Goal: Task Accomplishment & Management: Manage account settings

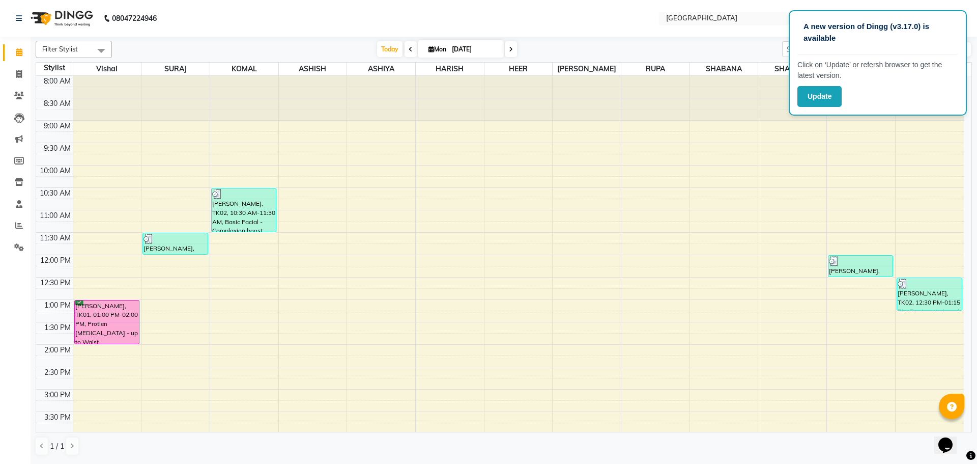
scroll to position [341, 0]
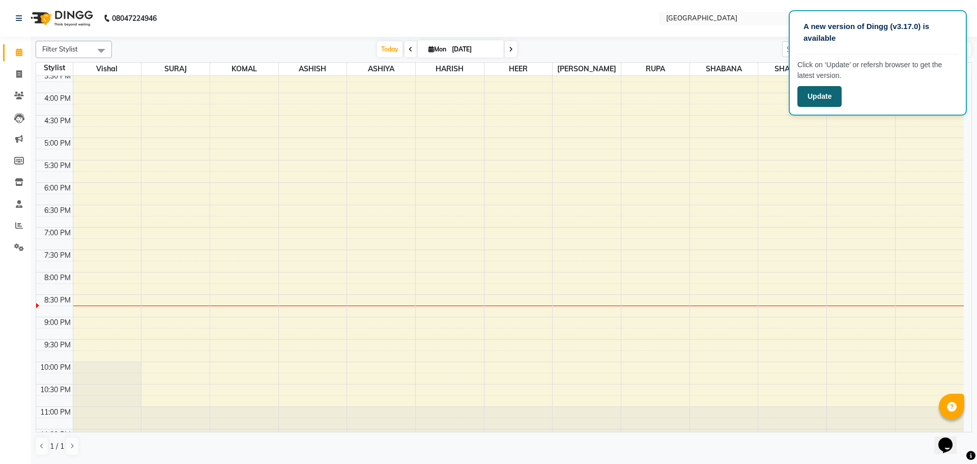
click at [824, 89] on button "Update" at bounding box center [820, 96] width 44 height 21
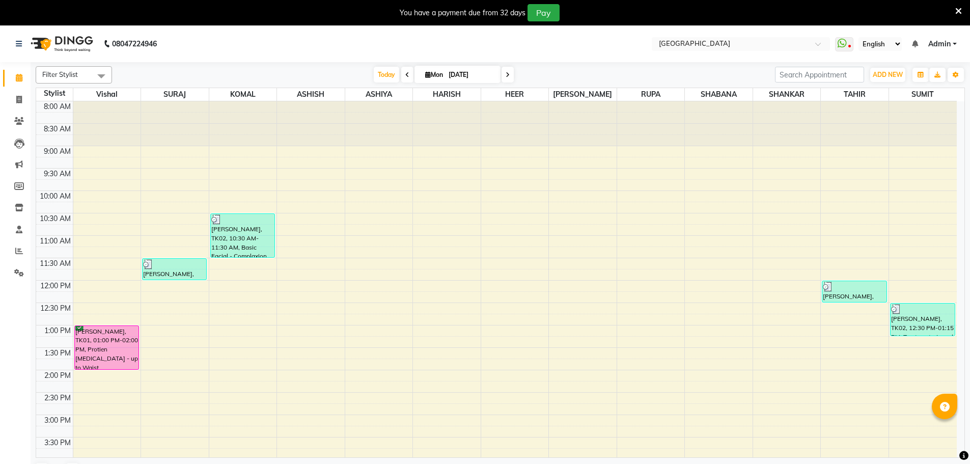
click at [959, 9] on icon at bounding box center [958, 11] width 7 height 9
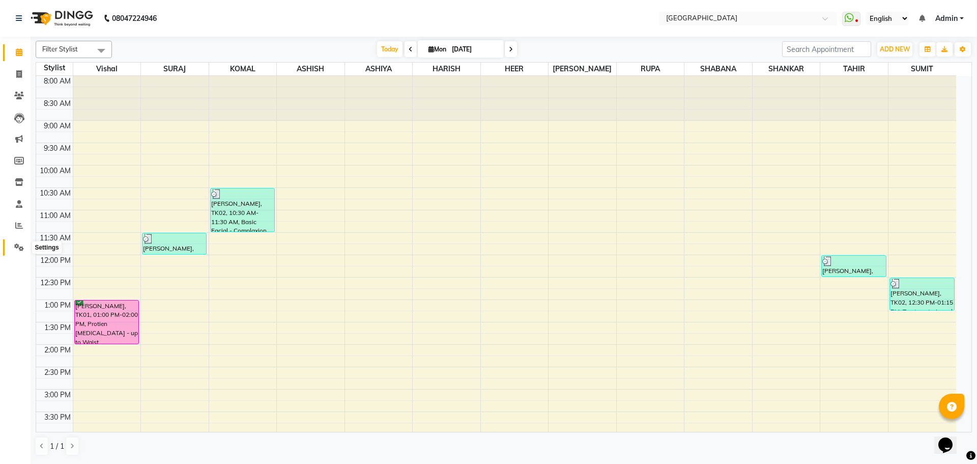
click at [19, 244] on icon at bounding box center [19, 247] width 10 height 8
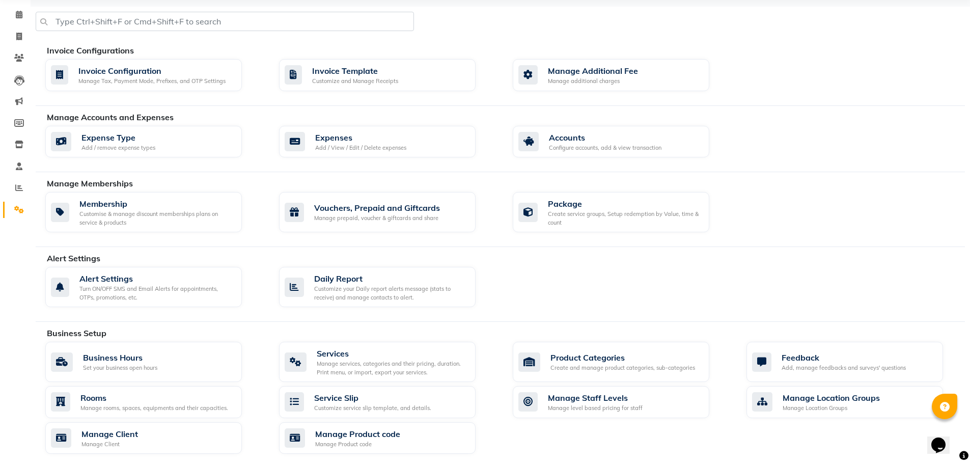
scroll to position [204, 0]
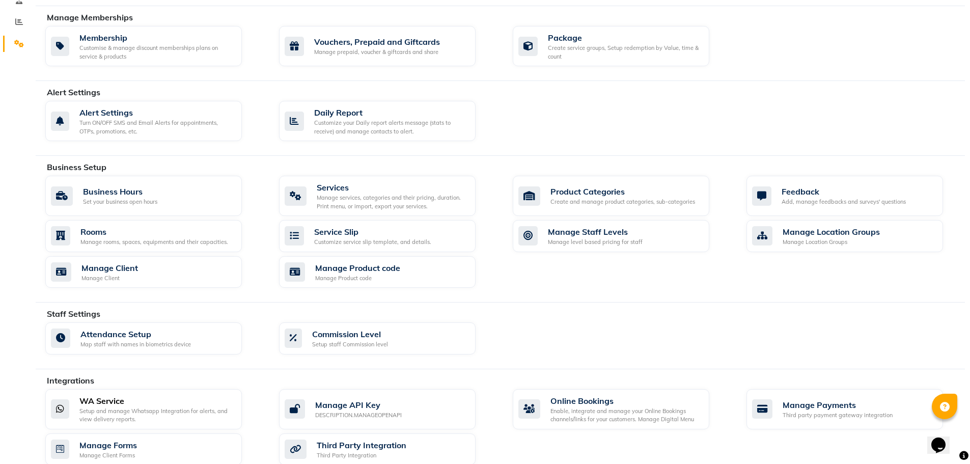
click at [121, 401] on div "WA Service" at bounding box center [156, 400] width 154 height 12
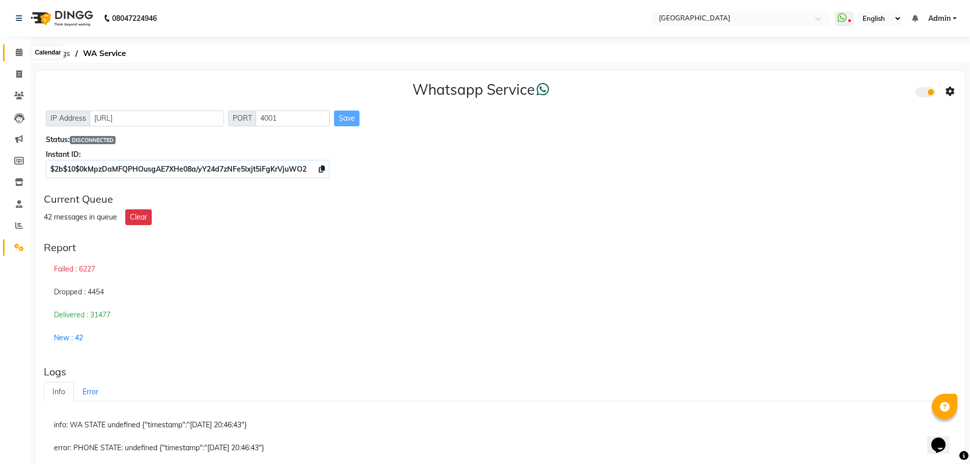
drag, startPoint x: 19, startPoint y: 50, endPoint x: 30, endPoint y: 121, distance: 72.0
click at [19, 50] on icon at bounding box center [19, 52] width 7 height 8
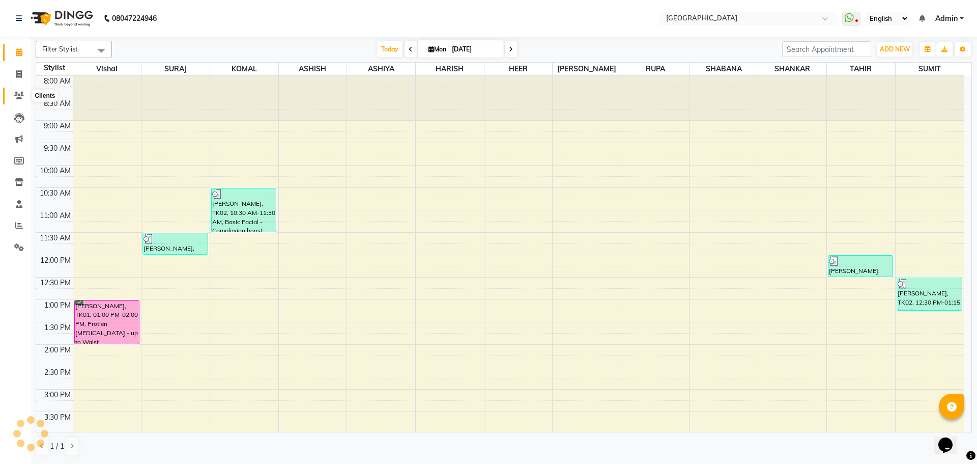
click at [19, 95] on icon at bounding box center [19, 96] width 10 height 8
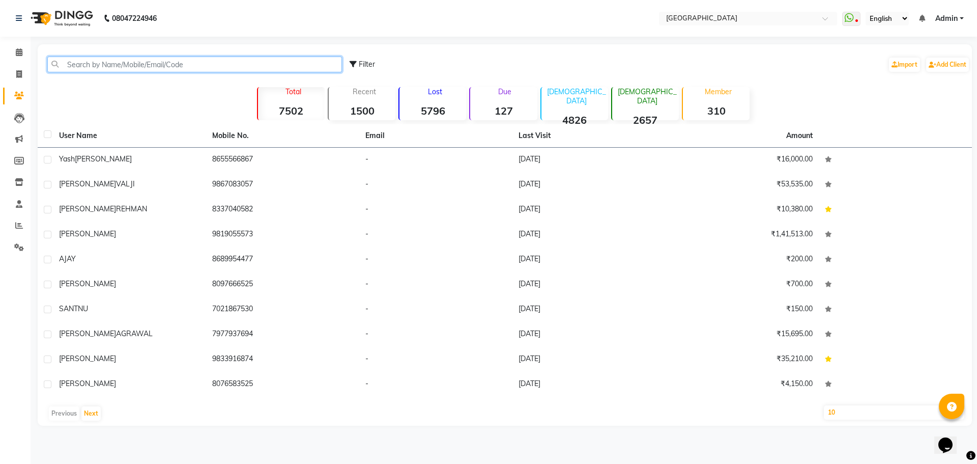
click at [299, 63] on input "text" at bounding box center [194, 64] width 295 height 16
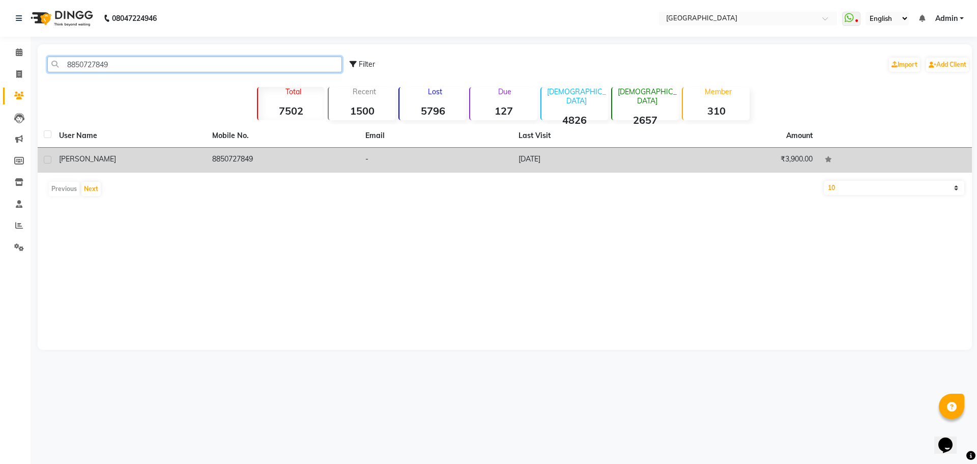
type input "8850727849"
click at [79, 163] on div "[PERSON_NAME]" at bounding box center [129, 159] width 141 height 11
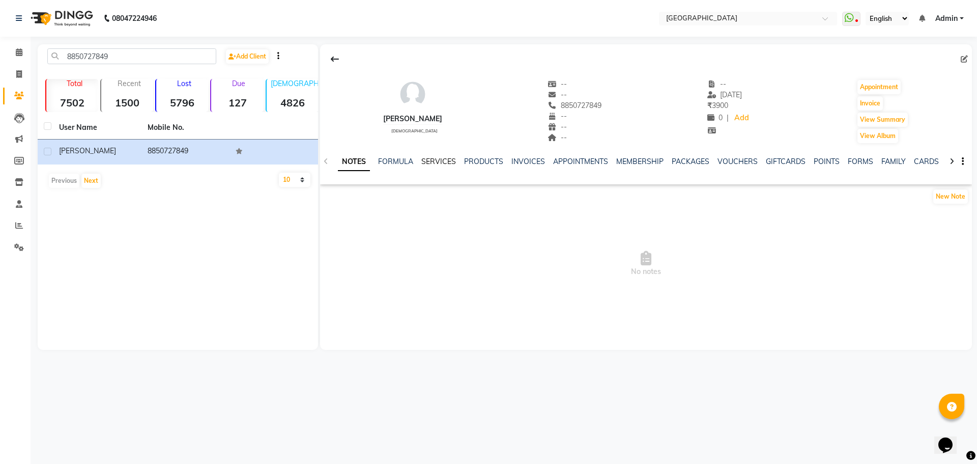
click at [437, 164] on link "SERVICES" at bounding box center [438, 161] width 35 height 9
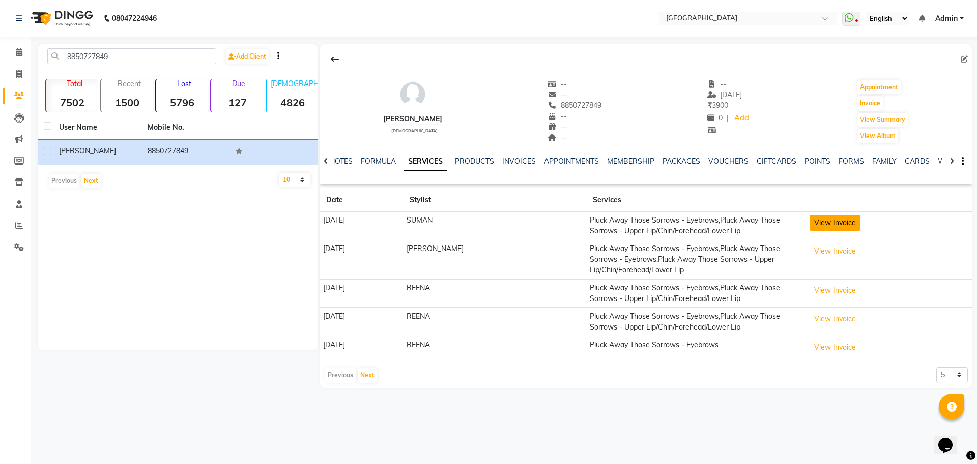
click at [840, 225] on button "View Invoice" at bounding box center [835, 223] width 51 height 16
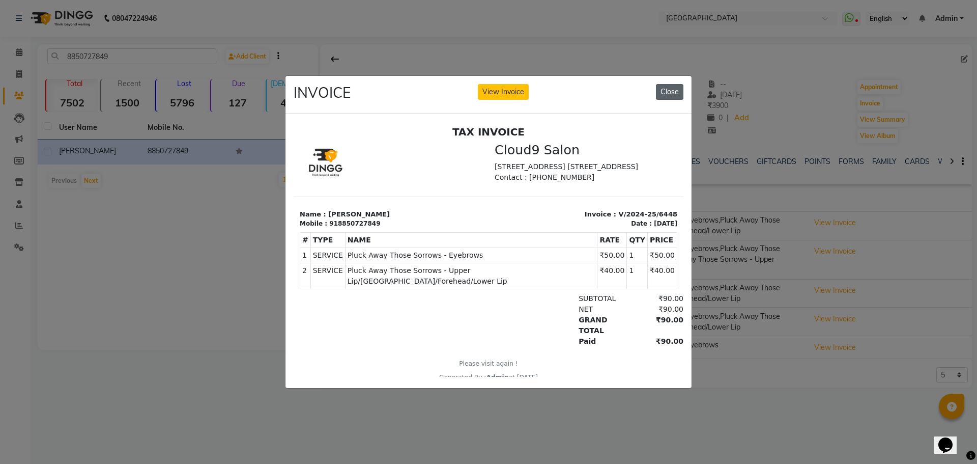
click at [667, 88] on button "Close" at bounding box center [669, 92] width 27 height 16
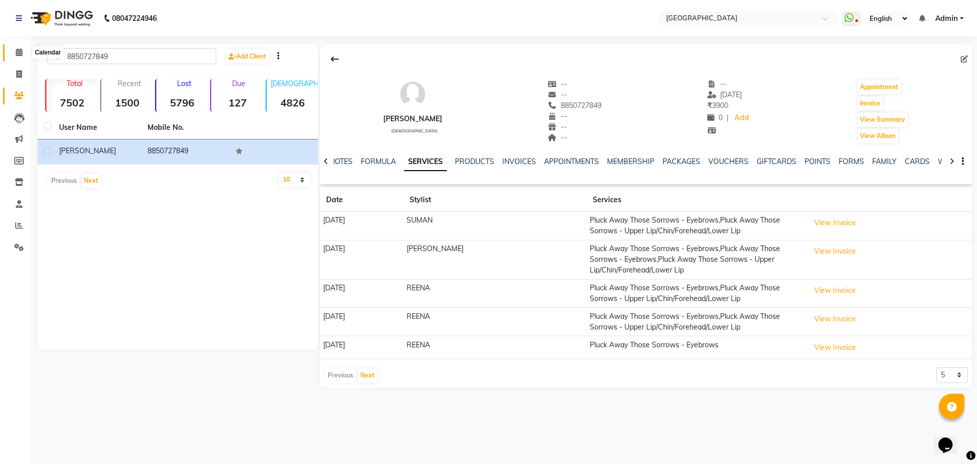
click at [19, 52] on icon at bounding box center [19, 52] width 7 height 8
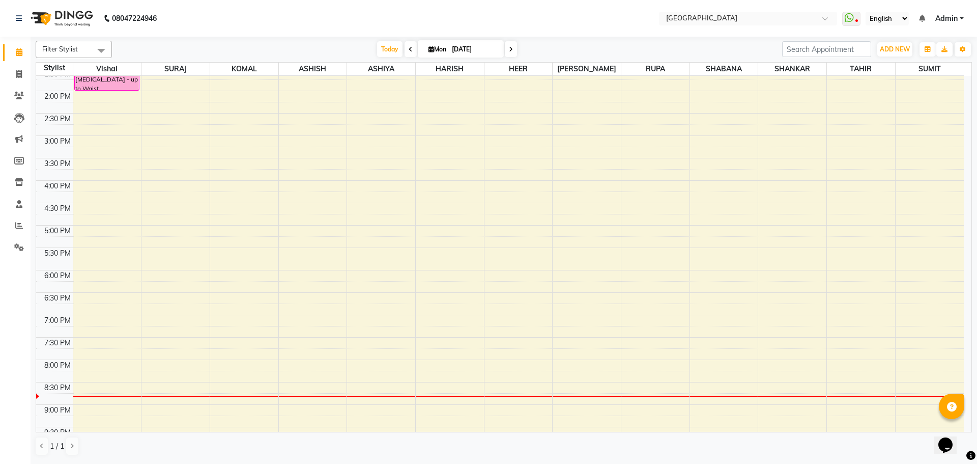
scroll to position [305, 0]
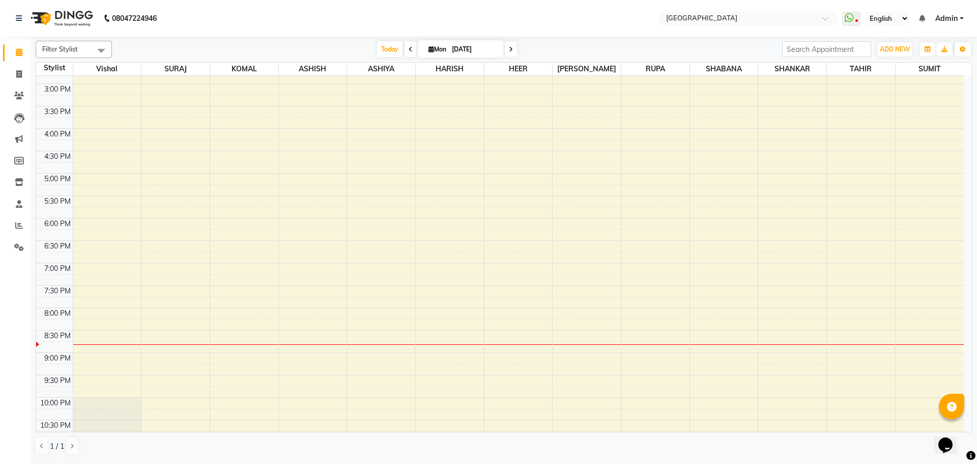
click at [241, 317] on div "8:00 AM 8:30 AM 9:00 AM 9:30 AM 10:00 AM 10:30 AM 11:00 AM 11:30 AM 12:00 PM 12…" at bounding box center [500, 128] width 928 height 716
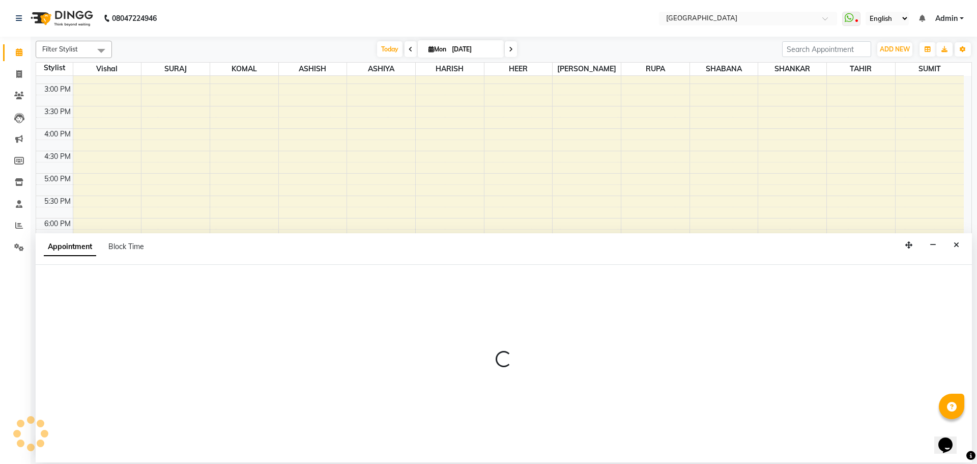
select select "70101"
select select "1200"
select select "tentative"
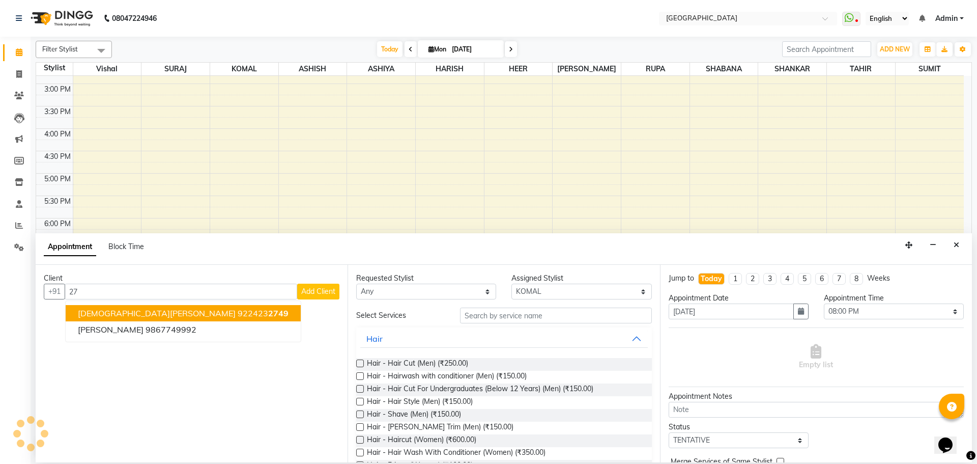
type input "2"
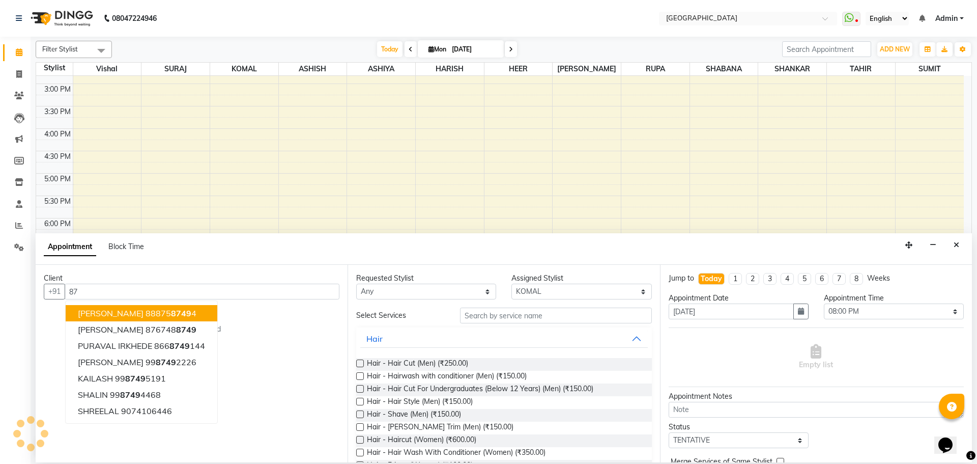
type input "8"
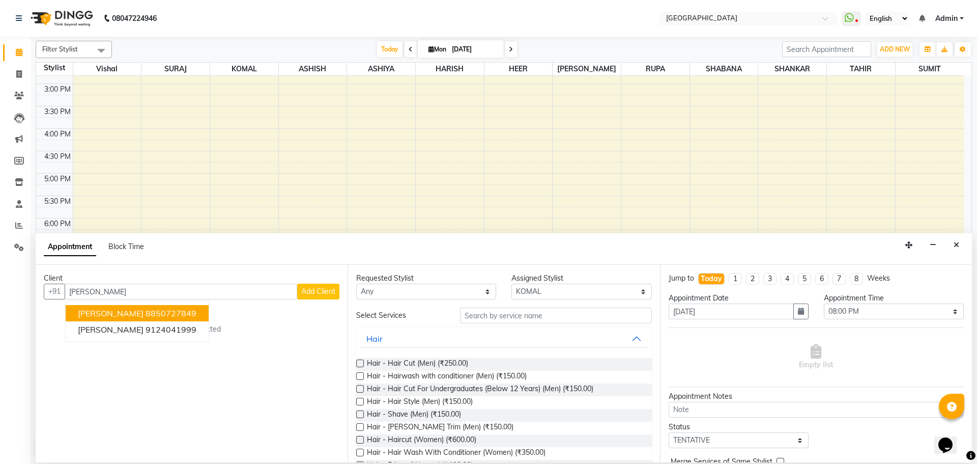
click at [146, 315] on ngb-highlight "8850727849" at bounding box center [171, 313] width 51 height 10
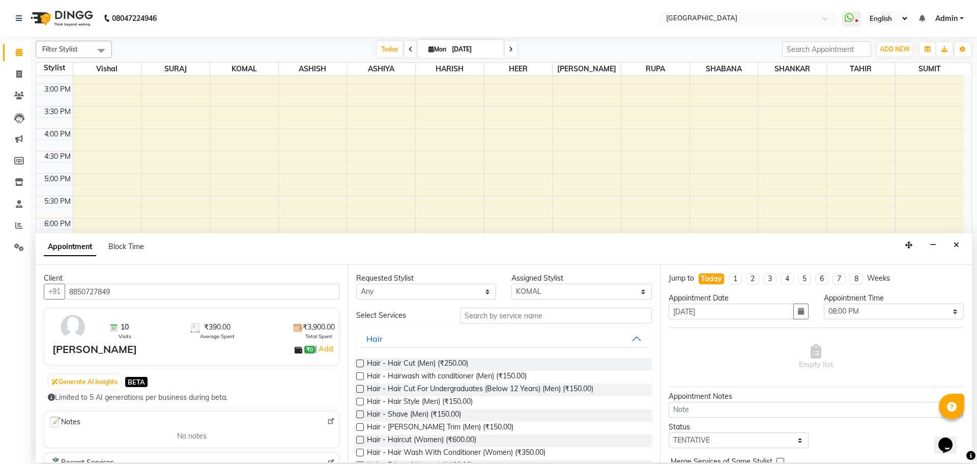
type input "8850727849"
click at [483, 316] on input "text" at bounding box center [556, 315] width 192 height 16
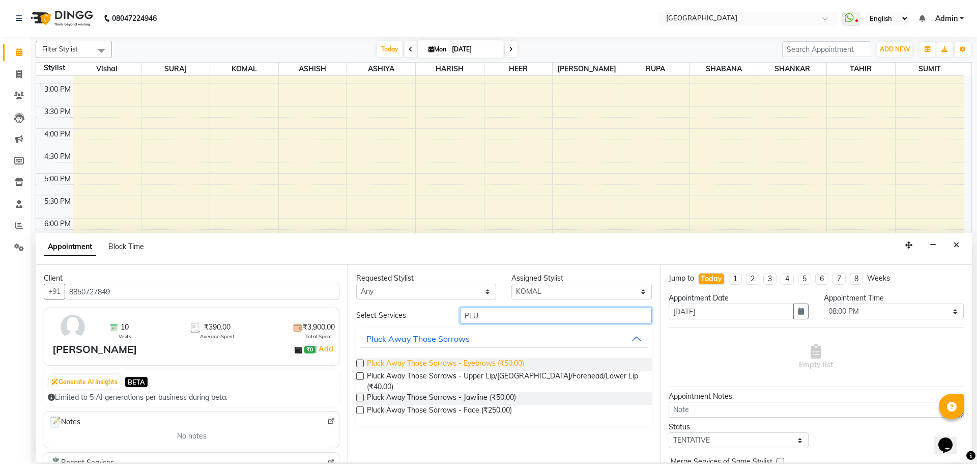
type input "PLU"
click at [519, 364] on span "Pluck Away Those Sorrows - Eyebrows (₹50.00)" at bounding box center [445, 364] width 157 height 13
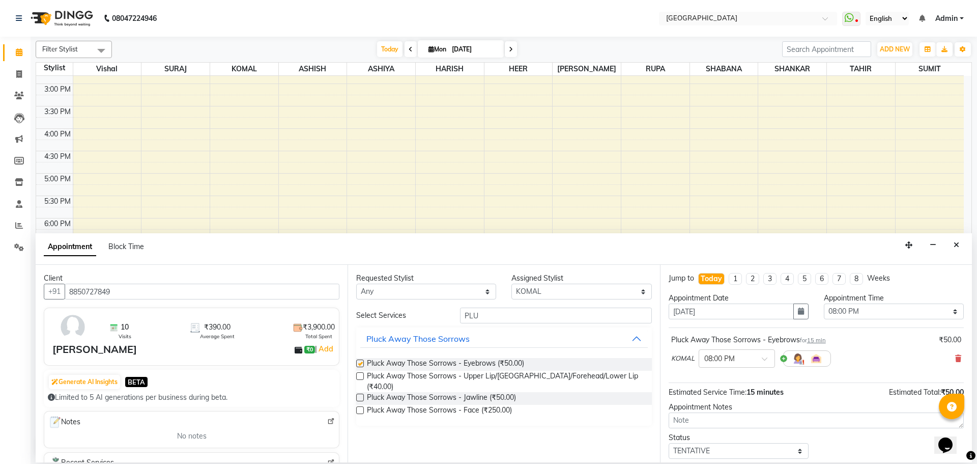
checkbox input "false"
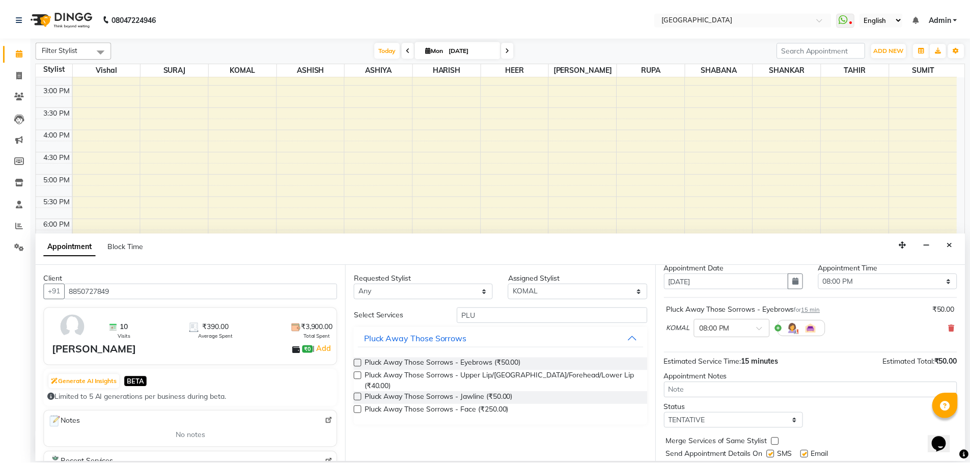
scroll to position [61, 0]
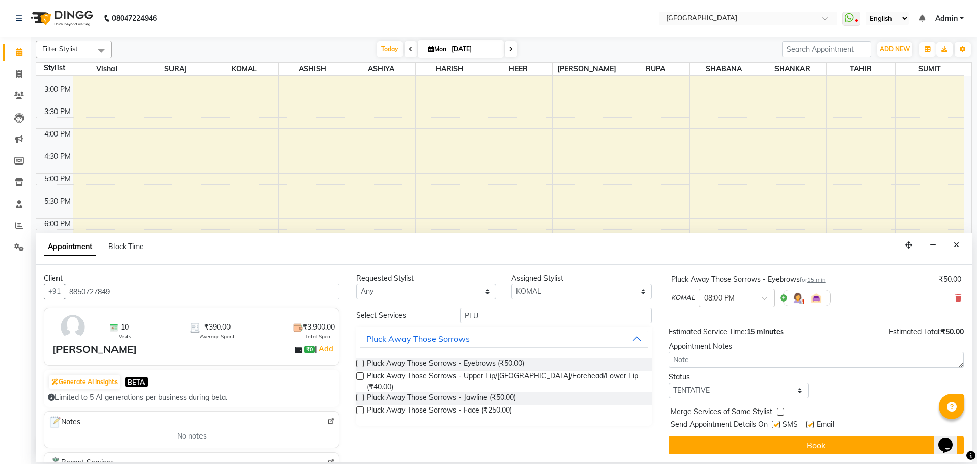
click at [782, 411] on label at bounding box center [781, 412] width 8 height 8
click at [782, 411] on input "checkbox" at bounding box center [780, 412] width 7 height 7
checkbox input "true"
click at [782, 389] on select "Select TENTATIVE CONFIRM CHECK-IN UPCOMING" at bounding box center [739, 390] width 140 height 16
select select "check-in"
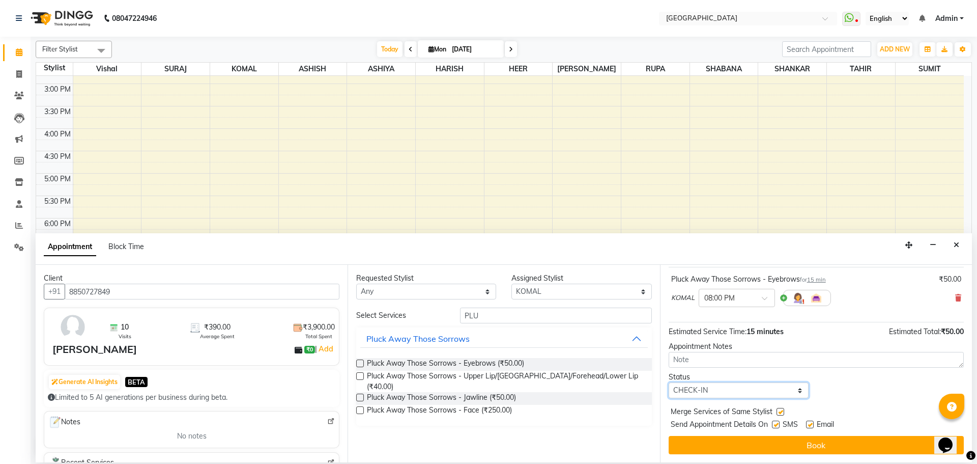
click at [669, 382] on select "Select TENTATIVE CONFIRM CHECK-IN UPCOMING" at bounding box center [739, 390] width 140 height 16
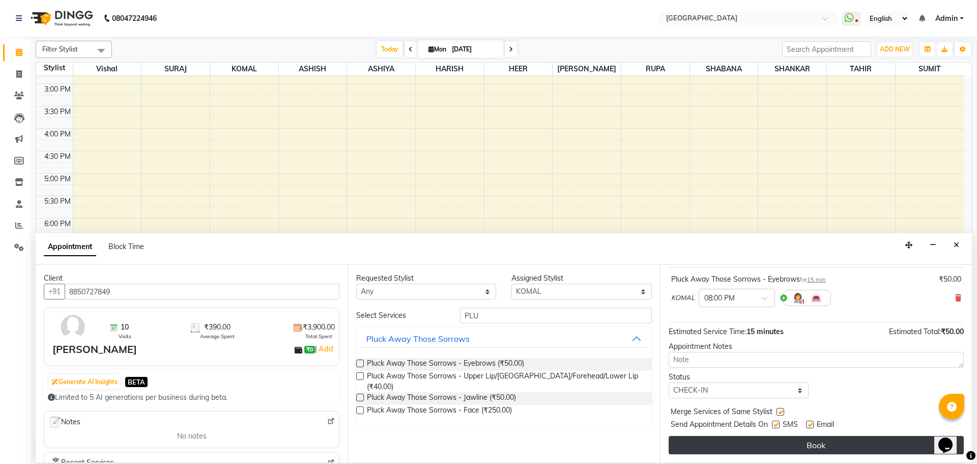
click at [800, 443] on button "Book" at bounding box center [816, 445] width 295 height 18
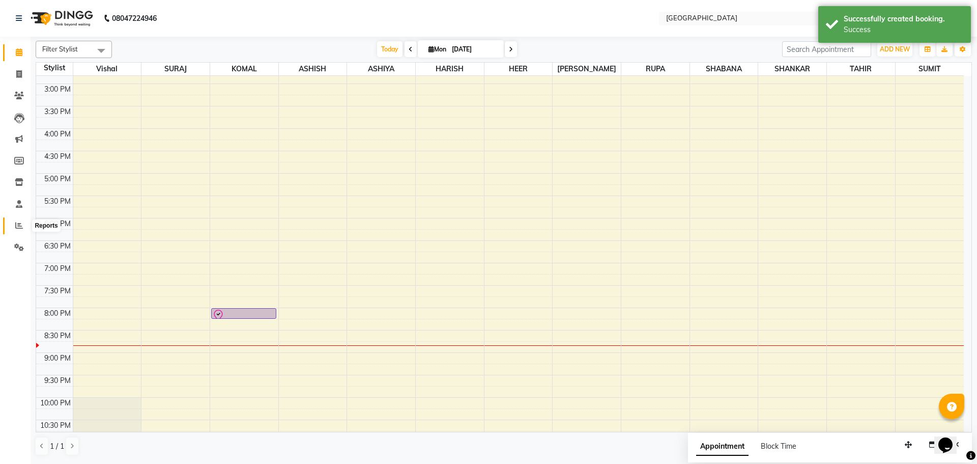
click at [18, 227] on icon at bounding box center [19, 225] width 8 height 8
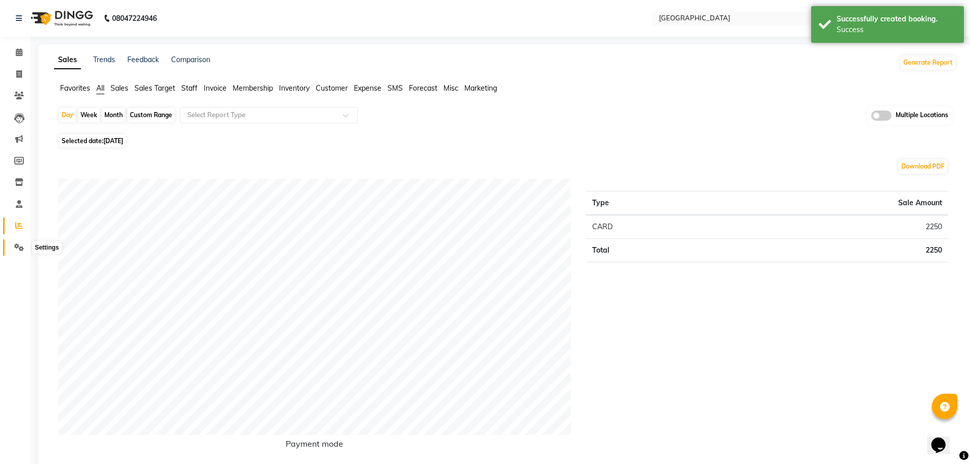
click at [19, 247] on icon at bounding box center [19, 247] width 10 height 8
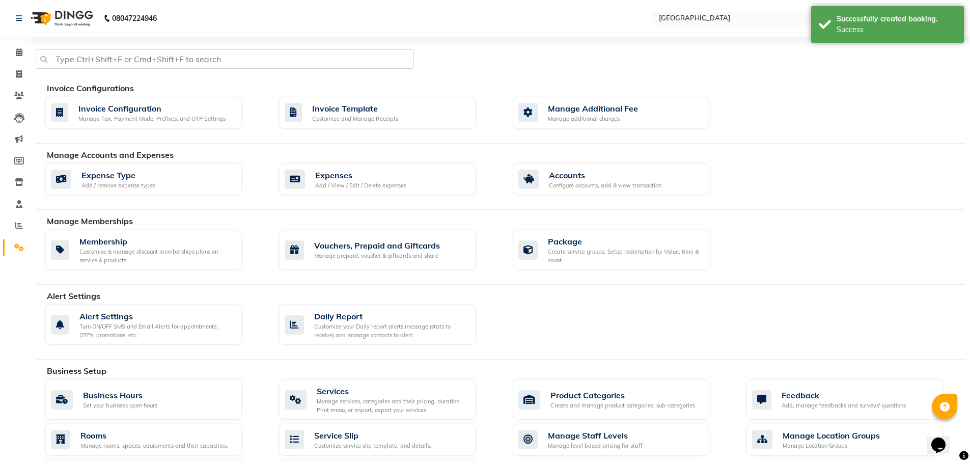
scroll to position [294, 0]
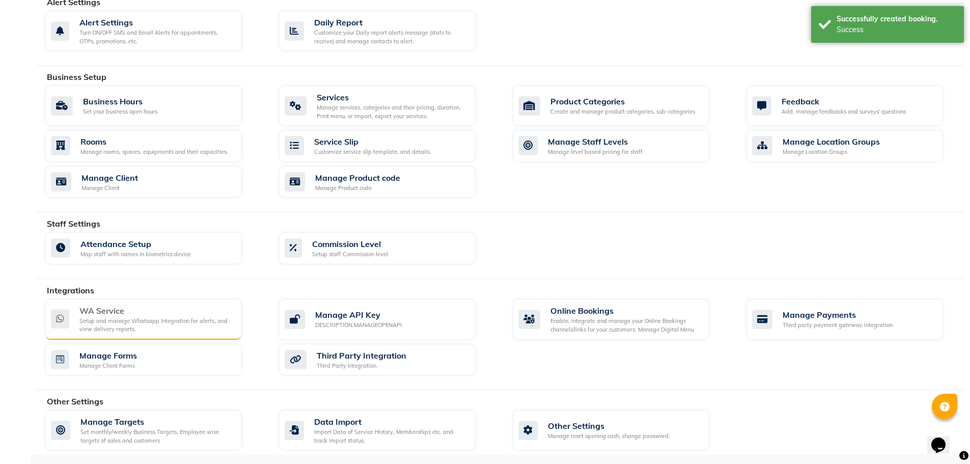
click at [161, 317] on div "Setup and manage Whatsapp Integration for alerts, and view delivery reports." at bounding box center [156, 325] width 154 height 17
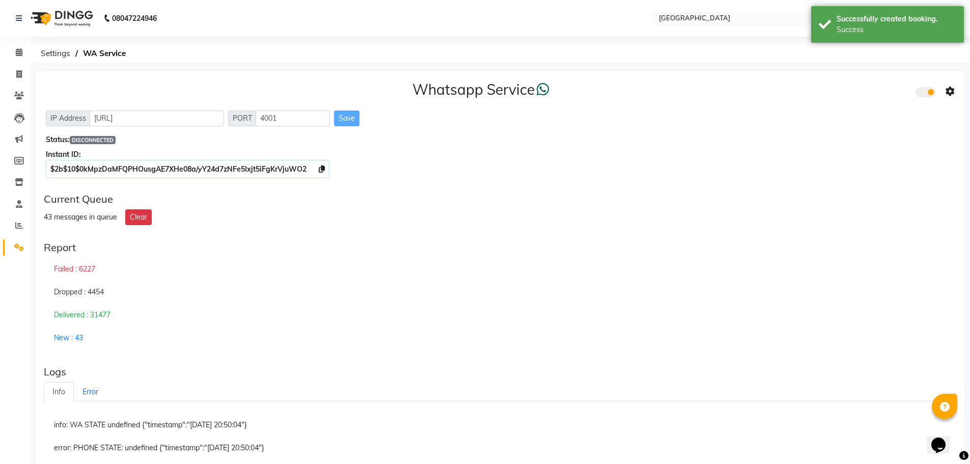
click at [948, 91] on icon at bounding box center [949, 91] width 9 height 9
click at [885, 116] on div "Turn on Whatsapp for all customers" at bounding box center [876, 112] width 117 height 13
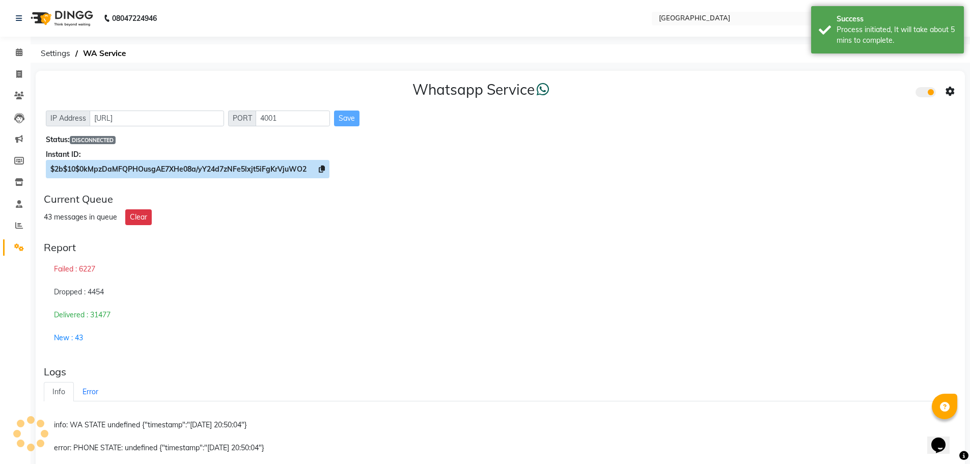
click at [322, 168] on icon at bounding box center [322, 168] width 6 height 7
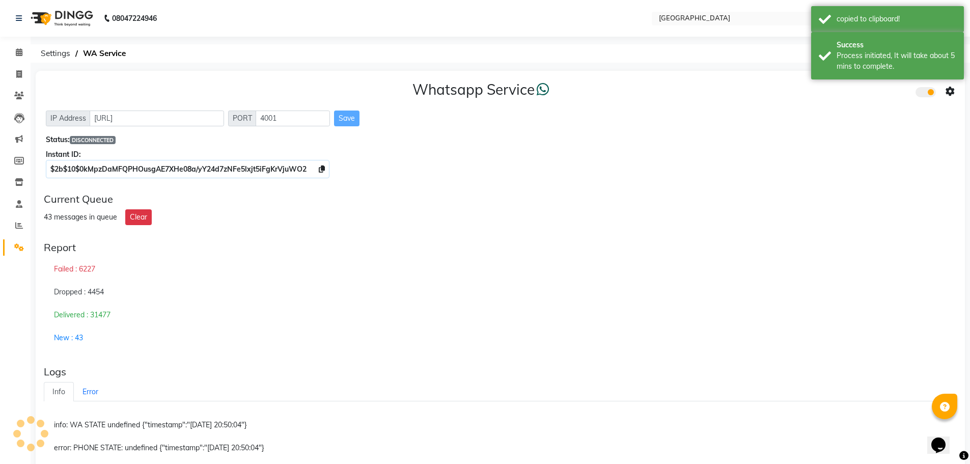
click at [951, 91] on icon at bounding box center [949, 91] width 9 height 9
click at [849, 81] on div "Whatsapp Settings" at bounding box center [876, 80] width 117 height 13
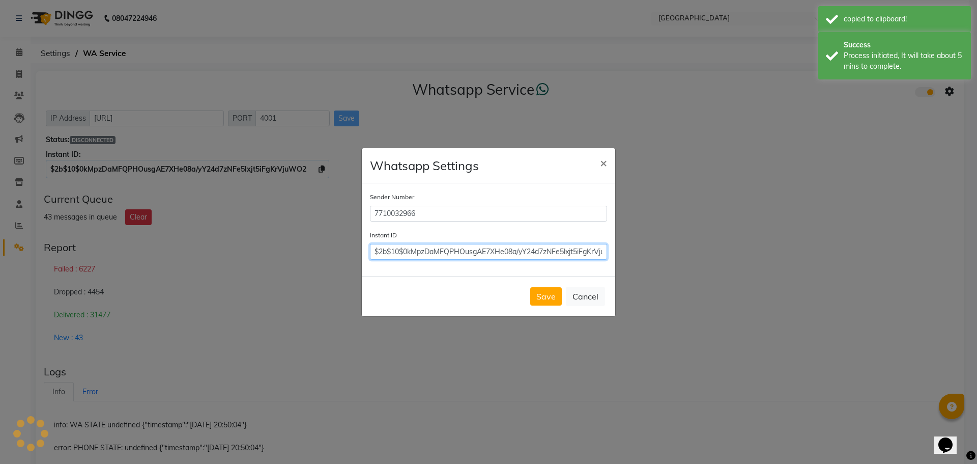
scroll to position [0, 24]
drag, startPoint x: 580, startPoint y: 249, endPoint x: 627, endPoint y: 252, distance: 46.9
click at [627, 252] on ngb-modal-window "Whatsapp Settings × Sender Number 7710032966 Instant ID $2b$10$0kMpzDaMFQPHOusg…" at bounding box center [488, 232] width 977 height 464
type input "$"
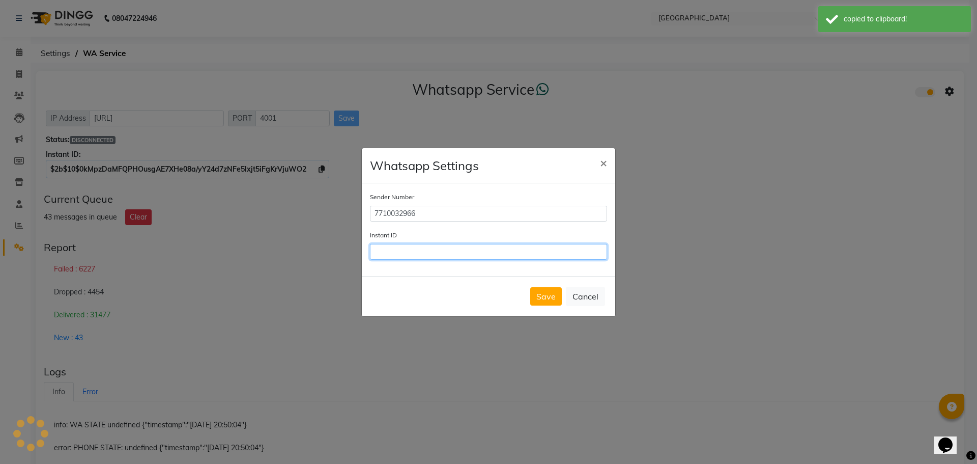
click at [495, 252] on input "Instant ID" at bounding box center [488, 252] width 237 height 16
paste input "$2b$10$0kMpzDaMFQPHOusgAE7XHe08a/yY24d7zNFe5lxjt5iFgKrVjuWO2"
type input "$2b$10$0kMpzDaMFQPHOusgAE7XHe08a/yY24d7zNFe5lxjt5iFgKrVjuWO2"
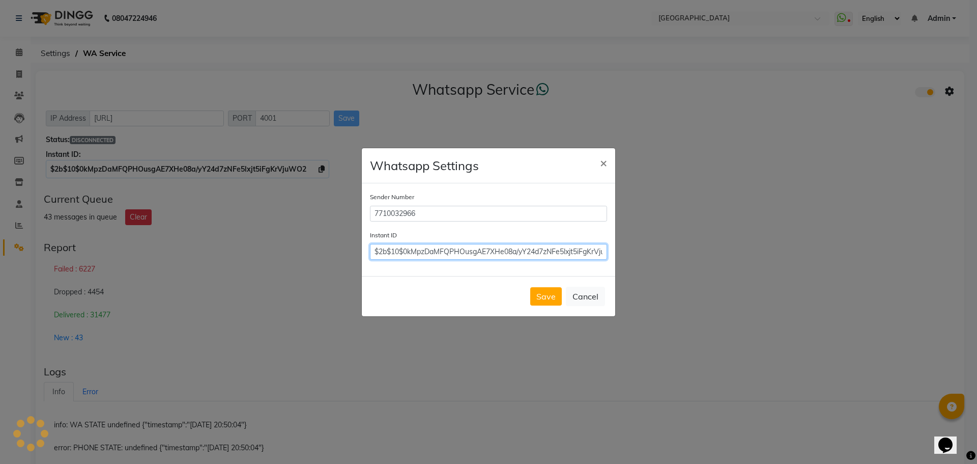
scroll to position [0, 24]
click at [546, 299] on button "Save" at bounding box center [546, 296] width 32 height 18
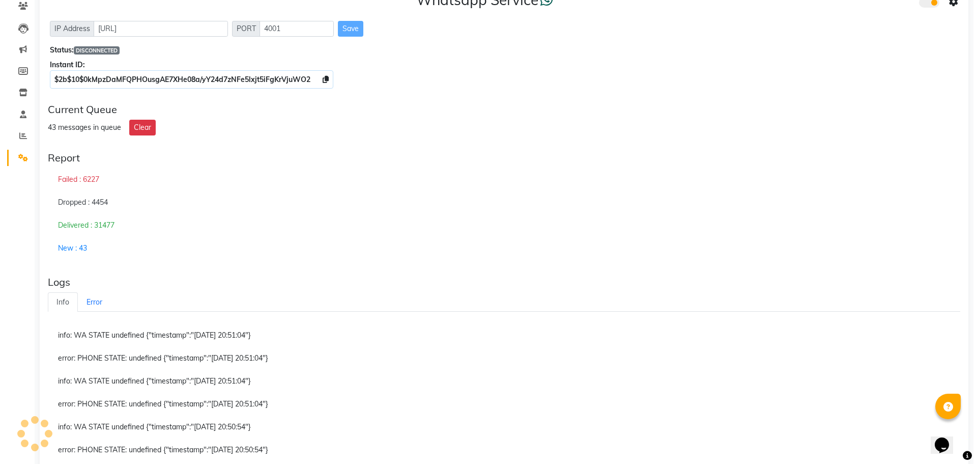
scroll to position [0, 0]
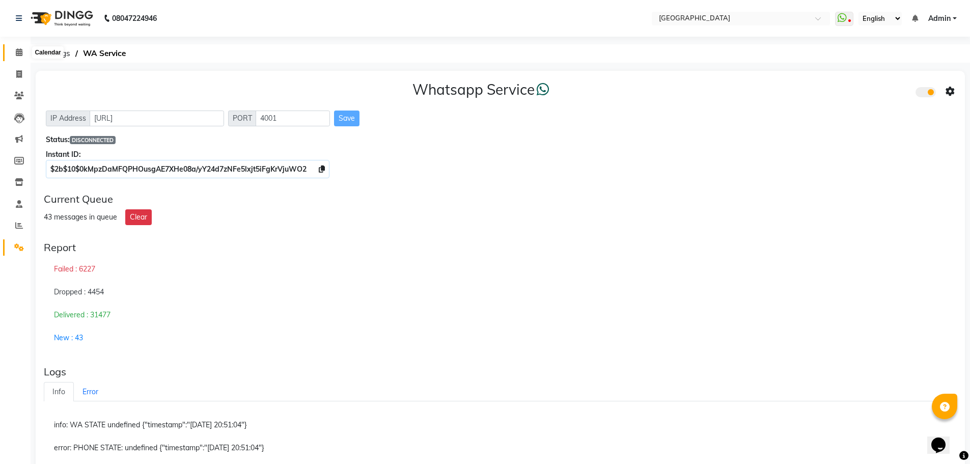
click at [20, 50] on icon at bounding box center [19, 52] width 7 height 8
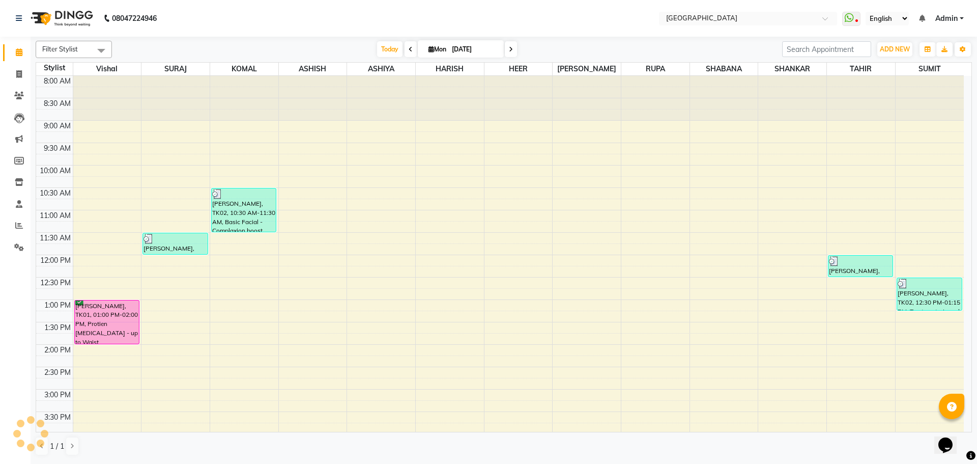
scroll to position [341, 0]
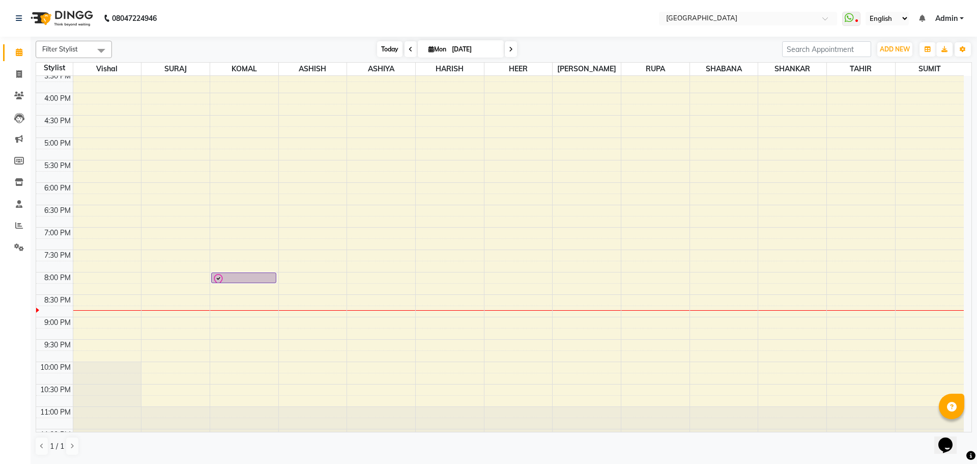
click at [387, 48] on span "Today" at bounding box center [389, 49] width 25 height 16
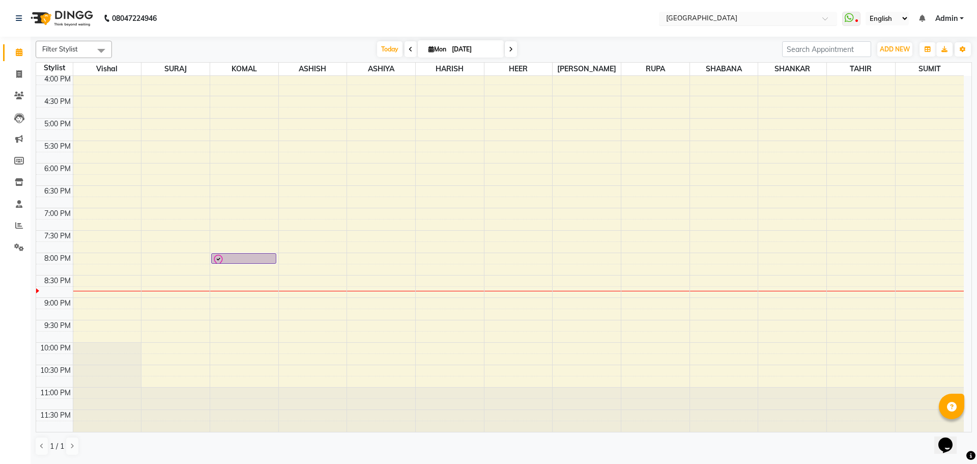
click at [753, 17] on input "text" at bounding box center [738, 19] width 148 height 10
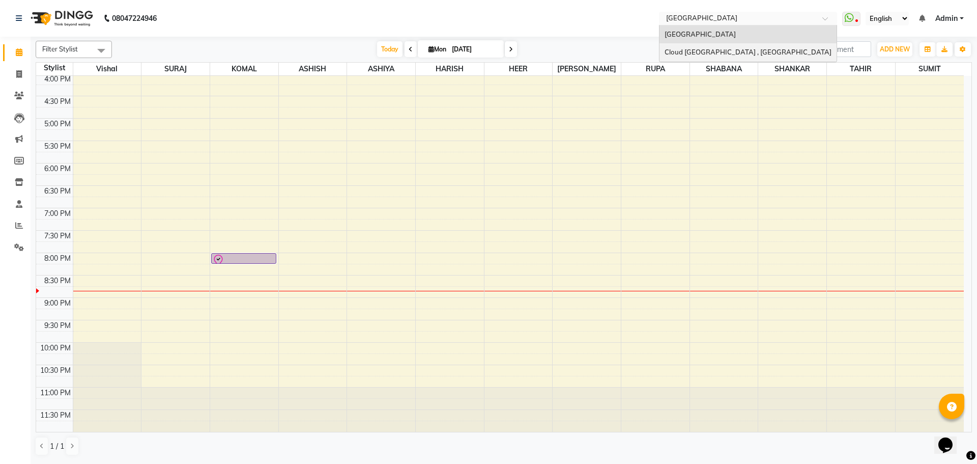
click at [733, 50] on span "Cloud 9 Unisex Salon , Mira Road East" at bounding box center [748, 52] width 167 height 8
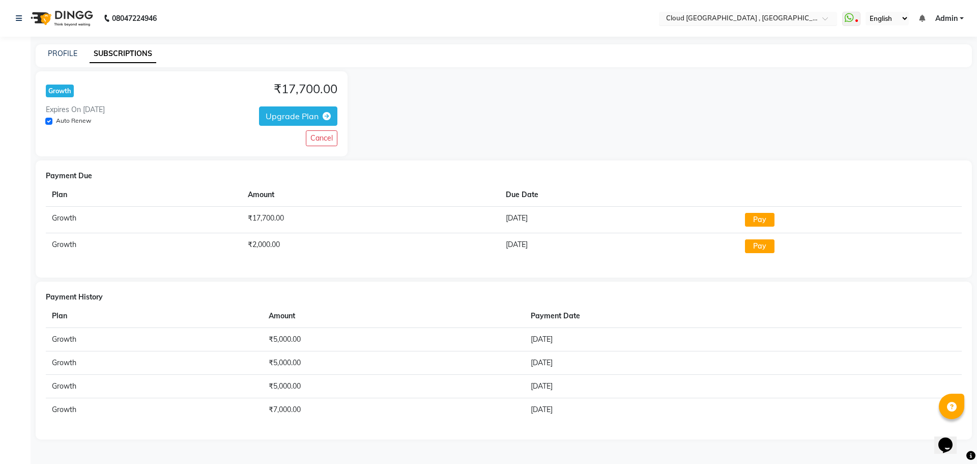
click at [803, 22] on input "text" at bounding box center [738, 19] width 148 height 10
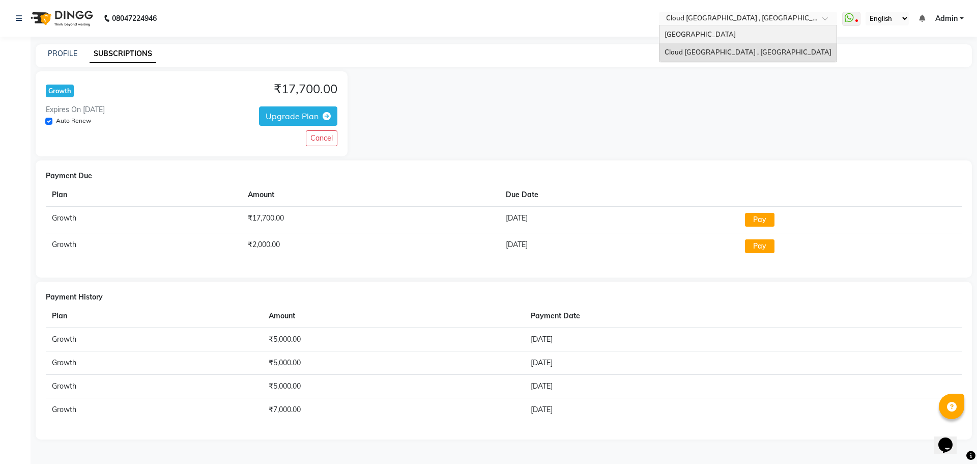
click at [701, 33] on span "[GEOGRAPHIC_DATA]" at bounding box center [700, 34] width 71 height 8
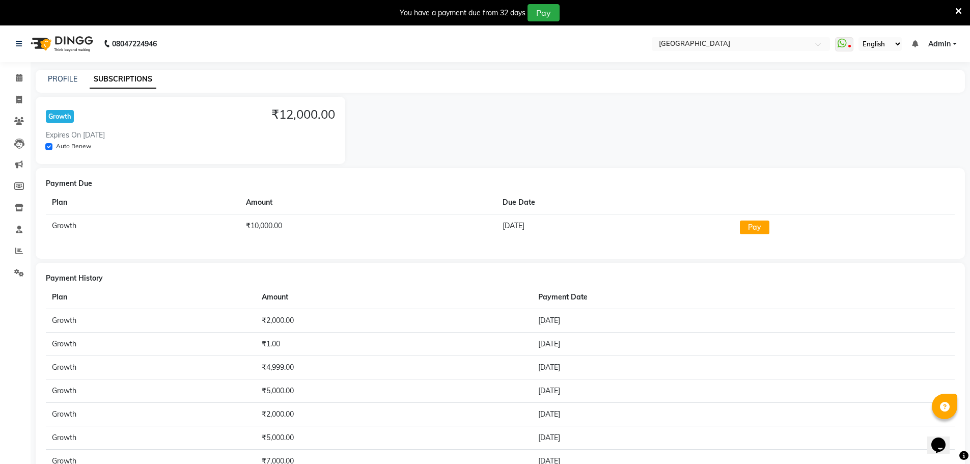
click at [956, 9] on icon at bounding box center [958, 11] width 7 height 9
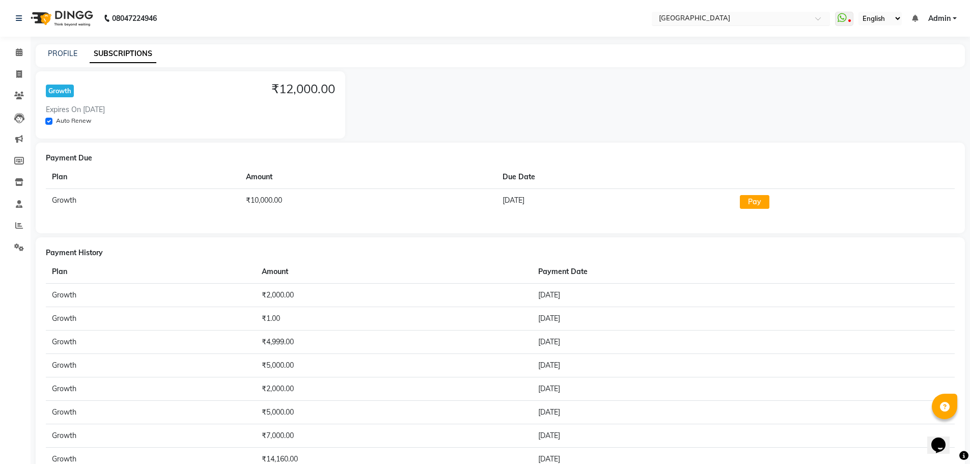
click at [803, 19] on input "text" at bounding box center [731, 19] width 148 height 10
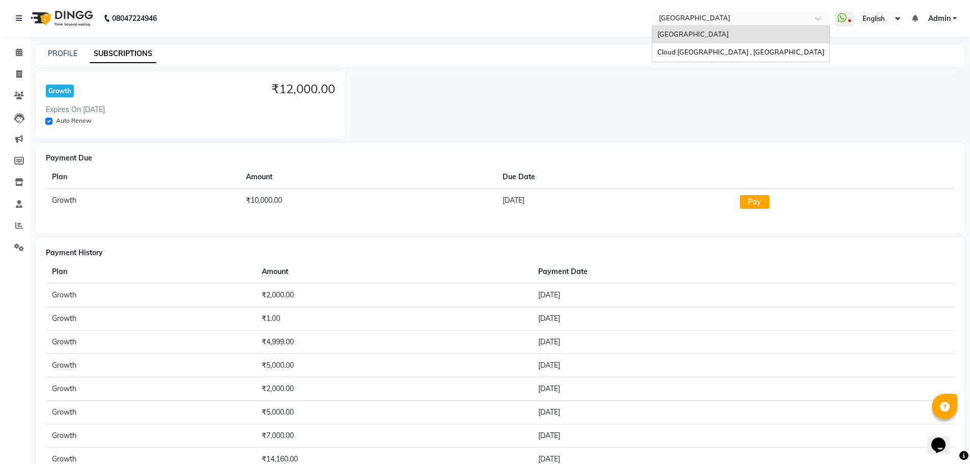
click at [723, 38] on div "[GEOGRAPHIC_DATA]" at bounding box center [740, 34] width 177 height 18
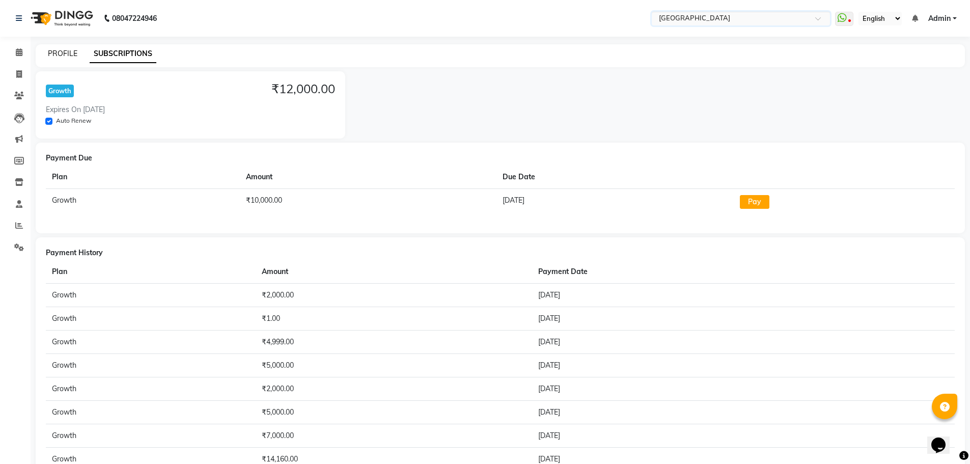
click at [62, 54] on link "PROFILE" at bounding box center [63, 53] width 30 height 9
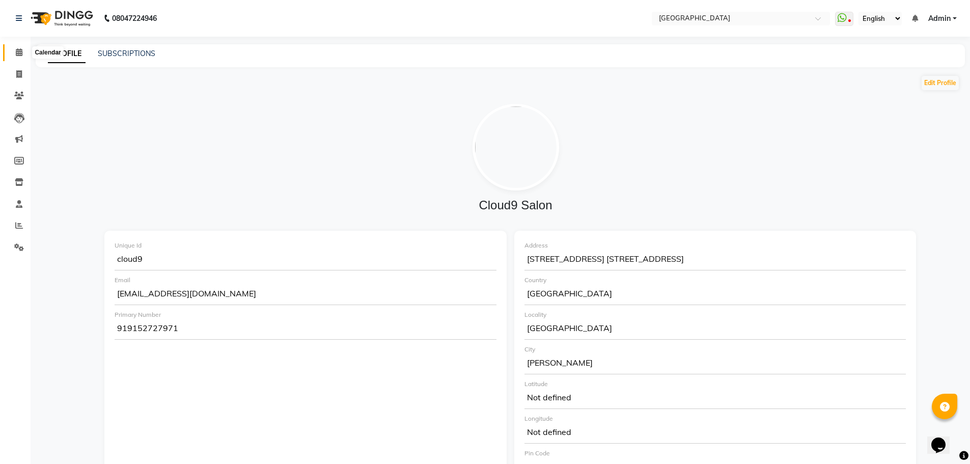
click at [17, 52] on icon at bounding box center [19, 52] width 7 height 8
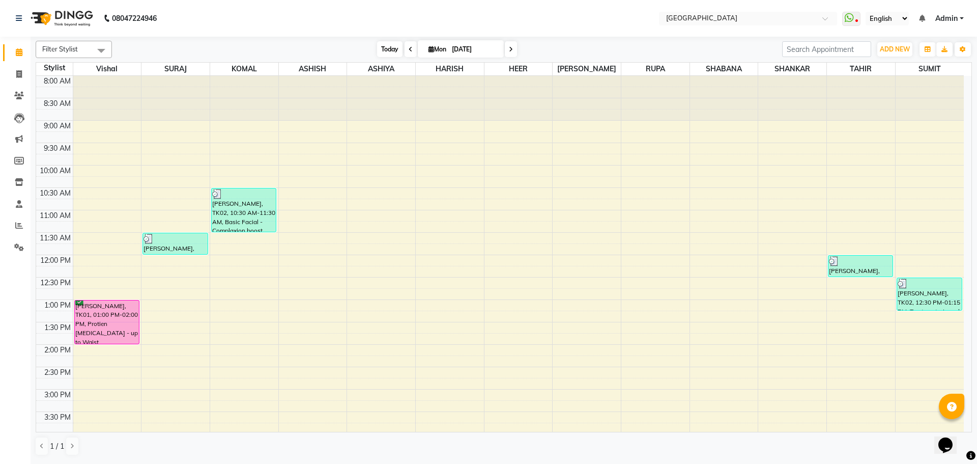
click at [387, 53] on span "Today" at bounding box center [389, 49] width 25 height 16
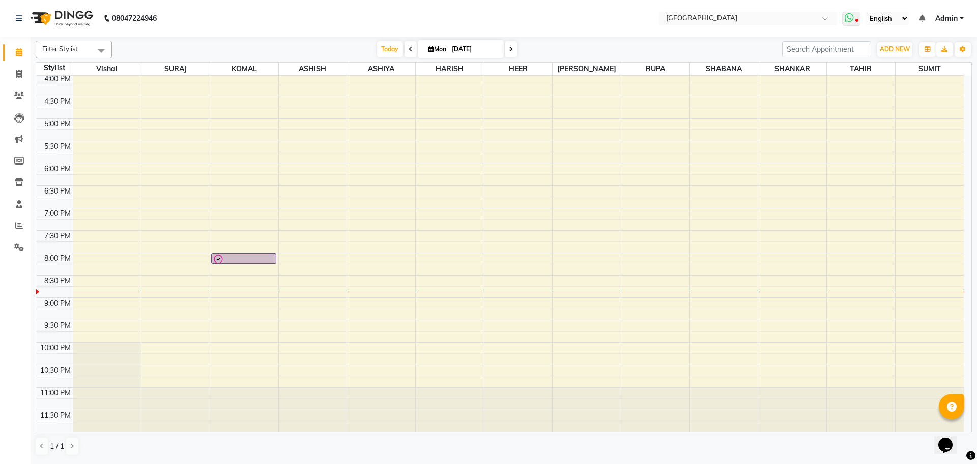
click at [854, 22] on span at bounding box center [851, 19] width 18 height 14
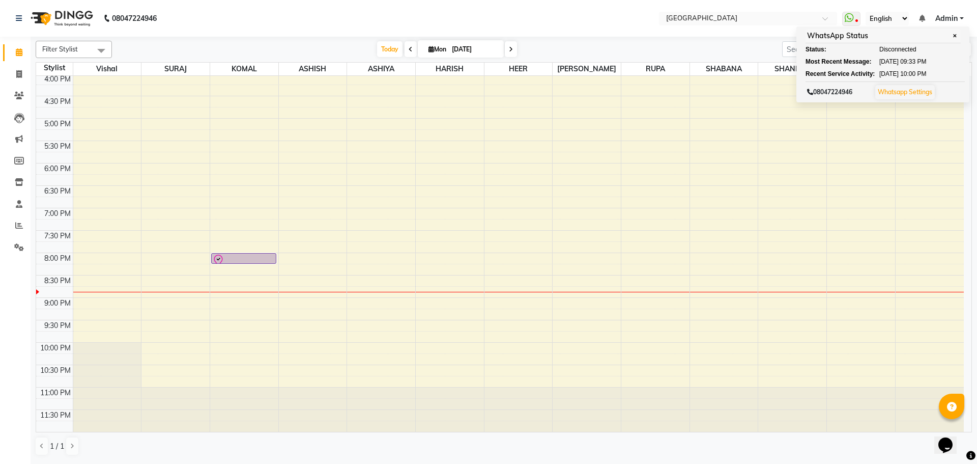
click at [598, 51] on div "Today Mon 01-09-2025" at bounding box center [447, 49] width 660 height 15
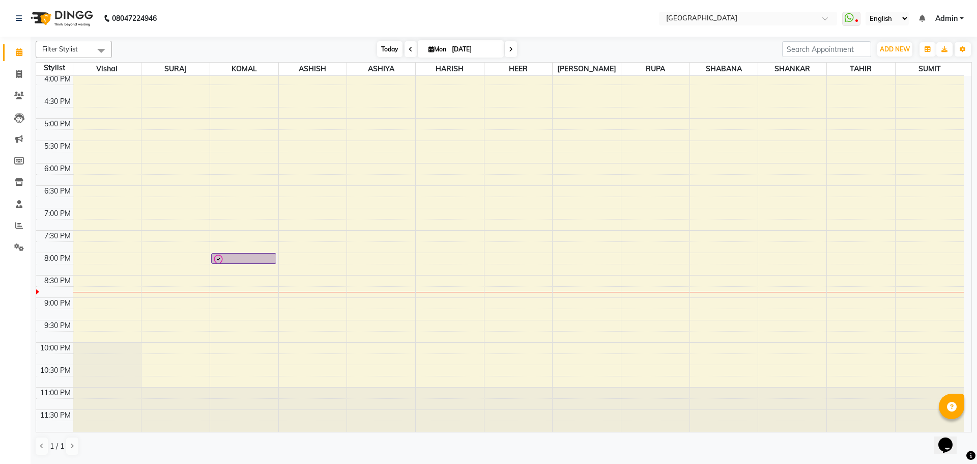
click at [390, 46] on span "Today" at bounding box center [389, 49] width 25 height 16
click at [391, 47] on span "Today" at bounding box center [389, 49] width 25 height 16
click at [851, 16] on icon at bounding box center [849, 18] width 9 height 10
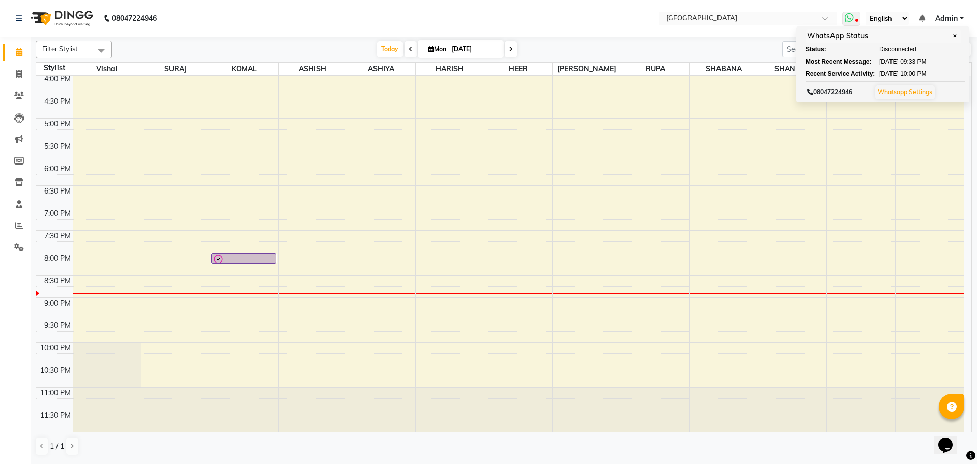
click at [907, 92] on link "Whatsapp Settings" at bounding box center [905, 92] width 54 height 8
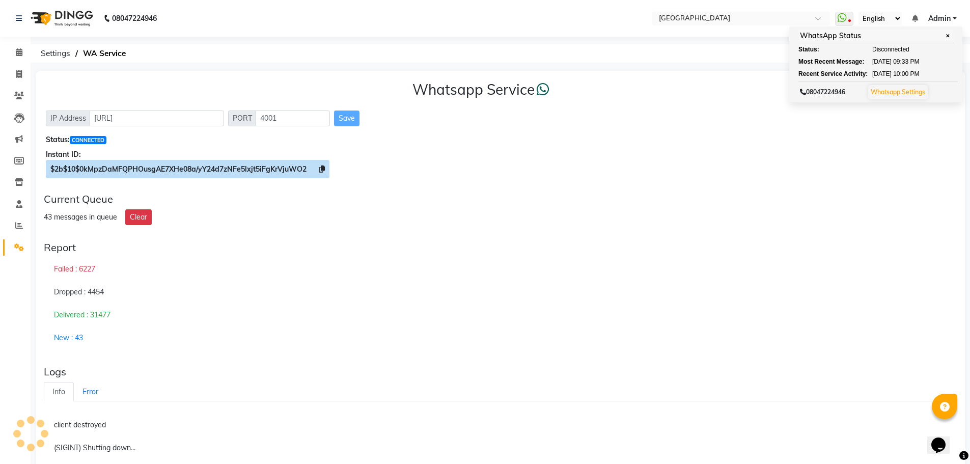
click at [323, 167] on icon at bounding box center [322, 168] width 6 height 7
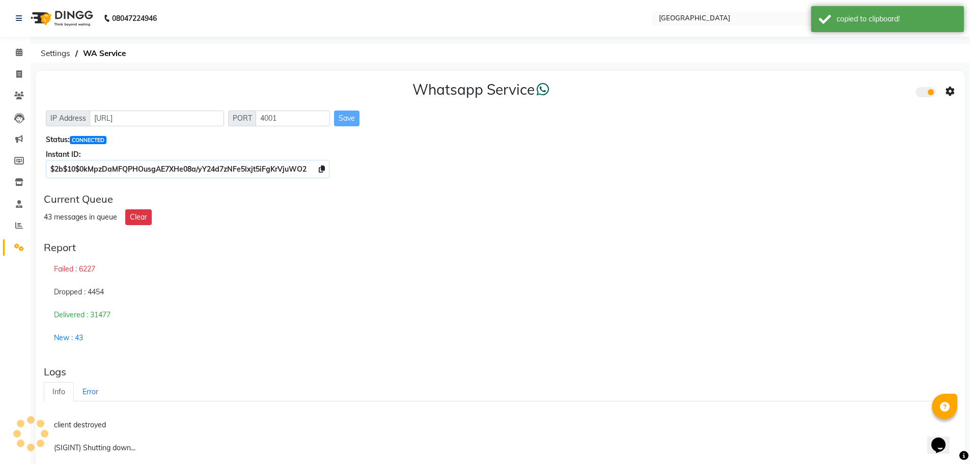
click at [948, 90] on icon at bounding box center [949, 91] width 9 height 9
click at [845, 78] on div "Whatsapp Settings" at bounding box center [876, 80] width 117 height 13
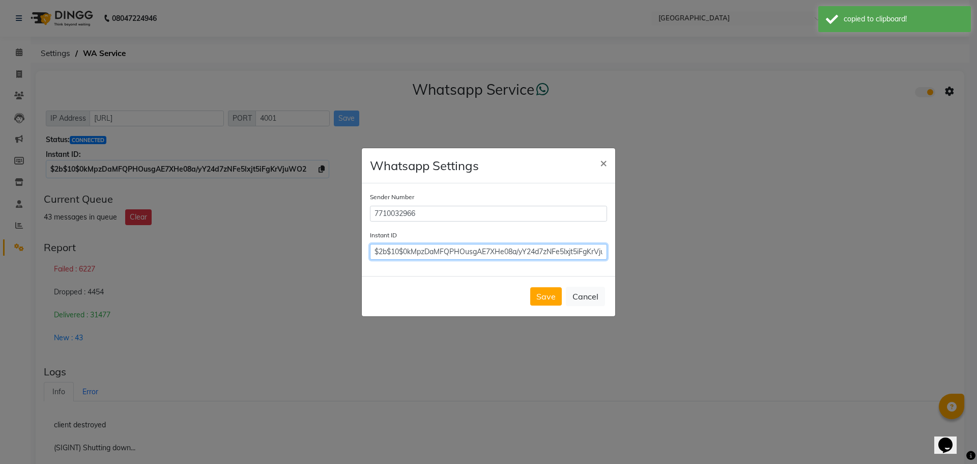
click at [554, 259] on input "$2b$10$0kMpzDaMFQPHOusgAE7XHe08a/yY24d7zNFe5lxjt5iFgKrVjuWO2" at bounding box center [488, 252] width 237 height 16
paste input "$2b$10$0kMpzDaMFQPHOusgAE7XHe08a/yY24d7zNFe5lxjt5iFgKrVjuWO2"
type input "$2b$10$0kMpzDaMFQPHOusgAE7XHe08a/yY24d7zNFe5lxjt5iFgKrVjuWO2"
click at [550, 293] on button "Save" at bounding box center [546, 296] width 32 height 18
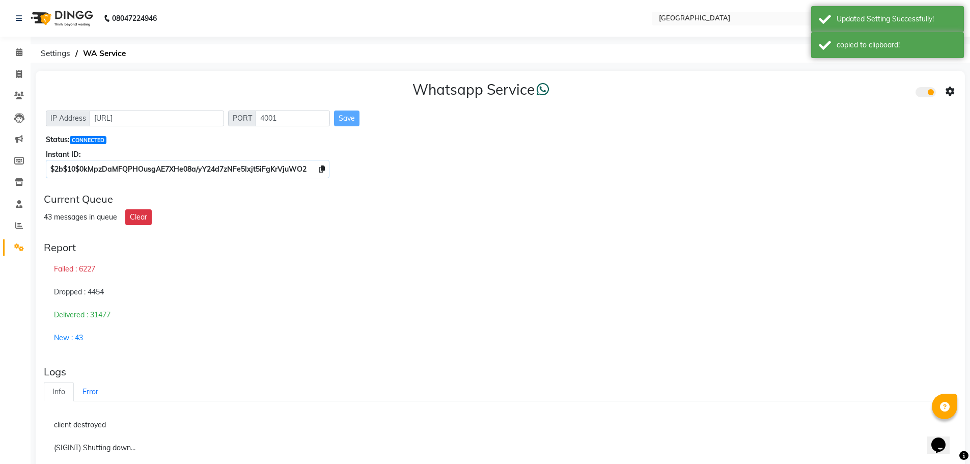
click at [733, 187] on div "Whatsapp Service IP Address http://localhost PORT 4001 Save Status: CONNECTED I…" at bounding box center [500, 361] width 929 height 580
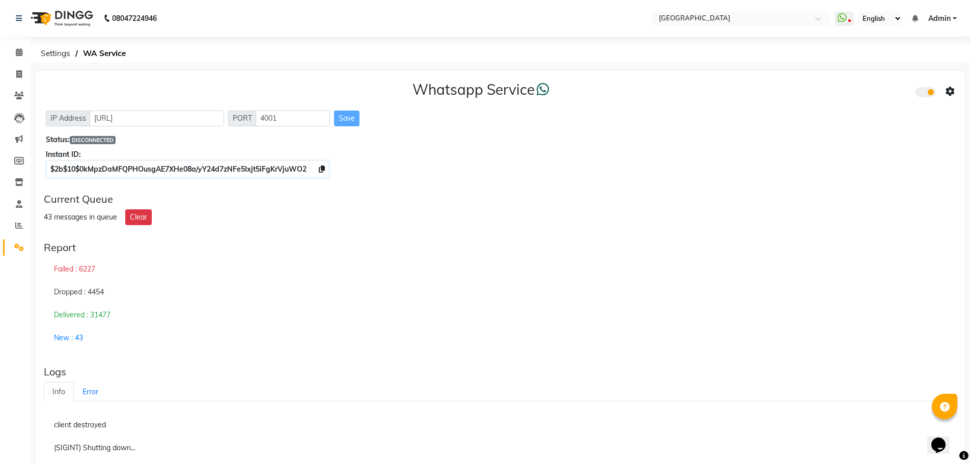
click at [720, 184] on div "Whatsapp Service IP Address http://localhost PORT 4001 Save Status: DISCONNECTE…" at bounding box center [500, 128] width 929 height 114
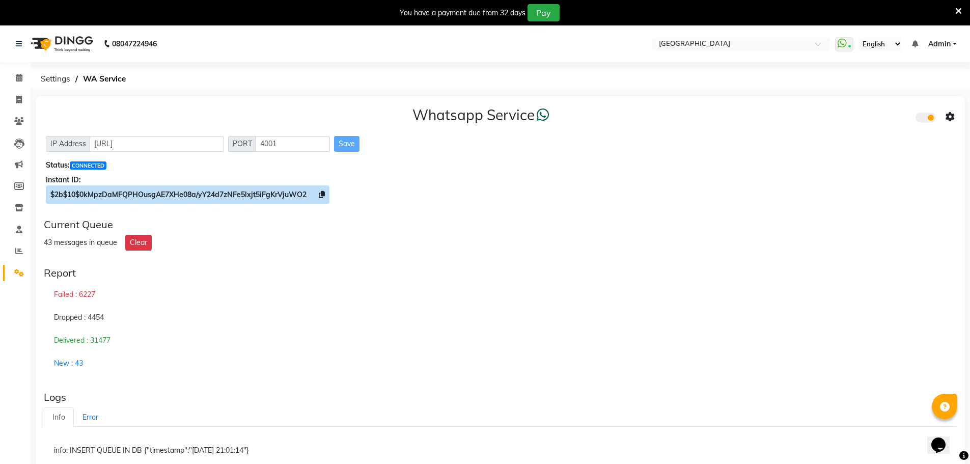
click at [322, 193] on icon at bounding box center [322, 194] width 6 height 7
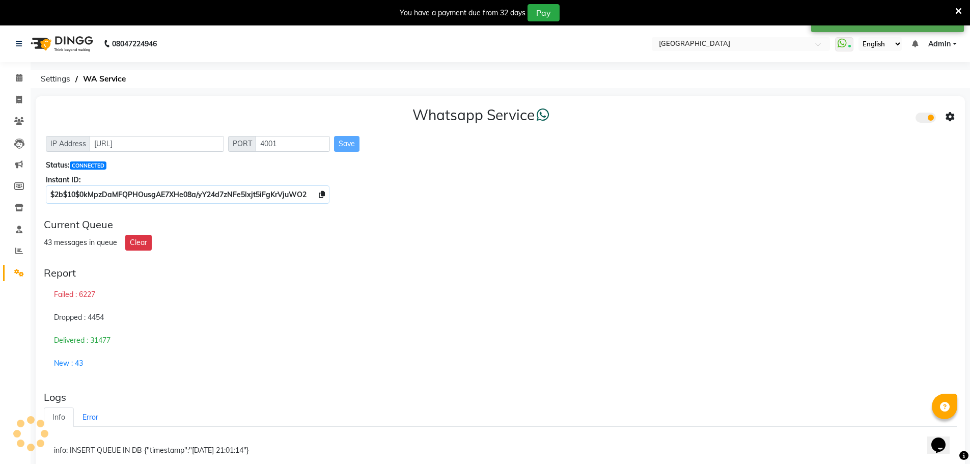
click at [951, 118] on icon at bounding box center [949, 116] width 9 height 9
click at [846, 109] on div "Whatsapp Settings" at bounding box center [876, 106] width 117 height 13
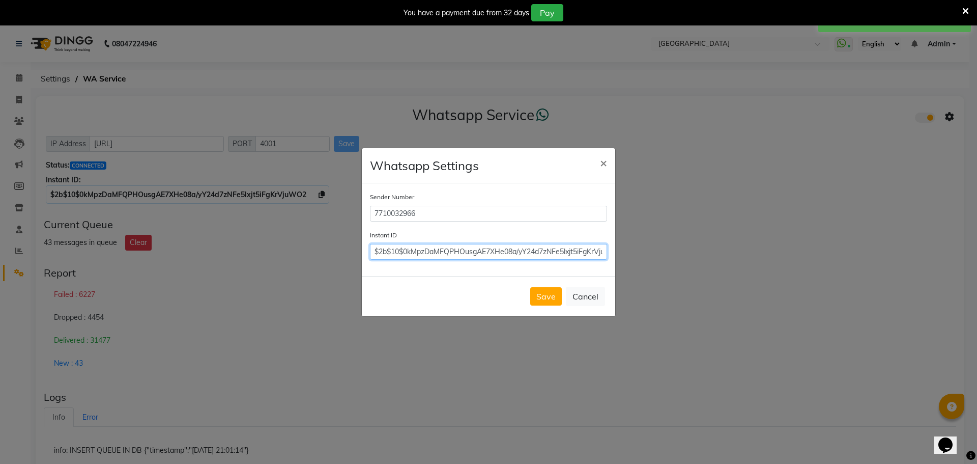
click at [528, 252] on input "$2b$10$0kMpzDaMFQPHOusgAE7XHe08a/yY24d7zNFe5lxjt5iFgKrVjuWO2" at bounding box center [488, 252] width 237 height 16
paste input "$2b$10$0kMpzDaMFQPHOusgAE7XHe08a/yY24d7zNFe5lxjt5iFgKrVjuWO2"
type input "$2b$10$0kMpzDaMFQPHOusgAE7XHe08a/yY24d7zNFe5lxjt5iFgKrVjuWO2"
click at [528, 252] on input "$2b$10$0kMpzDaMFQPHOusgAE7XHe08a/yY24d7zNFe5lxjt5iFgKrVjuWO2" at bounding box center [488, 252] width 237 height 16
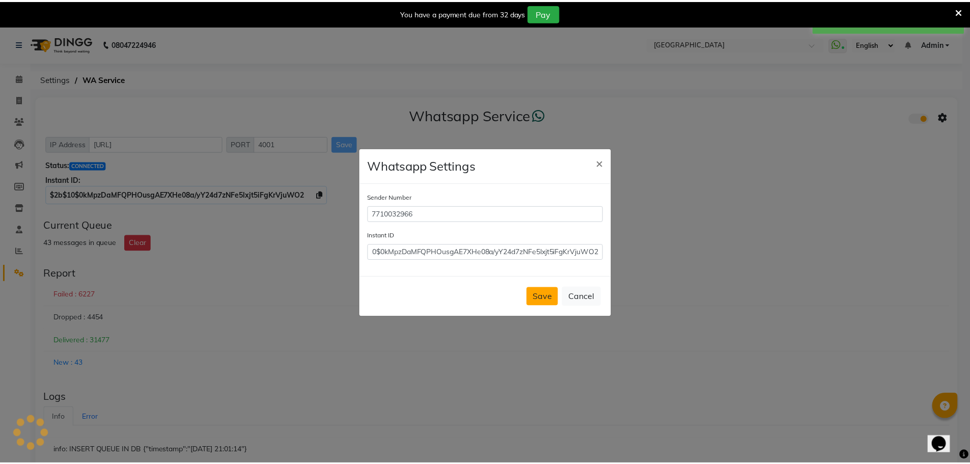
scroll to position [0, 0]
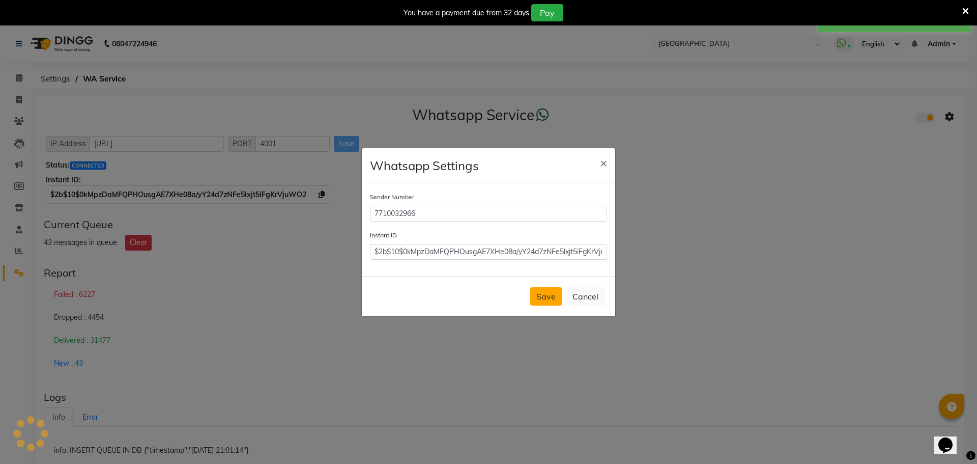
click at [558, 294] on button "Save" at bounding box center [546, 296] width 32 height 18
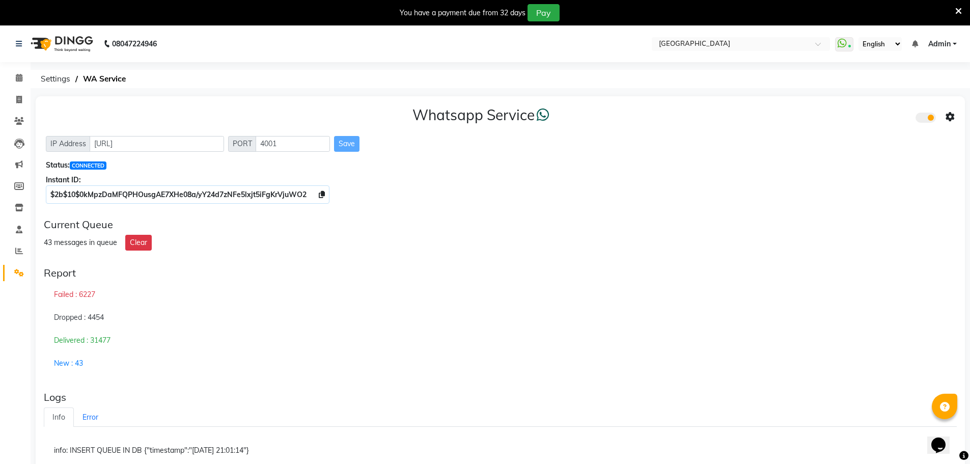
click at [958, 10] on icon at bounding box center [958, 11] width 7 height 9
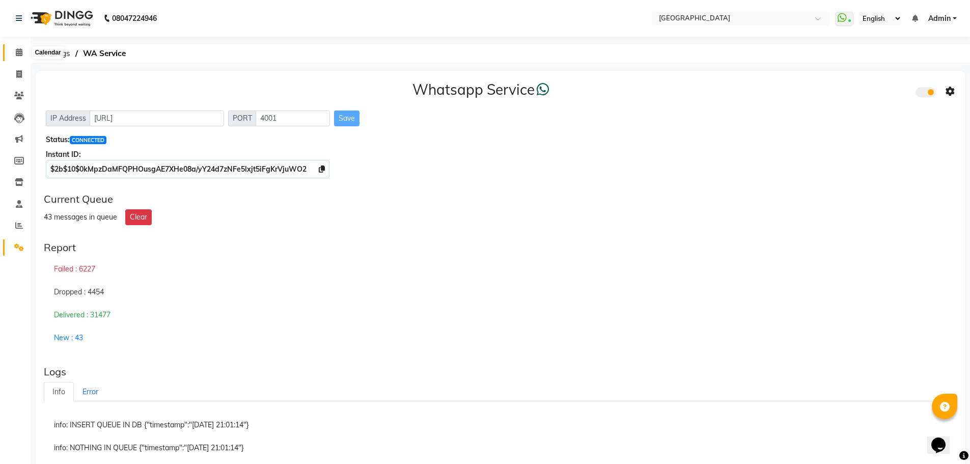
click at [17, 53] on icon at bounding box center [19, 52] width 7 height 8
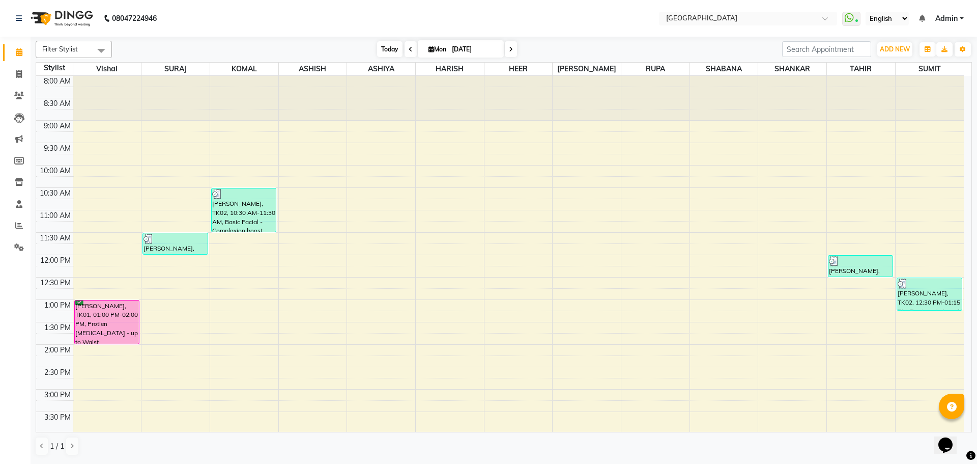
click at [387, 49] on span "Today" at bounding box center [389, 49] width 25 height 16
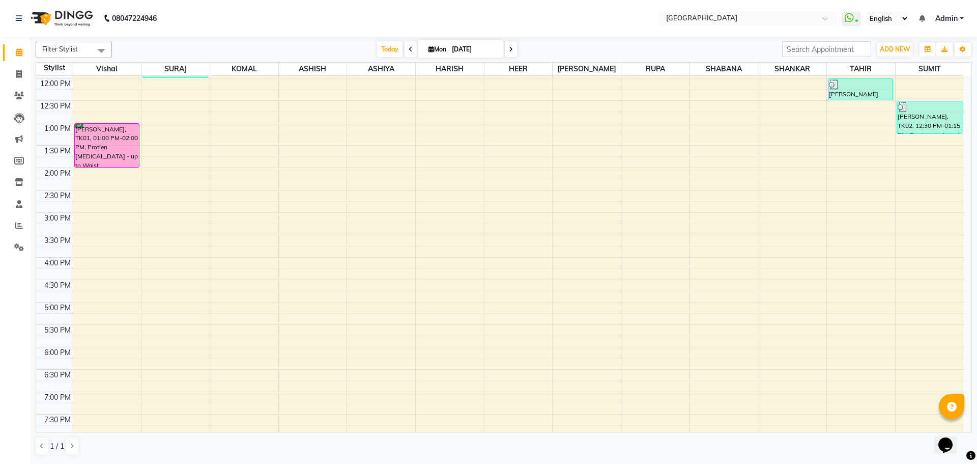
scroll to position [157, 0]
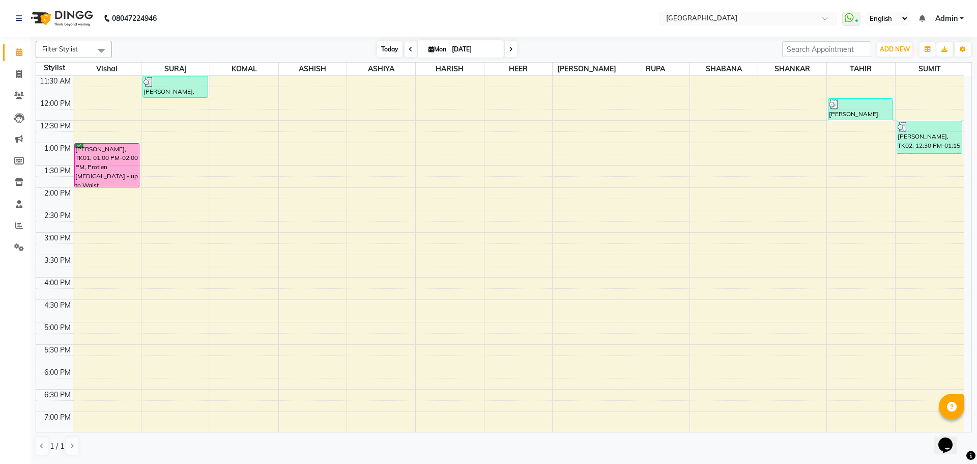
click at [386, 49] on span "Today" at bounding box center [389, 49] width 25 height 16
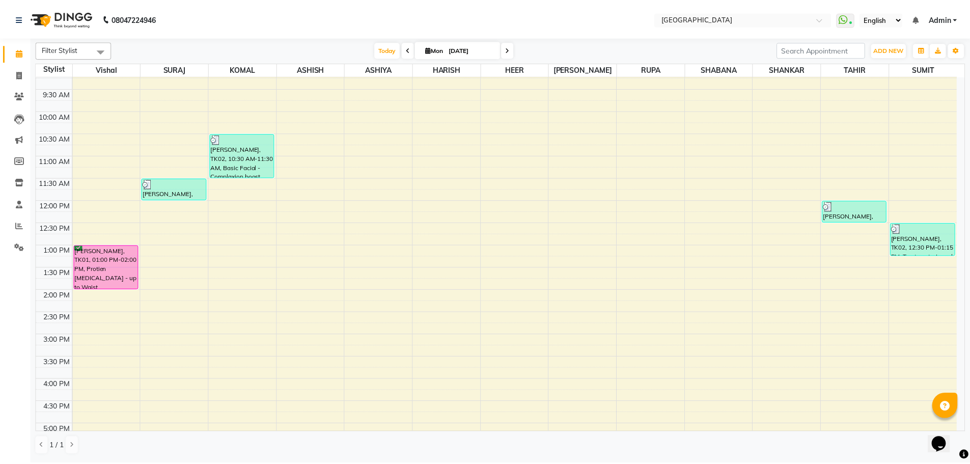
scroll to position [360, 0]
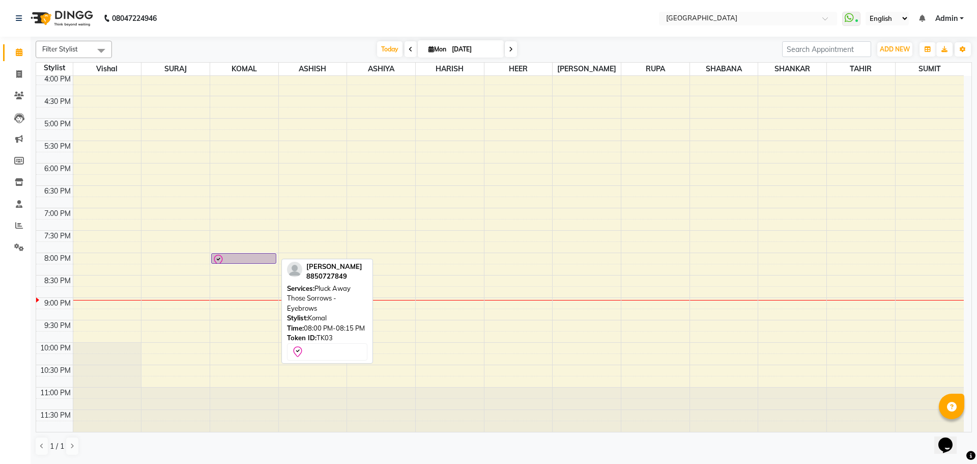
click at [242, 257] on div at bounding box center [243, 260] width 63 height 12
select select "8"
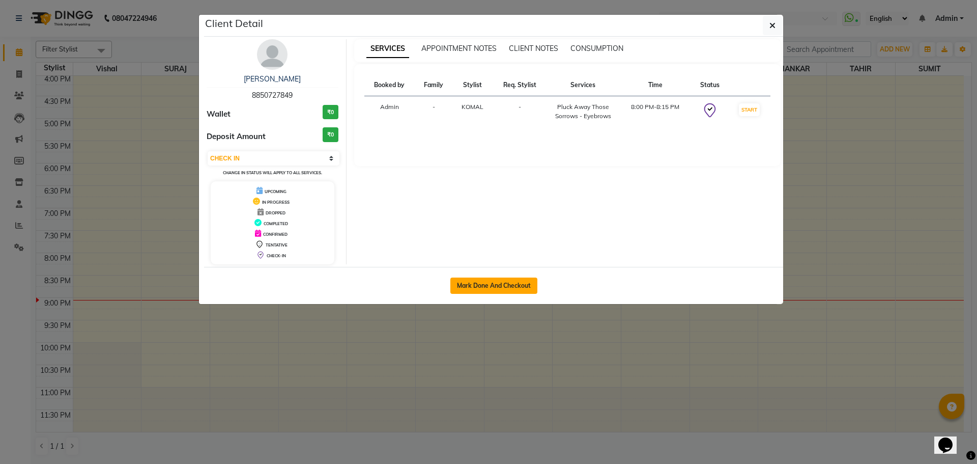
click at [482, 285] on button "Mark Done And Checkout" at bounding box center [493, 285] width 87 height 16
select select "service"
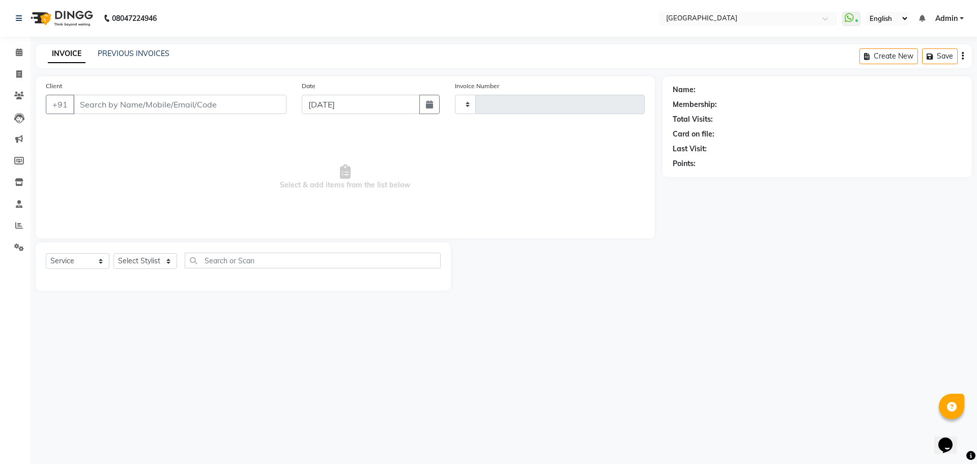
type input "4857"
select select "508"
type input "8850727849"
select select "70101"
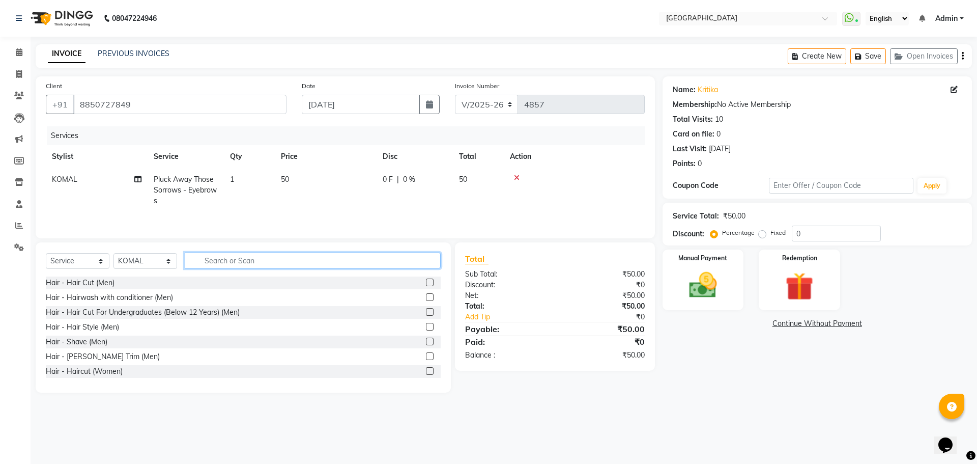
click at [266, 261] on input "text" at bounding box center [313, 260] width 256 height 16
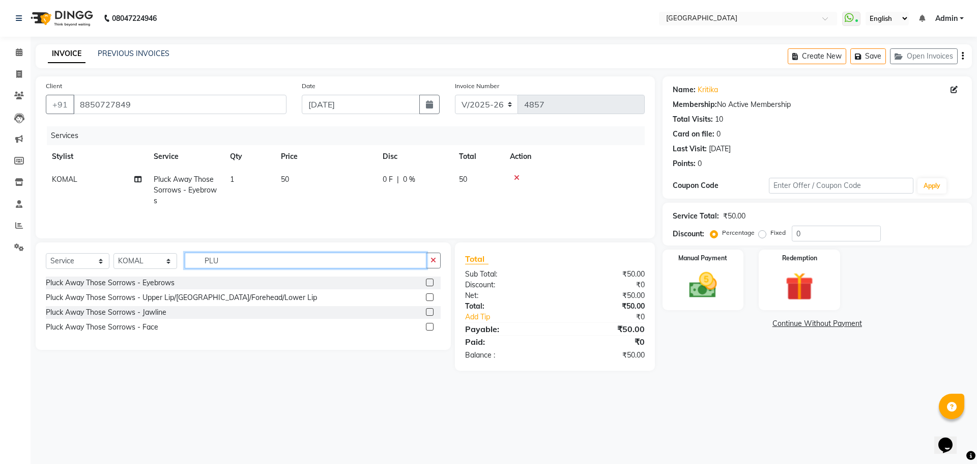
type input "PLU"
click at [426, 298] on label at bounding box center [430, 297] width 8 height 8
click at [426, 298] on input "checkbox" at bounding box center [429, 297] width 7 height 7
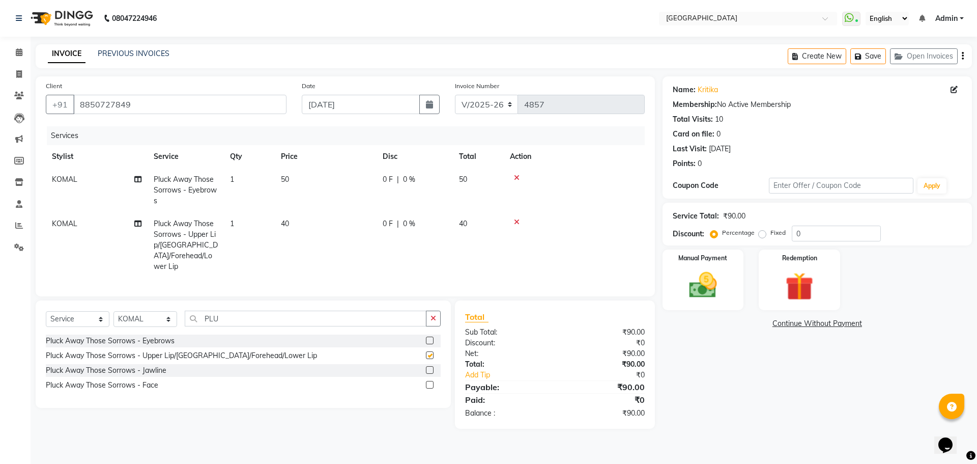
checkbox input "false"
click at [707, 285] on img at bounding box center [702, 285] width 47 height 34
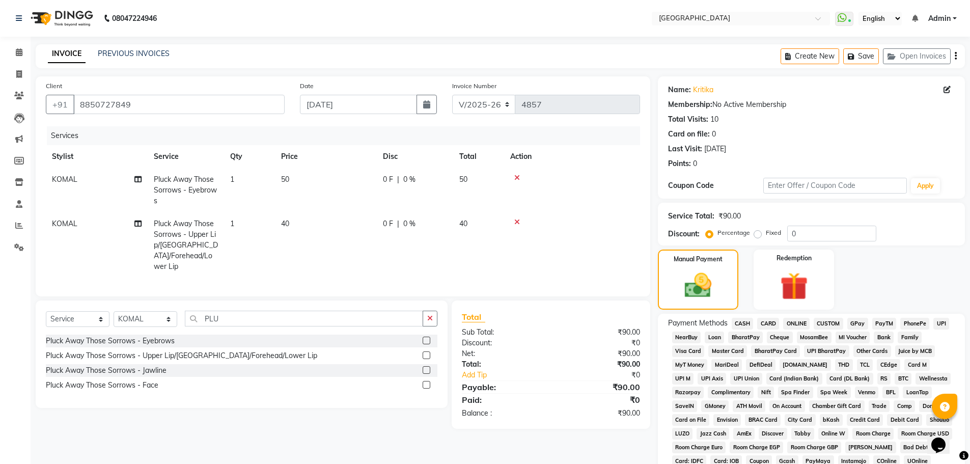
click at [856, 320] on span "GPay" at bounding box center [857, 324] width 21 height 12
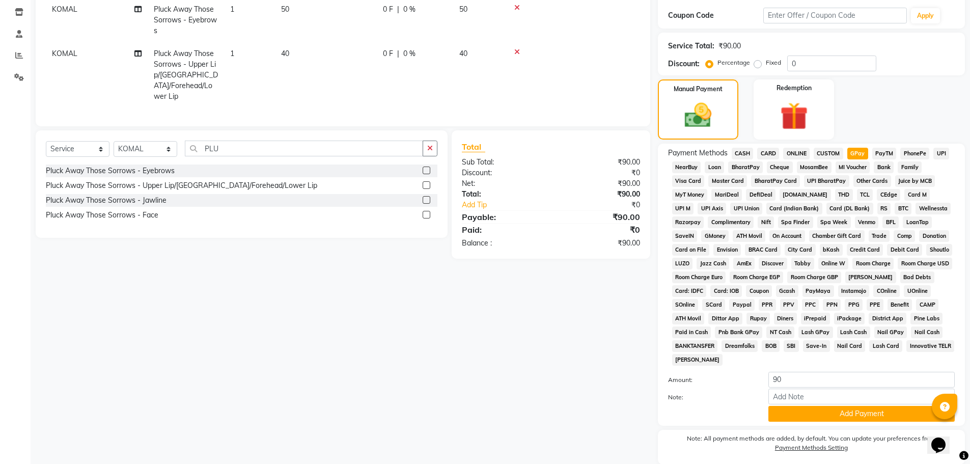
scroll to position [207, 0]
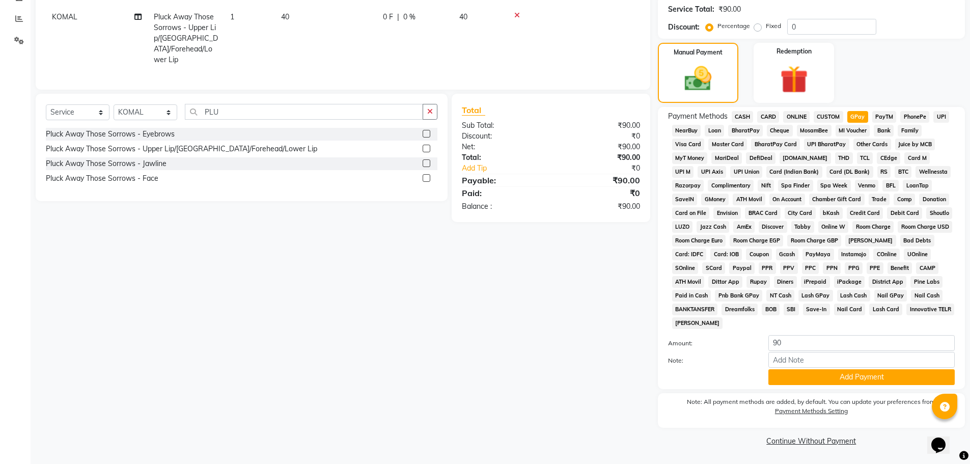
click at [746, 118] on span "CASH" at bounding box center [742, 117] width 22 height 12
click at [849, 377] on button "Add Payment" at bounding box center [861, 377] width 186 height 16
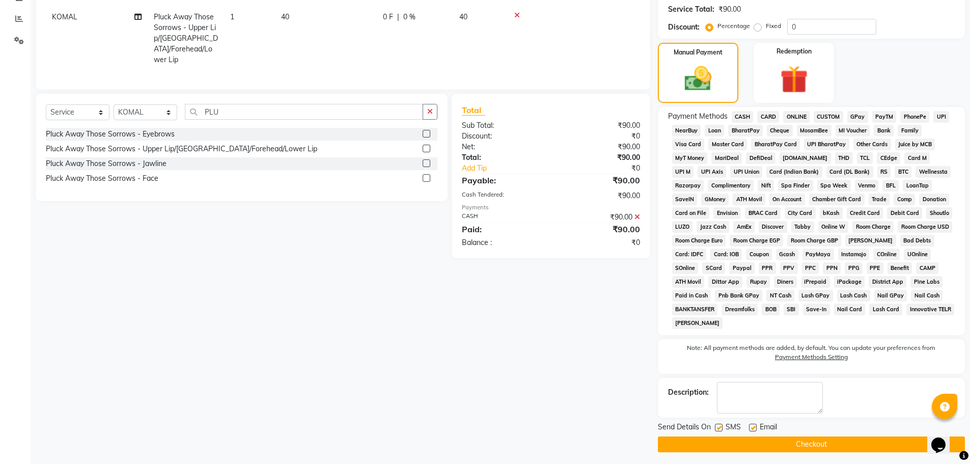
click at [806, 445] on button "Checkout" at bounding box center [811, 444] width 307 height 16
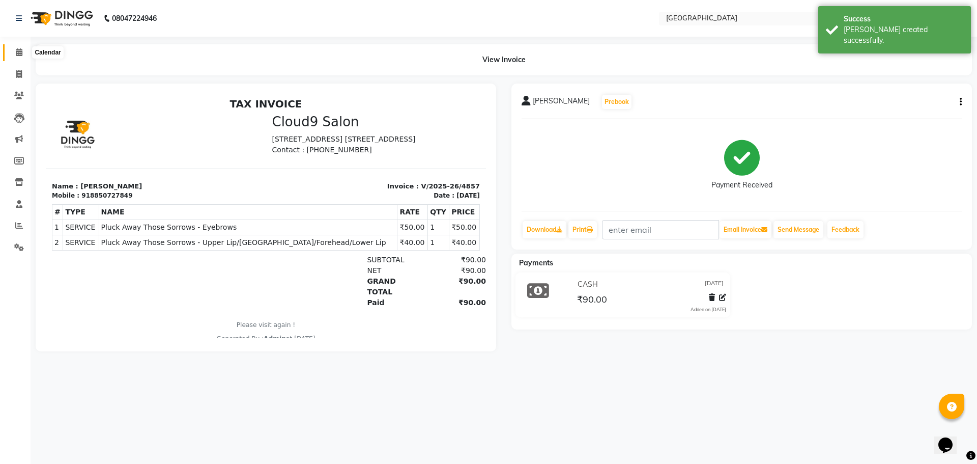
click at [19, 53] on icon at bounding box center [19, 52] width 7 height 8
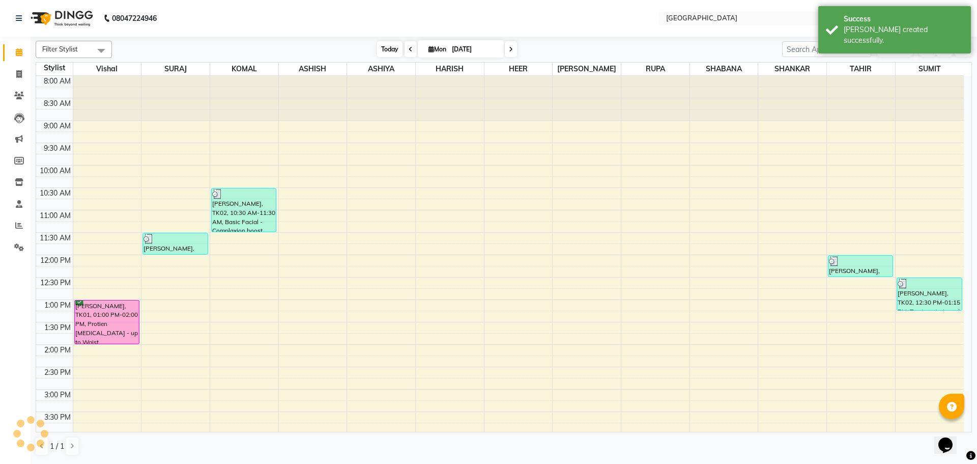
click at [383, 50] on span "Today" at bounding box center [389, 49] width 25 height 16
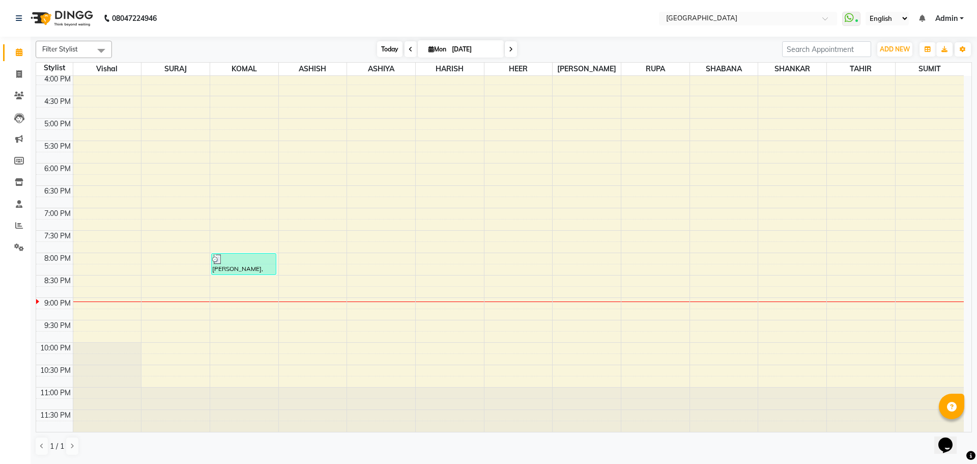
click at [390, 49] on span "Today" at bounding box center [389, 49] width 25 height 16
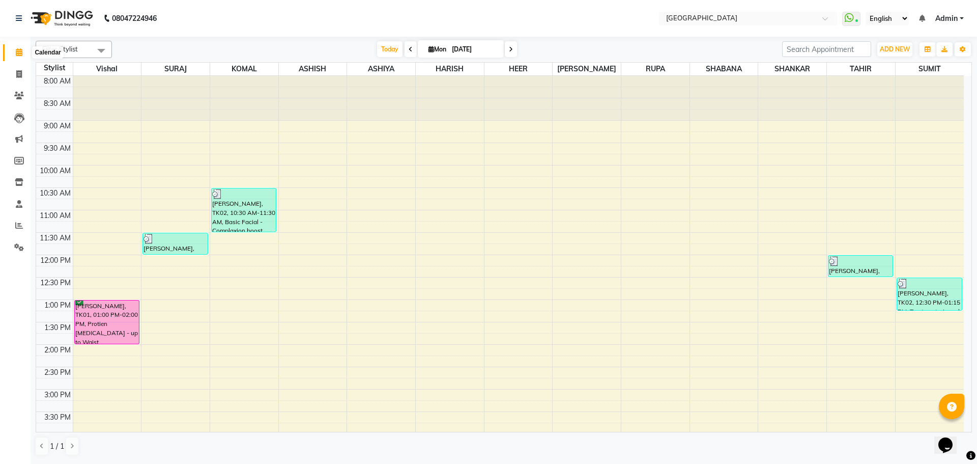
click at [18, 55] on icon at bounding box center [19, 52] width 7 height 8
click at [392, 51] on span "Today" at bounding box center [389, 49] width 25 height 16
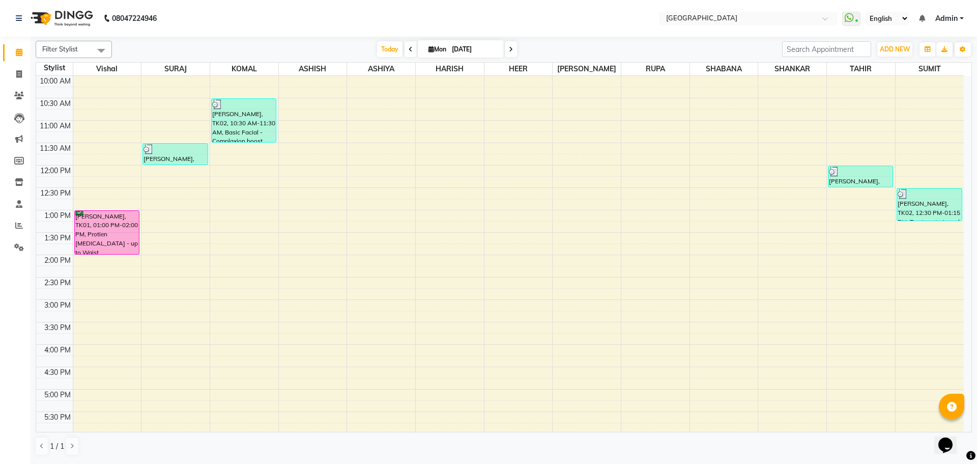
scroll to position [102, 0]
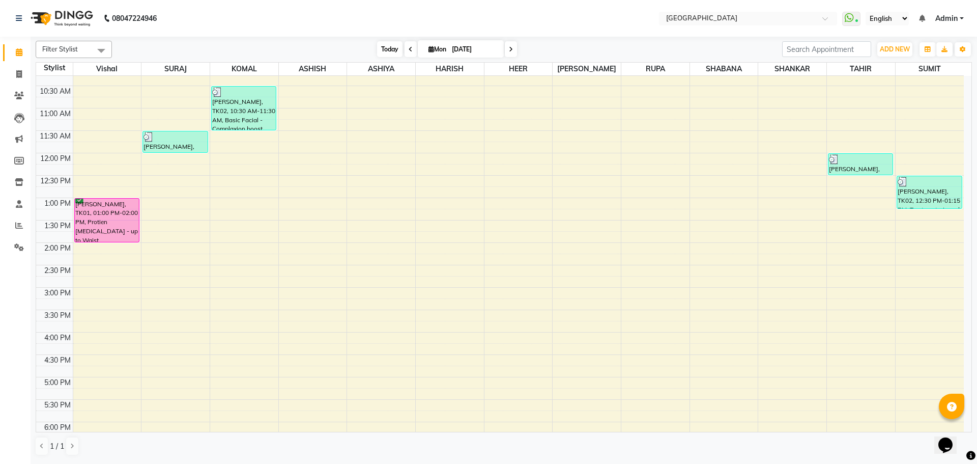
click at [388, 51] on span "Today" at bounding box center [389, 49] width 25 height 16
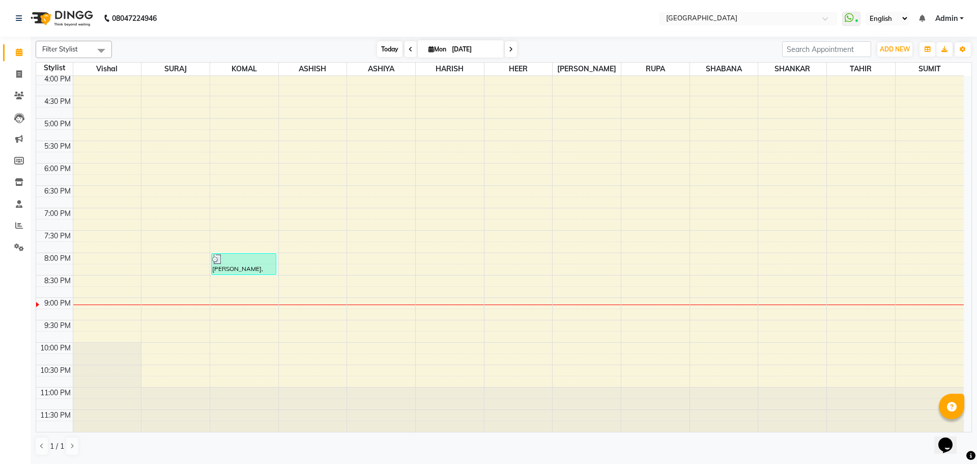
click at [389, 49] on span "Today" at bounding box center [389, 49] width 25 height 16
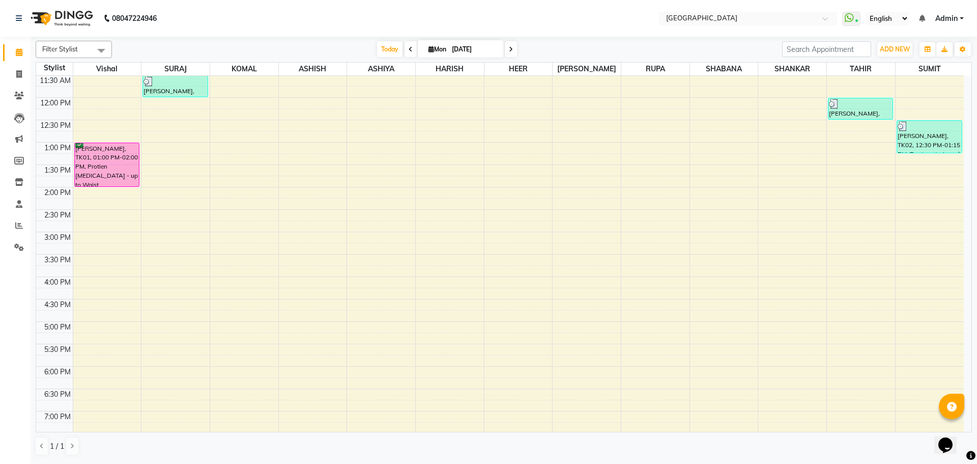
scroll to position [157, 0]
drag, startPoint x: 963, startPoint y: 48, endPoint x: 965, endPoint y: 53, distance: 6.0
click at [963, 48] on icon "button" at bounding box center [963, 49] width 6 height 6
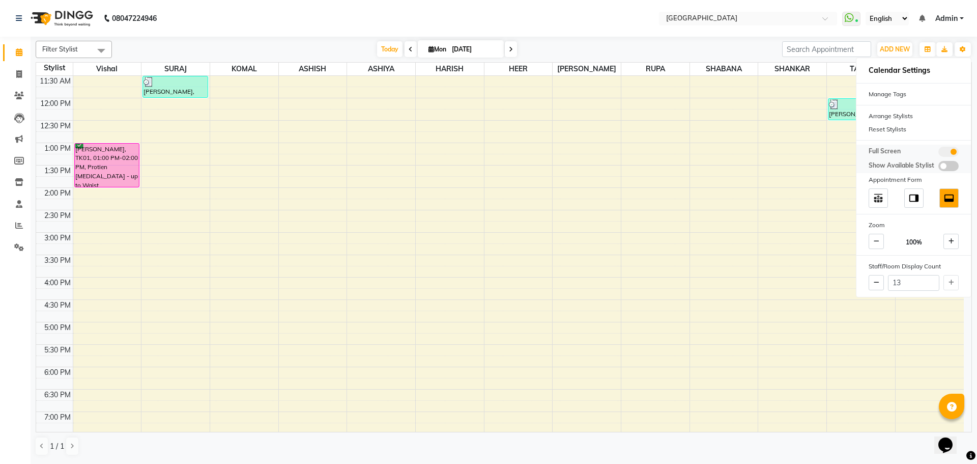
click at [950, 150] on span at bounding box center [949, 152] width 20 height 10
click at [939, 153] on input "checkbox" at bounding box center [939, 153] width 0 height 0
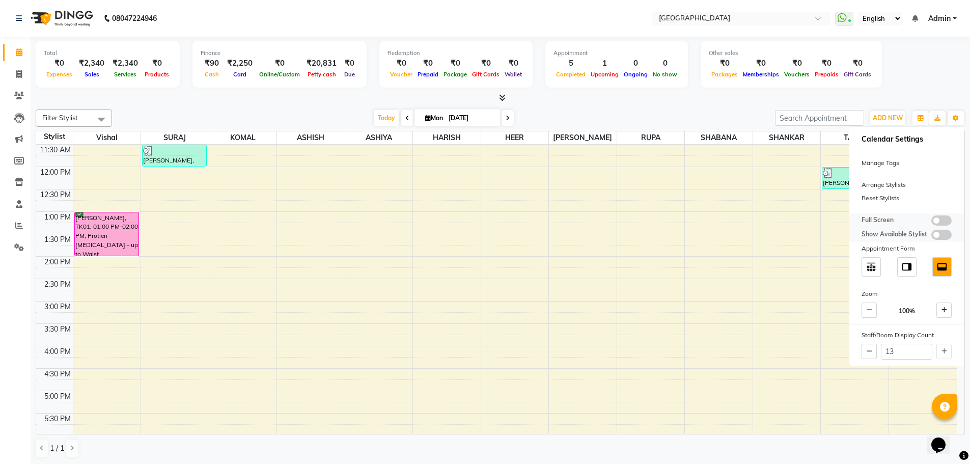
click at [938, 220] on span at bounding box center [941, 220] width 20 height 10
click at [931, 222] on input "checkbox" at bounding box center [931, 222] width 0 height 0
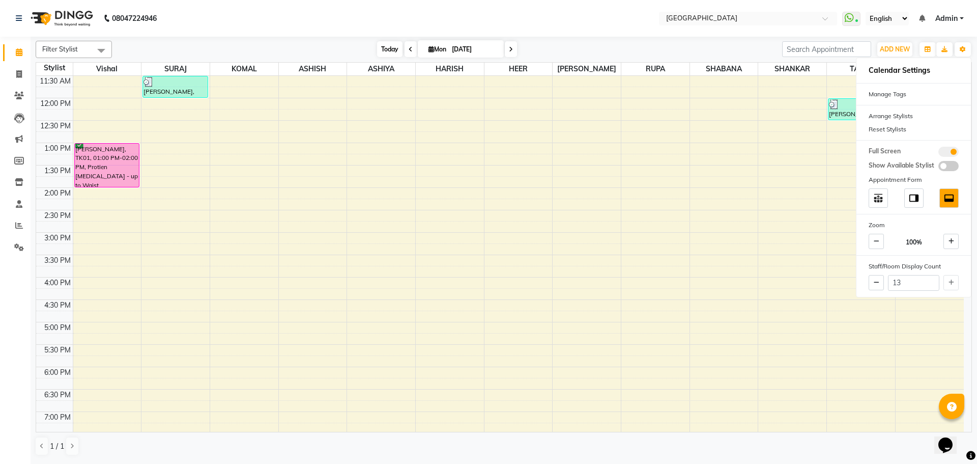
click at [392, 48] on span "Today" at bounding box center [389, 49] width 25 height 16
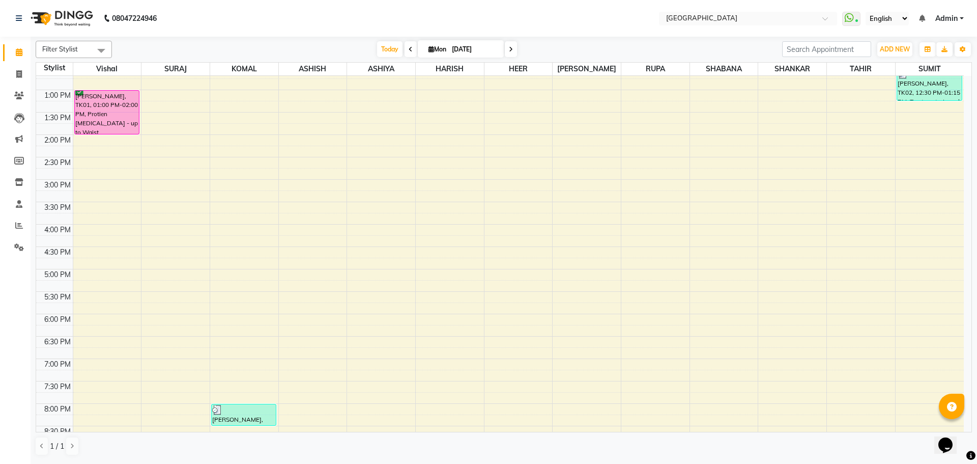
scroll to position [208, 0]
click at [244, 139] on div "8:00 AM 8:30 AM 9:00 AM 9:30 AM 10:00 AM 10:30 AM 11:00 AM 11:30 AM 12:00 PM 12…" at bounding box center [500, 226] width 928 height 716
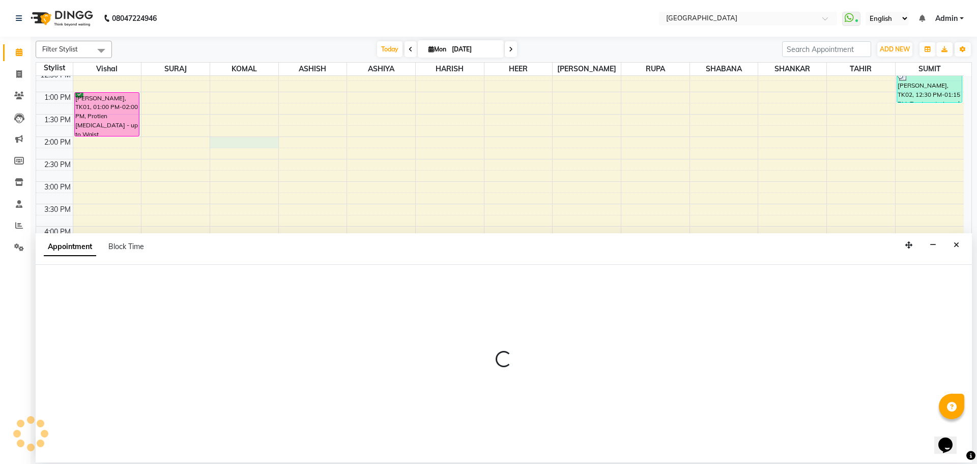
select select "70101"
select select "tentative"
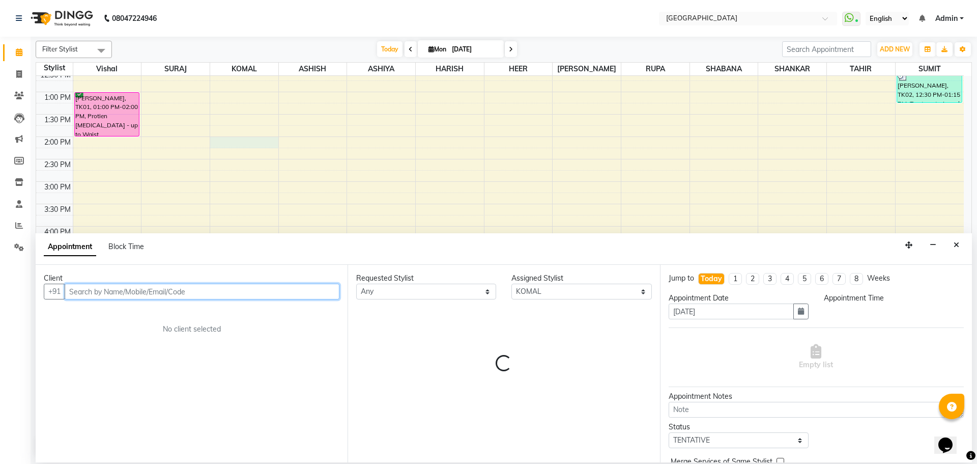
select select "840"
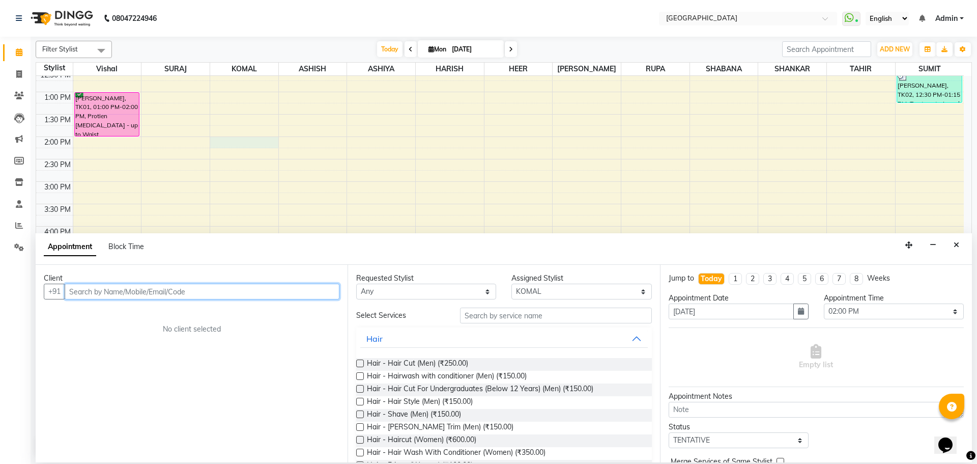
click at [249, 292] on input "text" at bounding box center [202, 291] width 275 height 16
type input "9967730983"
click at [330, 293] on span "Add Client" at bounding box center [318, 291] width 34 height 9
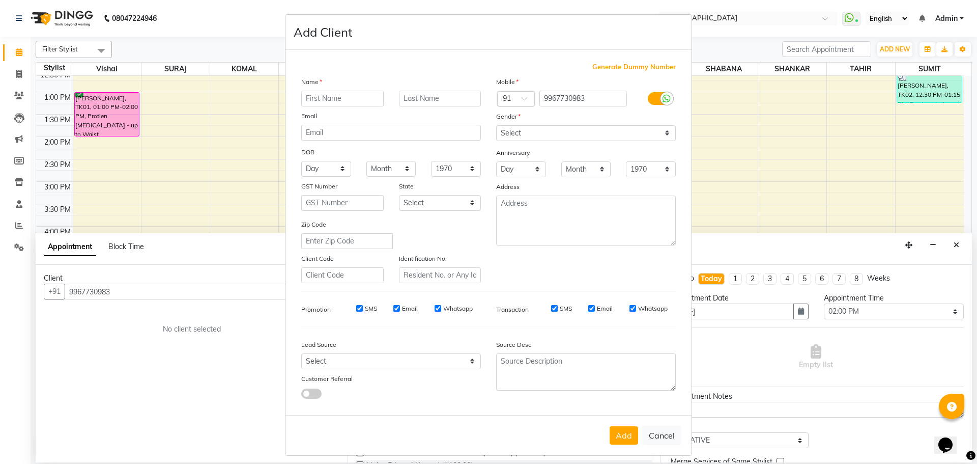
click at [351, 101] on input "text" at bounding box center [342, 99] width 82 height 16
type input "[PERSON_NAME]"
click at [513, 132] on select "Select [DEMOGRAPHIC_DATA] [DEMOGRAPHIC_DATA] Other Prefer Not To Say" at bounding box center [586, 133] width 180 height 16
select select "[DEMOGRAPHIC_DATA]"
click at [496, 125] on select "Select [DEMOGRAPHIC_DATA] [DEMOGRAPHIC_DATA] Other Prefer Not To Say" at bounding box center [586, 133] width 180 height 16
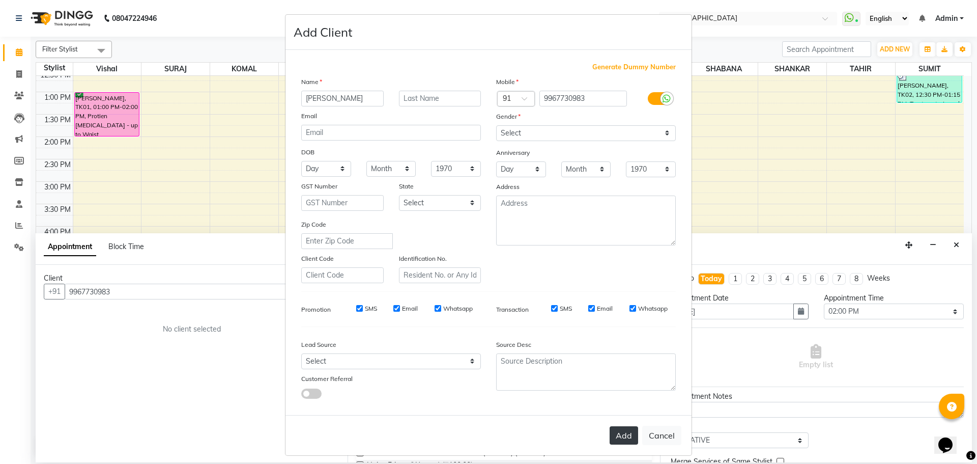
click at [622, 437] on button "Add" at bounding box center [624, 435] width 29 height 18
select select
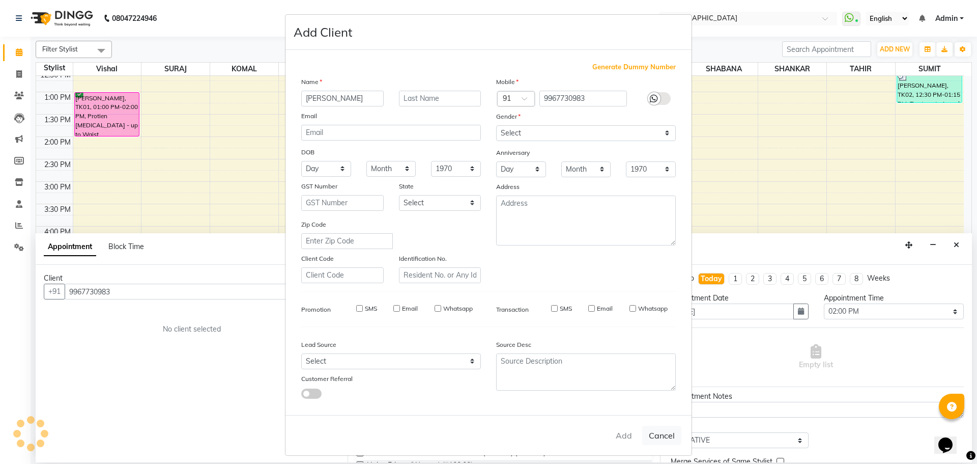
select select
checkbox input "false"
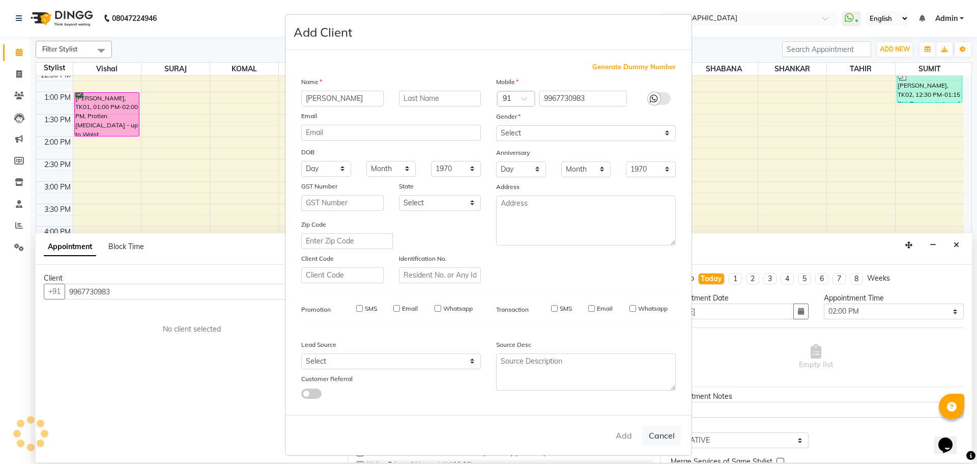
checkbox input "false"
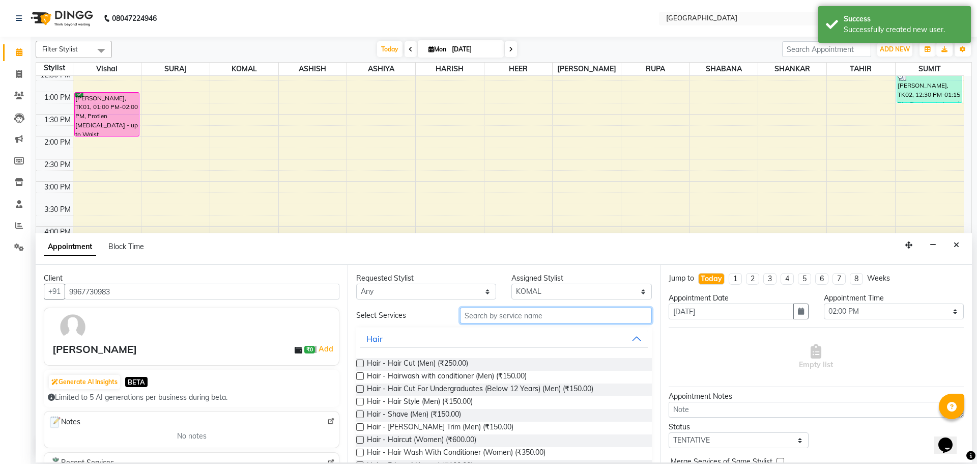
click at [475, 317] on input "text" at bounding box center [556, 315] width 192 height 16
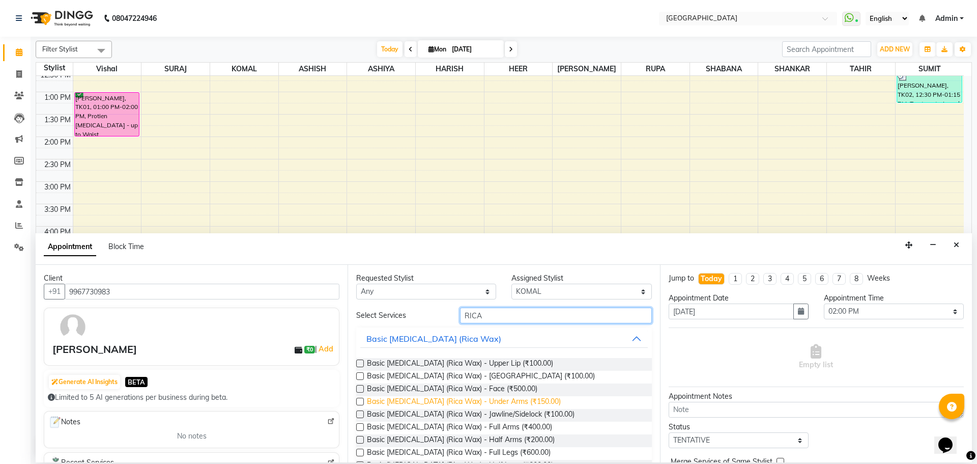
type input "RICA"
click at [497, 403] on span "Basic [MEDICAL_DATA] (Rica Wax) - Under Arms (₹150.00)" at bounding box center [464, 402] width 194 height 13
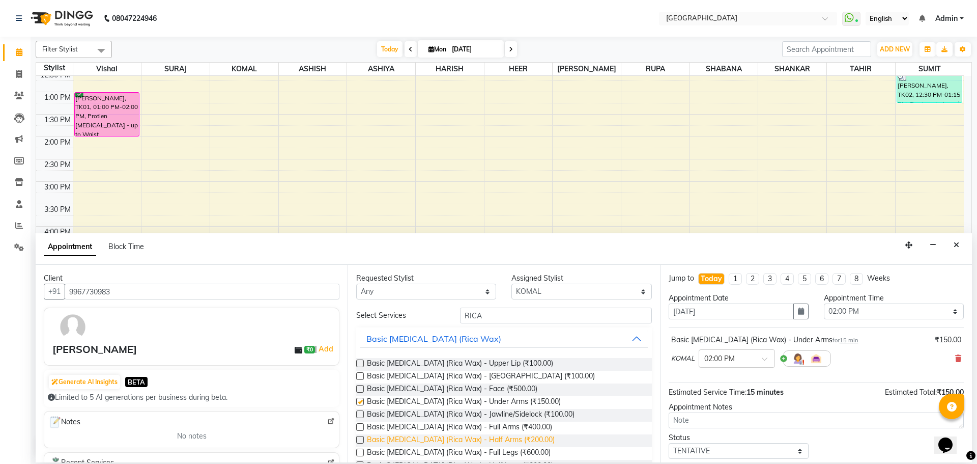
checkbox input "false"
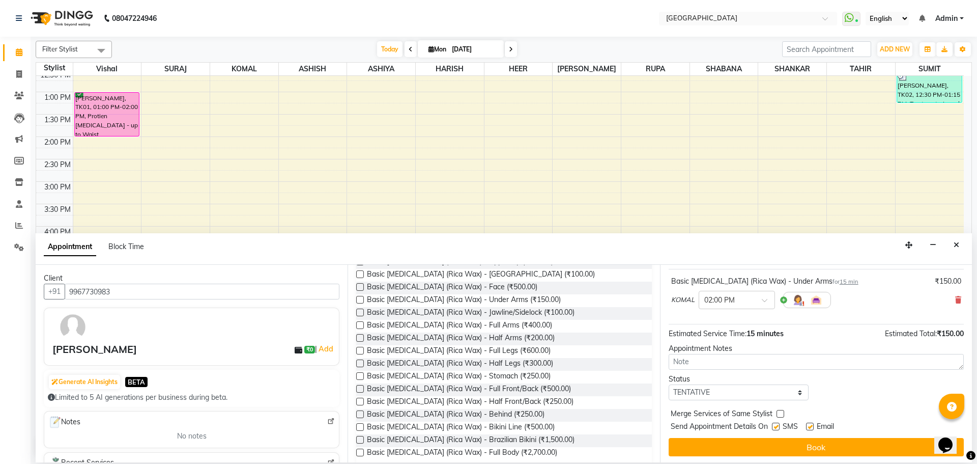
scroll to position [61, 0]
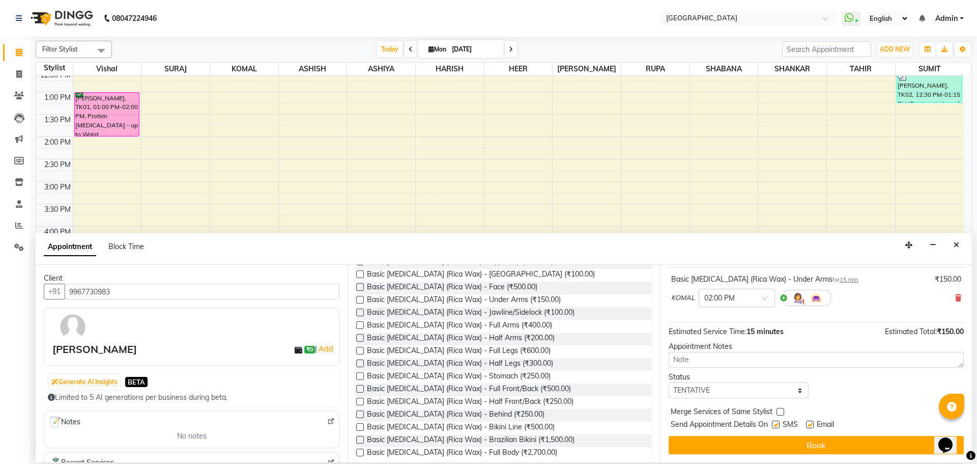
click at [780, 413] on label at bounding box center [781, 412] width 8 height 8
click at [780, 413] on input "checkbox" at bounding box center [780, 412] width 7 height 7
checkbox input "true"
click at [770, 386] on select "Select TENTATIVE CONFIRM CHECK-IN UPCOMING" at bounding box center [739, 390] width 140 height 16
select select "check-in"
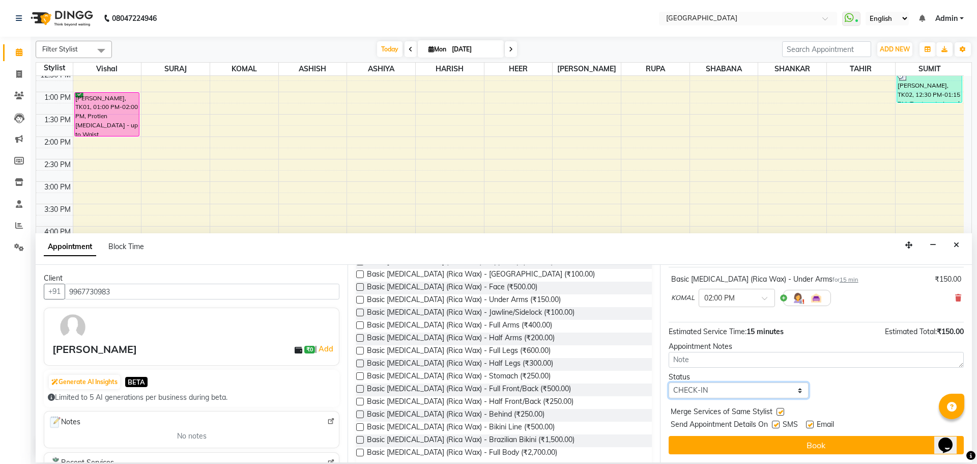
click at [669, 382] on select "Select TENTATIVE CONFIRM CHECK-IN UPCOMING" at bounding box center [739, 390] width 140 height 16
click at [487, 440] on span "Basic [MEDICAL_DATA] (Rica Wax) - Brazilian Bikini (₹1,500.00)" at bounding box center [471, 440] width 208 height 13
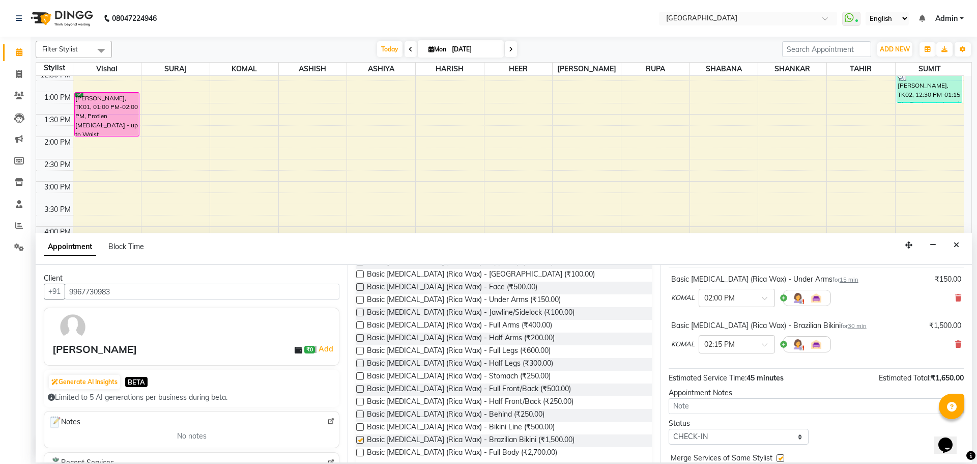
checkbox input "false"
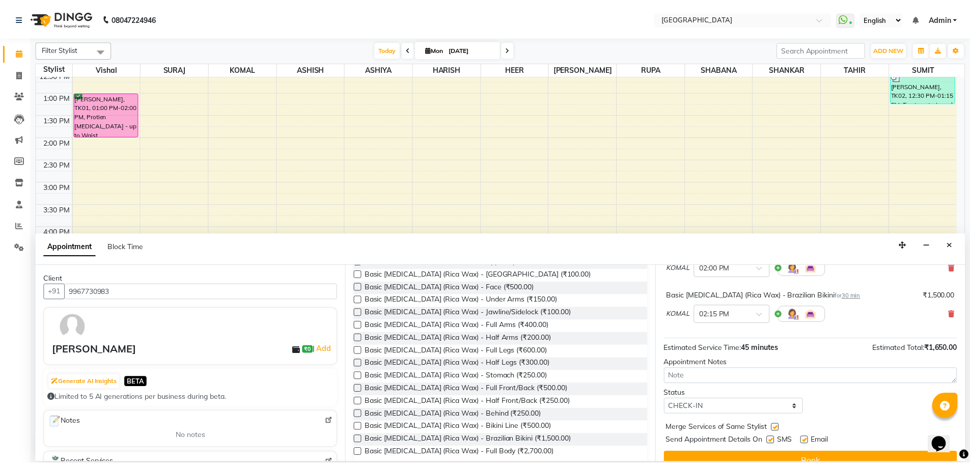
scroll to position [107, 0]
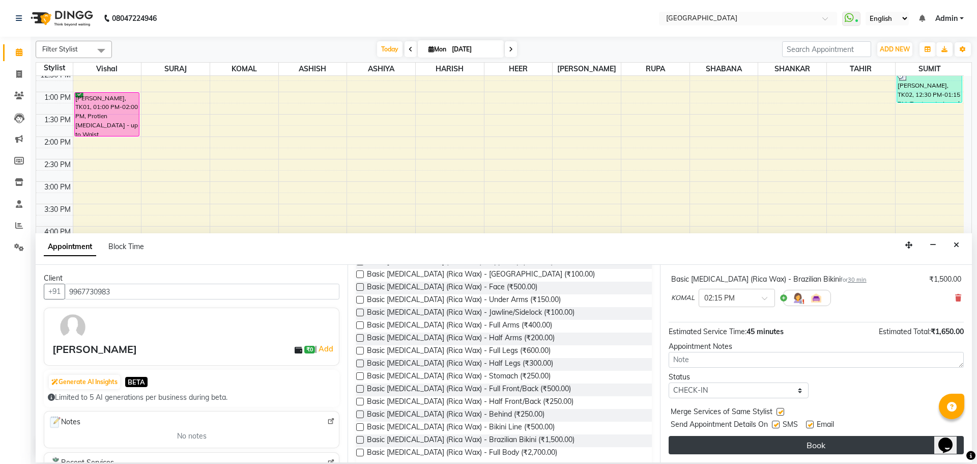
click at [820, 443] on button "Book" at bounding box center [816, 445] width 295 height 18
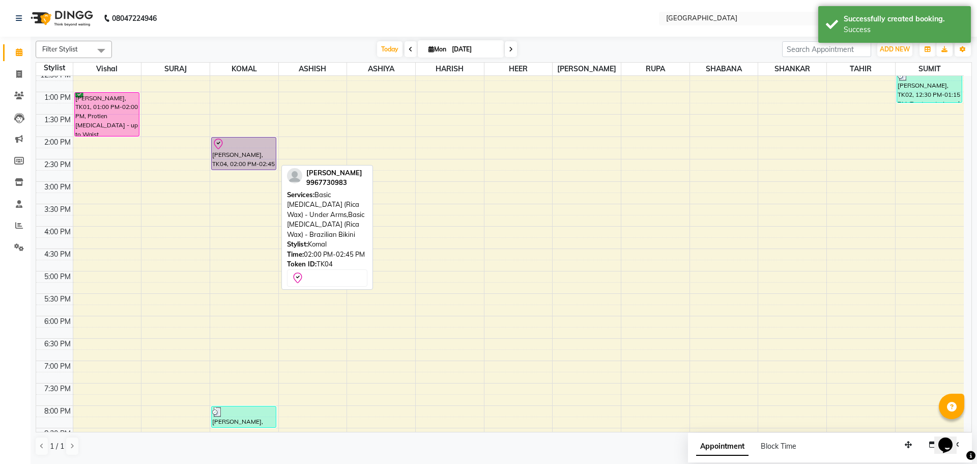
click at [247, 149] on div at bounding box center [243, 144] width 63 height 12
select select "8"
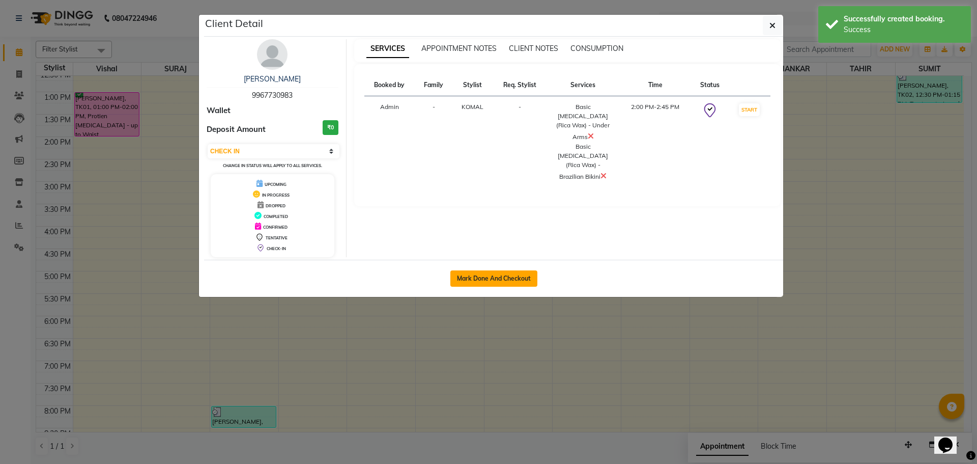
click at [497, 279] on button "Mark Done And Checkout" at bounding box center [493, 278] width 87 height 16
select select "service"
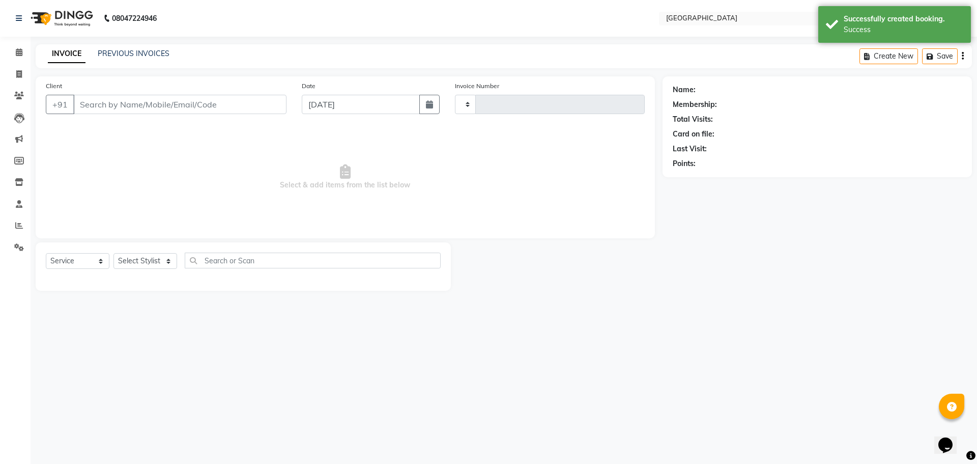
type input "4858"
select select "508"
type input "9967730983"
select select "70101"
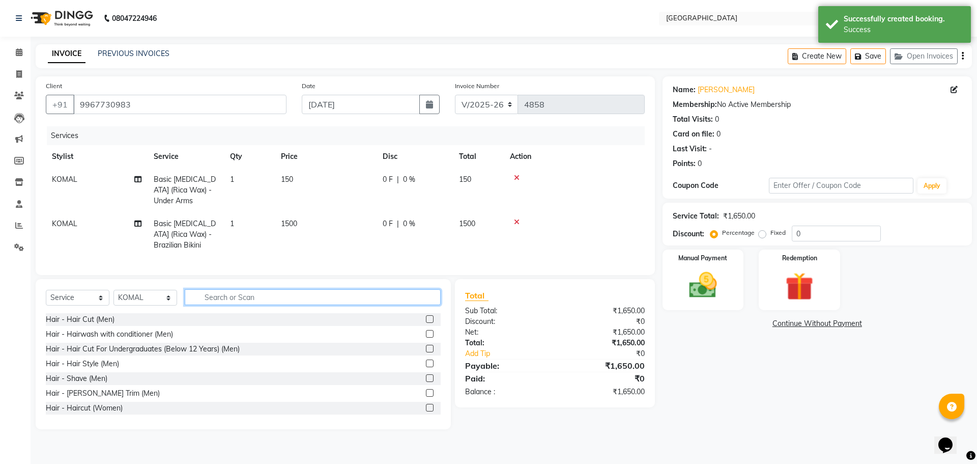
click at [299, 305] on input "text" at bounding box center [313, 297] width 256 height 16
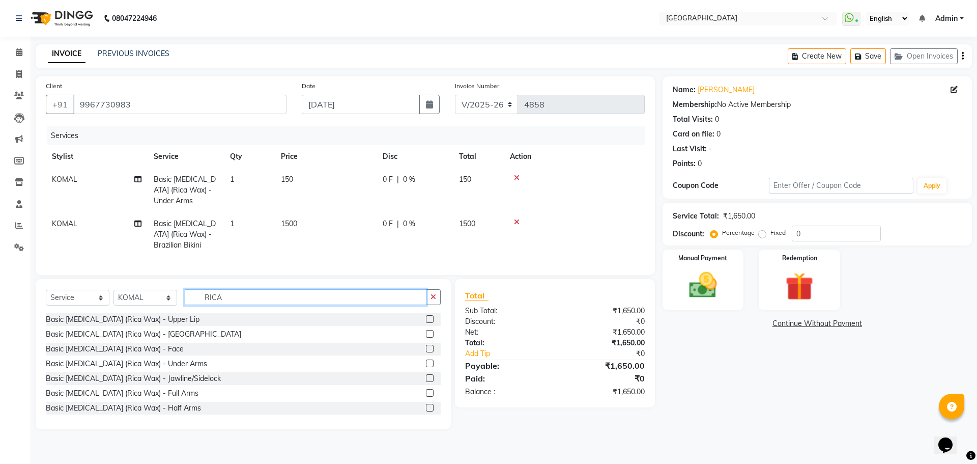
type input "RICA"
click at [426, 323] on label at bounding box center [430, 319] width 8 height 8
click at [426, 323] on input "checkbox" at bounding box center [429, 319] width 7 height 7
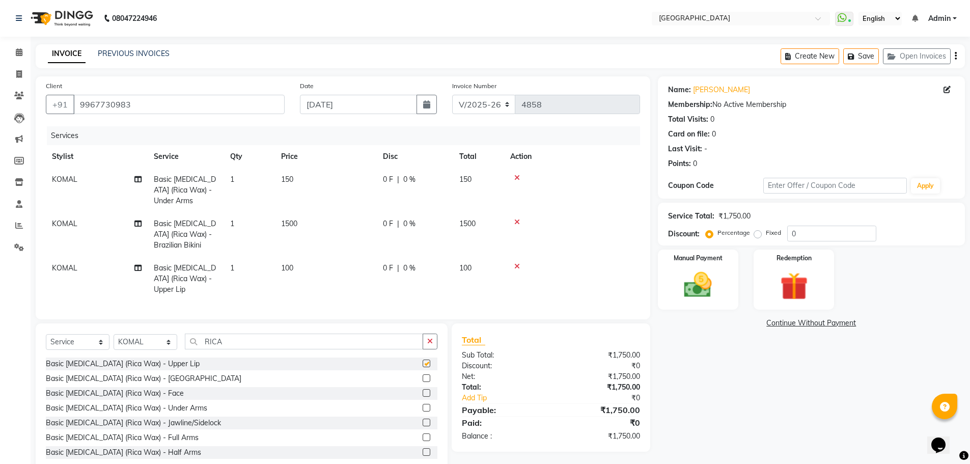
checkbox input "false"
click at [422, 382] on label at bounding box center [426, 378] width 8 height 8
click at [422, 382] on input "checkbox" at bounding box center [425, 378] width 7 height 7
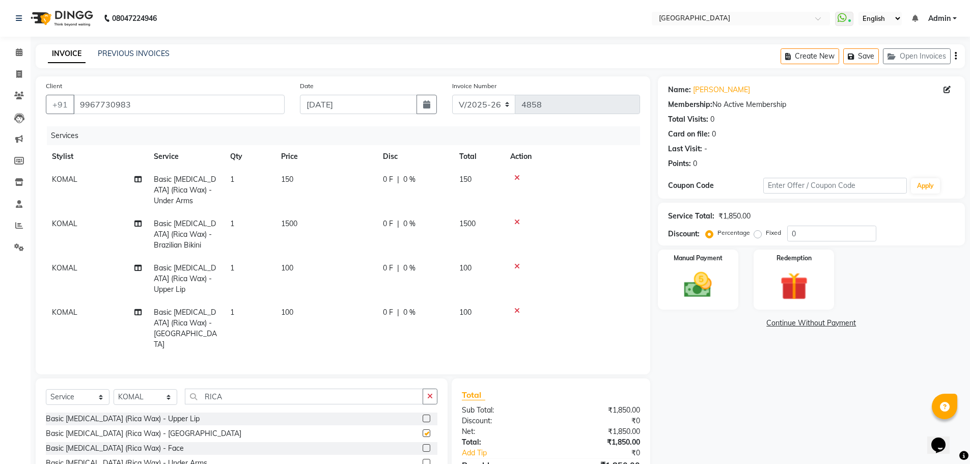
checkbox input "false"
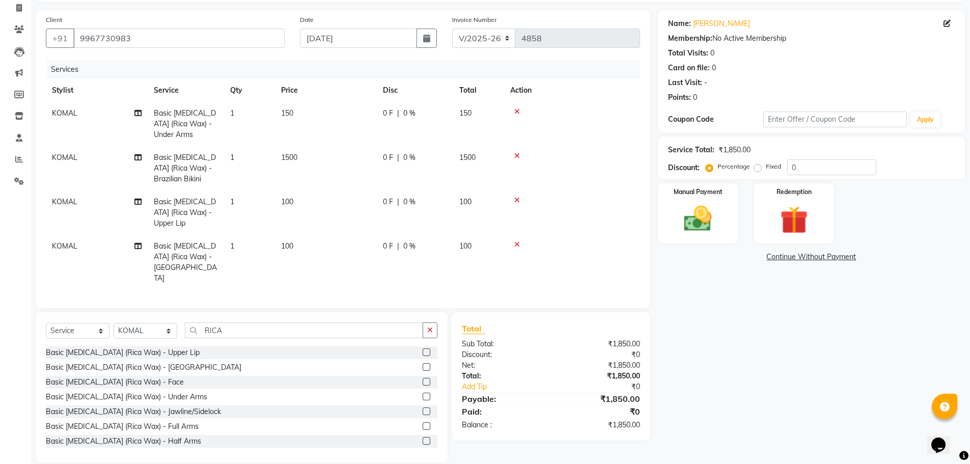
click at [516, 244] on icon at bounding box center [517, 244] width 6 height 7
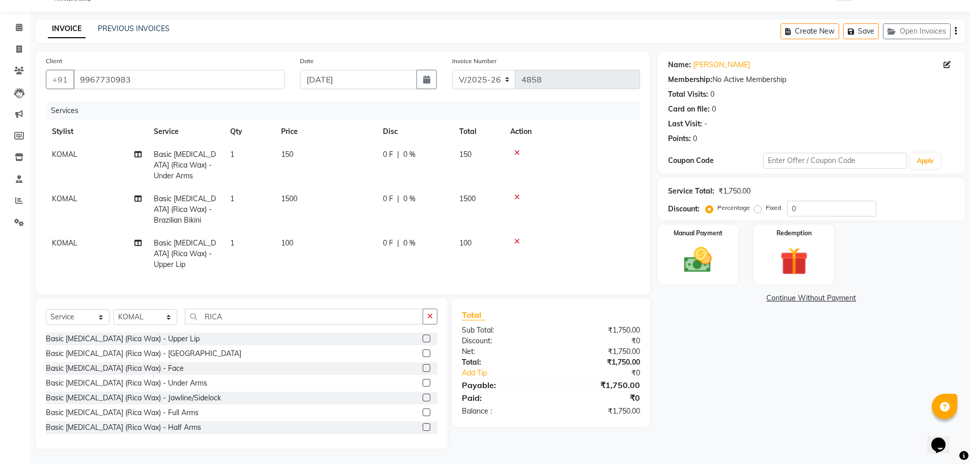
scroll to position [33, 0]
click at [517, 238] on icon at bounding box center [517, 241] width 6 height 7
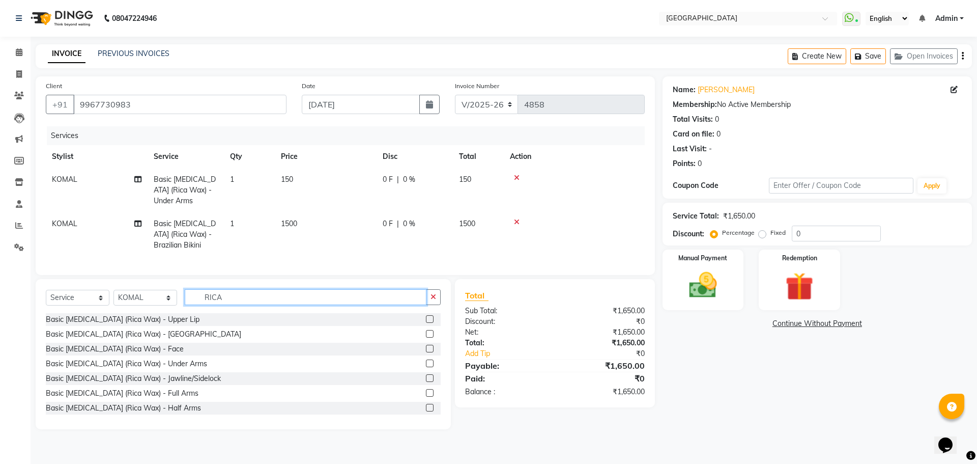
click at [271, 300] on input "RICA" at bounding box center [306, 297] width 242 height 16
type input "R"
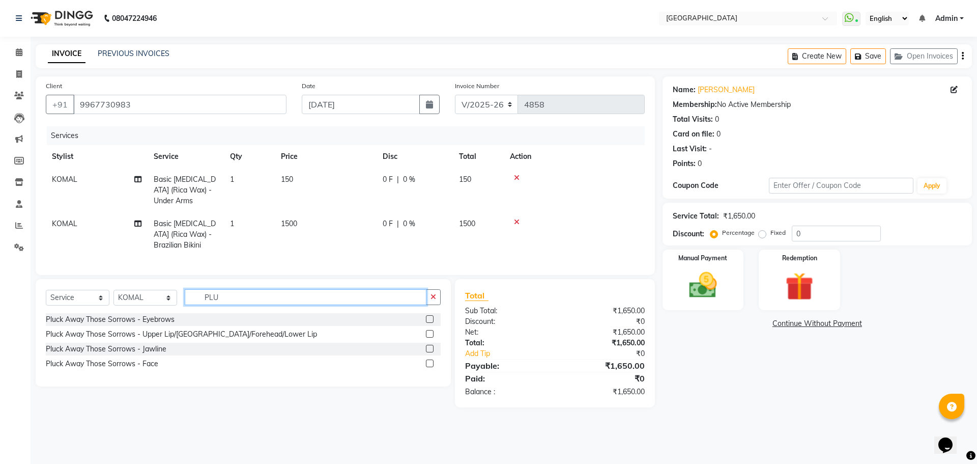
type input "PLU"
click at [428, 323] on label at bounding box center [430, 319] width 8 height 8
click at [428, 323] on input "checkbox" at bounding box center [429, 319] width 7 height 7
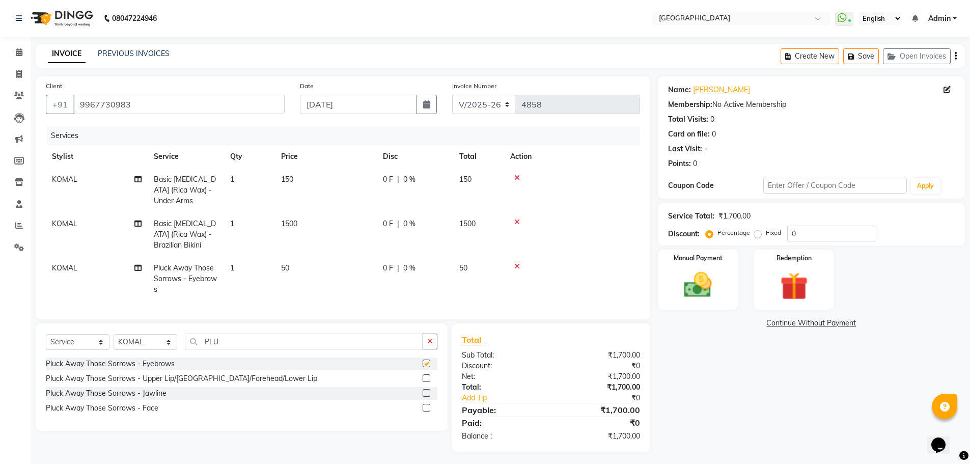
checkbox input "false"
click at [425, 382] on label at bounding box center [426, 378] width 8 height 8
click at [425, 382] on input "checkbox" at bounding box center [425, 378] width 7 height 7
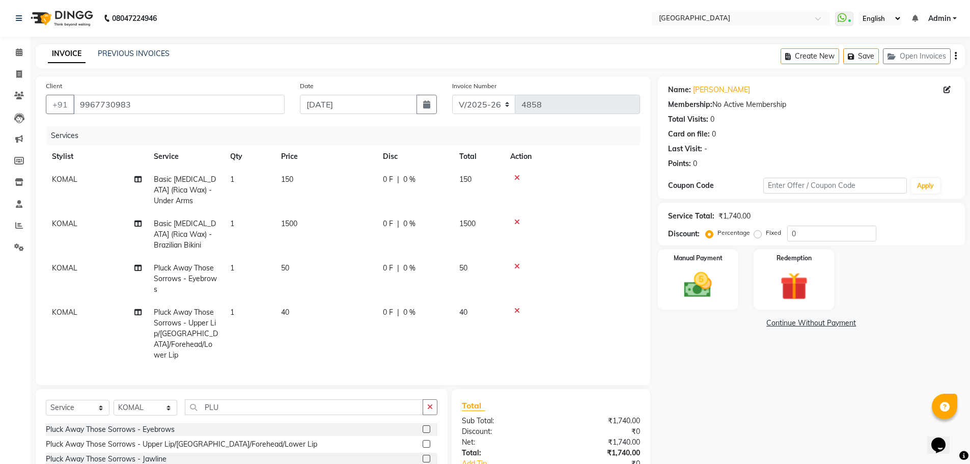
click at [425, 440] on label at bounding box center [426, 444] width 8 height 8
click at [425, 441] on input "checkbox" at bounding box center [425, 444] width 7 height 7
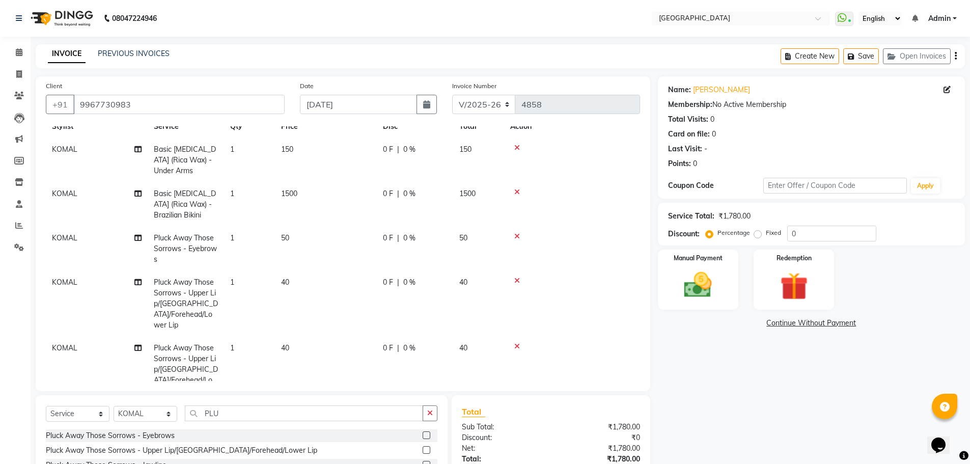
scroll to position [46, 0]
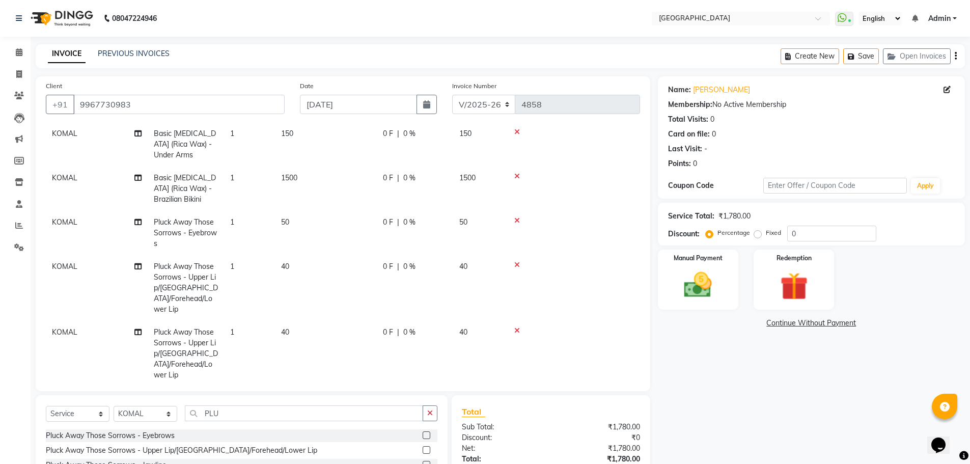
click at [427, 451] on label at bounding box center [426, 450] width 8 height 8
click at [427, 451] on input "checkbox" at bounding box center [425, 450] width 7 height 7
checkbox input "false"
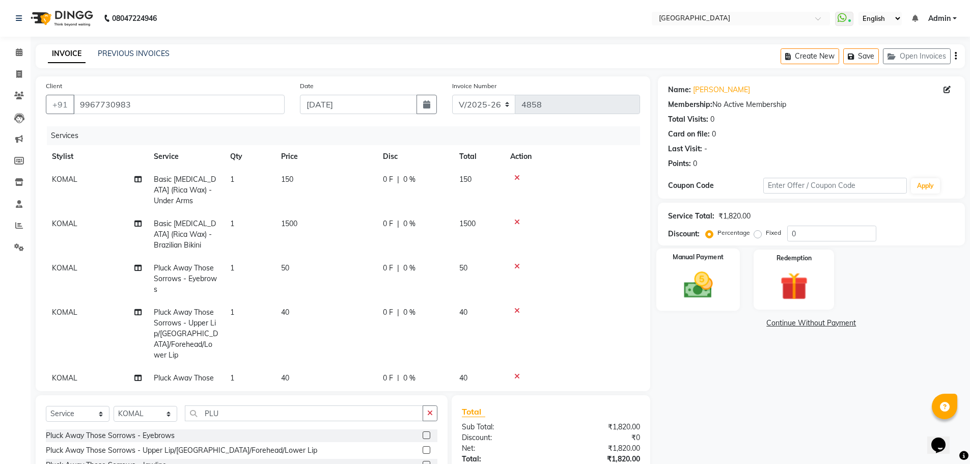
click at [703, 292] on img at bounding box center [697, 284] width 47 height 33
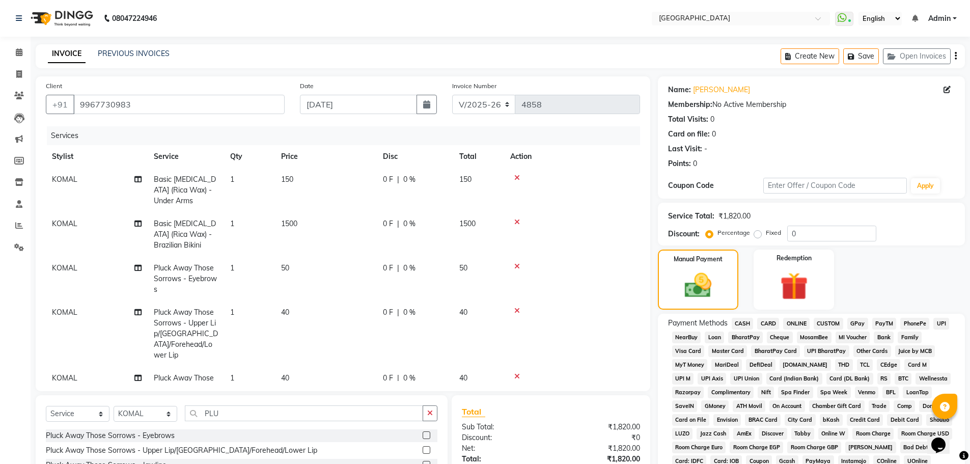
click at [861, 323] on span "GPay" at bounding box center [857, 324] width 21 height 12
click at [63, 183] on span "KOMAL" at bounding box center [64, 179] width 25 height 9
select select "70101"
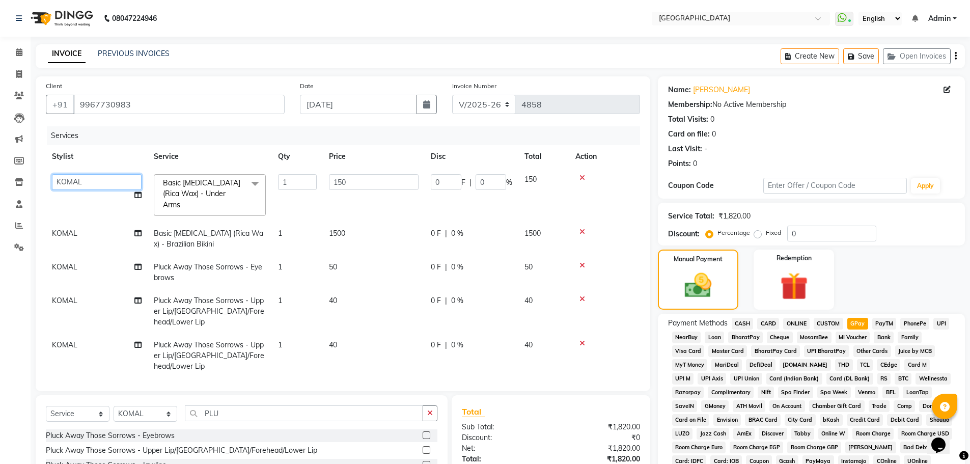
click at [63, 182] on select "[PERSON_NAME] ASHIYA [PERSON_NAME] [PERSON_NAME] [PERSON_NAME] [PERSON_NAME] [P…" at bounding box center [97, 182] width 90 height 16
select select "6520"
click at [62, 229] on span "KOMAL" at bounding box center [64, 233] width 25 height 9
select select "70101"
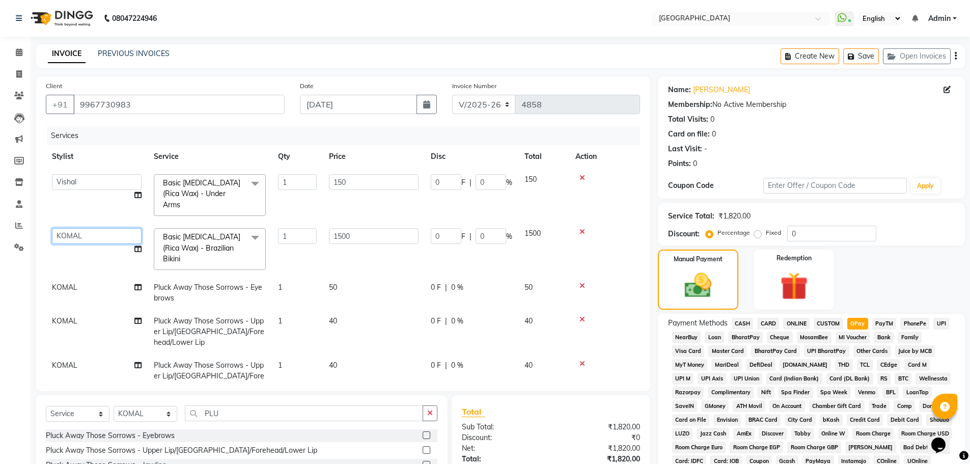
click at [62, 228] on select "[PERSON_NAME] ASHIYA [PERSON_NAME] [PERSON_NAME] [PERSON_NAME] [PERSON_NAME] [P…" at bounding box center [97, 236] width 90 height 16
select select "6520"
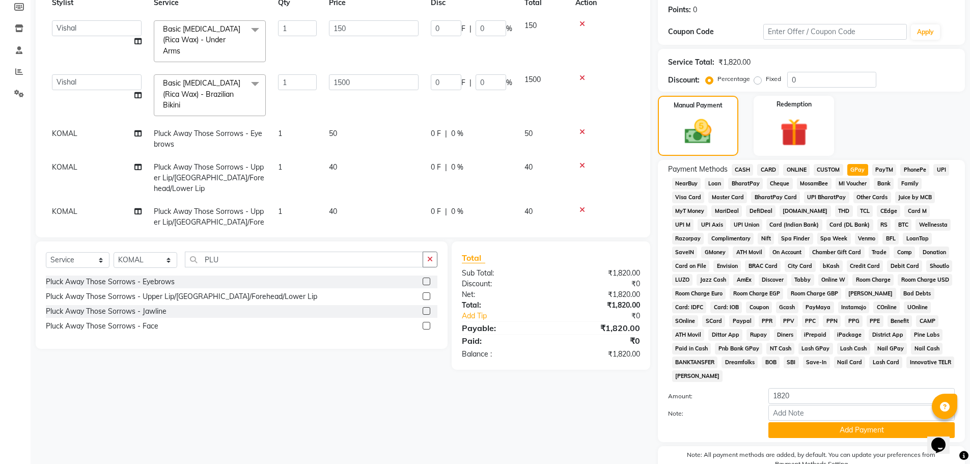
scroll to position [207, 0]
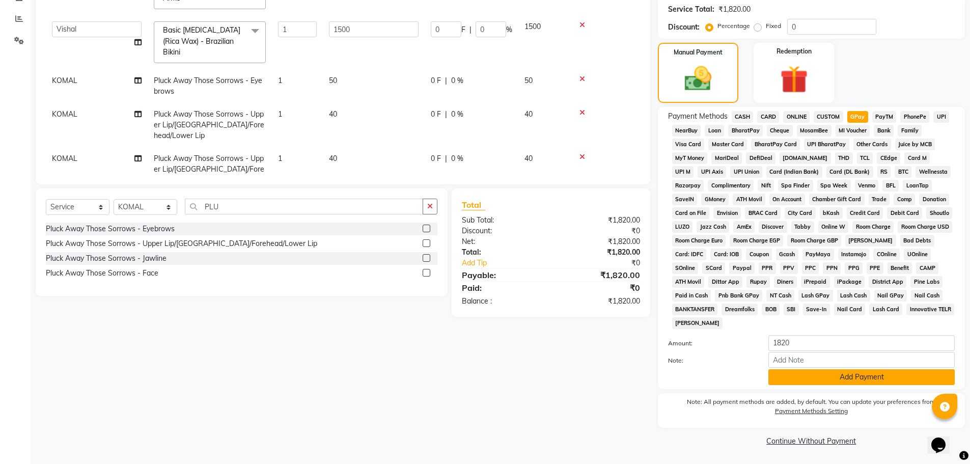
click at [872, 374] on button "Add Payment" at bounding box center [861, 377] width 186 height 16
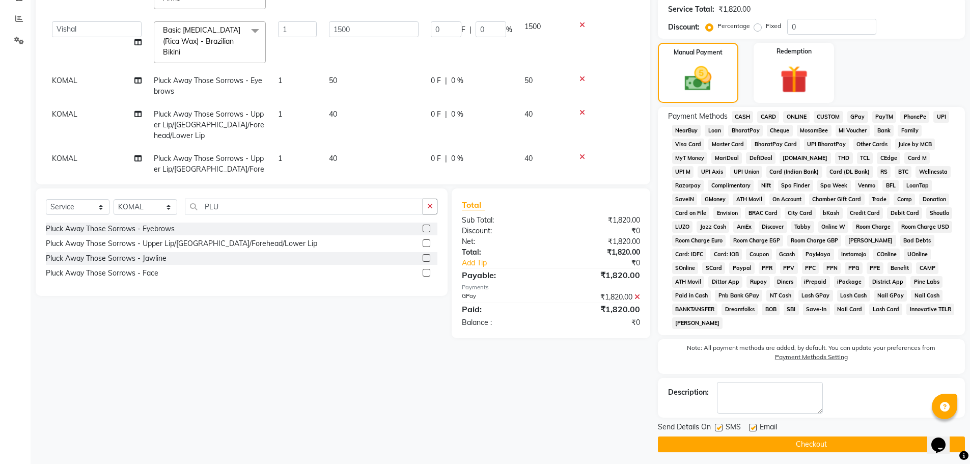
click at [815, 442] on button "Checkout" at bounding box center [811, 444] width 307 height 16
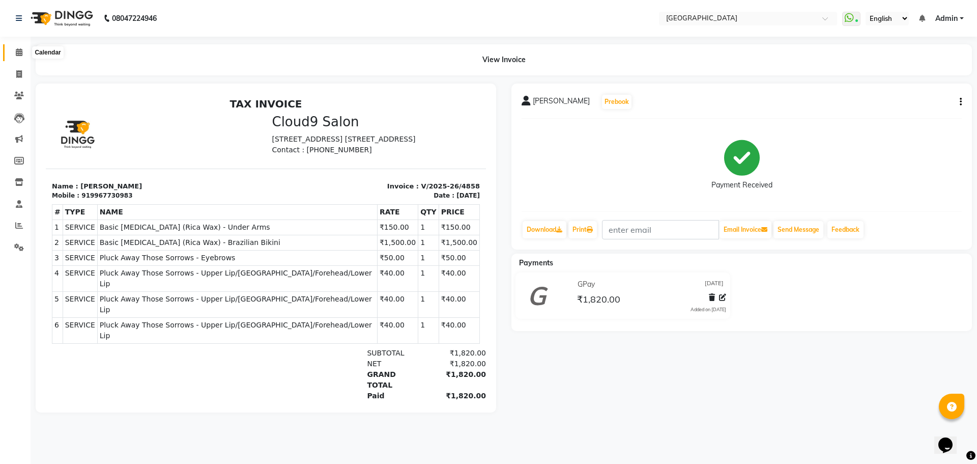
drag, startPoint x: 18, startPoint y: 52, endPoint x: 53, endPoint y: 51, distance: 35.7
click at [18, 52] on icon at bounding box center [19, 52] width 7 height 8
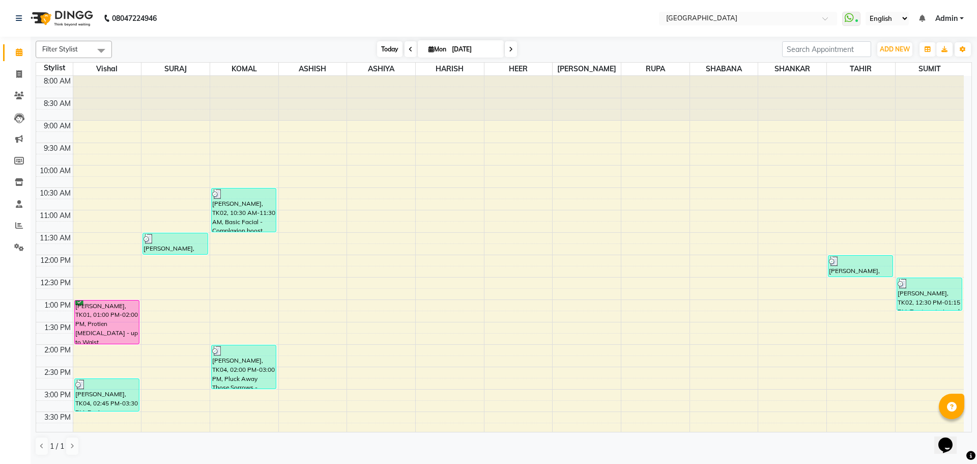
click at [387, 46] on span "Today" at bounding box center [389, 49] width 25 height 16
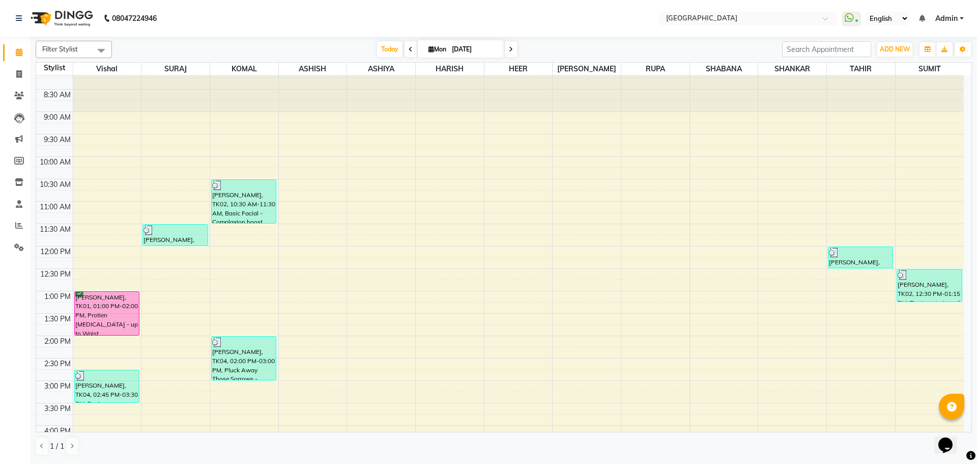
scroll to position [4, 0]
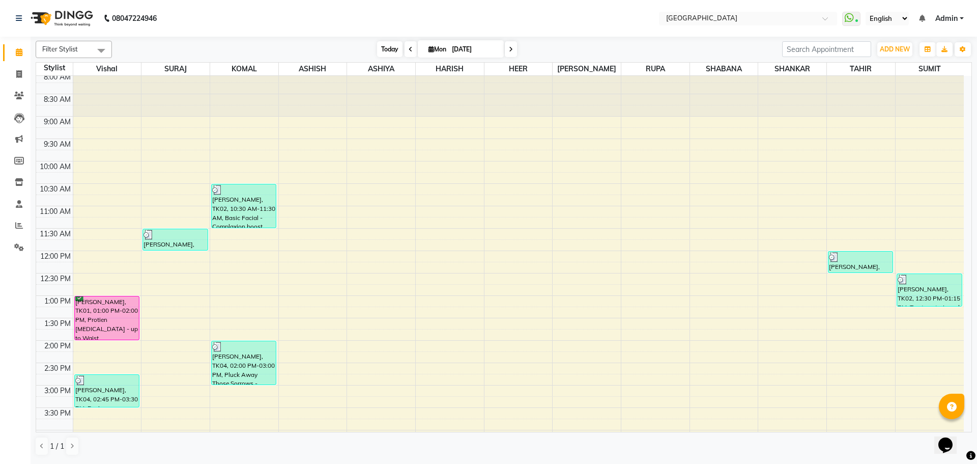
click at [389, 50] on span "Today" at bounding box center [389, 49] width 25 height 16
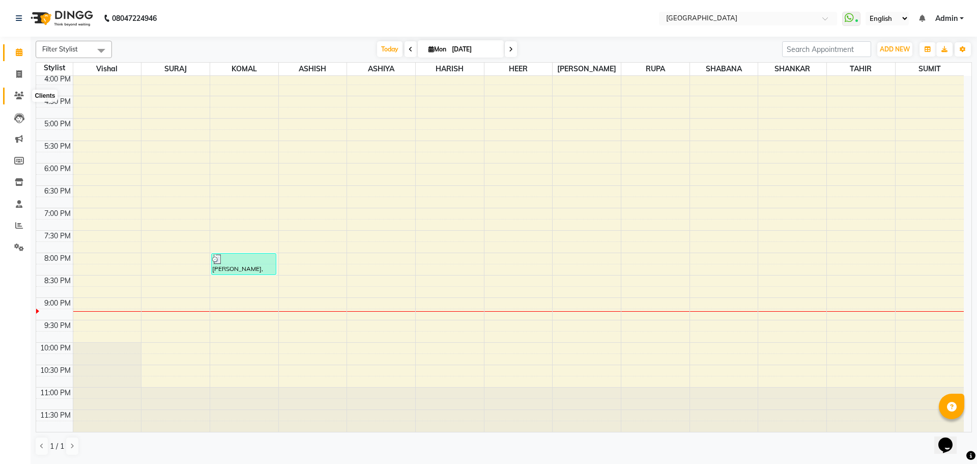
click at [16, 93] on icon at bounding box center [19, 96] width 10 height 8
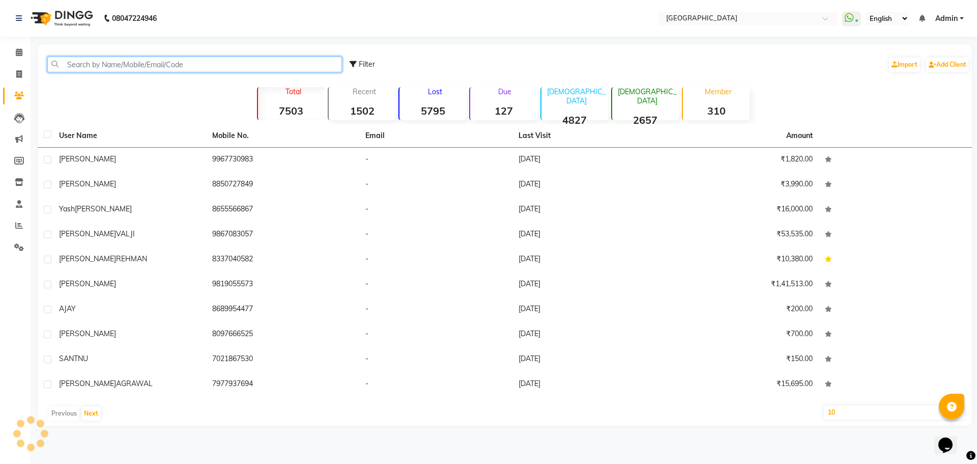
click at [264, 63] on input "text" at bounding box center [194, 64] width 295 height 16
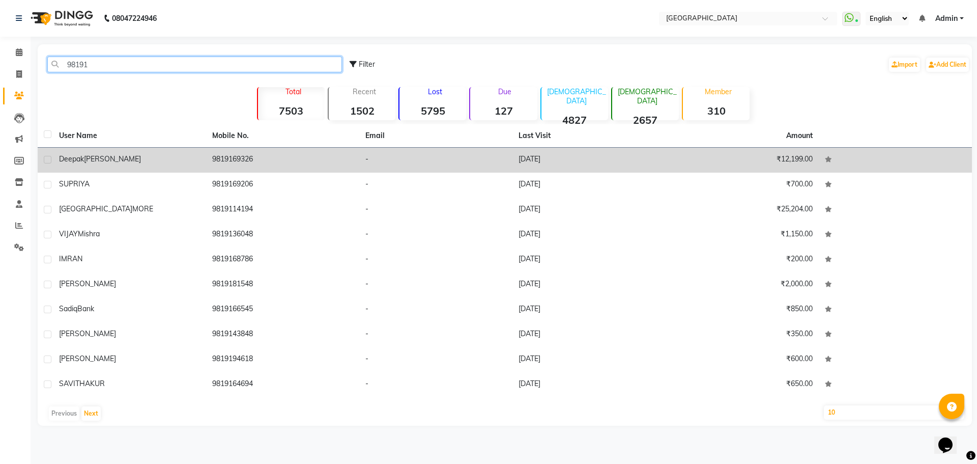
type input "98191"
click at [266, 162] on td "9819169326" at bounding box center [282, 160] width 153 height 25
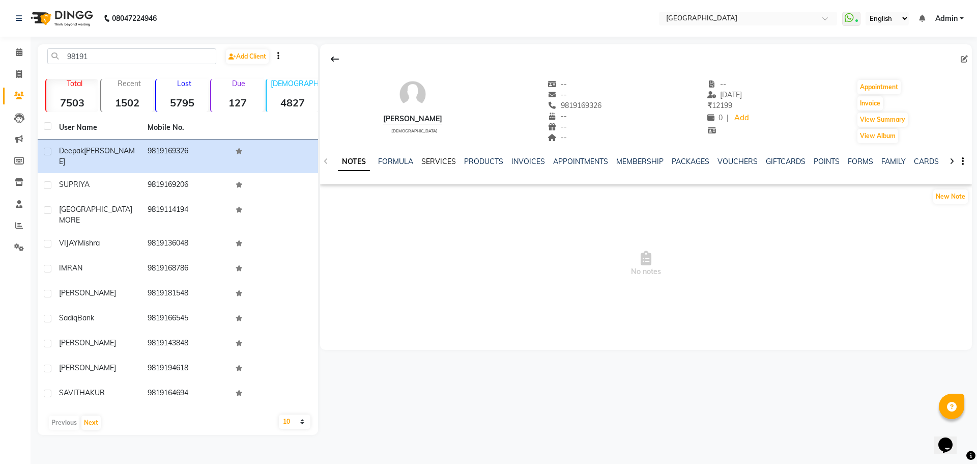
click at [446, 163] on link "SERVICES" at bounding box center [438, 161] width 35 height 9
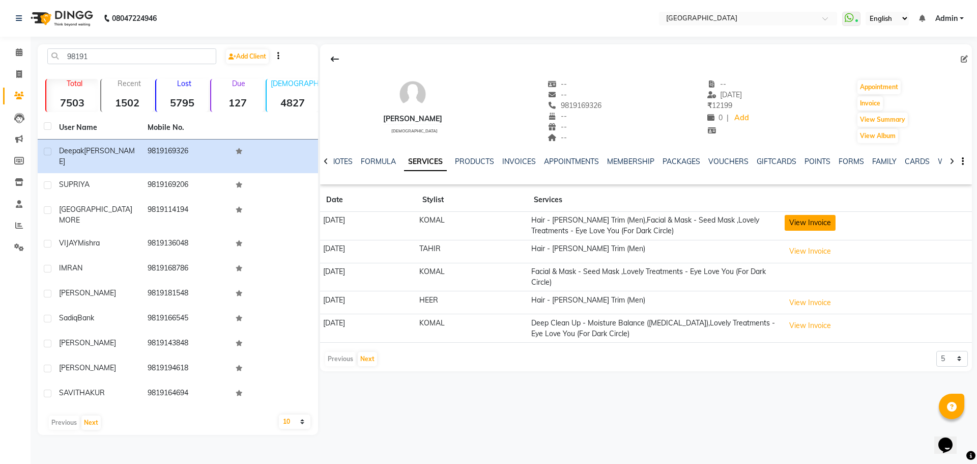
click at [816, 225] on button "View Invoice" at bounding box center [810, 223] width 51 height 16
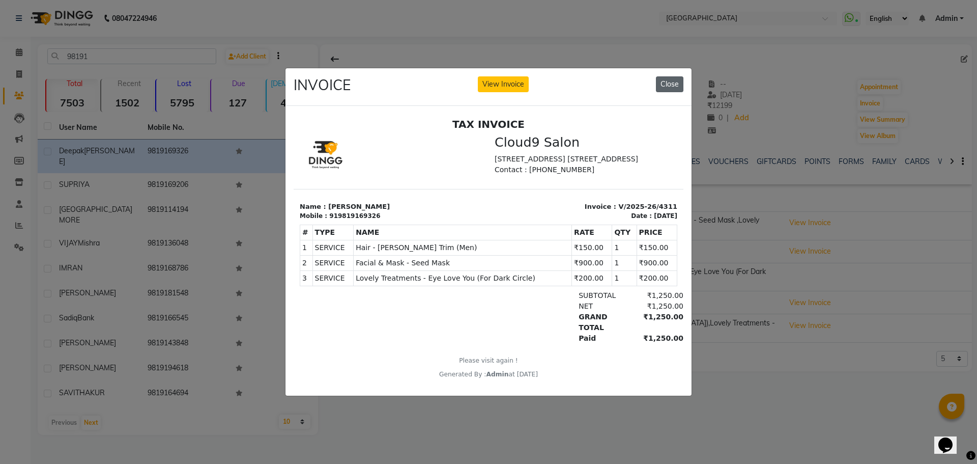
click at [671, 79] on button "Close" at bounding box center [669, 84] width 27 height 16
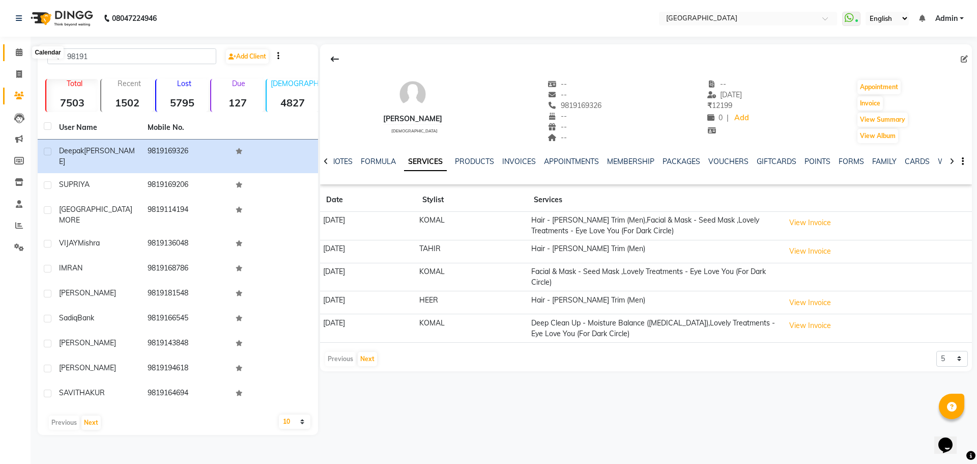
click at [21, 53] on icon at bounding box center [19, 52] width 7 height 8
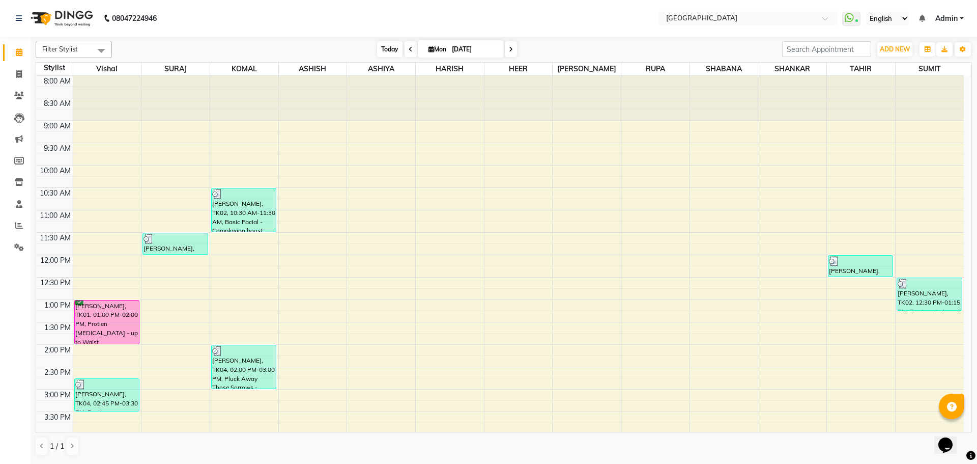
click at [386, 48] on span "Today" at bounding box center [389, 49] width 25 height 16
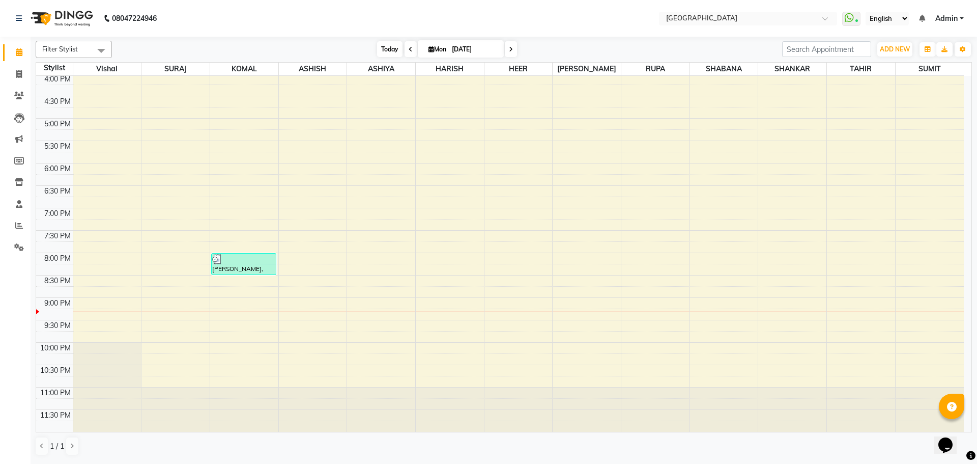
click at [387, 50] on span "Today" at bounding box center [389, 49] width 25 height 16
click at [387, 53] on span "Today" at bounding box center [389, 49] width 25 height 16
click at [18, 52] on icon at bounding box center [19, 52] width 7 height 8
click at [390, 50] on span "Today" at bounding box center [389, 49] width 25 height 16
click at [389, 52] on span "Today" at bounding box center [389, 49] width 25 height 16
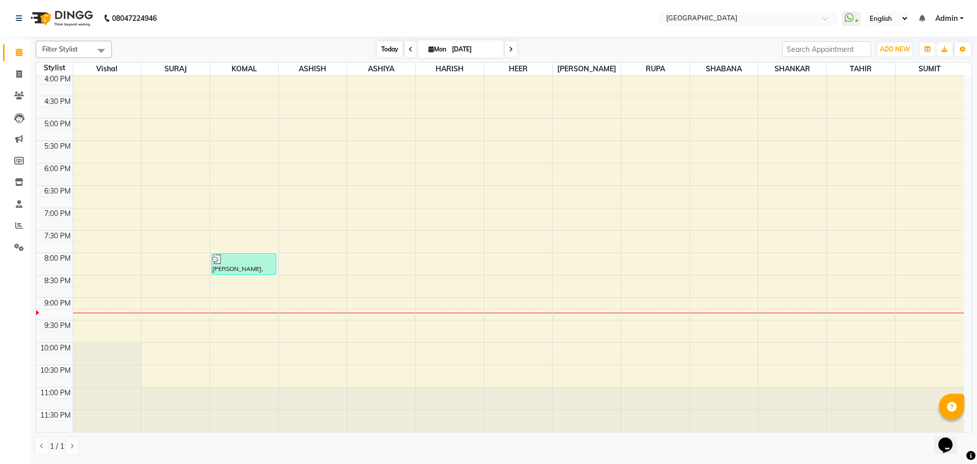
click at [386, 49] on span "Today" at bounding box center [389, 49] width 25 height 16
click at [388, 46] on span "Today" at bounding box center [389, 49] width 25 height 16
click at [286, 10] on nav "08047224946 Select Location × [GEOGRAPHIC_DATA] WhatsApp Status ✕ Status: Conne…" at bounding box center [488, 18] width 977 height 37
click at [388, 51] on span "Today" at bounding box center [389, 49] width 25 height 16
click at [387, 49] on span "Today" at bounding box center [389, 49] width 25 height 16
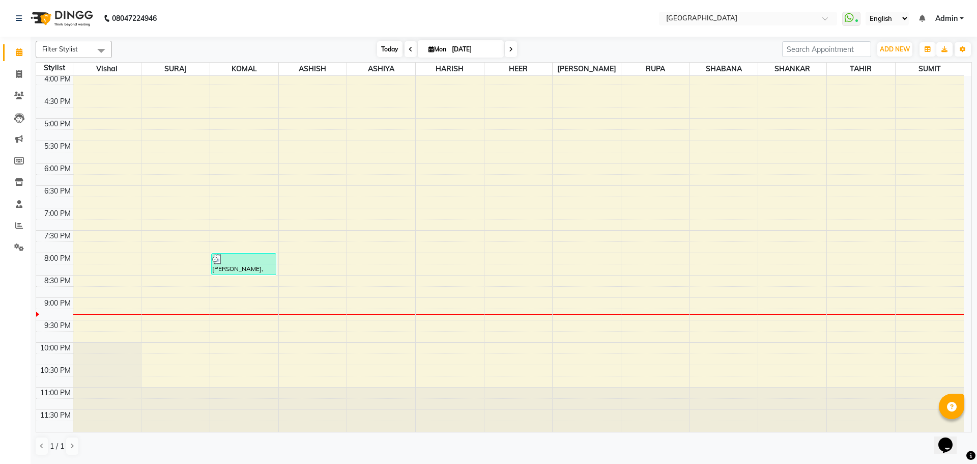
click at [388, 50] on span "Today" at bounding box center [389, 49] width 25 height 16
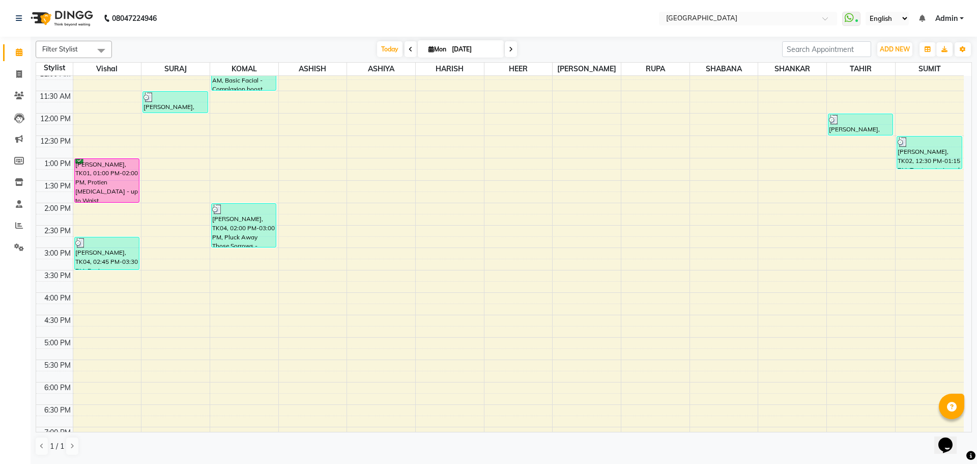
scroll to position [157, 0]
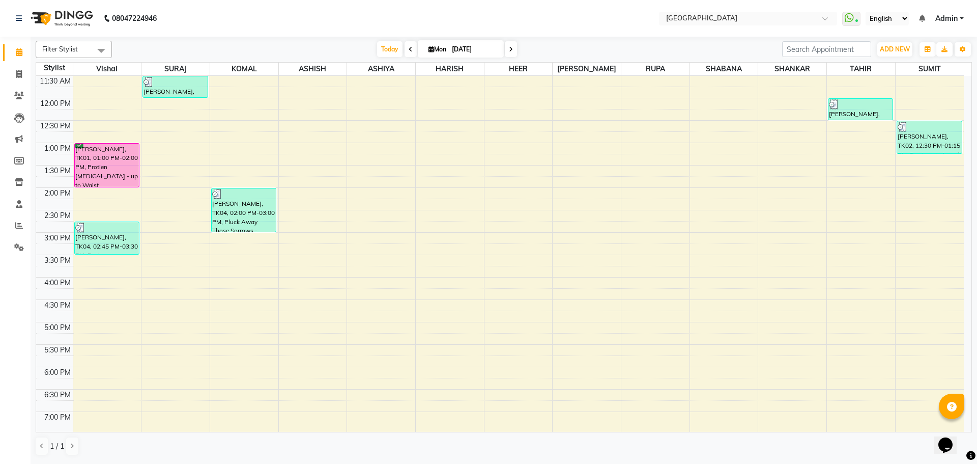
click at [930, 209] on div "8:00 AM 8:30 AM 9:00 AM 9:30 AM 10:00 AM 10:30 AM 11:00 AM 11:30 AM 12:00 PM 12…" at bounding box center [500, 277] width 928 height 716
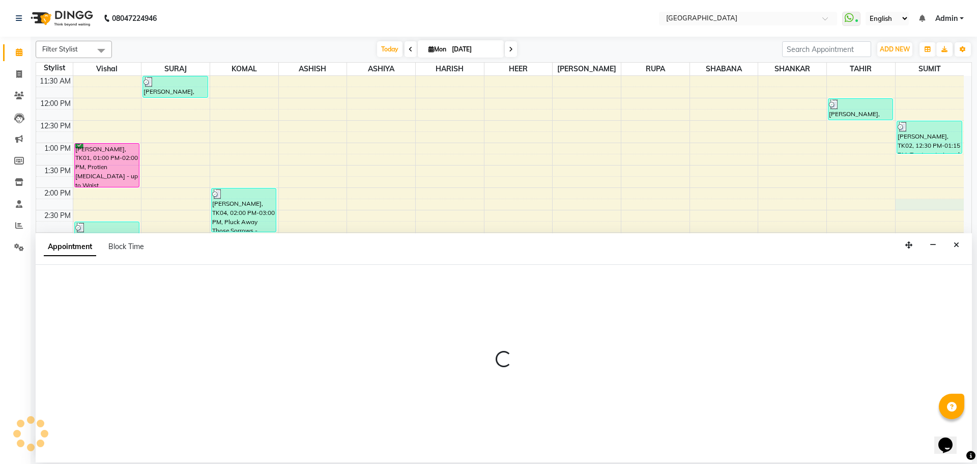
select select "89692"
select select "855"
select select "tentative"
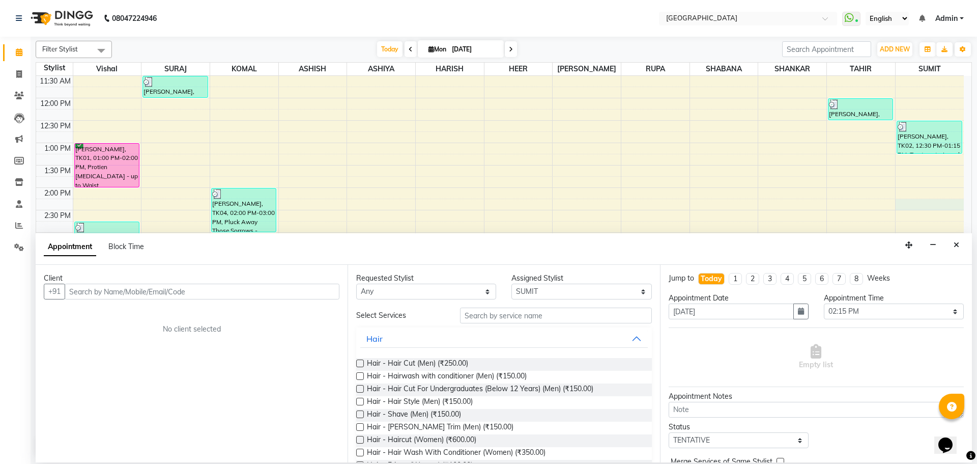
click at [316, 293] on input "text" at bounding box center [202, 291] width 275 height 16
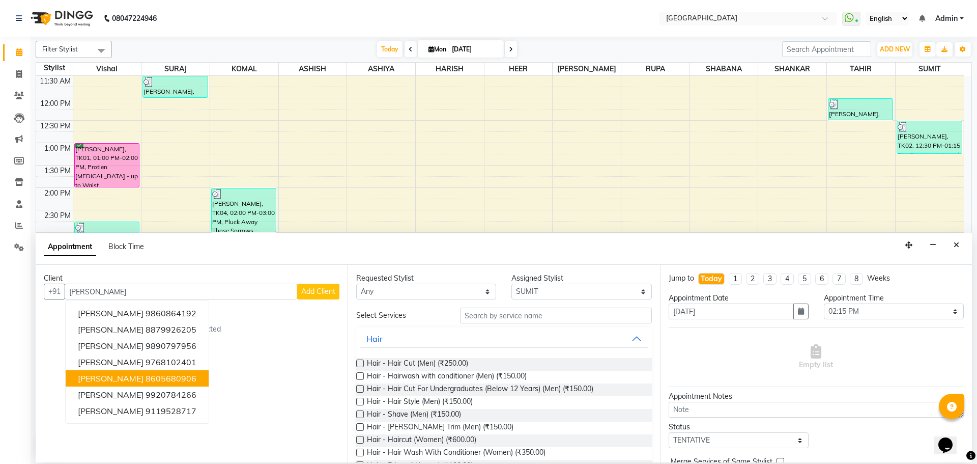
click at [144, 381] on span "[PERSON_NAME]" at bounding box center [111, 378] width 66 height 10
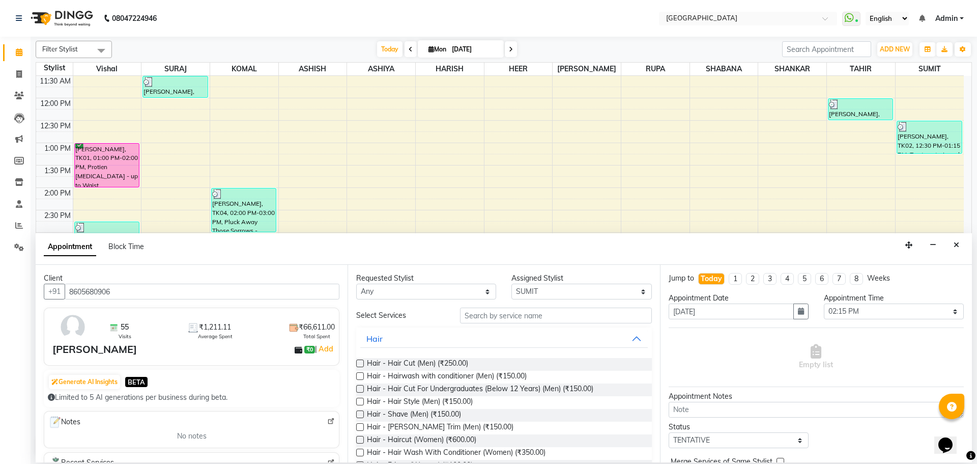
type input "8605680906"
click at [498, 316] on input "text" at bounding box center [556, 315] width 192 height 16
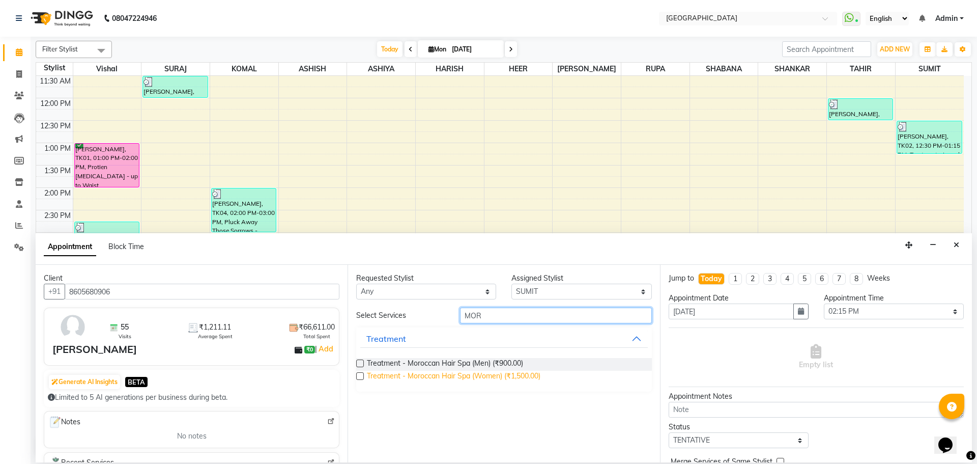
type input "MOR"
click at [530, 379] on span "Treatment - Moroccan Hair Spa (Women) (₹1,500.00)" at bounding box center [454, 377] width 174 height 13
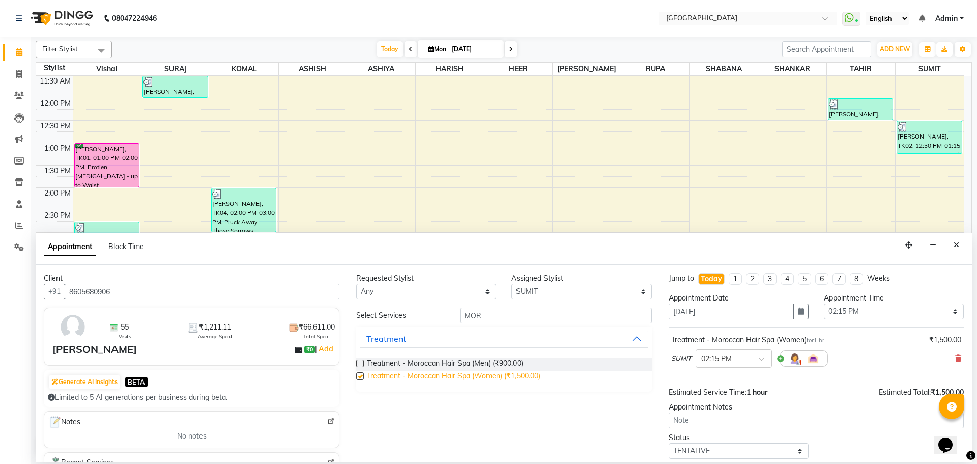
checkbox input "false"
click at [533, 323] on input "MOR" at bounding box center [556, 315] width 192 height 16
type input "M"
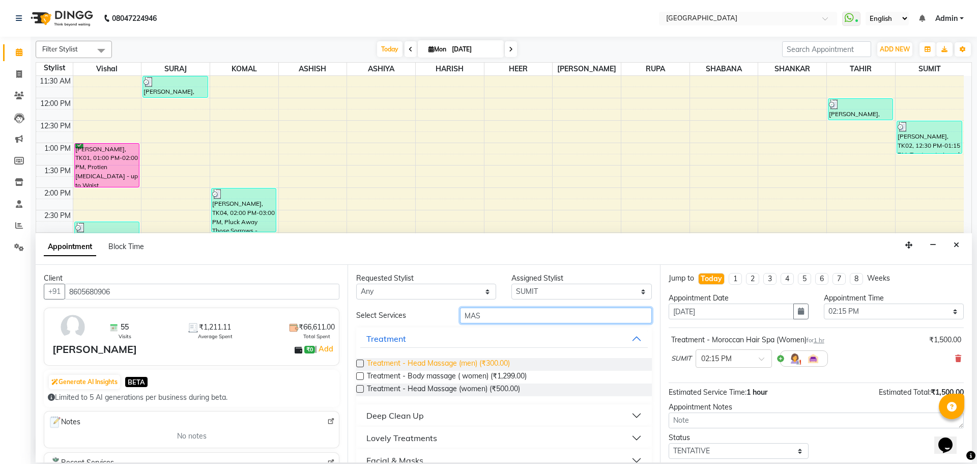
type input "MAS"
click at [491, 366] on span "Treatment - Head Massage (men) (₹300.00)" at bounding box center [438, 364] width 143 height 13
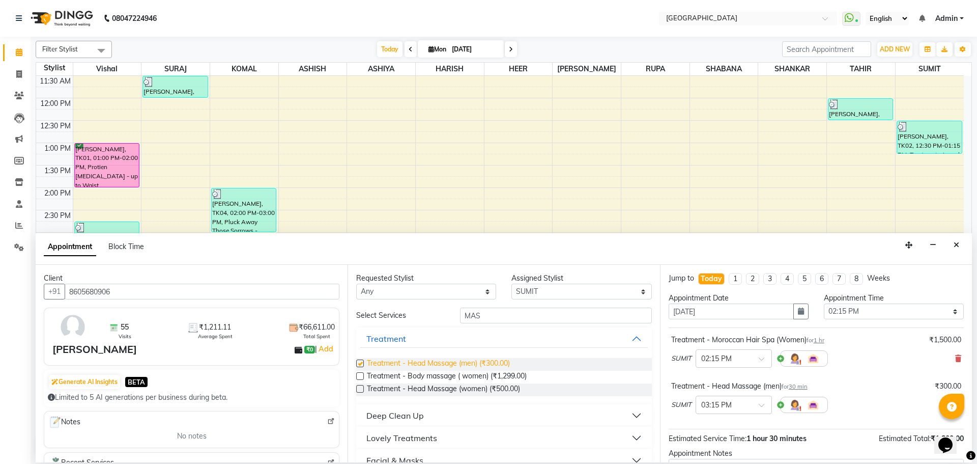
checkbox input "false"
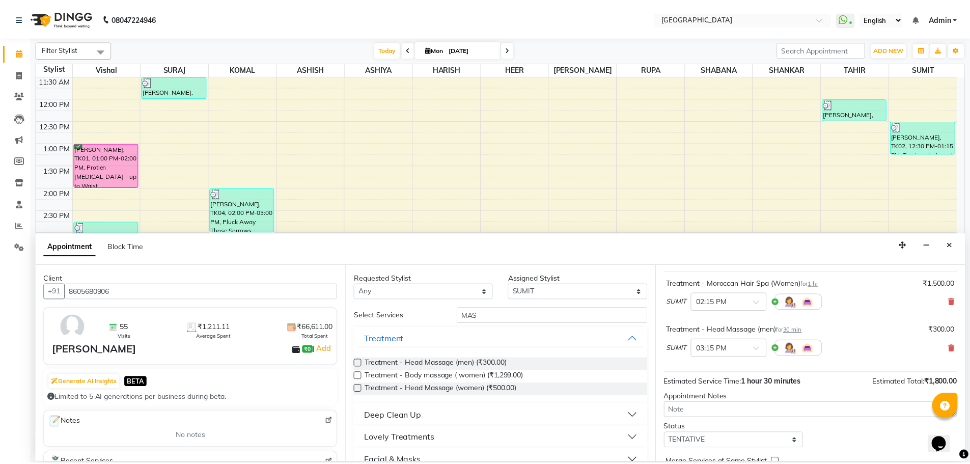
scroll to position [107, 0]
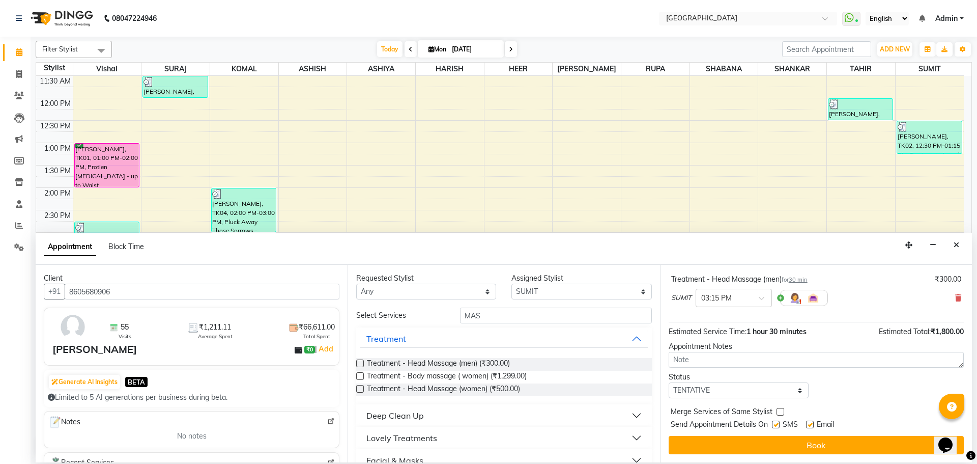
click at [778, 411] on label at bounding box center [781, 412] width 8 height 8
click at [778, 411] on input "checkbox" at bounding box center [780, 412] width 7 height 7
checkbox input "true"
drag, startPoint x: 759, startPoint y: 394, endPoint x: 737, endPoint y: 389, distance: 22.5
click at [759, 394] on select "Select TENTATIVE CONFIRM CHECK-IN UPCOMING" at bounding box center [739, 390] width 140 height 16
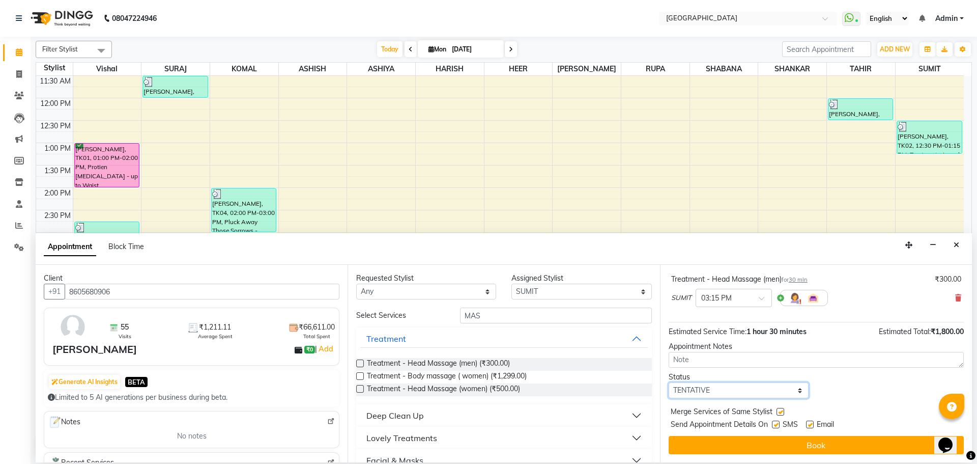
select select "check-in"
click at [669, 382] on select "Select TENTATIVE CONFIRM CHECK-IN UPCOMING" at bounding box center [739, 390] width 140 height 16
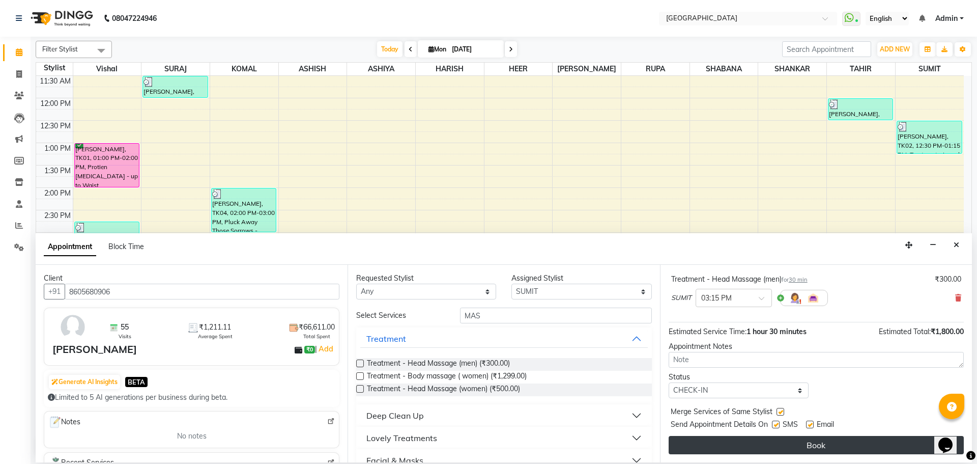
click at [800, 450] on button "Book" at bounding box center [816, 445] width 295 height 18
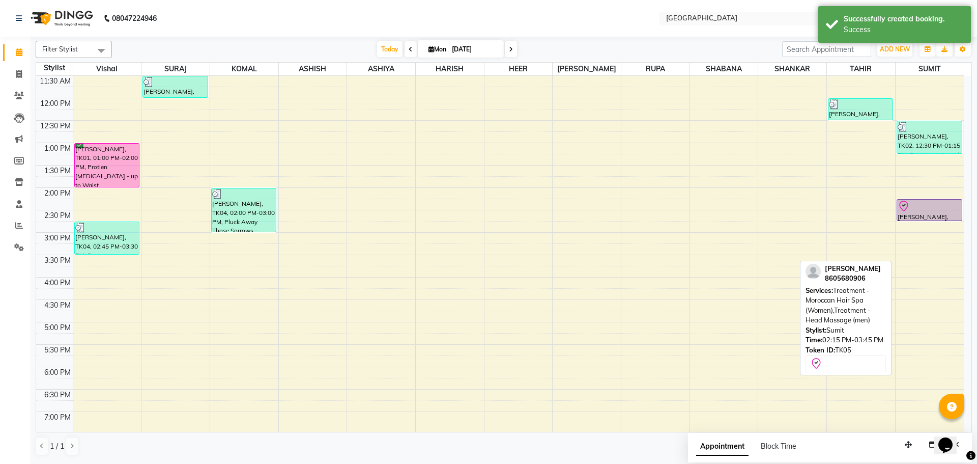
drag, startPoint x: 923, startPoint y: 265, endPoint x: 925, endPoint y: 221, distance: 44.4
click at [925, 221] on div "[PERSON_NAME], TK02, 12:30 PM-01:15 PM, Treatment - Loreal Hair Spa (Men) [PERS…" at bounding box center [930, 277] width 68 height 716
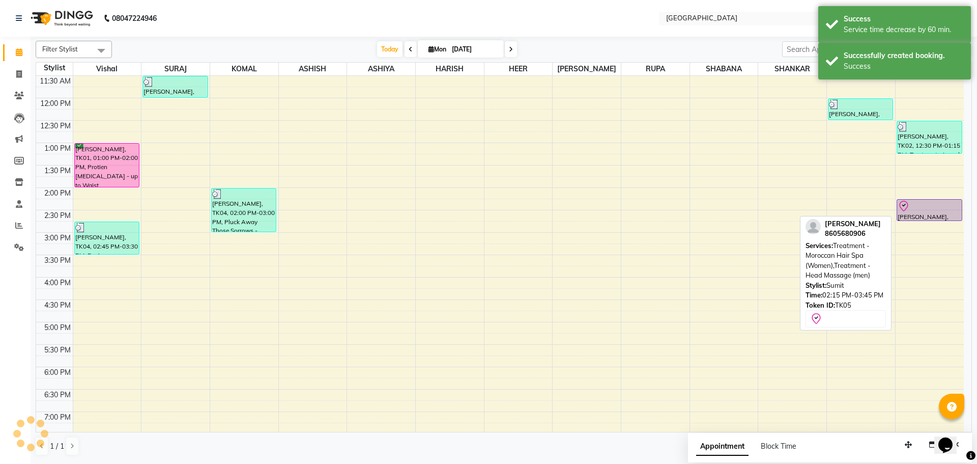
click at [923, 211] on div at bounding box center [930, 206] width 64 height 12
select select "8"
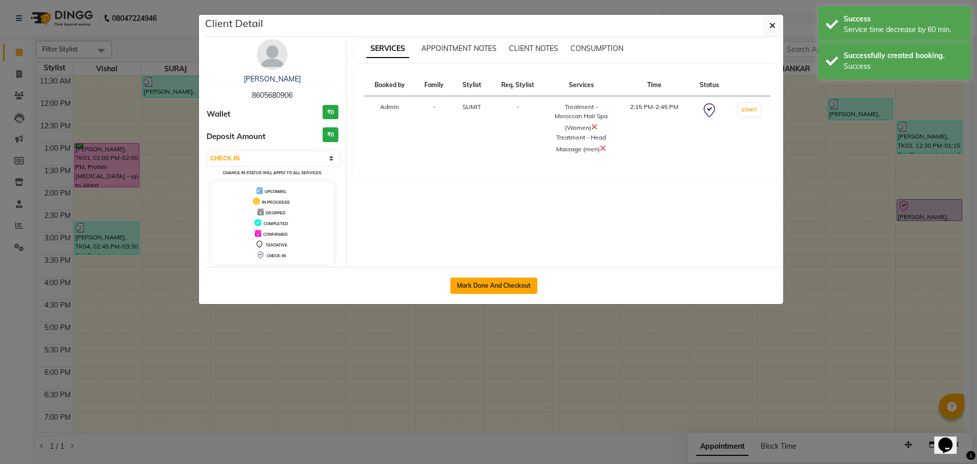
click at [486, 281] on button "Mark Done And Checkout" at bounding box center [493, 285] width 87 height 16
select select "service"
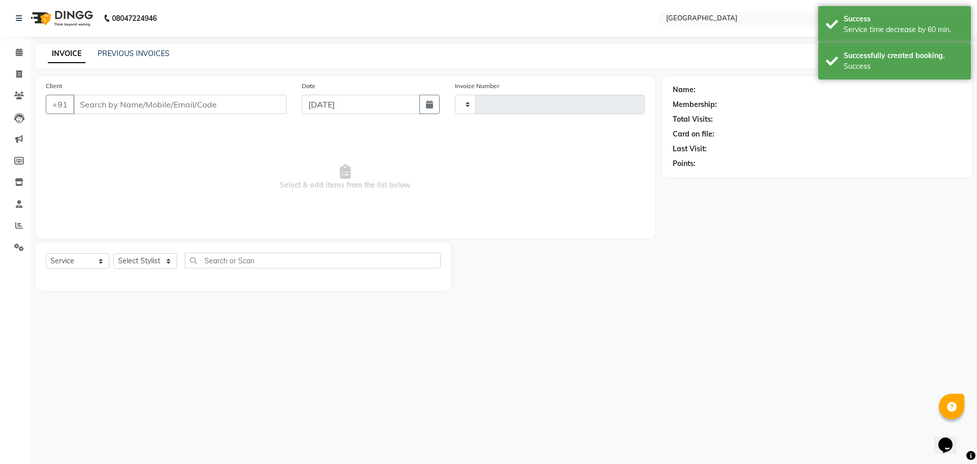
type input "4859"
select select "508"
type input "8605680906"
select select "89692"
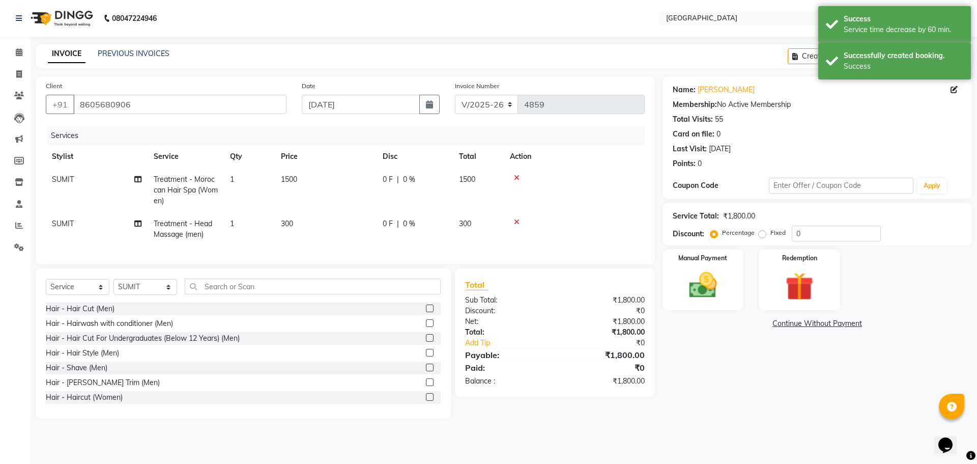
click at [384, 175] on span "0 F" at bounding box center [388, 179] width 10 height 11
select select "89692"
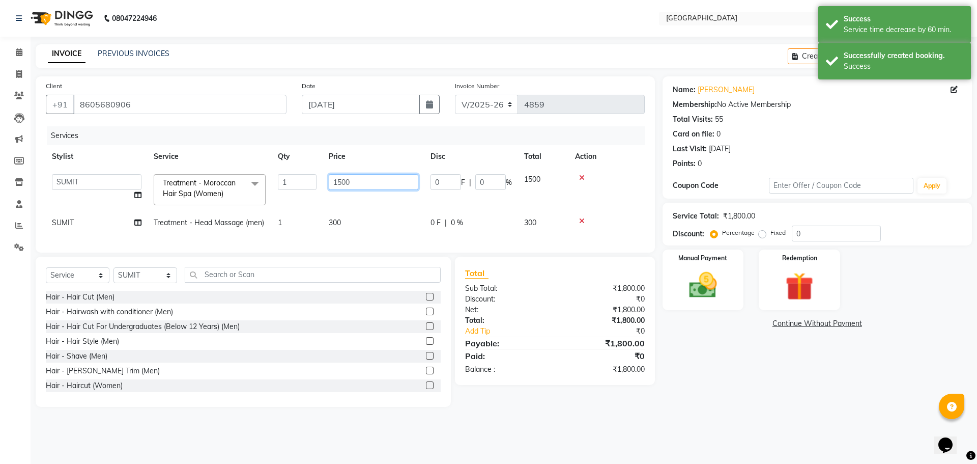
click at [343, 182] on input "1500" at bounding box center [374, 182] width 90 height 16
type input "1900"
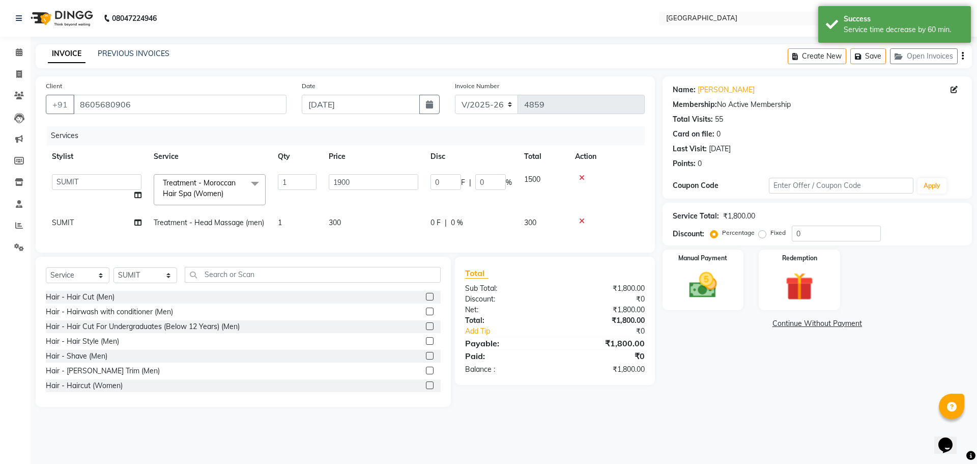
click at [591, 196] on td at bounding box center [607, 189] width 76 height 43
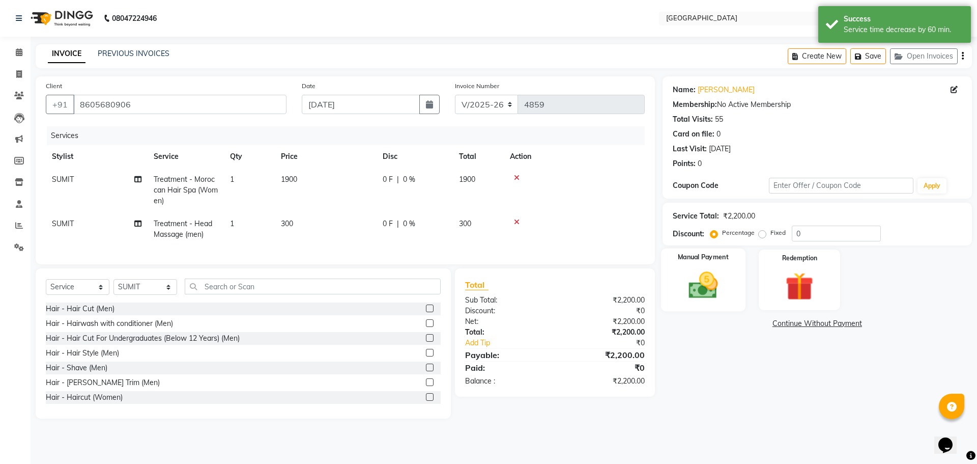
click at [684, 281] on img at bounding box center [702, 285] width 47 height 34
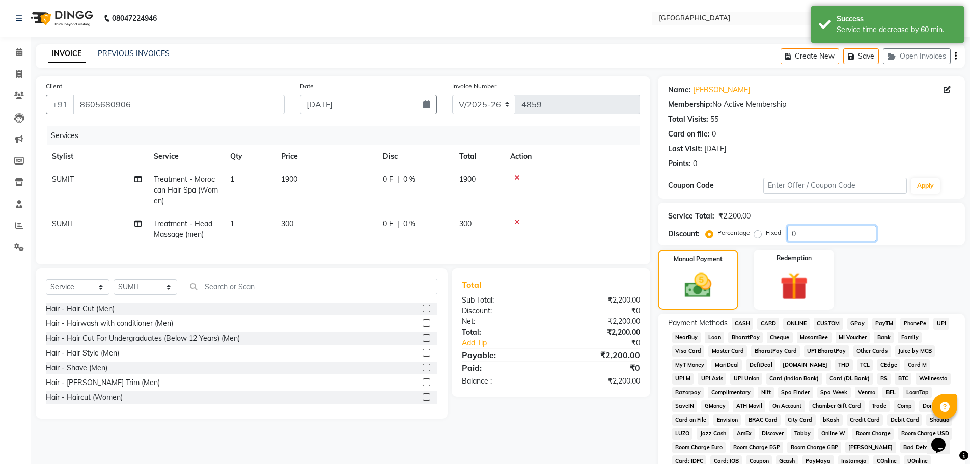
click at [791, 233] on input "0" at bounding box center [831, 233] width 89 height 16
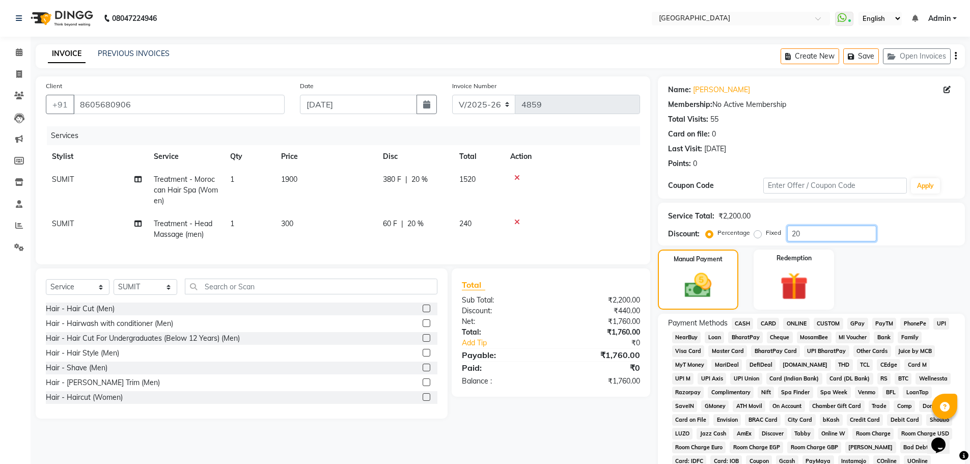
type input "20"
click at [855, 324] on span "GPay" at bounding box center [857, 324] width 21 height 12
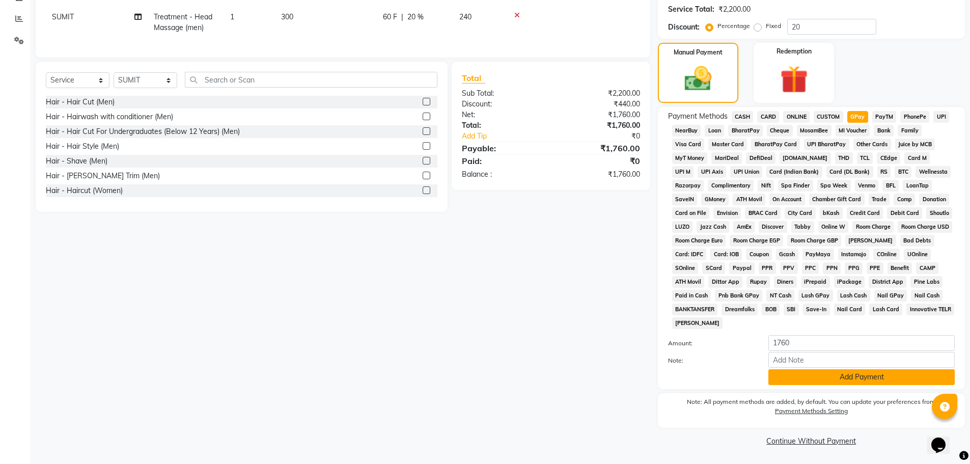
click at [859, 377] on button "Add Payment" at bounding box center [861, 377] width 186 height 16
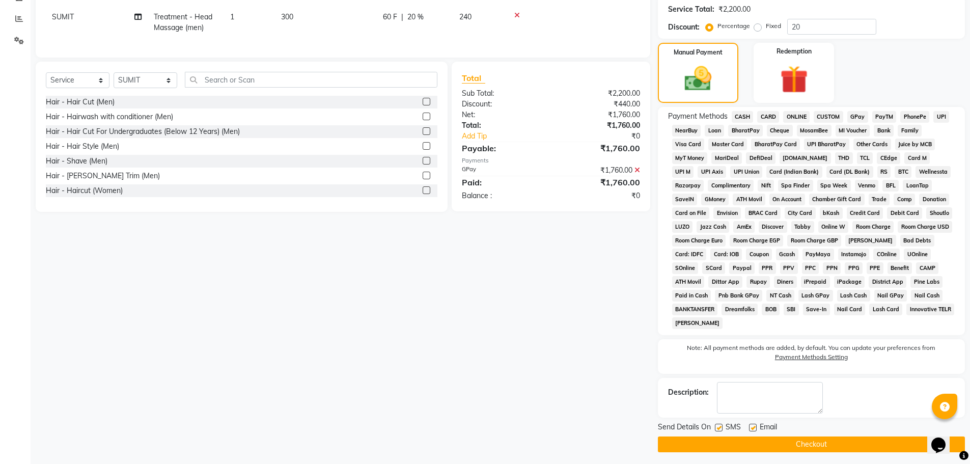
scroll to position [0, 0]
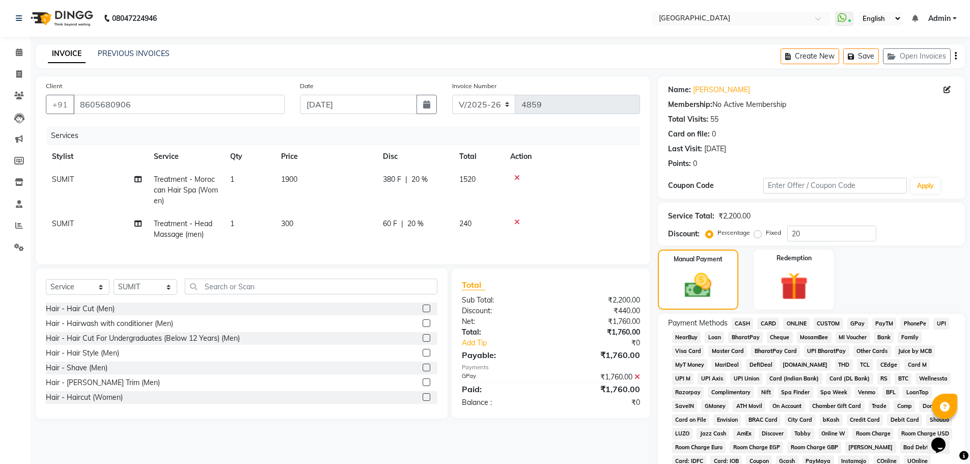
click at [63, 179] on span "SUMIT" at bounding box center [63, 179] width 22 height 9
select select "89692"
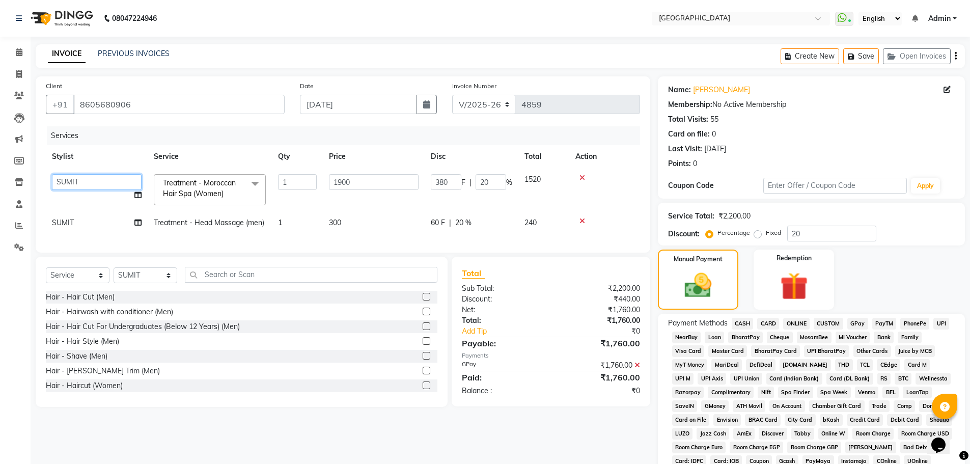
click at [63, 179] on select "[PERSON_NAME] ASHIYA [PERSON_NAME] [PERSON_NAME] [PERSON_NAME] [PERSON_NAME] [P…" at bounding box center [97, 182] width 90 height 16
select select "75466"
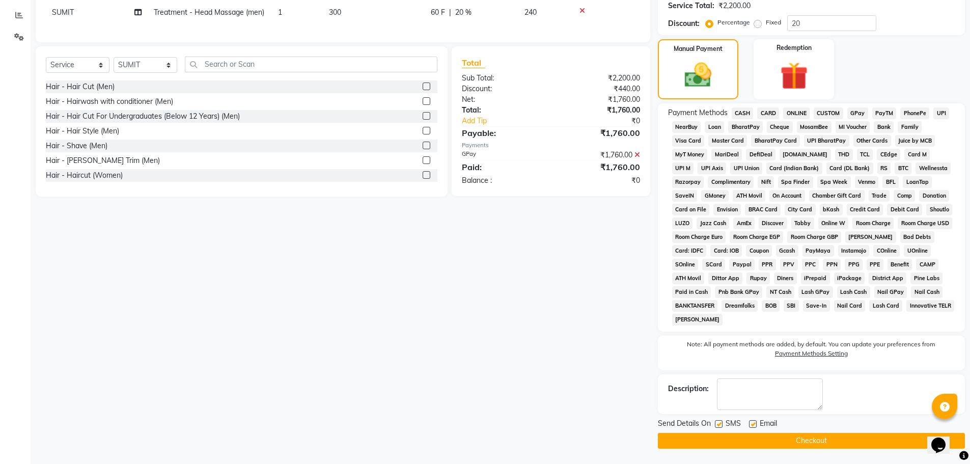
click at [813, 436] on button "Checkout" at bounding box center [811, 441] width 307 height 16
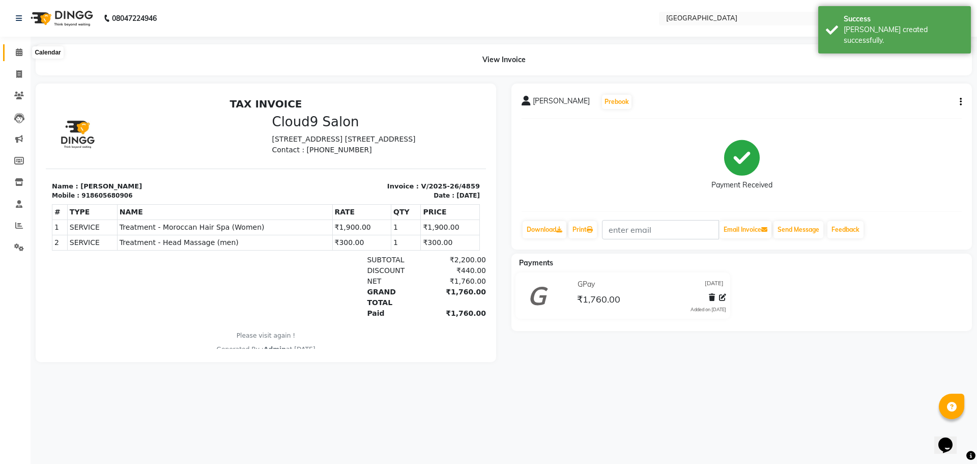
click at [18, 51] on icon at bounding box center [19, 52] width 7 height 8
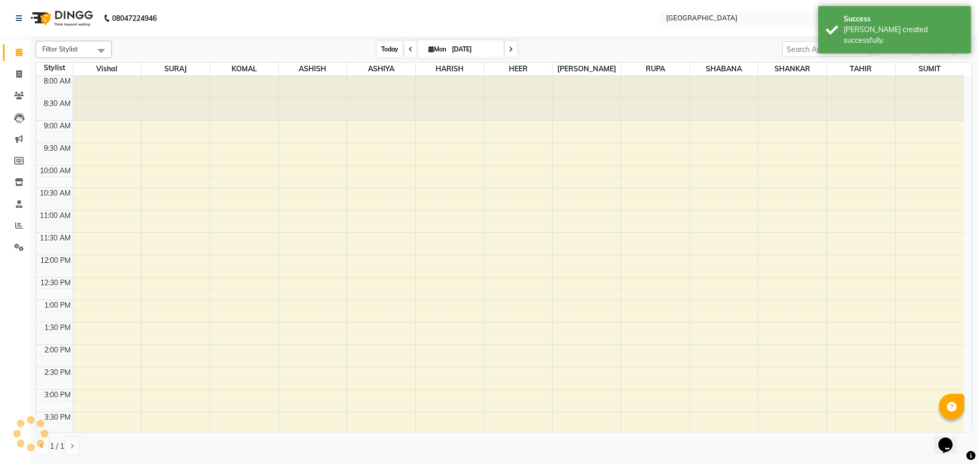
click at [384, 47] on span "Today" at bounding box center [389, 49] width 25 height 16
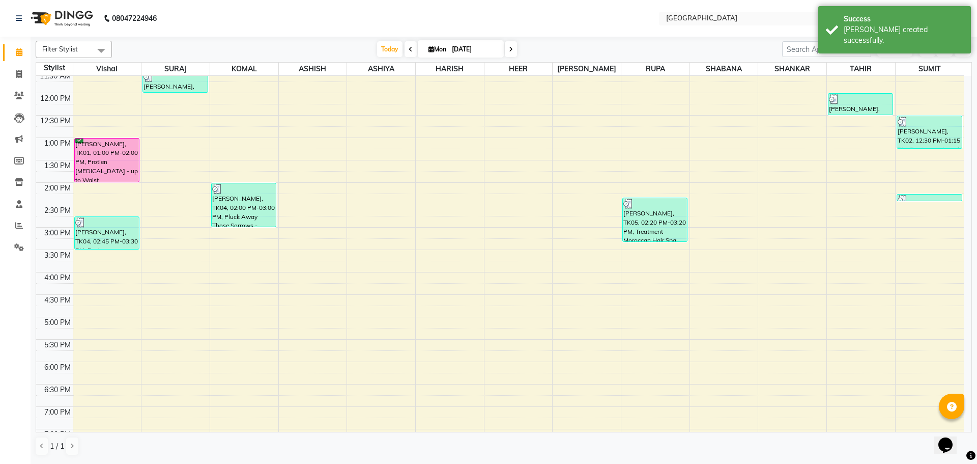
scroll to position [157, 0]
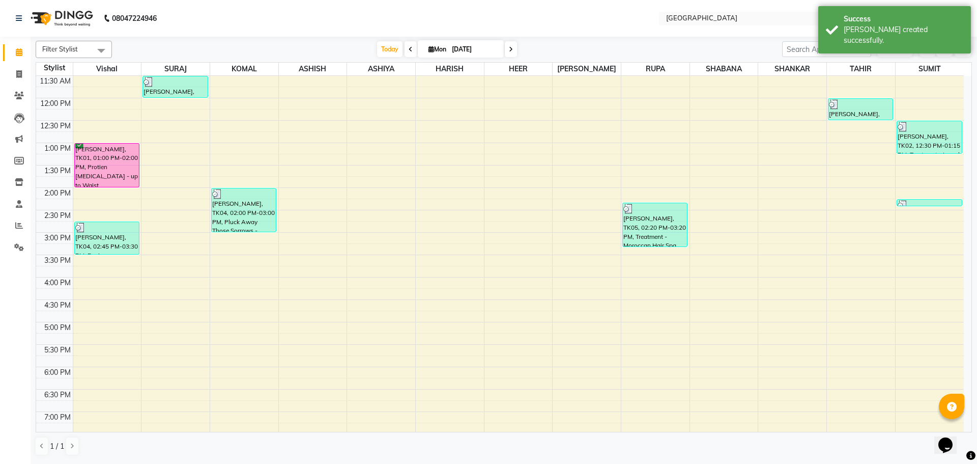
click at [857, 150] on div "8:00 AM 8:30 AM 9:00 AM 9:30 AM 10:00 AM 10:30 AM 11:00 AM 11:30 AM 12:00 PM 12…" at bounding box center [500, 277] width 928 height 716
select select "42424"
select select "780"
select select "tentative"
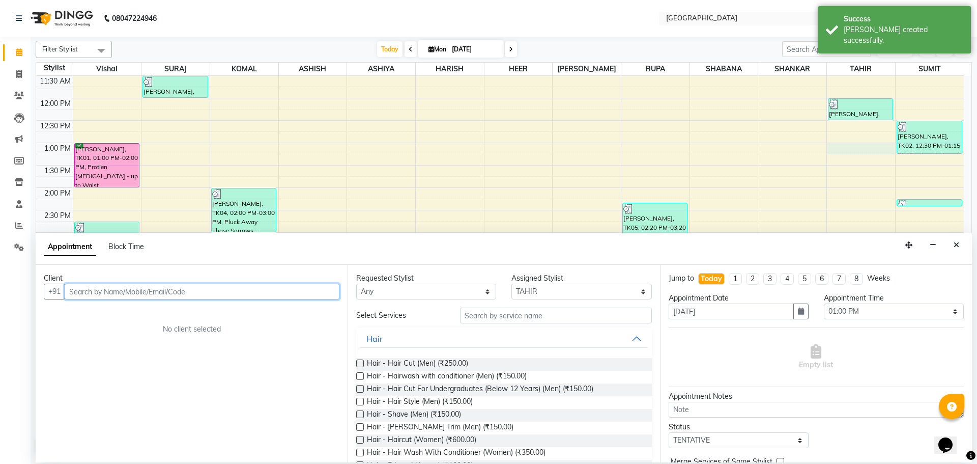
click at [307, 290] on input "text" at bounding box center [202, 291] width 275 height 16
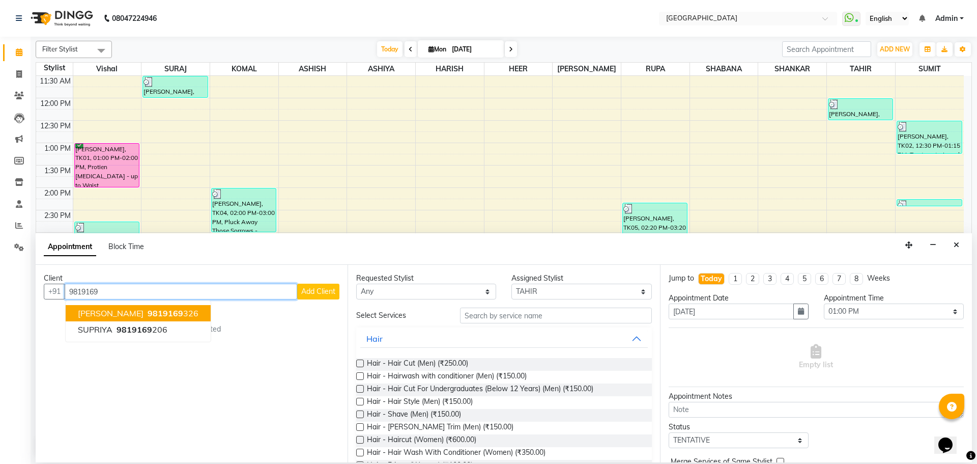
click at [183, 310] on span "9819169" at bounding box center [166, 313] width 36 height 10
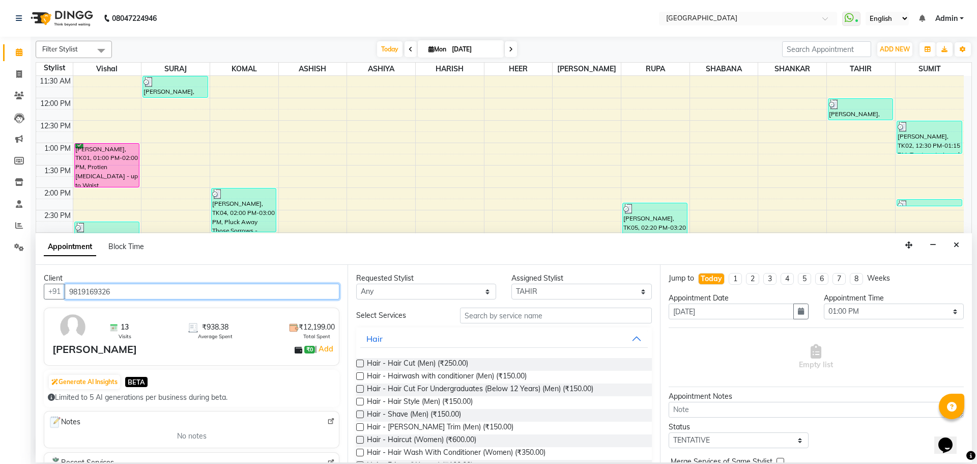
type input "9819169326"
click at [481, 316] on input "text" at bounding box center [556, 315] width 192 height 16
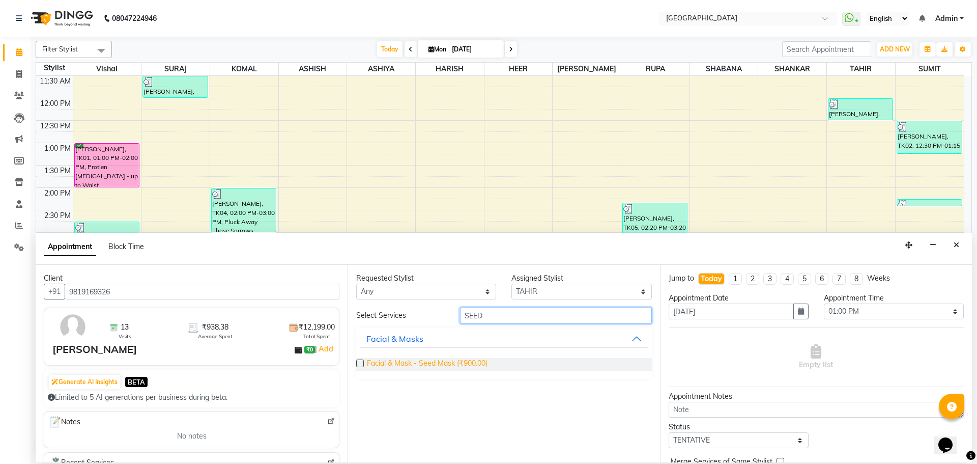
type input "SEED"
click at [458, 364] on span "Facial & Mask - Seed Mask (₹900.00)" at bounding box center [427, 364] width 121 height 13
checkbox input "false"
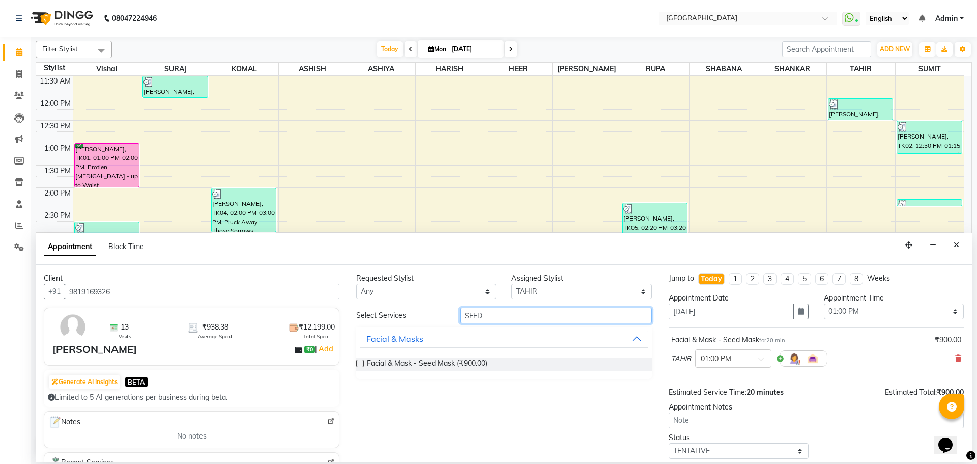
click at [503, 320] on input "SEED" at bounding box center [556, 315] width 192 height 16
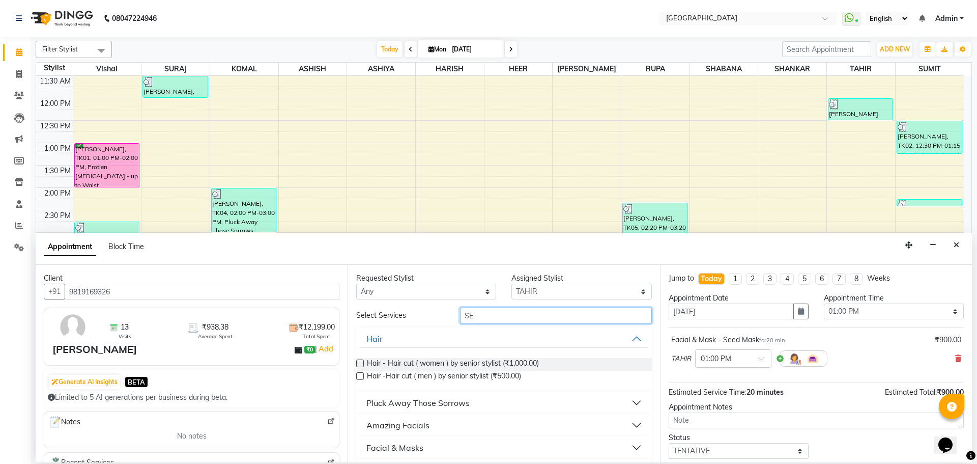
type input "S"
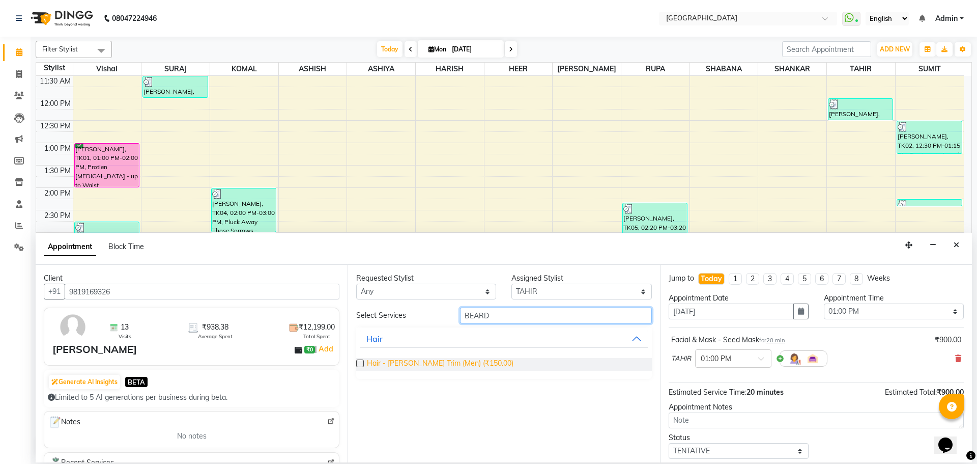
type input "BEARD"
click at [466, 365] on span "Hair - [PERSON_NAME] Trim (Men) (₹150.00)" at bounding box center [440, 364] width 147 height 13
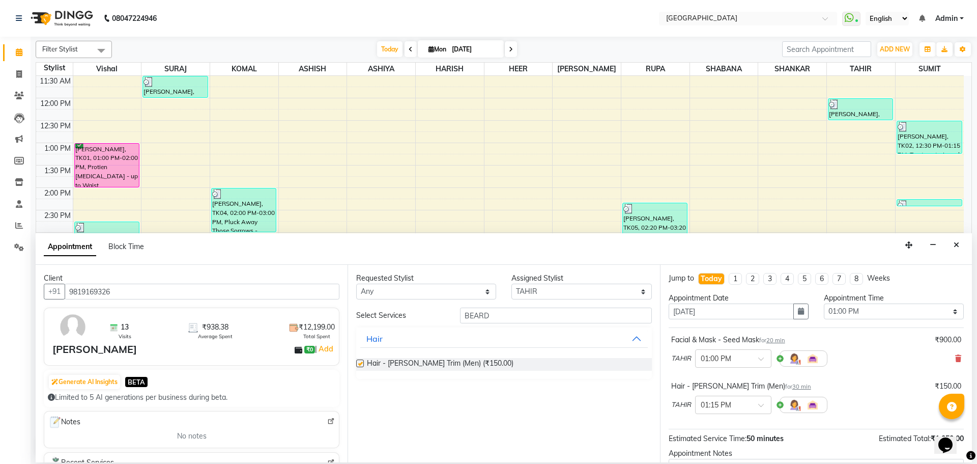
checkbox input "false"
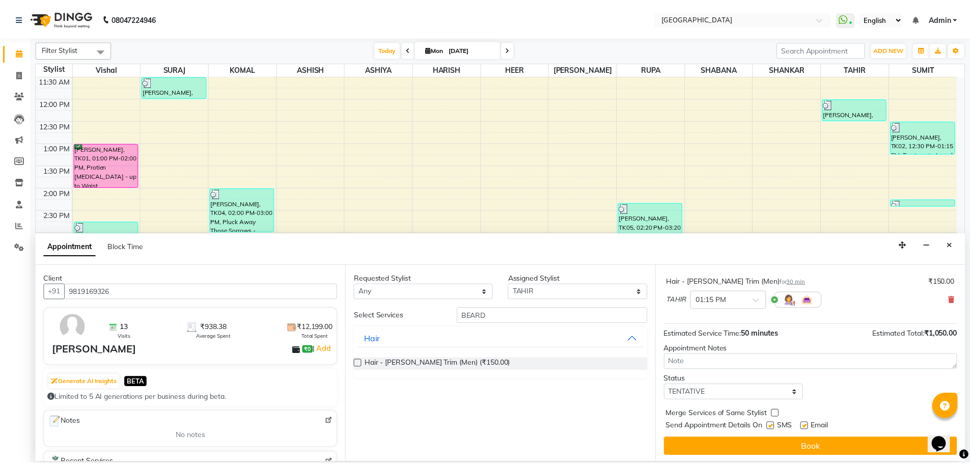
scroll to position [107, 0]
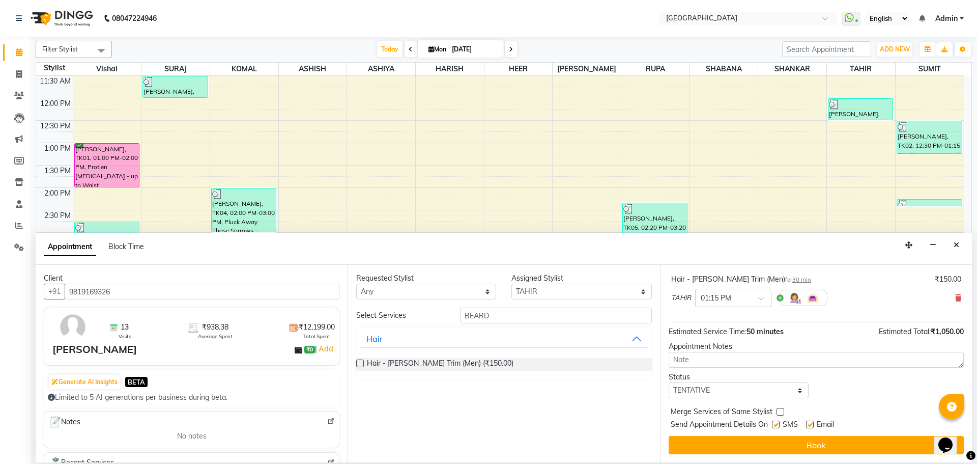
click at [781, 410] on label at bounding box center [781, 412] width 8 height 8
click at [781, 410] on input "checkbox" at bounding box center [780, 412] width 7 height 7
checkbox input "true"
drag, startPoint x: 785, startPoint y: 391, endPoint x: 779, endPoint y: 392, distance: 5.7
click at [785, 391] on select "Select TENTATIVE CONFIRM CHECK-IN UPCOMING" at bounding box center [739, 390] width 140 height 16
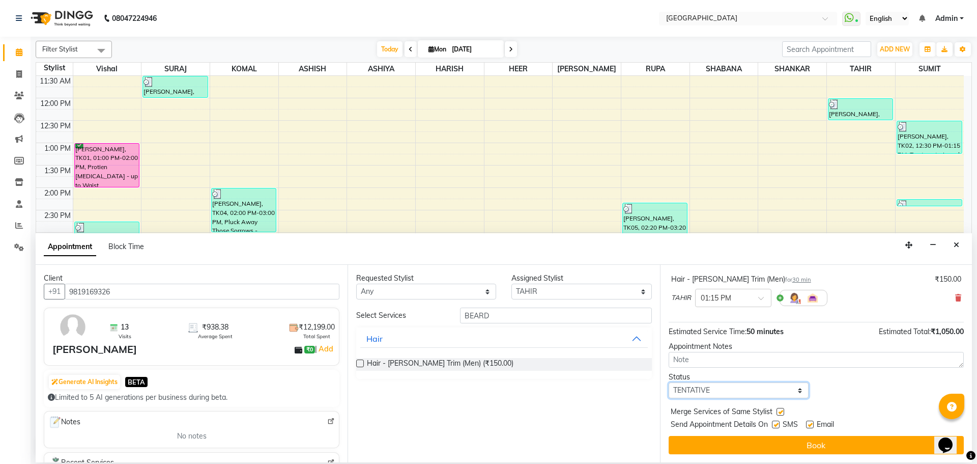
select select "check-in"
click at [669, 382] on select "Select TENTATIVE CONFIRM CHECK-IN UPCOMING" at bounding box center [739, 390] width 140 height 16
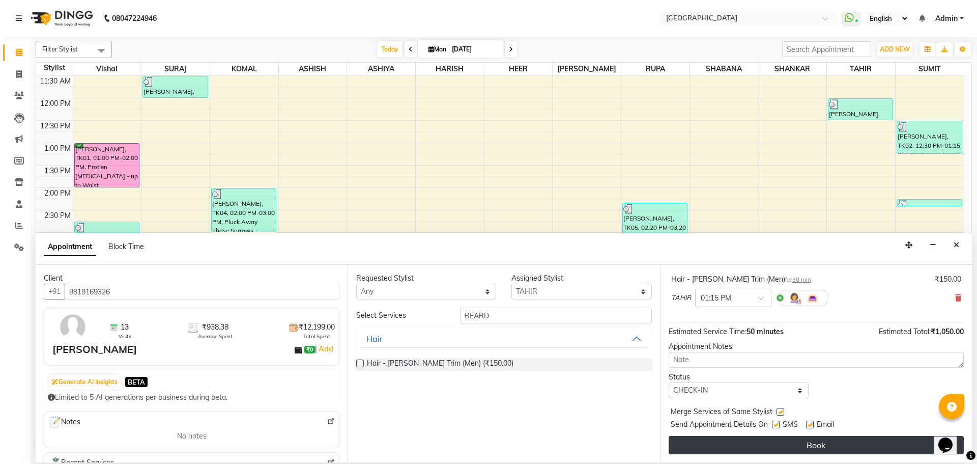
click at [822, 446] on button "Book" at bounding box center [816, 445] width 295 height 18
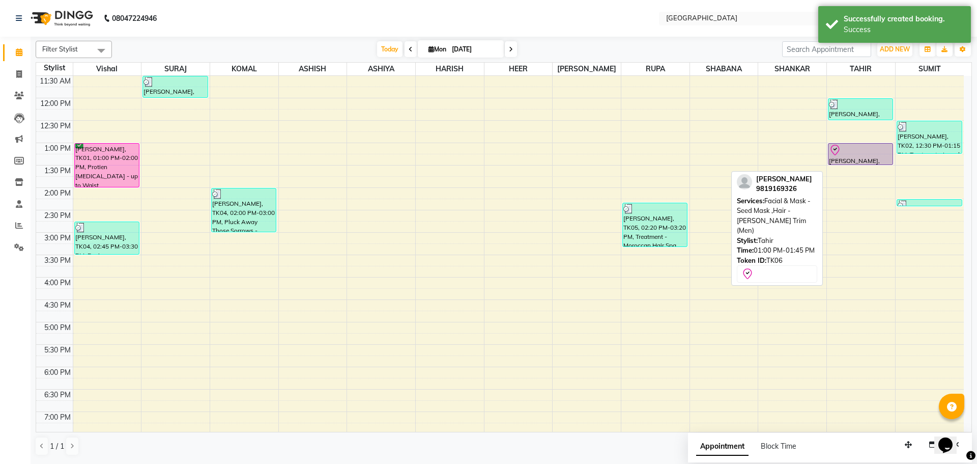
drag, startPoint x: 844, startPoint y: 176, endPoint x: 852, endPoint y: 161, distance: 16.2
click at [852, 161] on div "[PERSON_NAME], TK02, 12:00 PM-12:30 PM, Hair - [PERSON_NAME] Trim (Men) [PERSON…" at bounding box center [861, 277] width 68 height 716
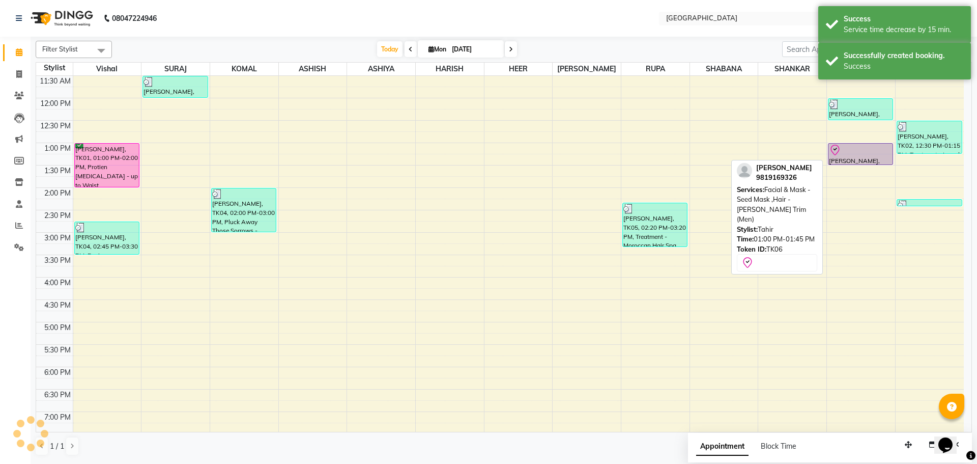
click at [851, 153] on div at bounding box center [860, 150] width 63 height 12
select select "8"
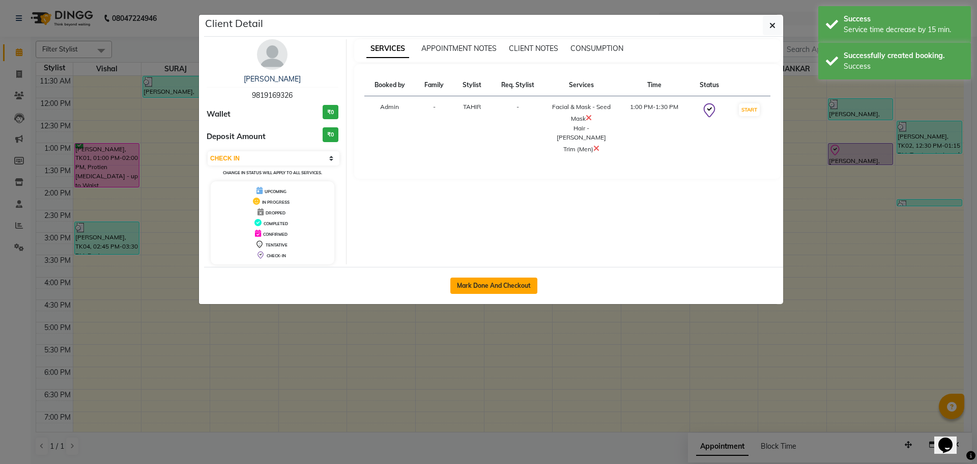
click at [507, 285] on button "Mark Done And Checkout" at bounding box center [493, 285] width 87 height 16
select select "service"
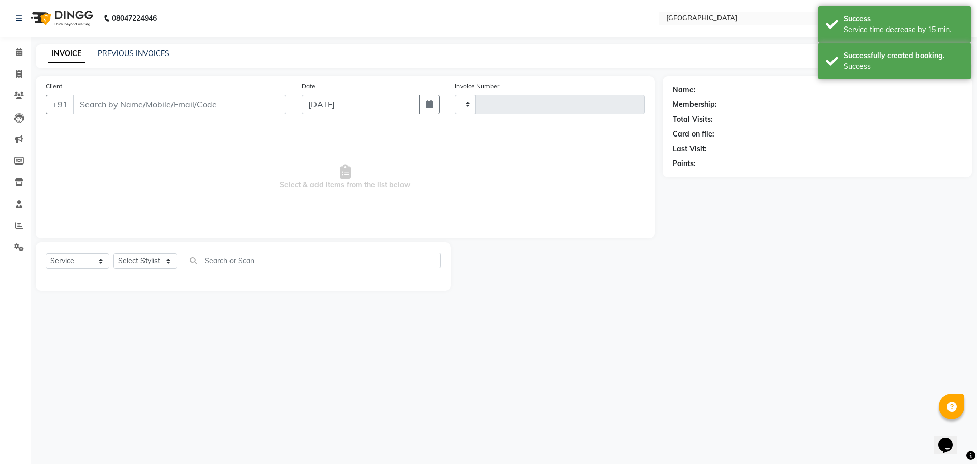
type input "4860"
select select "508"
type input "9819169326"
select select "42424"
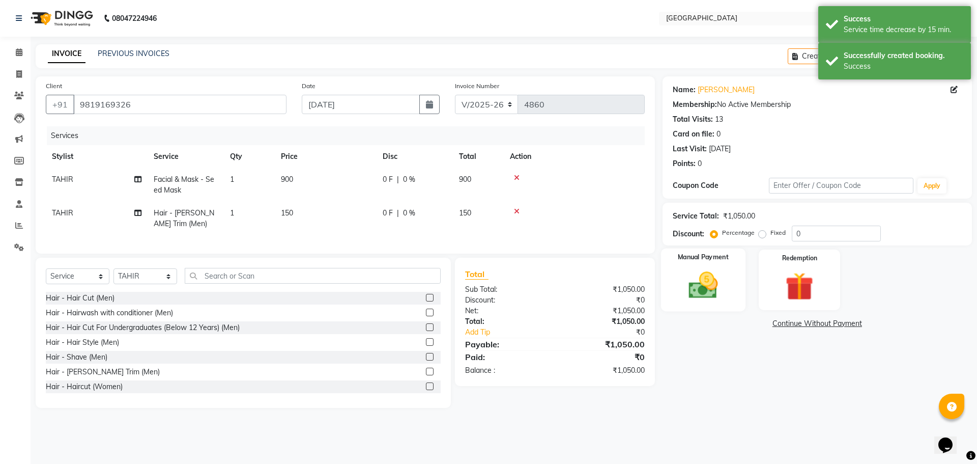
click at [704, 295] on img at bounding box center [702, 285] width 47 height 34
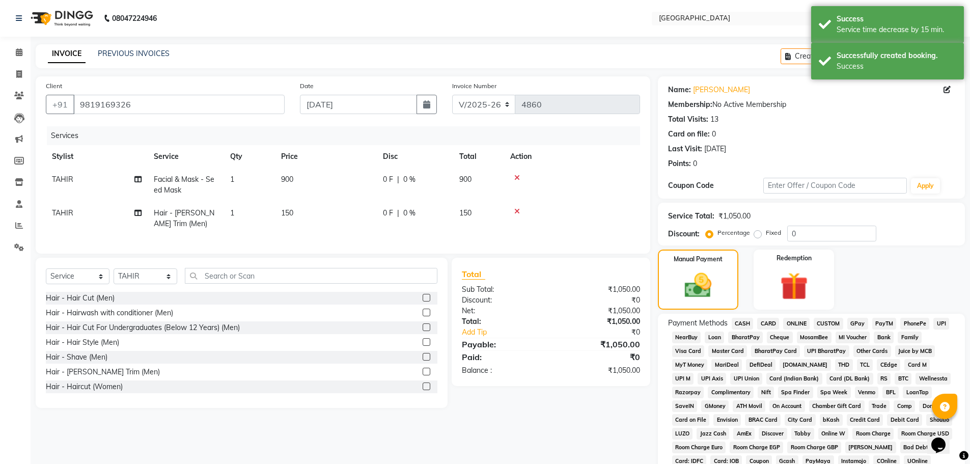
click at [855, 321] on span "GPay" at bounding box center [857, 324] width 21 height 12
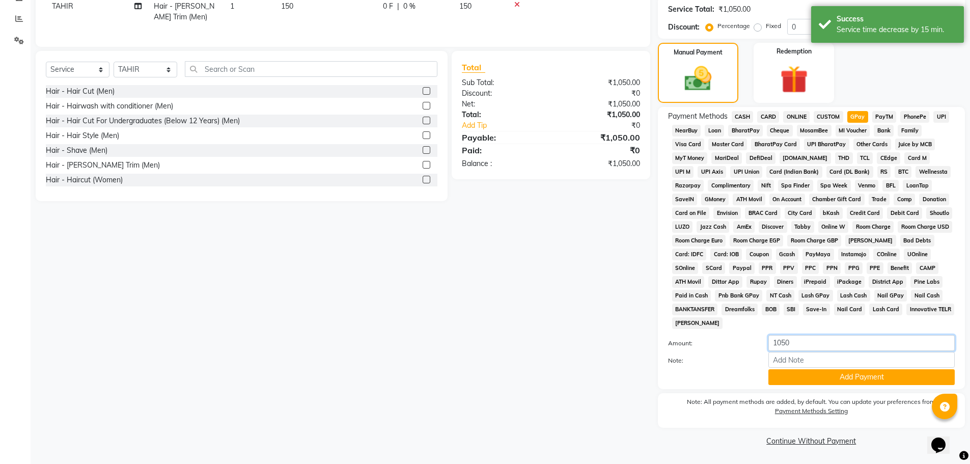
click at [781, 344] on input "1050" at bounding box center [861, 343] width 186 height 16
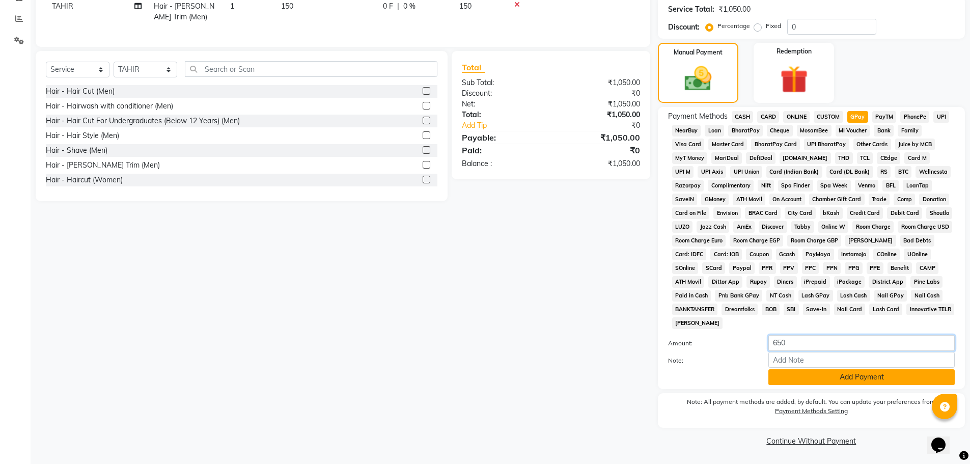
type input "650"
click at [843, 373] on button "Add Payment" at bounding box center [861, 377] width 186 height 16
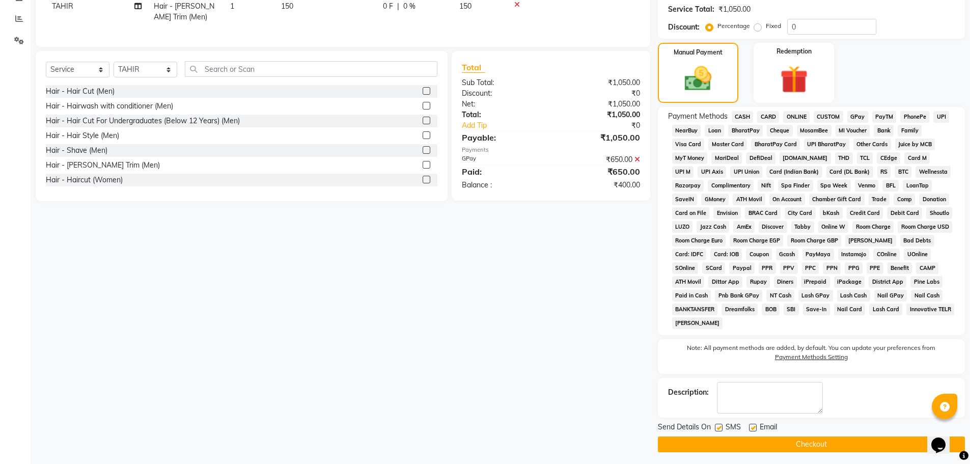
click at [793, 445] on button "Checkout" at bounding box center [811, 444] width 307 height 16
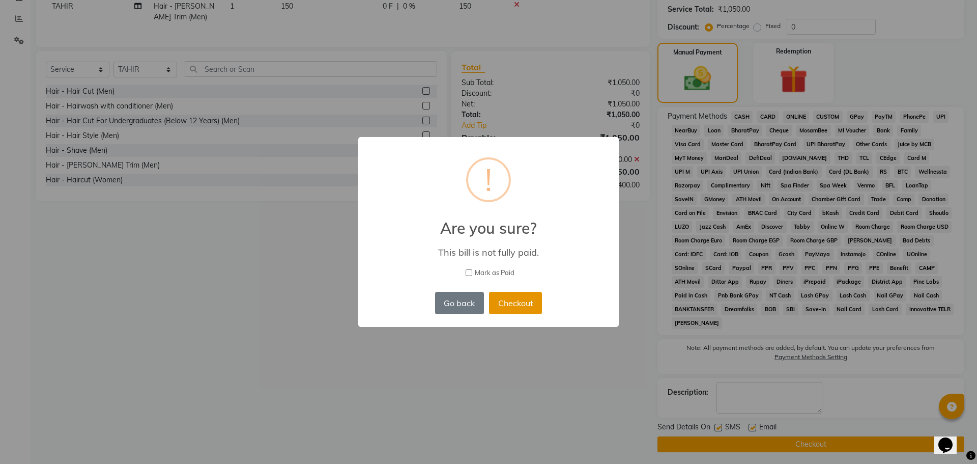
click at [516, 303] on button "Checkout" at bounding box center [515, 303] width 53 height 22
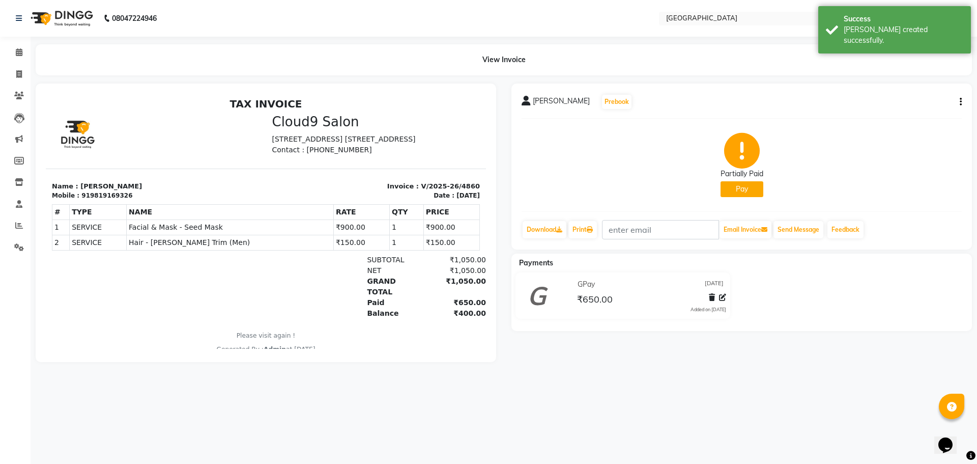
click at [962, 100] on div "[PERSON_NAME] Prebook Partially Paid Pay Download Print Email Invoice Send Mess…" at bounding box center [742, 166] width 461 height 166
click at [960, 102] on icon "button" at bounding box center [961, 102] width 2 height 1
click at [901, 101] on div "Edit Item Staff" at bounding box center [910, 102] width 70 height 13
select select "42424"
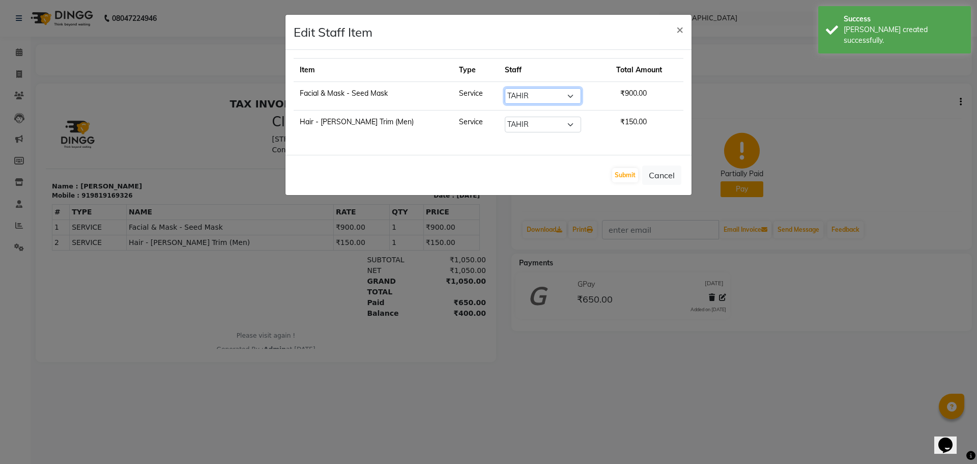
click at [552, 96] on select "Select [PERSON_NAME] ASHIYA [PERSON_NAME] [PERSON_NAME] [PERSON_NAME] [PERSON_N…" at bounding box center [543, 96] width 76 height 16
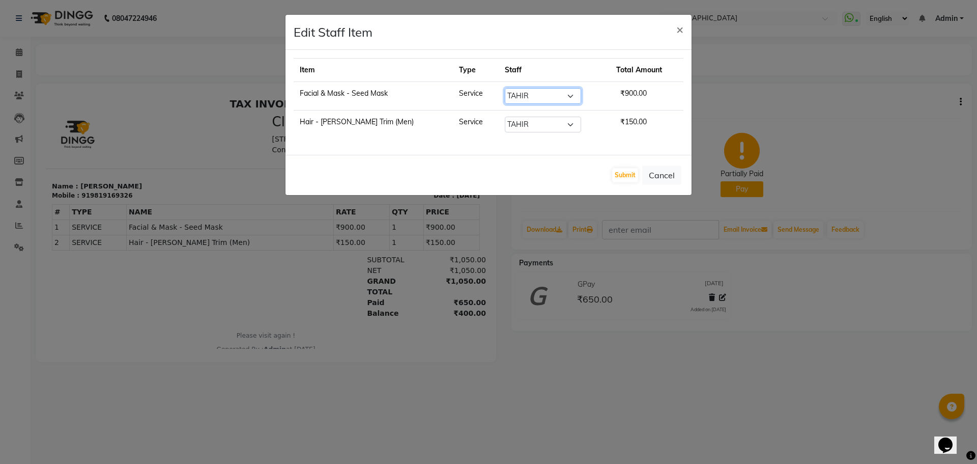
select select "70101"
click at [505, 88] on select "Select [PERSON_NAME] ASHIYA [PERSON_NAME] [PERSON_NAME] [PERSON_NAME] [PERSON_N…" at bounding box center [543, 96] width 76 height 16
click at [621, 175] on button "Submit" at bounding box center [625, 175] width 26 height 14
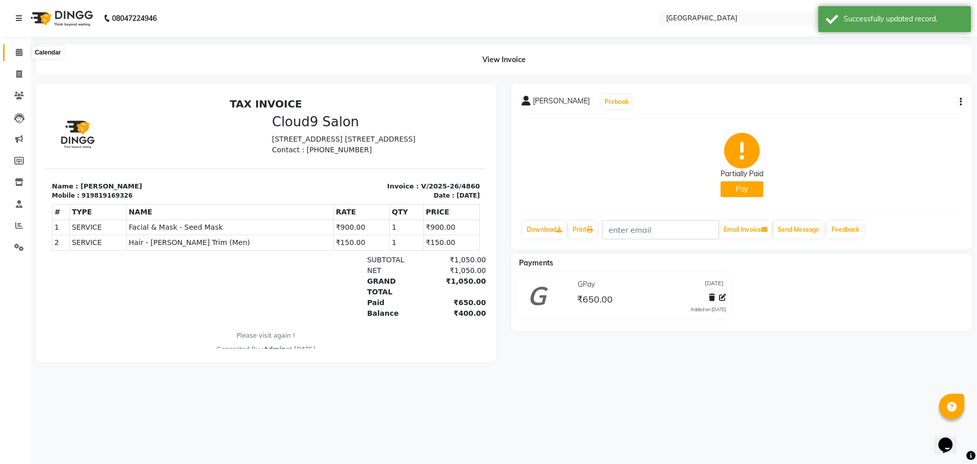
click at [20, 54] on icon at bounding box center [19, 52] width 7 height 8
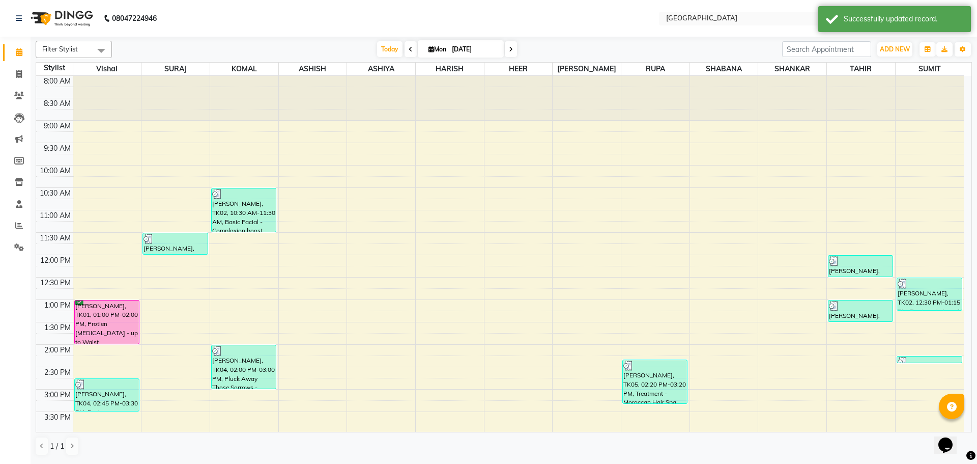
click at [391, 47] on span "Today" at bounding box center [389, 49] width 25 height 16
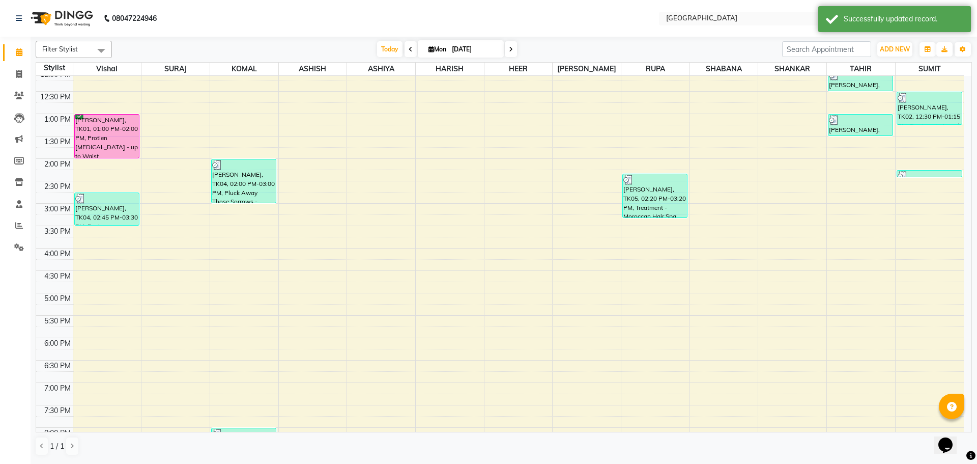
scroll to position [55, 0]
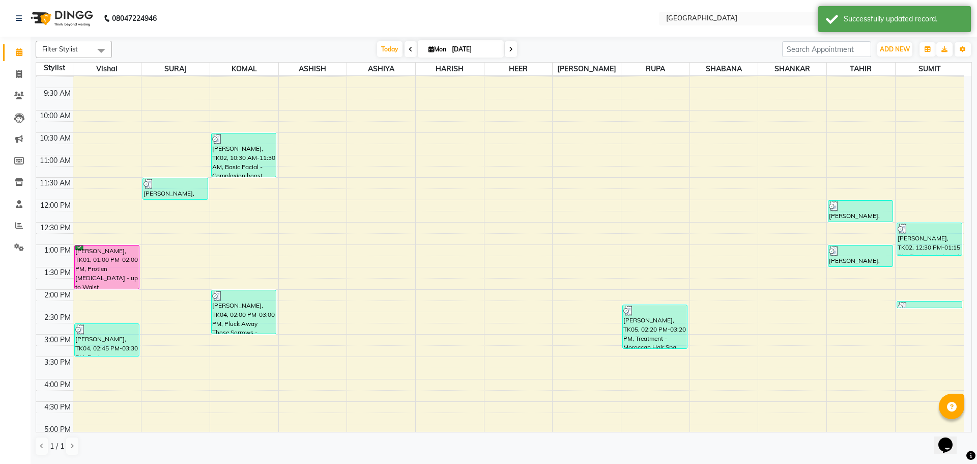
click at [245, 250] on div "8:00 AM 8:30 AM 9:00 AM 9:30 AM 10:00 AM 10:30 AM 11:00 AM 11:30 AM 12:00 PM 12…" at bounding box center [500, 379] width 928 height 716
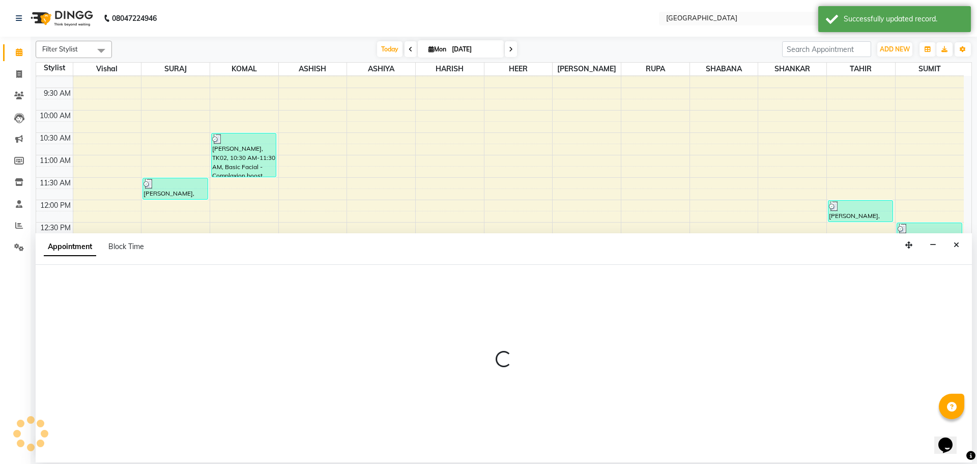
select select "70101"
select select "780"
select select "tentative"
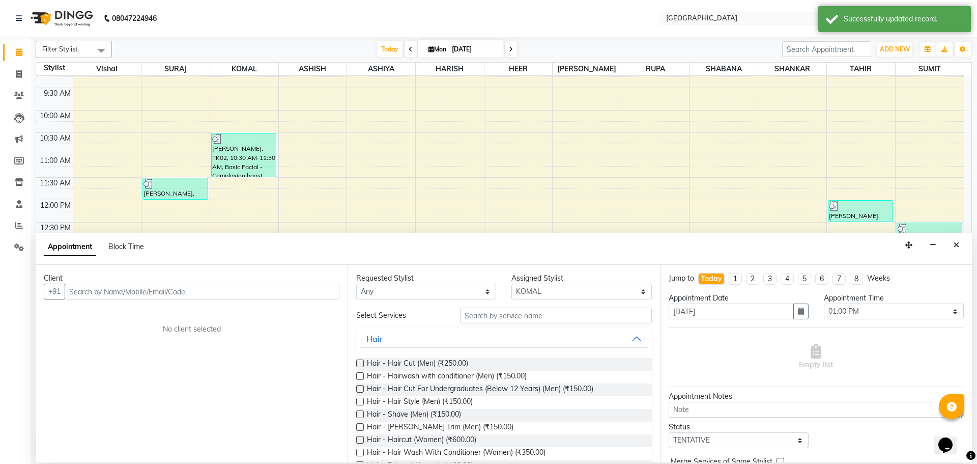
click at [282, 294] on input "text" at bounding box center [202, 291] width 275 height 16
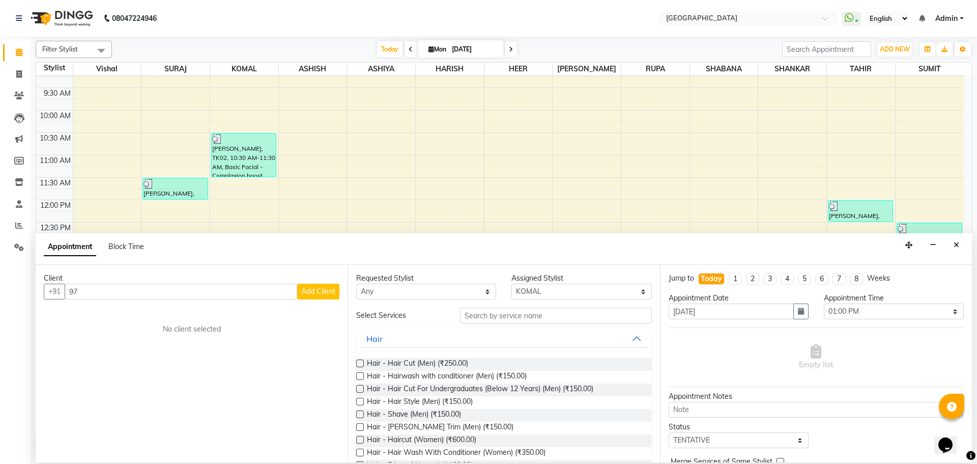
type input "9"
click at [169, 315] on span "8779181" at bounding box center [166, 313] width 36 height 10
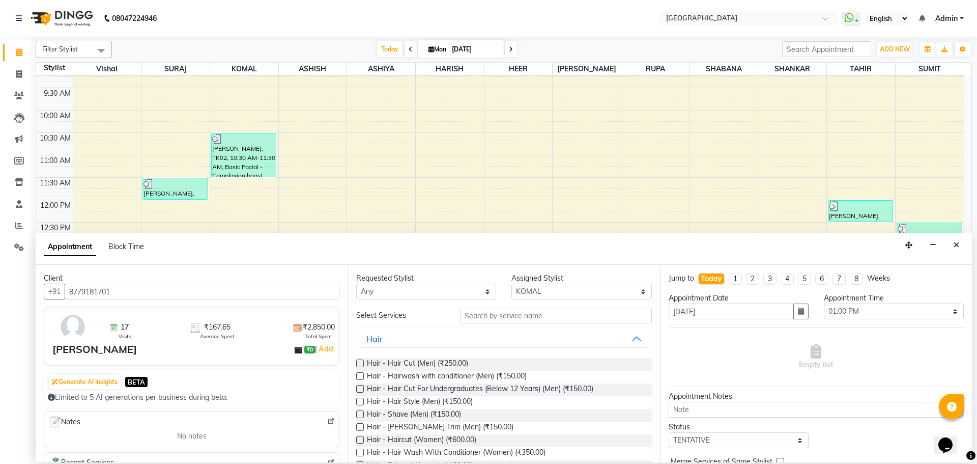
type input "8779181701"
click at [486, 319] on input "text" at bounding box center [556, 315] width 192 height 16
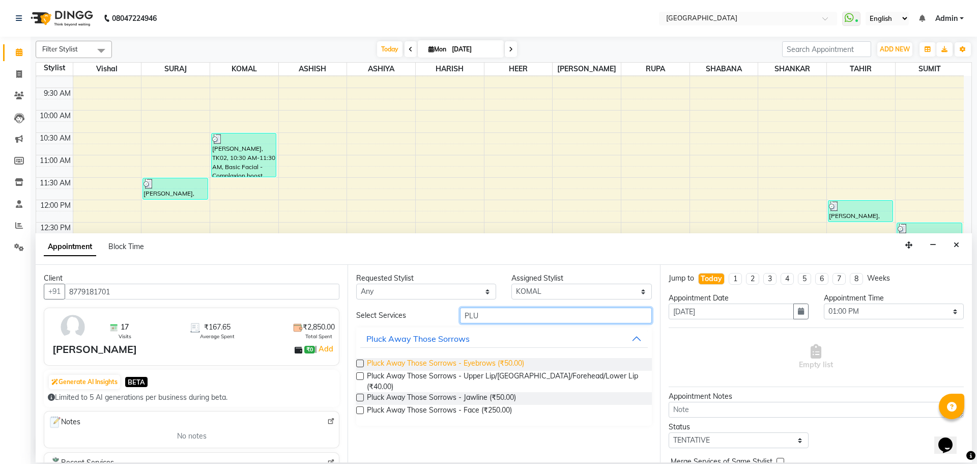
type input "PLU"
click at [507, 361] on span "Pluck Away Those Sorrows - Eyebrows (₹50.00)" at bounding box center [445, 364] width 157 height 13
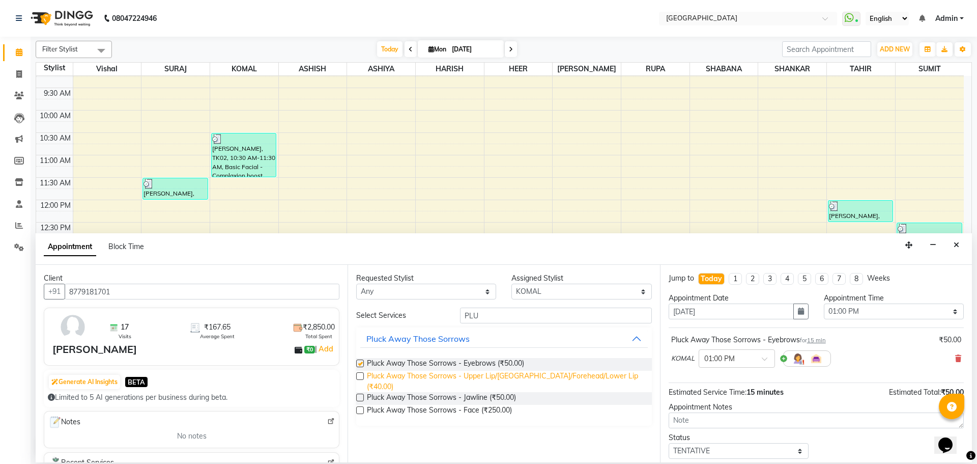
checkbox input "false"
click at [545, 374] on span "Pluck Away Those Sorrows - Upper Lip/[GEOGRAPHIC_DATA]/Forehead/Lower Lip (₹40.…" at bounding box center [505, 381] width 276 height 21
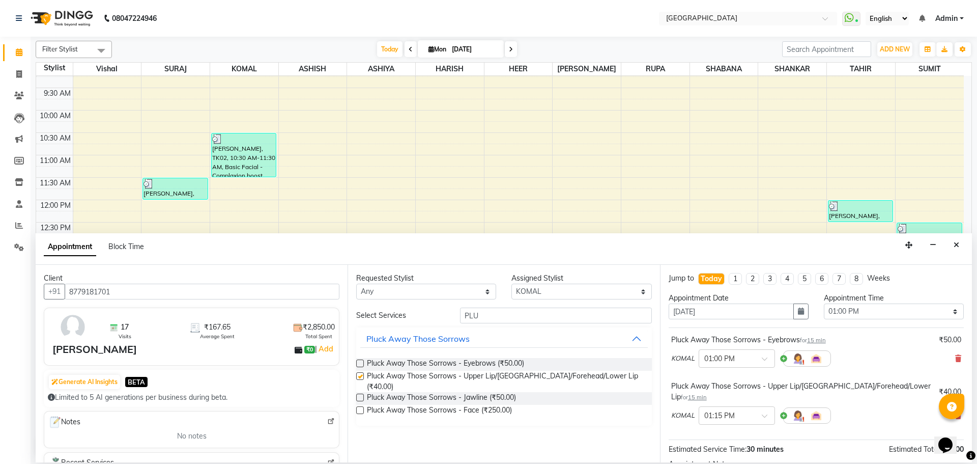
checkbox input "false"
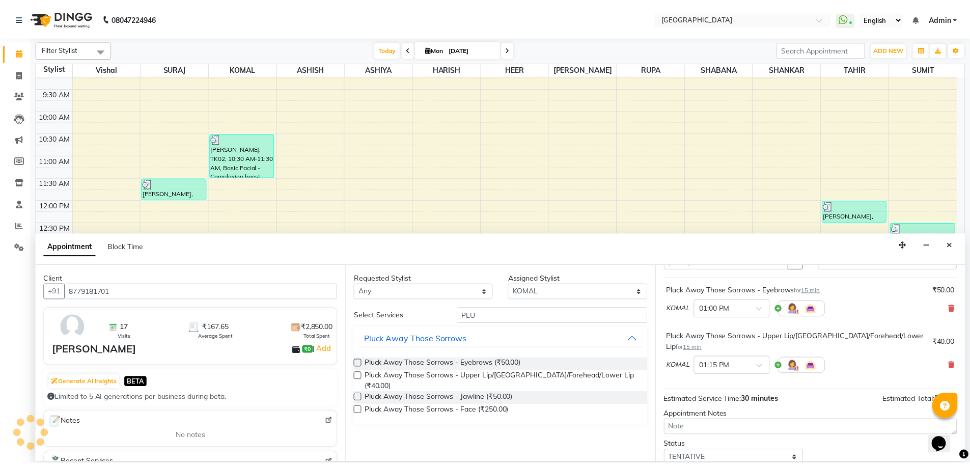
scroll to position [107, 0]
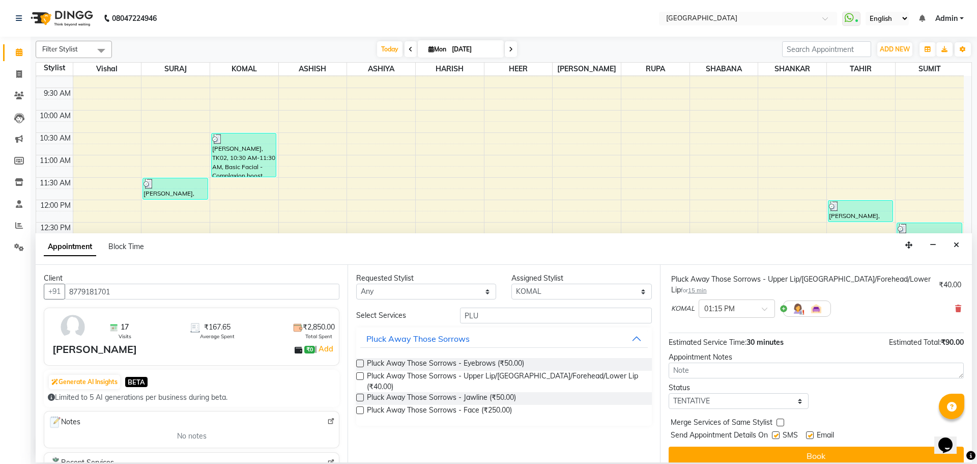
click at [779, 418] on label at bounding box center [781, 422] width 8 height 8
click at [779, 420] on input "checkbox" at bounding box center [780, 423] width 7 height 7
checkbox input "true"
drag, startPoint x: 783, startPoint y: 396, endPoint x: 763, endPoint y: 396, distance: 20.4
click at [783, 396] on select "Select TENTATIVE CONFIRM CHECK-IN UPCOMING" at bounding box center [739, 401] width 140 height 16
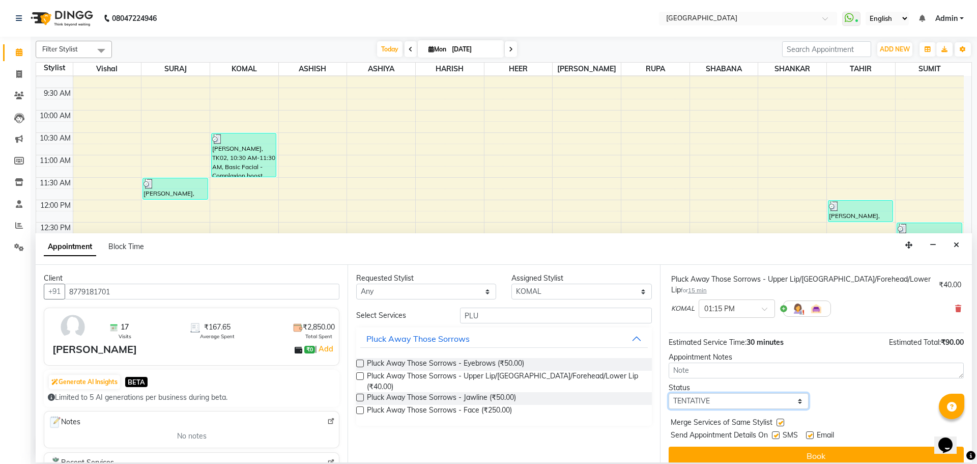
select select "check-in"
click at [669, 393] on select "Select TENTATIVE CONFIRM CHECK-IN UPCOMING" at bounding box center [739, 401] width 140 height 16
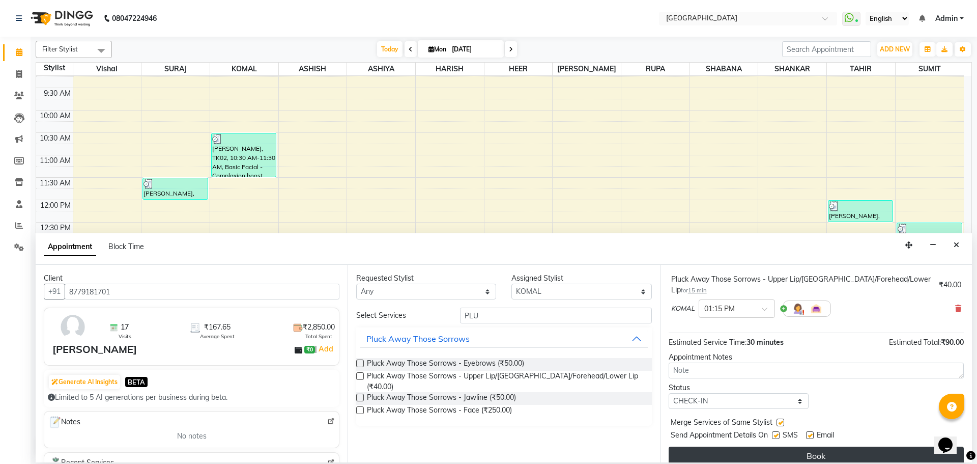
click at [812, 446] on button "Book" at bounding box center [816, 455] width 295 height 18
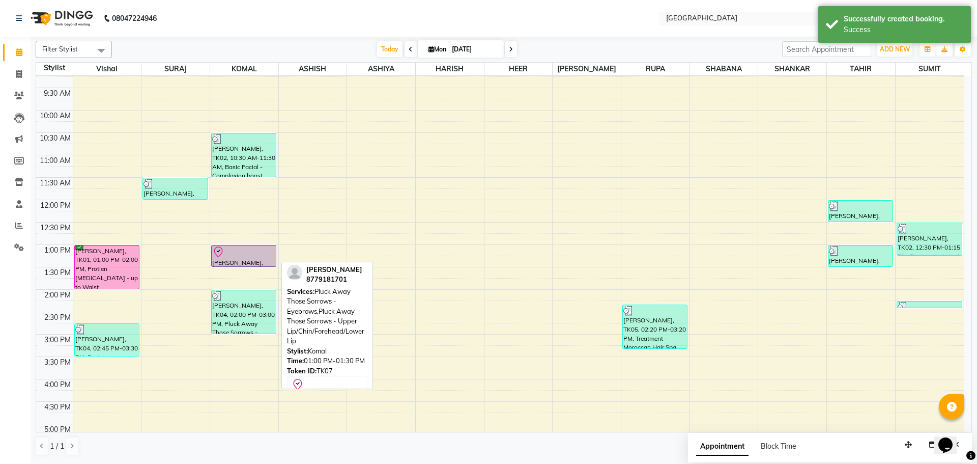
click at [235, 265] on div at bounding box center [244, 266] width 64 height 4
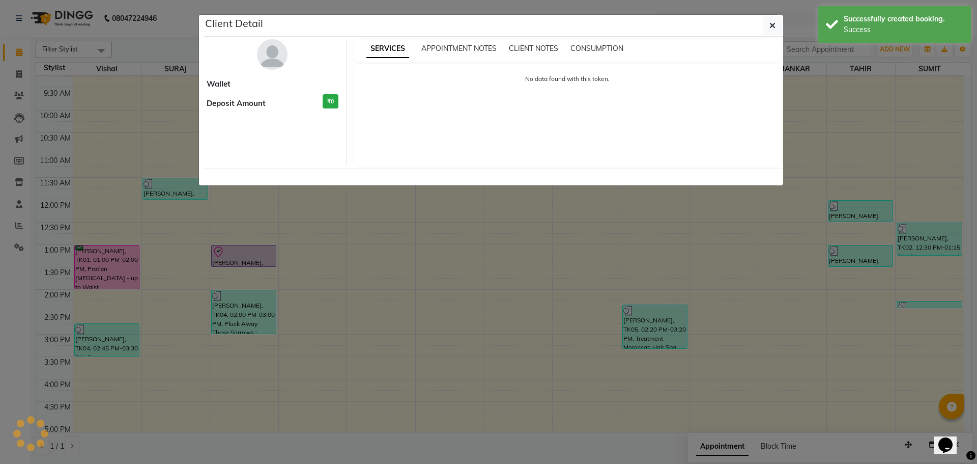
select select "8"
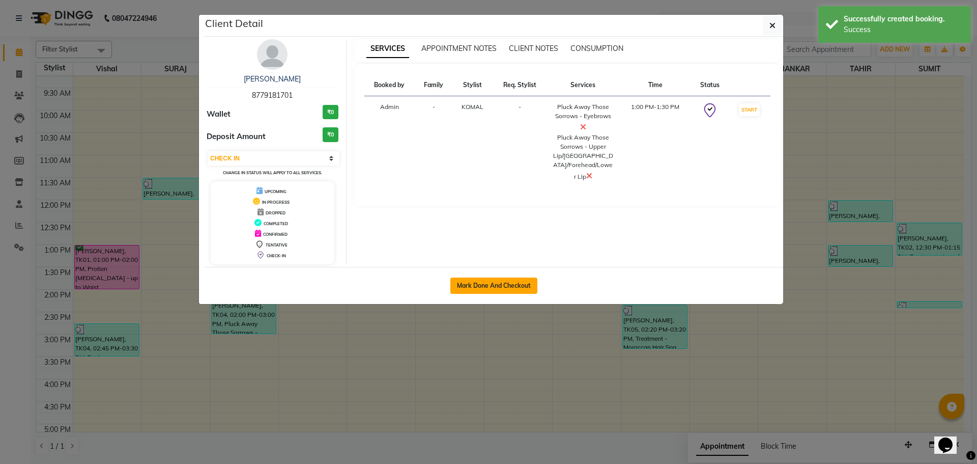
click at [490, 289] on button "Mark Done And Checkout" at bounding box center [493, 285] width 87 height 16
select select "508"
select select "service"
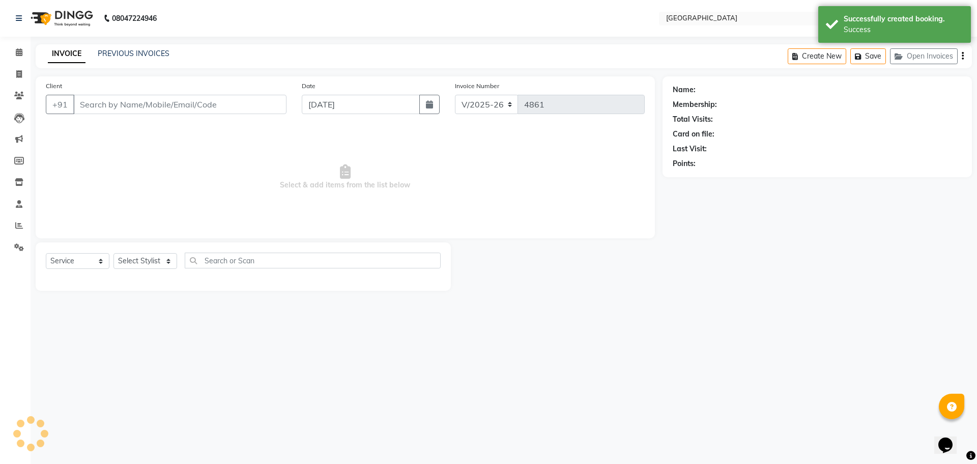
type input "8779181701"
select select "70101"
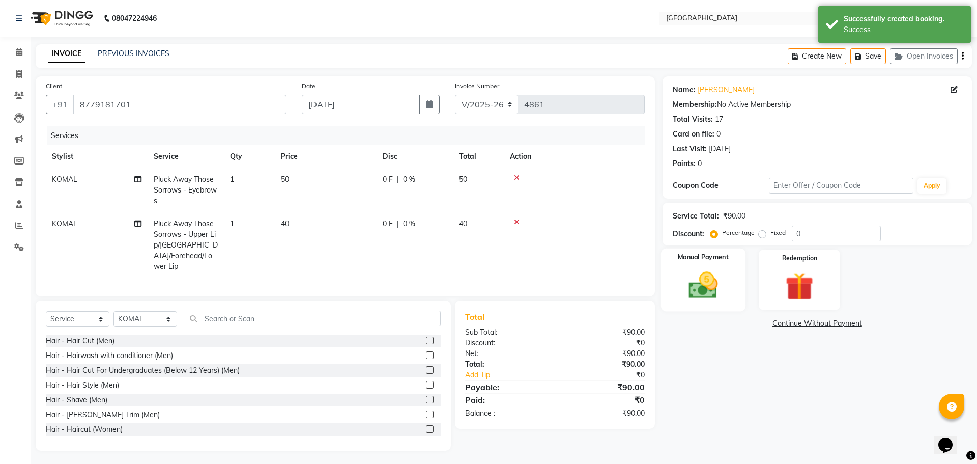
click at [705, 292] on img at bounding box center [702, 285] width 47 height 34
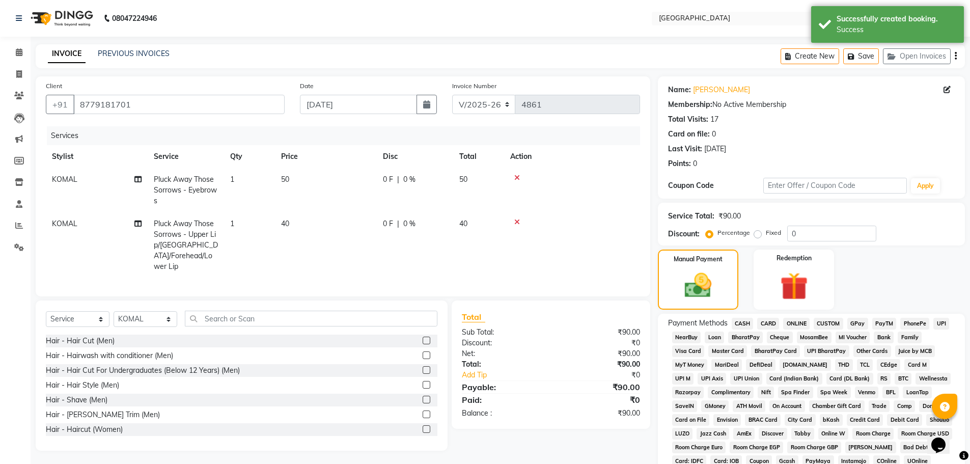
click at [853, 323] on span "GPay" at bounding box center [857, 324] width 21 height 12
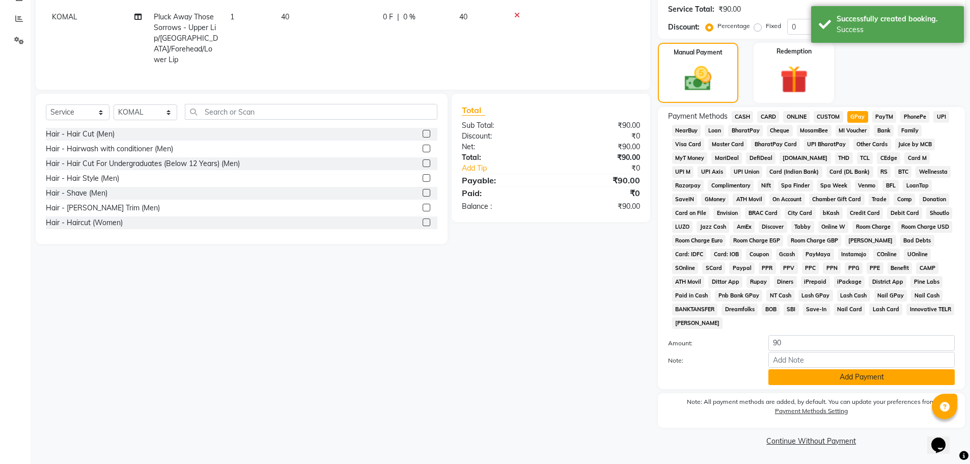
click at [845, 379] on button "Add Payment" at bounding box center [861, 377] width 186 height 16
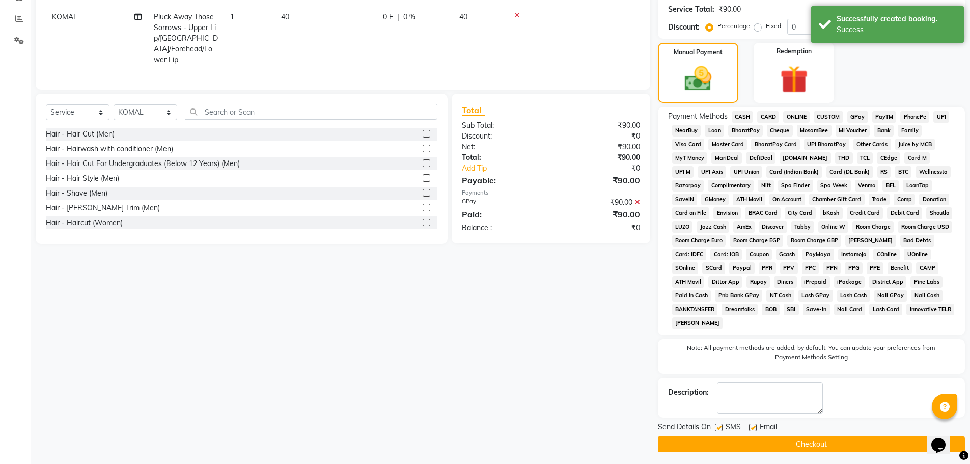
click at [636, 200] on icon at bounding box center [637, 201] width 6 height 7
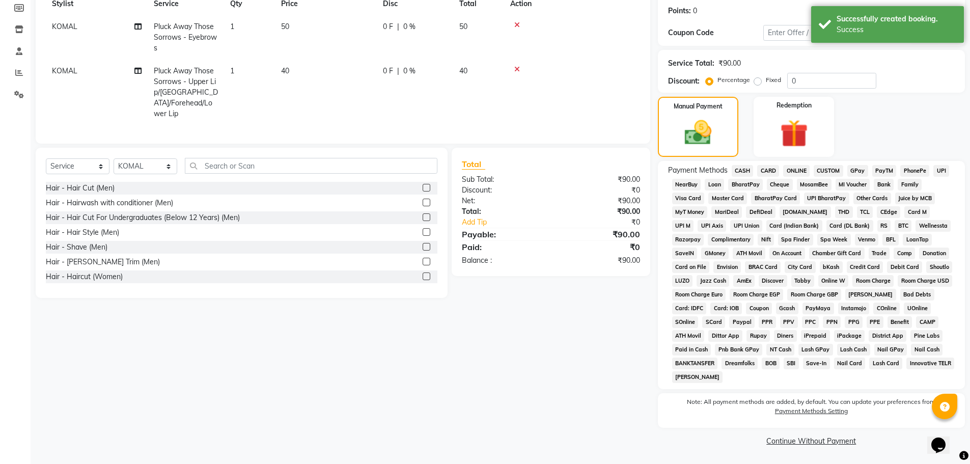
click at [748, 171] on span "CASH" at bounding box center [742, 171] width 22 height 12
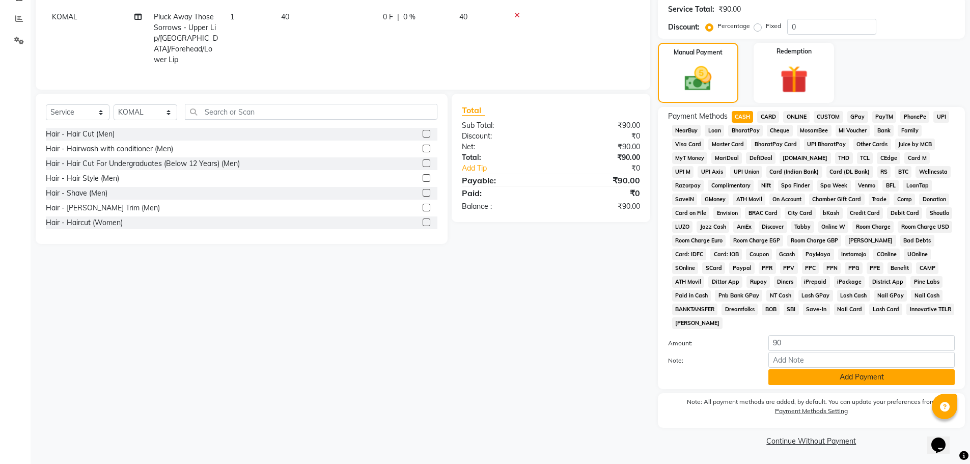
click at [846, 378] on button "Add Payment" at bounding box center [861, 377] width 186 height 16
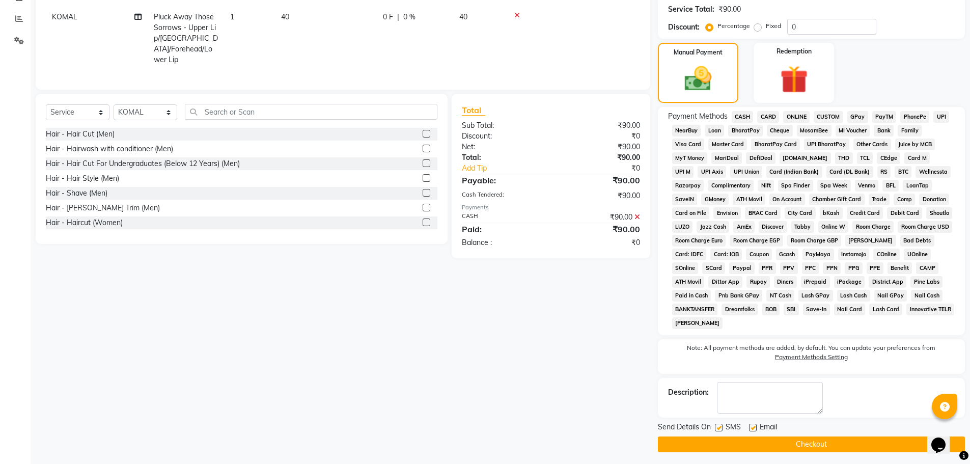
click at [810, 445] on button "Checkout" at bounding box center [811, 444] width 307 height 16
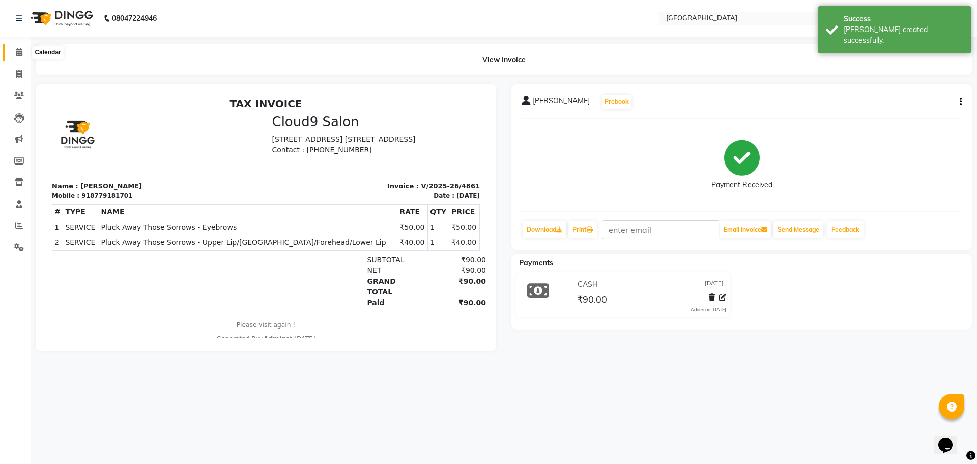
click at [17, 53] on icon at bounding box center [19, 52] width 7 height 8
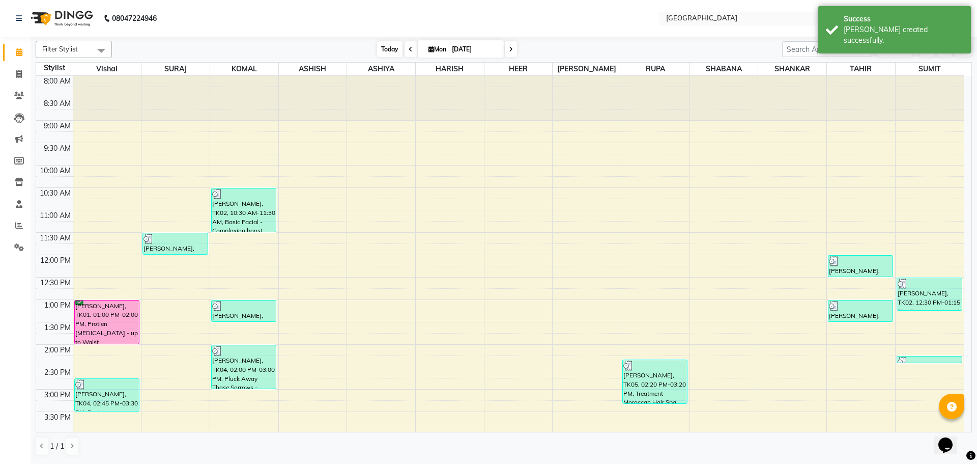
click at [387, 51] on span "Today" at bounding box center [389, 49] width 25 height 16
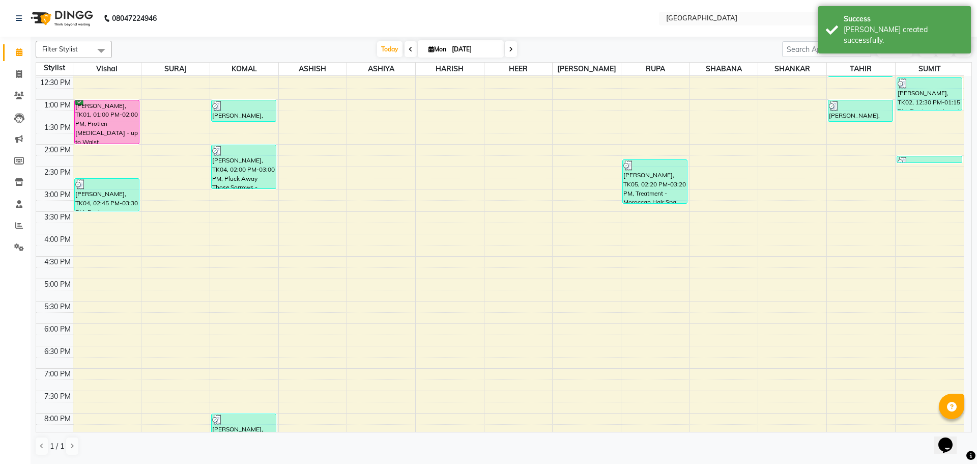
scroll to position [208, 0]
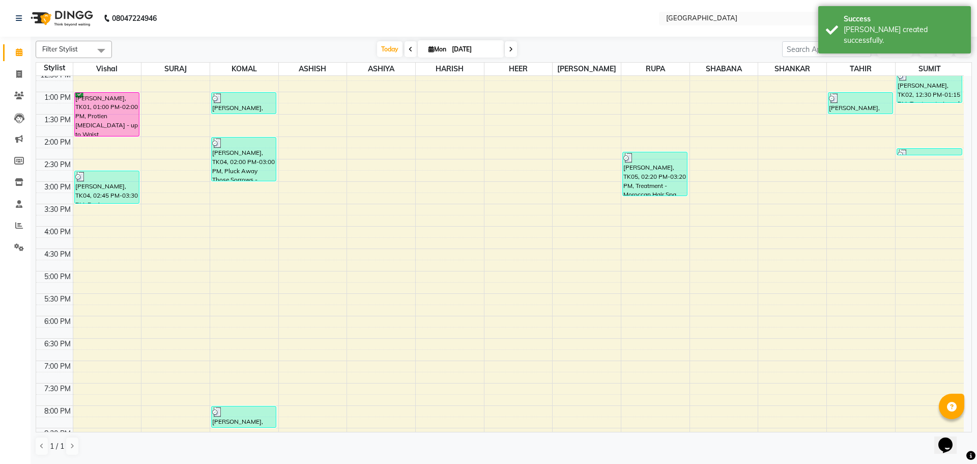
click at [132, 218] on div "8:00 AM 8:30 AM 9:00 AM 9:30 AM 10:00 AM 10:30 AM 11:00 AM 11:30 AM 12:00 PM 12…" at bounding box center [500, 226] width 928 height 716
select select "6520"
select select "945"
select select "tentative"
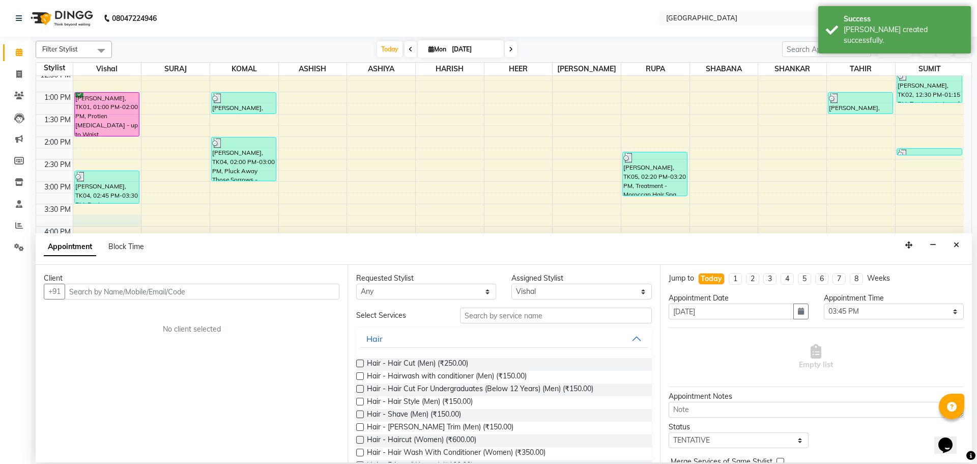
click at [289, 290] on input "text" at bounding box center [202, 291] width 275 height 16
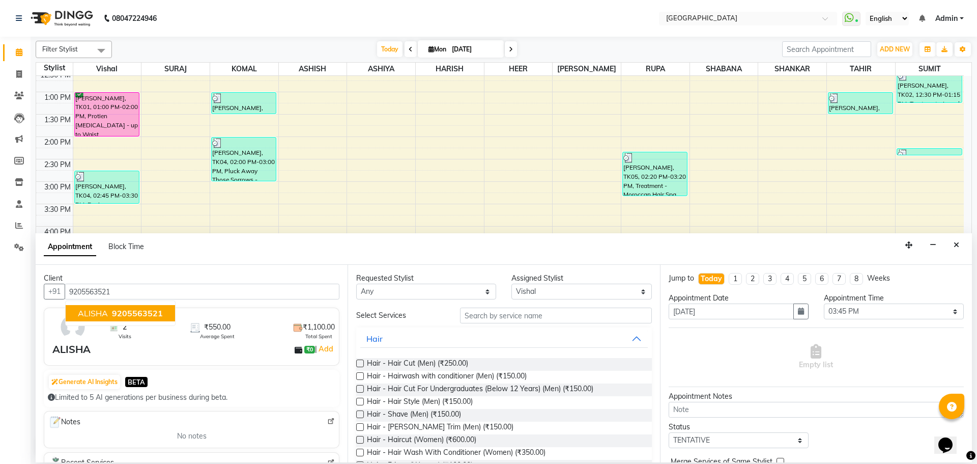
click at [134, 315] on span "9205563521" at bounding box center [137, 313] width 51 height 10
type input "9205563521"
click at [484, 310] on input "text" at bounding box center [556, 315] width 192 height 16
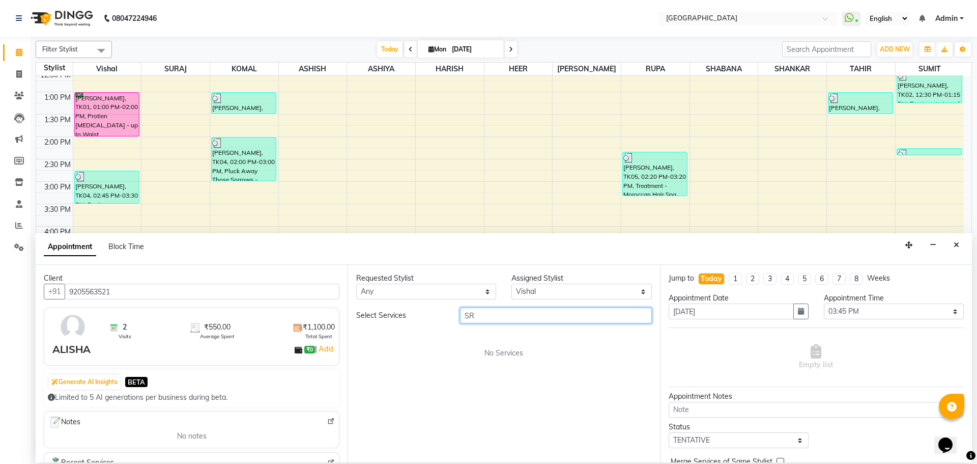
type input "S"
type input "SAREE"
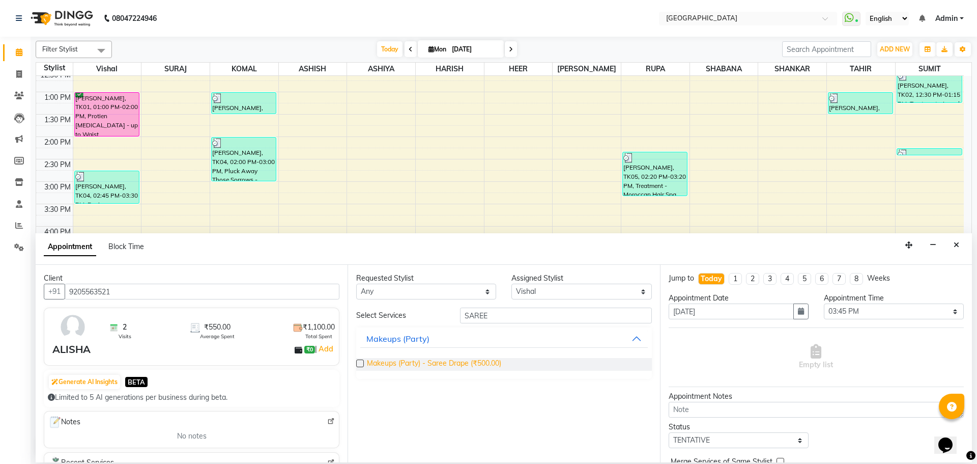
click at [461, 362] on span "Makeups (Party) - Saree Drape (₹500.00)" at bounding box center [434, 364] width 134 height 13
checkbox input "false"
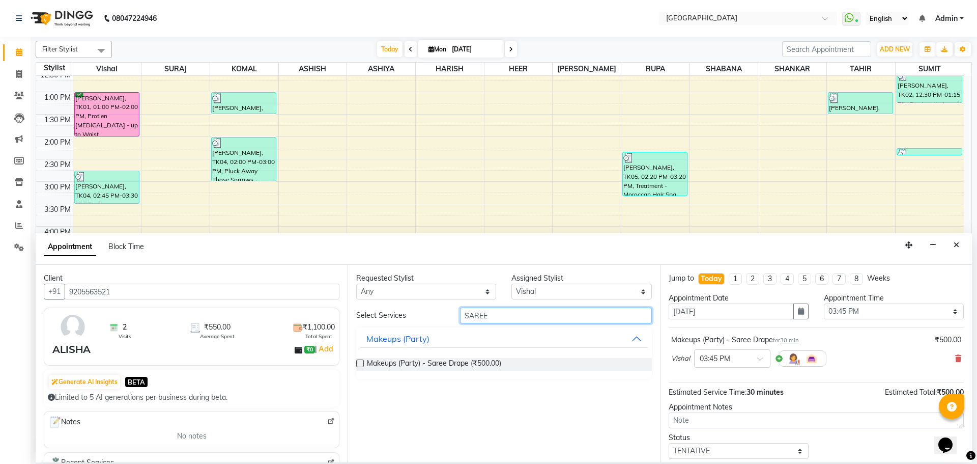
click at [509, 317] on input "SAREE" at bounding box center [556, 315] width 192 height 16
type input "S"
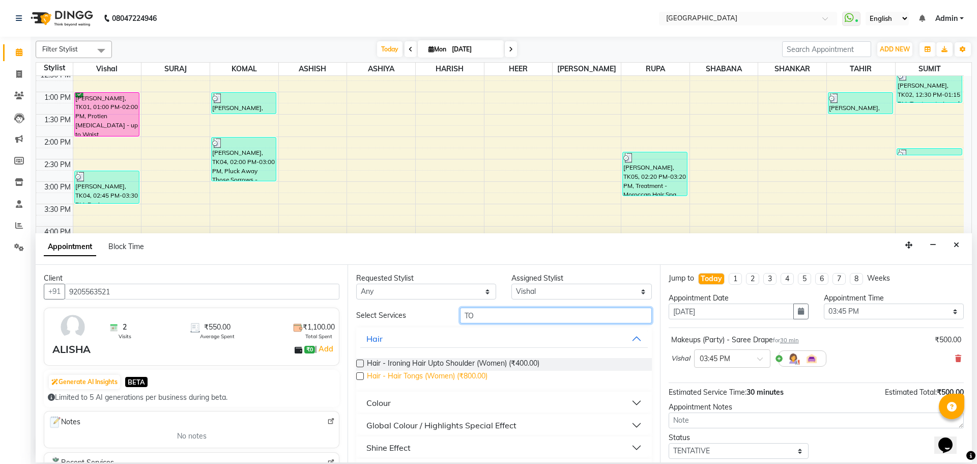
type input "TO"
click at [472, 375] on span "Hair - Hair Tongs (Women) (₹800.00)" at bounding box center [427, 377] width 121 height 13
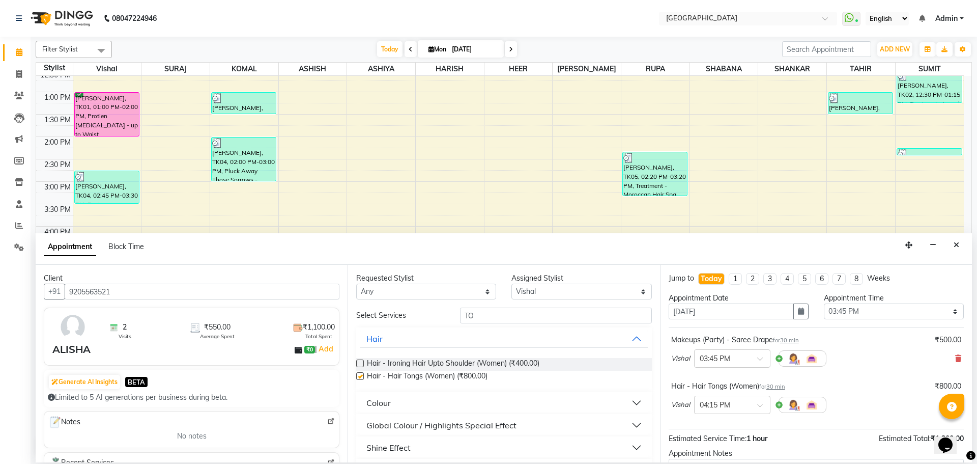
checkbox input "false"
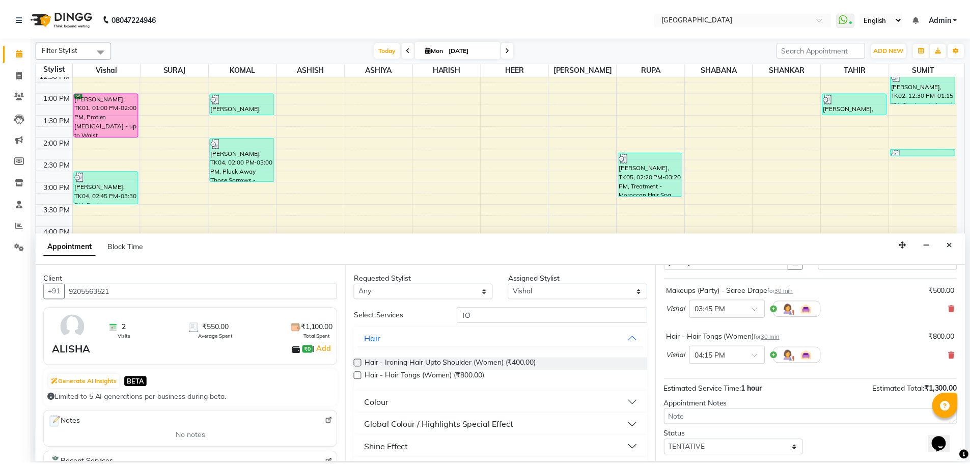
scroll to position [107, 0]
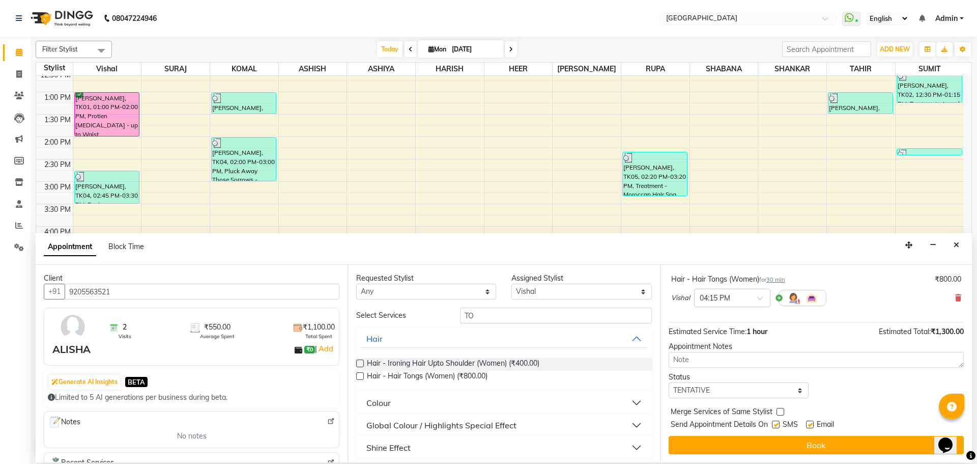
click at [782, 412] on label at bounding box center [781, 412] width 8 height 8
click at [782, 412] on input "checkbox" at bounding box center [780, 412] width 7 height 7
checkbox input "true"
click at [774, 388] on select "Select TENTATIVE CONFIRM CHECK-IN UPCOMING" at bounding box center [739, 390] width 140 height 16
select select "check-in"
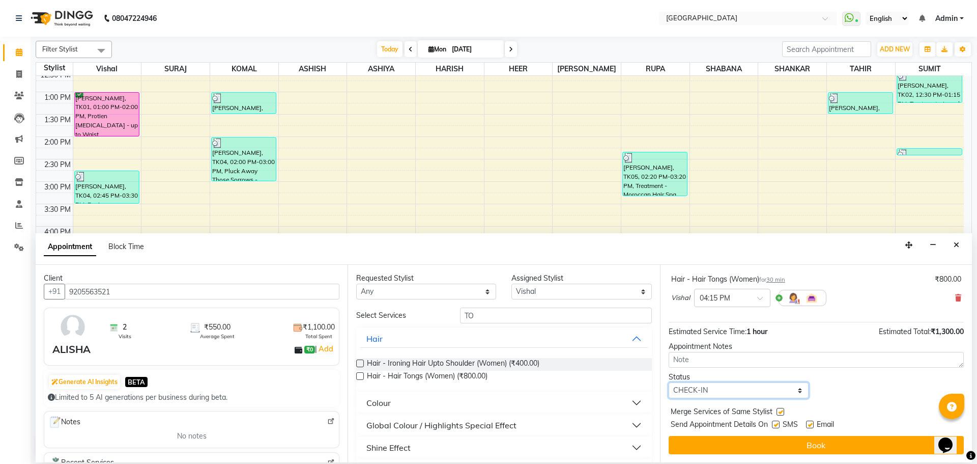
click at [669, 382] on select "Select TENTATIVE CONFIRM CHECK-IN UPCOMING" at bounding box center [739, 390] width 140 height 16
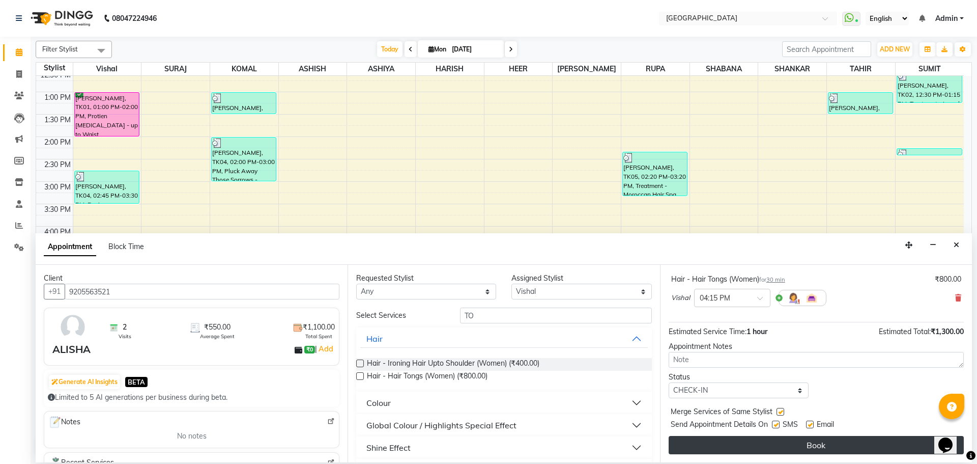
click at [794, 442] on button "Book" at bounding box center [816, 445] width 295 height 18
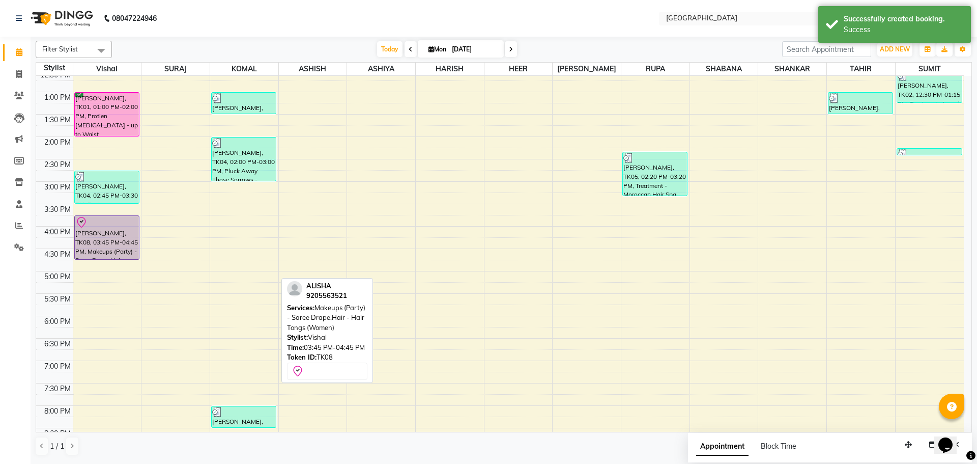
click at [132, 237] on div "[PERSON_NAME], TK08, 03:45 PM-04:45 PM, Makeups (Party) - Saree Drape,Hair - Ha…" at bounding box center [107, 237] width 64 height 43
select select "8"
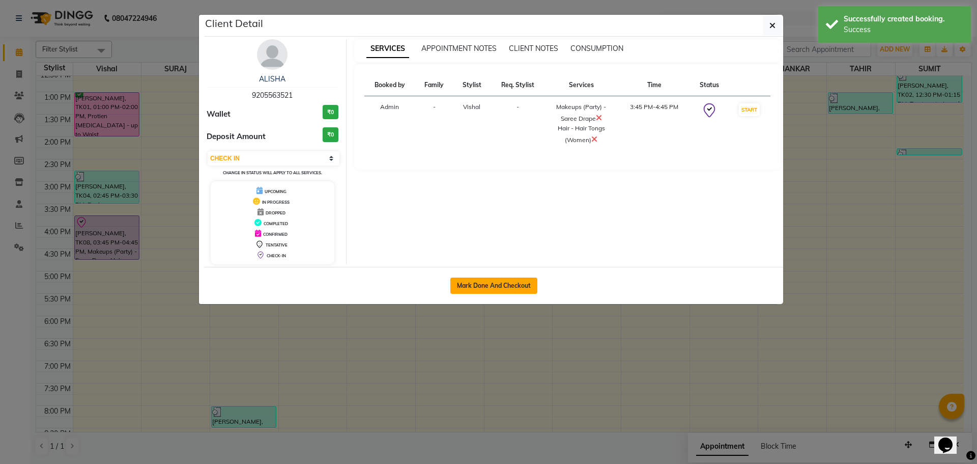
drag, startPoint x: 494, startPoint y: 279, endPoint x: 500, endPoint y: 279, distance: 6.1
click at [494, 279] on button "Mark Done And Checkout" at bounding box center [493, 285] width 87 height 16
select select "508"
select select "service"
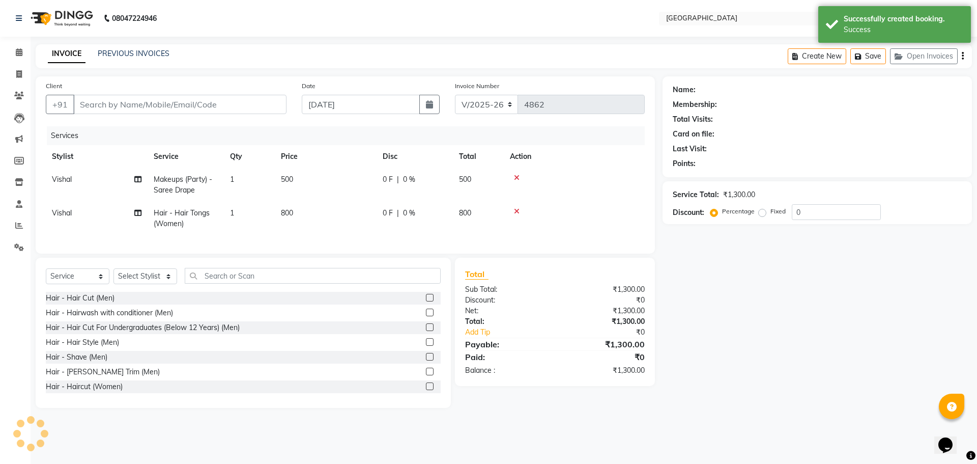
type input "9205563521"
select select "6520"
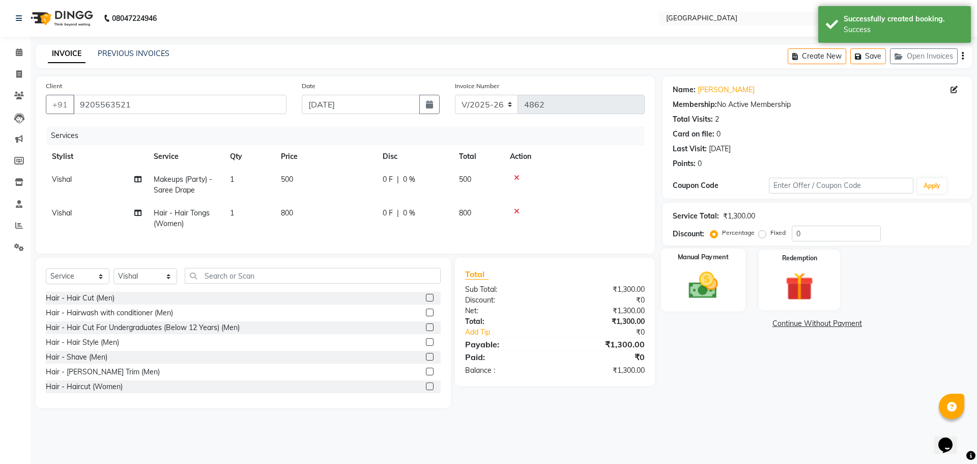
click at [708, 283] on img at bounding box center [702, 285] width 47 height 34
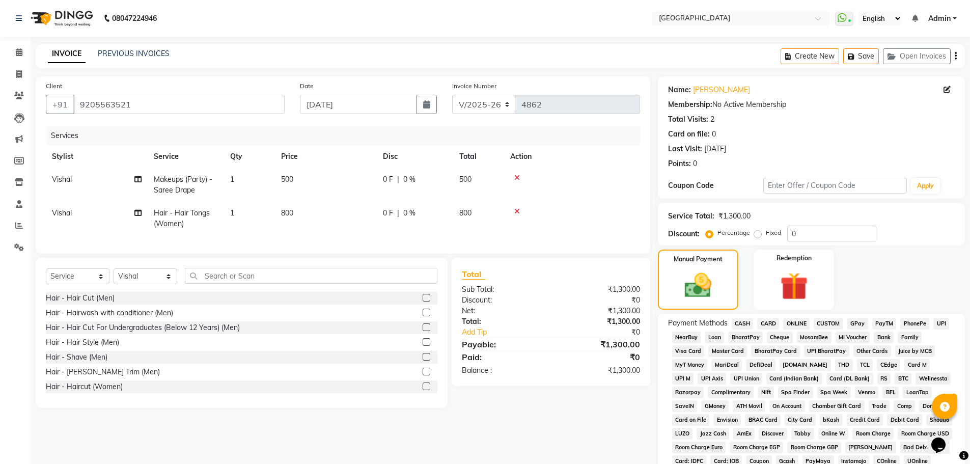
scroll to position [153, 0]
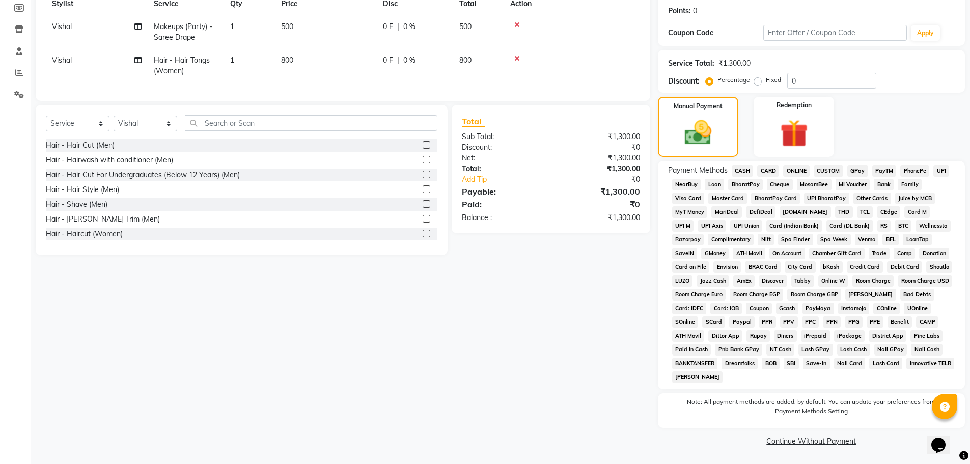
click at [855, 172] on span "GPay" at bounding box center [857, 171] width 21 height 12
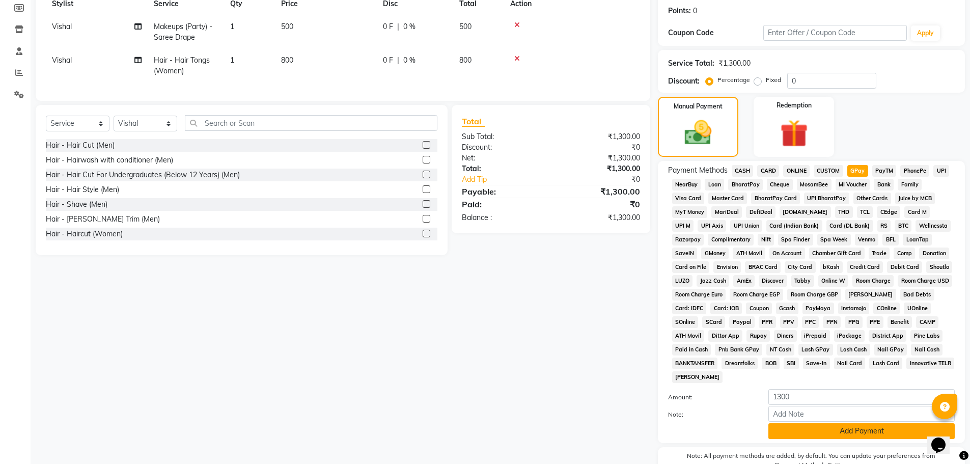
scroll to position [207, 0]
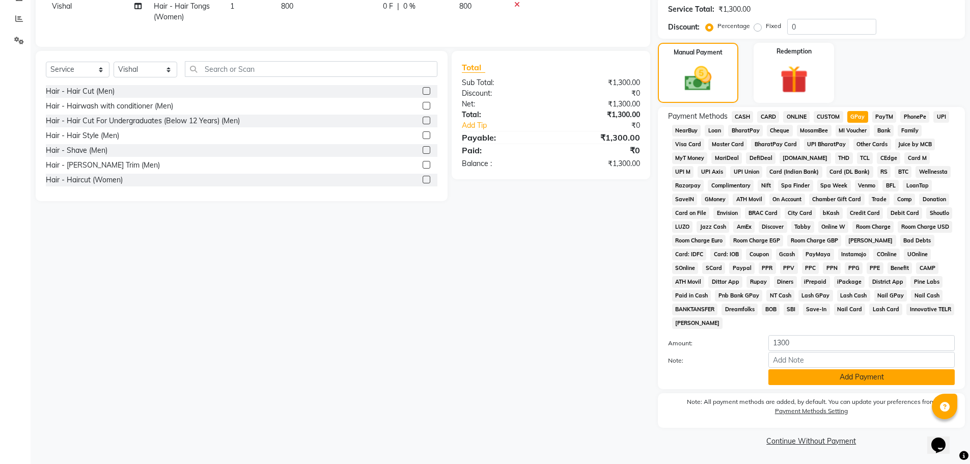
click at [847, 378] on button "Add Payment" at bounding box center [861, 377] width 186 height 16
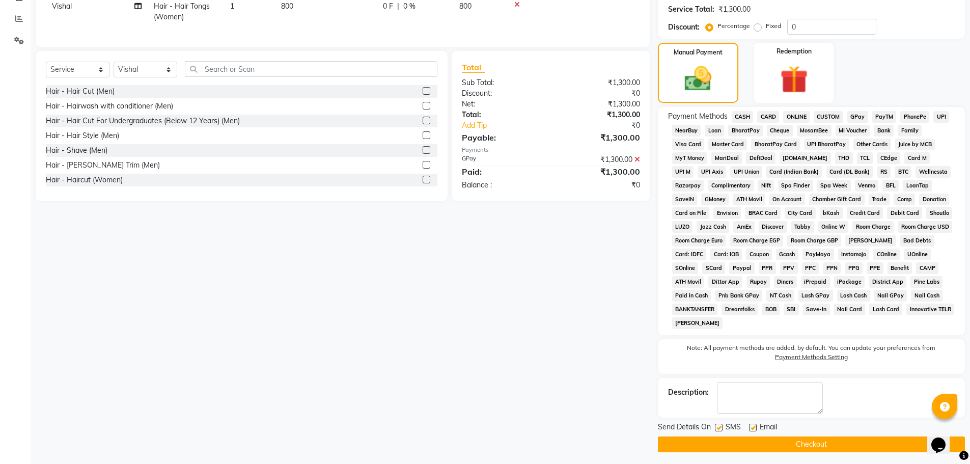
click at [807, 447] on button "Checkout" at bounding box center [811, 444] width 307 height 16
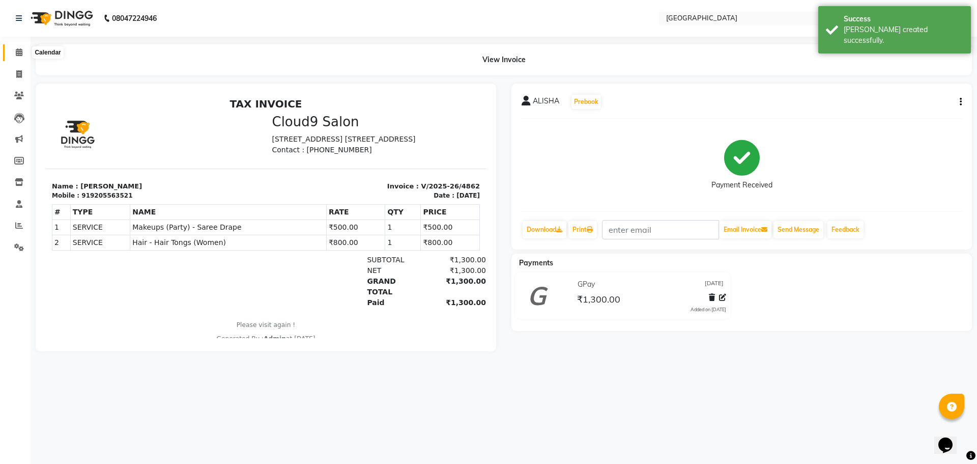
click at [18, 52] on icon at bounding box center [19, 52] width 7 height 8
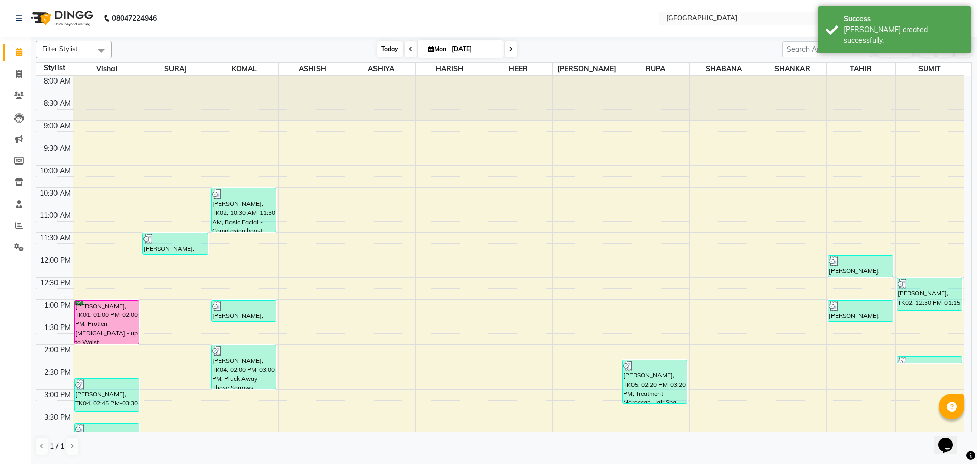
click at [380, 47] on span "Today" at bounding box center [389, 49] width 25 height 16
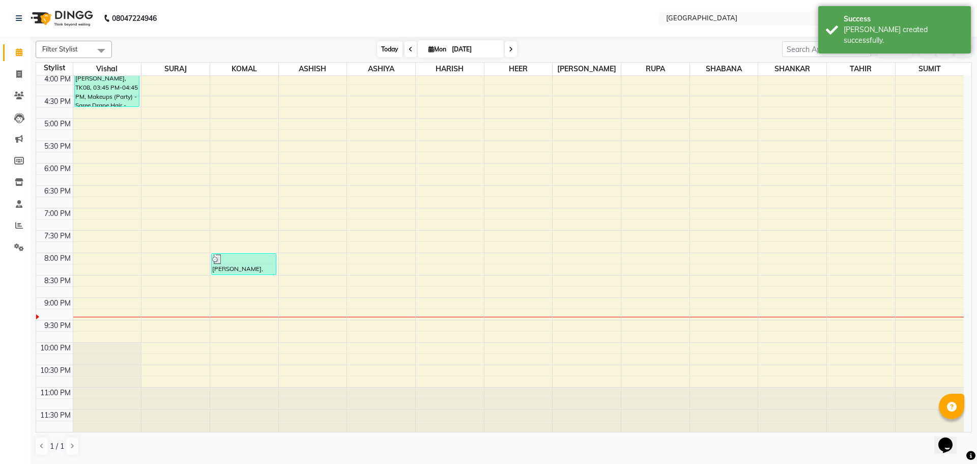
click at [387, 47] on span "Today" at bounding box center [389, 49] width 25 height 16
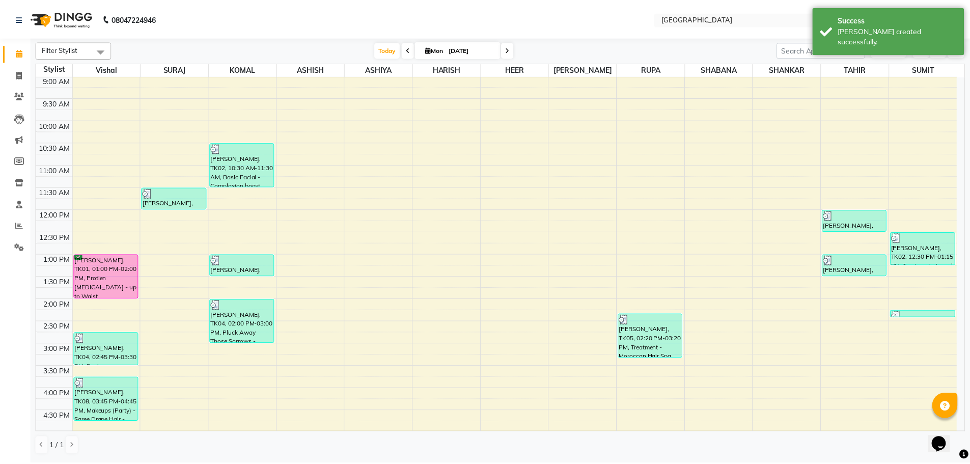
scroll to position [4, 0]
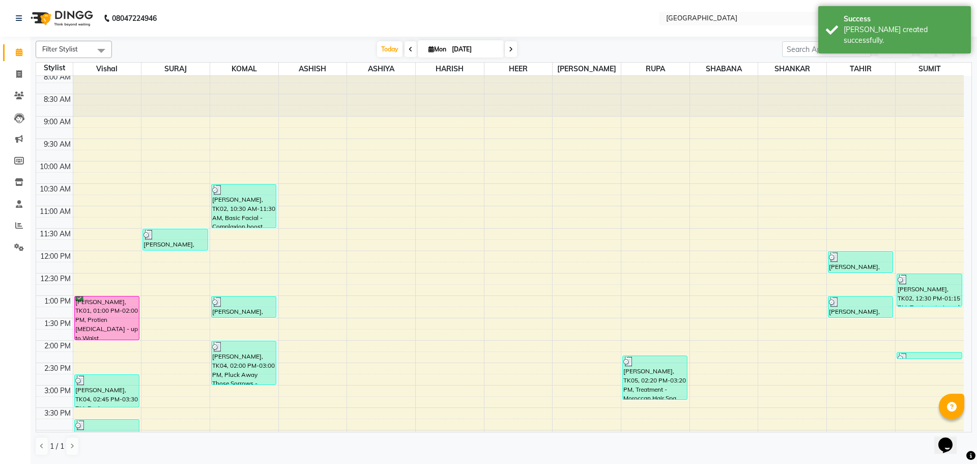
click at [961, 48] on icon "button" at bounding box center [963, 49] width 6 height 6
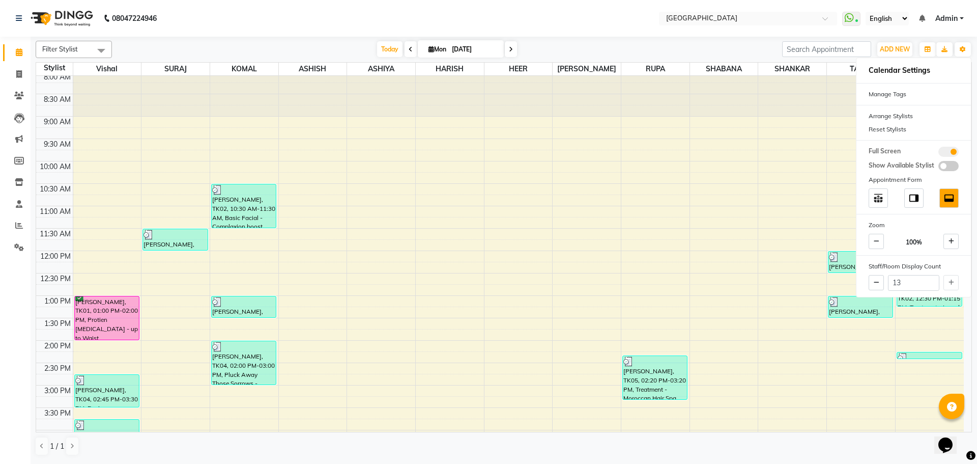
click at [952, 152] on span at bounding box center [949, 152] width 20 height 10
click at [939, 153] on input "checkbox" at bounding box center [939, 153] width 0 height 0
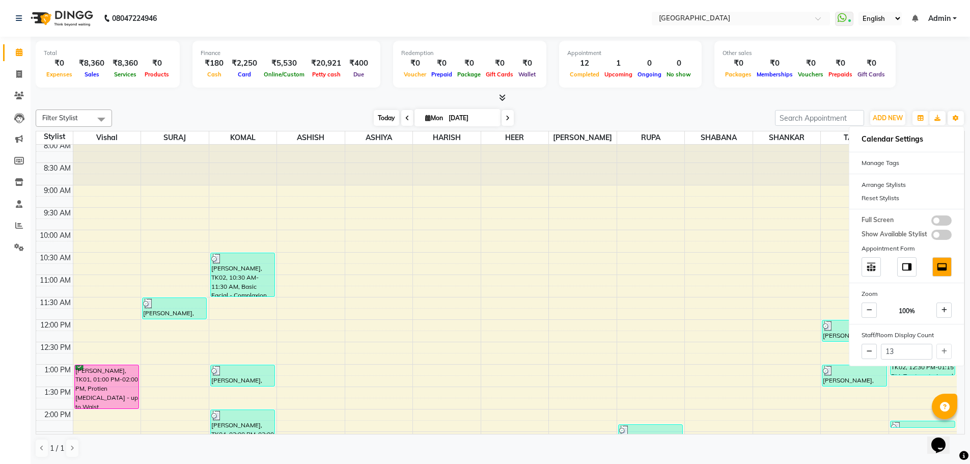
click at [385, 115] on span "Today" at bounding box center [386, 118] width 25 height 16
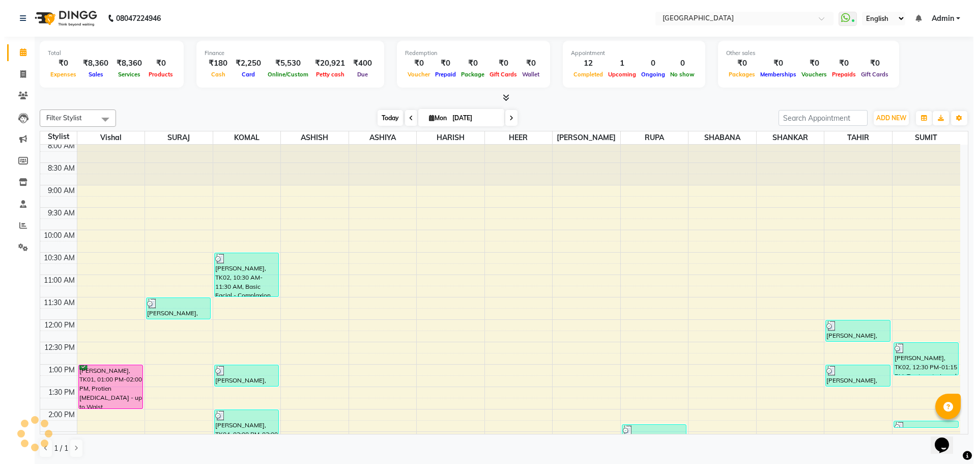
scroll to position [427, 0]
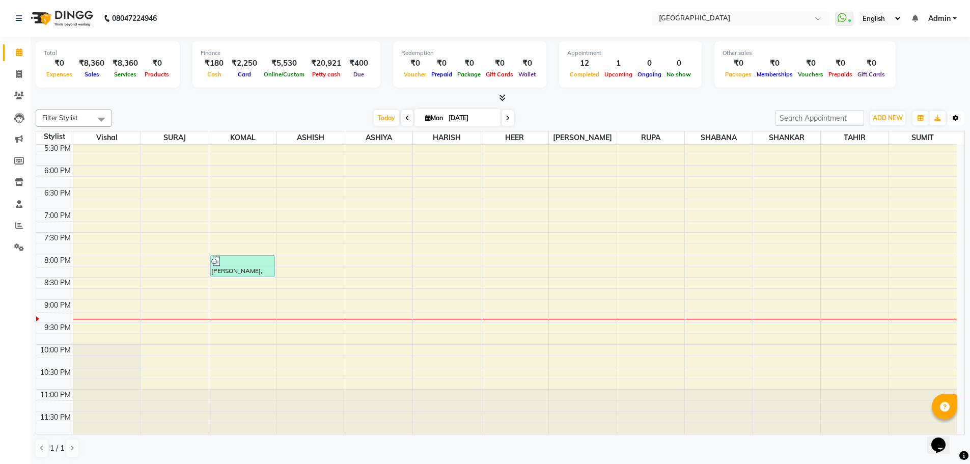
click at [955, 118] on icon "button" at bounding box center [955, 118] width 6 height 6
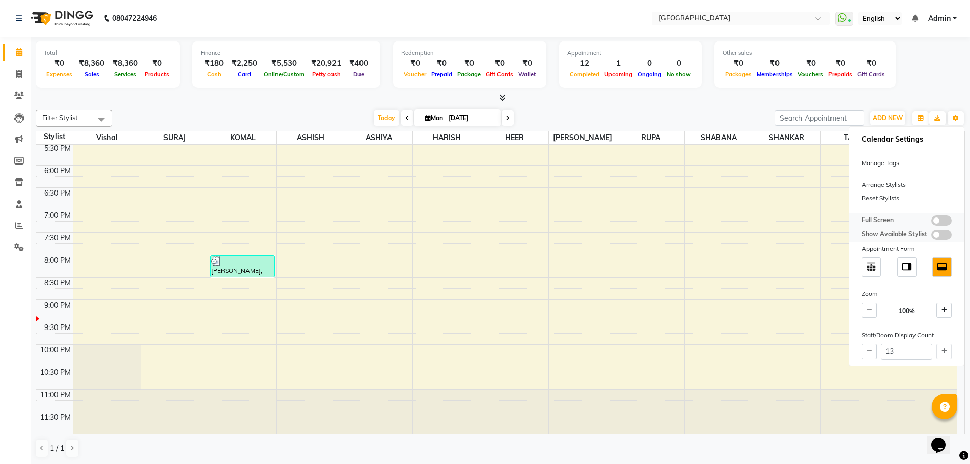
click at [936, 221] on span at bounding box center [941, 220] width 20 height 10
click at [931, 222] on input "checkbox" at bounding box center [931, 222] width 0 height 0
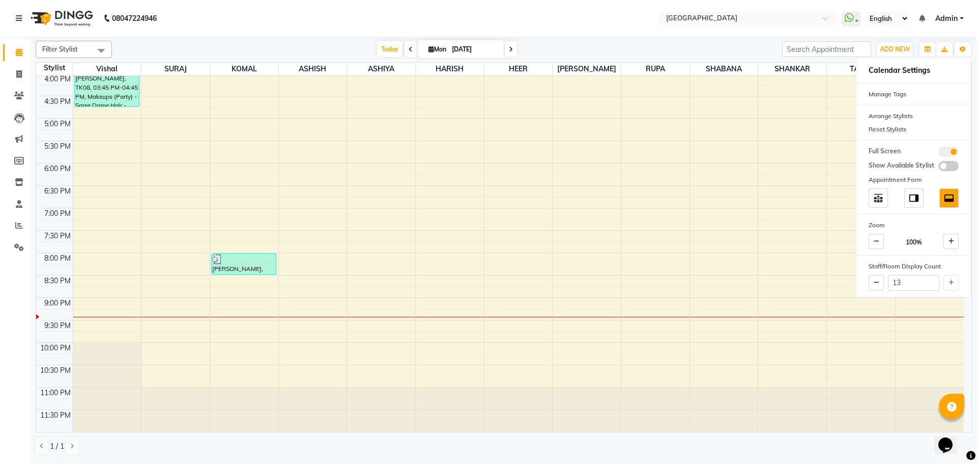
click at [393, 49] on span "Today" at bounding box center [389, 49] width 25 height 16
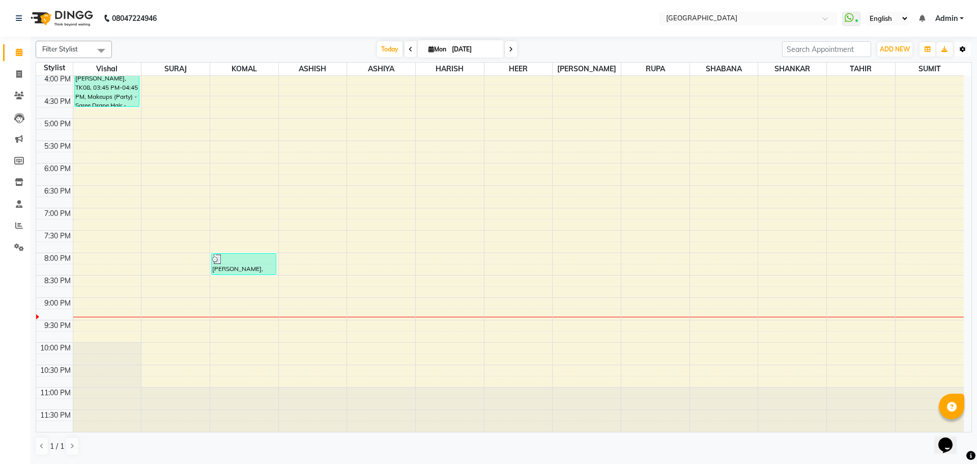
click at [962, 48] on icon "button" at bounding box center [963, 49] width 6 height 6
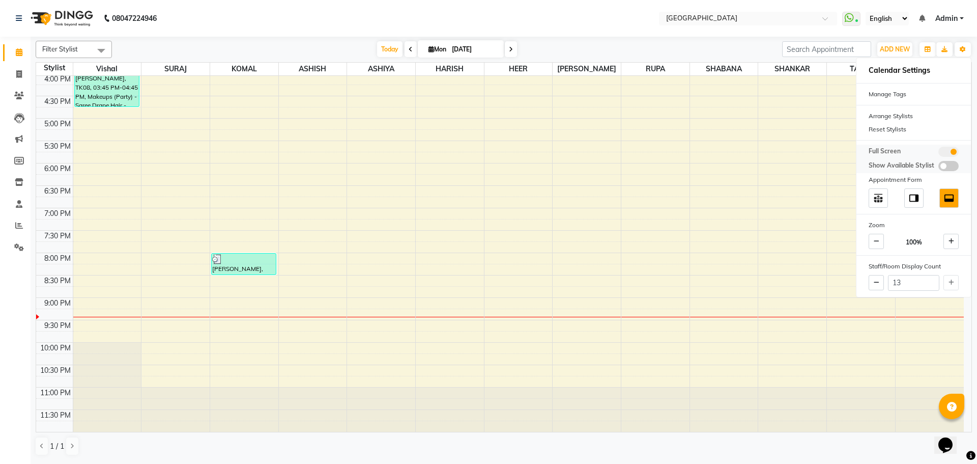
click at [954, 152] on span at bounding box center [949, 152] width 20 height 10
click at [939, 153] on input "checkbox" at bounding box center [939, 153] width 0 height 0
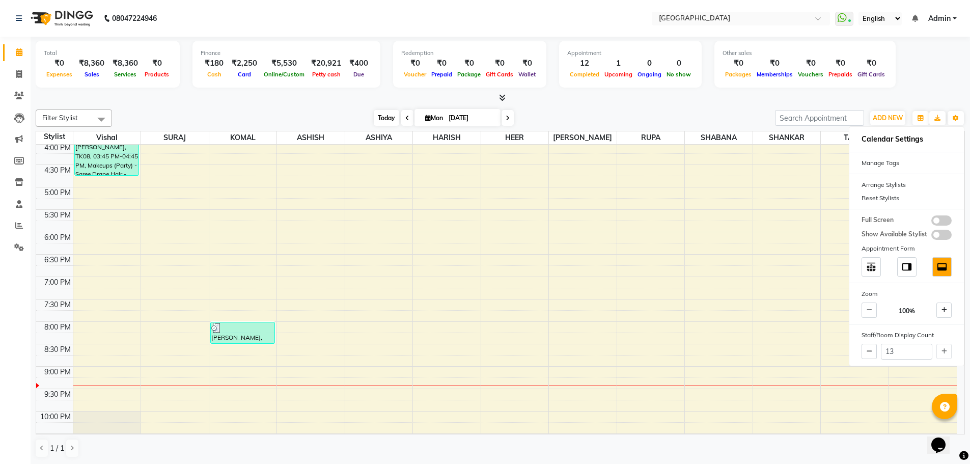
click at [385, 116] on span "Today" at bounding box center [386, 118] width 25 height 16
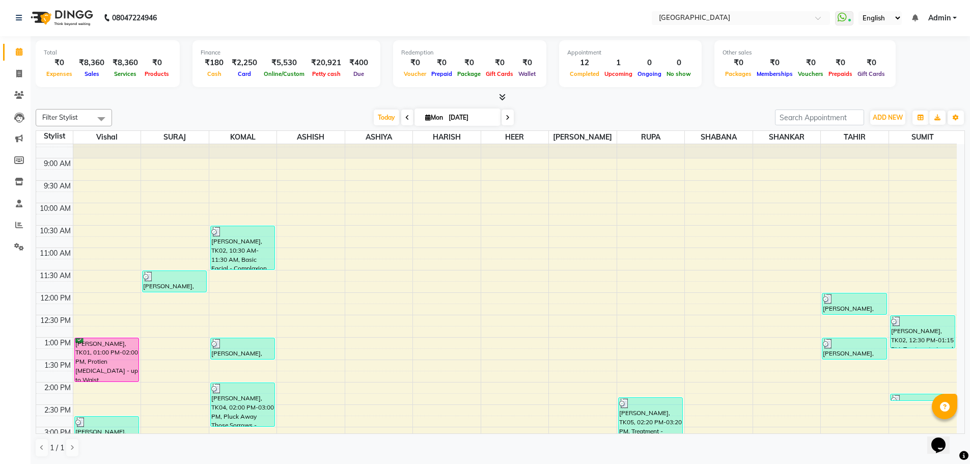
scroll to position [0, 0]
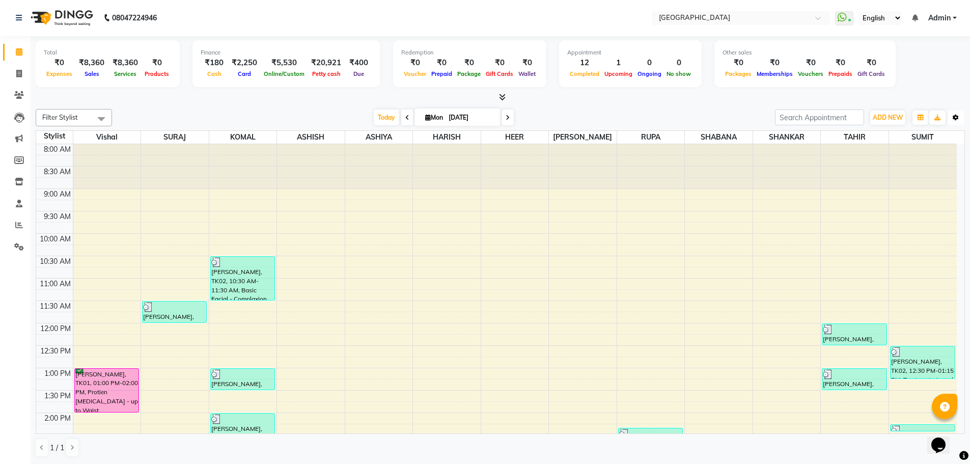
click at [960, 117] on button "Toggle Dropdown" at bounding box center [955, 117] width 16 height 14
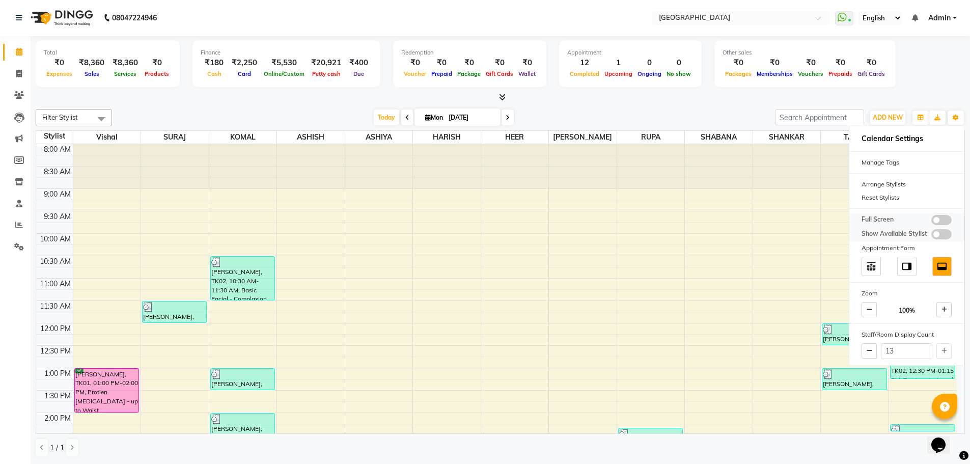
click at [945, 225] on div "Full Screen Show Available Stylist" at bounding box center [906, 227] width 115 height 29
click at [942, 223] on span at bounding box center [941, 220] width 20 height 10
click at [931, 221] on input "checkbox" at bounding box center [931, 221] width 0 height 0
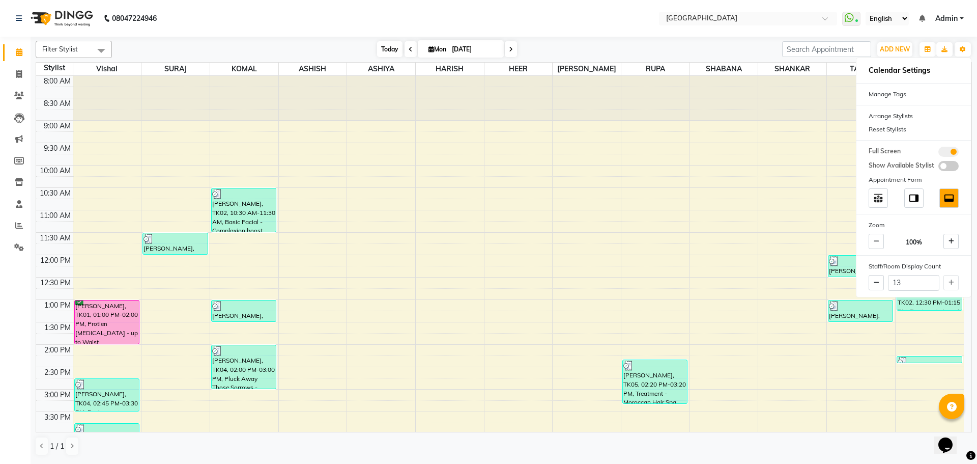
click at [390, 46] on span "Today" at bounding box center [389, 49] width 25 height 16
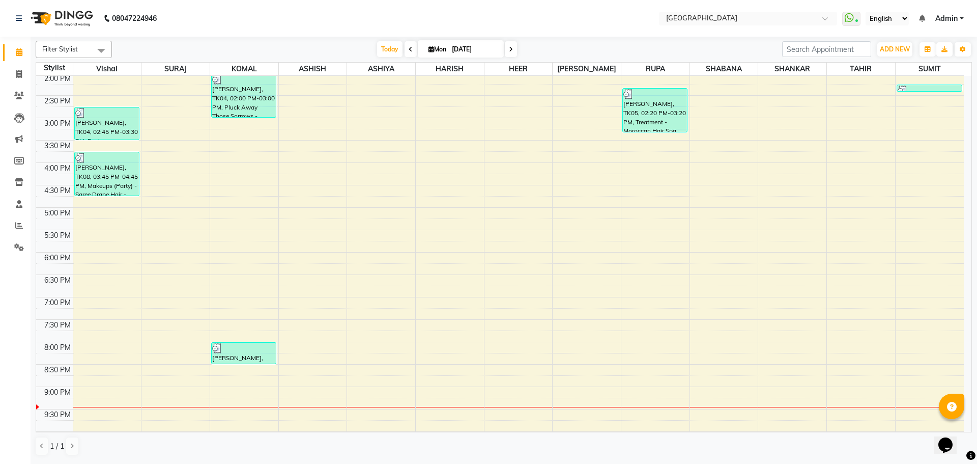
scroll to position [55, 0]
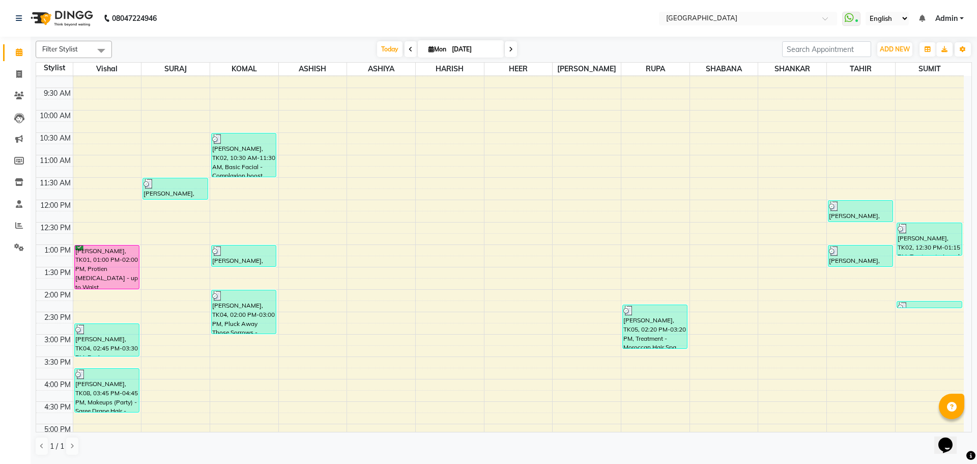
click at [852, 224] on div "8:00 AM 8:30 AM 9:00 AM 9:30 AM 10:00 AM 10:30 AM 11:00 AM 11:30 AM 12:00 PM 12…" at bounding box center [500, 379] width 928 height 716
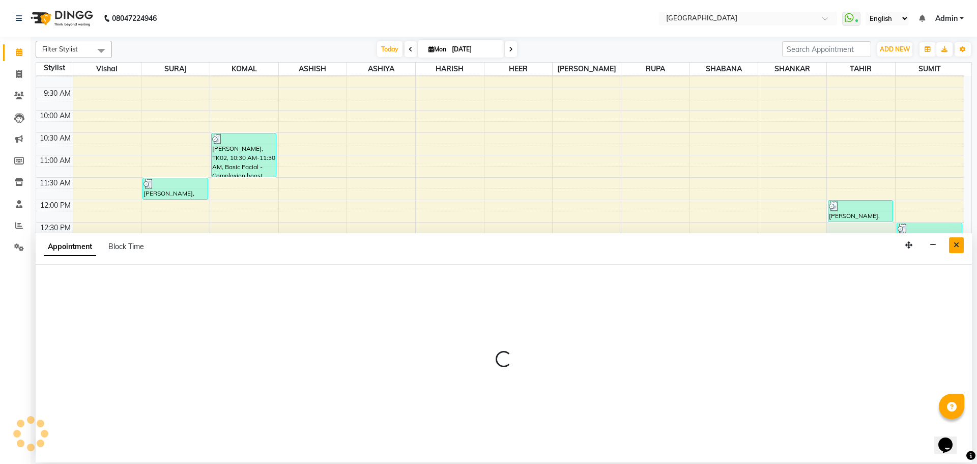
select select "42424"
select select "750"
select select "tentative"
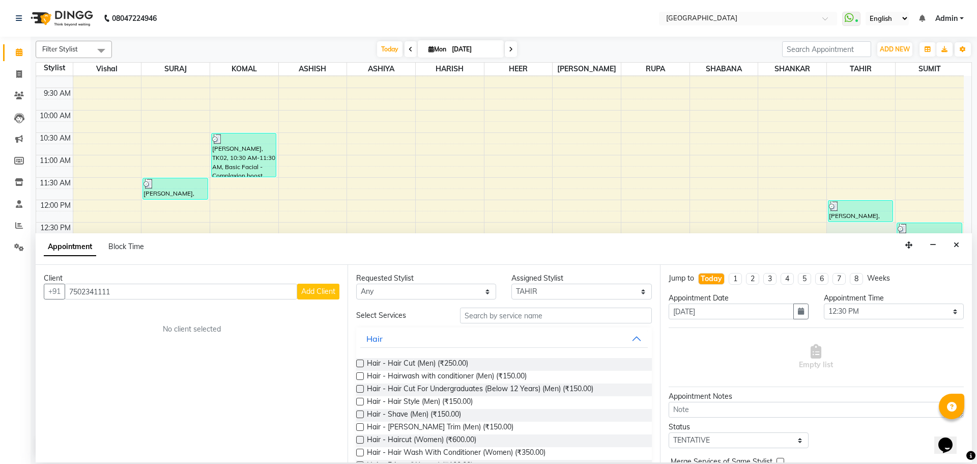
type input "7502341111"
click at [316, 296] on button "Add Client" at bounding box center [318, 291] width 42 height 16
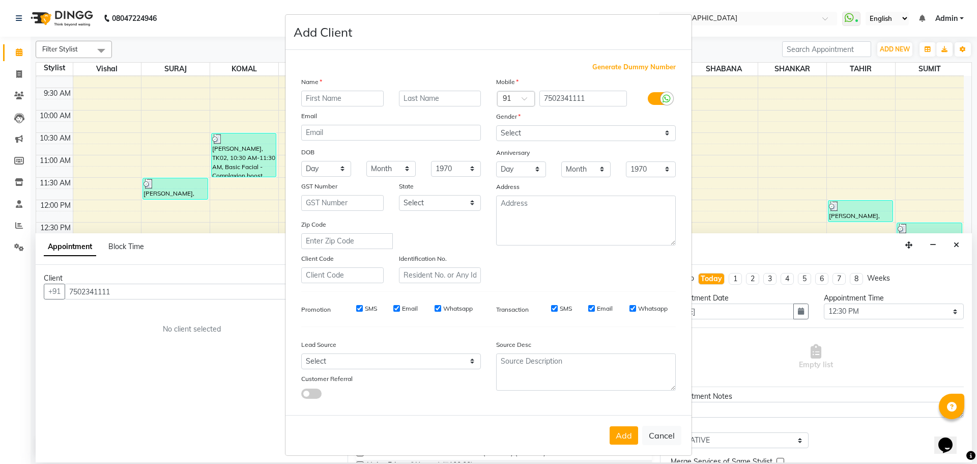
click at [343, 100] on input "text" at bounding box center [342, 99] width 82 height 16
type input "SULTAN"
click at [520, 136] on select "Select [DEMOGRAPHIC_DATA] [DEMOGRAPHIC_DATA] Other Prefer Not To Say" at bounding box center [586, 133] width 180 height 16
select select "[DEMOGRAPHIC_DATA]"
click at [496, 125] on select "Select [DEMOGRAPHIC_DATA] [DEMOGRAPHIC_DATA] Other Prefer Not To Say" at bounding box center [586, 133] width 180 height 16
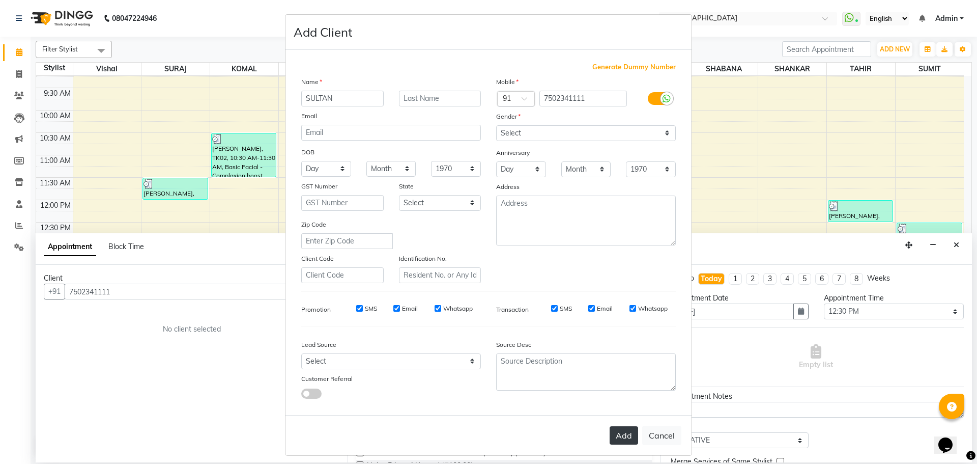
click at [623, 438] on button "Add" at bounding box center [624, 435] width 29 height 18
select select
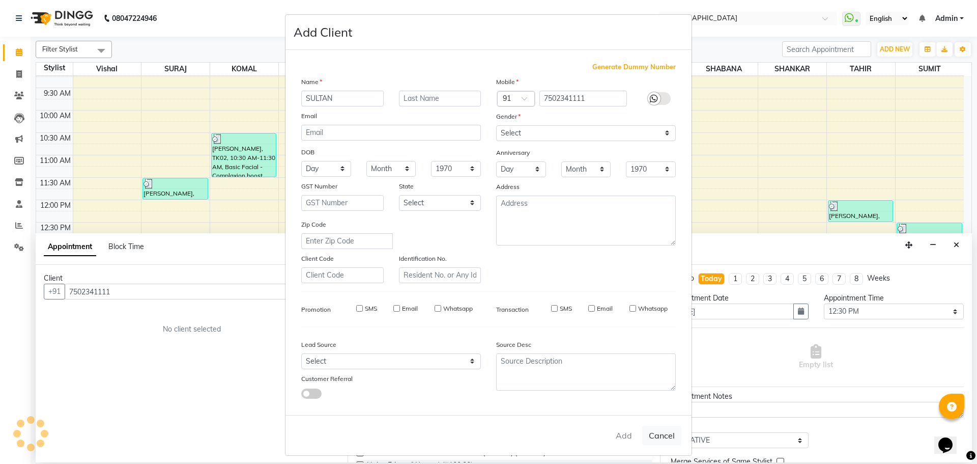
select select
checkbox input "false"
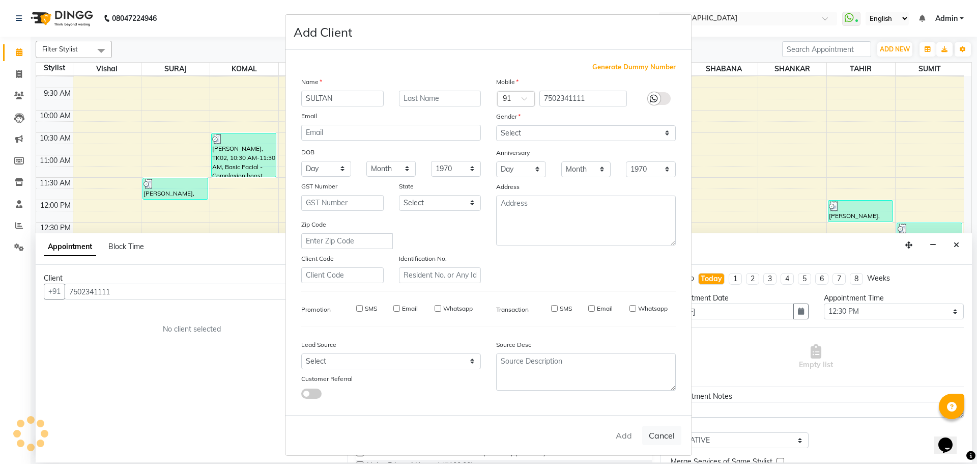
checkbox input "false"
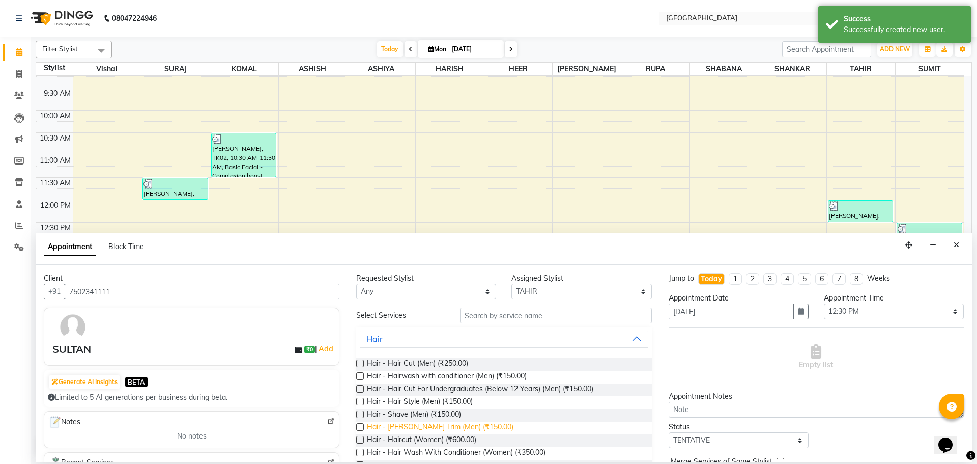
click at [466, 425] on span "Hair - [PERSON_NAME] Trim (Men) (₹150.00)" at bounding box center [440, 427] width 147 height 13
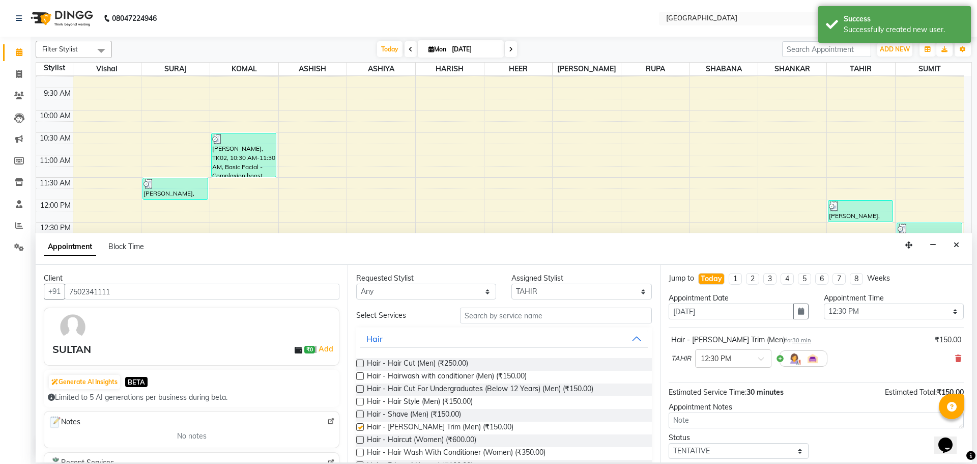
checkbox input "false"
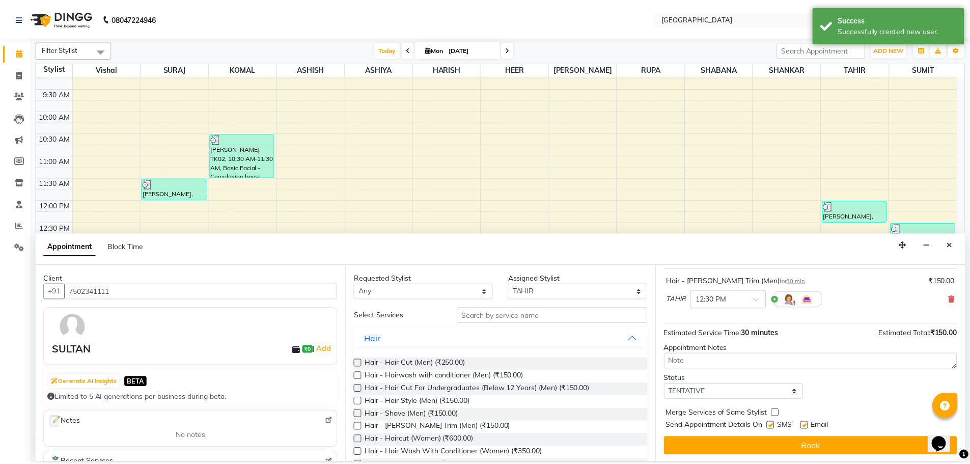
scroll to position [61, 0]
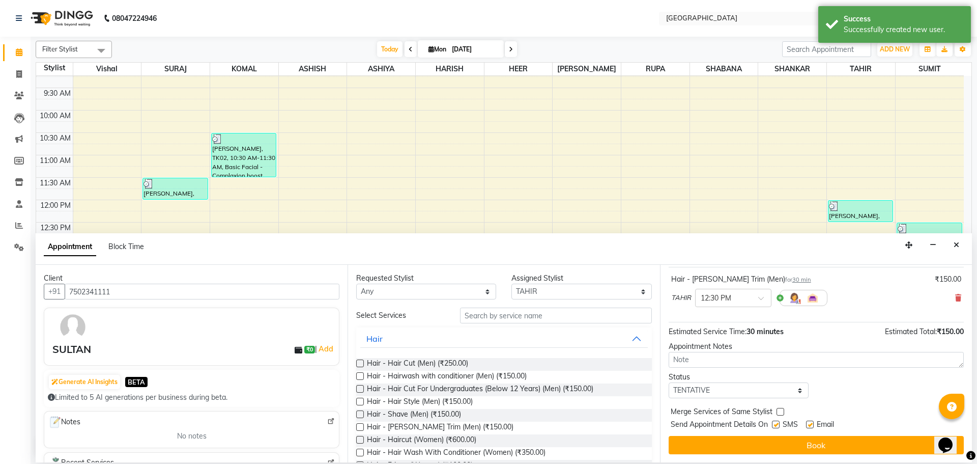
click at [783, 410] on label at bounding box center [781, 412] width 8 height 8
click at [783, 410] on input "checkbox" at bounding box center [780, 412] width 7 height 7
checkbox input "true"
click at [786, 395] on select "Select TENTATIVE CONFIRM CHECK-IN UPCOMING" at bounding box center [739, 390] width 140 height 16
select select "check-in"
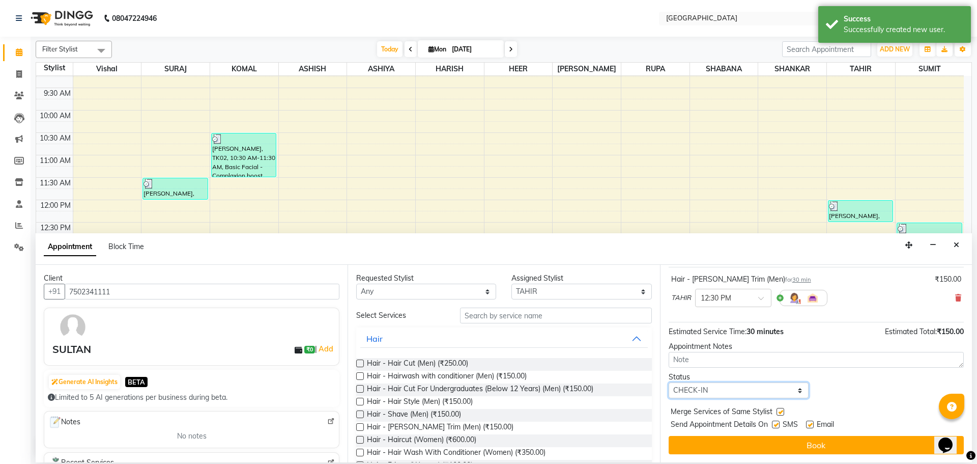
click at [669, 382] on select "Select TENTATIVE CONFIRM CHECK-IN UPCOMING" at bounding box center [739, 390] width 140 height 16
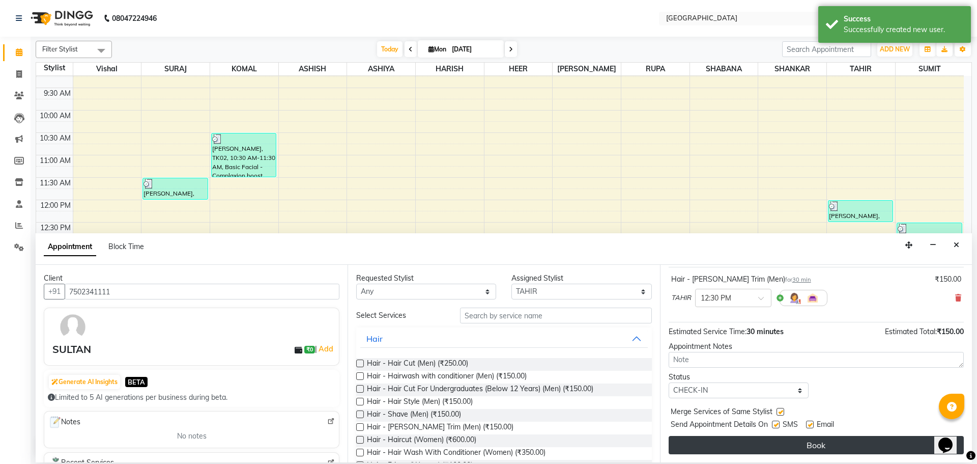
click at [804, 444] on button "Book" at bounding box center [816, 445] width 295 height 18
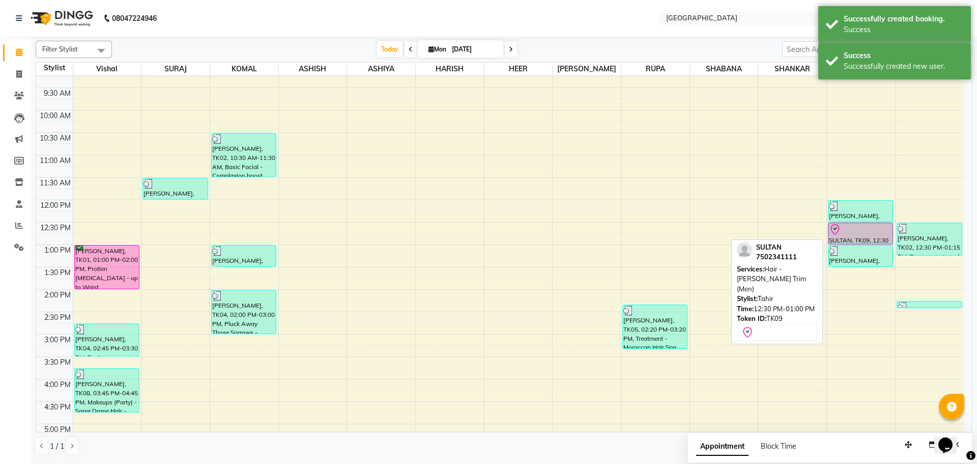
click at [846, 236] on div "SULTAN, TK09, 12:30 PM-01:00 PM, Hair - [PERSON_NAME] Trim (Men)" at bounding box center [861, 233] width 64 height 21
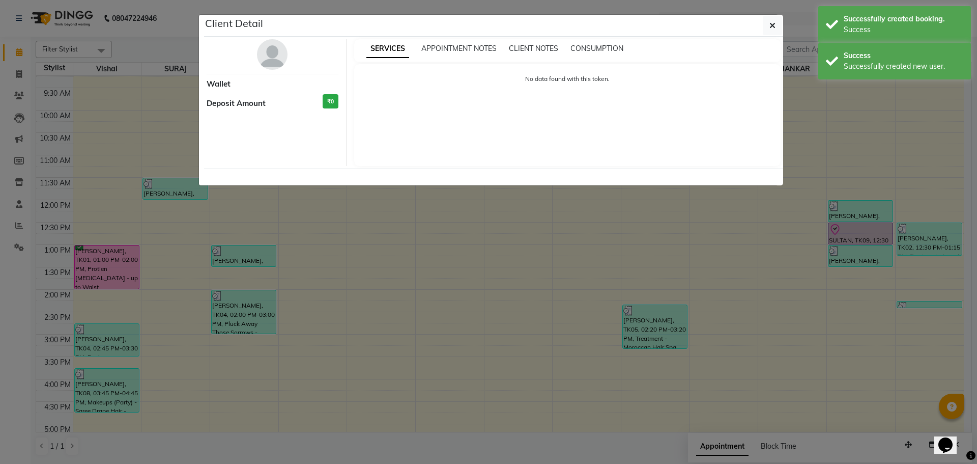
select select "8"
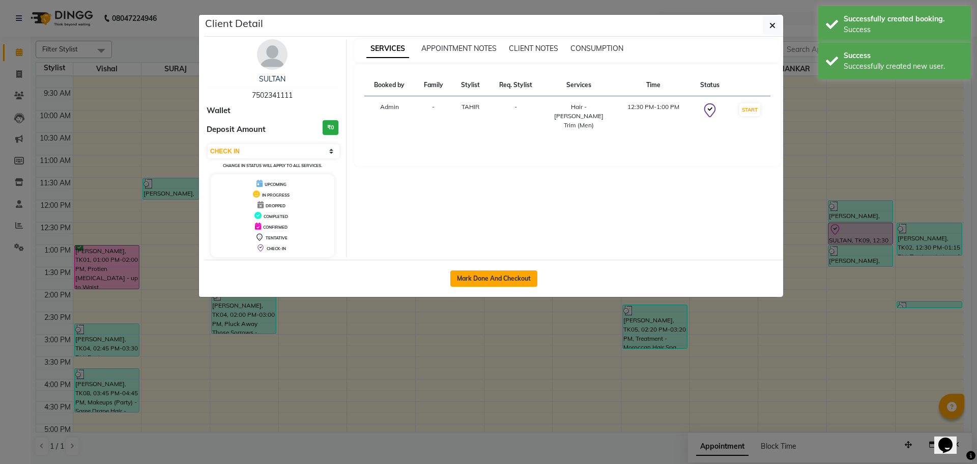
click at [497, 276] on button "Mark Done And Checkout" at bounding box center [493, 278] width 87 height 16
select select "508"
select select "service"
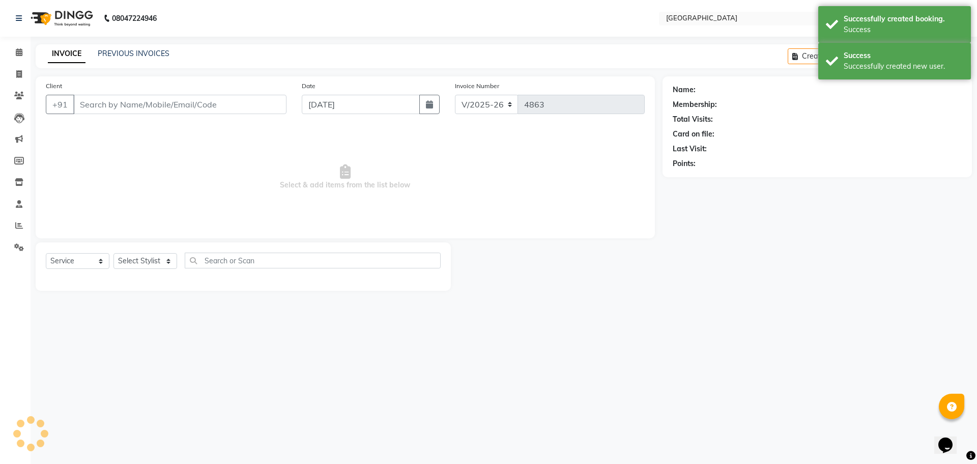
type input "7502341111"
select select "42424"
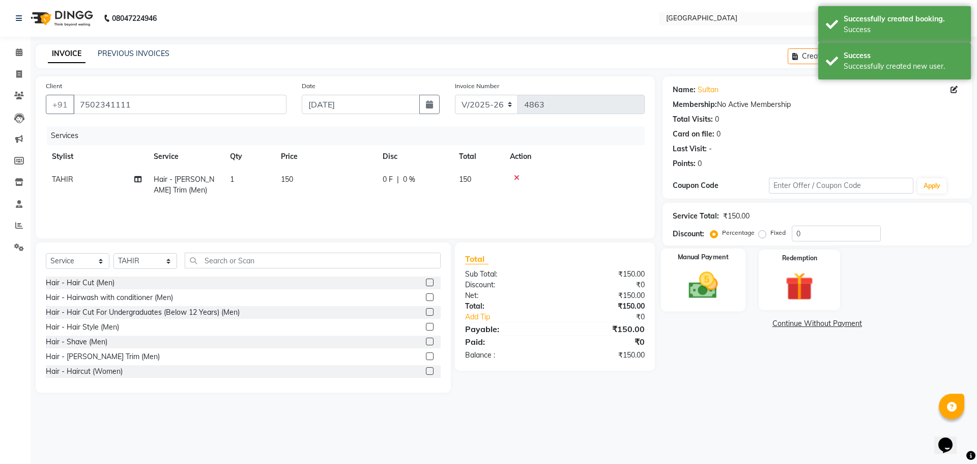
click at [703, 291] on img at bounding box center [702, 285] width 47 height 34
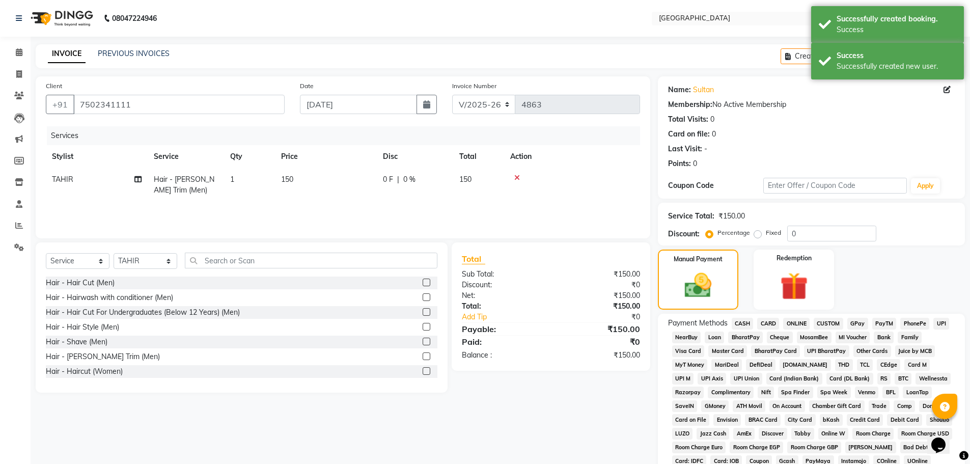
click at [861, 321] on span "GPay" at bounding box center [857, 324] width 21 height 12
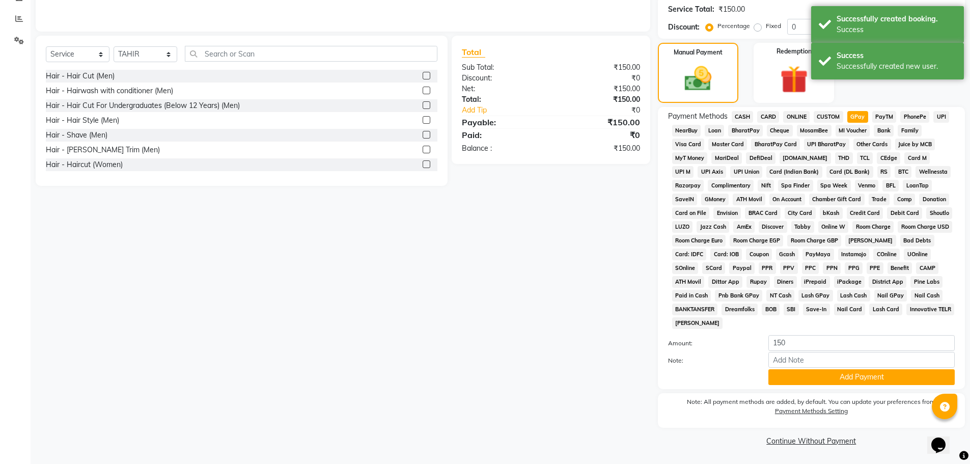
click at [740, 117] on span "CASH" at bounding box center [742, 117] width 22 height 12
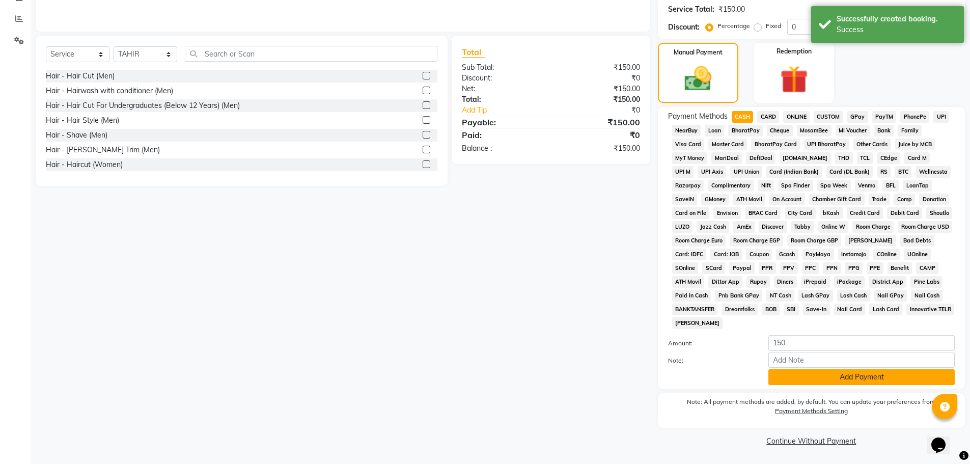
click at [850, 373] on button "Add Payment" at bounding box center [861, 377] width 186 height 16
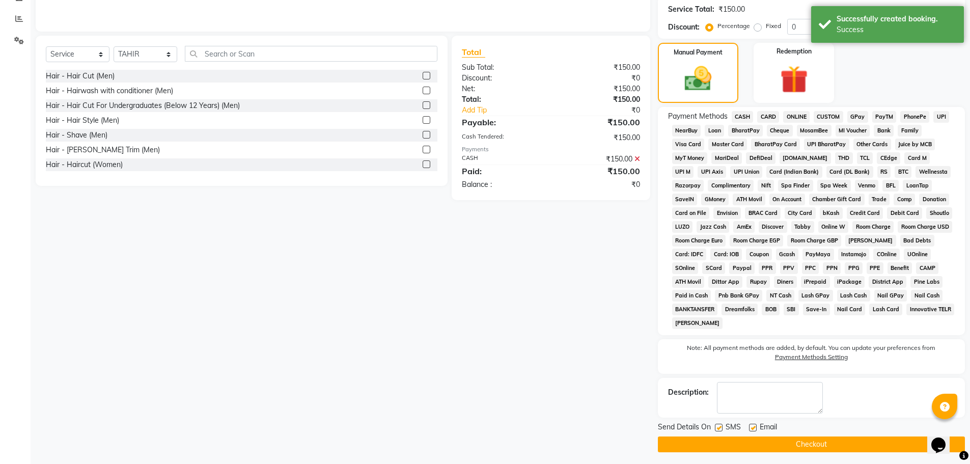
click at [807, 442] on button "Checkout" at bounding box center [811, 444] width 307 height 16
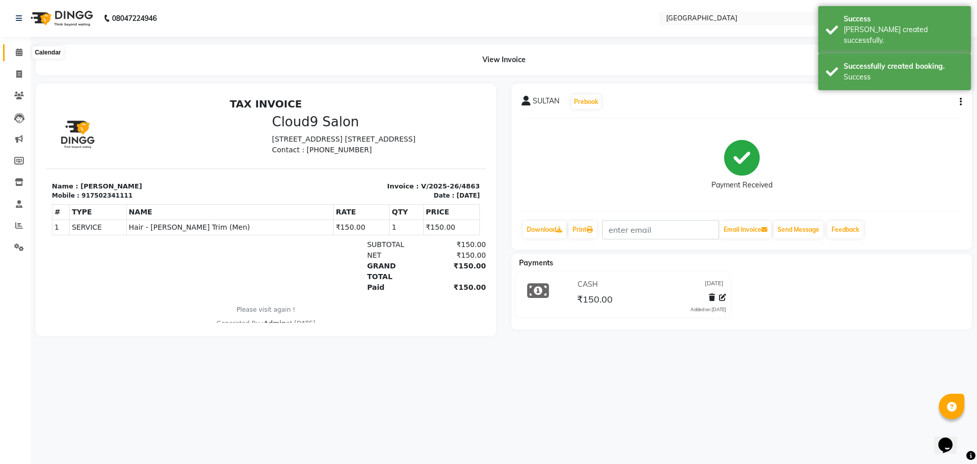
click at [17, 55] on icon at bounding box center [19, 52] width 7 height 8
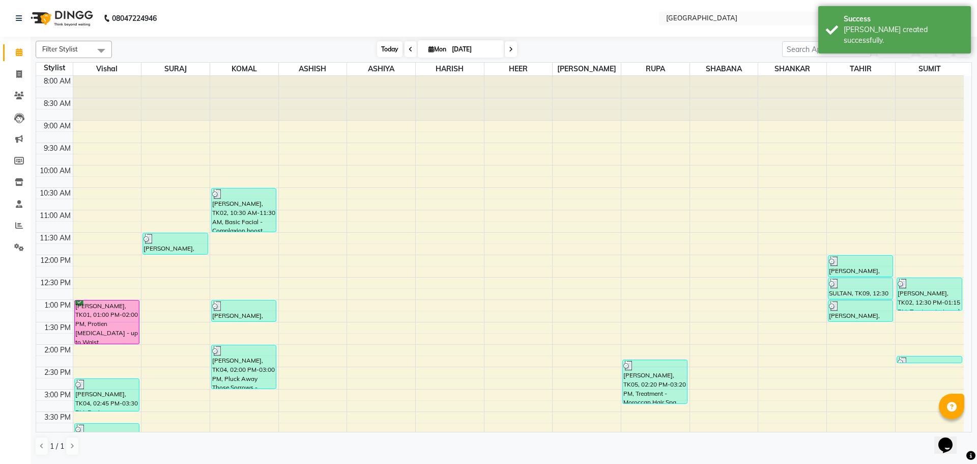
click at [385, 47] on span "Today" at bounding box center [389, 49] width 25 height 16
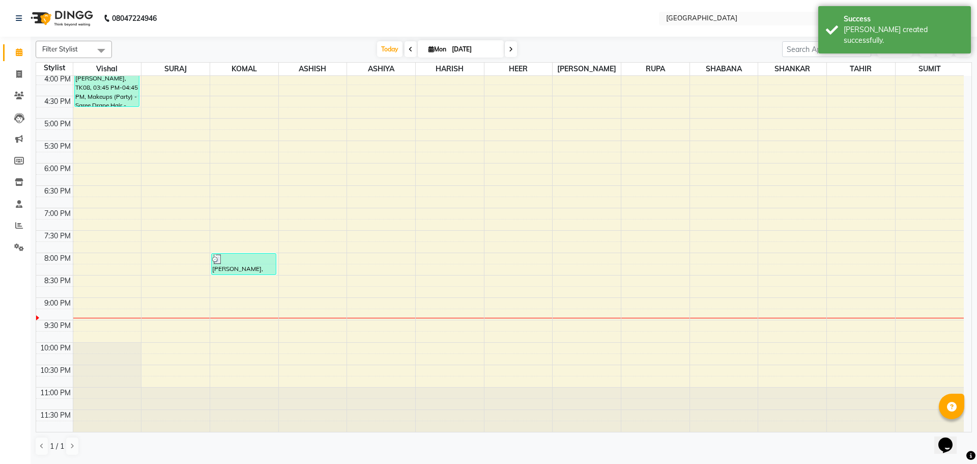
scroll to position [106, 0]
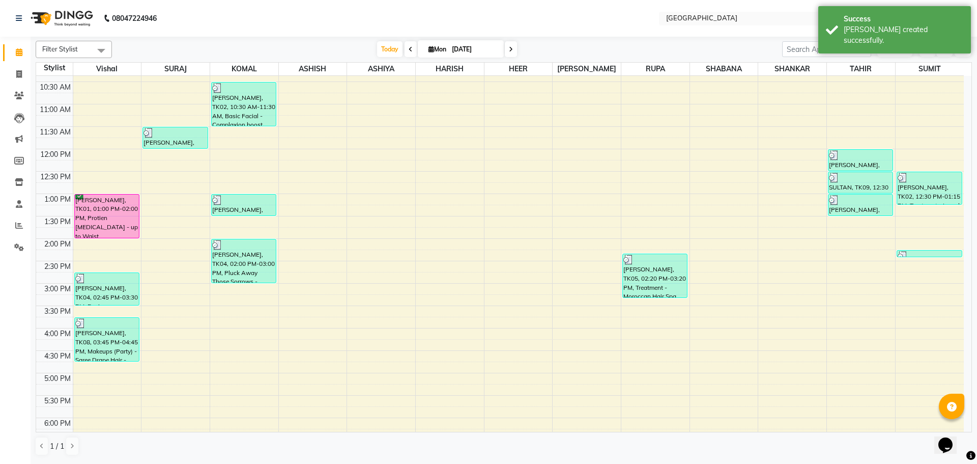
click at [863, 228] on div "8:00 AM 8:30 AM 9:00 AM 9:30 AM 10:00 AM 10:30 AM 11:00 AM 11:30 AM 12:00 PM 12…" at bounding box center [500, 328] width 928 height 716
select select "42424"
select select "tentative"
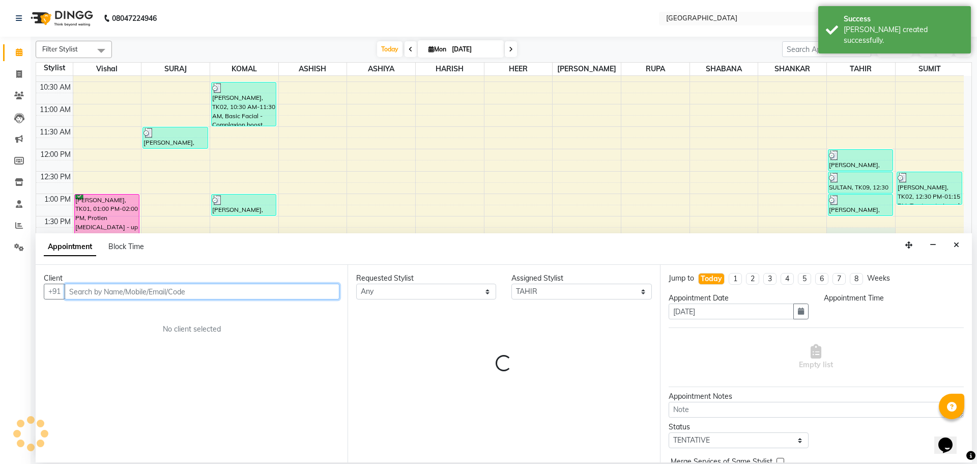
select select "825"
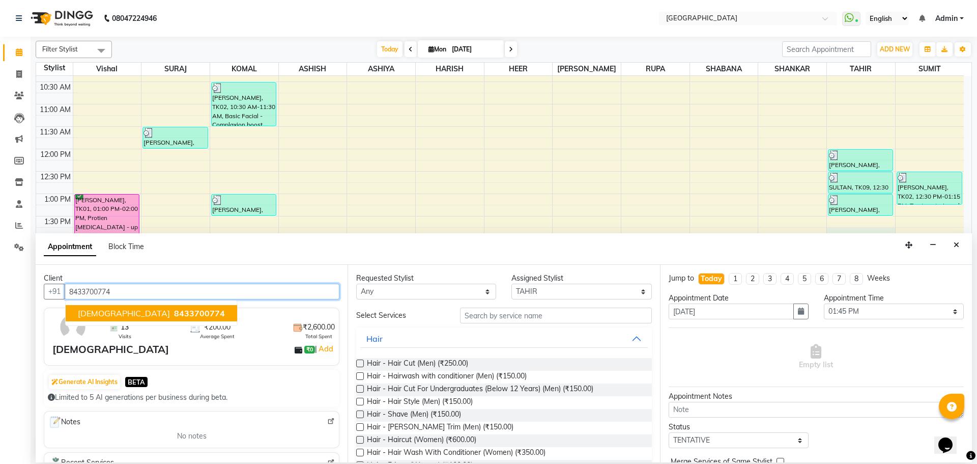
click at [174, 314] on span "8433700774" at bounding box center [199, 313] width 51 height 10
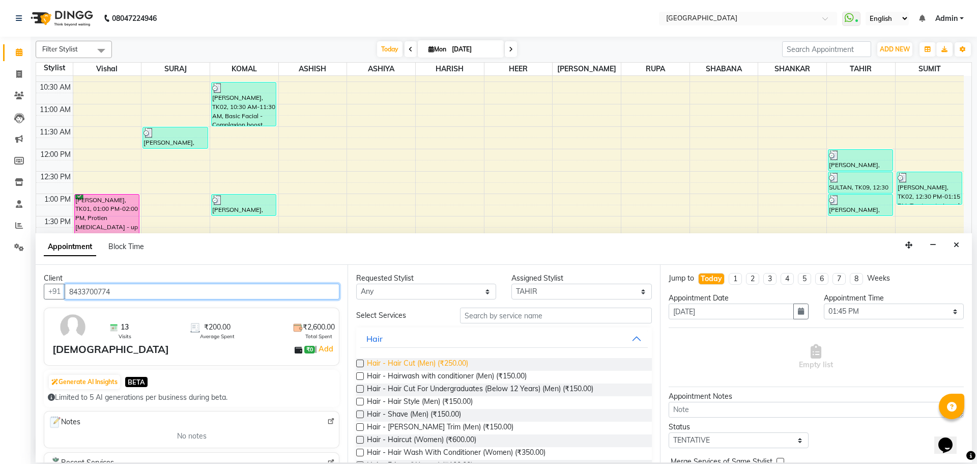
type input "8433700774"
click at [448, 361] on span "Hair - Hair Cut (Men) (₹250.00)" at bounding box center [417, 364] width 101 height 13
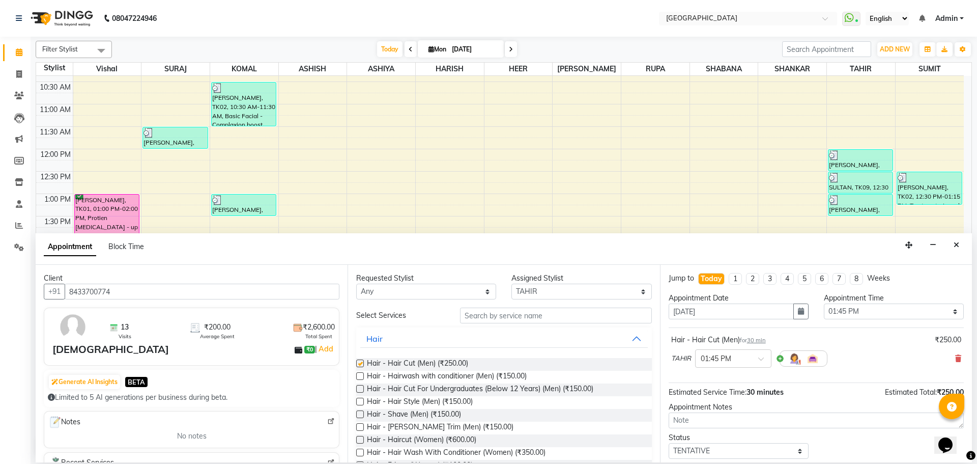
checkbox input "false"
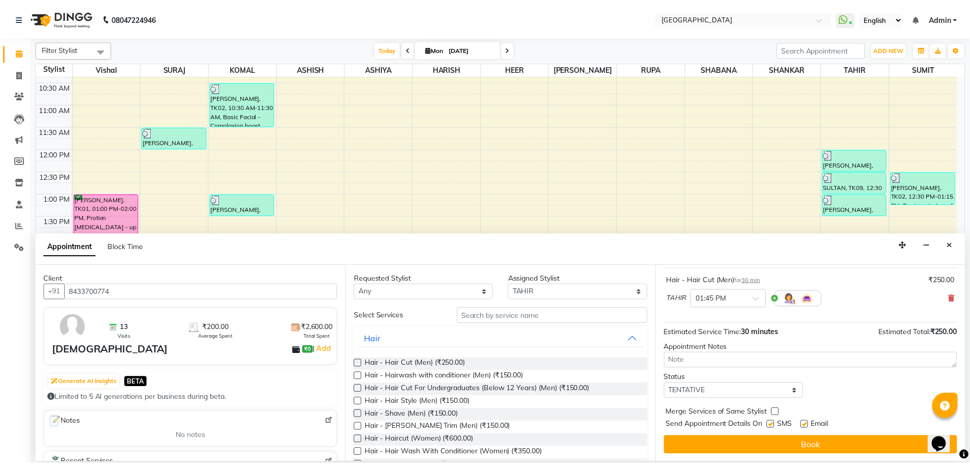
scroll to position [61, 0]
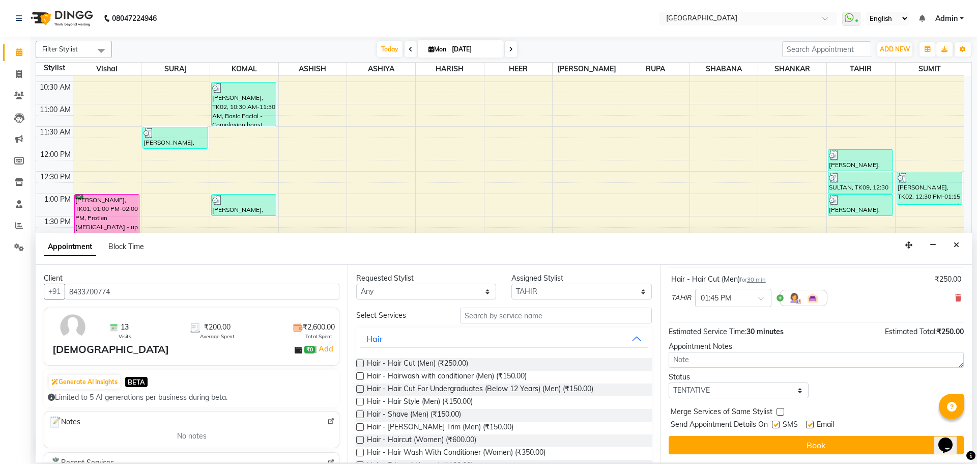
click at [780, 411] on label at bounding box center [781, 412] width 8 height 8
click at [780, 411] on input "checkbox" at bounding box center [780, 412] width 7 height 7
checkbox input "true"
click at [773, 388] on select "Select TENTATIVE CONFIRM CHECK-IN UPCOMING" at bounding box center [739, 390] width 140 height 16
select select "check-in"
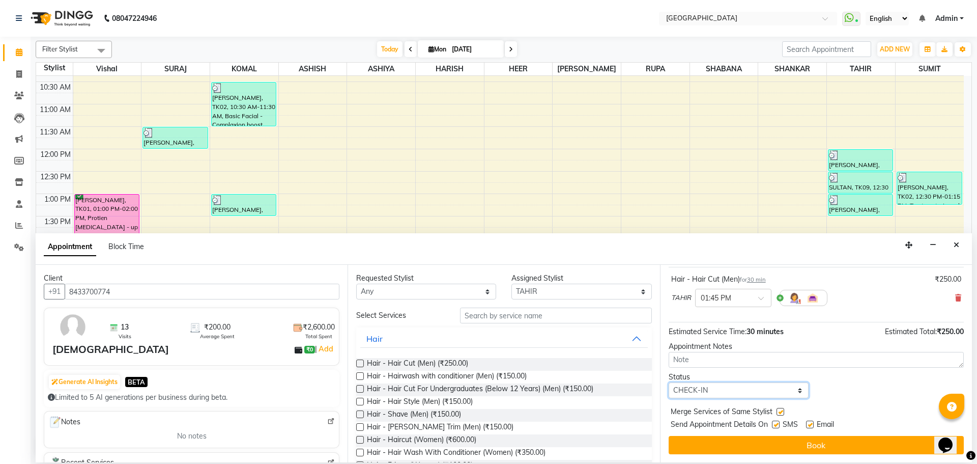
click at [669, 382] on select "Select TENTATIVE CONFIRM CHECK-IN UPCOMING" at bounding box center [739, 390] width 140 height 16
click at [809, 451] on button "Book" at bounding box center [816, 445] width 295 height 18
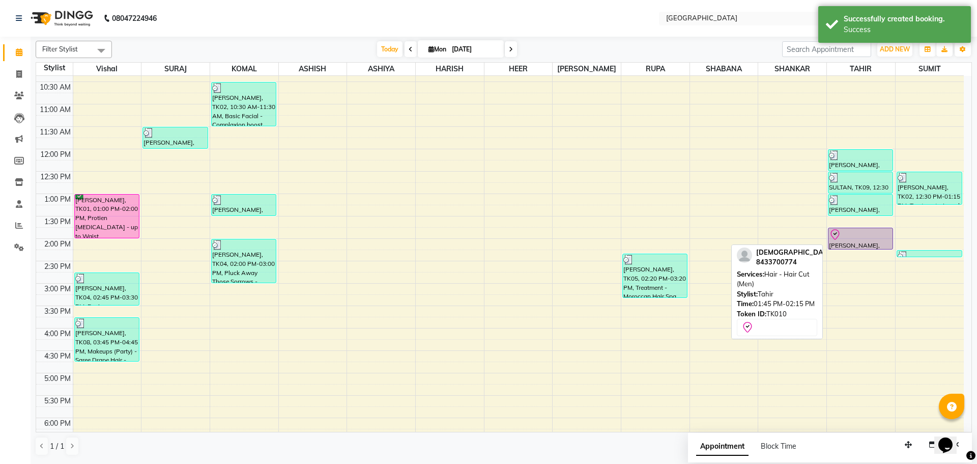
click at [832, 243] on div "[PERSON_NAME], TK10, 01:45 PM-02:15 PM, Hair - Hair Cut (Men)" at bounding box center [861, 238] width 64 height 21
select select "8"
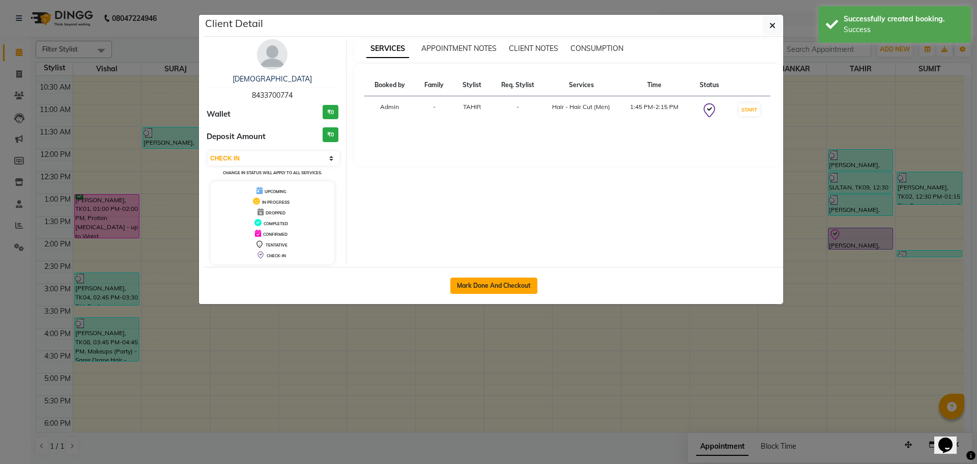
click at [488, 285] on button "Mark Done And Checkout" at bounding box center [493, 285] width 87 height 16
select select "service"
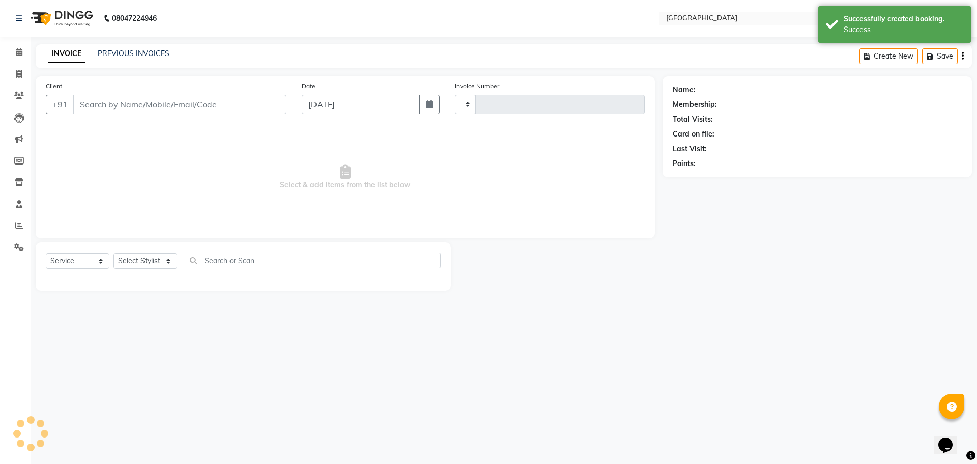
type input "4864"
select select "508"
type input "8433700774"
select select "42424"
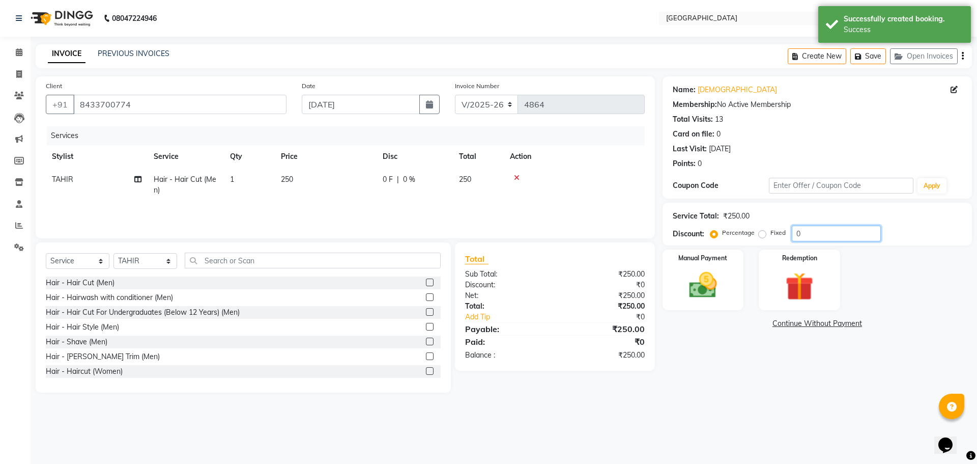
click at [797, 233] on input "0" at bounding box center [836, 233] width 89 height 16
type input "20"
click at [714, 282] on img at bounding box center [702, 285] width 47 height 34
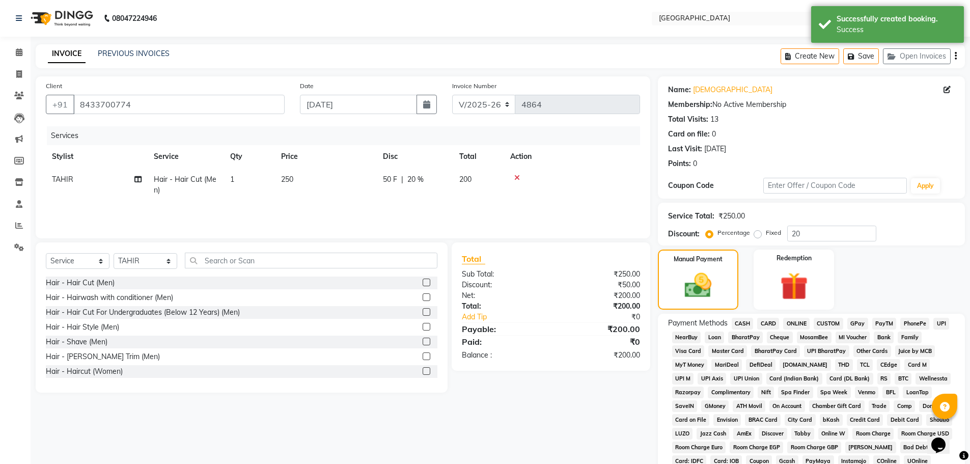
click at [859, 327] on span "GPay" at bounding box center [857, 324] width 21 height 12
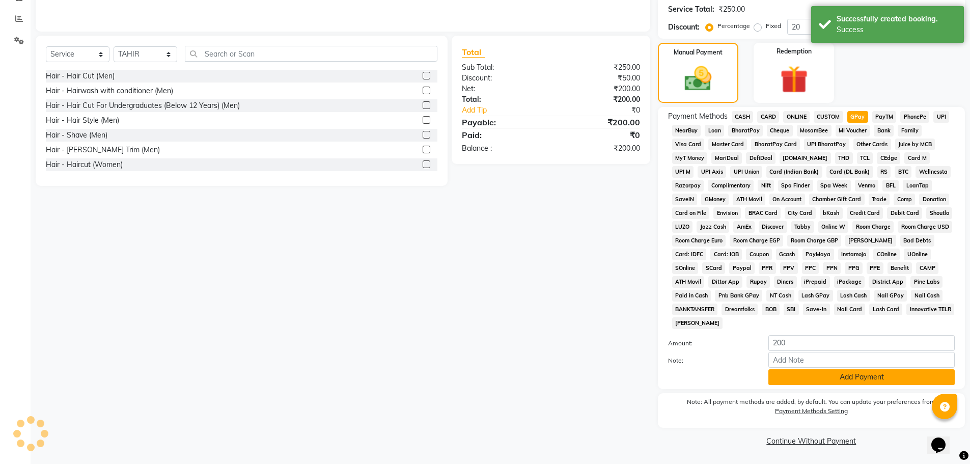
click at [859, 377] on button "Add Payment" at bounding box center [861, 377] width 186 height 16
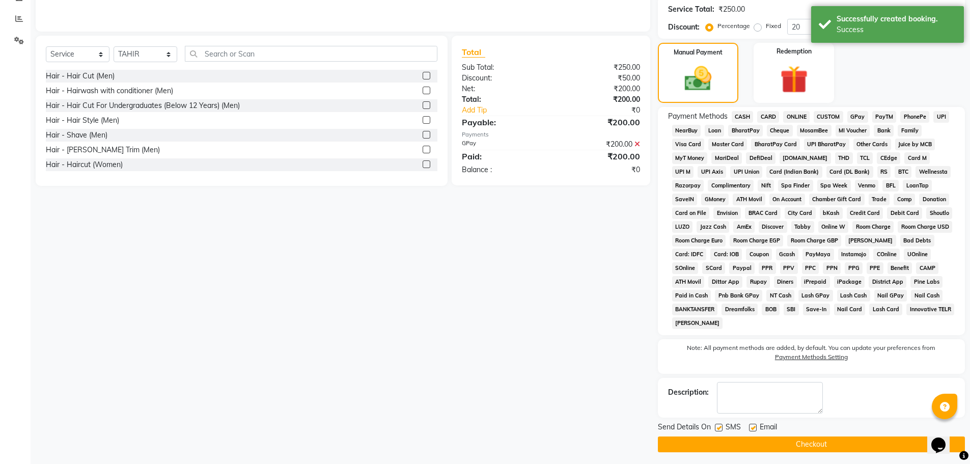
click at [814, 443] on button "Checkout" at bounding box center [811, 444] width 307 height 16
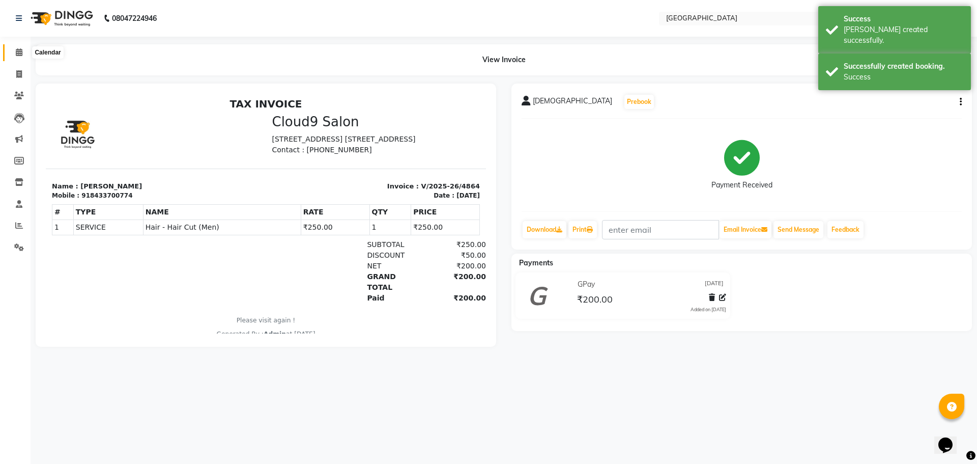
click at [16, 51] on icon at bounding box center [19, 52] width 7 height 8
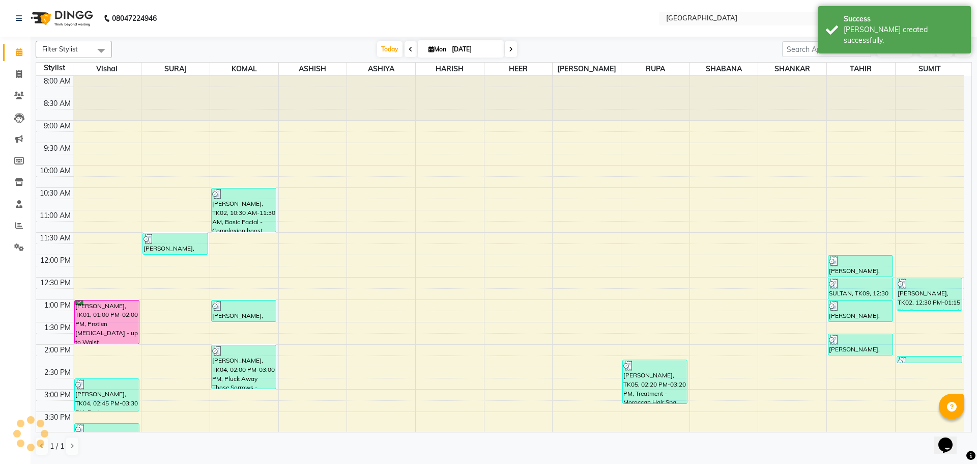
drag, startPoint x: 388, startPoint y: 54, endPoint x: 459, endPoint y: 95, distance: 81.2
click at [388, 53] on span "Today" at bounding box center [389, 49] width 25 height 16
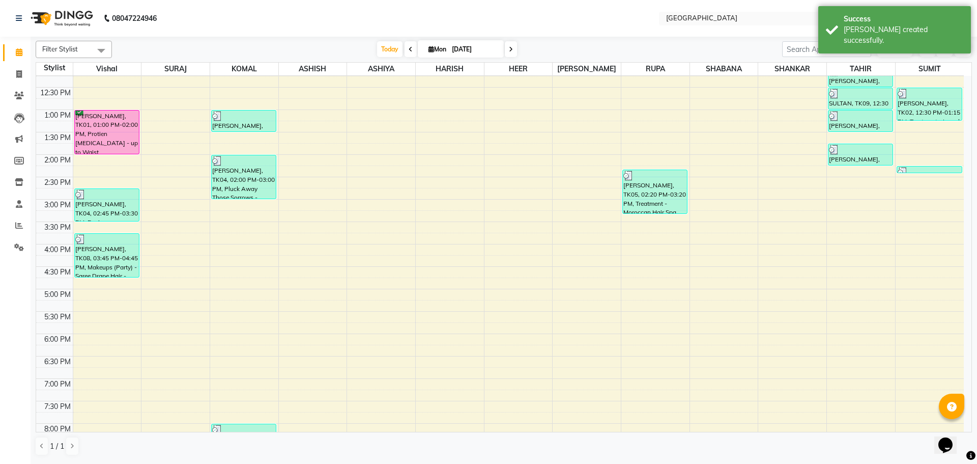
scroll to position [157, 0]
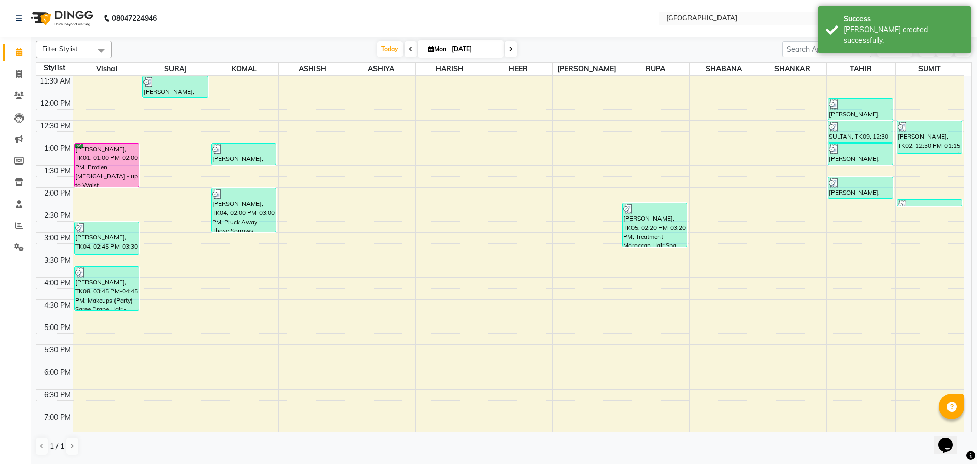
click at [926, 171] on div "8:00 AM 8:30 AM 9:00 AM 9:30 AM 10:00 AM 10:30 AM 11:00 AM 11:30 AM 12:00 PM 12…" at bounding box center [500, 277] width 928 height 716
select select "89692"
select select "810"
select select "tentative"
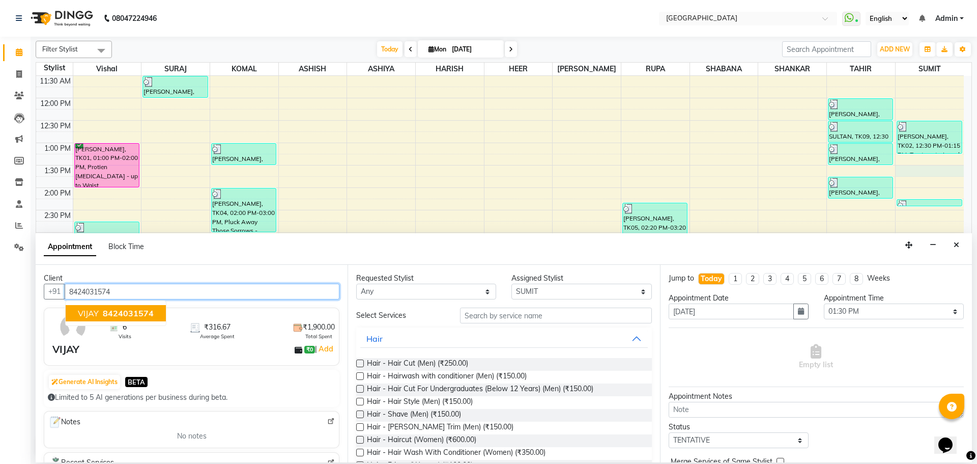
click at [145, 318] on span "8424031574" at bounding box center [128, 313] width 51 height 10
type input "8424031574"
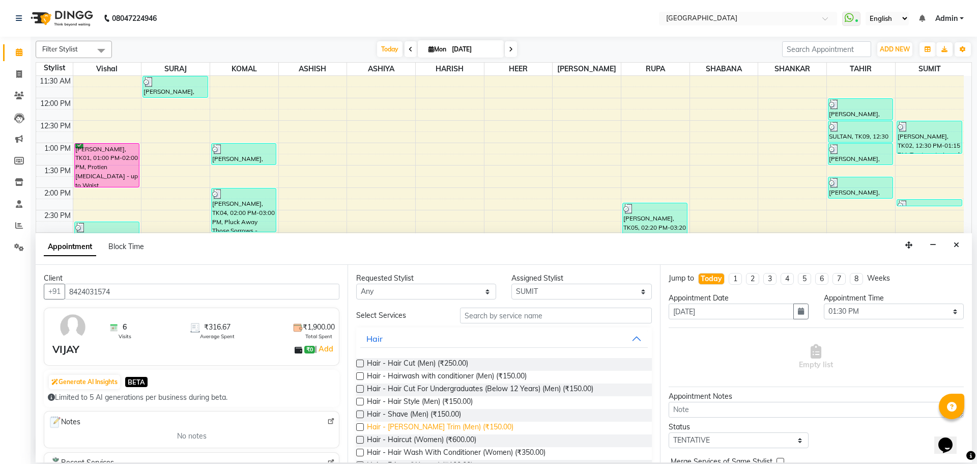
click at [442, 425] on span "Hair - [PERSON_NAME] Trim (Men) (₹150.00)" at bounding box center [440, 427] width 147 height 13
checkbox input "false"
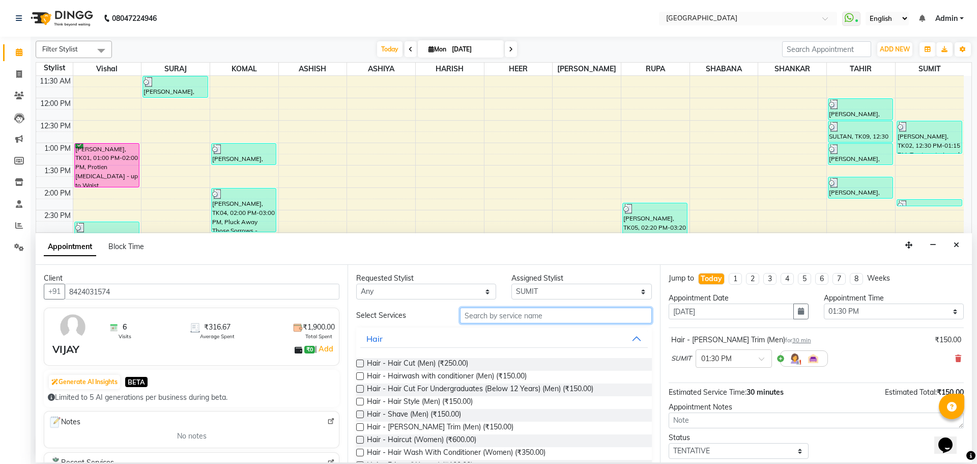
click at [548, 312] on input "text" at bounding box center [556, 315] width 192 height 16
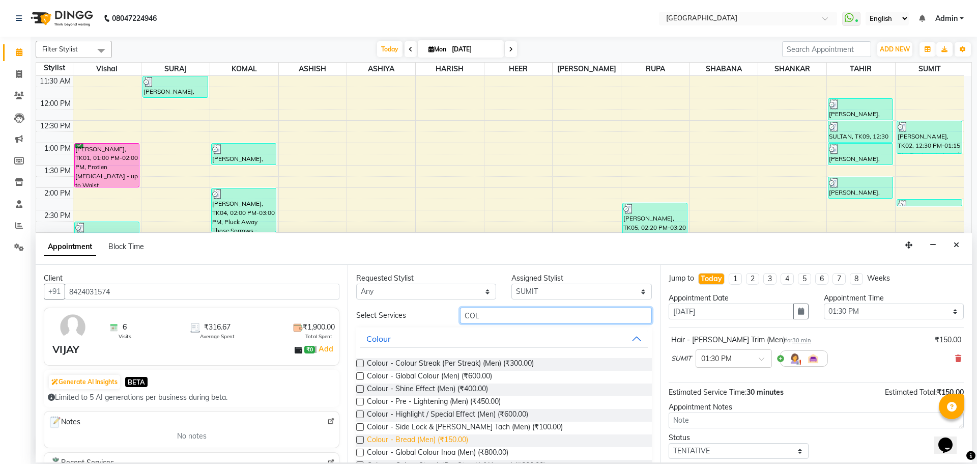
type input "COL"
click at [459, 441] on span "Colour - Bread (Men) (₹150.00)" at bounding box center [417, 440] width 101 height 13
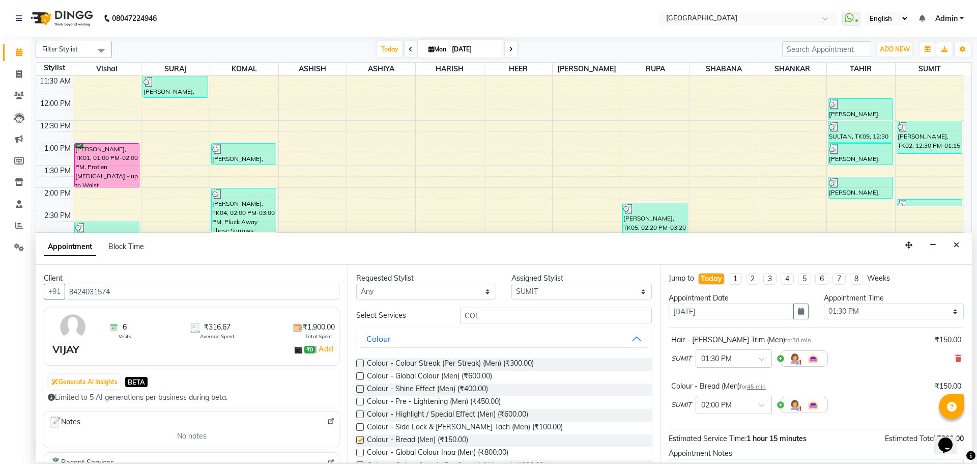
checkbox input "false"
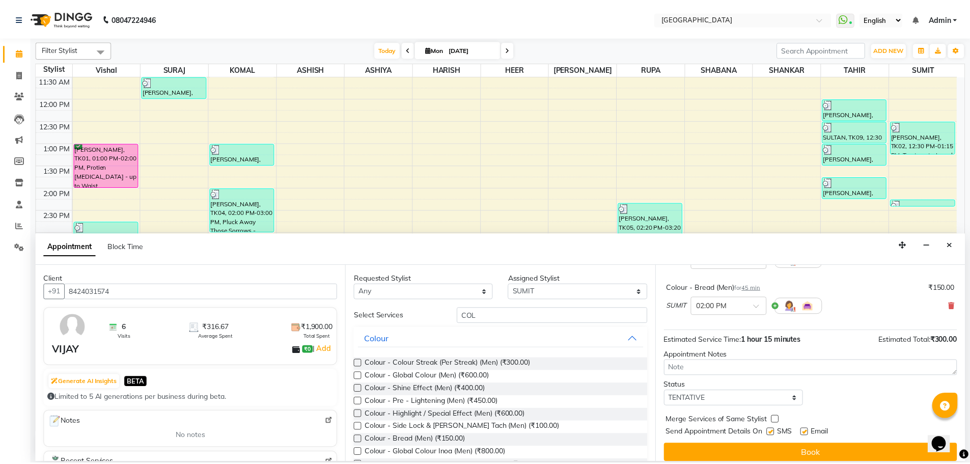
scroll to position [107, 0]
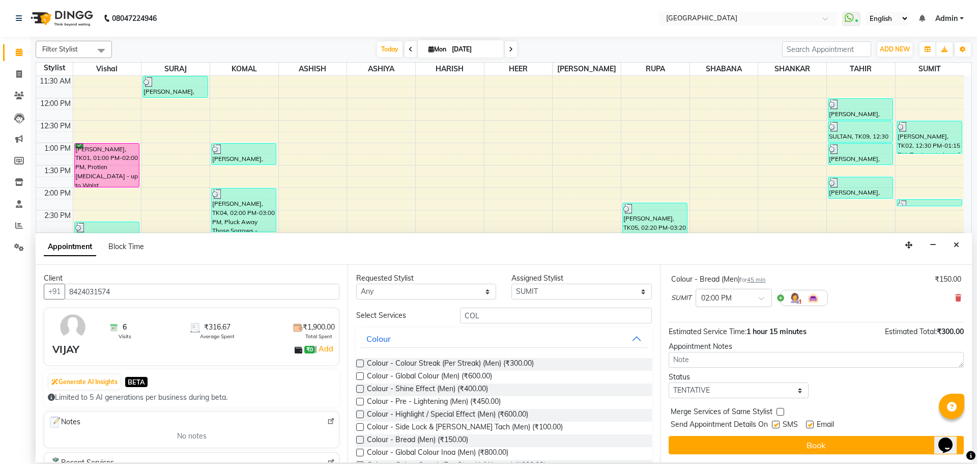
click at [782, 411] on label at bounding box center [781, 412] width 8 height 8
click at [782, 411] on input "checkbox" at bounding box center [780, 412] width 7 height 7
checkbox input "true"
drag, startPoint x: 789, startPoint y: 393, endPoint x: 754, endPoint y: 393, distance: 35.6
click at [789, 393] on select "Select TENTATIVE CONFIRM CHECK-IN UPCOMING" at bounding box center [739, 390] width 140 height 16
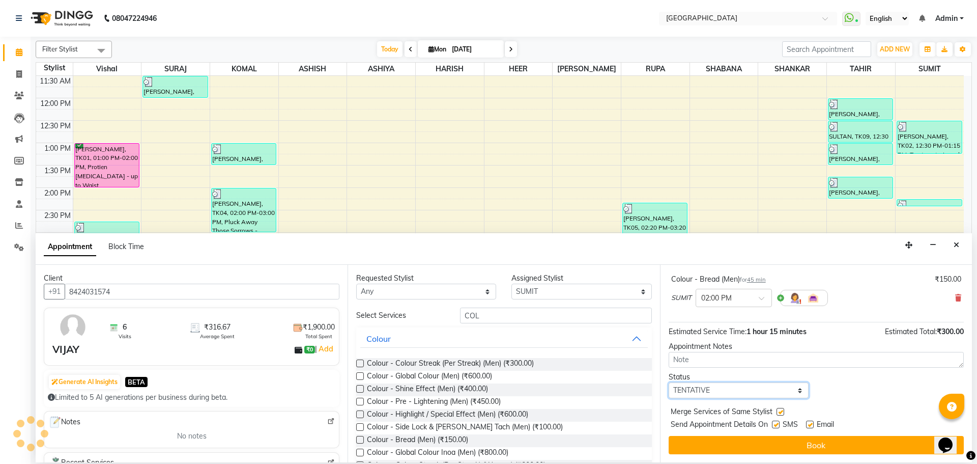
select select "check-in"
click at [669, 382] on select "Select TENTATIVE CONFIRM CHECK-IN UPCOMING" at bounding box center [739, 390] width 140 height 16
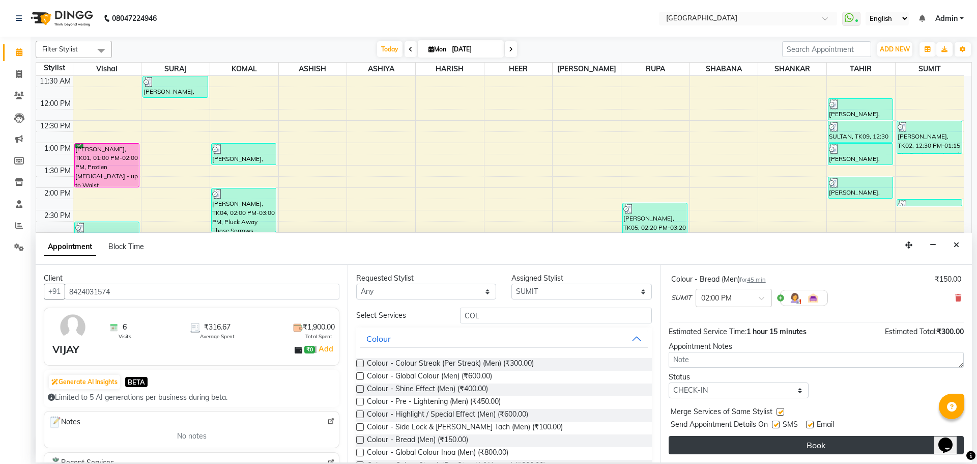
click at [818, 437] on button "Book" at bounding box center [816, 445] width 295 height 18
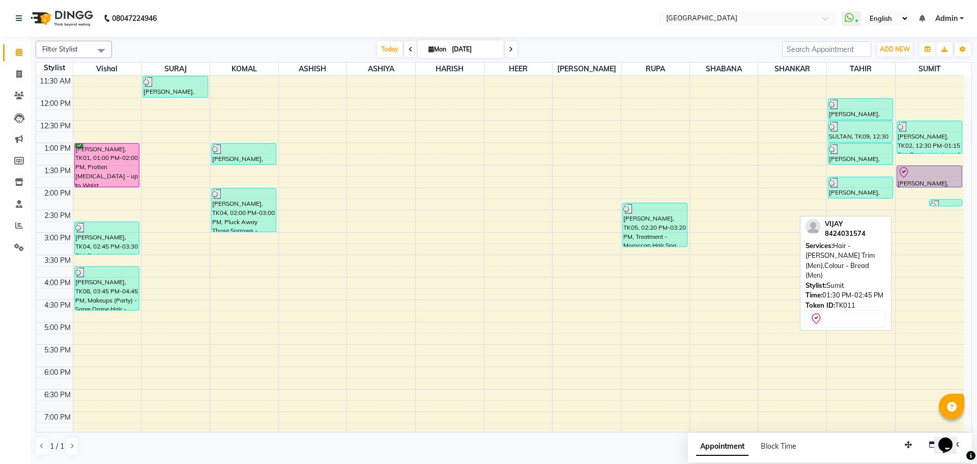
drag, startPoint x: 918, startPoint y: 222, endPoint x: 921, endPoint y: 197, distance: 25.1
click at [921, 197] on div "8:00 AM 8:30 AM 9:00 AM 9:30 AM 10:00 AM 10:30 AM 11:00 AM 11:30 AM 12:00 PM 12…" at bounding box center [500, 277] width 928 height 716
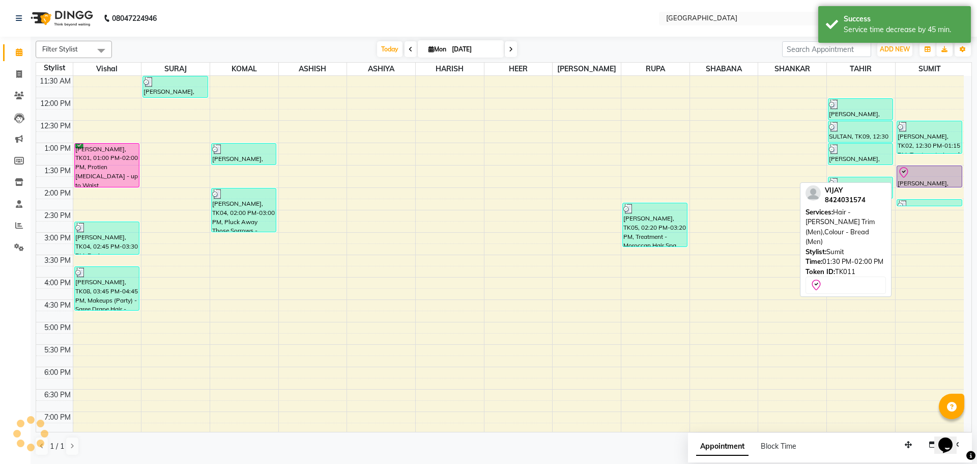
click at [928, 172] on div at bounding box center [930, 172] width 64 height 12
select select "8"
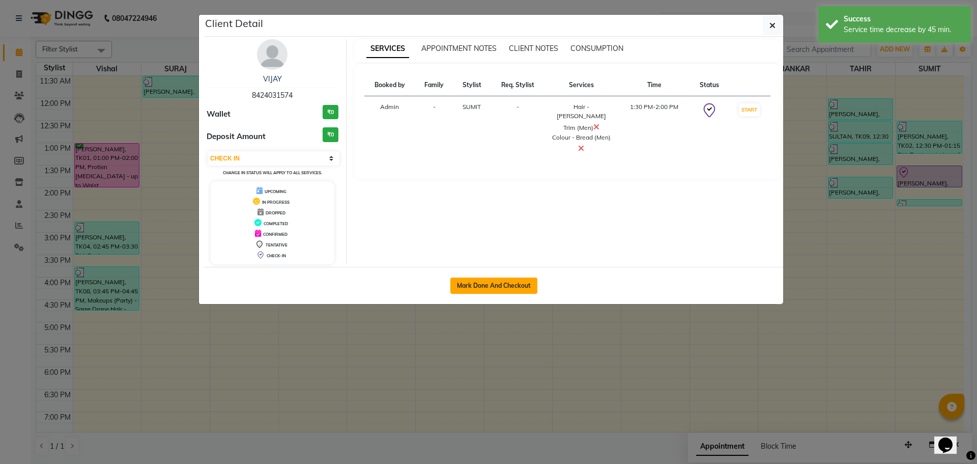
click at [495, 283] on button "Mark Done And Checkout" at bounding box center [493, 285] width 87 height 16
select select "service"
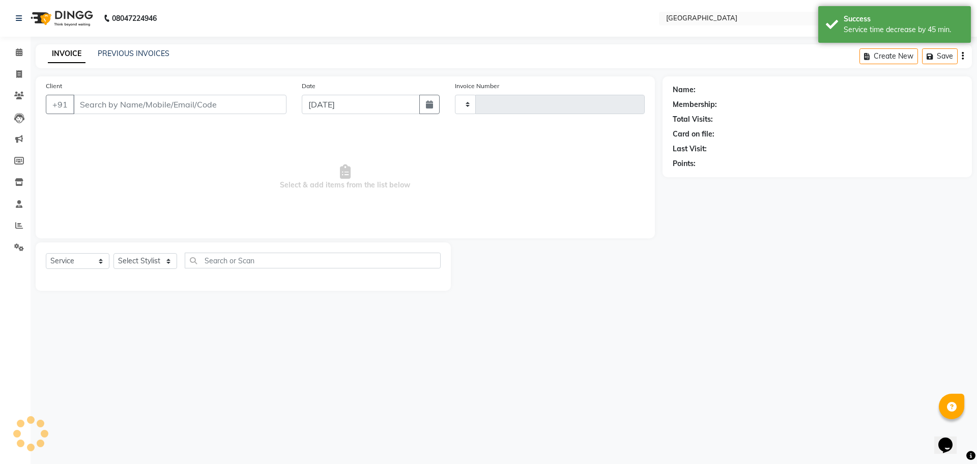
type input "4865"
select select "508"
type input "8424031574"
select select "89692"
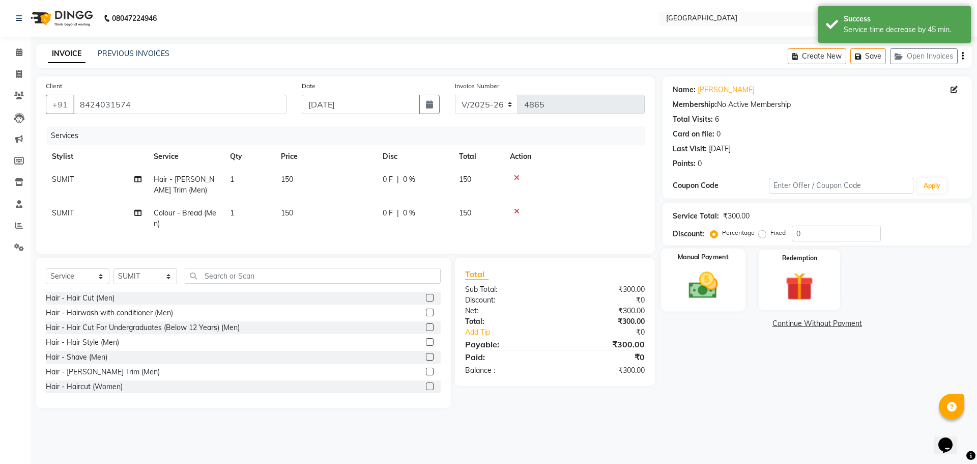
click at [709, 286] on img at bounding box center [702, 285] width 47 height 34
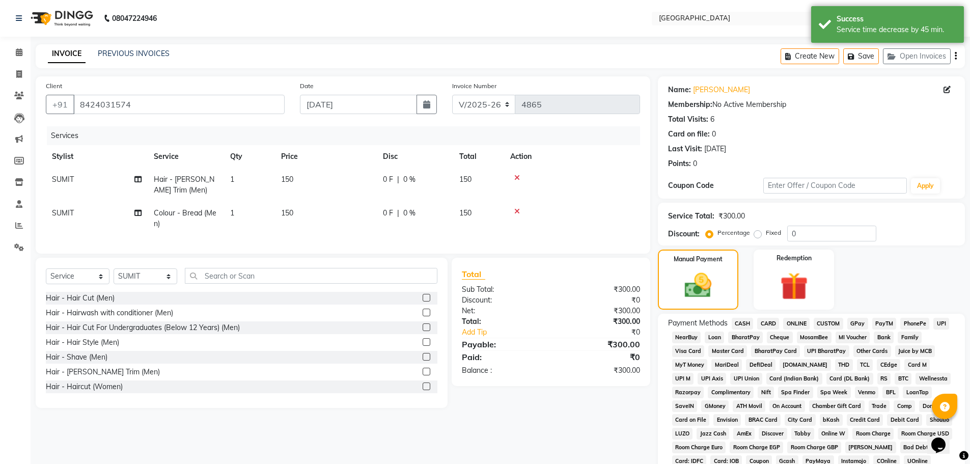
click at [852, 322] on span "GPay" at bounding box center [857, 324] width 21 height 12
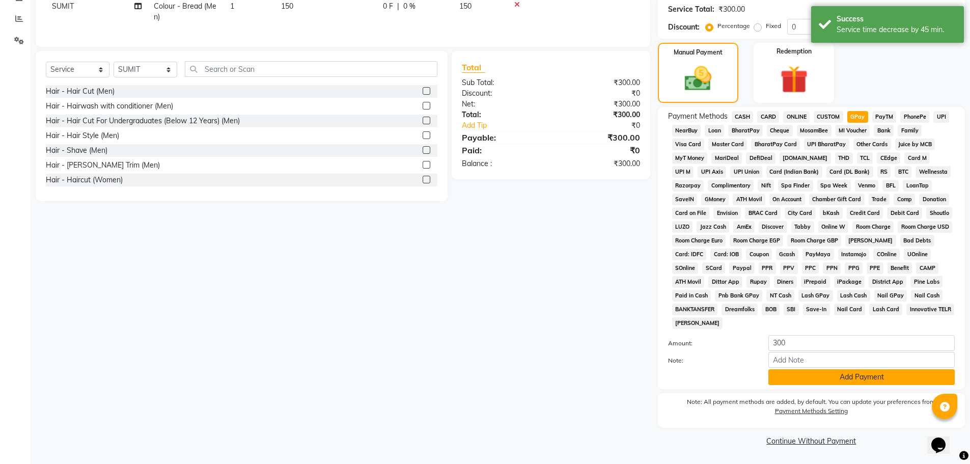
click at [860, 379] on button "Add Payment" at bounding box center [861, 377] width 186 height 16
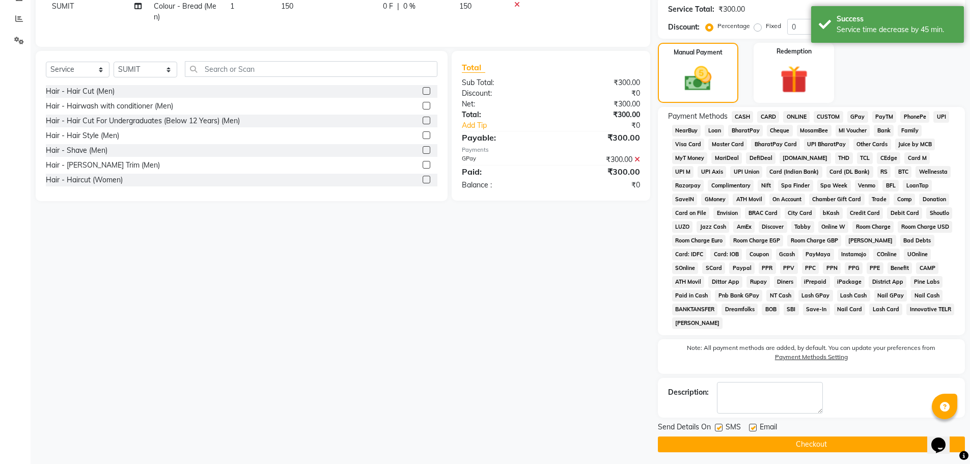
click at [807, 448] on button "Checkout" at bounding box center [811, 444] width 307 height 16
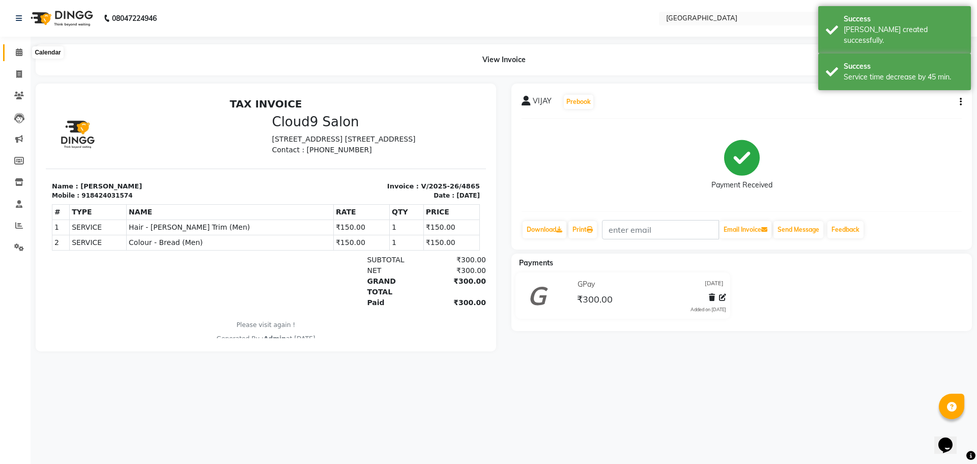
click at [22, 55] on icon at bounding box center [19, 52] width 7 height 8
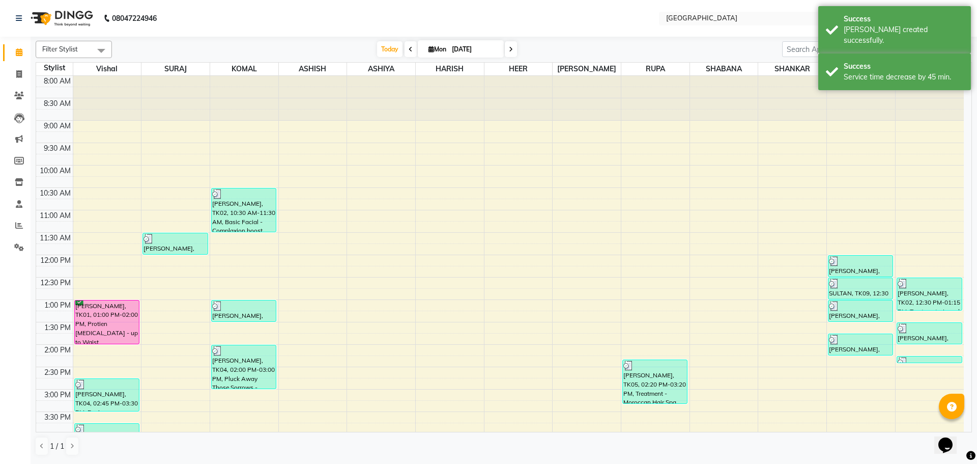
click at [913, 372] on div "8:00 AM 8:30 AM 9:00 AM 9:30 AM 10:00 AM 10:30 AM 11:00 AM 11:30 AM 12:00 PM 12…" at bounding box center [500, 434] width 928 height 716
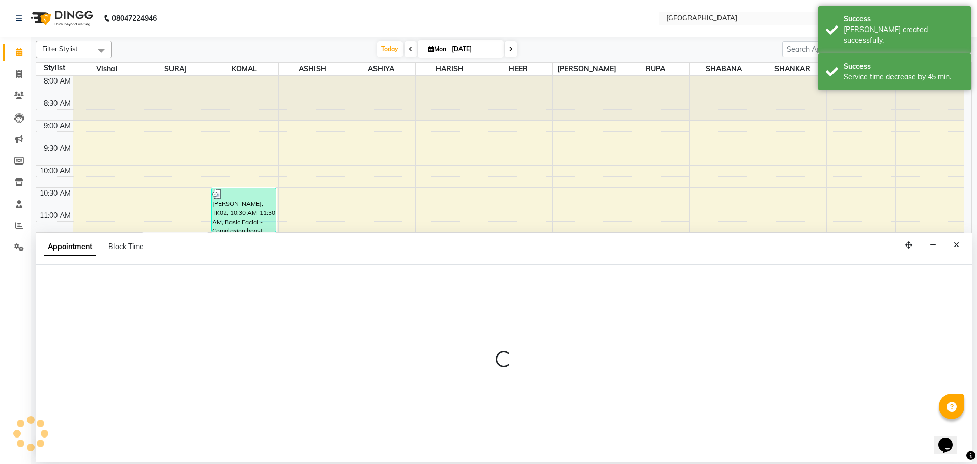
select select "89692"
select select "tentative"
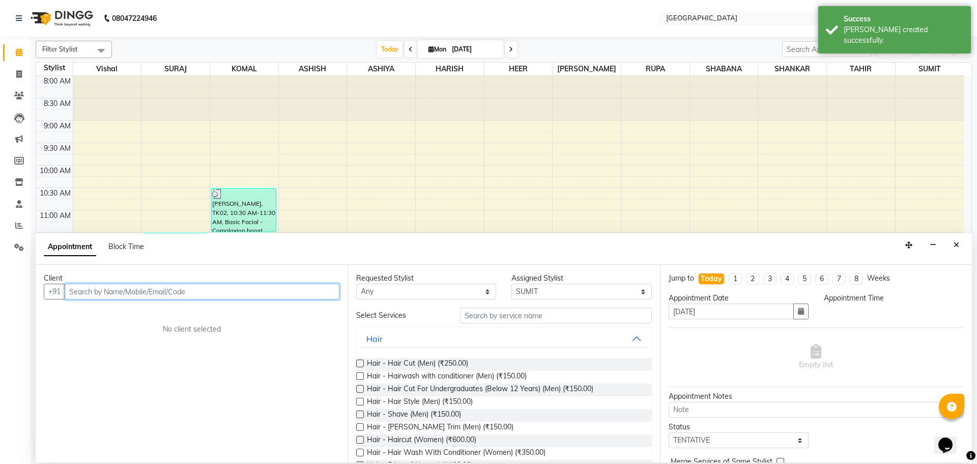
select select "870"
click at [259, 291] on input "text" at bounding box center [202, 291] width 275 height 16
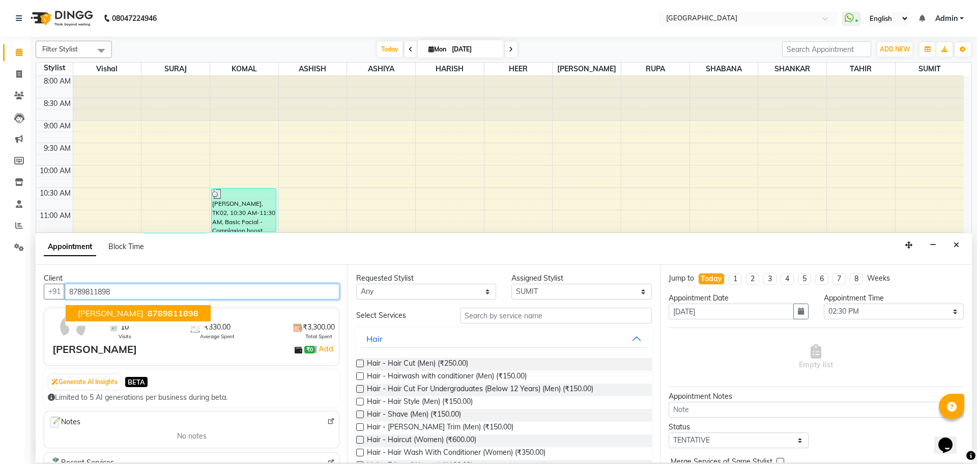
click at [98, 314] on span "[PERSON_NAME]" at bounding box center [111, 313] width 66 height 10
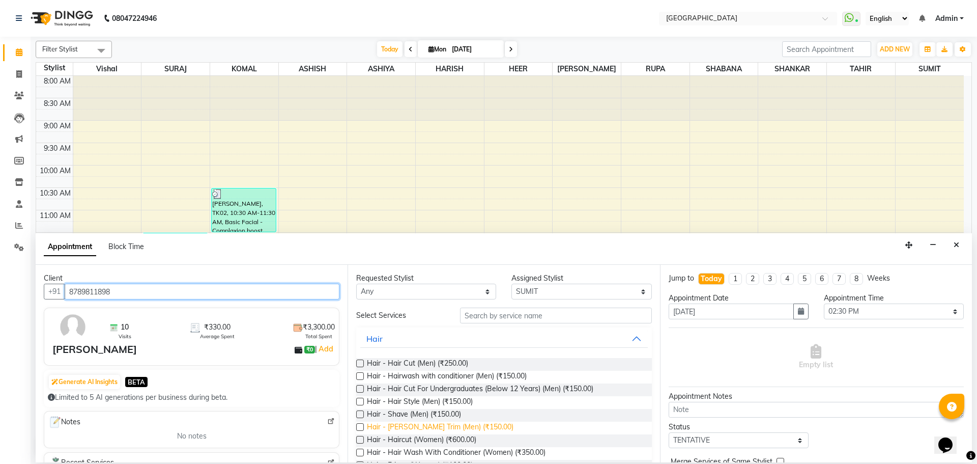
type input "8789811898"
click at [446, 429] on span "Hair - [PERSON_NAME] Trim (Men) (₹150.00)" at bounding box center [440, 427] width 147 height 13
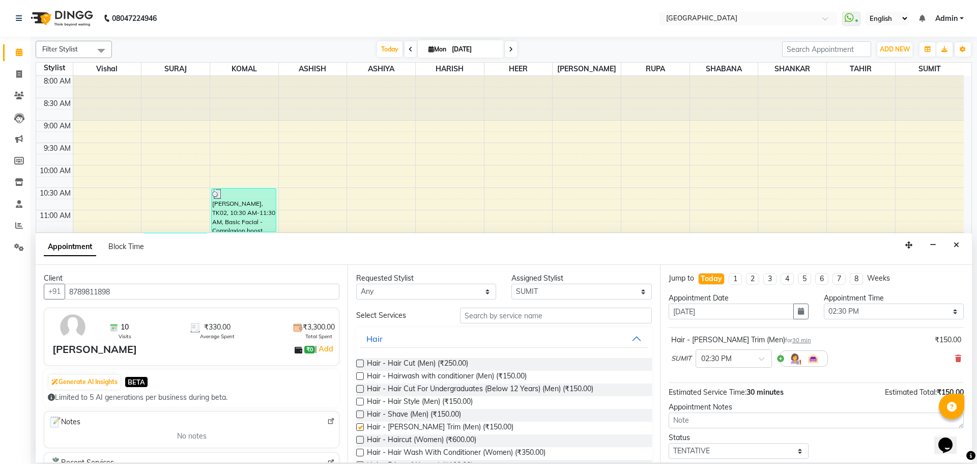
checkbox input "false"
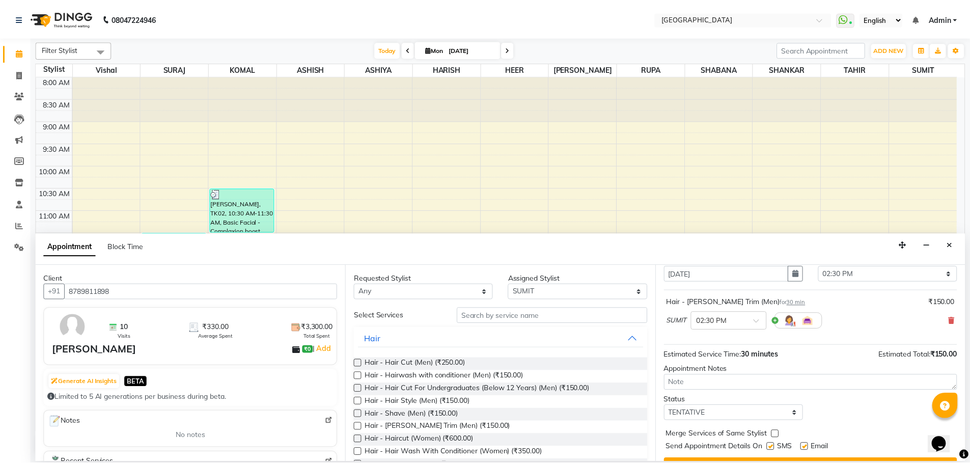
scroll to position [61, 0]
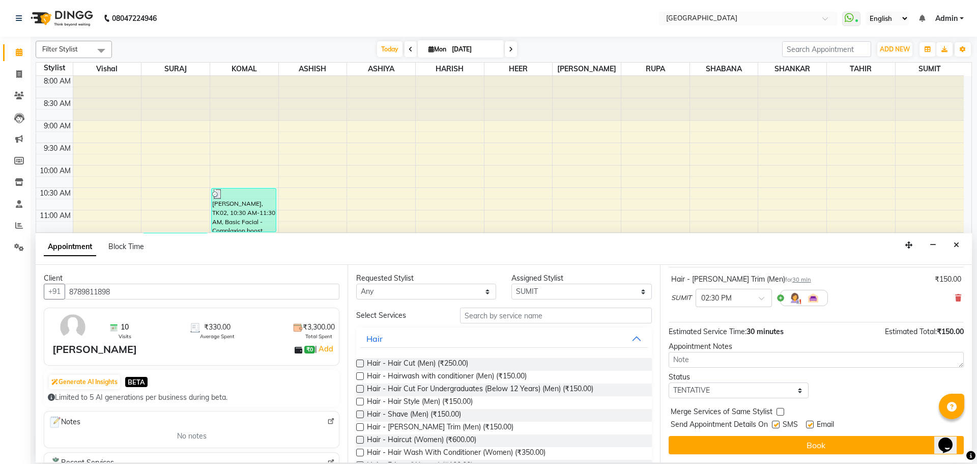
click at [778, 414] on label at bounding box center [781, 412] width 8 height 8
click at [778, 414] on input "checkbox" at bounding box center [780, 412] width 7 height 7
checkbox input "true"
click at [777, 387] on select "Select TENTATIVE CONFIRM CHECK-IN UPCOMING" at bounding box center [739, 390] width 140 height 16
select select "check-in"
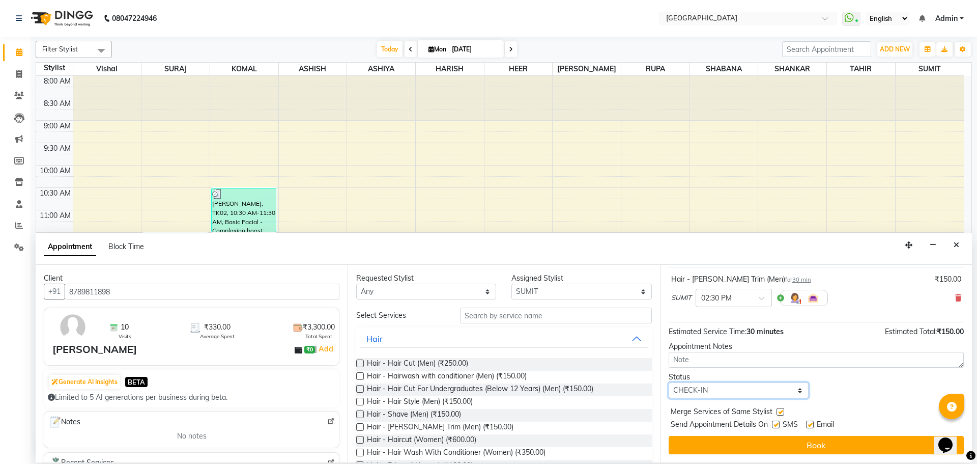
click at [669, 382] on select "Select TENTATIVE CONFIRM CHECK-IN UPCOMING" at bounding box center [739, 390] width 140 height 16
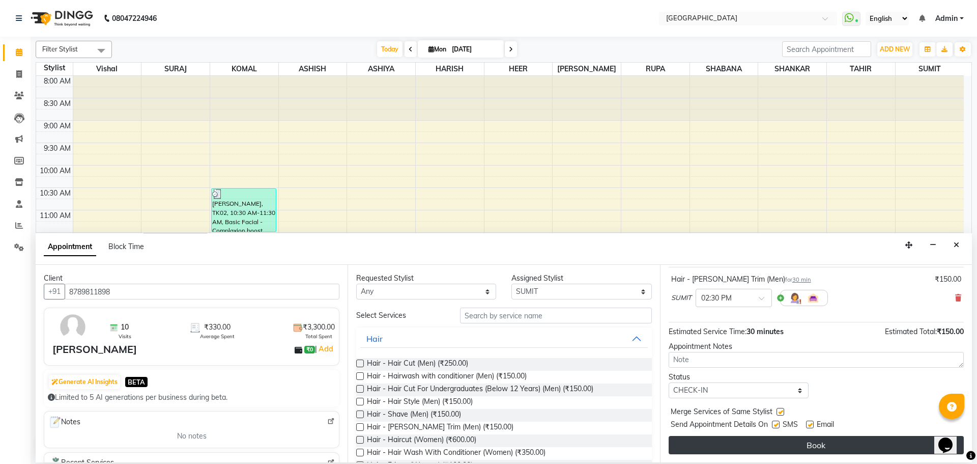
click at [824, 447] on button "Book" at bounding box center [816, 445] width 295 height 18
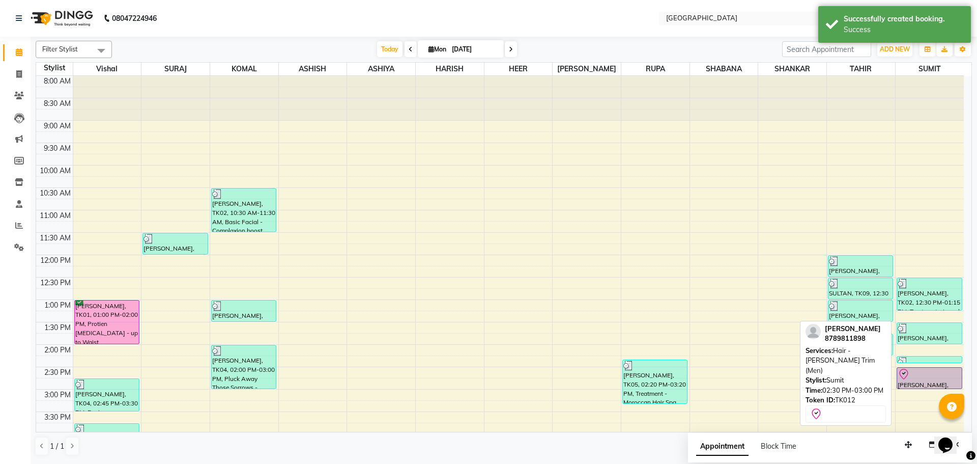
click at [927, 381] on div "[PERSON_NAME], TK12, 02:30 PM-03:00 PM, Hair - [PERSON_NAME] Trim (Men)" at bounding box center [929, 377] width 65 height 21
select select "8"
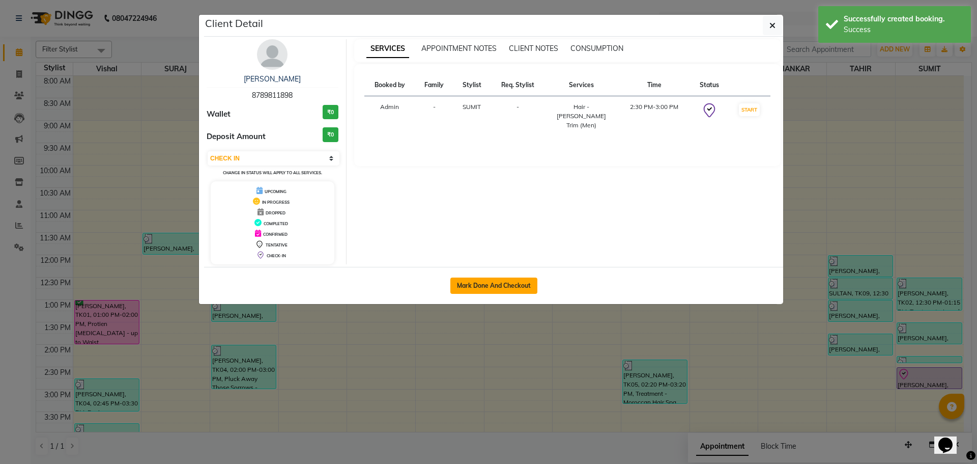
click at [498, 289] on button "Mark Done And Checkout" at bounding box center [493, 285] width 87 height 16
select select "508"
select select "service"
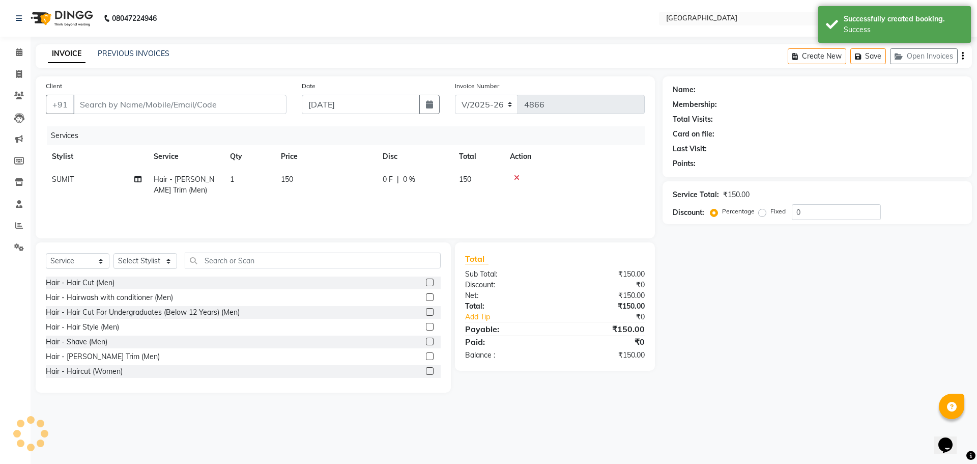
type input "8789811898"
select select "89692"
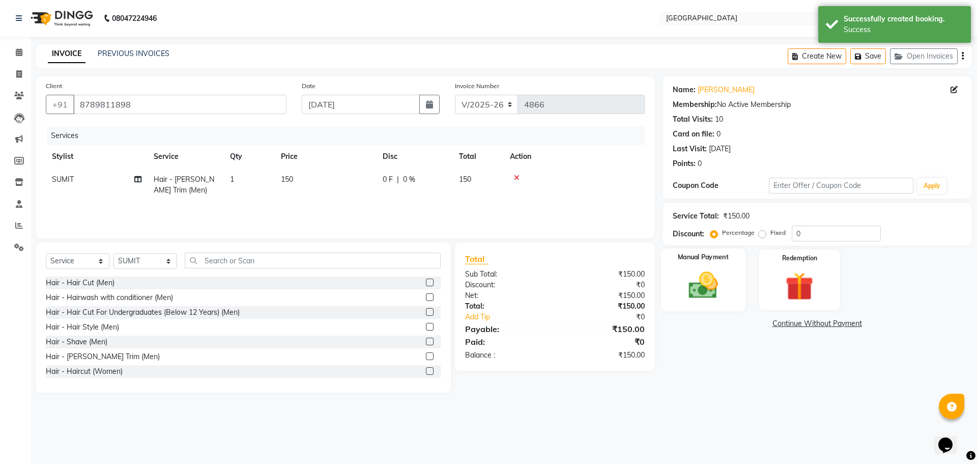
click at [706, 287] on img at bounding box center [702, 285] width 47 height 34
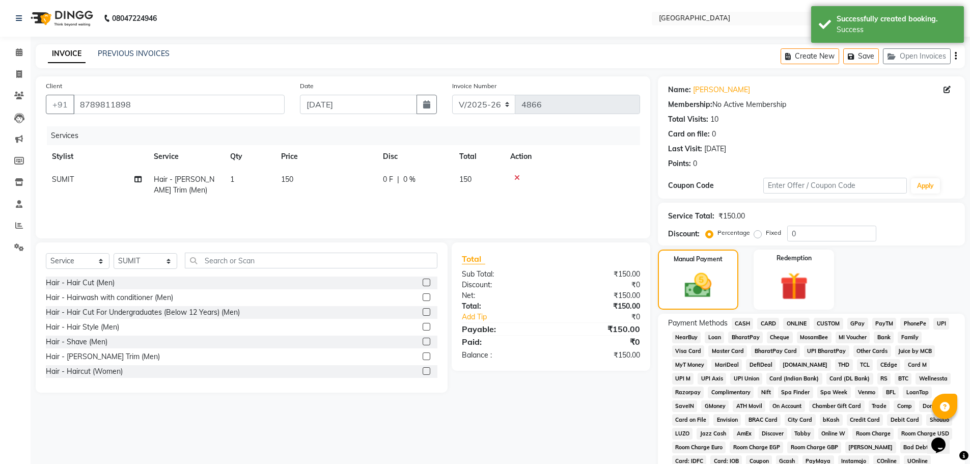
click at [864, 321] on span "GPay" at bounding box center [857, 324] width 21 height 12
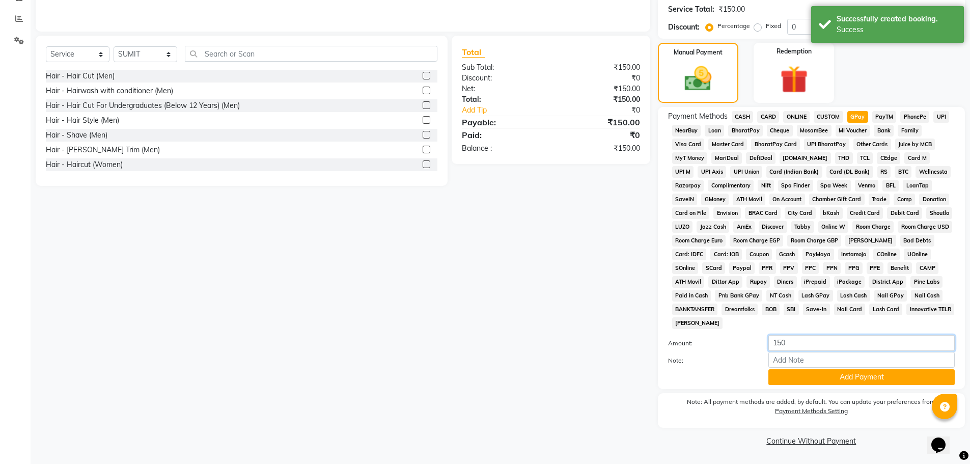
click at [807, 344] on input "150" at bounding box center [861, 343] width 186 height 16
type input "1"
type input "0"
click at [840, 379] on button "Add Payment" at bounding box center [861, 377] width 186 height 16
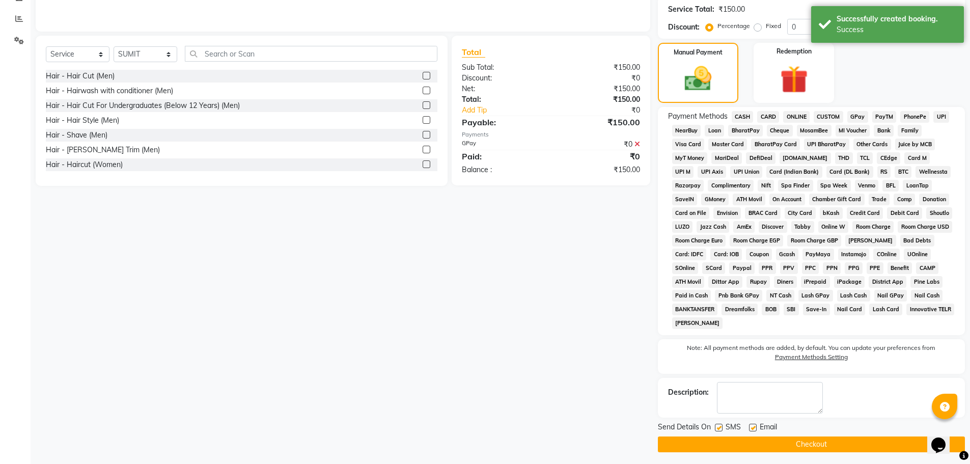
click at [812, 443] on button "Checkout" at bounding box center [811, 444] width 307 height 16
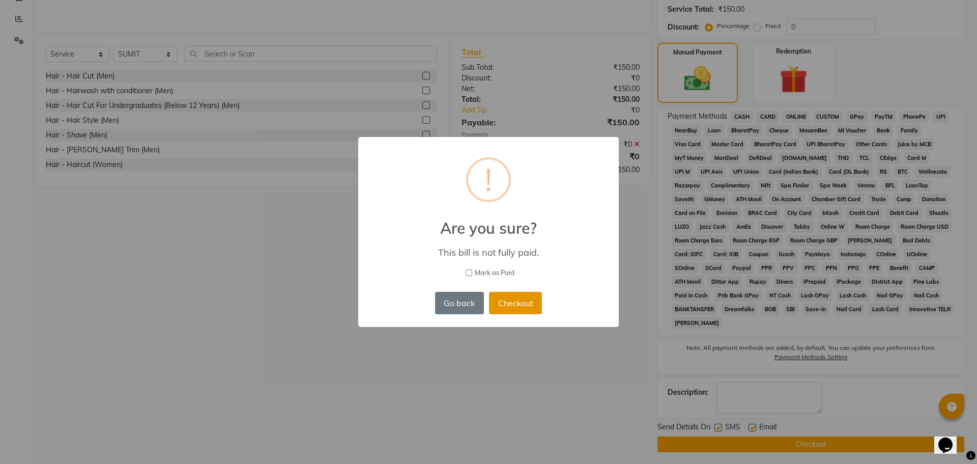
click at [517, 304] on button "Checkout" at bounding box center [515, 303] width 53 height 22
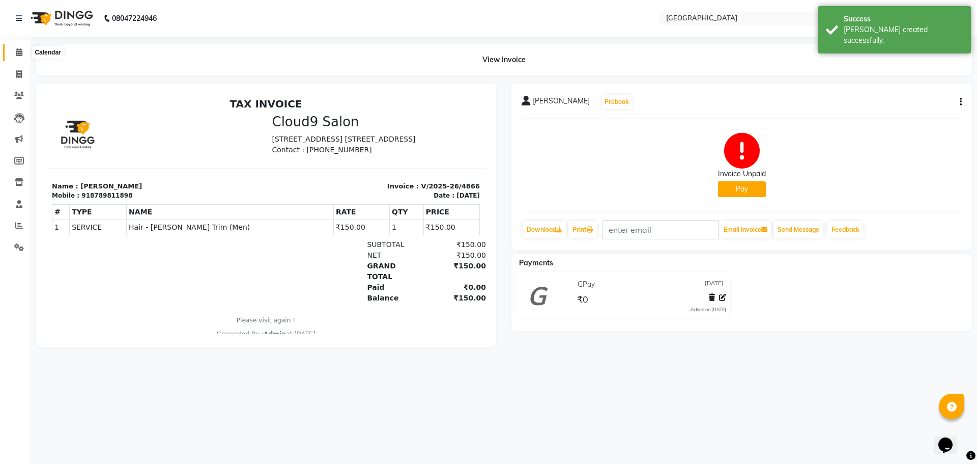
drag, startPoint x: 20, startPoint y: 52, endPoint x: 382, endPoint y: 29, distance: 363.1
click at [20, 52] on icon at bounding box center [19, 52] width 7 height 8
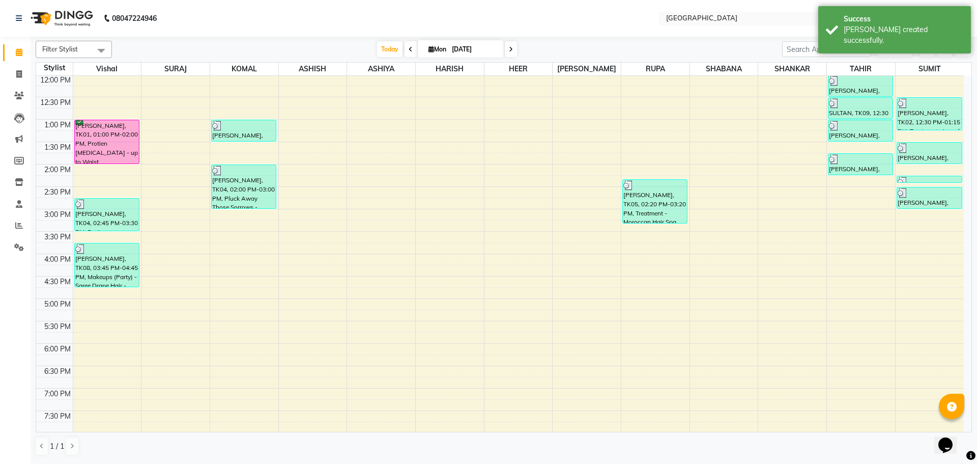
scroll to position [153, 0]
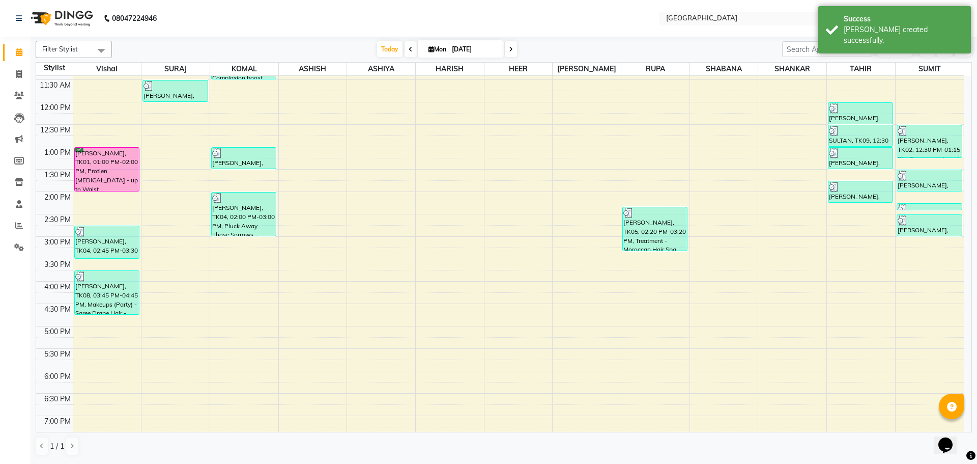
click at [854, 219] on div "8:00 AM 8:30 AM 9:00 AM 9:30 AM 10:00 AM 10:30 AM 11:00 AM 11:30 AM 12:00 PM 12…" at bounding box center [500, 281] width 928 height 716
select select "42424"
select select "tentative"
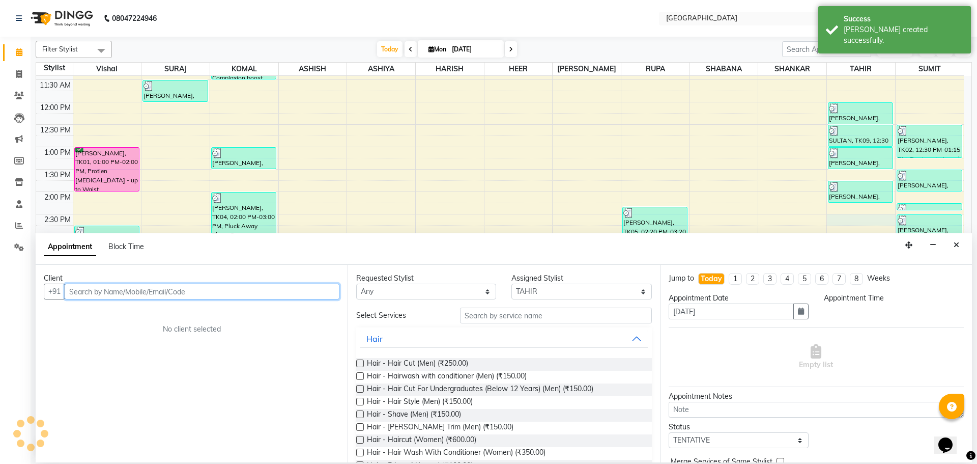
select select "870"
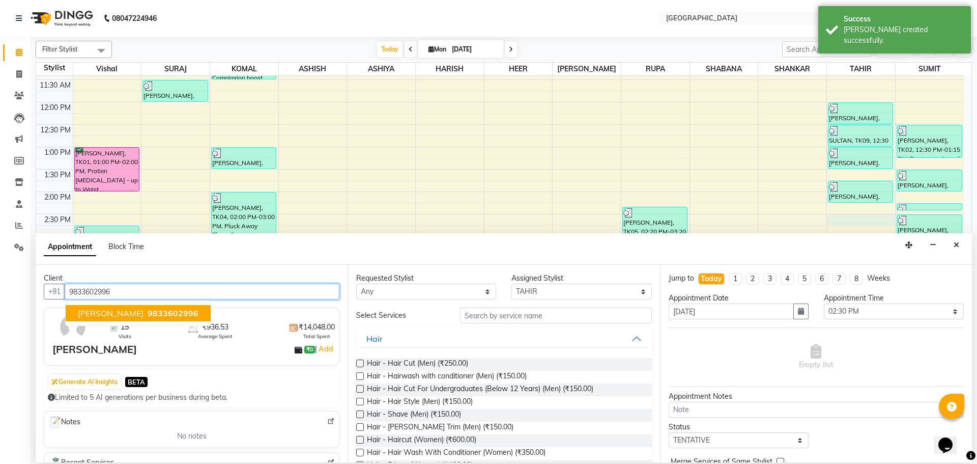
click at [107, 314] on span "[PERSON_NAME]" at bounding box center [111, 313] width 66 height 10
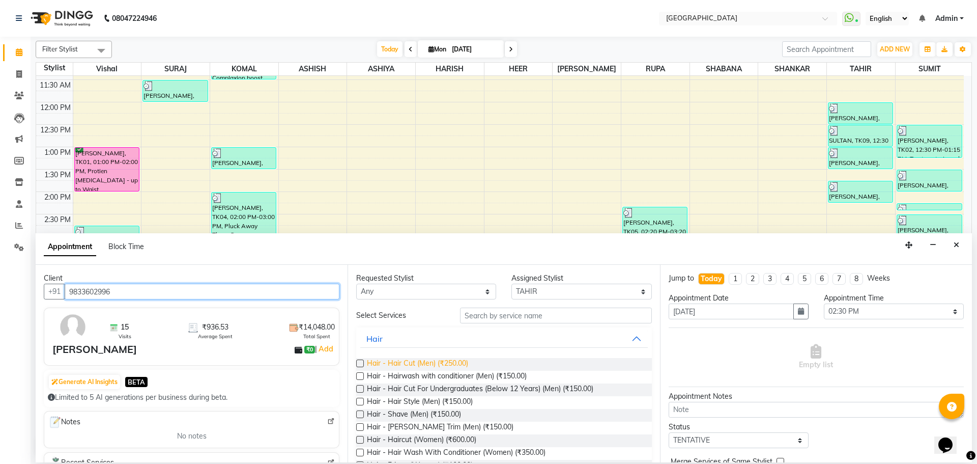
type input "9833602996"
drag, startPoint x: 453, startPoint y: 365, endPoint x: 581, endPoint y: 377, distance: 128.2
click at [453, 365] on span "Hair - Hair Cut (Men) (₹250.00)" at bounding box center [417, 364] width 101 height 13
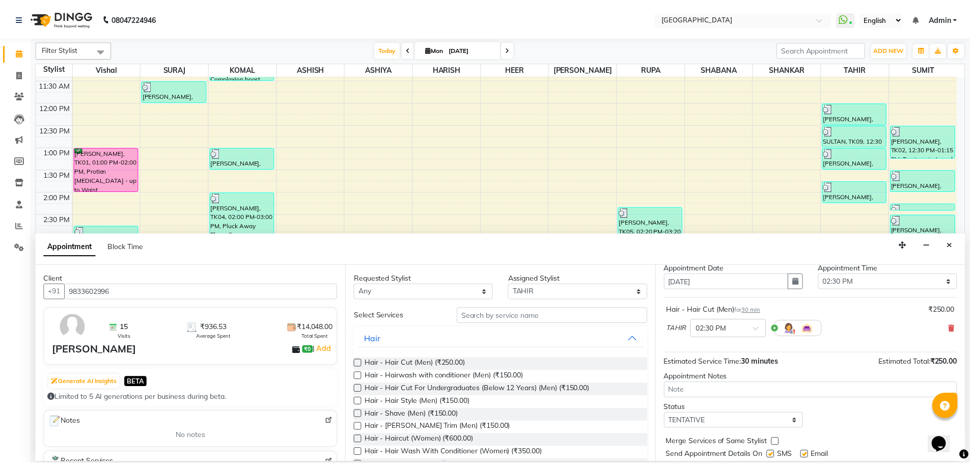
scroll to position [61, 0]
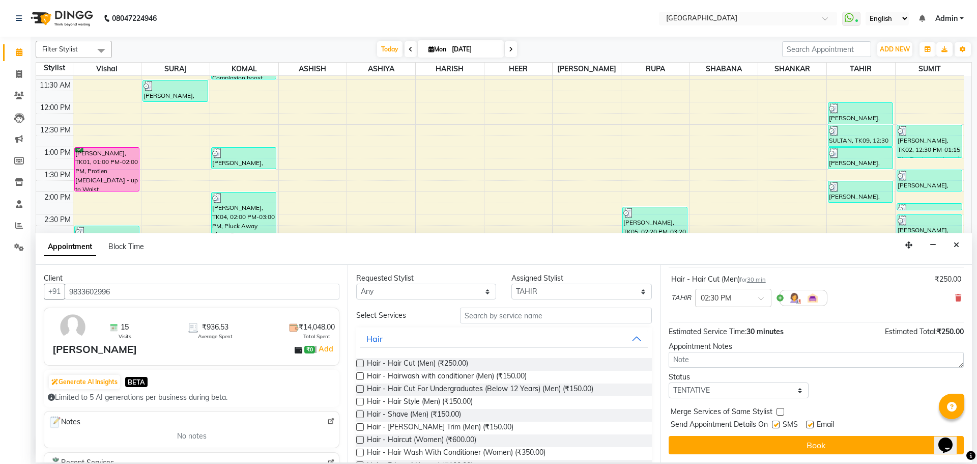
click at [780, 411] on label at bounding box center [781, 412] width 8 height 8
click at [780, 411] on input "checkbox" at bounding box center [780, 412] width 7 height 7
click at [783, 391] on select "Select TENTATIVE CONFIRM CHECK-IN UPCOMING" at bounding box center [739, 390] width 140 height 16
click at [669, 382] on select "Select TENTATIVE CONFIRM CHECK-IN UPCOMING" at bounding box center [739, 390] width 140 height 16
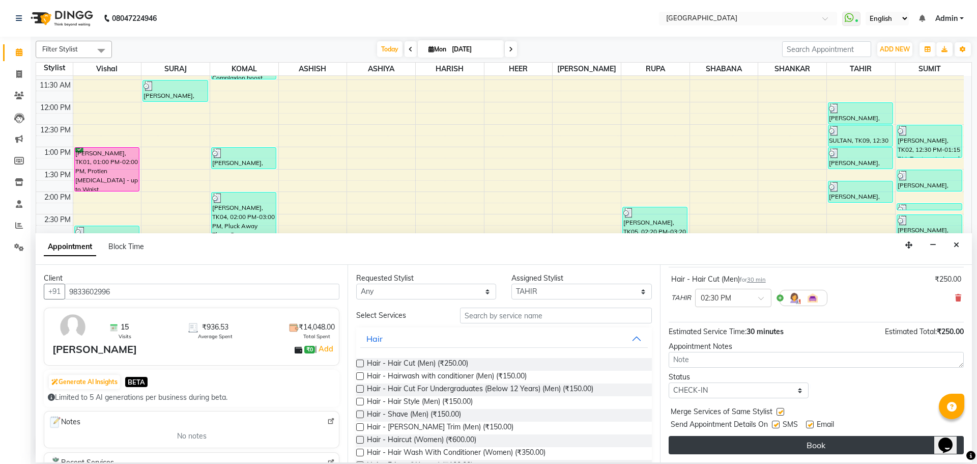
click at [816, 440] on button "Book" at bounding box center [816, 445] width 295 height 18
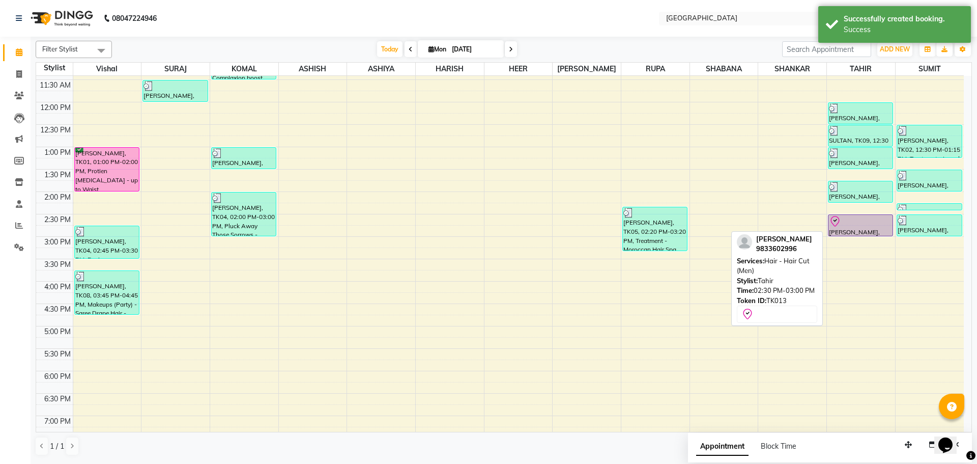
click at [866, 235] on div at bounding box center [861, 236] width 64 height 4
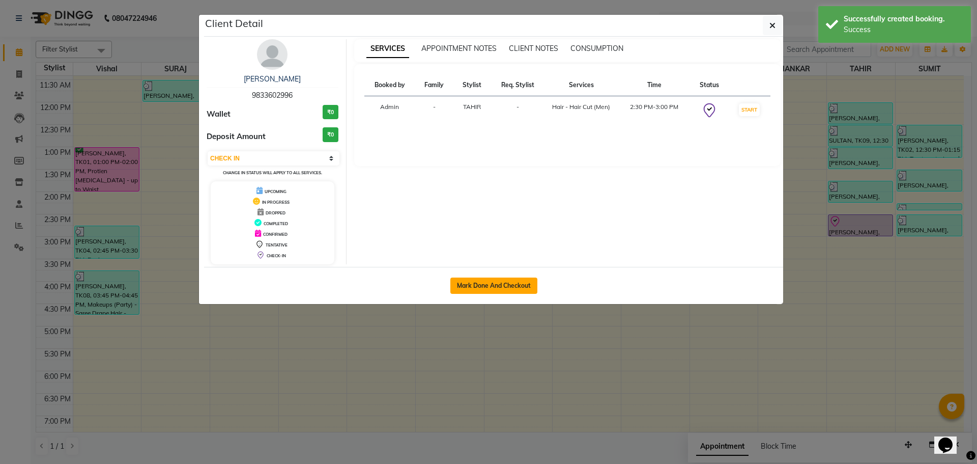
click at [500, 287] on button "Mark Done And Checkout" at bounding box center [493, 285] width 87 height 16
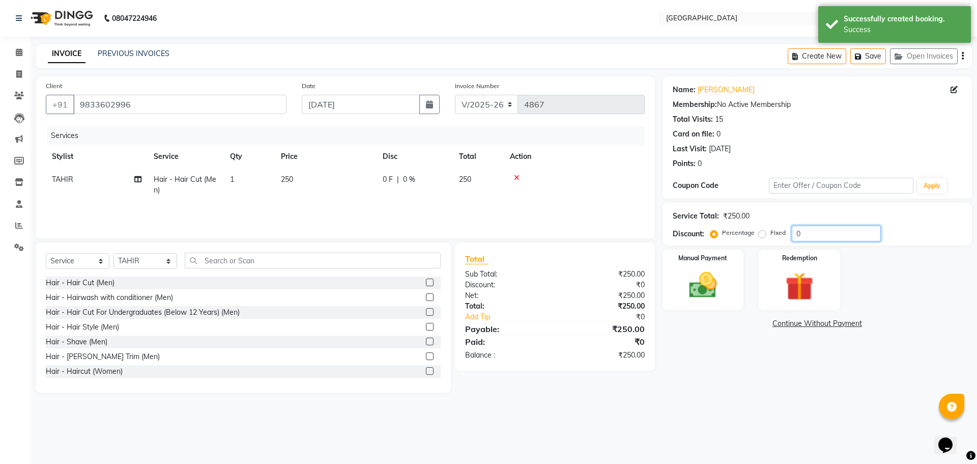
click at [797, 234] on input "0" at bounding box center [836, 233] width 89 height 16
click at [709, 278] on img at bounding box center [702, 285] width 47 height 34
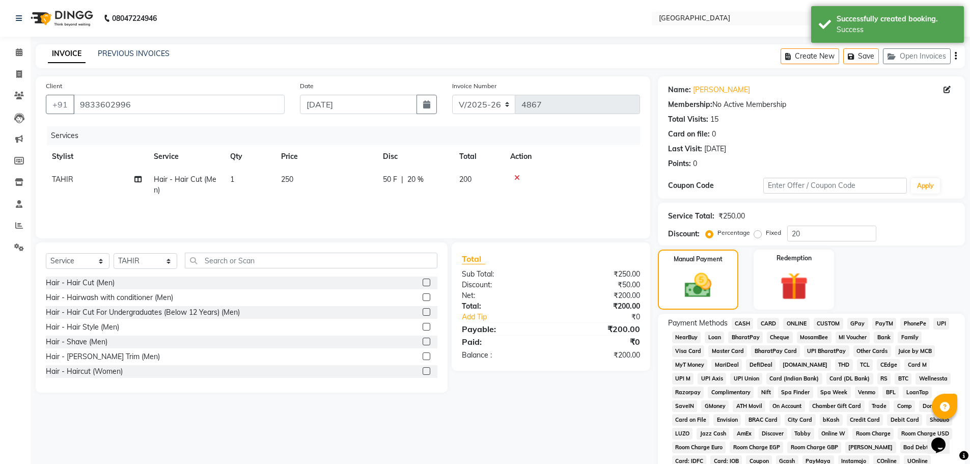
scroll to position [153, 0]
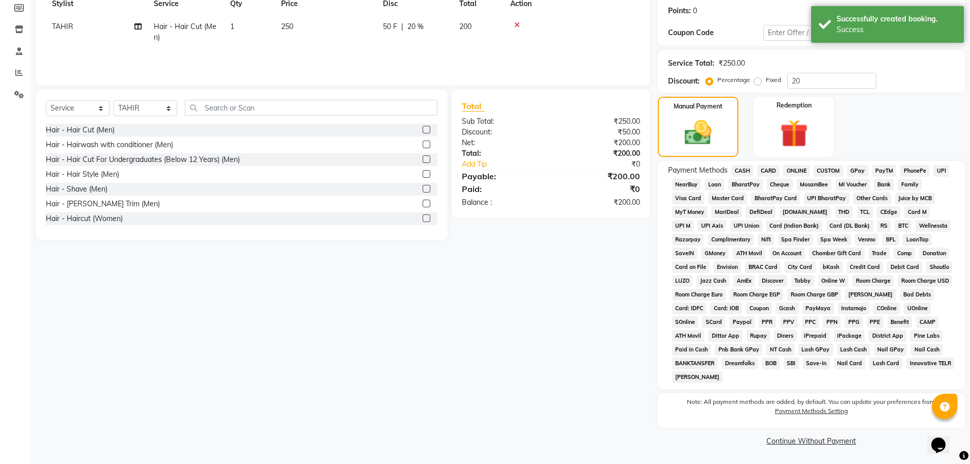
click at [859, 172] on span "GPay" at bounding box center [857, 171] width 21 height 12
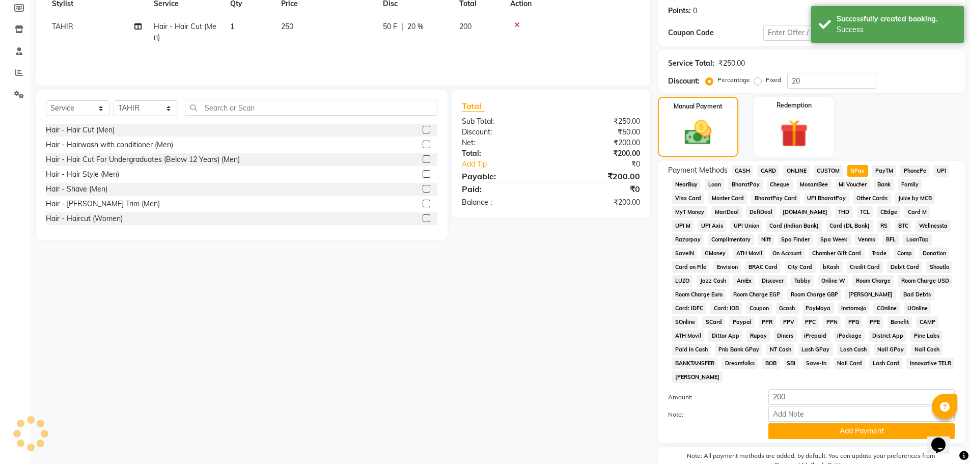
scroll to position [207, 0]
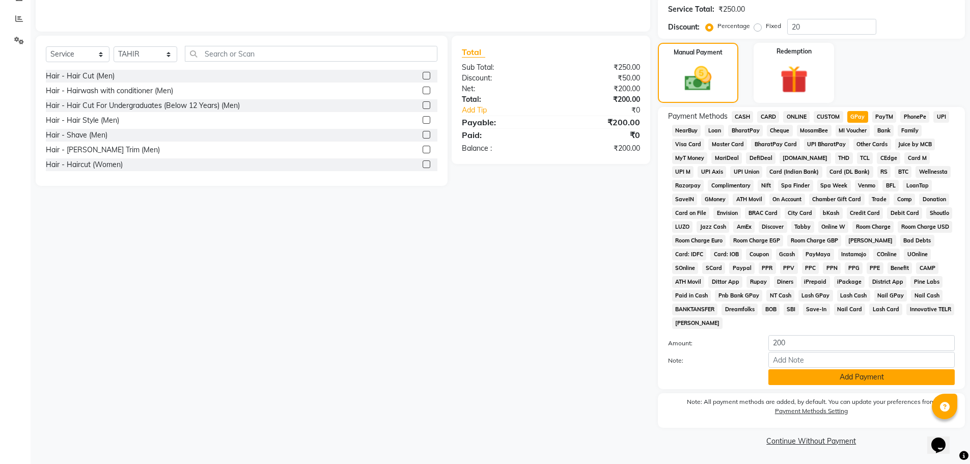
click at [842, 378] on button "Add Payment" at bounding box center [861, 377] width 186 height 16
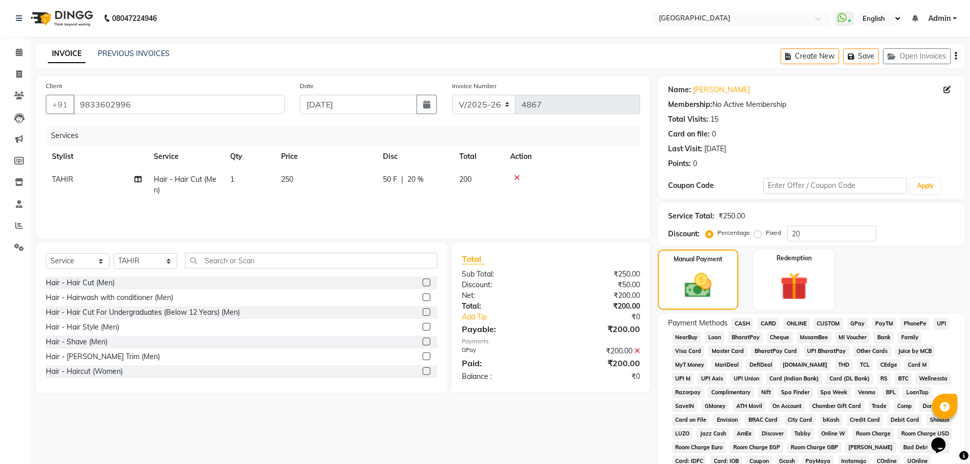
scroll to position [210, 0]
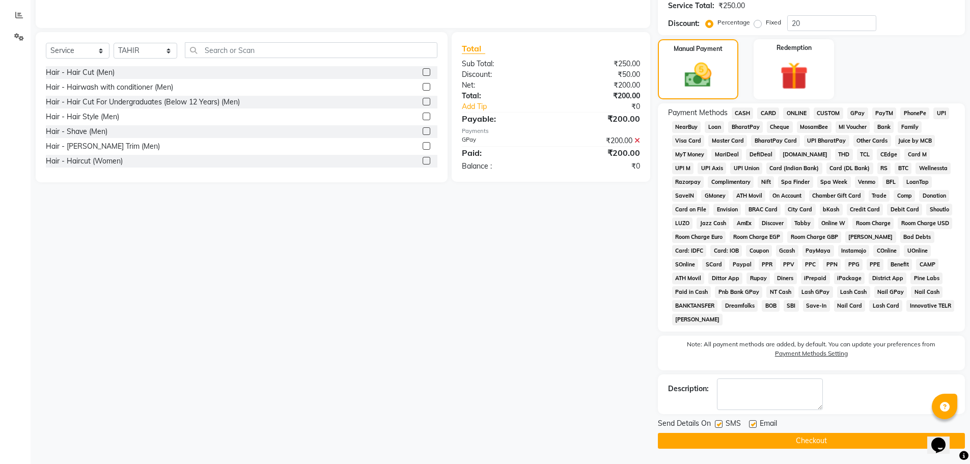
click at [807, 440] on button "Checkout" at bounding box center [811, 441] width 307 height 16
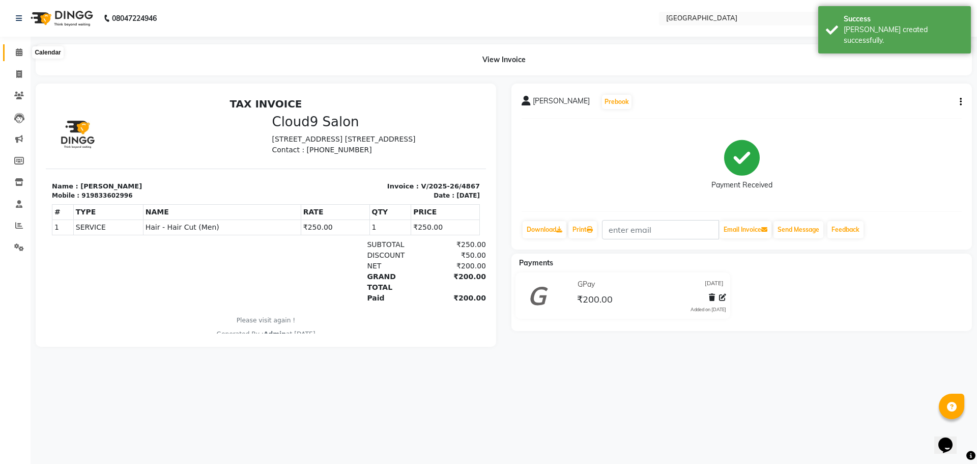
click at [17, 53] on icon at bounding box center [19, 52] width 7 height 8
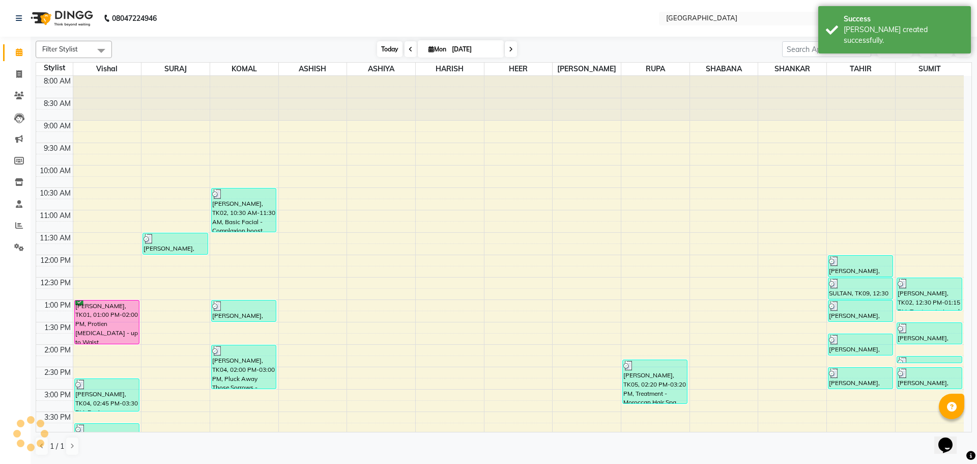
click at [389, 48] on span "Today" at bounding box center [389, 49] width 25 height 16
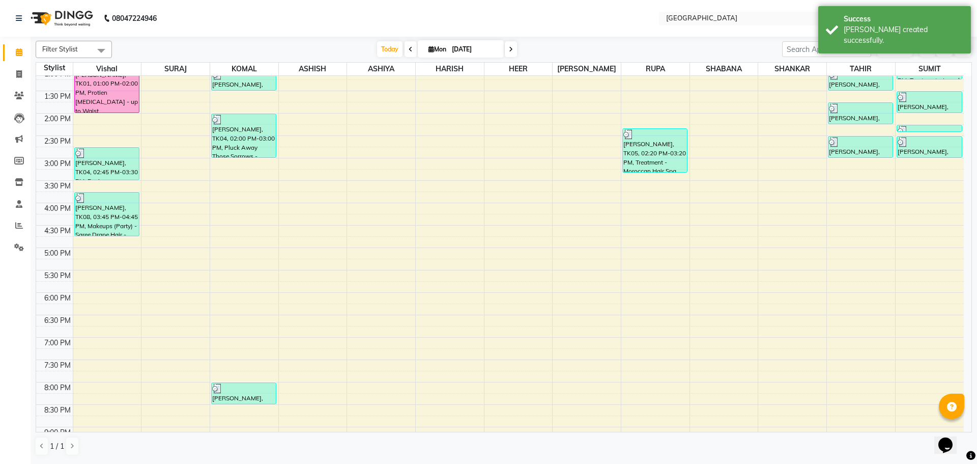
scroll to position [259, 0]
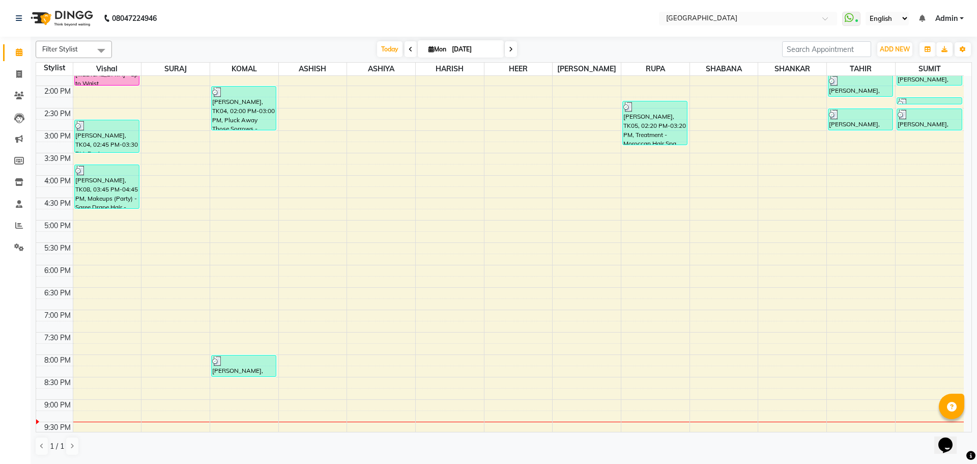
click at [927, 144] on div "8:00 AM 8:30 AM 9:00 AM 9:30 AM 10:00 AM 10:30 AM 11:00 AM 11:30 AM 12:00 PM 12…" at bounding box center [500, 175] width 928 height 716
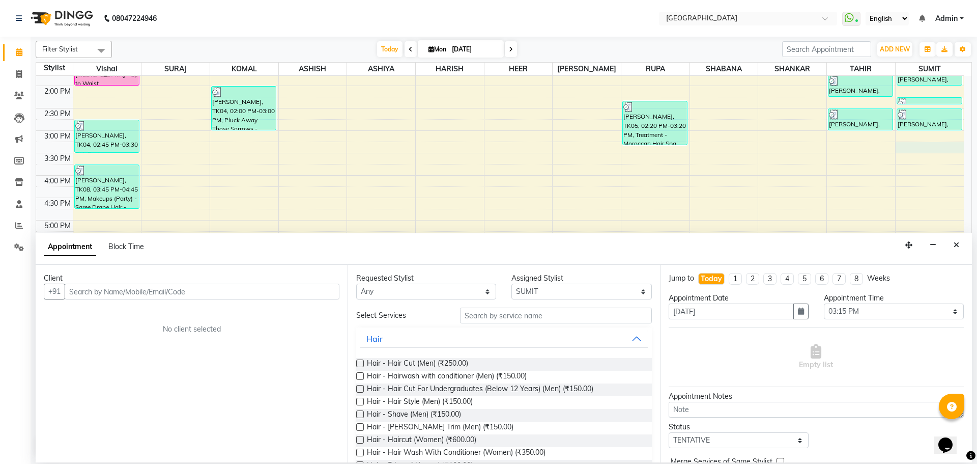
click at [315, 288] on input "text" at bounding box center [202, 291] width 275 height 16
click at [89, 291] on input "9746693788" at bounding box center [181, 291] width 233 height 16
click at [129, 290] on input "9749693788" at bounding box center [181, 291] width 233 height 16
click at [242, 296] on input "text" at bounding box center [202, 291] width 275 height 16
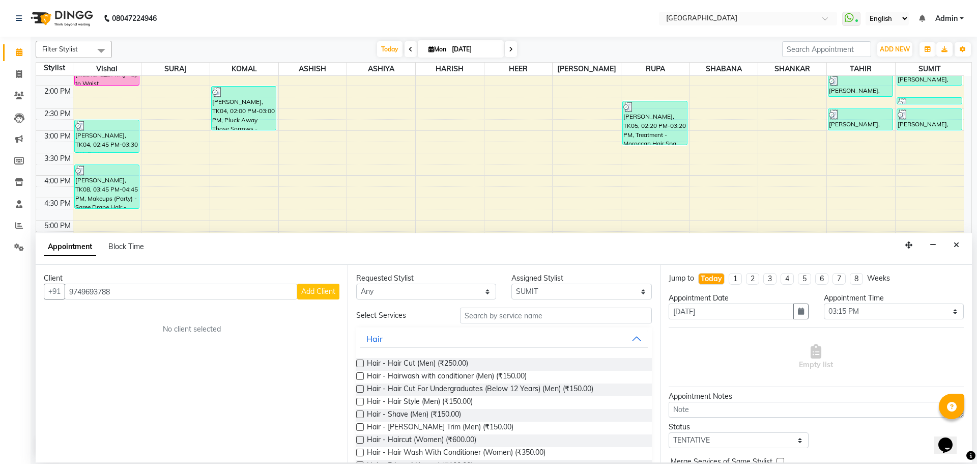
click at [331, 294] on span "Add Client" at bounding box center [318, 291] width 34 height 9
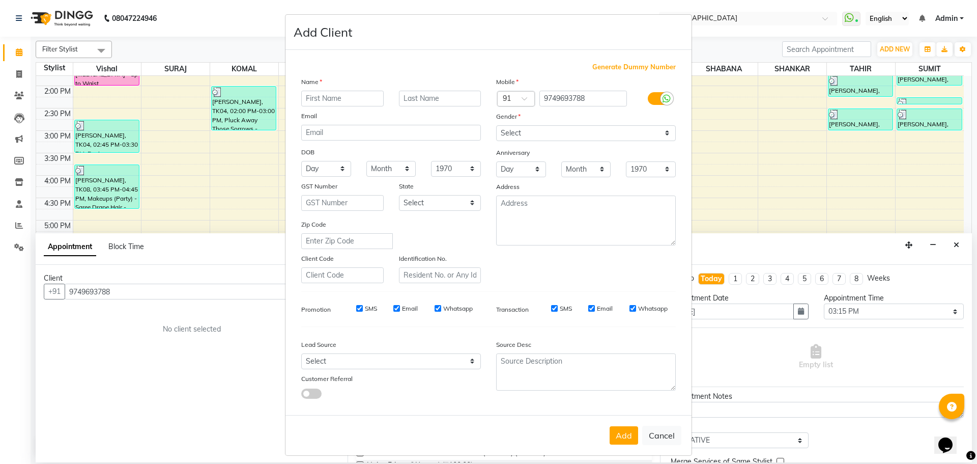
click at [350, 92] on input "text" at bounding box center [342, 99] width 82 height 16
click at [655, 137] on select "Select [DEMOGRAPHIC_DATA] [DEMOGRAPHIC_DATA] Other Prefer Not To Say" at bounding box center [586, 133] width 180 height 16
click at [496, 125] on select "Select [DEMOGRAPHIC_DATA] [DEMOGRAPHIC_DATA] Other Prefer Not To Say" at bounding box center [586, 133] width 180 height 16
click at [614, 431] on button "Add" at bounding box center [624, 435] width 29 height 18
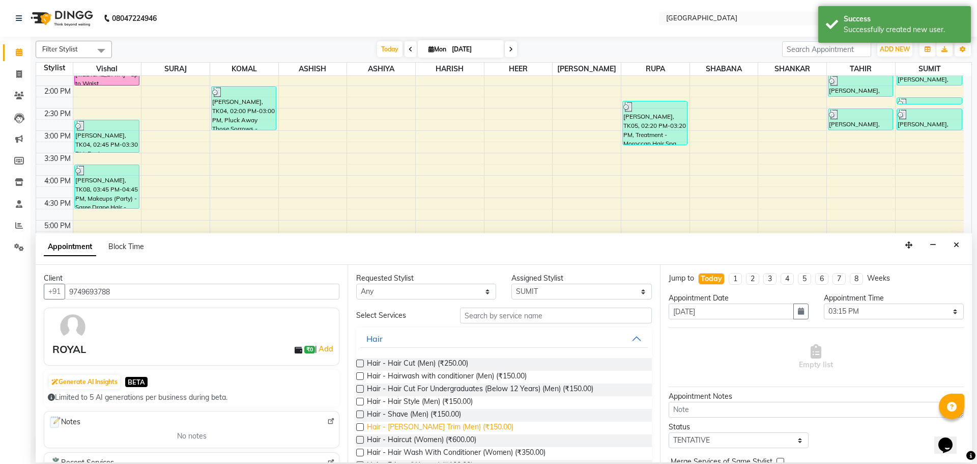
click at [451, 428] on span "Hair - [PERSON_NAME] Trim (Men) (₹150.00)" at bounding box center [440, 427] width 147 height 13
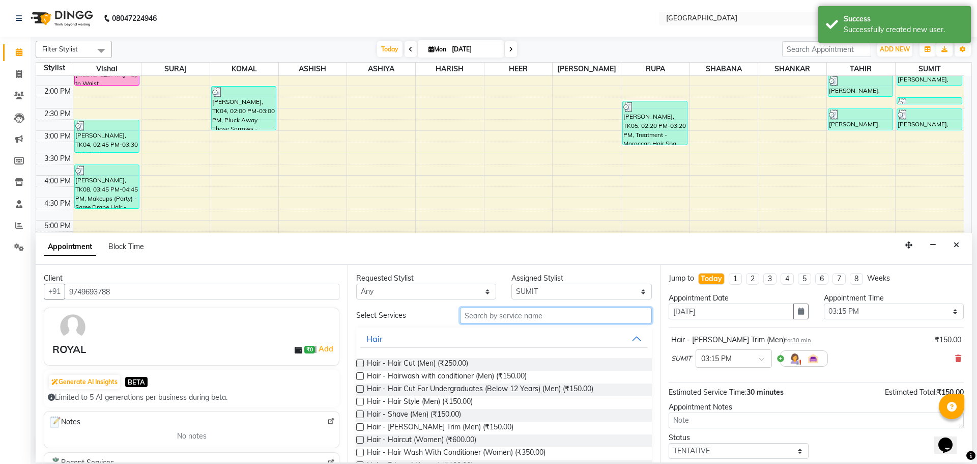
click at [510, 315] on input "text" at bounding box center [556, 315] width 192 height 16
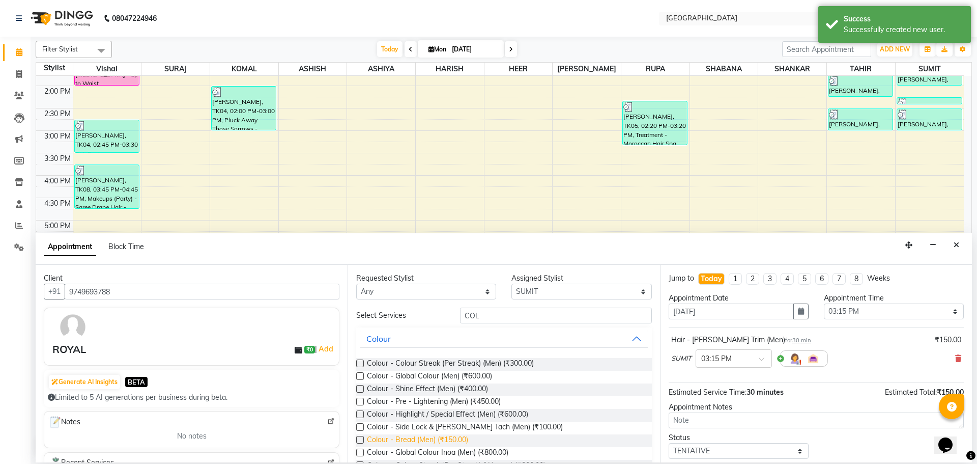
click at [442, 443] on span "Colour - Bread (Men) (₹150.00)" at bounding box center [417, 440] width 101 height 13
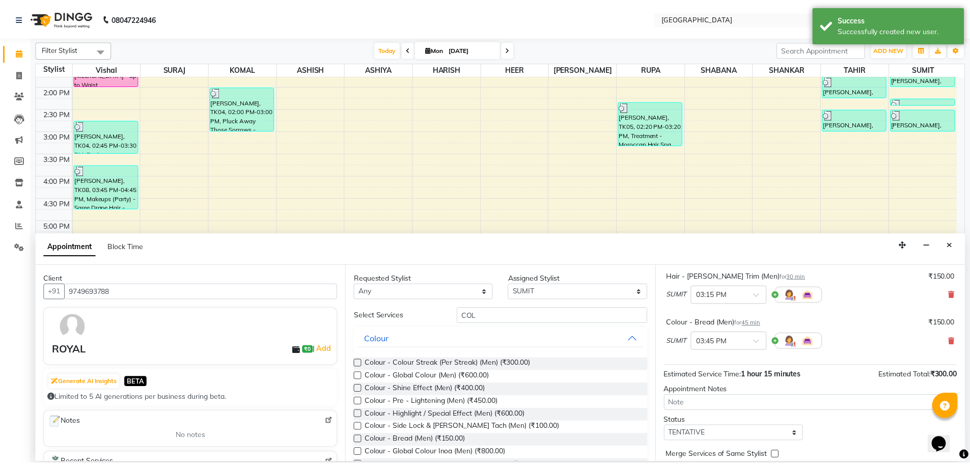
scroll to position [107, 0]
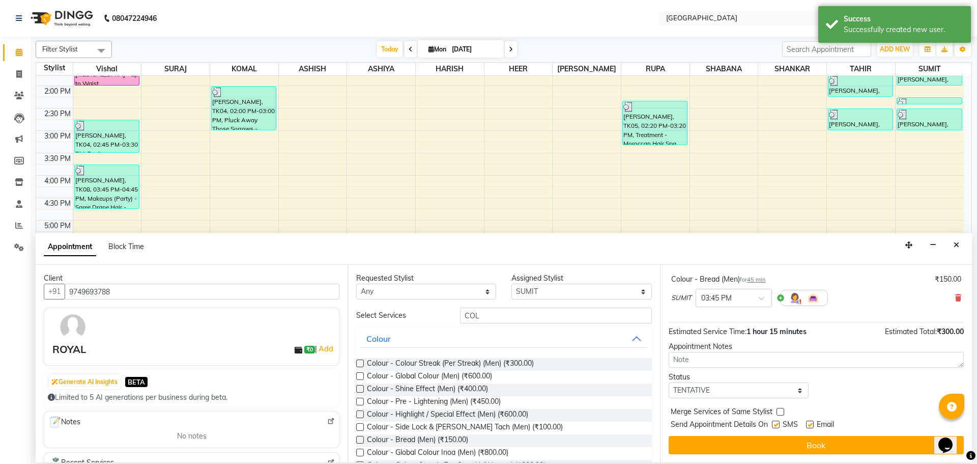
click at [782, 412] on label at bounding box center [781, 412] width 8 height 8
click at [782, 412] on input "checkbox" at bounding box center [780, 412] width 7 height 7
click at [786, 393] on select "Select TENTATIVE CONFIRM CHECK-IN UPCOMING" at bounding box center [739, 390] width 140 height 16
click at [669, 382] on select "Select TENTATIVE CONFIRM CHECK-IN UPCOMING" at bounding box center [739, 390] width 140 height 16
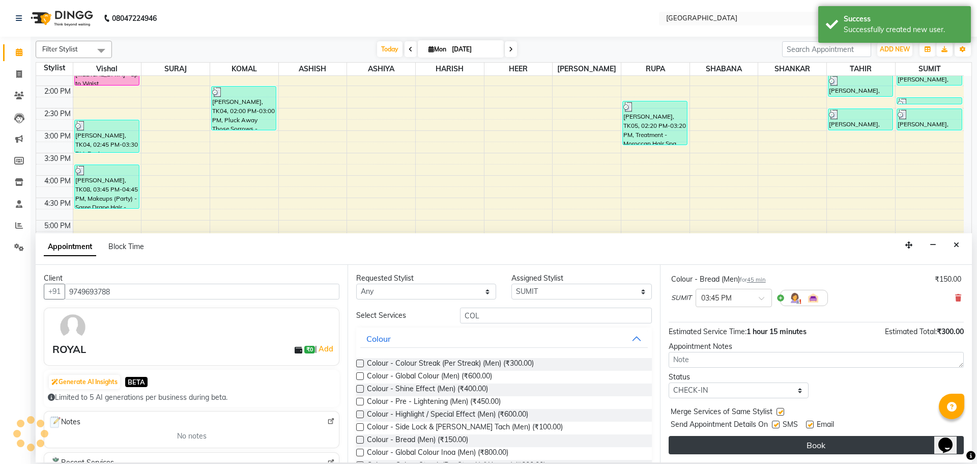
click at [793, 449] on button "Book" at bounding box center [816, 445] width 295 height 18
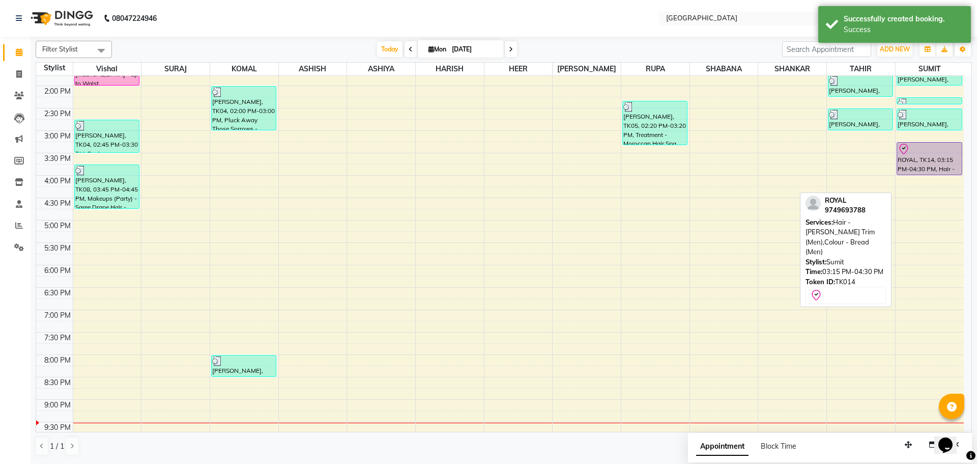
drag, startPoint x: 933, startPoint y: 194, endPoint x: 933, endPoint y: 168, distance: 26.5
click at [933, 168] on div "[PERSON_NAME], TK02, 12:30 PM-01:15 PM, Treatment - Loreal Hair Spa (Men) VIJAY…" at bounding box center [930, 175] width 68 height 716
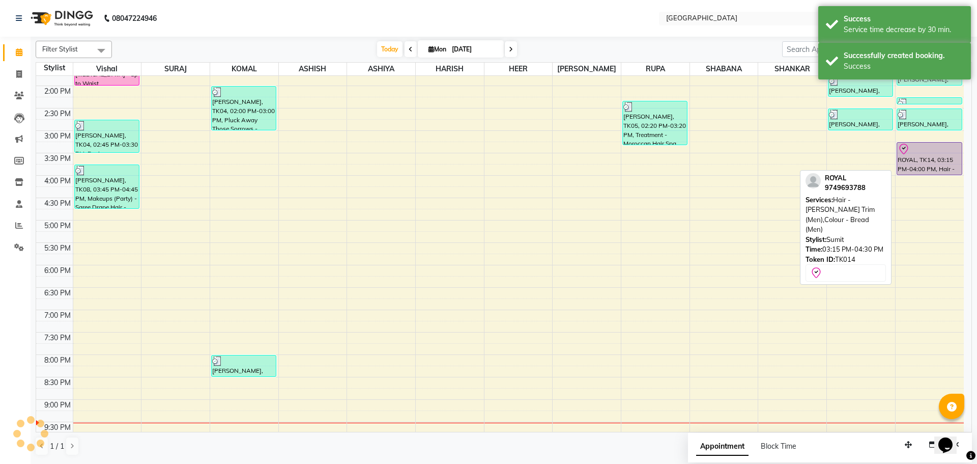
click at [930, 157] on div "ROYAL, TK14, 03:15 PM-04:00 PM, Hair - [PERSON_NAME] Trim (Men),Colour - Bread …" at bounding box center [929, 159] width 65 height 32
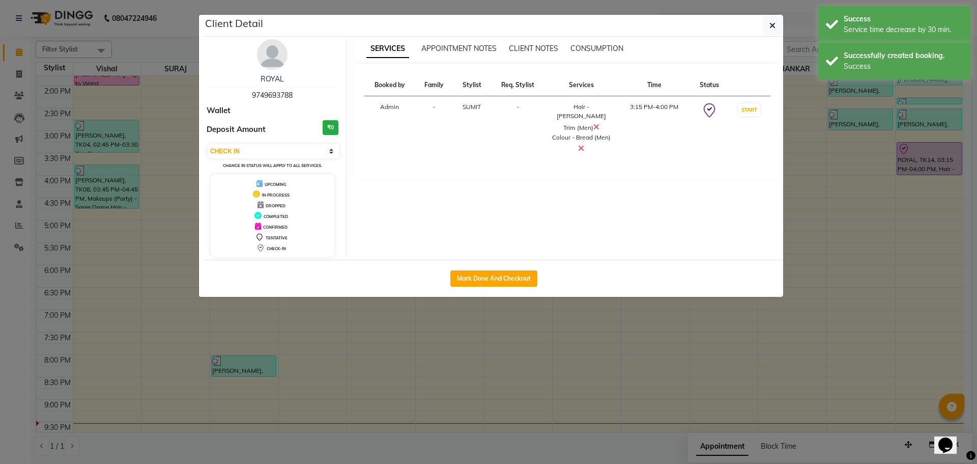
click at [492, 273] on button "Mark Done And Checkout" at bounding box center [493, 278] width 87 height 16
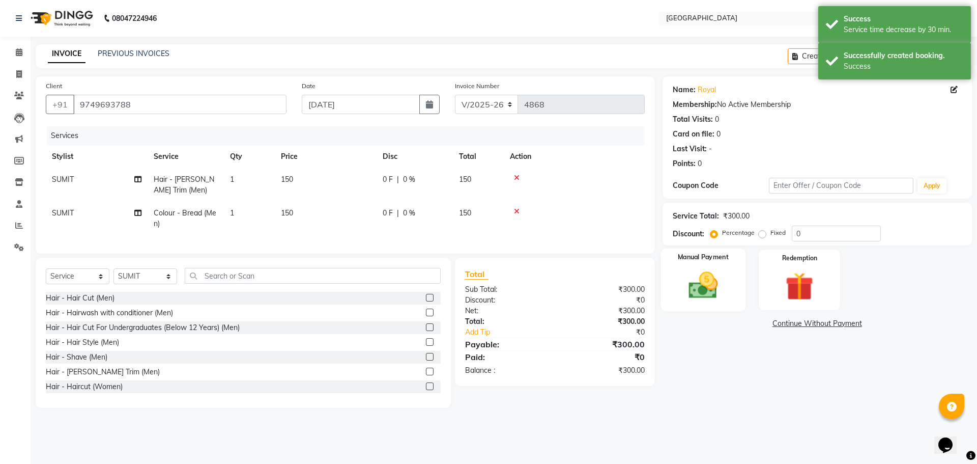
click at [718, 292] on img at bounding box center [702, 285] width 47 height 34
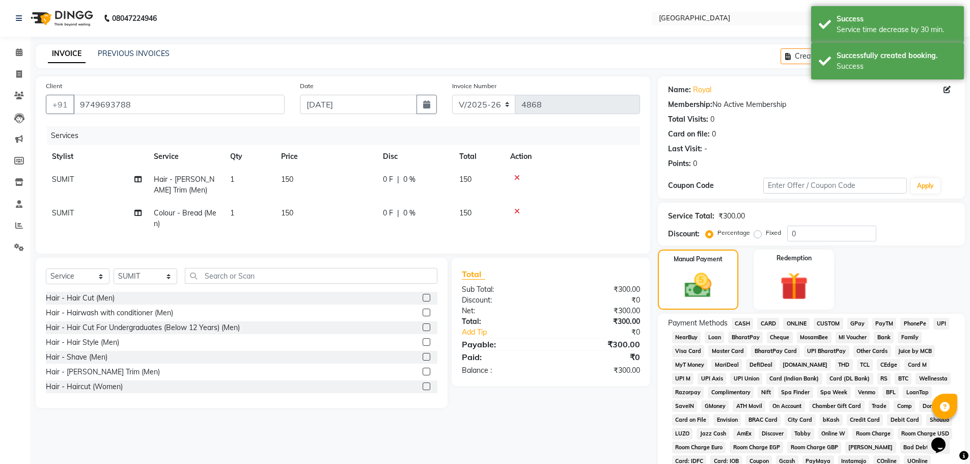
click at [853, 323] on span "GPay" at bounding box center [857, 324] width 21 height 12
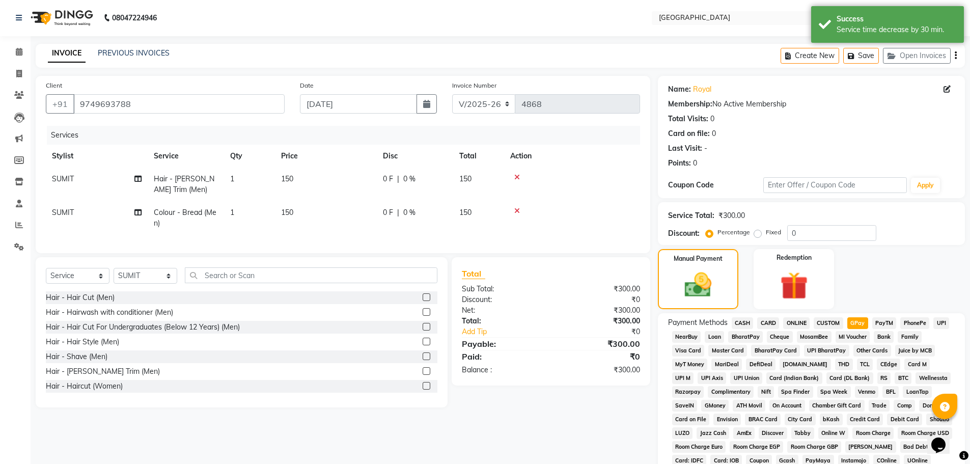
scroll to position [207, 0]
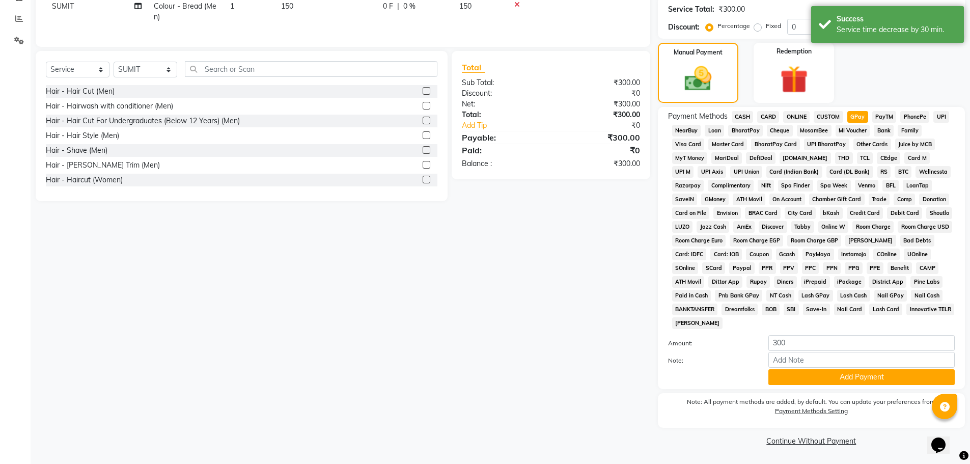
click at [741, 116] on span "CASH" at bounding box center [742, 117] width 22 height 12
click at [848, 380] on button "Add Payment" at bounding box center [861, 377] width 186 height 16
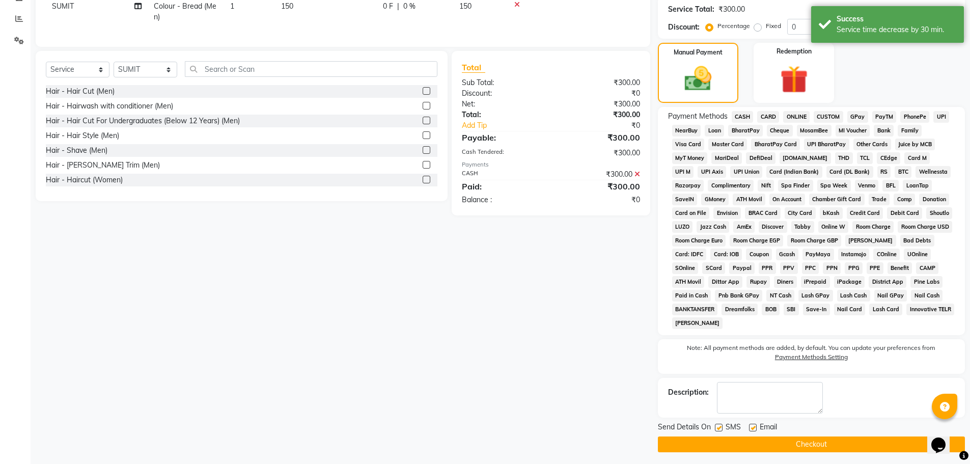
click at [814, 444] on button "Checkout" at bounding box center [811, 444] width 307 height 16
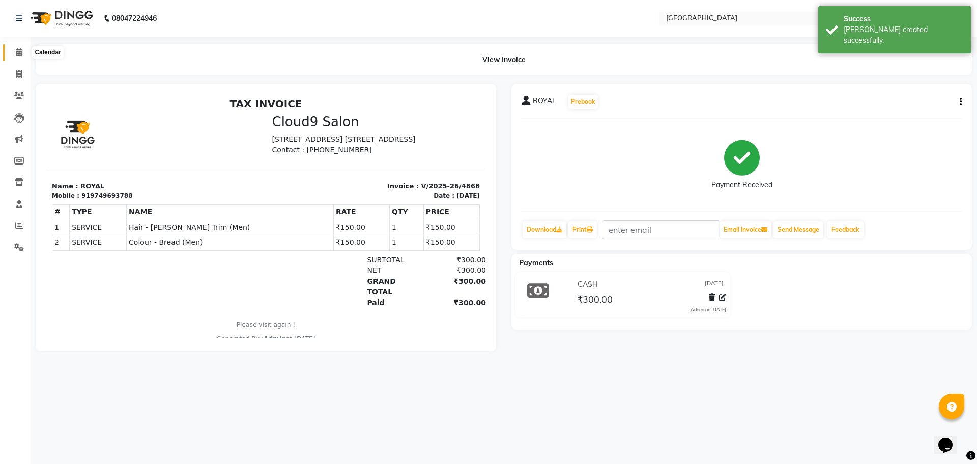
click at [18, 52] on icon at bounding box center [19, 52] width 7 height 8
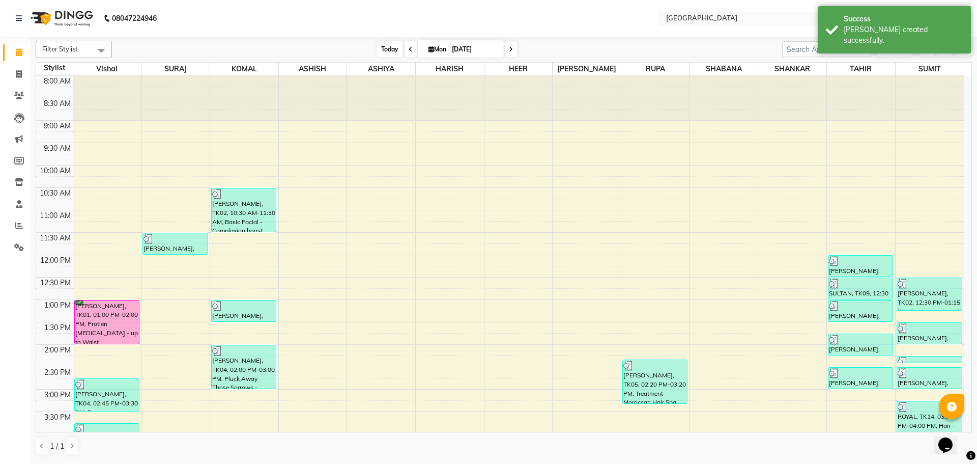
click at [384, 50] on span "Today" at bounding box center [389, 49] width 25 height 16
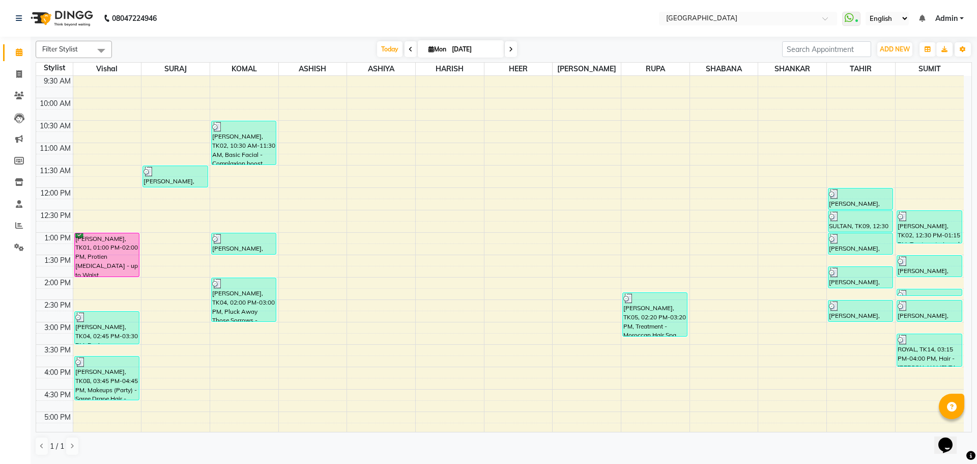
scroll to position [55, 0]
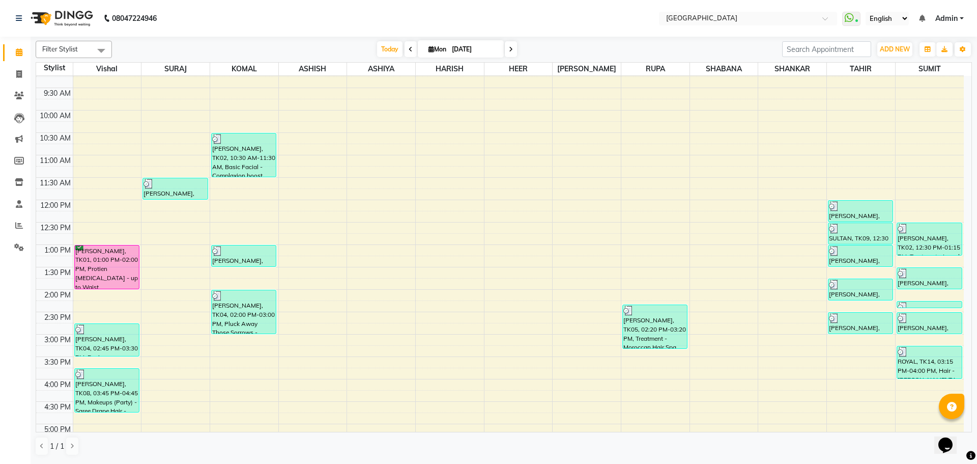
click at [859, 346] on div "8:00 AM 8:30 AM 9:00 AM 9:30 AM 10:00 AM 10:30 AM 11:00 AM 11:30 AM 12:00 PM 12…" at bounding box center [500, 379] width 928 height 716
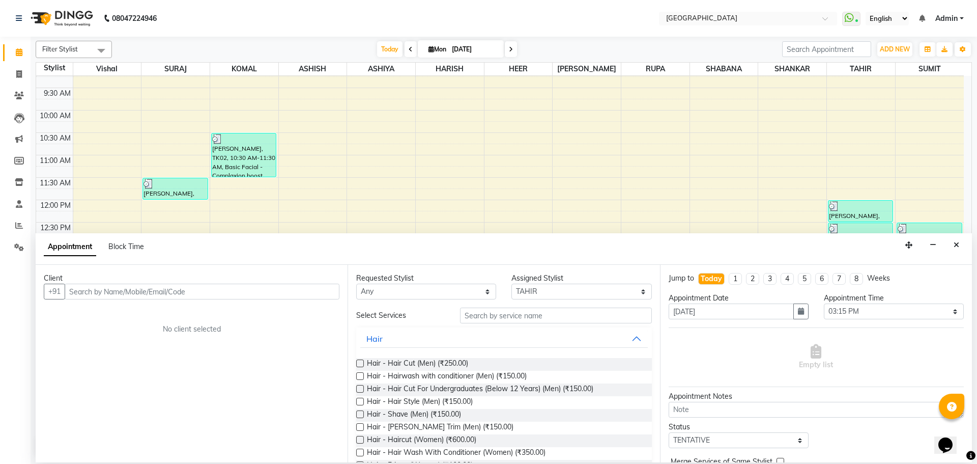
click at [309, 294] on input "text" at bounding box center [202, 291] width 275 height 16
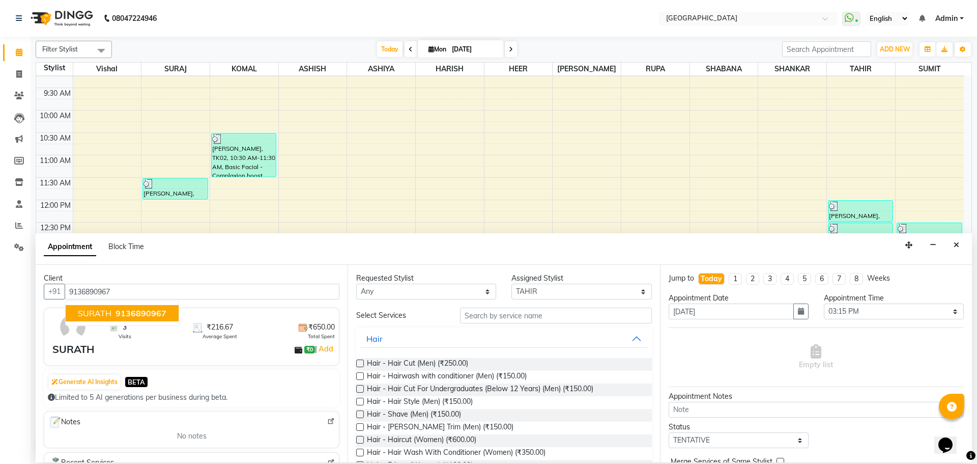
click at [113, 309] on ngb-highlight "9136890967" at bounding box center [139, 313] width 53 height 10
click at [441, 364] on span "Hair - Hair Cut (Men) (₹250.00)" at bounding box center [417, 364] width 101 height 13
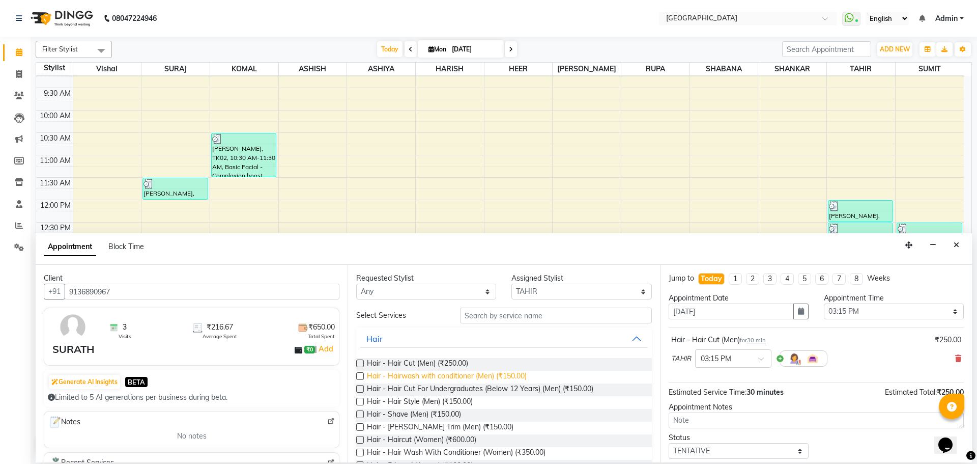
click at [513, 377] on span "Hair - Hairwash with conditioner (Men) (₹150.00)" at bounding box center [447, 377] width 160 height 13
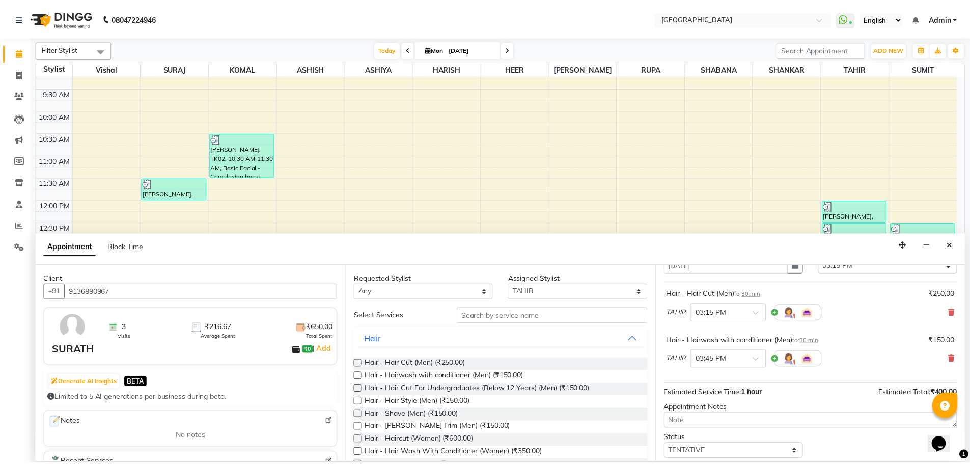
scroll to position [107, 0]
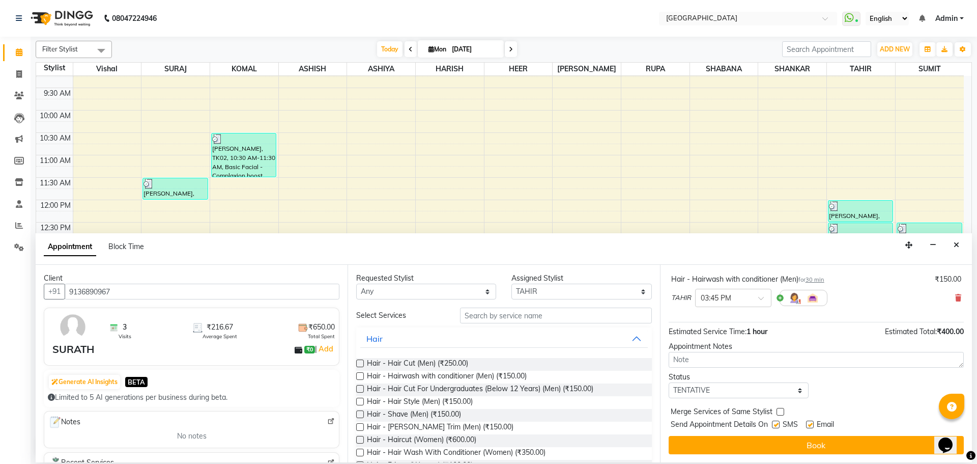
click at [782, 412] on label at bounding box center [781, 412] width 8 height 8
click at [782, 412] on input "checkbox" at bounding box center [780, 412] width 7 height 7
click at [784, 393] on select "Select TENTATIVE CONFIRM CHECK-IN UPCOMING" at bounding box center [739, 390] width 140 height 16
click at [669, 382] on select "Select TENTATIVE CONFIRM CHECK-IN UPCOMING" at bounding box center [739, 390] width 140 height 16
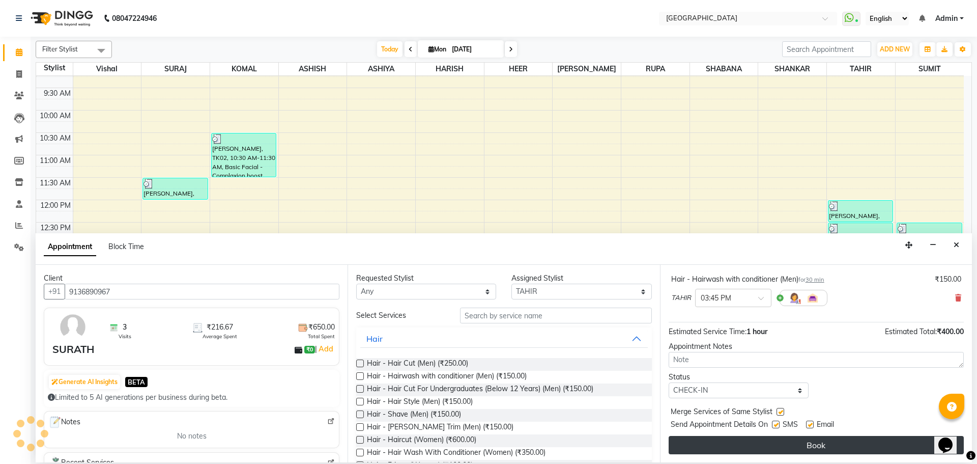
click at [814, 450] on button "Book" at bounding box center [816, 445] width 295 height 18
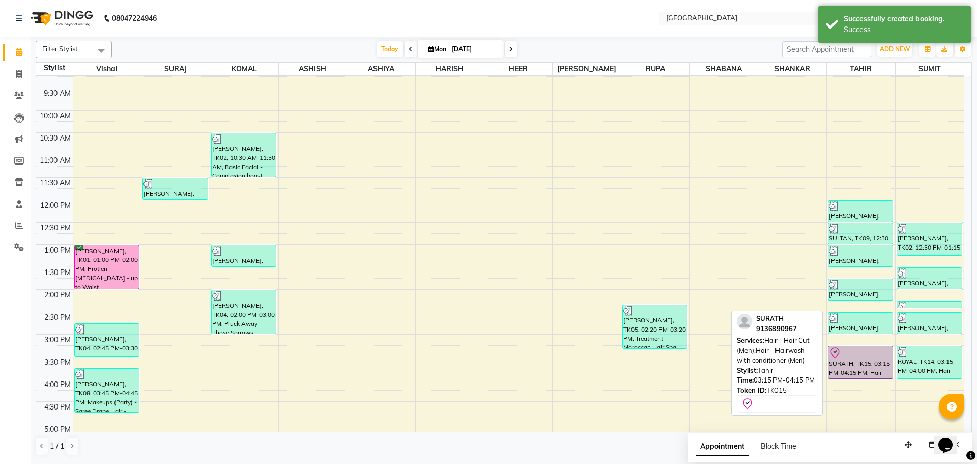
drag, startPoint x: 851, startPoint y: 388, endPoint x: 853, endPoint y: 358, distance: 29.5
click at [851, 364] on div "[PERSON_NAME], TK02, 12:00 PM-12:30 PM, Hair - [PERSON_NAME] Trim (Men) SULTAN,…" at bounding box center [861, 379] width 68 height 716
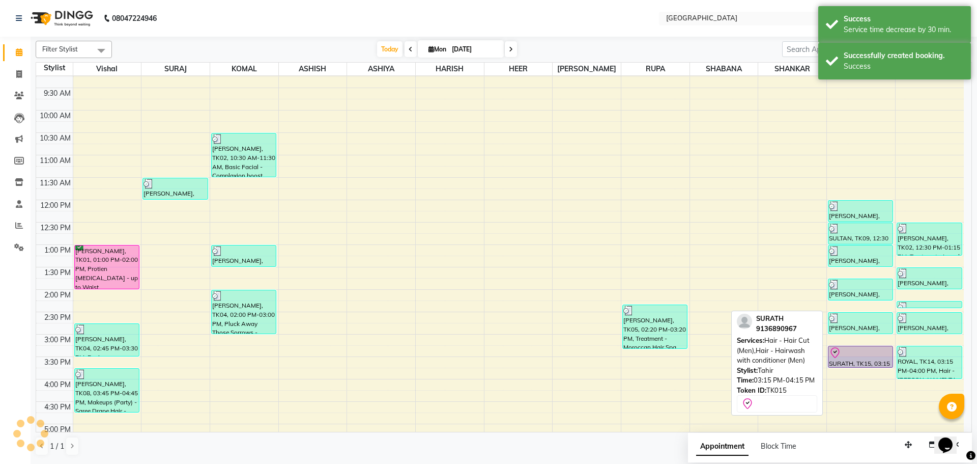
click at [853, 358] on div "SURATH, TK15, 03:15 PM-03:45 PM, Hair - Hair Cut (Men),Hair - Hairwash with con…" at bounding box center [860, 357] width 65 height 22
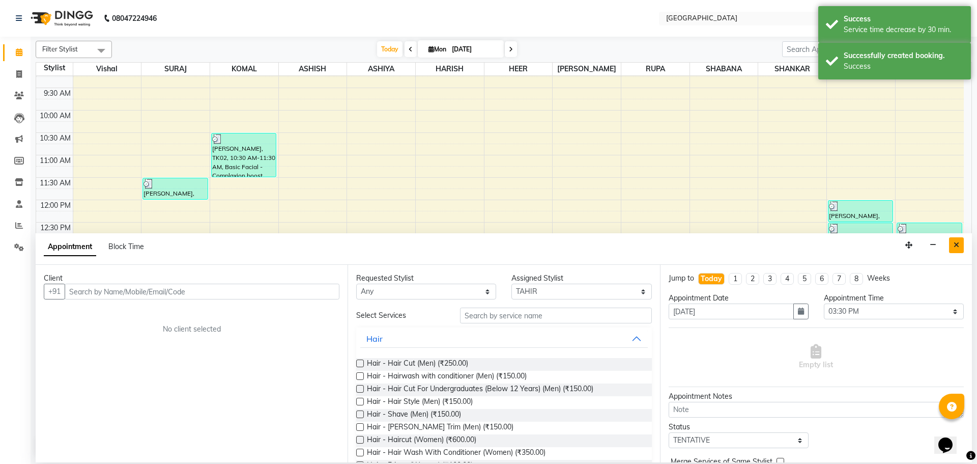
click at [957, 244] on icon "Close" at bounding box center [957, 244] width 6 height 7
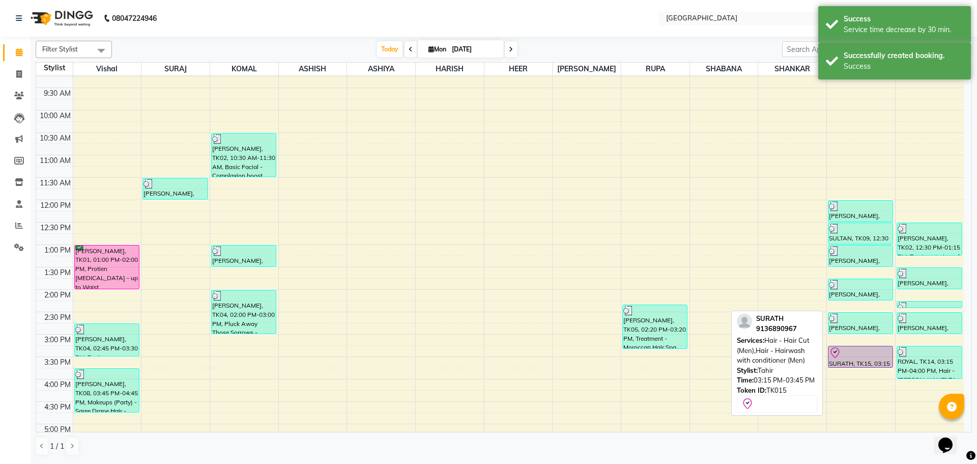
click at [858, 353] on div at bounding box center [860, 353] width 63 height 12
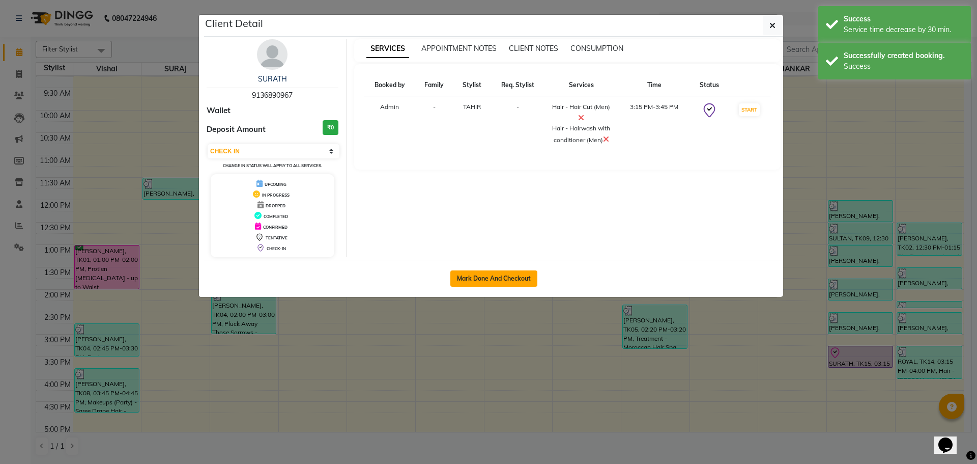
click at [514, 280] on button "Mark Done And Checkout" at bounding box center [493, 278] width 87 height 16
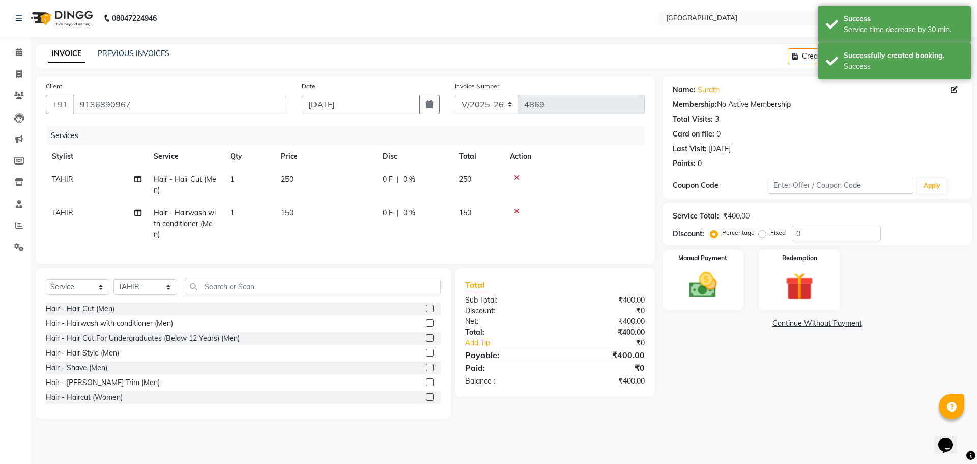
click at [453, 179] on td "250" at bounding box center [478, 185] width 51 height 34
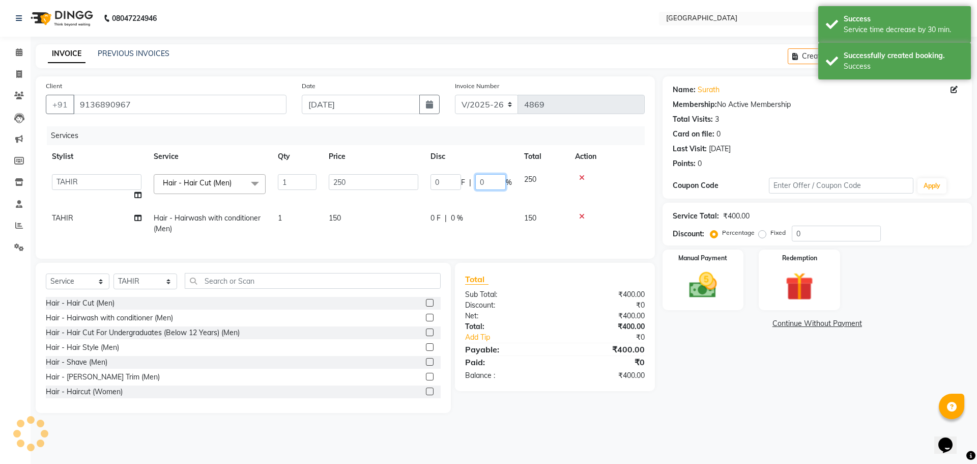
click at [479, 178] on input "0" at bounding box center [490, 182] width 31 height 16
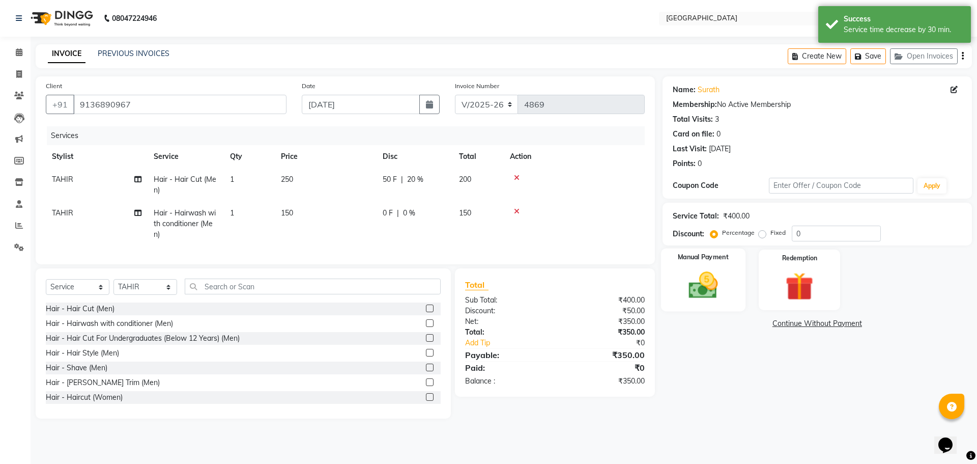
click at [716, 282] on img at bounding box center [702, 285] width 47 height 34
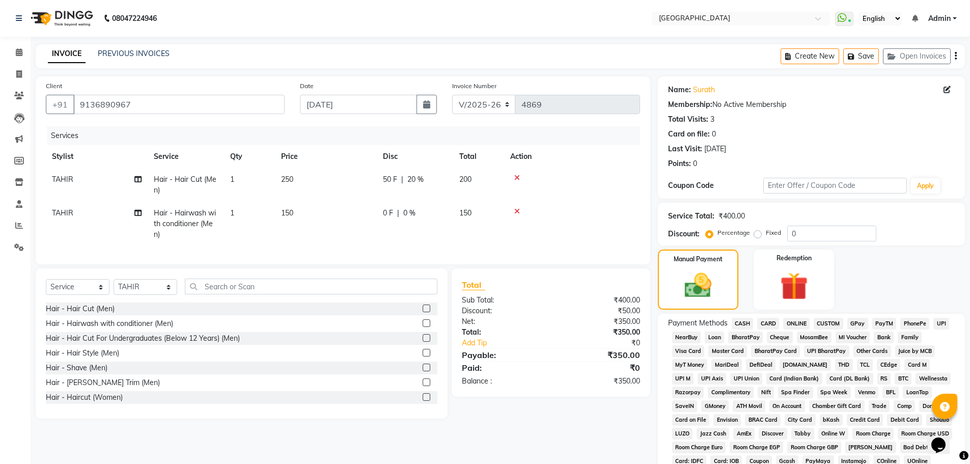
click at [857, 318] on span "GPay" at bounding box center [857, 324] width 21 height 12
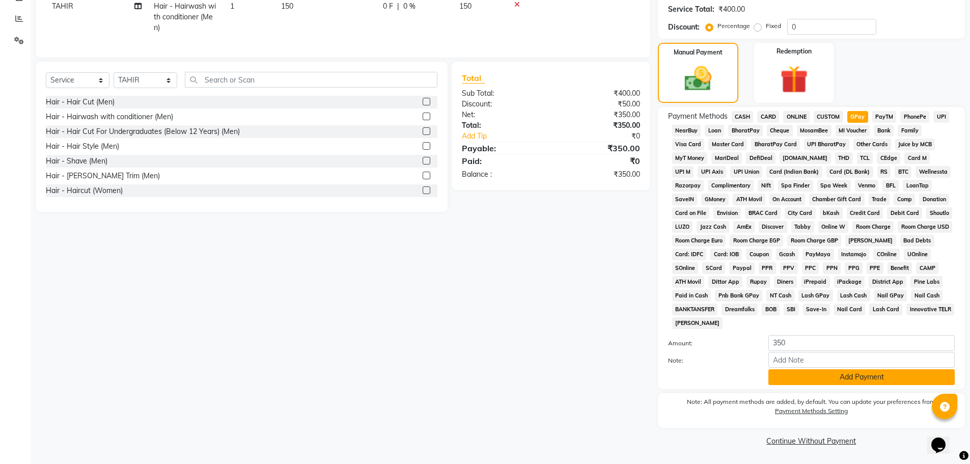
click at [838, 374] on button "Add Payment" at bounding box center [861, 377] width 186 height 16
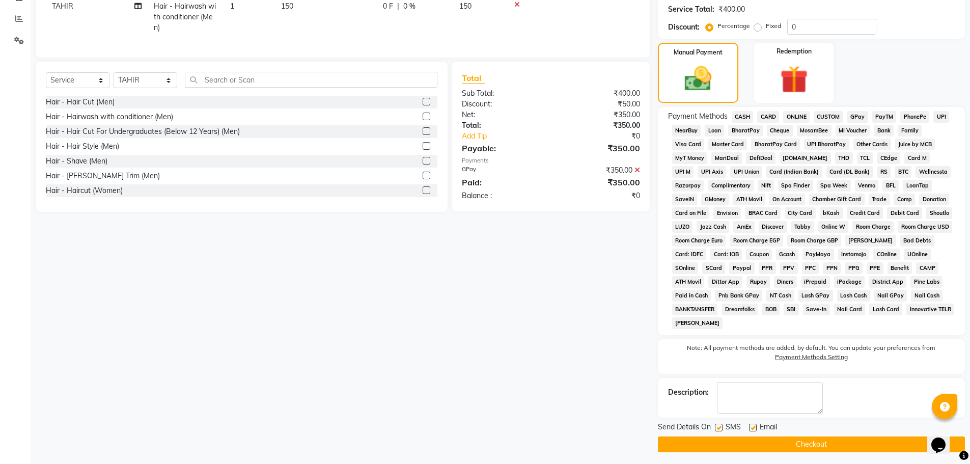
click at [817, 440] on button "Checkout" at bounding box center [811, 444] width 307 height 16
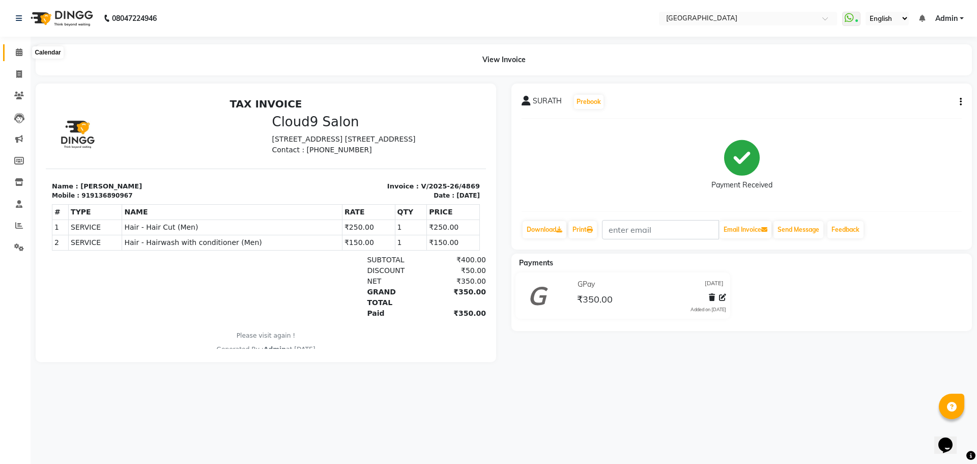
click at [19, 52] on icon at bounding box center [19, 52] width 7 height 8
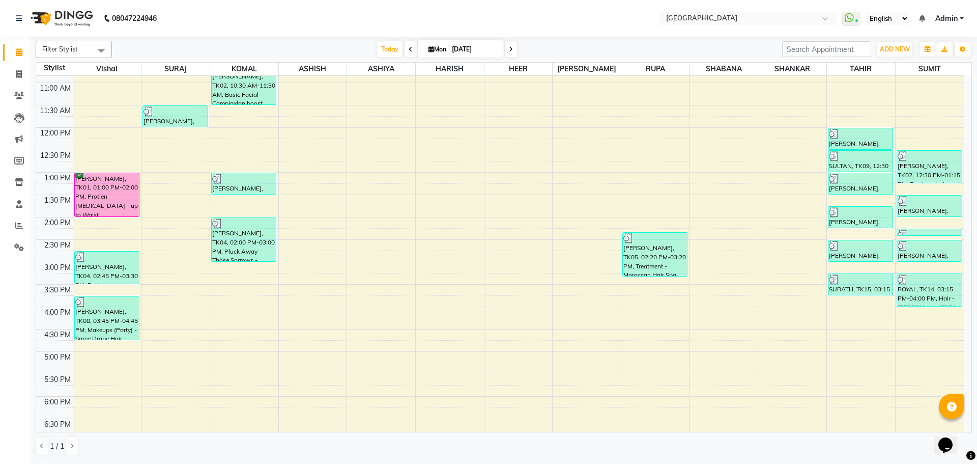
scroll to position [153, 0]
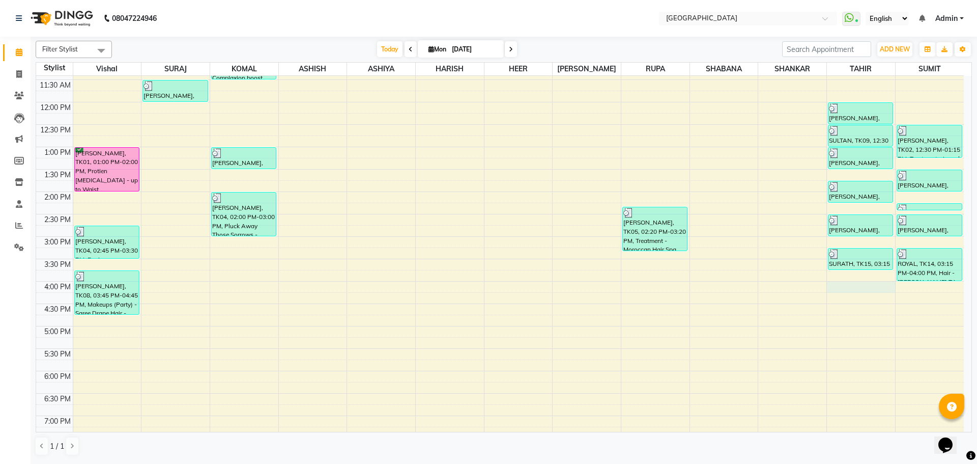
click at [866, 286] on div "8:00 AM 8:30 AM 9:00 AM 9:30 AM 10:00 AM 10:30 AM 11:00 AM 11:30 AM 12:00 PM 12…" at bounding box center [500, 281] width 928 height 716
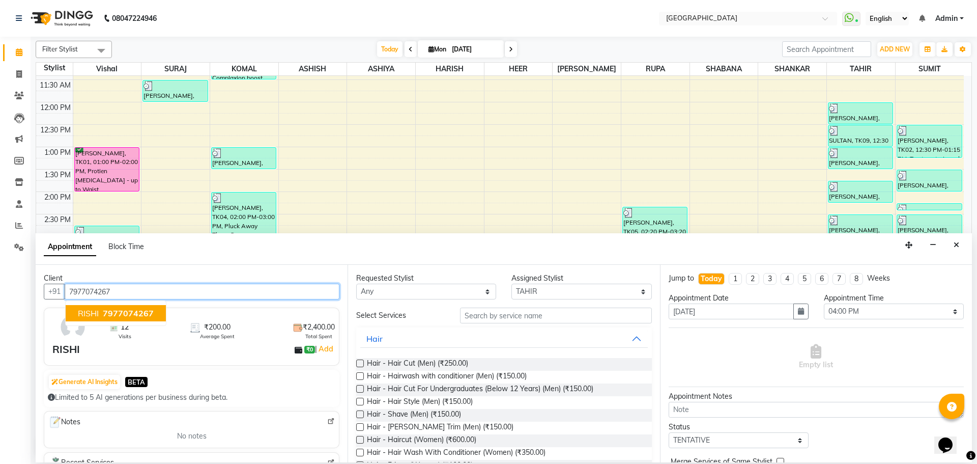
click at [94, 306] on button "RISHI 7977074267" at bounding box center [116, 313] width 100 height 16
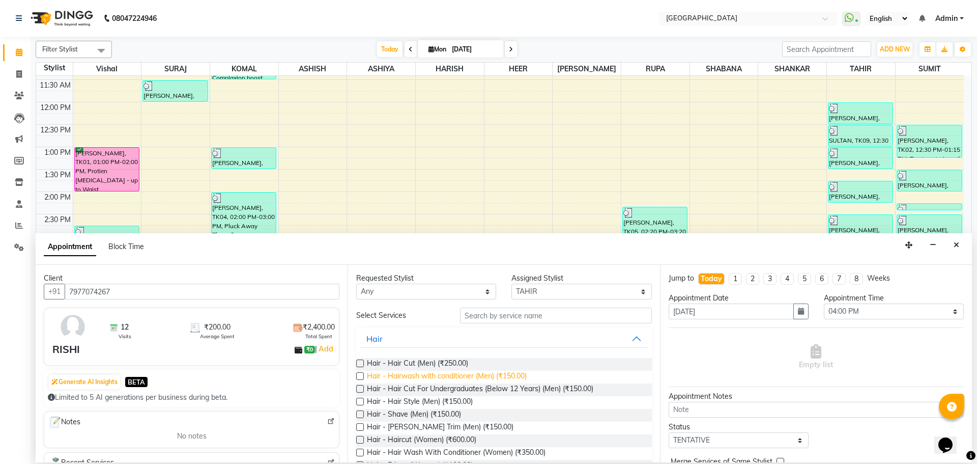
click at [482, 379] on span "Hair - Hairwash with conditioner (Men) (₹150.00)" at bounding box center [447, 377] width 160 height 13
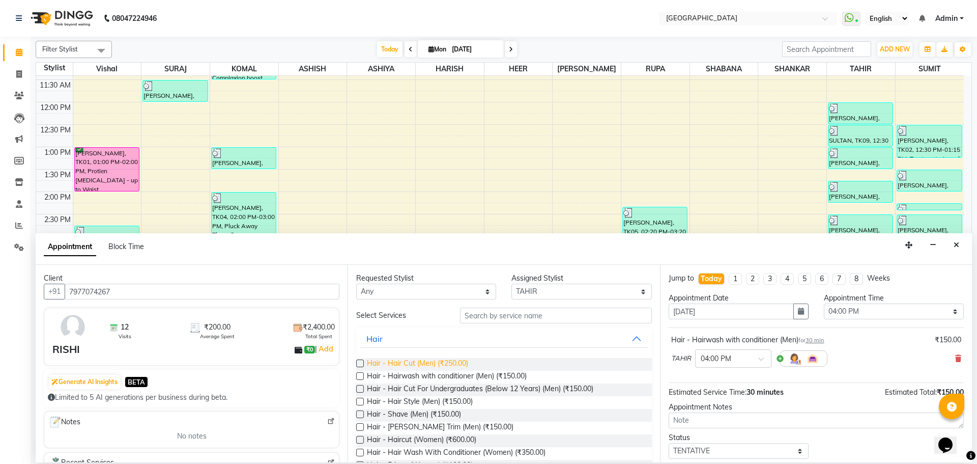
click at [444, 363] on span "Hair - Hair Cut (Men) (₹250.00)" at bounding box center [417, 364] width 101 height 13
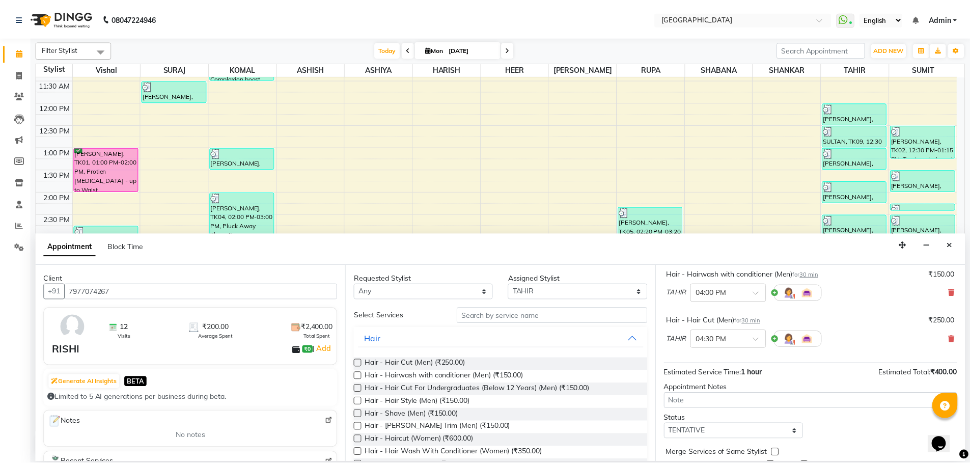
scroll to position [107, 0]
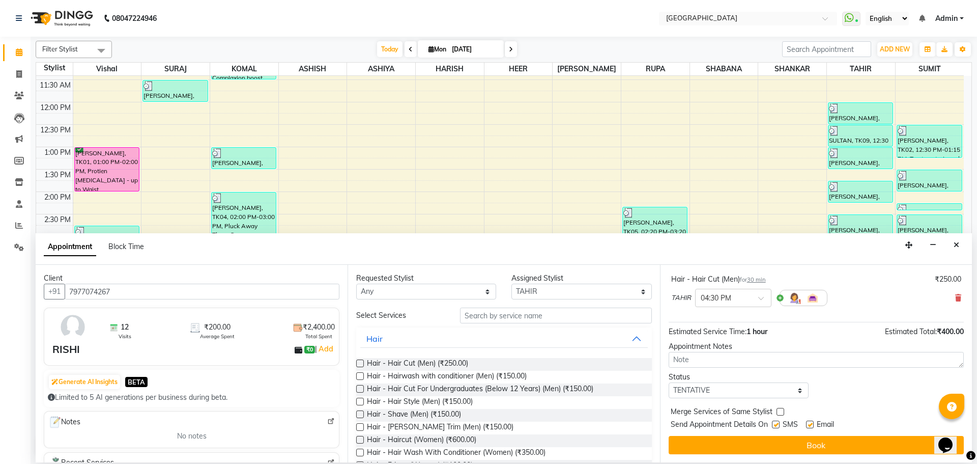
click at [778, 413] on label at bounding box center [781, 412] width 8 height 8
click at [778, 413] on input "checkbox" at bounding box center [780, 412] width 7 height 7
click at [780, 393] on select "Select TENTATIVE CONFIRM CHECK-IN UPCOMING" at bounding box center [739, 390] width 140 height 16
click at [669, 382] on select "Select TENTATIVE CONFIRM CHECK-IN UPCOMING" at bounding box center [739, 390] width 140 height 16
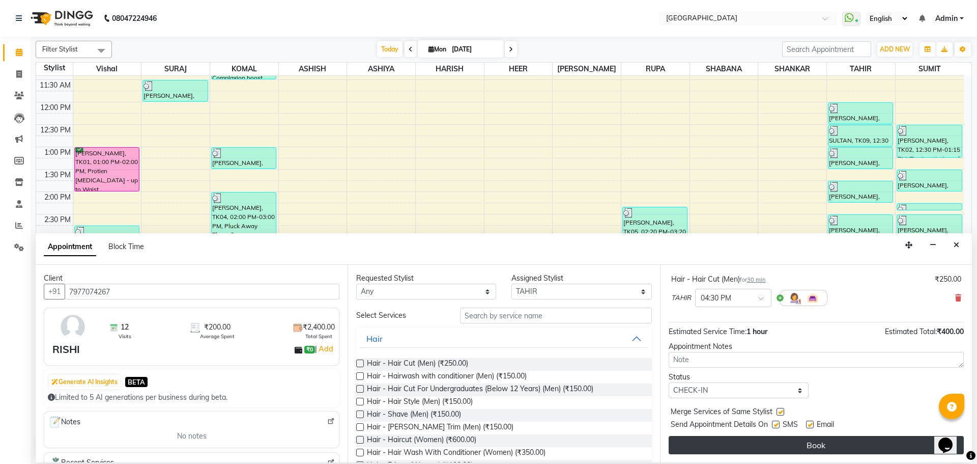
click at [798, 444] on button "Book" at bounding box center [816, 445] width 295 height 18
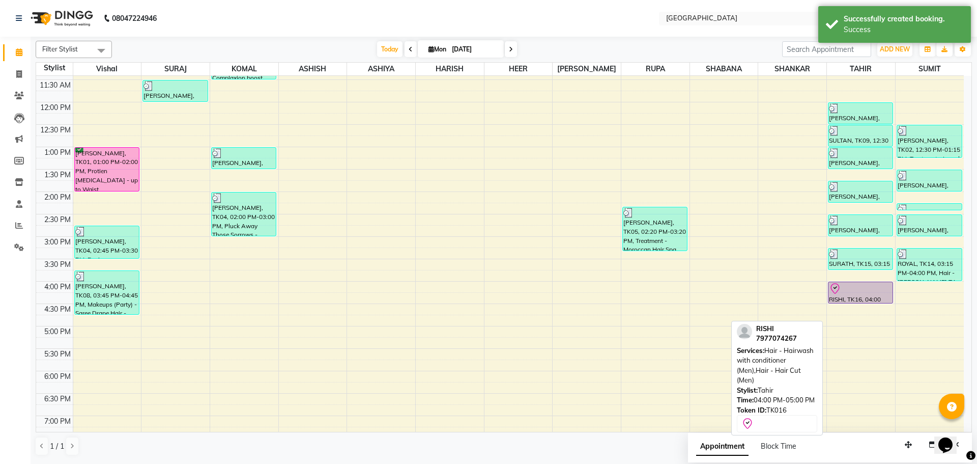
drag, startPoint x: 854, startPoint y: 323, endPoint x: 855, endPoint y: 294, distance: 28.5
click at [855, 294] on div "[PERSON_NAME], TK02, 12:00 PM-12:30 PM, Hair - [PERSON_NAME] Trim (Men) SULTAN,…" at bounding box center [861, 281] width 68 height 716
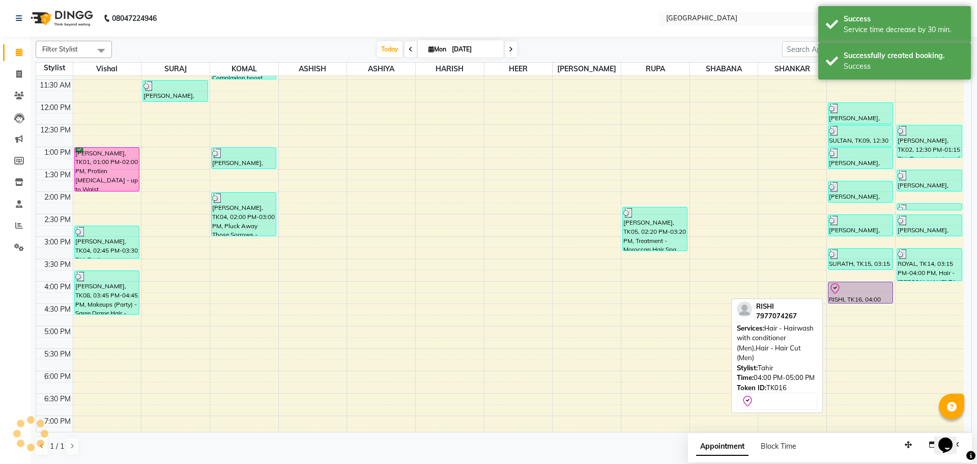
click at [856, 294] on div "RISHI, TK16, 04:00 PM-04:30 PM, Hair - Hairwash with conditioner (Men),Hair - H…" at bounding box center [861, 292] width 64 height 21
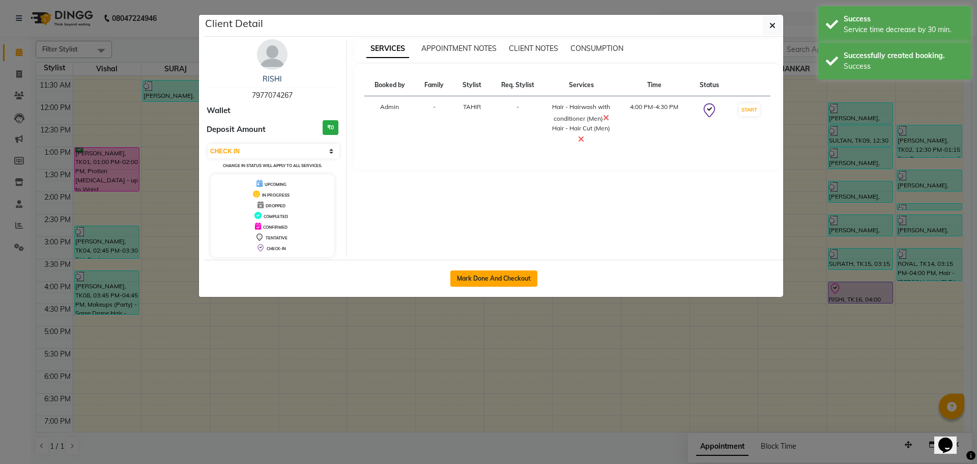
click at [484, 277] on button "Mark Done And Checkout" at bounding box center [493, 278] width 87 height 16
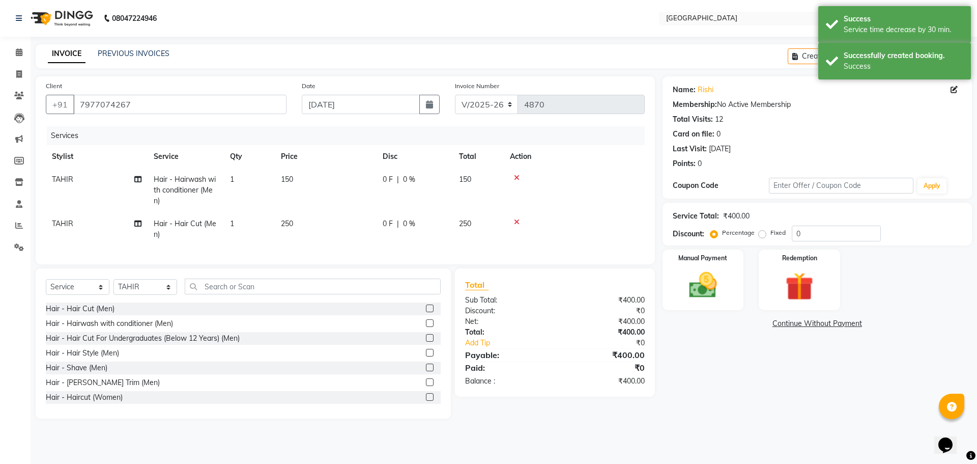
click at [422, 223] on div "0 F | 0 %" at bounding box center [415, 223] width 64 height 11
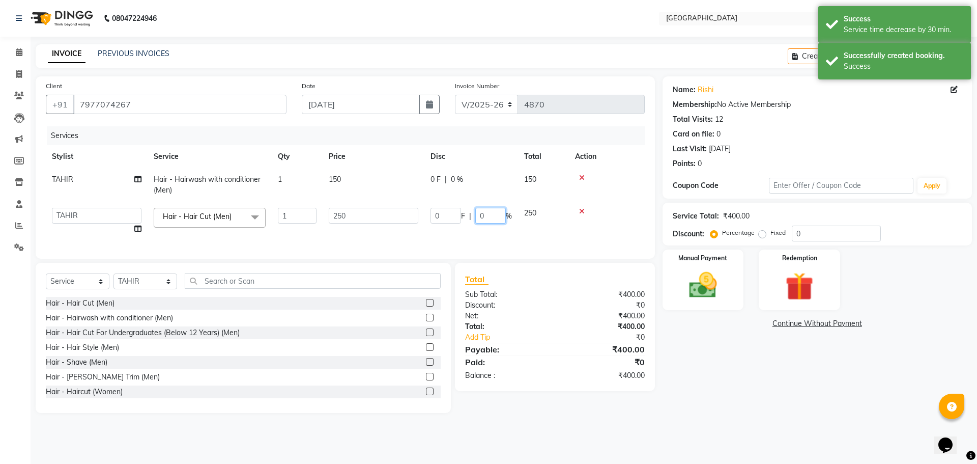
click at [479, 211] on input "0" at bounding box center [490, 216] width 31 height 16
click at [574, 233] on td at bounding box center [607, 221] width 76 height 39
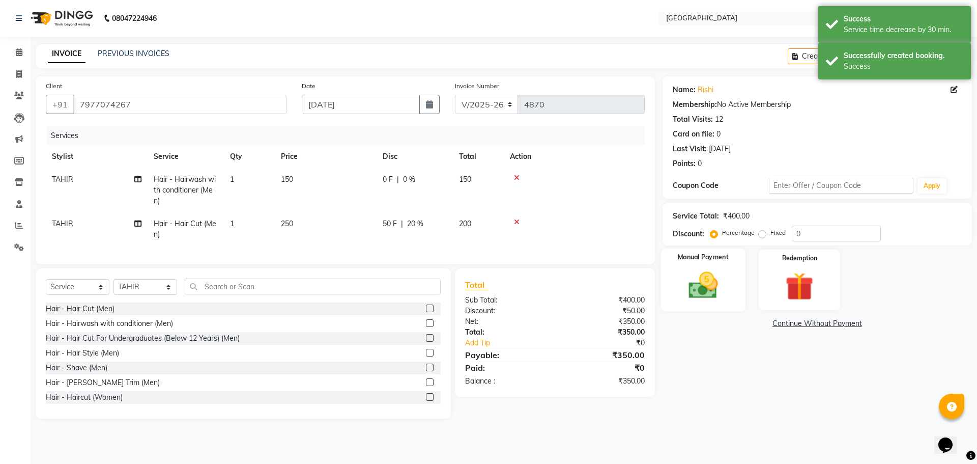
click at [702, 285] on img at bounding box center [702, 285] width 47 height 34
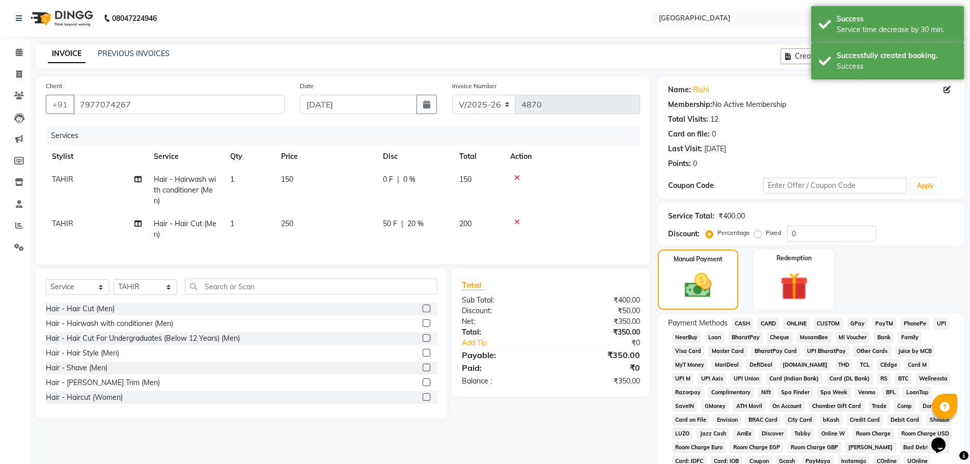
click at [857, 323] on span "GPay" at bounding box center [857, 324] width 21 height 12
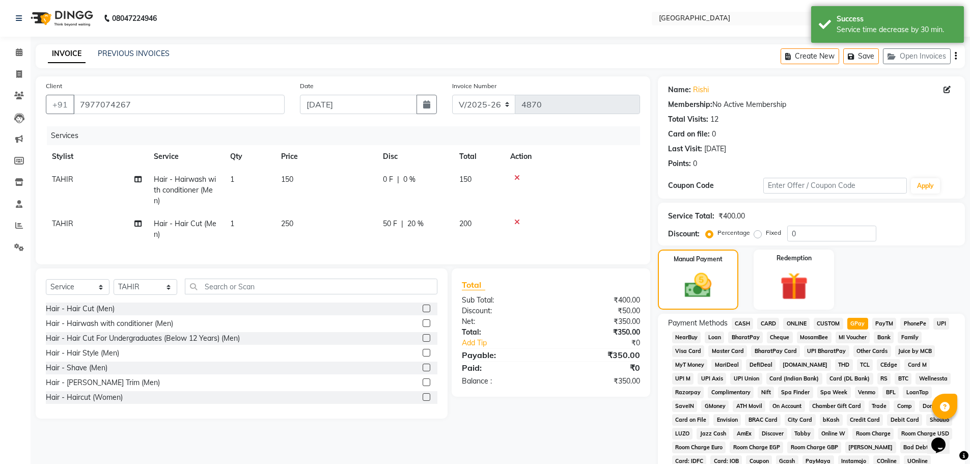
scroll to position [207, 0]
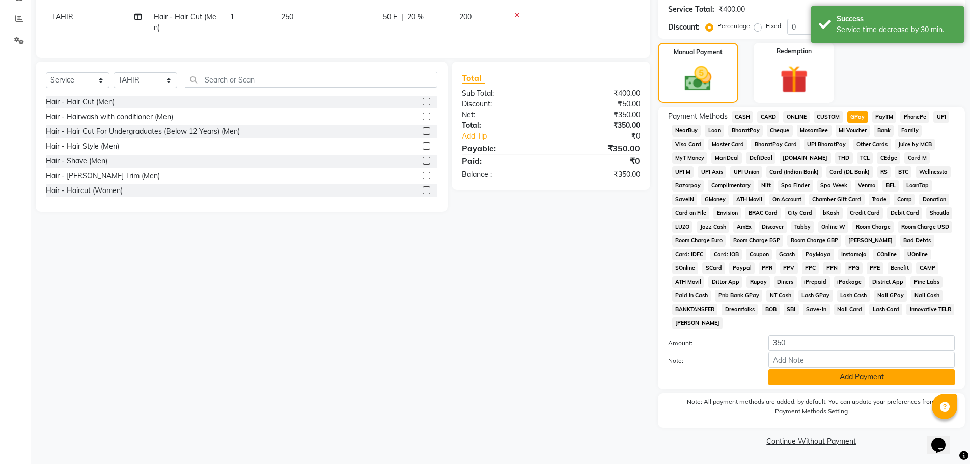
click at [858, 372] on button "Add Payment" at bounding box center [861, 377] width 186 height 16
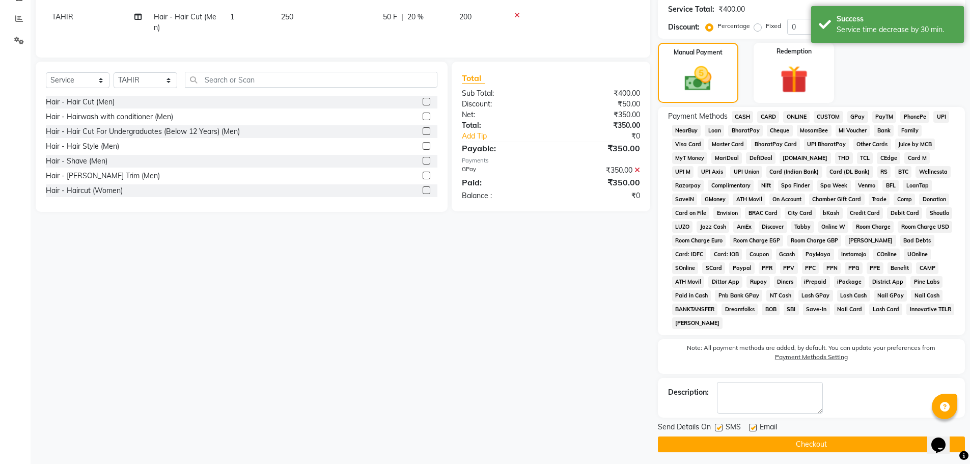
click at [801, 448] on button "Checkout" at bounding box center [811, 444] width 307 height 16
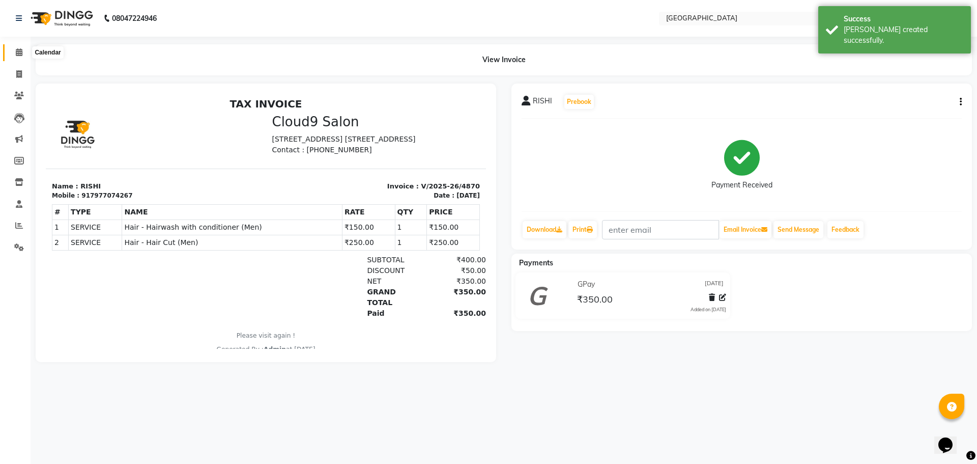
click at [18, 53] on icon at bounding box center [19, 52] width 7 height 8
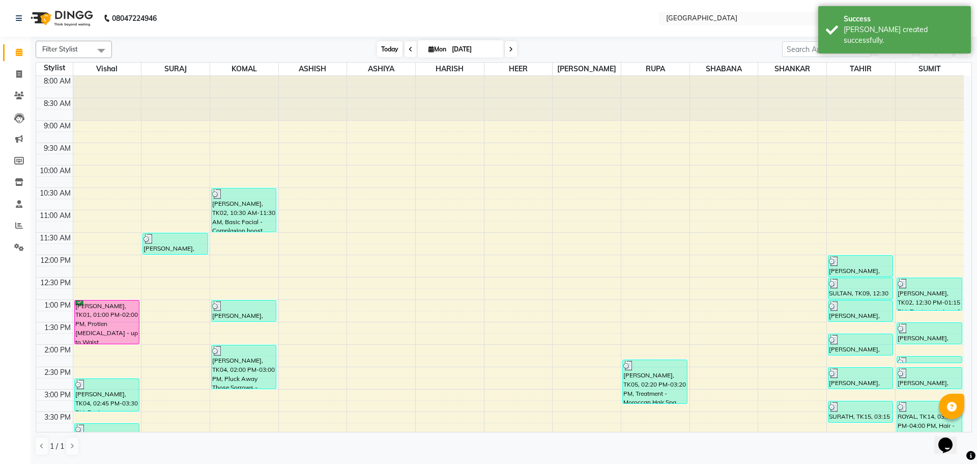
click at [390, 47] on span "Today" at bounding box center [389, 49] width 25 height 16
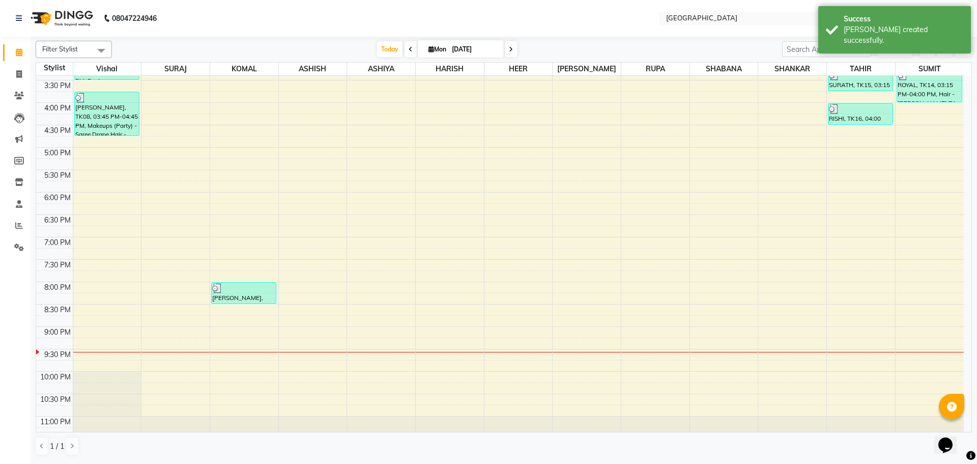
scroll to position [309, 0]
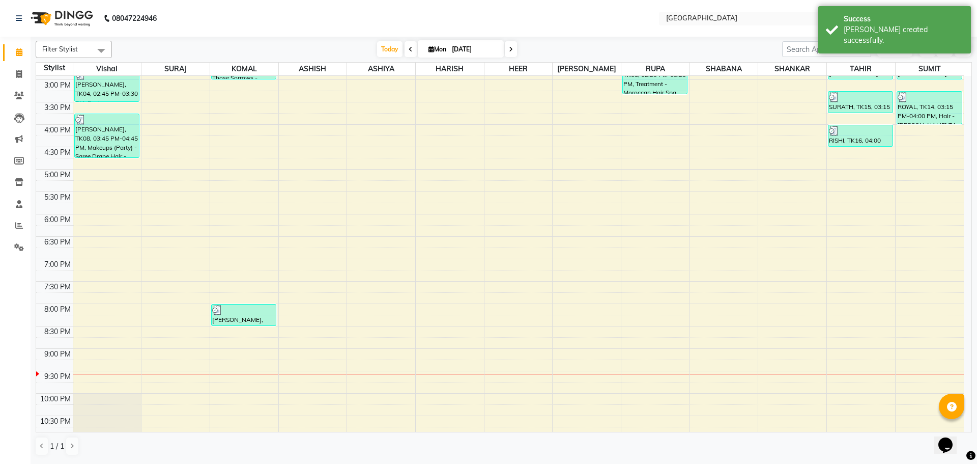
click at [848, 156] on div "8:00 AM 8:30 AM 9:00 AM 9:30 AM 10:00 AM 10:30 AM 11:00 AM 11:30 AM 12:00 PM 12…" at bounding box center [500, 124] width 928 height 716
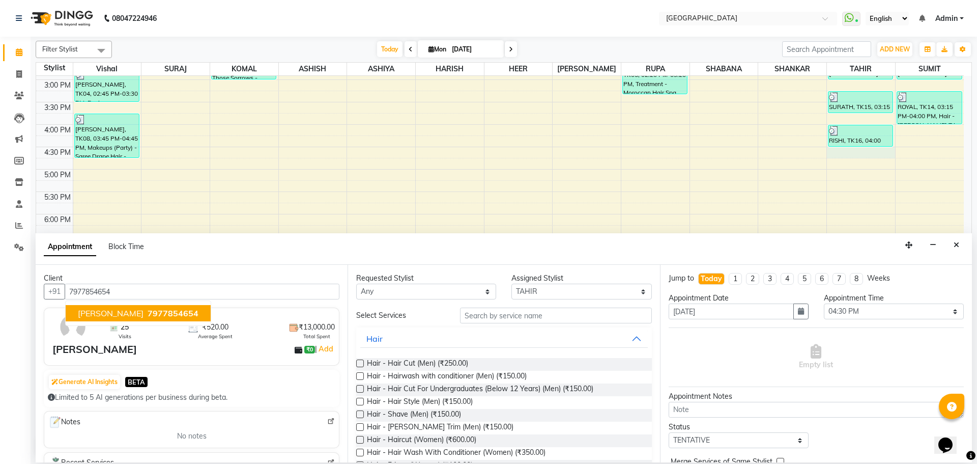
click at [148, 314] on span "7977854654" at bounding box center [173, 313] width 51 height 10
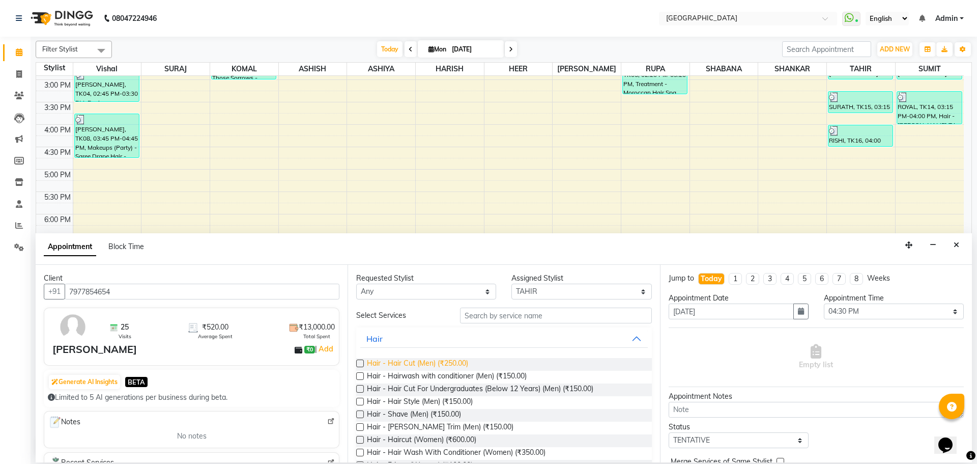
click at [458, 366] on span "Hair - Hair Cut (Men) (₹250.00)" at bounding box center [417, 364] width 101 height 13
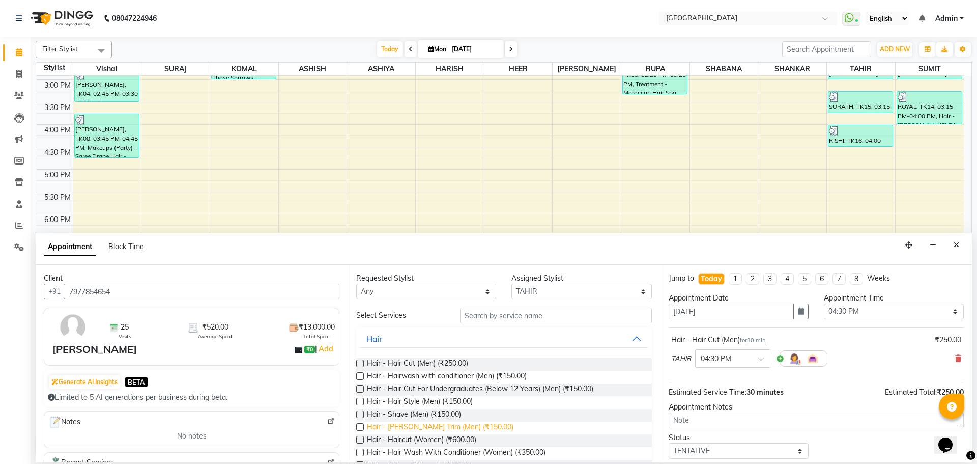
click at [431, 423] on span "Hair - [PERSON_NAME] Trim (Men) (₹150.00)" at bounding box center [440, 427] width 147 height 13
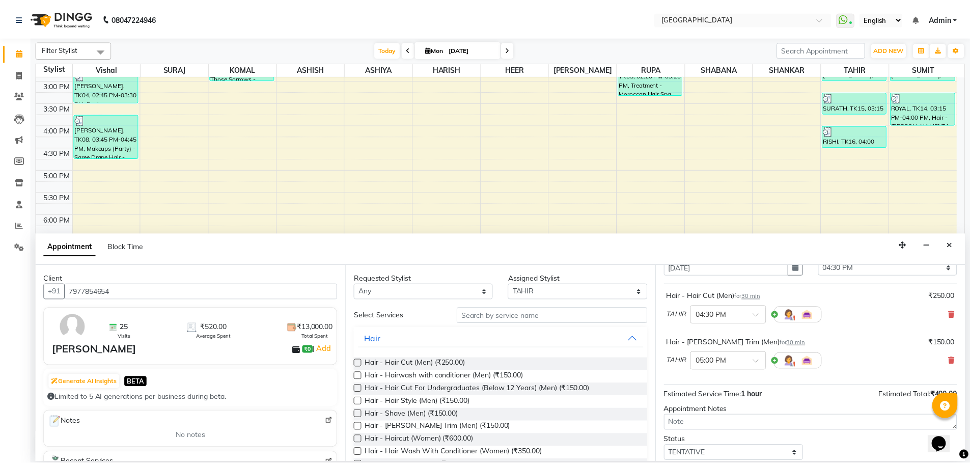
scroll to position [107, 0]
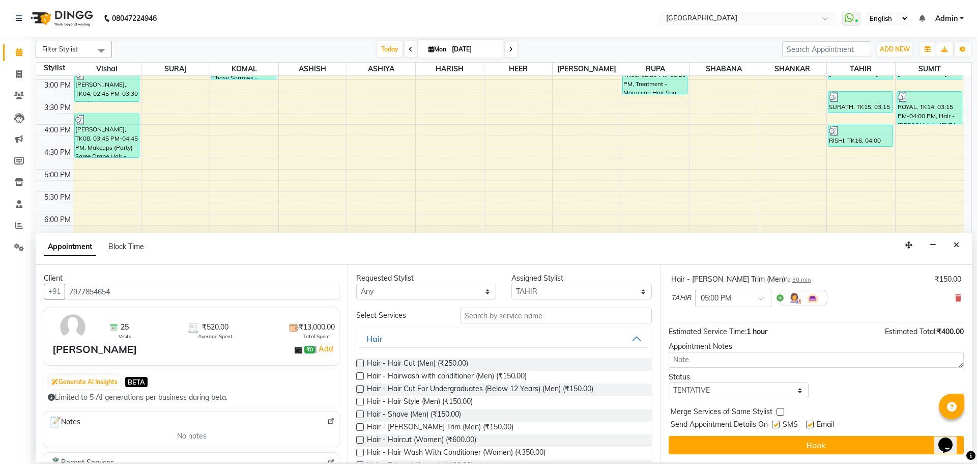
click at [778, 413] on label at bounding box center [781, 412] width 8 height 8
click at [778, 413] on input "checkbox" at bounding box center [780, 412] width 7 height 7
click at [779, 394] on select "Select TENTATIVE CONFIRM CHECK-IN UPCOMING" at bounding box center [739, 390] width 140 height 16
click at [669, 382] on select "Select TENTATIVE CONFIRM CHECK-IN UPCOMING" at bounding box center [739, 390] width 140 height 16
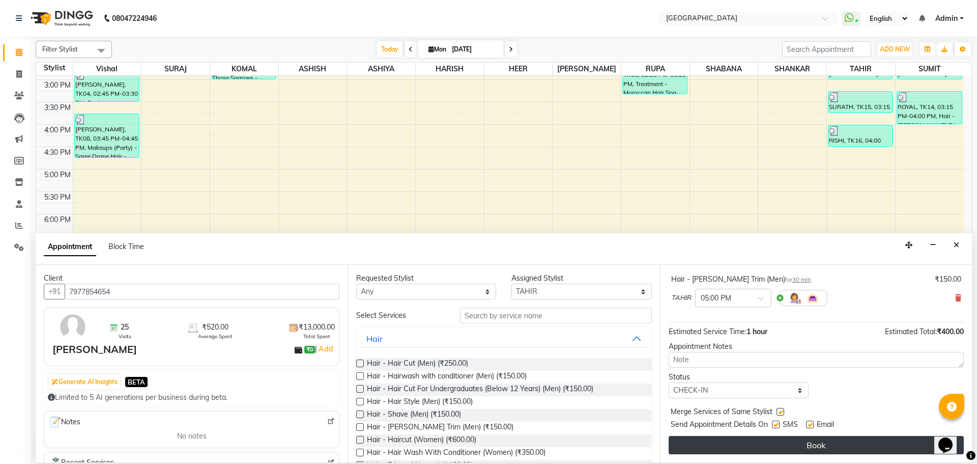
click at [815, 443] on button "Book" at bounding box center [816, 445] width 295 height 18
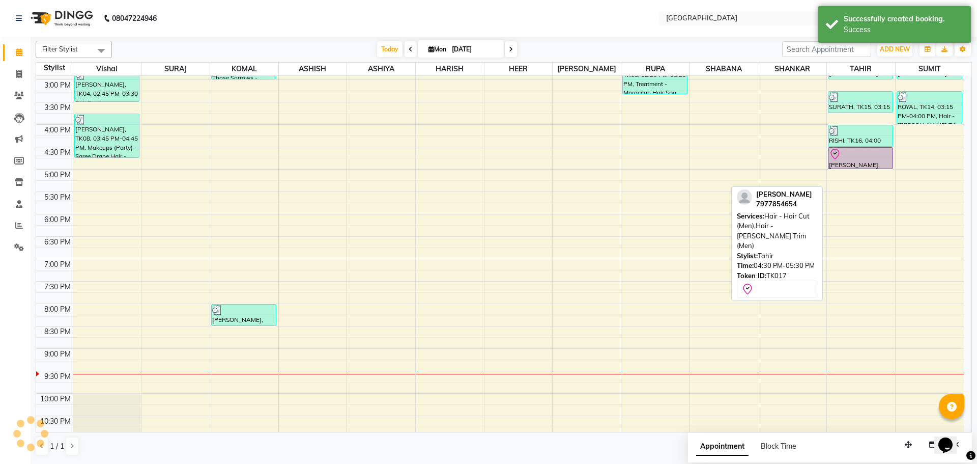
drag, startPoint x: 865, startPoint y: 189, endPoint x: 867, endPoint y: 168, distance: 21.0
click at [867, 168] on div "[PERSON_NAME], TK02, 12:00 PM-12:30 PM, Hair - [PERSON_NAME] Trim (Men) SULTAN,…" at bounding box center [861, 124] width 68 height 716
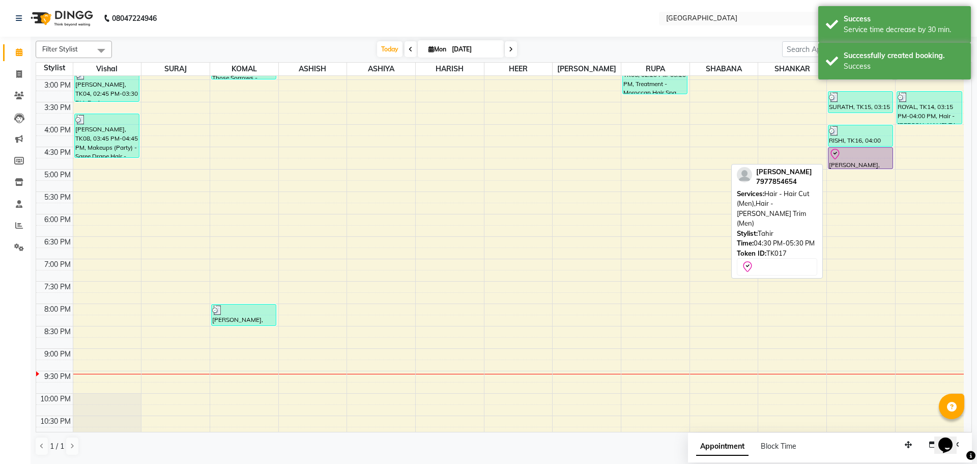
click at [867, 161] on div "[PERSON_NAME], TK17, 04:30 PM-05:00 PM, Hair - Hair Cut (Men),Hair - [PERSON_NA…" at bounding box center [861, 158] width 64 height 21
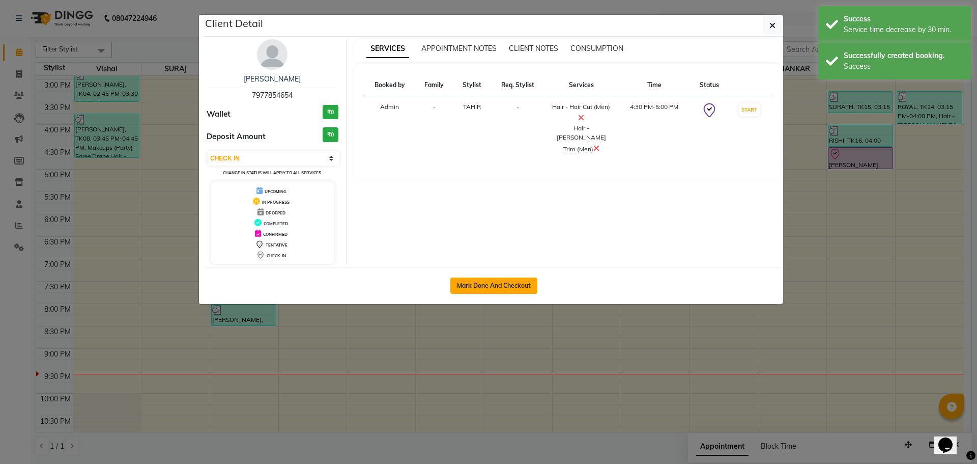
click at [505, 279] on button "Mark Done And Checkout" at bounding box center [493, 285] width 87 height 16
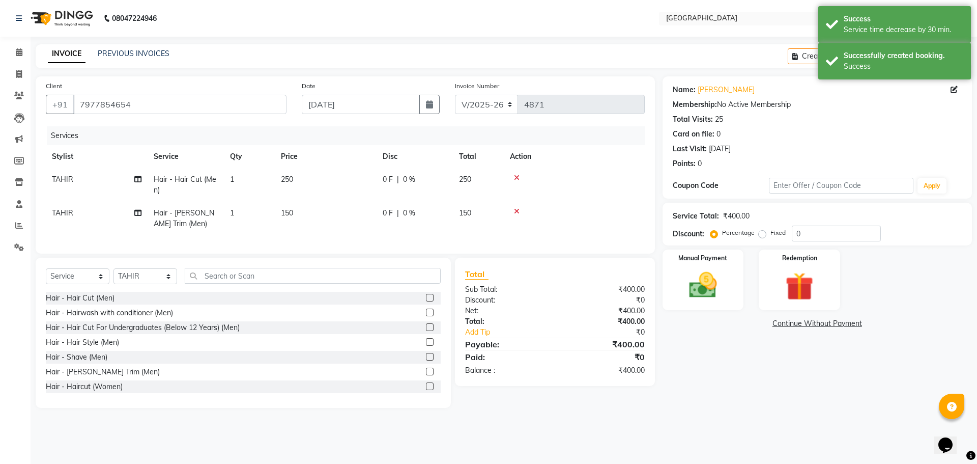
click at [431, 181] on div "0 F | 0 %" at bounding box center [415, 179] width 64 height 11
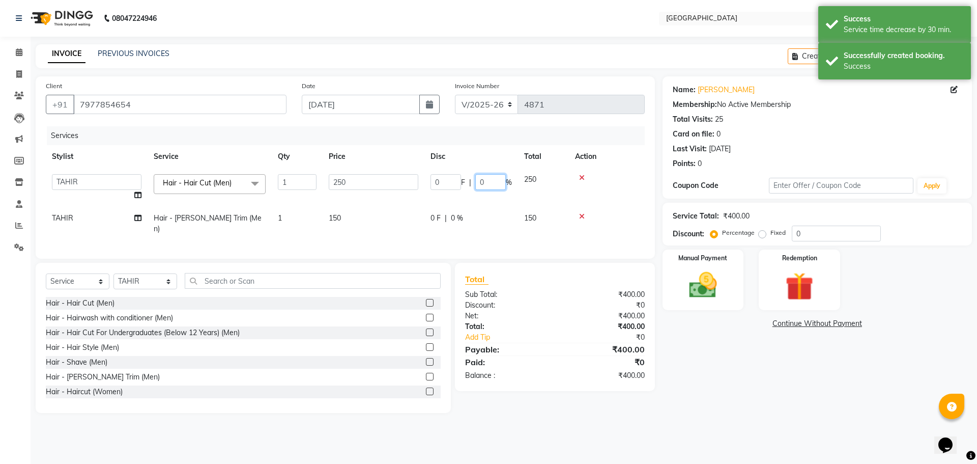
click at [478, 182] on input "0" at bounding box center [490, 182] width 31 height 16
click at [618, 204] on tbody "ASHISH [PERSON_NAME] [PERSON_NAME] [PERSON_NAME] [PERSON_NAME] [PERSON_NAME] SU…" at bounding box center [345, 204] width 599 height 72
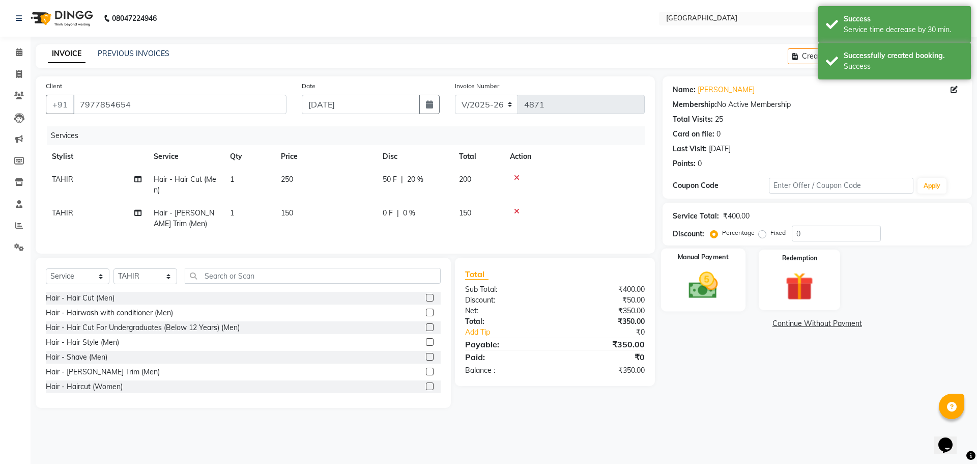
click at [730, 285] on div "Manual Payment" at bounding box center [703, 279] width 84 height 63
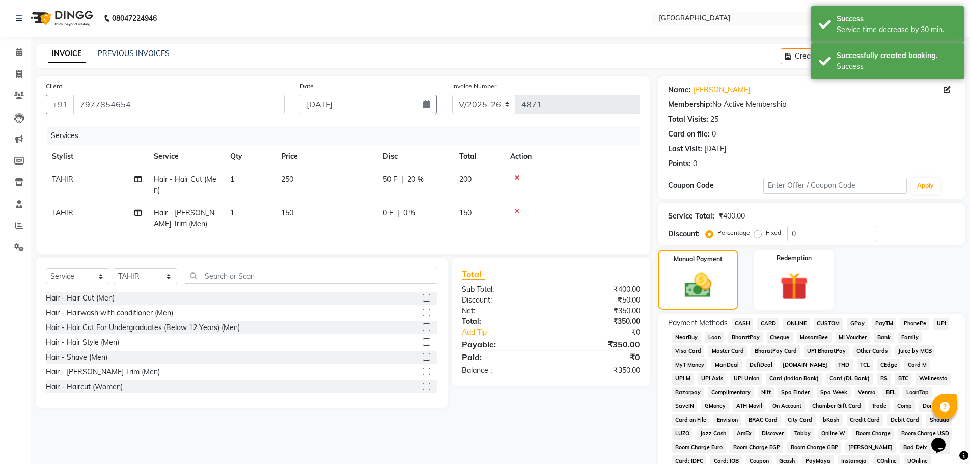
click at [851, 320] on span "GPay" at bounding box center [857, 324] width 21 height 12
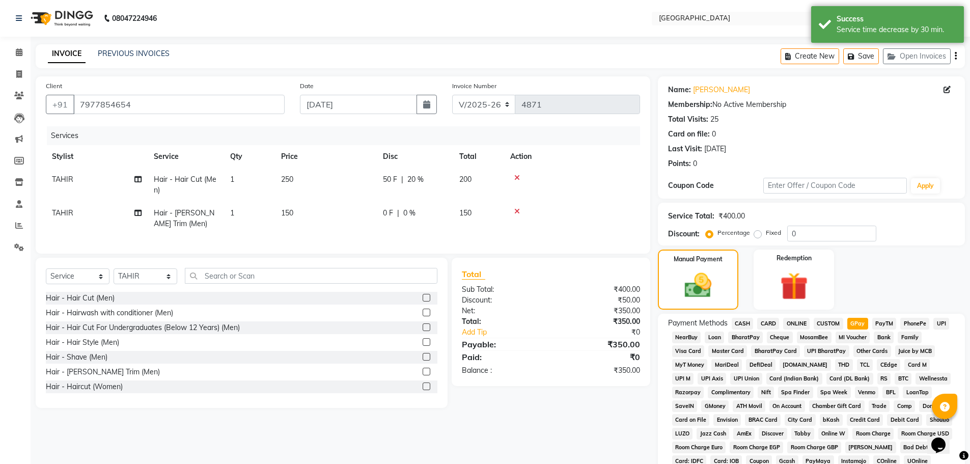
scroll to position [207, 0]
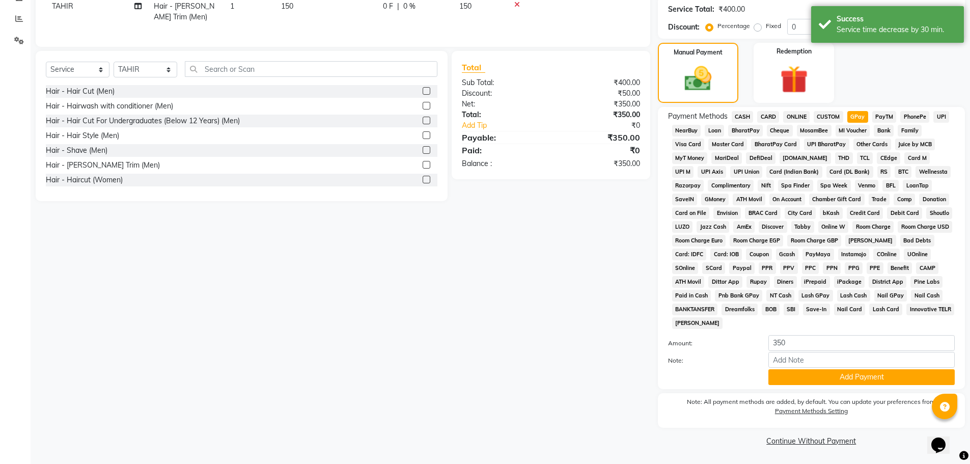
click at [744, 118] on span "CASH" at bounding box center [742, 117] width 22 height 12
click at [845, 379] on button "Add Payment" at bounding box center [861, 377] width 186 height 16
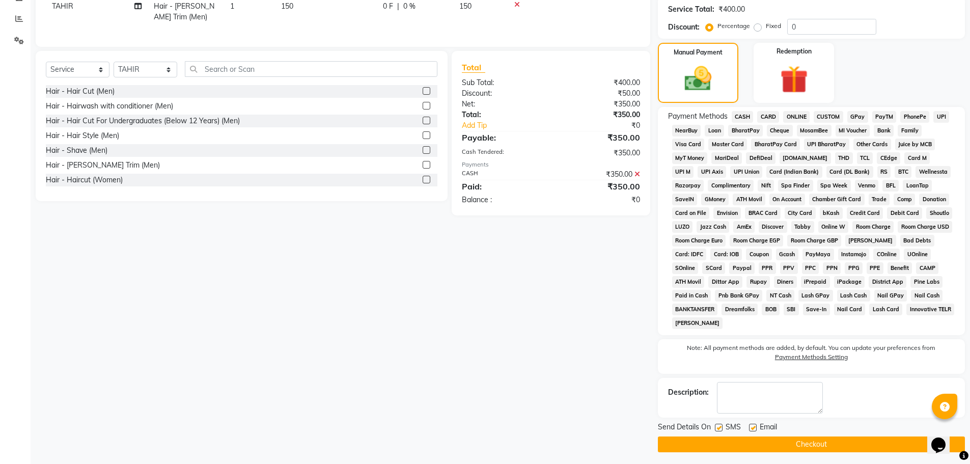
click at [815, 442] on button "Checkout" at bounding box center [811, 444] width 307 height 16
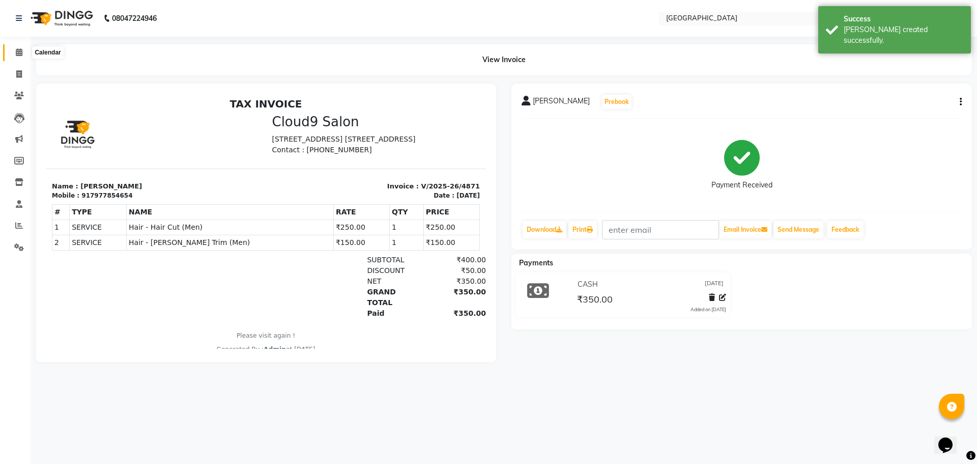
click at [19, 54] on icon at bounding box center [19, 52] width 7 height 8
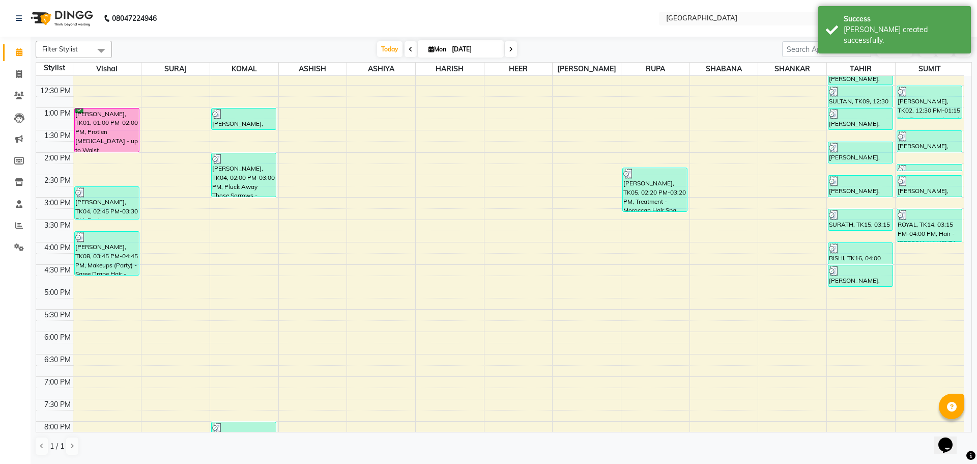
scroll to position [356, 0]
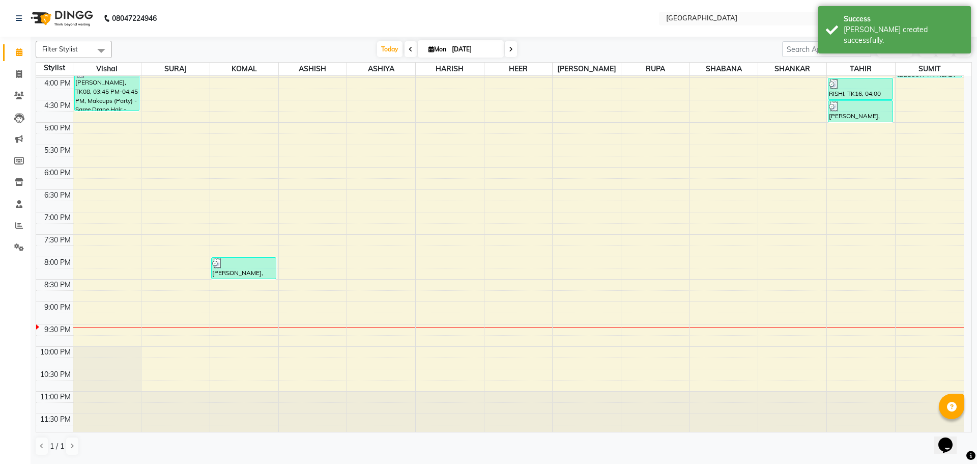
click at [916, 85] on div "8:00 AM 8:30 AM 9:00 AM 9:30 AM 10:00 AM 10:30 AM 11:00 AM 11:30 AM 12:00 PM 12…" at bounding box center [500, 78] width 928 height 716
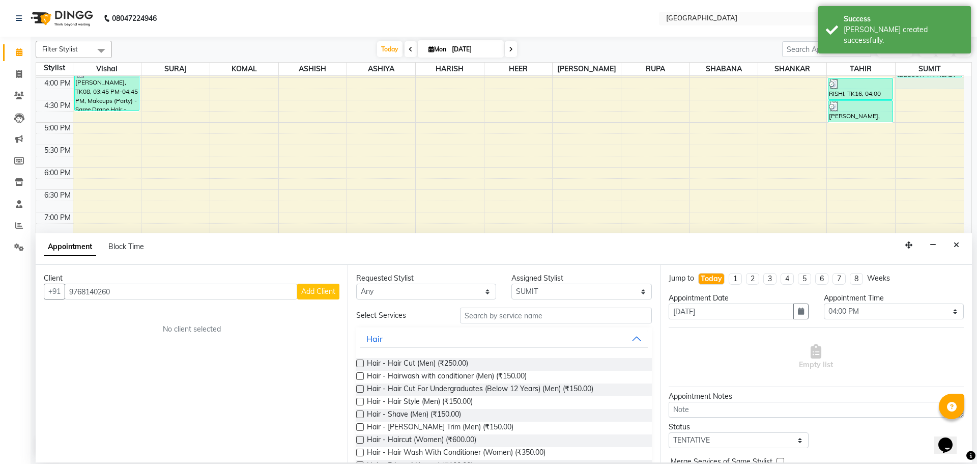
click at [321, 289] on span "Add Client" at bounding box center [318, 291] width 34 height 9
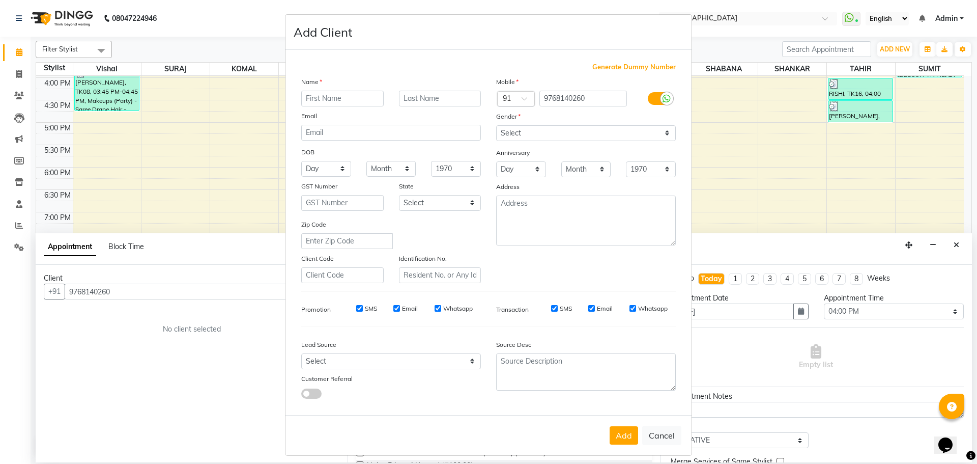
click at [348, 101] on input "text" at bounding box center [342, 99] width 82 height 16
click at [546, 128] on select "Select [DEMOGRAPHIC_DATA] [DEMOGRAPHIC_DATA] Other Prefer Not To Say" at bounding box center [586, 133] width 180 height 16
click at [496, 125] on select "Select [DEMOGRAPHIC_DATA] [DEMOGRAPHIC_DATA] Other Prefer Not To Say" at bounding box center [586, 133] width 180 height 16
click at [619, 434] on button "Add" at bounding box center [624, 435] width 29 height 18
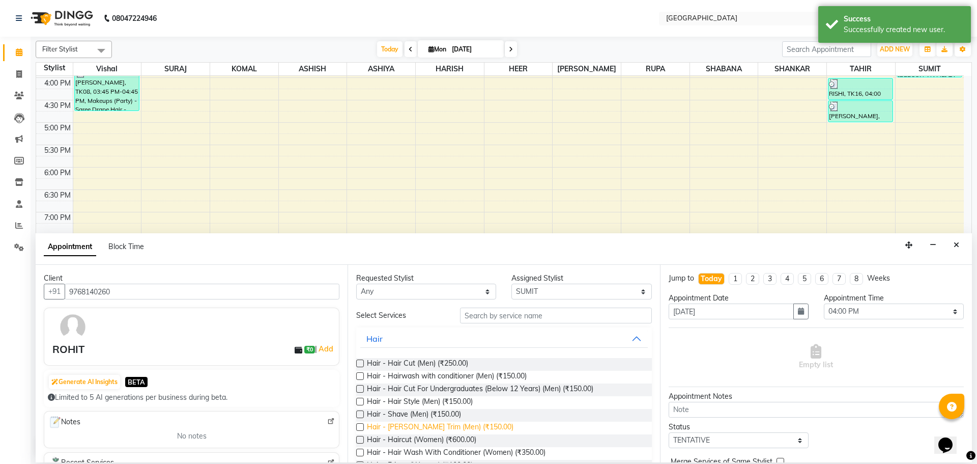
click at [463, 429] on span "Hair - [PERSON_NAME] Trim (Men) (₹150.00)" at bounding box center [440, 427] width 147 height 13
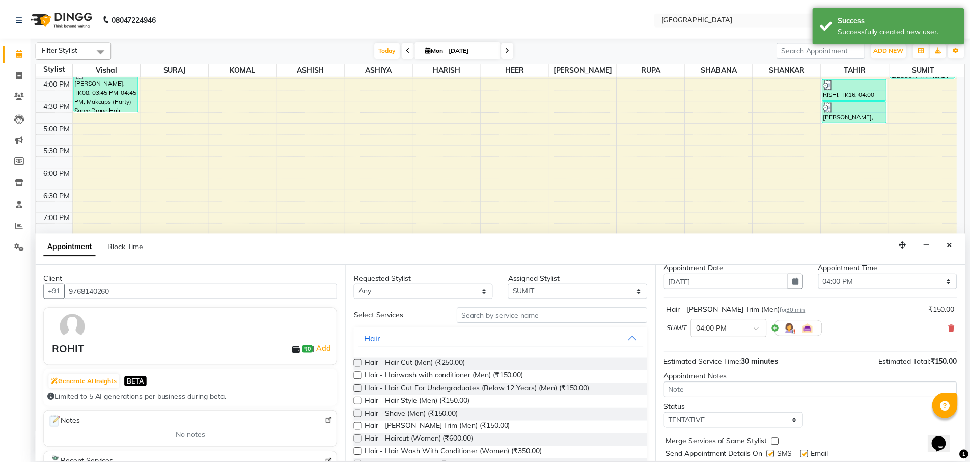
scroll to position [61, 0]
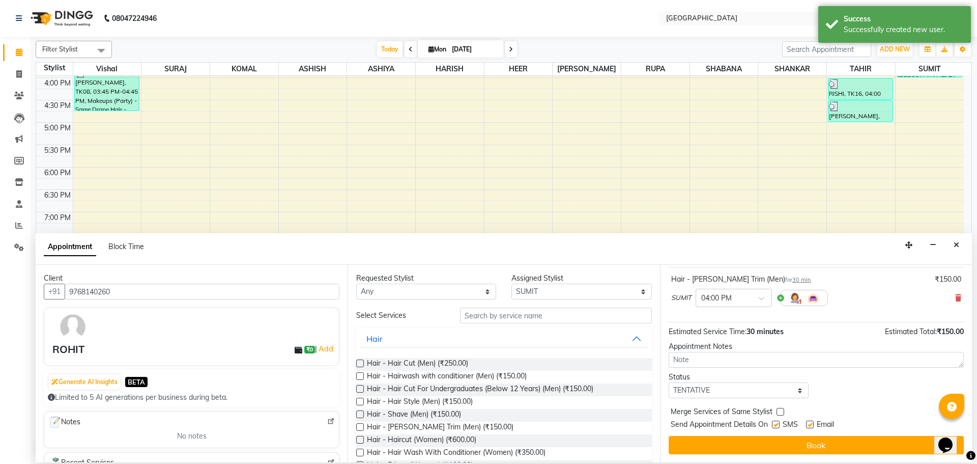
click at [781, 412] on label at bounding box center [781, 412] width 8 height 8
click at [781, 412] on input "checkbox" at bounding box center [780, 412] width 7 height 7
click at [792, 387] on select "Select TENTATIVE CONFIRM CHECK-IN UPCOMING" at bounding box center [739, 390] width 140 height 16
click at [669, 382] on select "Select TENTATIVE CONFIRM CHECK-IN UPCOMING" at bounding box center [739, 390] width 140 height 16
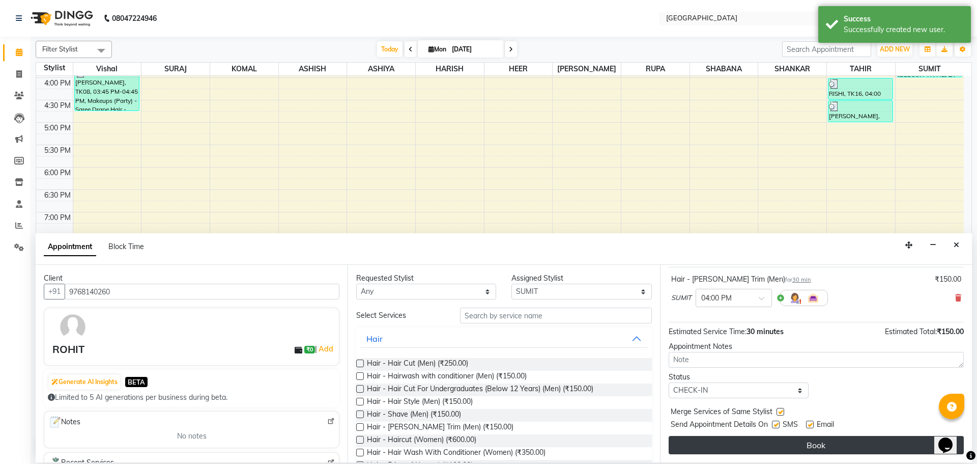
click at [788, 449] on button "Book" at bounding box center [816, 445] width 295 height 18
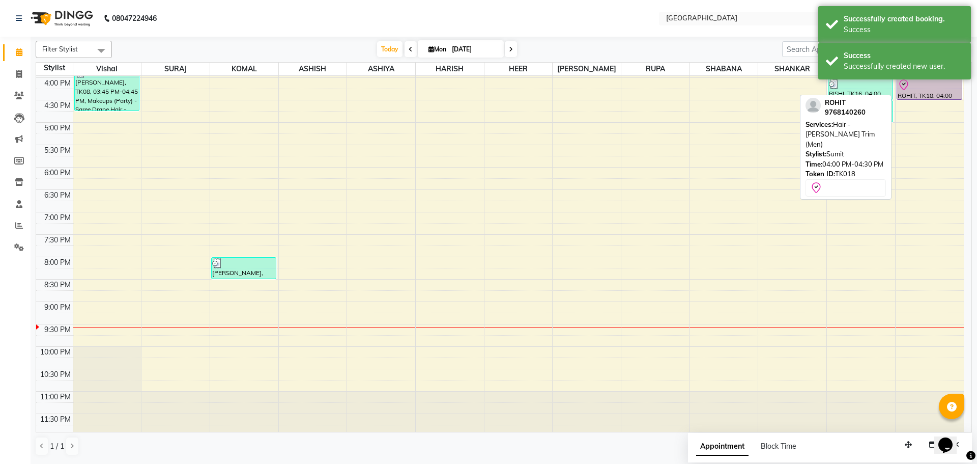
click at [933, 93] on div "ROHIT, TK18, 04:00 PM-04:30 PM, Hair - [PERSON_NAME] Trim (Men)" at bounding box center [929, 88] width 65 height 21
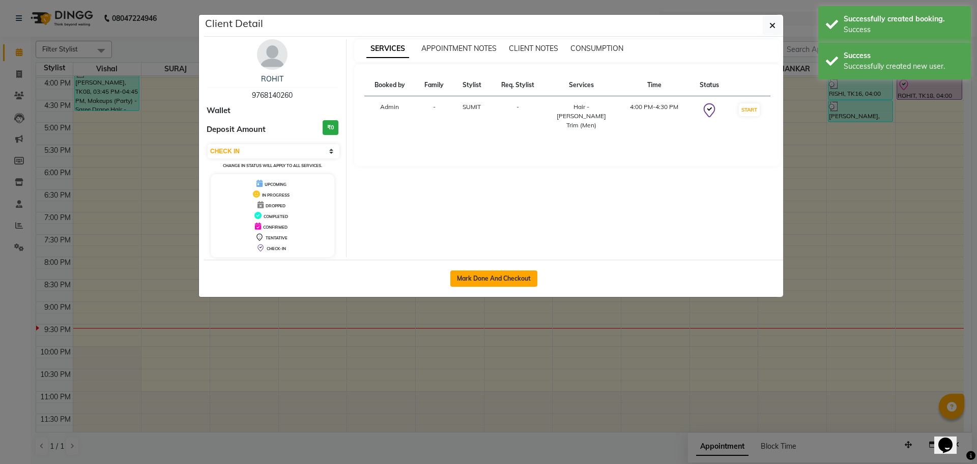
click at [497, 274] on button "Mark Done And Checkout" at bounding box center [493, 278] width 87 height 16
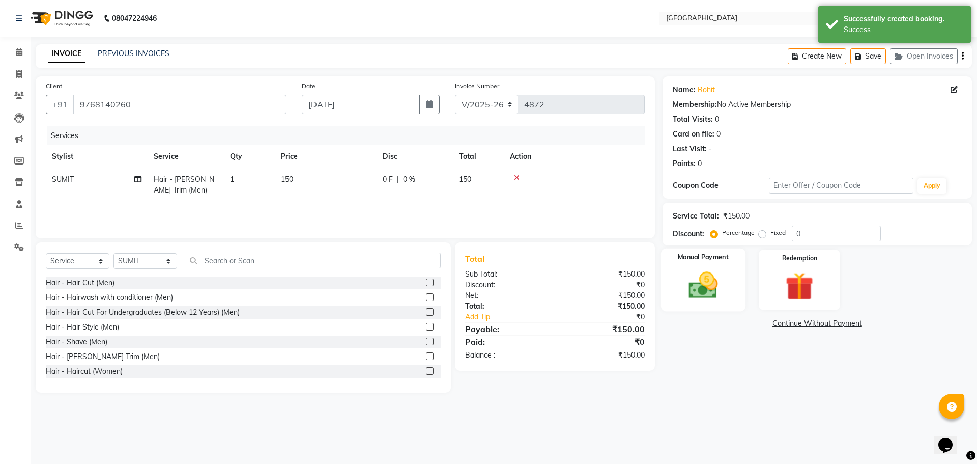
click at [708, 289] on img at bounding box center [702, 285] width 47 height 34
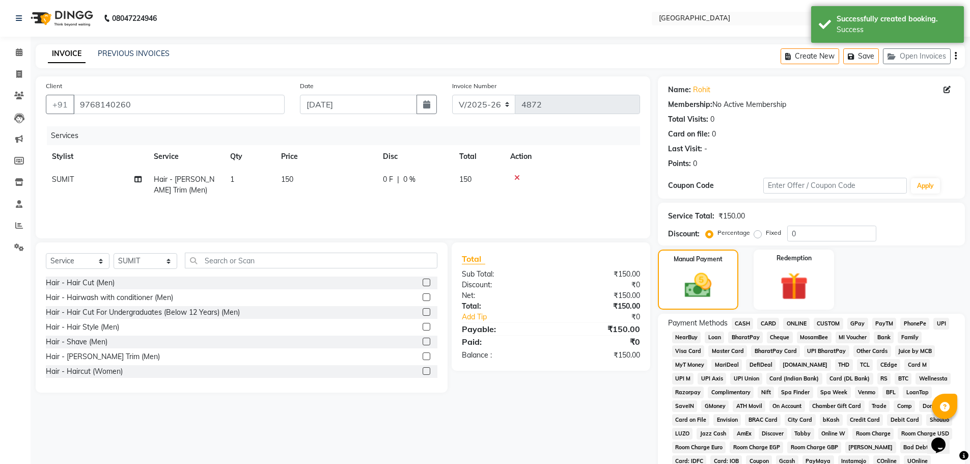
click at [856, 325] on span "GPay" at bounding box center [857, 324] width 21 height 12
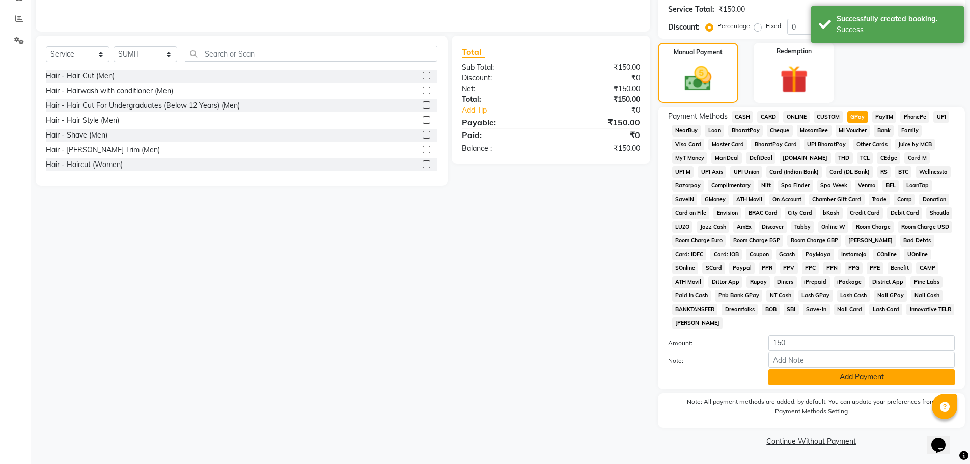
click at [838, 377] on button "Add Payment" at bounding box center [861, 377] width 186 height 16
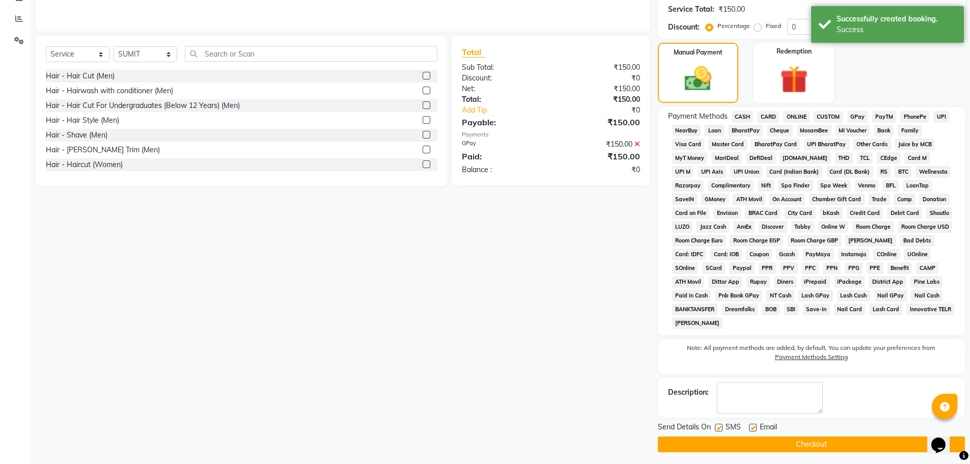
click at [812, 437] on button "Checkout" at bounding box center [811, 444] width 307 height 16
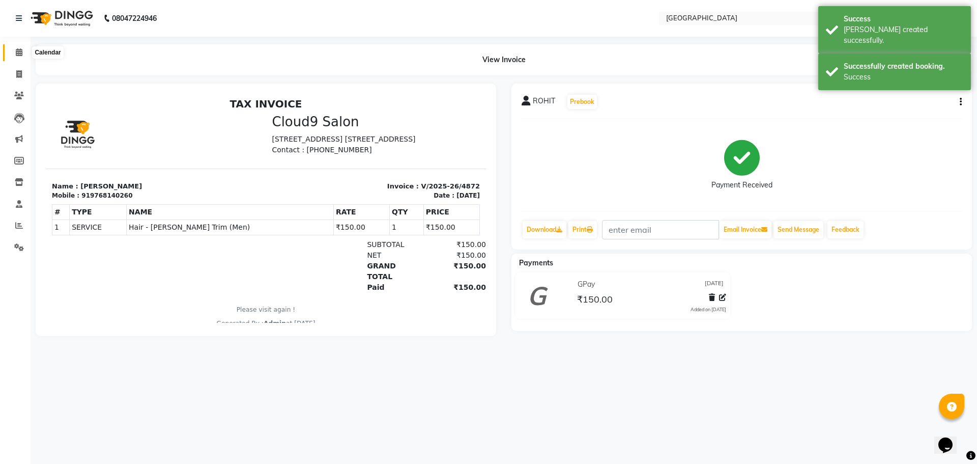
drag, startPoint x: 18, startPoint y: 51, endPoint x: 42, endPoint y: 55, distance: 23.8
click at [18, 51] on icon at bounding box center [19, 52] width 7 height 8
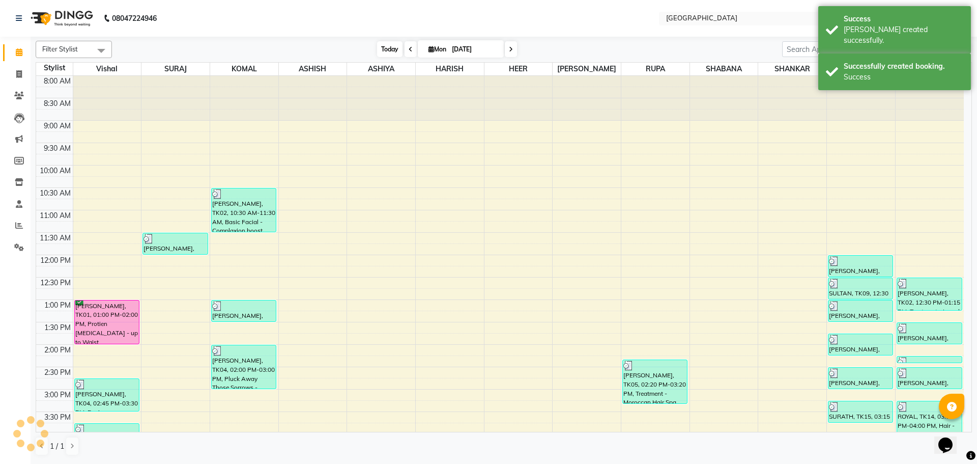
click at [390, 46] on span "Today" at bounding box center [389, 49] width 25 height 16
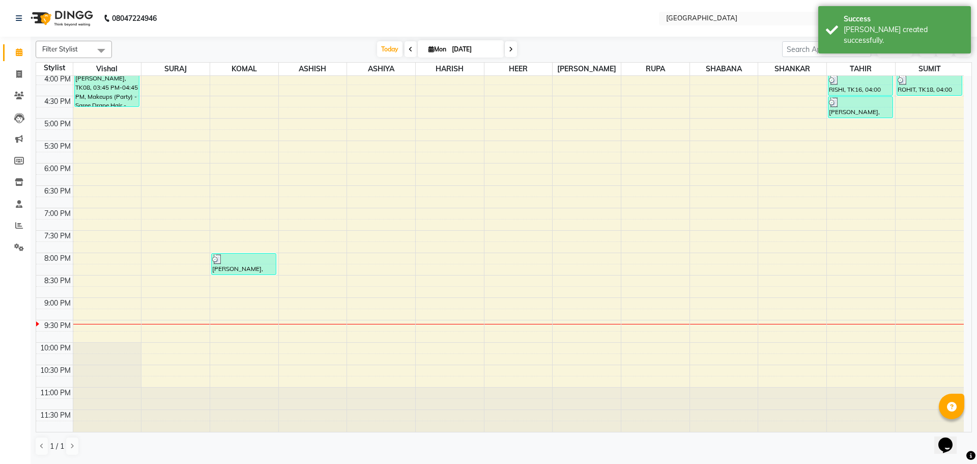
click at [861, 125] on div "8:00 AM 8:30 AM 9:00 AM 9:30 AM 10:00 AM 10:30 AM 11:00 AM 11:30 AM 12:00 PM 12…" at bounding box center [500, 73] width 928 height 716
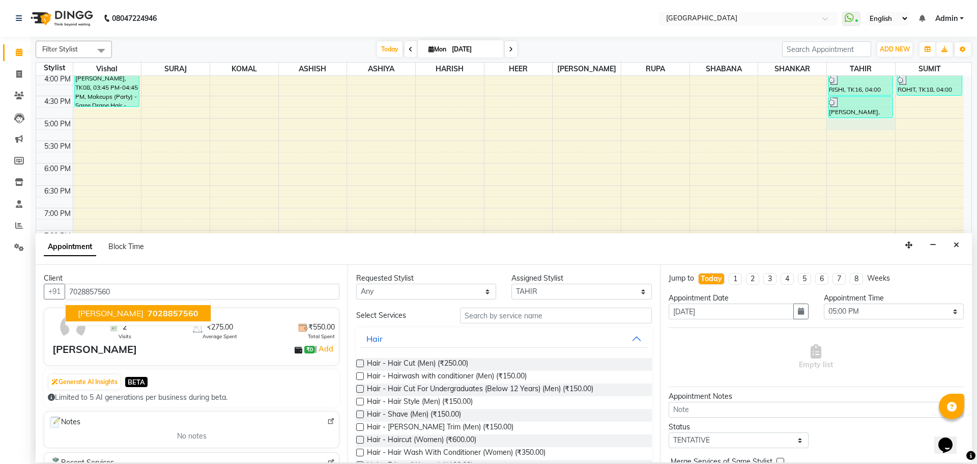
click at [141, 315] on span "[PERSON_NAME]" at bounding box center [111, 313] width 66 height 10
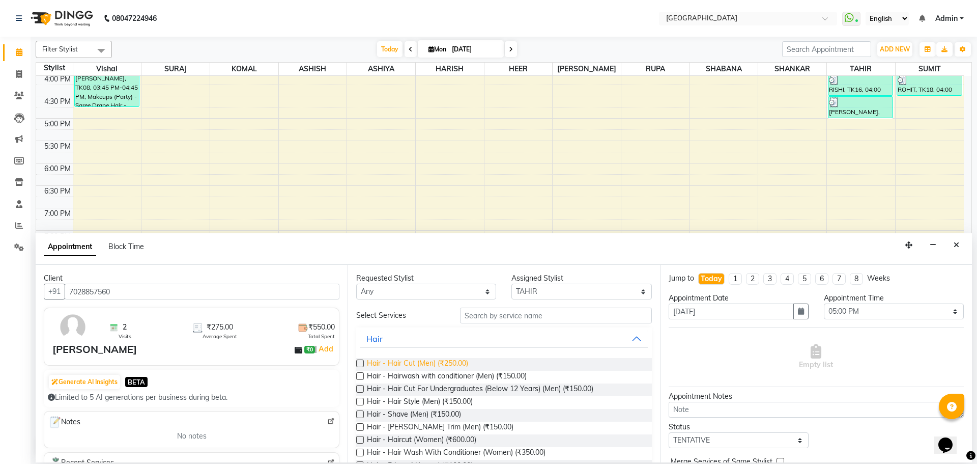
click at [441, 364] on span "Hair - Hair Cut (Men) (₹250.00)" at bounding box center [417, 364] width 101 height 13
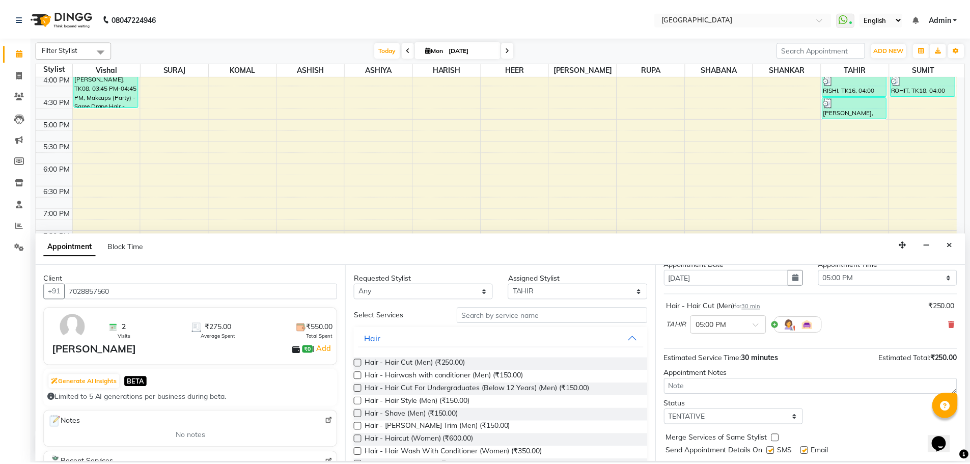
scroll to position [61, 0]
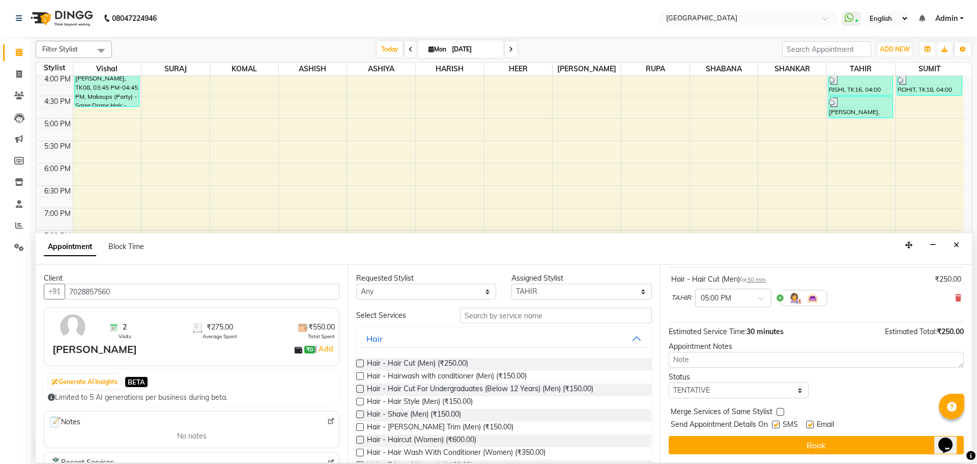
click at [779, 411] on label at bounding box center [781, 412] width 8 height 8
click at [779, 411] on input "checkbox" at bounding box center [780, 412] width 7 height 7
click at [776, 392] on select "Select TENTATIVE CONFIRM CHECK-IN UPCOMING" at bounding box center [739, 390] width 140 height 16
click at [669, 382] on select "Select TENTATIVE CONFIRM CHECK-IN UPCOMING" at bounding box center [739, 390] width 140 height 16
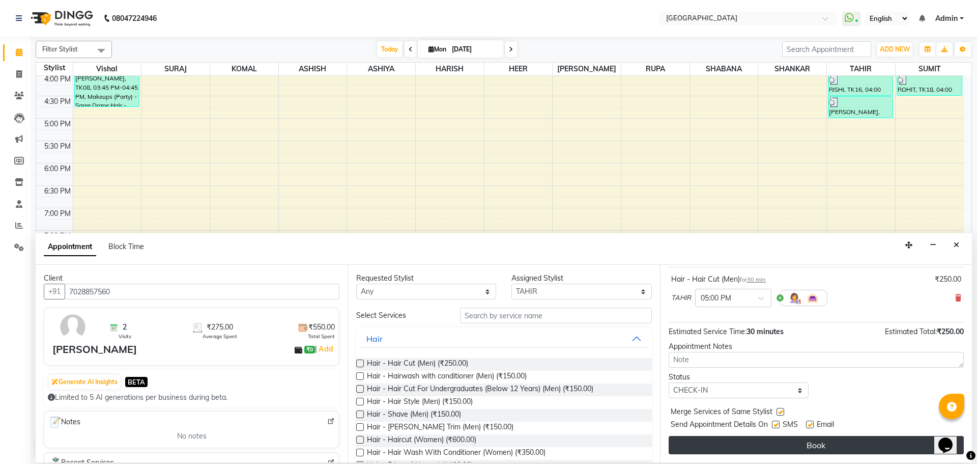
click at [789, 438] on button "Book" at bounding box center [816, 445] width 295 height 18
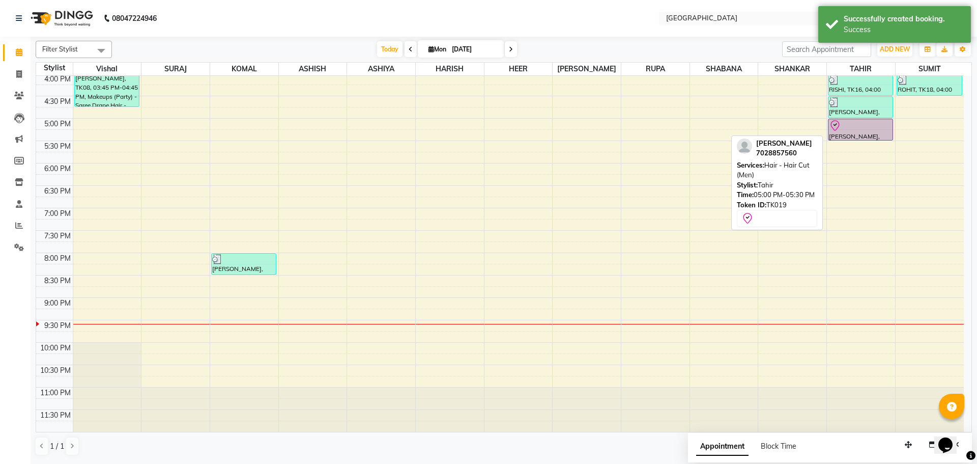
click at [857, 126] on div at bounding box center [860, 126] width 63 height 12
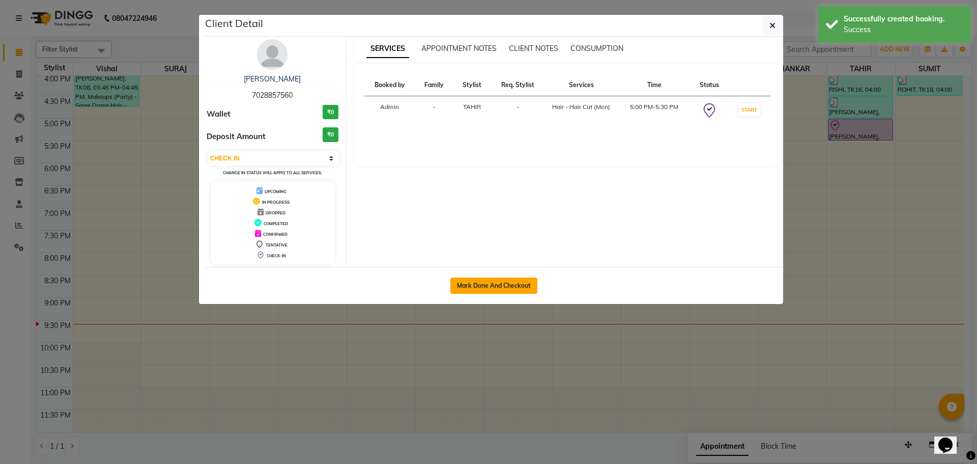
click at [494, 279] on button "Mark Done And Checkout" at bounding box center [493, 285] width 87 height 16
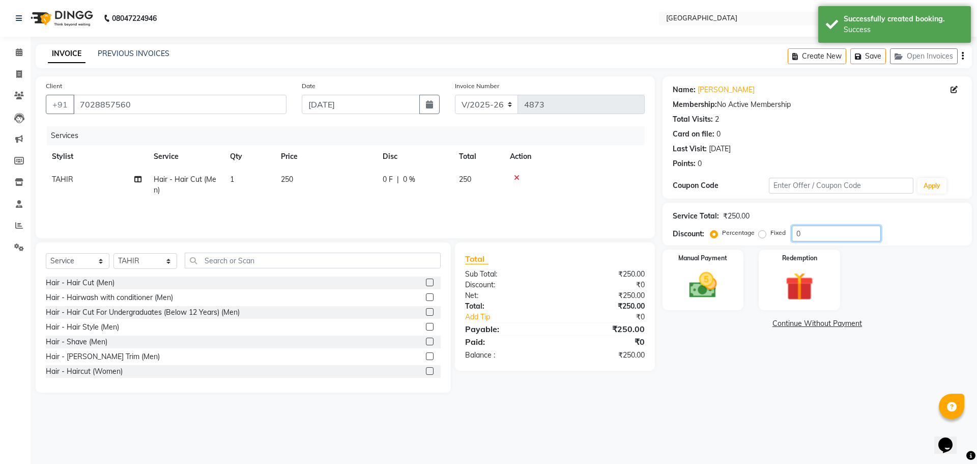
click at [793, 231] on input "0" at bounding box center [836, 233] width 89 height 16
click at [730, 284] on div "Manual Payment" at bounding box center [703, 279] width 84 height 63
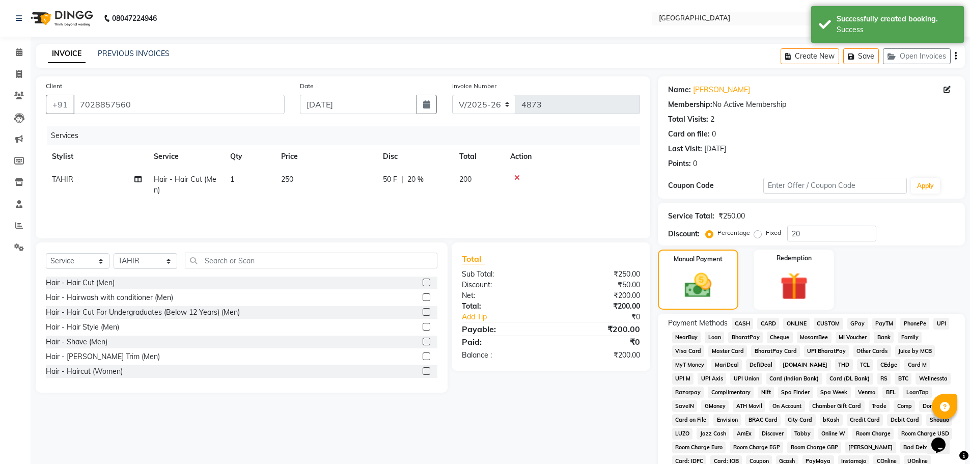
click at [862, 324] on span "GPay" at bounding box center [857, 324] width 21 height 12
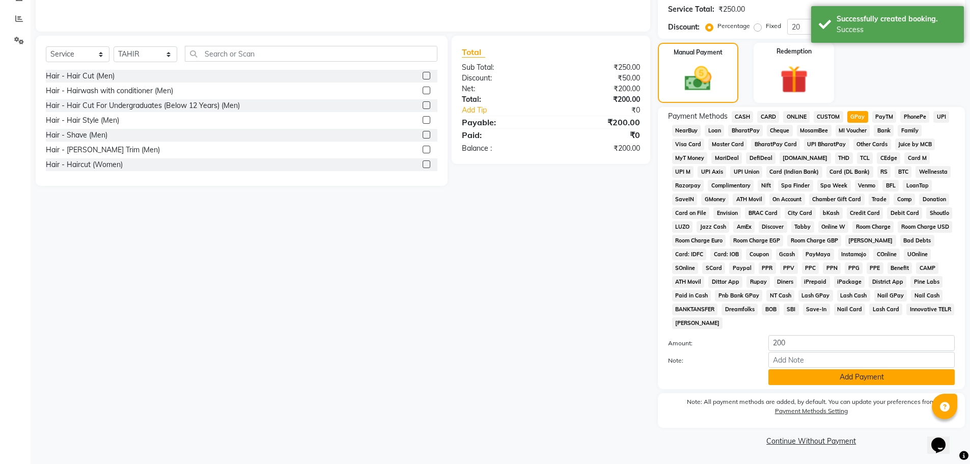
click at [839, 374] on button "Add Payment" at bounding box center [861, 377] width 186 height 16
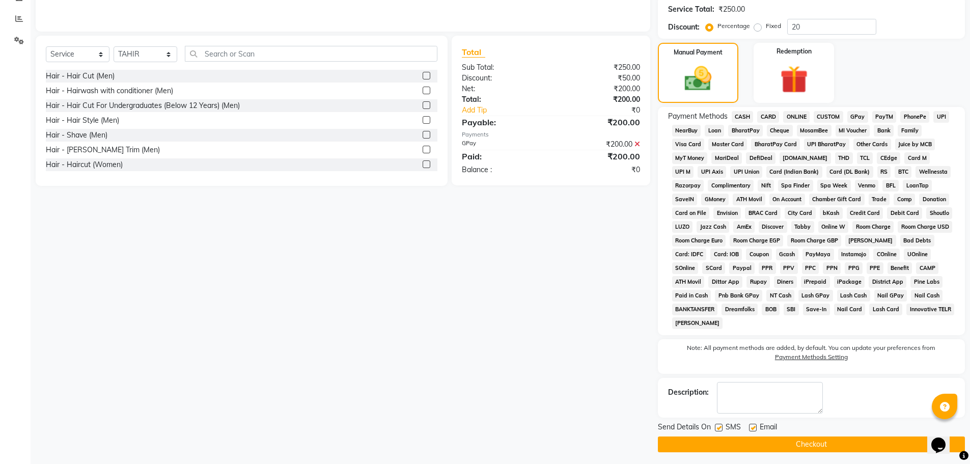
click at [810, 443] on button "Checkout" at bounding box center [811, 444] width 307 height 16
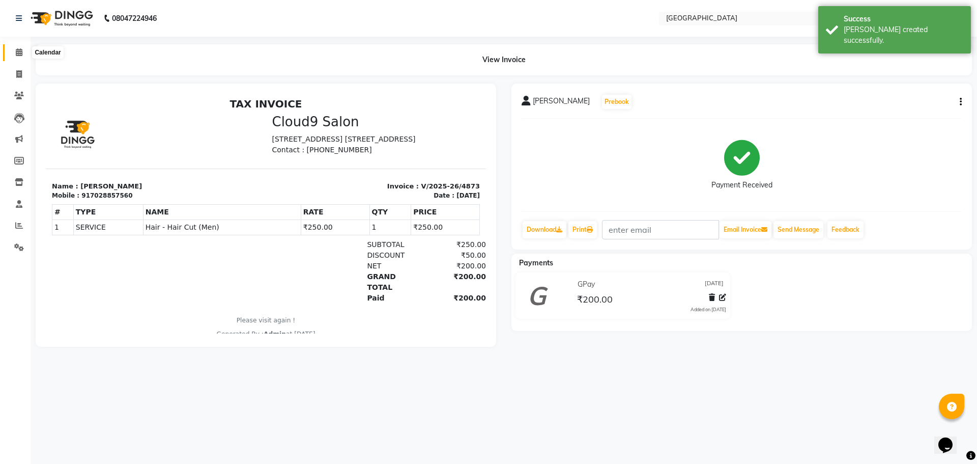
click at [20, 53] on icon at bounding box center [19, 52] width 7 height 8
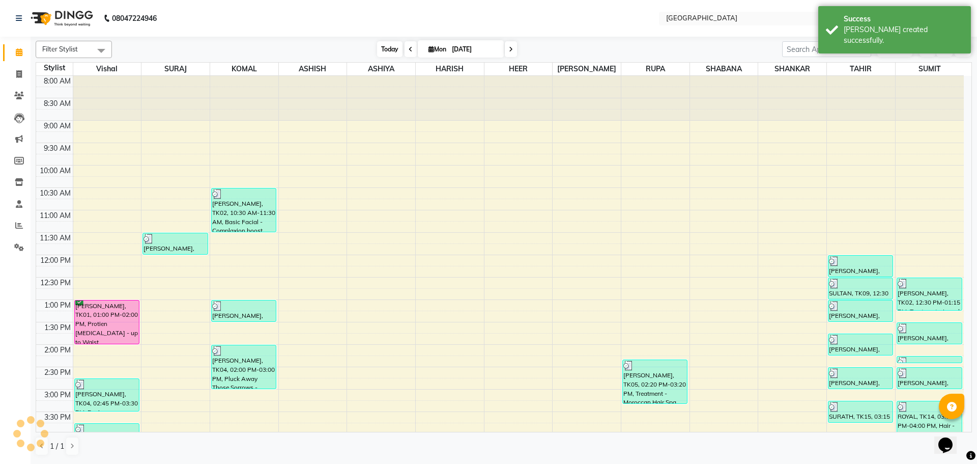
click at [379, 45] on span "Today" at bounding box center [389, 49] width 25 height 16
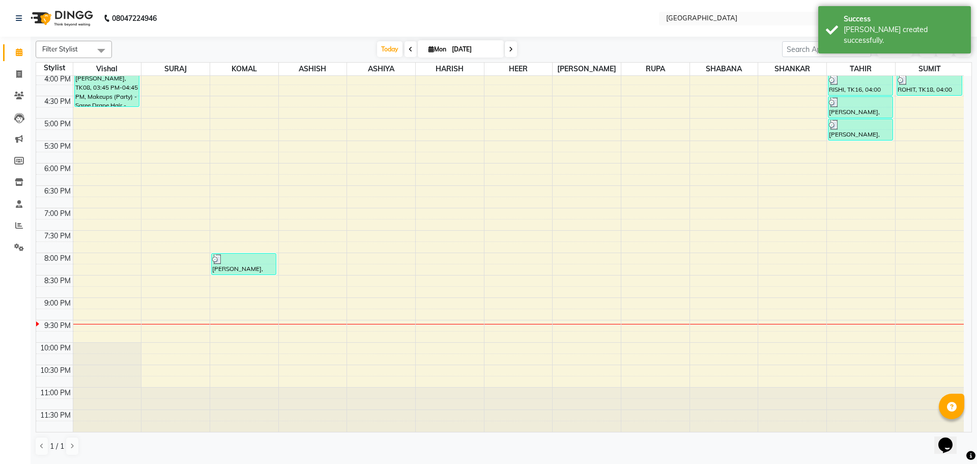
click at [912, 105] on div "8:00 AM 8:30 AM 9:00 AM 9:30 AM 10:00 AM 10:30 AM 11:00 AM 11:30 AM 12:00 PM 12…" at bounding box center [500, 73] width 928 height 716
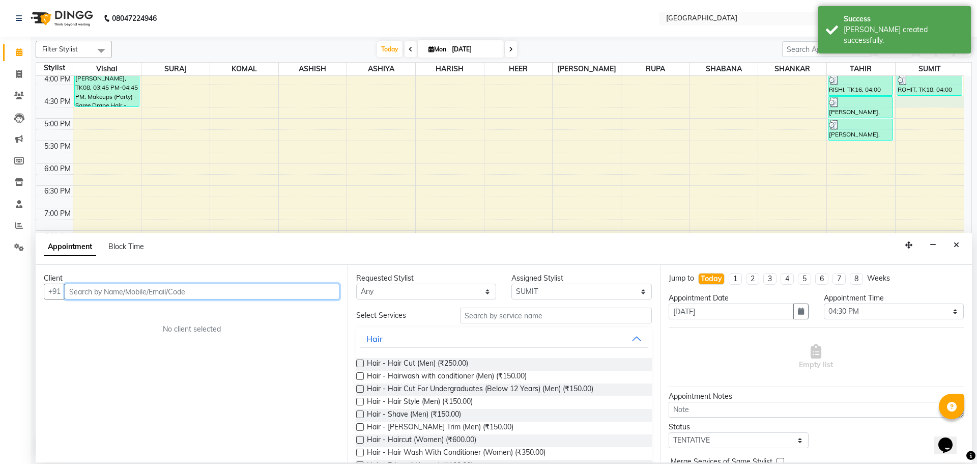
click at [279, 293] on input "text" at bounding box center [202, 291] width 275 height 16
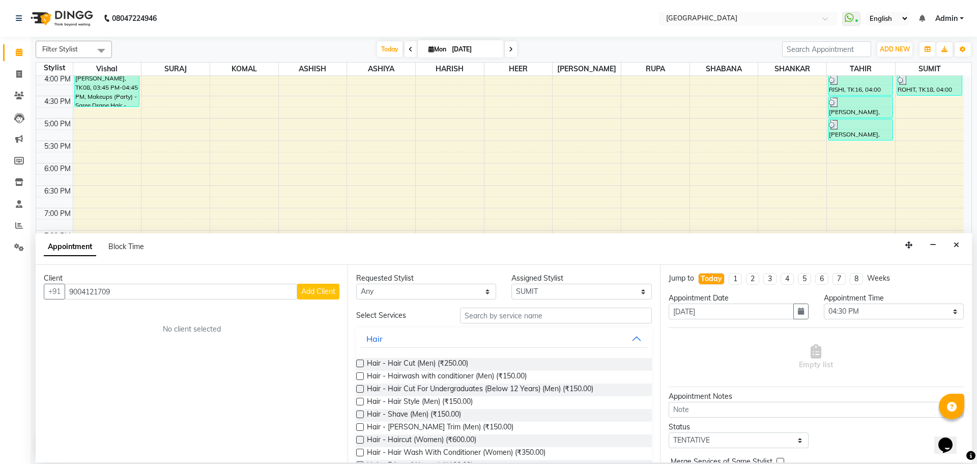
click at [328, 293] on span "Add Client" at bounding box center [318, 291] width 34 height 9
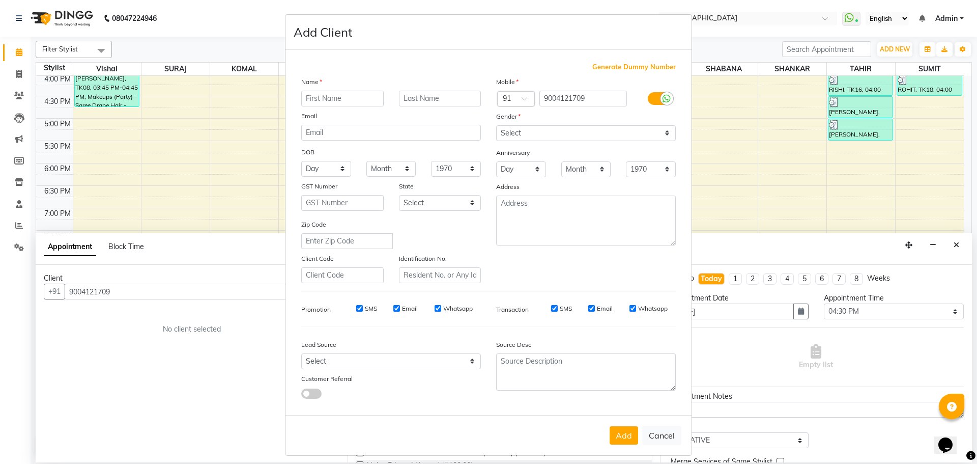
click at [327, 99] on input "text" at bounding box center [342, 99] width 82 height 16
click at [522, 130] on select "Select [DEMOGRAPHIC_DATA] [DEMOGRAPHIC_DATA] Other Prefer Not To Say" at bounding box center [586, 133] width 180 height 16
click at [496, 125] on select "Select [DEMOGRAPHIC_DATA] [DEMOGRAPHIC_DATA] Other Prefer Not To Say" at bounding box center [586, 133] width 180 height 16
click at [613, 435] on button "Add" at bounding box center [624, 435] width 29 height 18
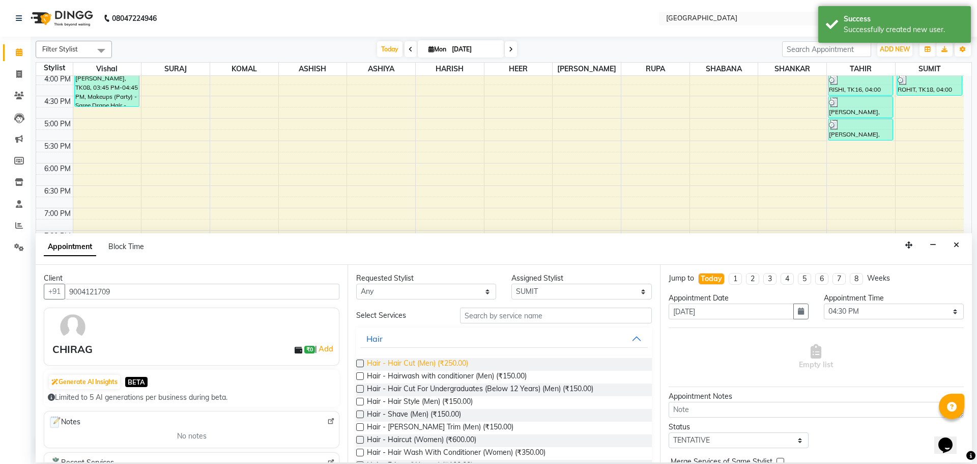
click at [452, 360] on span "Hair - Hair Cut (Men) (₹250.00)" at bounding box center [417, 364] width 101 height 13
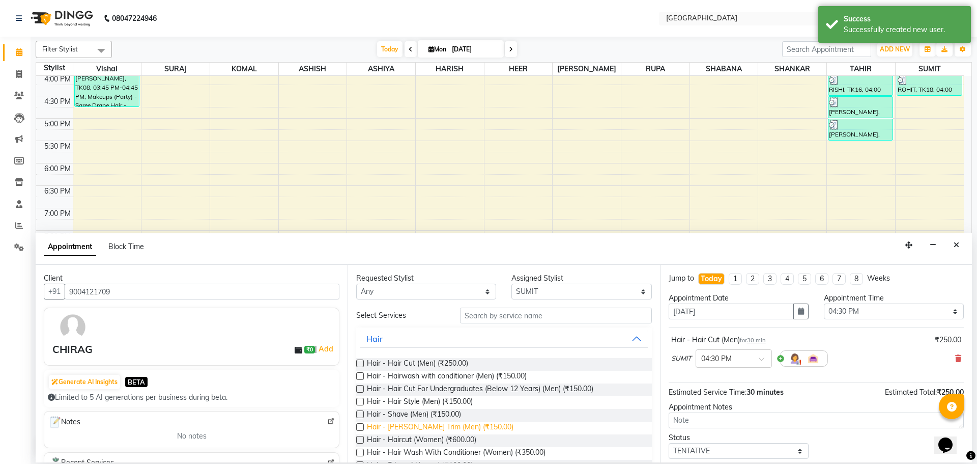
click at [443, 428] on span "Hair - [PERSON_NAME] Trim (Men) (₹150.00)" at bounding box center [440, 427] width 147 height 13
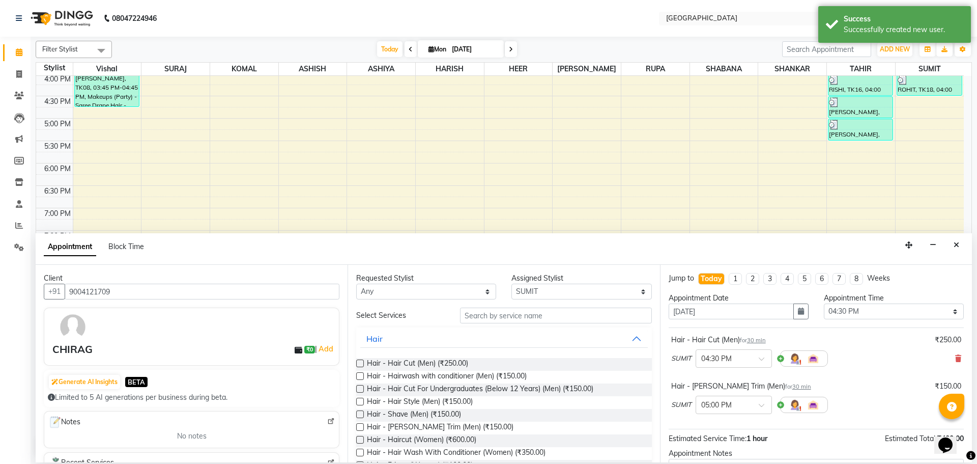
scroll to position [107, 0]
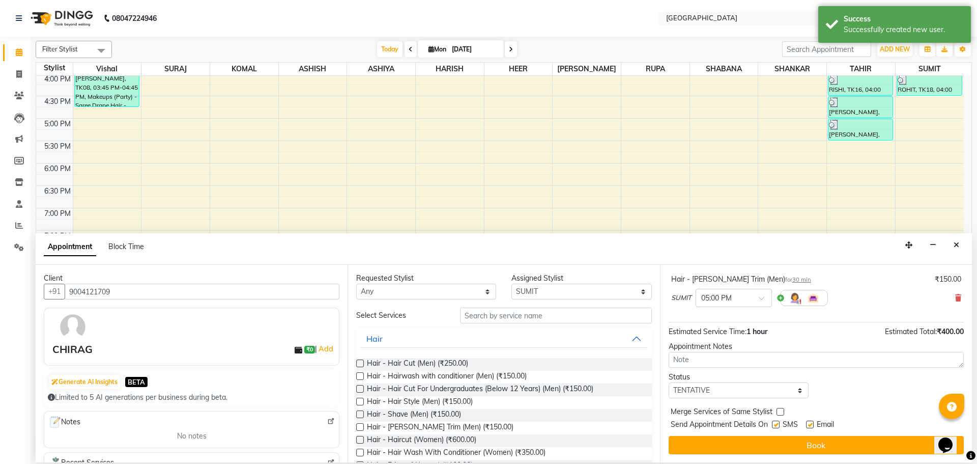
click at [778, 411] on label at bounding box center [781, 412] width 8 height 8
click at [778, 411] on input "checkbox" at bounding box center [780, 412] width 7 height 7
click at [779, 390] on select "Select TENTATIVE CONFIRM CHECK-IN UPCOMING" at bounding box center [739, 390] width 140 height 16
click at [669, 382] on select "Select TENTATIVE CONFIRM CHECK-IN UPCOMING" at bounding box center [739, 390] width 140 height 16
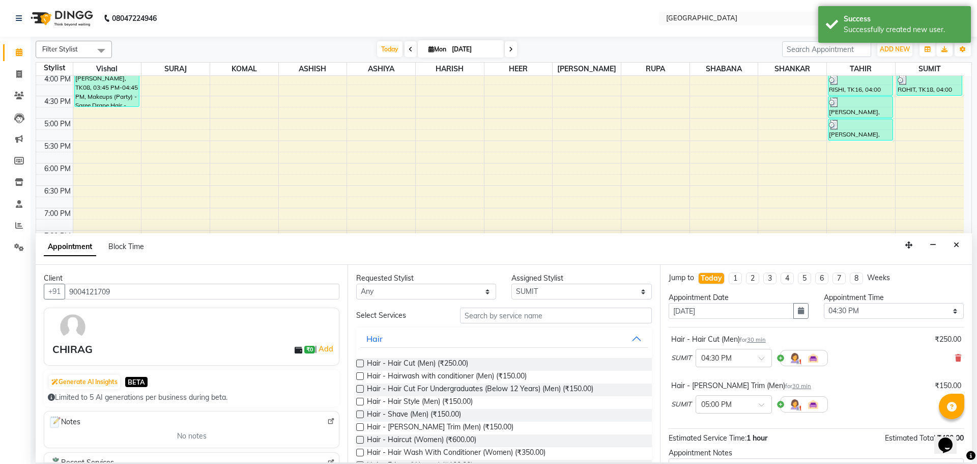
scroll to position [0, 0]
click at [955, 357] on icon at bounding box center [958, 358] width 6 height 7
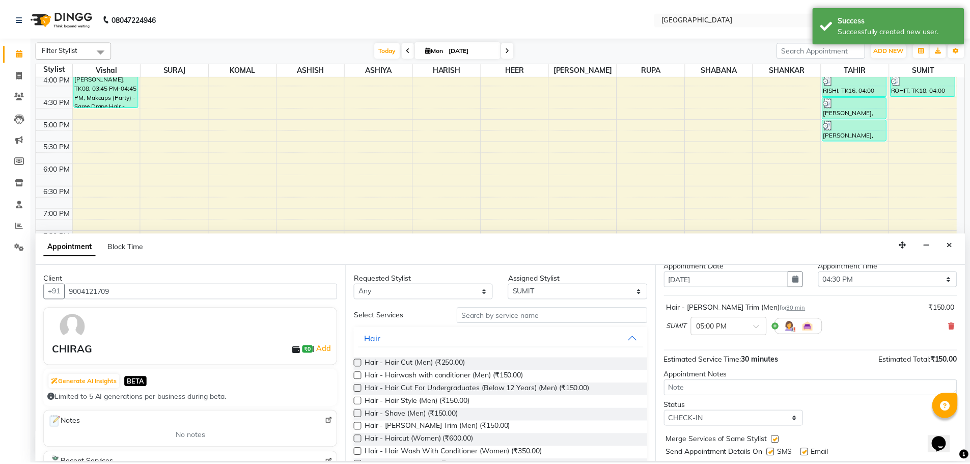
scroll to position [61, 0]
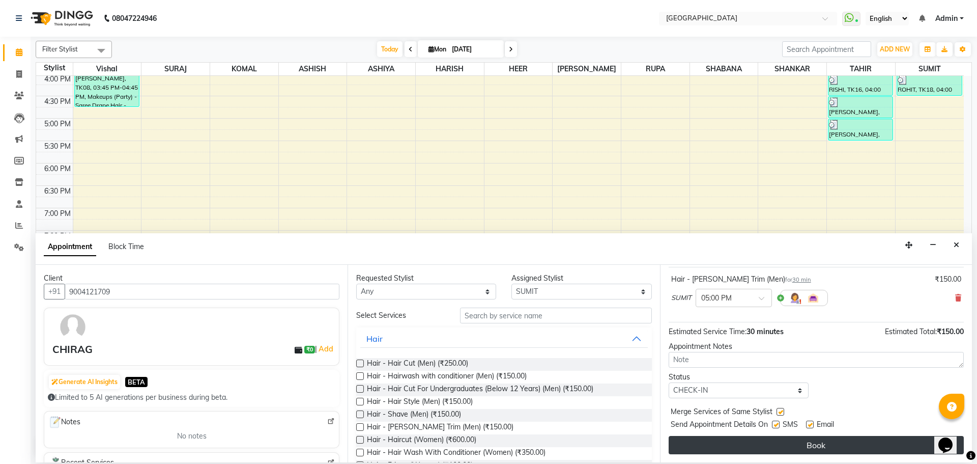
click at [796, 440] on button "Book" at bounding box center [816, 445] width 295 height 18
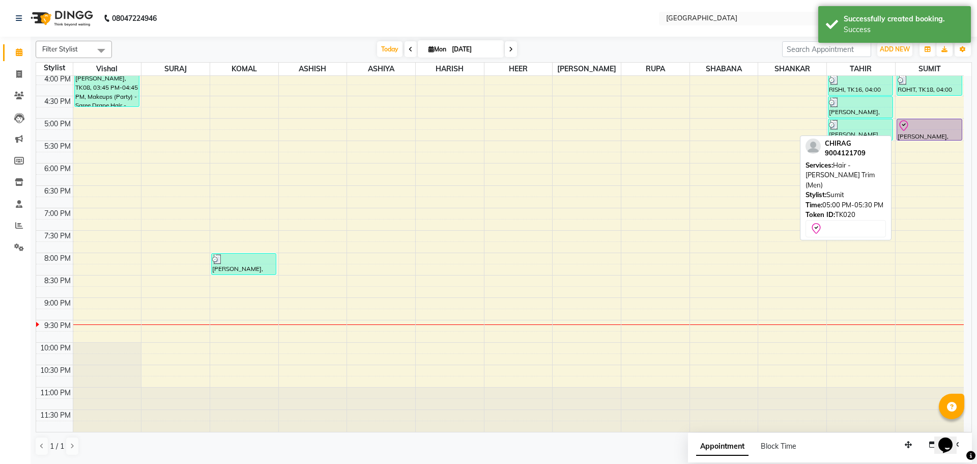
click at [925, 129] on div at bounding box center [930, 126] width 64 height 12
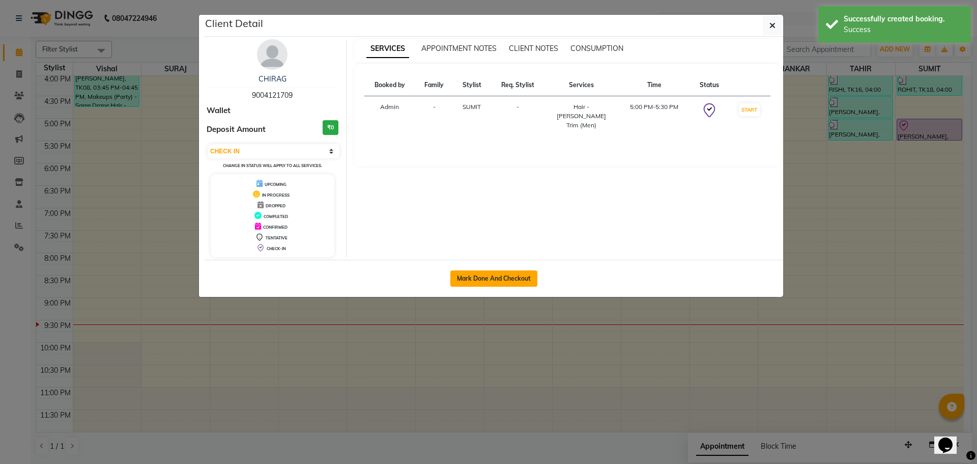
click at [488, 278] on button "Mark Done And Checkout" at bounding box center [493, 278] width 87 height 16
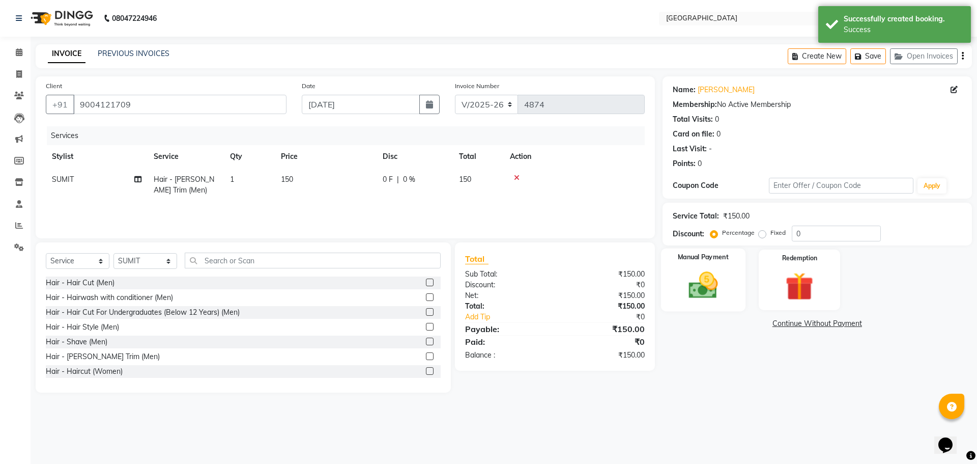
click at [694, 285] on img at bounding box center [702, 285] width 47 height 34
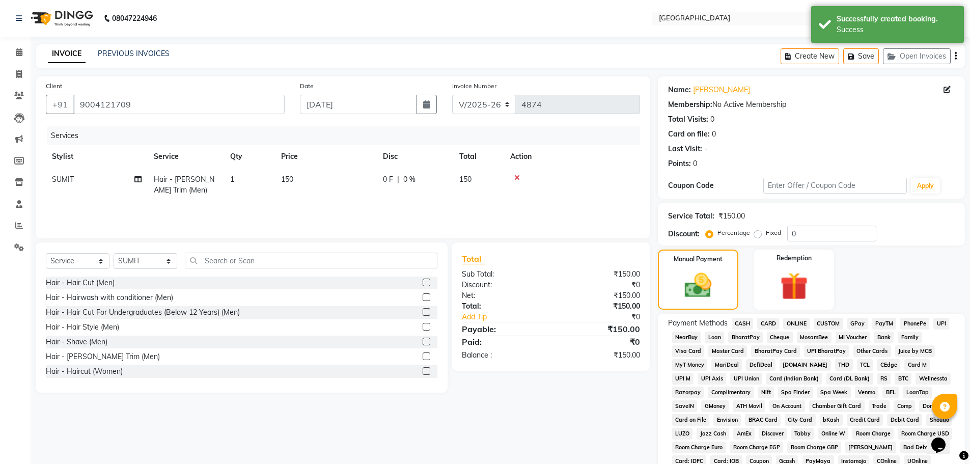
click at [851, 325] on span "GPay" at bounding box center [857, 324] width 21 height 12
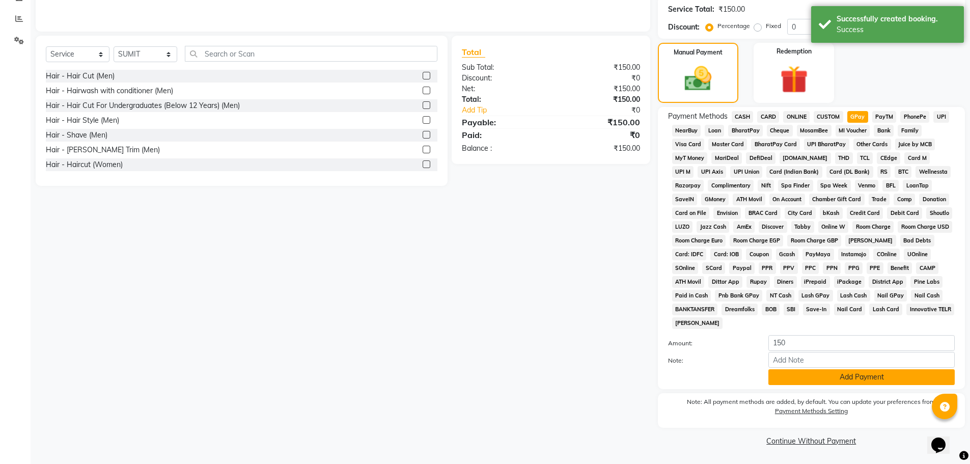
click at [867, 374] on button "Add Payment" at bounding box center [861, 377] width 186 height 16
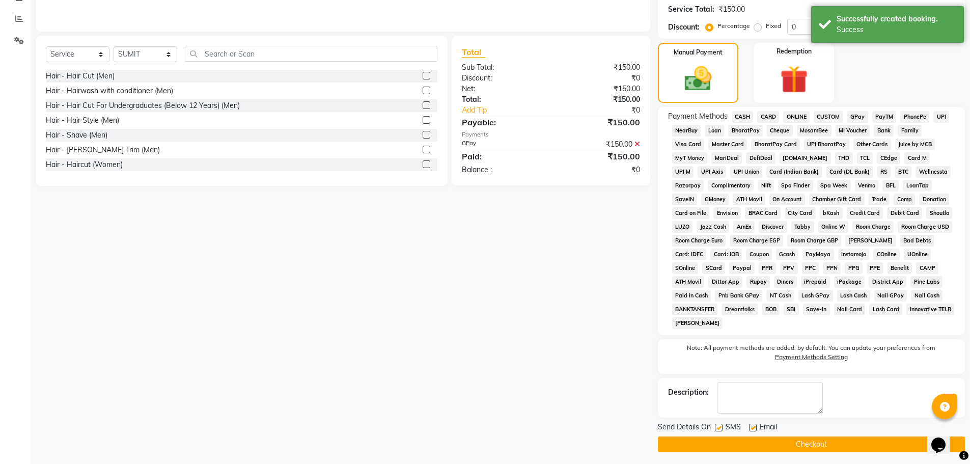
click at [795, 434] on div "Send Details On SMS Email Checkout" at bounding box center [811, 436] width 307 height 31
click at [803, 443] on button "Checkout" at bounding box center [811, 444] width 307 height 16
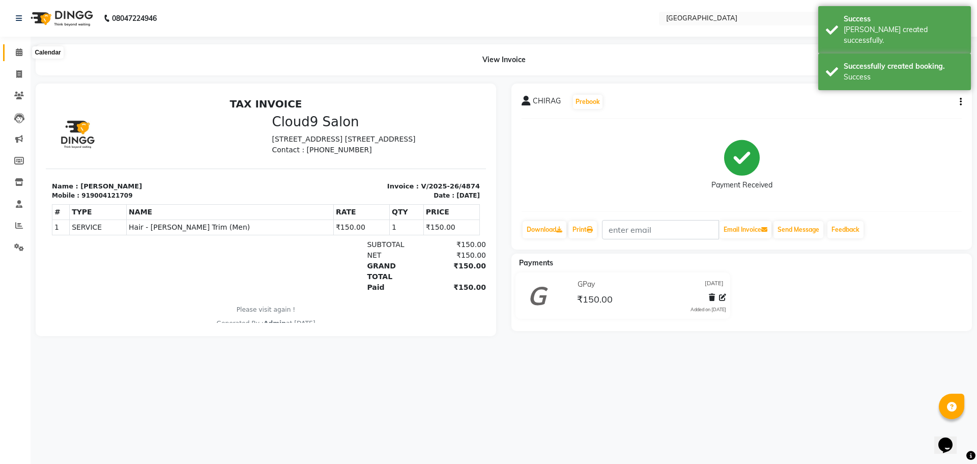
click at [22, 52] on icon at bounding box center [19, 52] width 7 height 8
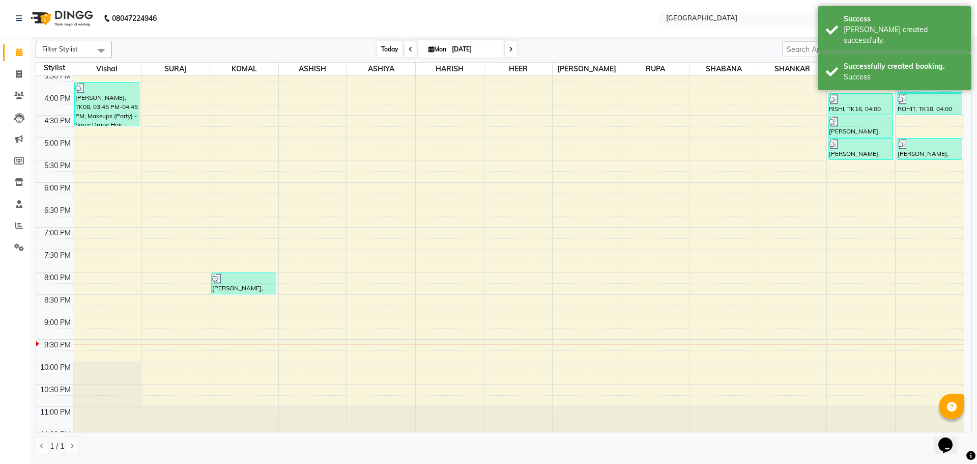
click at [385, 53] on span "Today" at bounding box center [389, 49] width 25 height 16
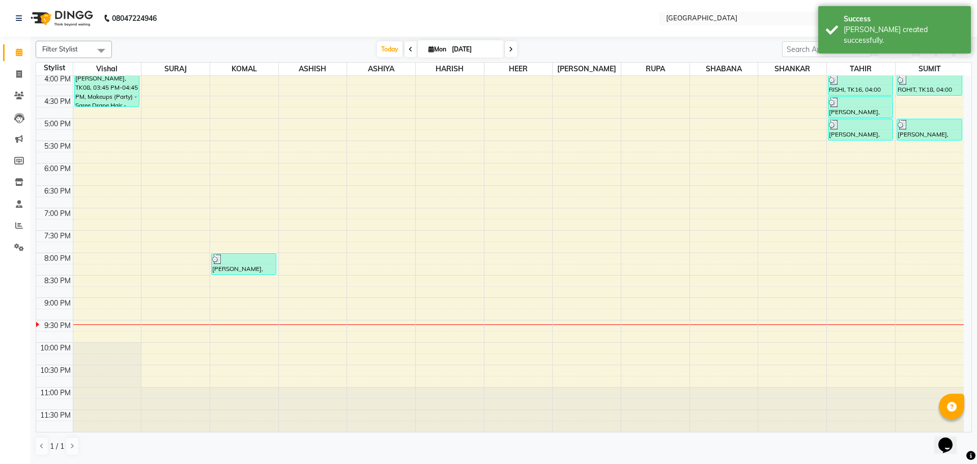
click at [843, 153] on div "8:00 AM 8:30 AM 9:00 AM 9:30 AM 10:00 AM 10:30 AM 11:00 AM 11:30 AM 12:00 PM 12…" at bounding box center [500, 73] width 928 height 716
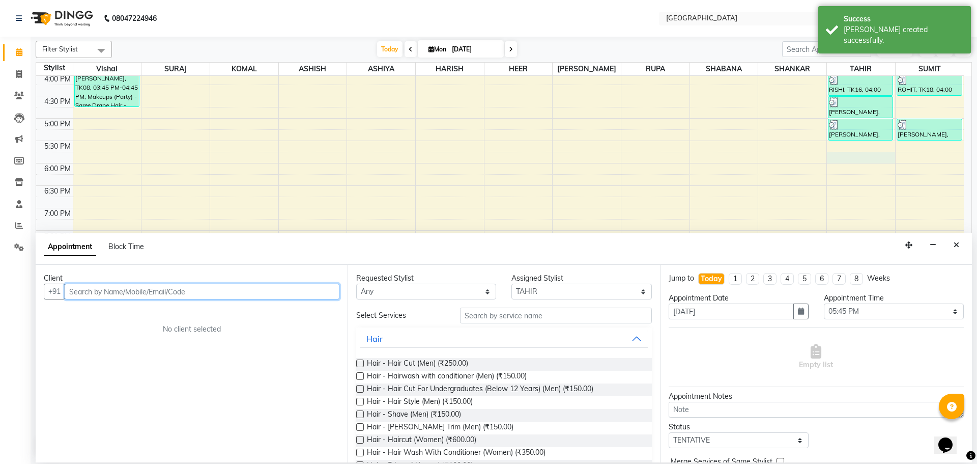
click at [298, 293] on input "text" at bounding box center [202, 291] width 275 height 16
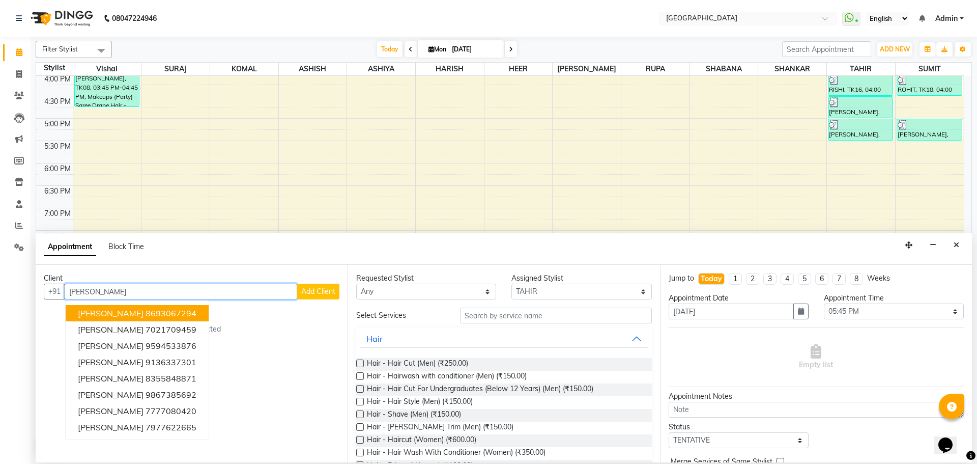
click at [144, 309] on span "[PERSON_NAME]" at bounding box center [111, 313] width 66 height 10
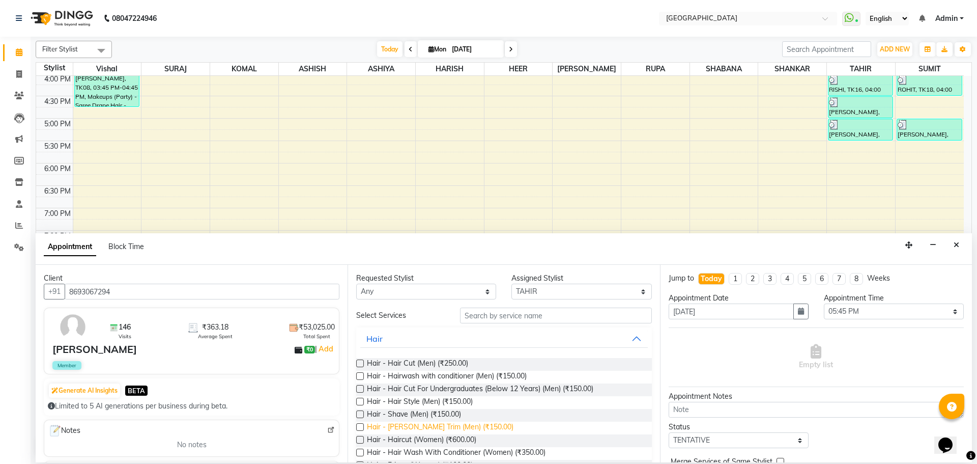
click at [462, 428] on span "Hair - [PERSON_NAME] Trim (Men) (₹150.00)" at bounding box center [440, 427] width 147 height 13
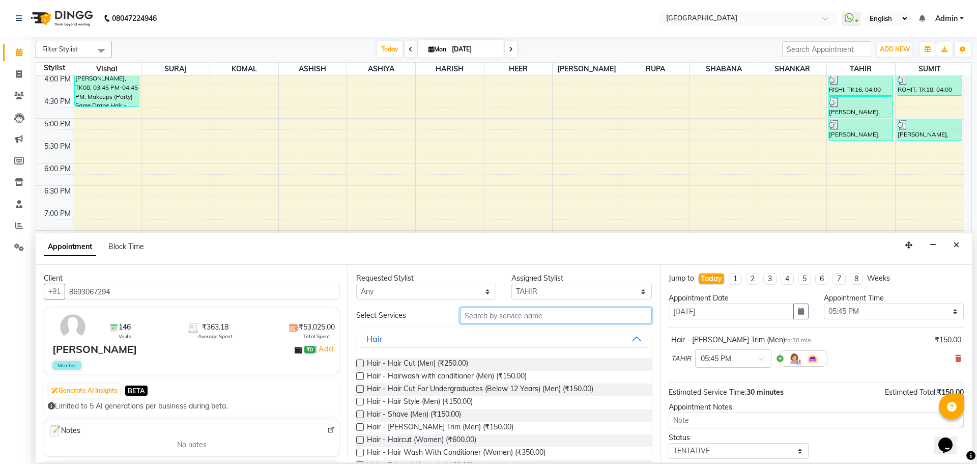
click at [504, 310] on input "text" at bounding box center [556, 315] width 192 height 16
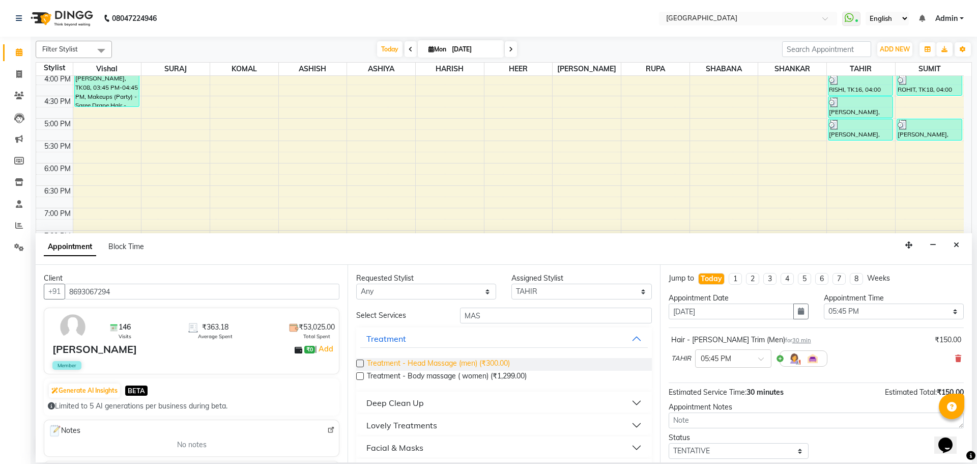
click at [494, 360] on span "Treatment - Head Massage (men) (₹300.00)" at bounding box center [438, 364] width 143 height 13
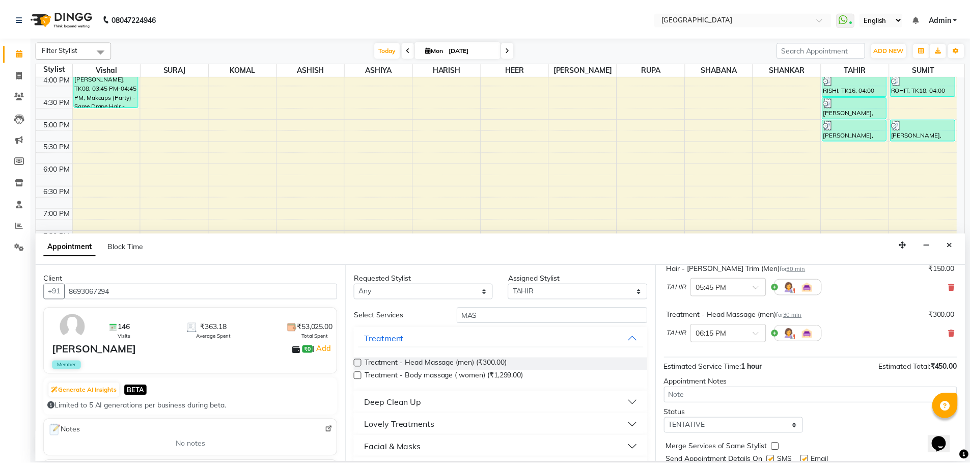
scroll to position [107, 0]
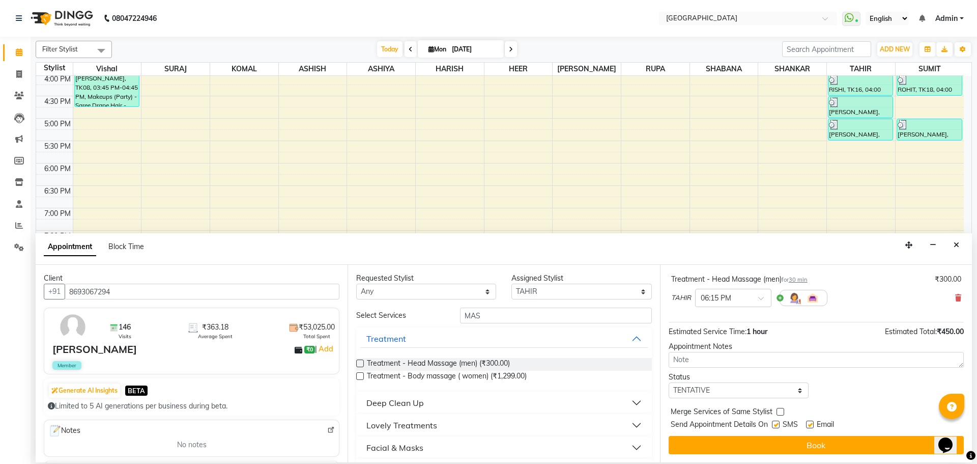
click at [782, 414] on label at bounding box center [781, 412] width 8 height 8
click at [782, 414] on input "checkbox" at bounding box center [780, 412] width 7 height 7
click at [787, 390] on select "Select TENTATIVE CONFIRM CHECK-IN UPCOMING" at bounding box center [739, 390] width 140 height 16
click at [669, 382] on select "Select TENTATIVE CONFIRM CHECK-IN UPCOMING" at bounding box center [739, 390] width 140 height 16
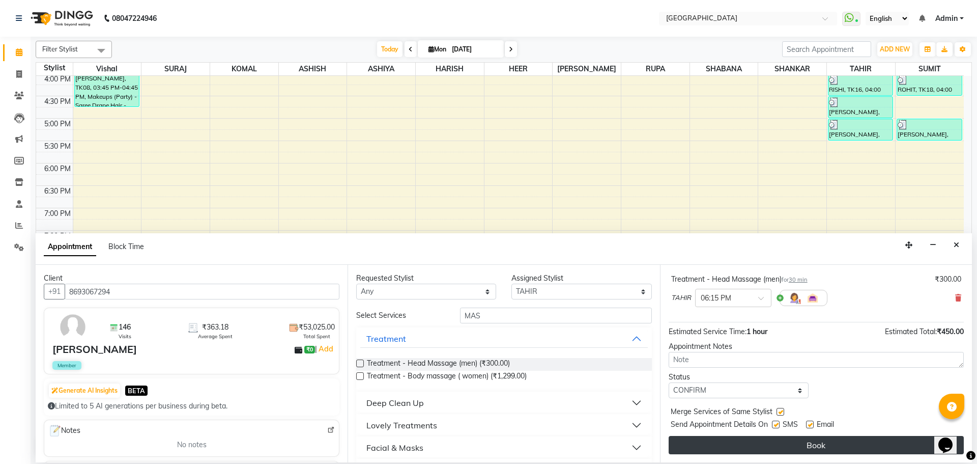
click at [800, 444] on button "Book" at bounding box center [816, 445] width 295 height 18
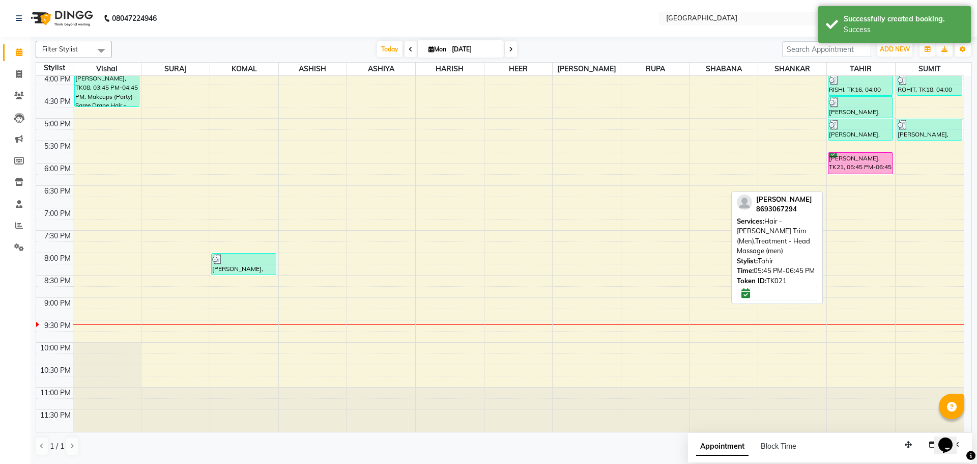
drag, startPoint x: 849, startPoint y: 196, endPoint x: 854, endPoint y: 171, distance: 25.9
click at [854, 171] on div "[PERSON_NAME], TK02, 12:00 PM-12:30 PM, Hair - [PERSON_NAME] Trim (Men) SULTAN,…" at bounding box center [861, 73] width 68 height 716
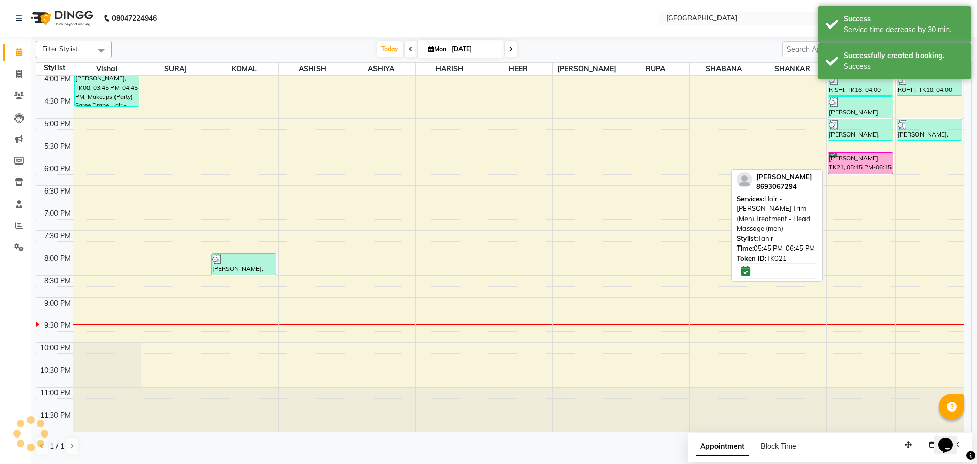
click at [855, 164] on div "[PERSON_NAME], TK21, 05:45 PM-06:15 PM, Hair - [PERSON_NAME] Trim (Men),Treatme…" at bounding box center [861, 163] width 64 height 21
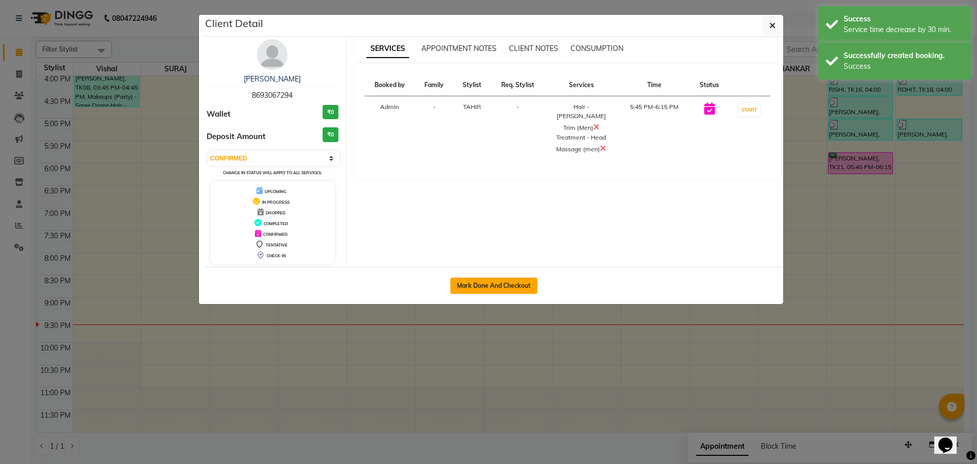
click at [490, 283] on button "Mark Done And Checkout" at bounding box center [493, 285] width 87 height 16
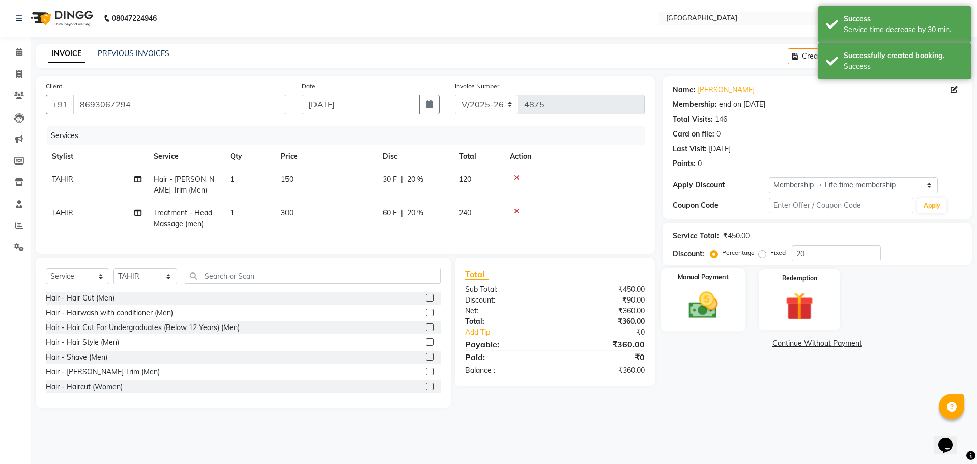
click at [711, 304] on img at bounding box center [702, 305] width 47 height 34
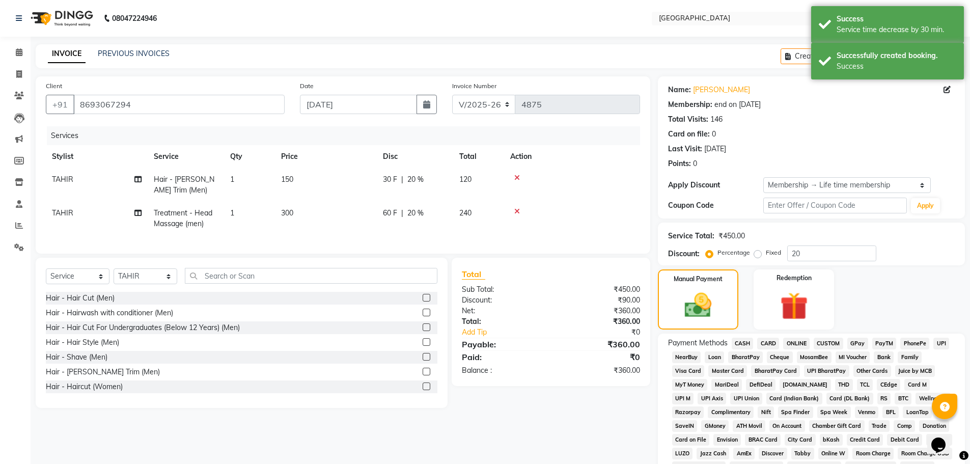
click at [858, 342] on span "GPay" at bounding box center [857, 343] width 21 height 12
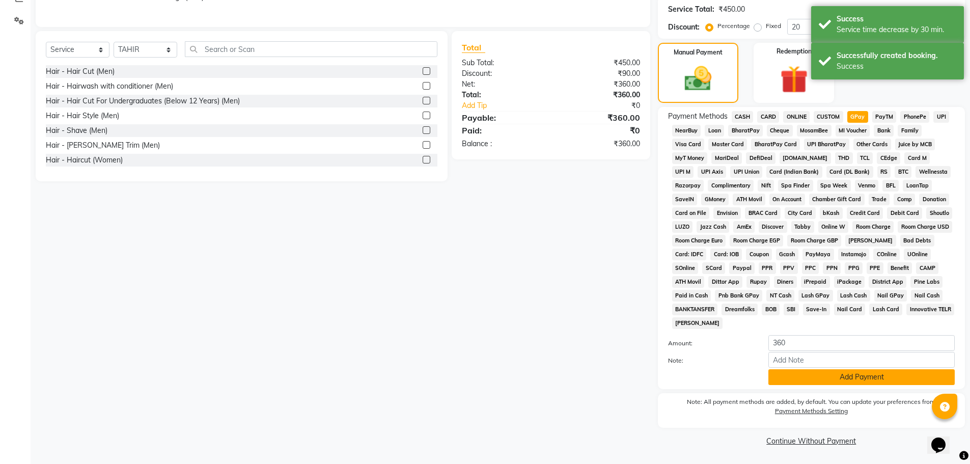
click at [850, 377] on button "Add Payment" at bounding box center [861, 377] width 186 height 16
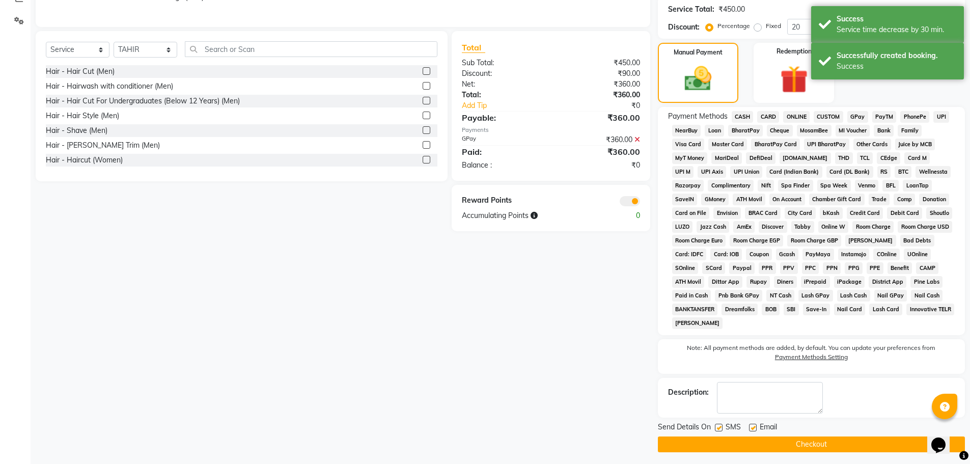
click at [805, 442] on button "Checkout" at bounding box center [811, 444] width 307 height 16
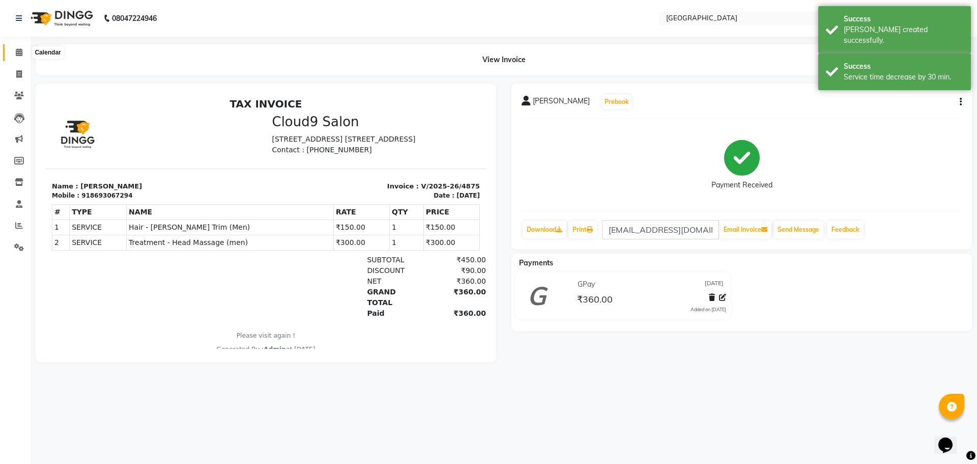
click at [17, 49] on icon at bounding box center [19, 52] width 7 height 8
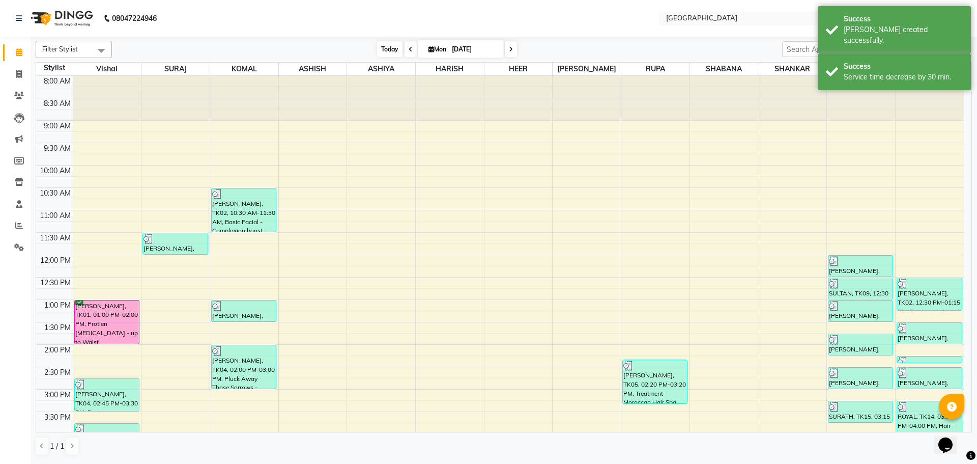
click at [385, 48] on span "Today" at bounding box center [389, 49] width 25 height 16
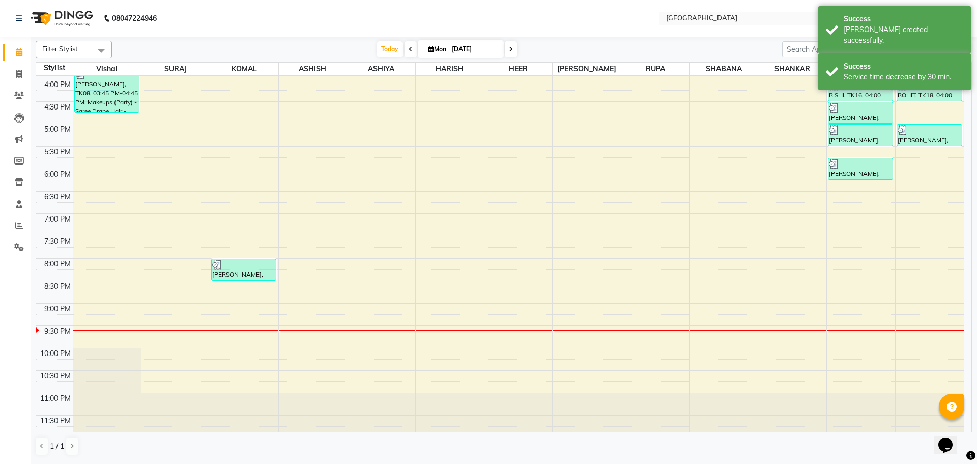
scroll to position [360, 0]
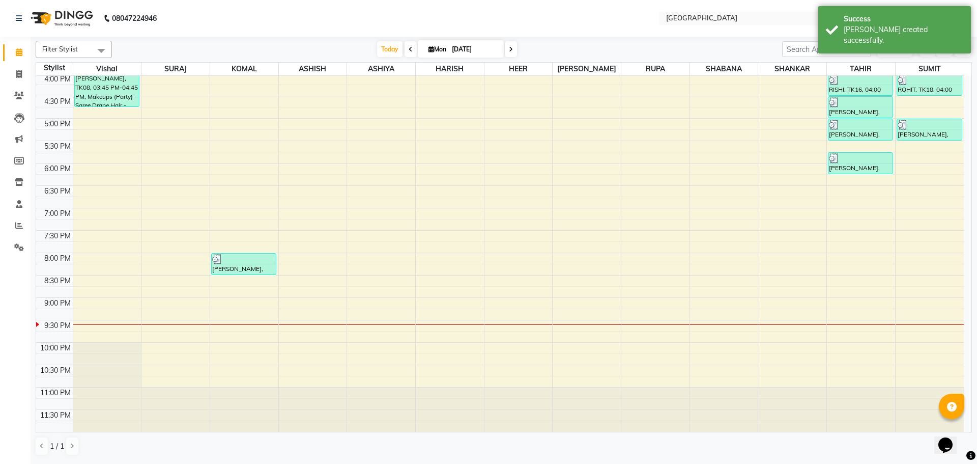
click at [932, 158] on div "8:00 AM 8:30 AM 9:00 AM 9:30 AM 10:00 AM 10:30 AM 11:00 AM 11:30 AM 12:00 PM 12…" at bounding box center [500, 73] width 928 height 716
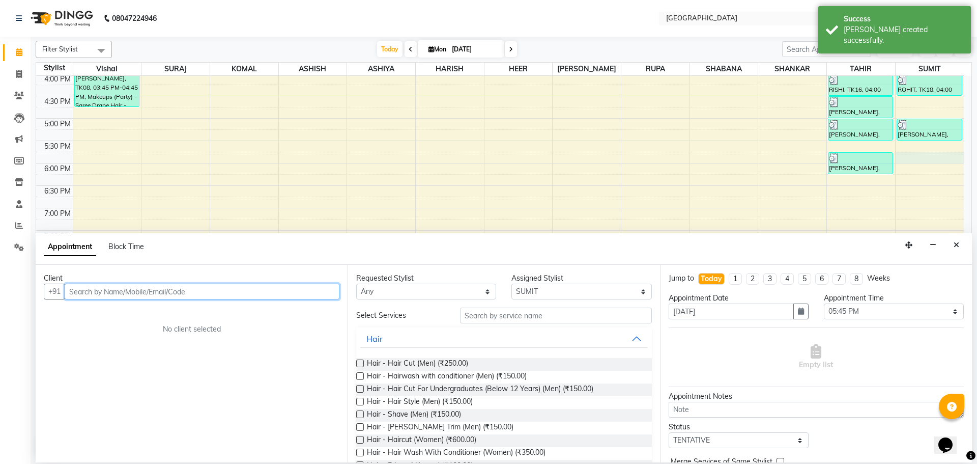
click at [312, 294] on input "text" at bounding box center [202, 291] width 275 height 16
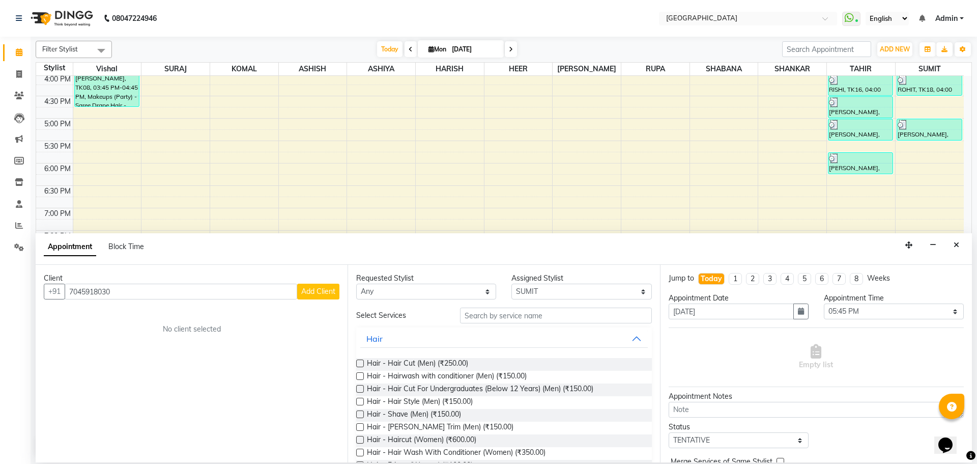
click at [312, 293] on span "Add Client" at bounding box center [318, 291] width 34 height 9
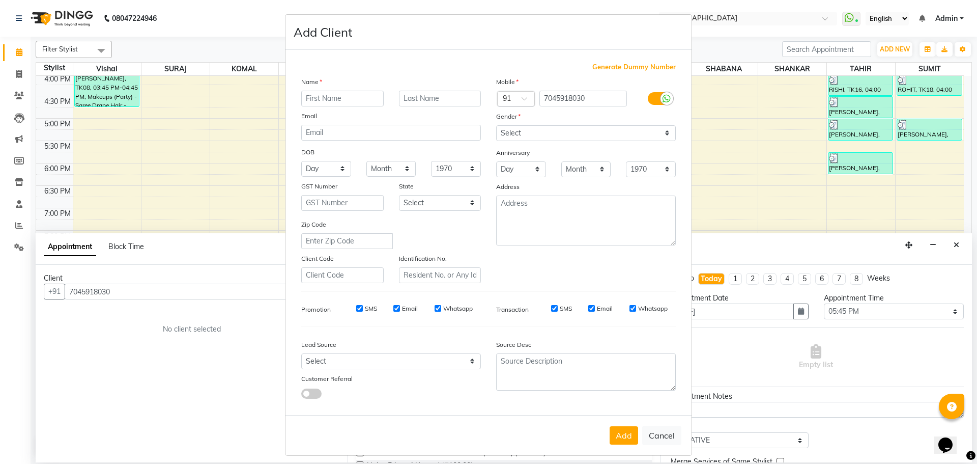
click at [351, 100] on input "text" at bounding box center [342, 99] width 82 height 16
click at [521, 134] on select "Select [DEMOGRAPHIC_DATA] [DEMOGRAPHIC_DATA] Other Prefer Not To Say" at bounding box center [586, 133] width 180 height 16
click at [496, 125] on select "Select [DEMOGRAPHIC_DATA] [DEMOGRAPHIC_DATA] Other Prefer Not To Say" at bounding box center [586, 133] width 180 height 16
click at [613, 133] on select "Select [DEMOGRAPHIC_DATA] [DEMOGRAPHIC_DATA] Other Prefer Not To Say" at bounding box center [586, 133] width 180 height 16
click at [496, 125] on select "Select [DEMOGRAPHIC_DATA] [DEMOGRAPHIC_DATA] Other Prefer Not To Say" at bounding box center [586, 133] width 180 height 16
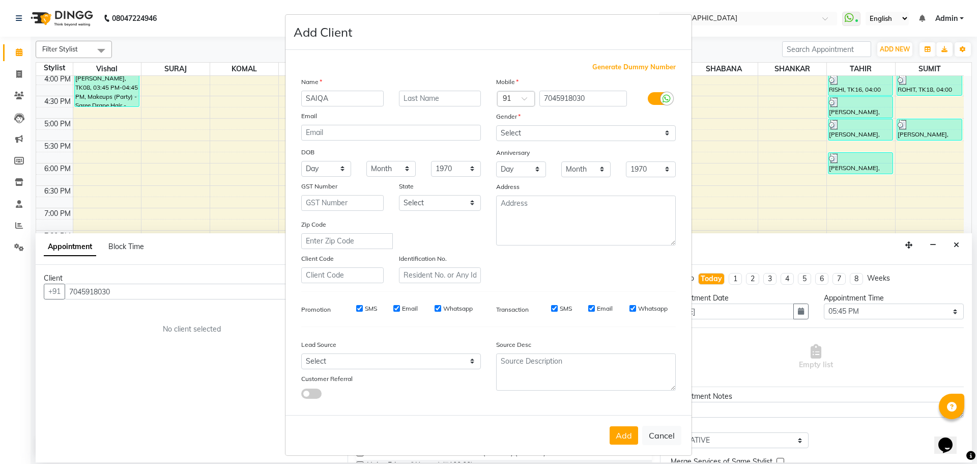
click at [620, 440] on button "Add" at bounding box center [624, 435] width 29 height 18
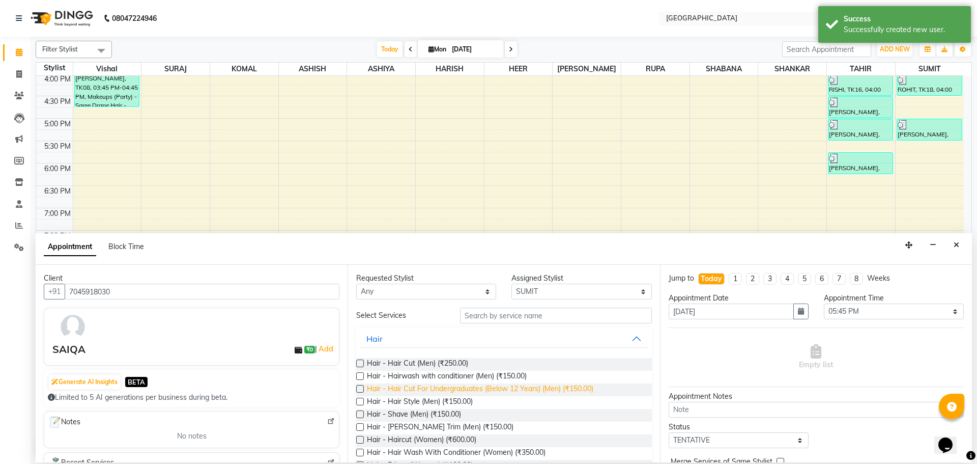
click at [515, 386] on span "Hair - Hair Cut For Undergraduates (Below 12 Years) (Men) (₹150.00)" at bounding box center [480, 389] width 226 height 13
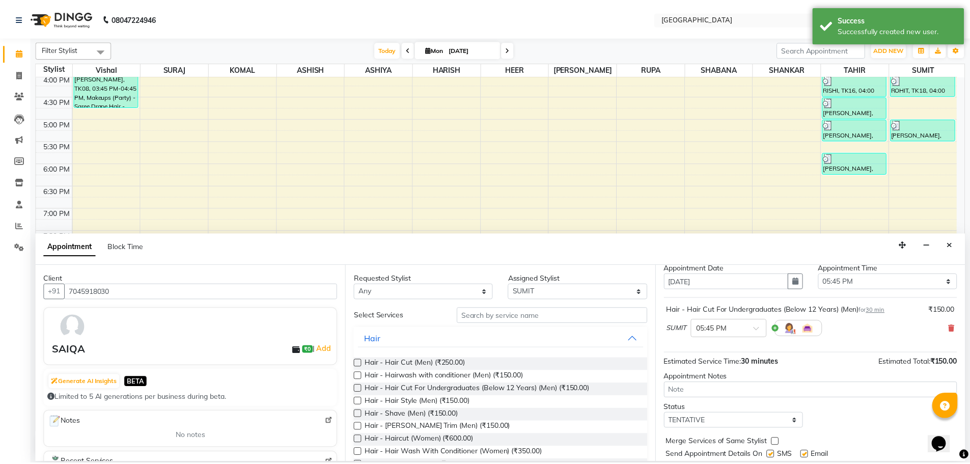
scroll to position [61, 0]
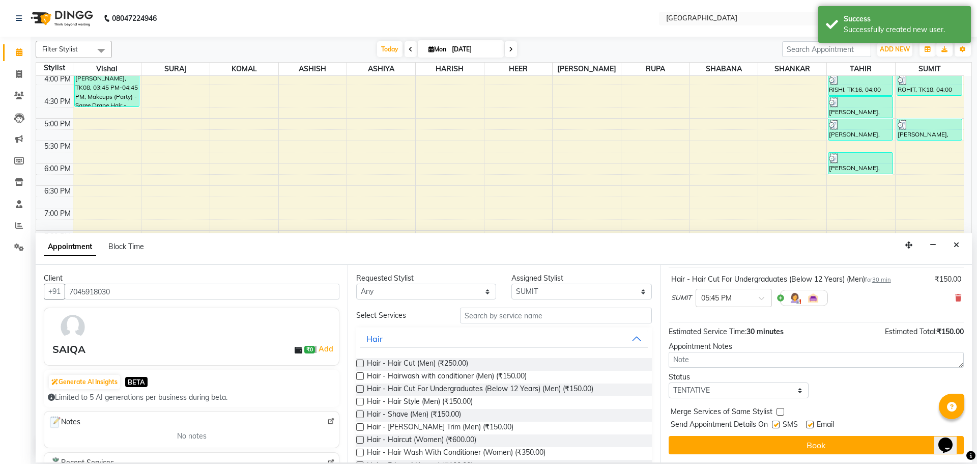
click at [780, 411] on label at bounding box center [781, 412] width 8 height 8
click at [780, 411] on input "checkbox" at bounding box center [780, 412] width 7 height 7
click at [781, 391] on select "Select TENTATIVE CONFIRM CHECK-IN UPCOMING" at bounding box center [739, 390] width 140 height 16
click at [669, 382] on select "Select TENTATIVE CONFIRM CHECK-IN UPCOMING" at bounding box center [739, 390] width 140 height 16
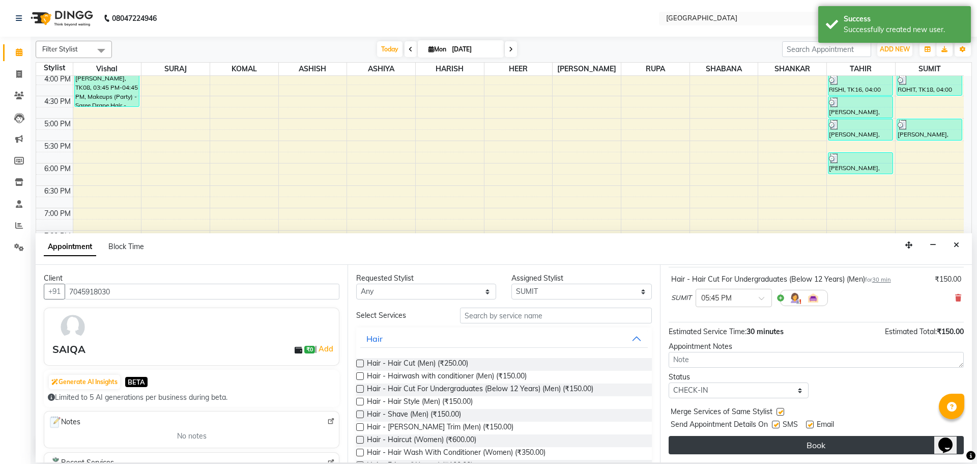
click at [807, 448] on button "Book" at bounding box center [816, 445] width 295 height 18
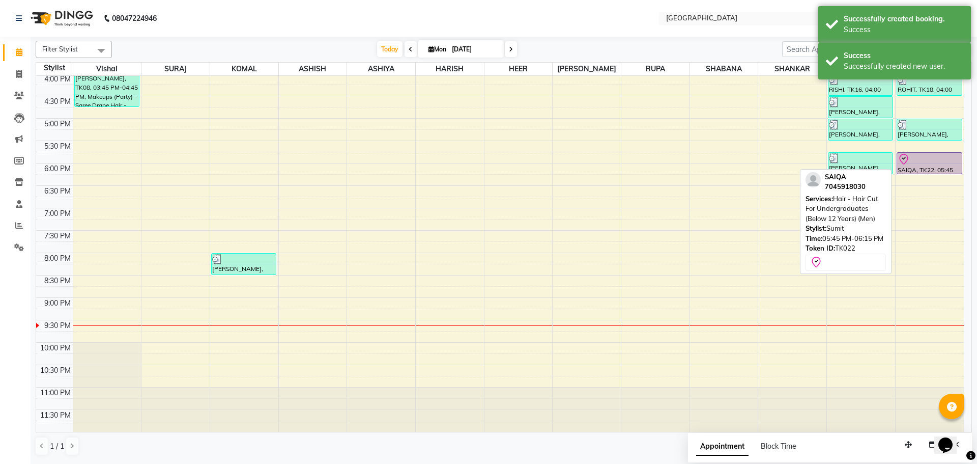
click at [922, 162] on div at bounding box center [930, 159] width 64 height 12
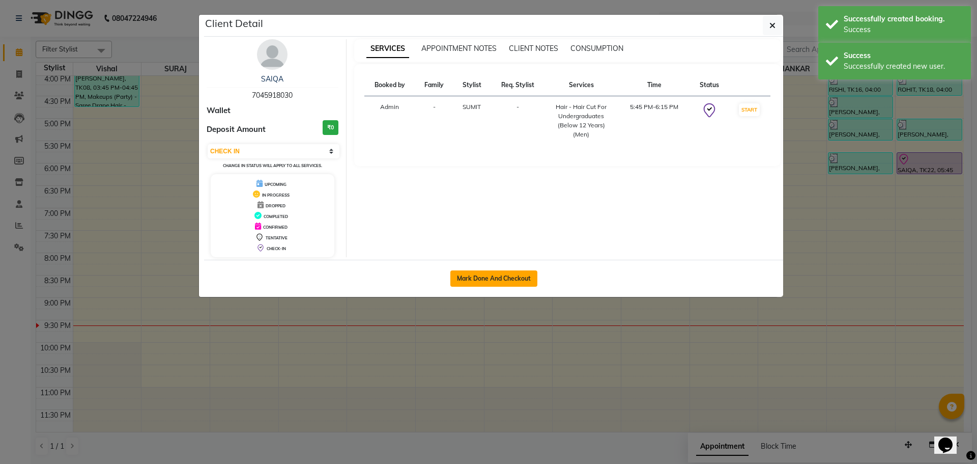
click at [484, 278] on button "Mark Done And Checkout" at bounding box center [493, 278] width 87 height 16
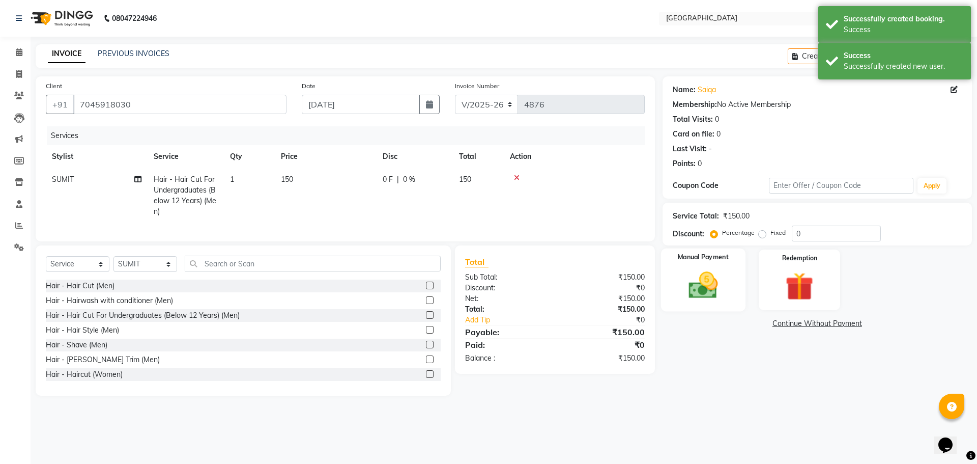
click at [716, 291] on img at bounding box center [702, 285] width 47 height 34
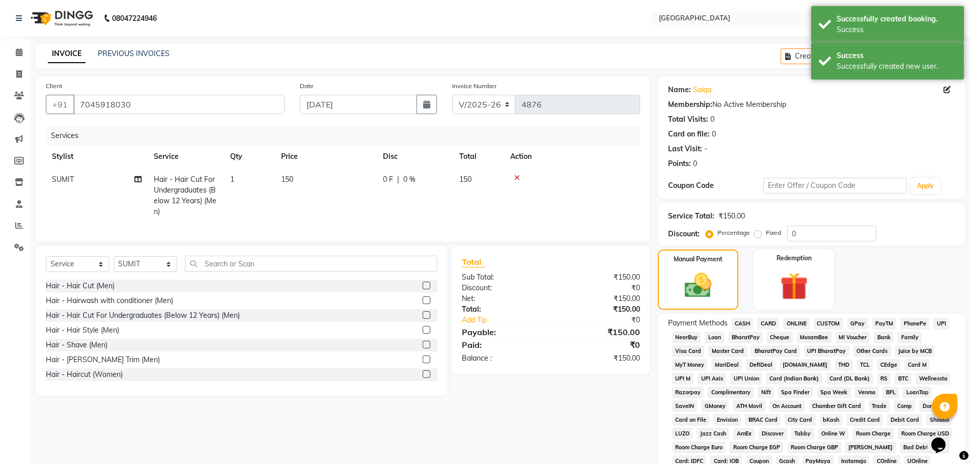
click at [854, 319] on span "GPay" at bounding box center [857, 324] width 21 height 12
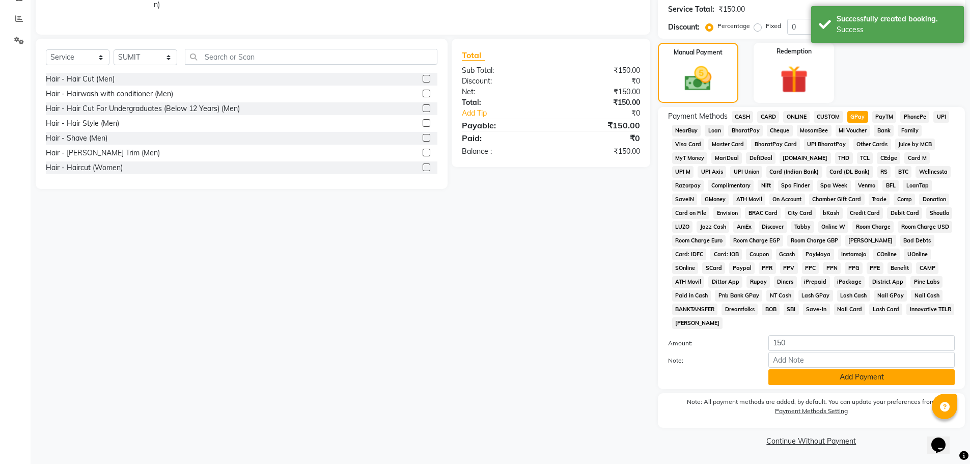
click at [853, 378] on button "Add Payment" at bounding box center [861, 377] width 186 height 16
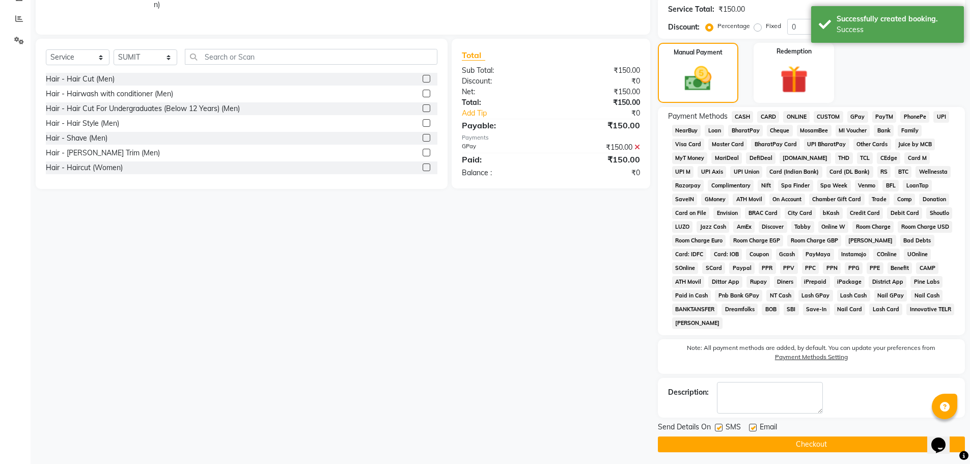
scroll to position [210, 0]
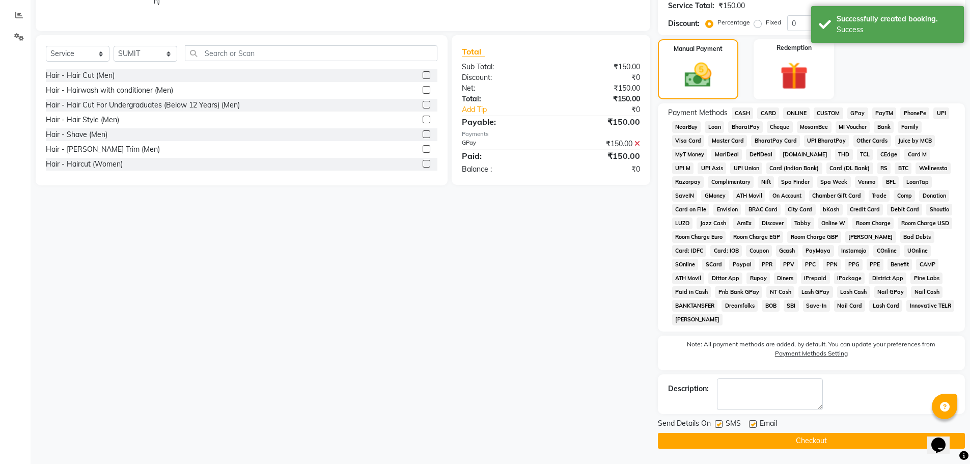
click at [808, 438] on button "Checkout" at bounding box center [811, 441] width 307 height 16
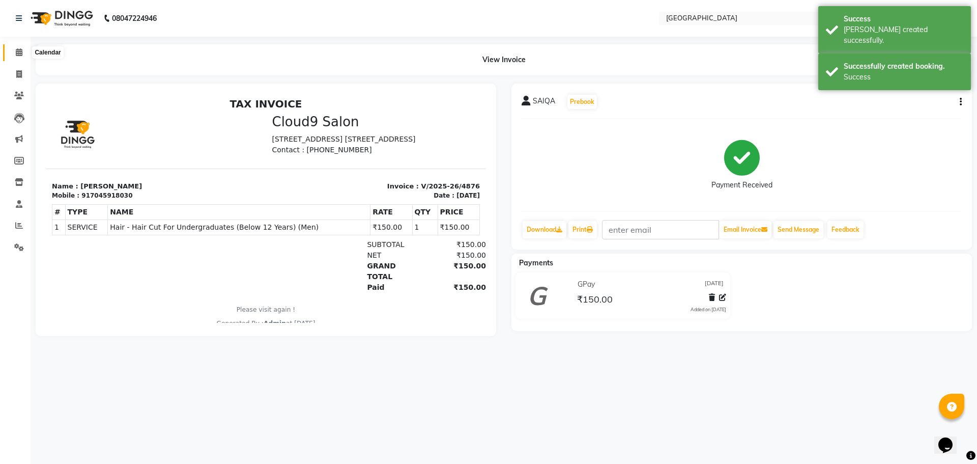
click at [23, 53] on span at bounding box center [19, 53] width 18 height 12
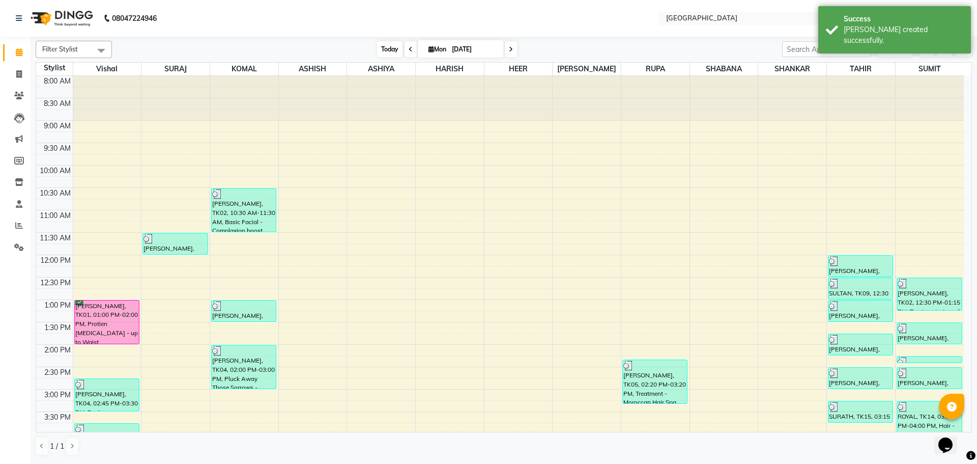
click at [388, 49] on span "Today" at bounding box center [389, 49] width 25 height 16
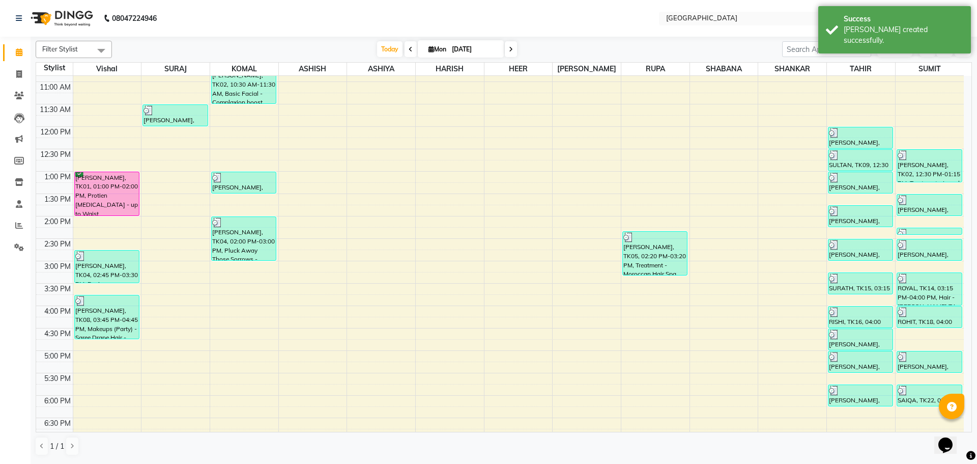
scroll to position [360, 0]
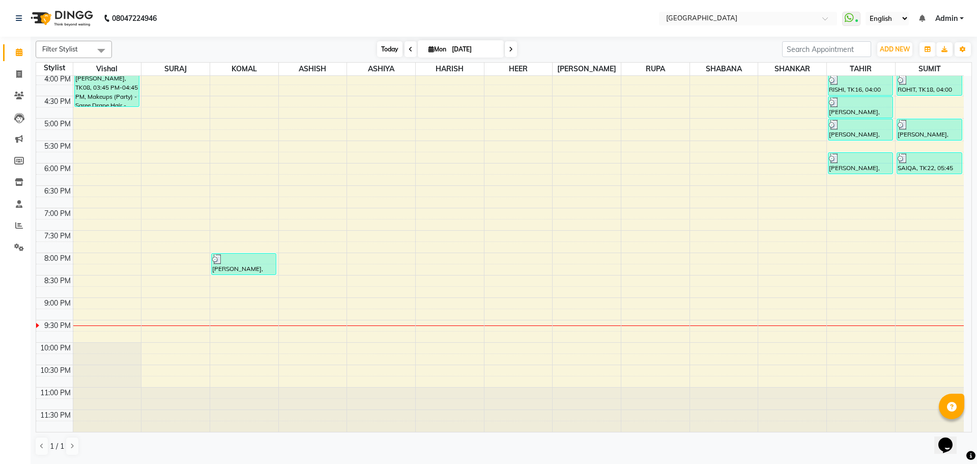
click at [391, 49] on span "Today" at bounding box center [389, 49] width 25 height 16
click at [388, 50] on span "Today" at bounding box center [389, 49] width 25 height 16
drag, startPoint x: 20, startPoint y: 54, endPoint x: 25, endPoint y: 51, distance: 6.1
click at [20, 54] on icon at bounding box center [19, 52] width 7 height 8
click at [385, 48] on span "Today" at bounding box center [389, 49] width 25 height 16
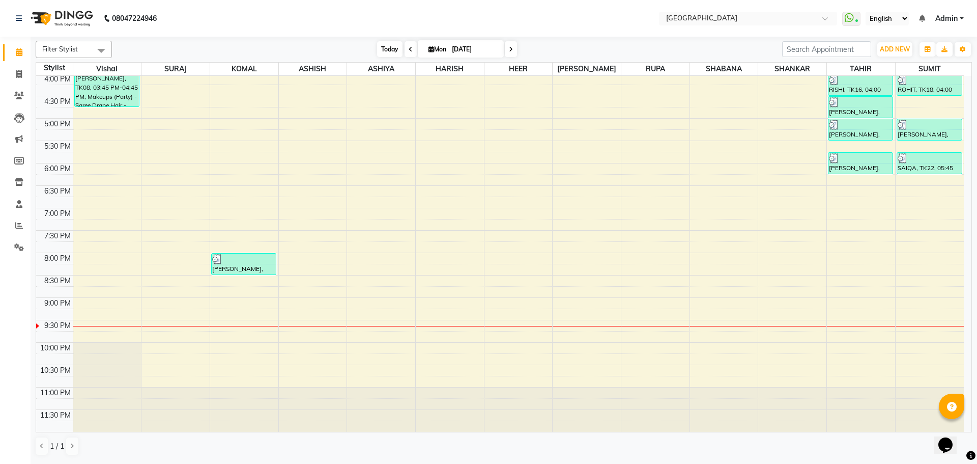
click at [385, 48] on span "Today" at bounding box center [389, 49] width 25 height 16
click at [383, 47] on span "Today" at bounding box center [389, 49] width 25 height 16
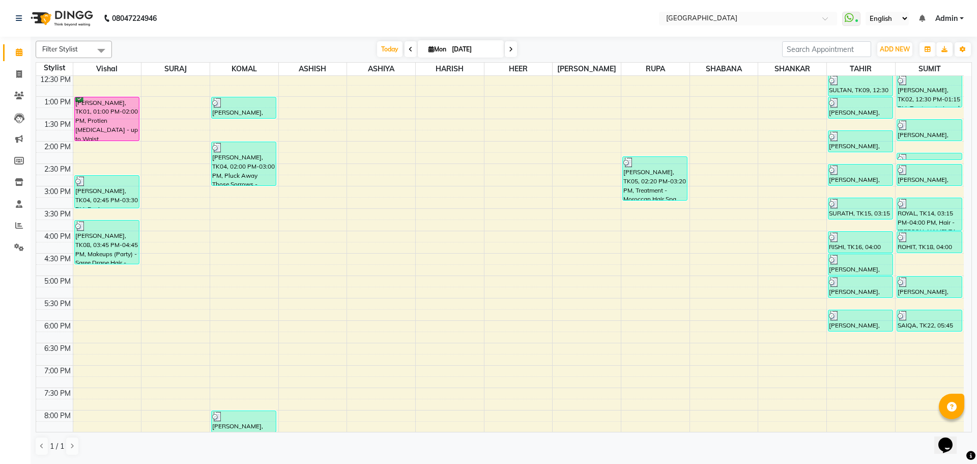
scroll to position [55, 0]
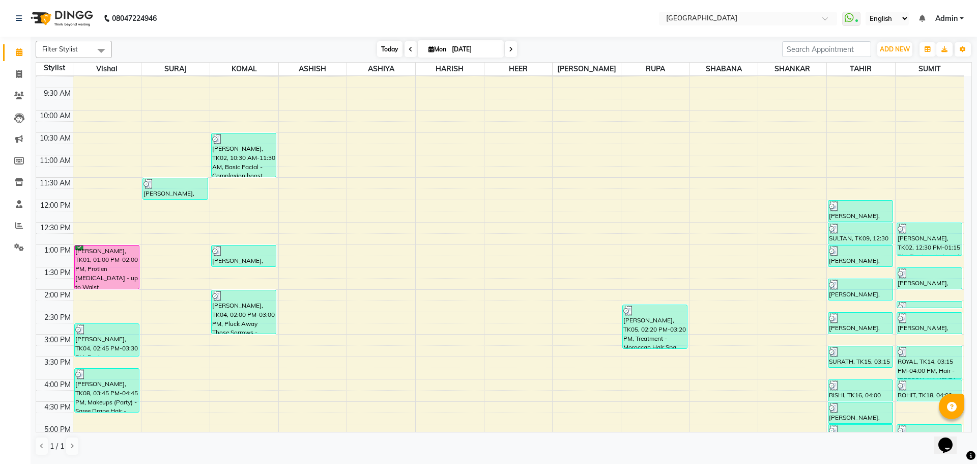
click at [387, 51] on span "Today" at bounding box center [389, 49] width 25 height 16
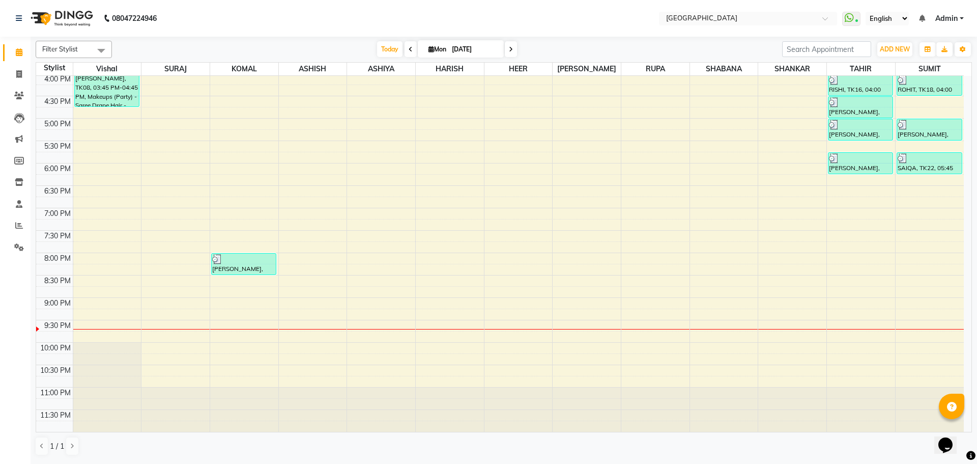
click at [859, 188] on div "8:00 AM 8:30 AM 9:00 AM 9:30 AM 10:00 AM 10:30 AM 11:00 AM 11:30 AM 12:00 PM 12…" at bounding box center [500, 73] width 928 height 716
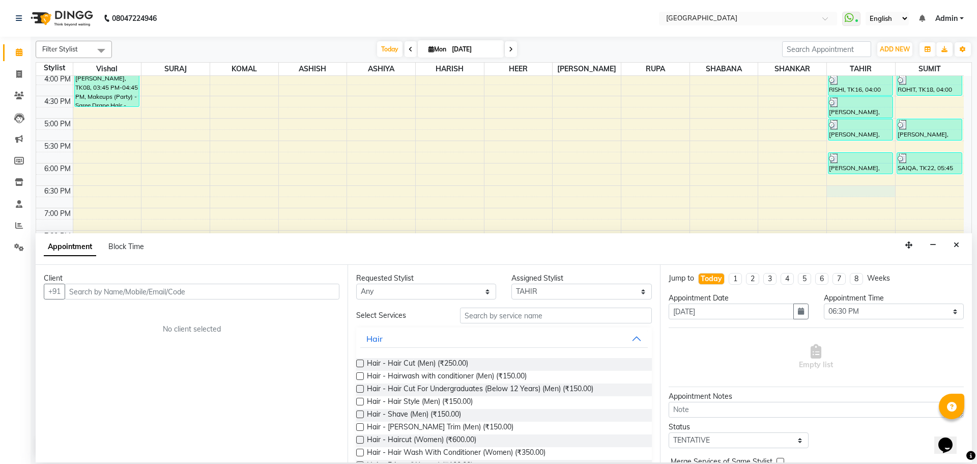
click at [314, 289] on input "text" at bounding box center [202, 291] width 275 height 16
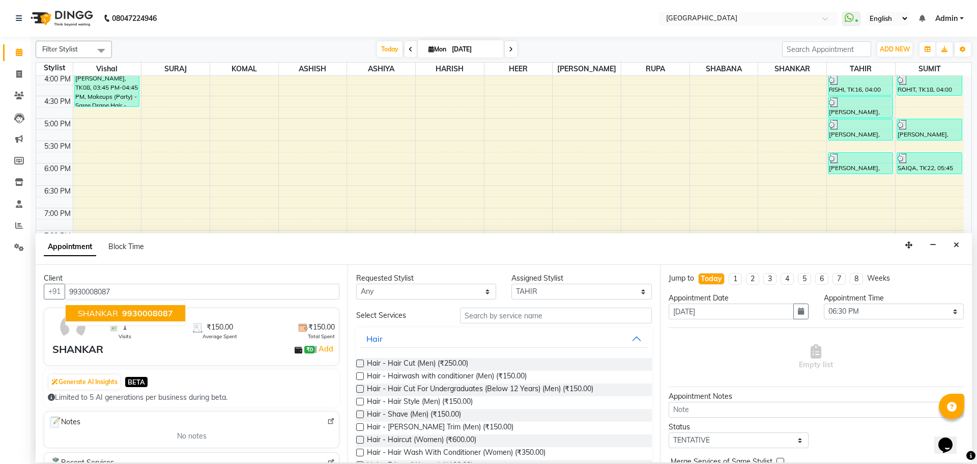
click at [139, 311] on span "9930008087" at bounding box center [147, 313] width 51 height 10
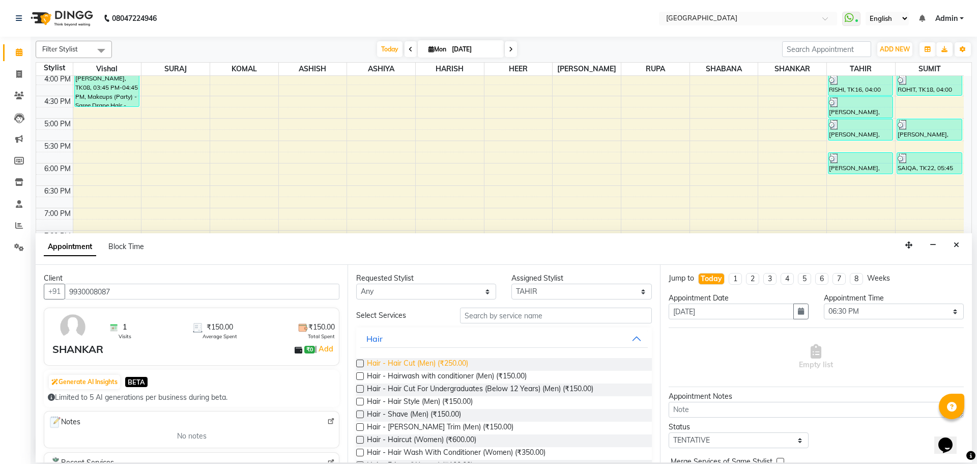
click at [416, 364] on span "Hair - Hair Cut (Men) (₹250.00)" at bounding box center [417, 364] width 101 height 13
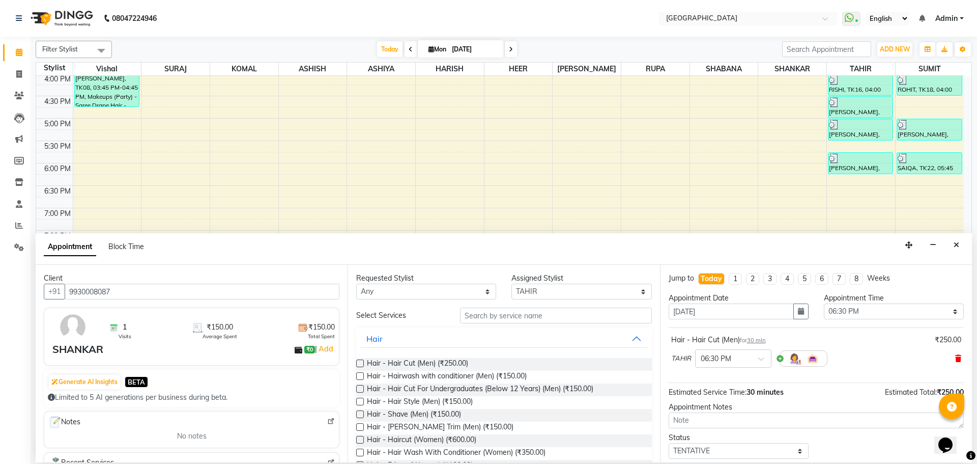
click at [955, 357] on icon at bounding box center [958, 358] width 6 height 7
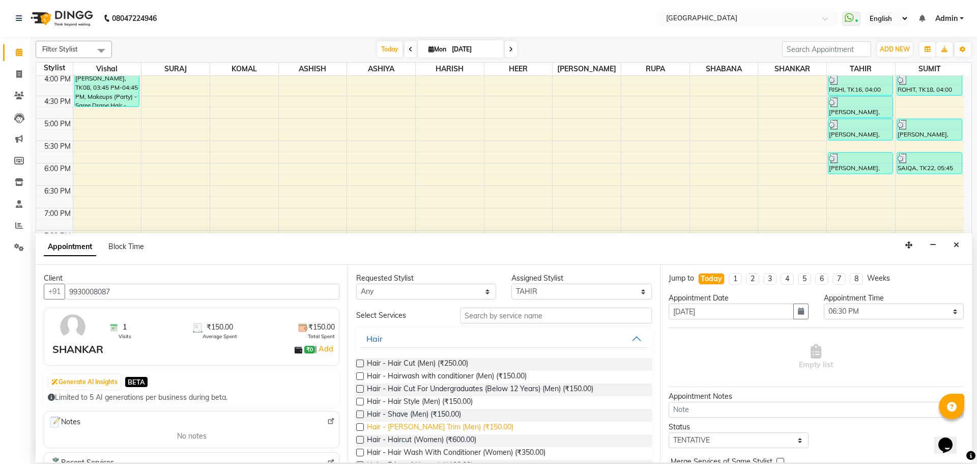
click at [449, 430] on span "Hair - [PERSON_NAME] Trim (Men) (₹150.00)" at bounding box center [440, 427] width 147 height 13
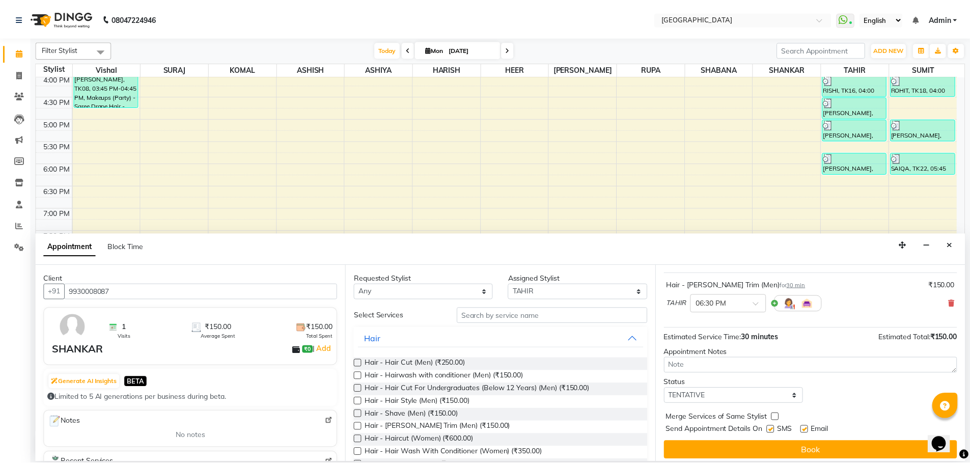
scroll to position [61, 0]
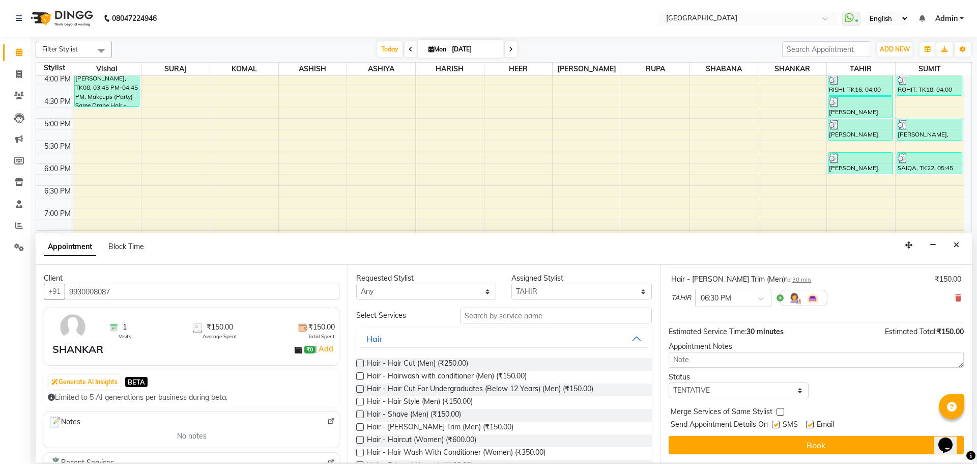
click at [781, 411] on label at bounding box center [781, 412] width 8 height 8
click at [781, 411] on input "checkbox" at bounding box center [780, 412] width 7 height 7
click at [787, 393] on select "Select TENTATIVE CONFIRM CHECK-IN UPCOMING" at bounding box center [739, 390] width 140 height 16
click at [669, 382] on select "Select TENTATIVE CONFIRM CHECK-IN UPCOMING" at bounding box center [739, 390] width 140 height 16
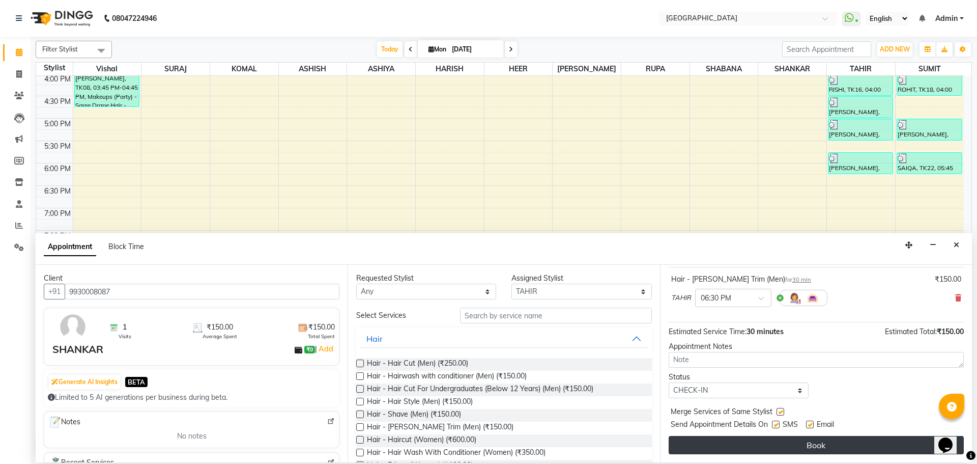
click at [818, 445] on button "Book" at bounding box center [816, 445] width 295 height 18
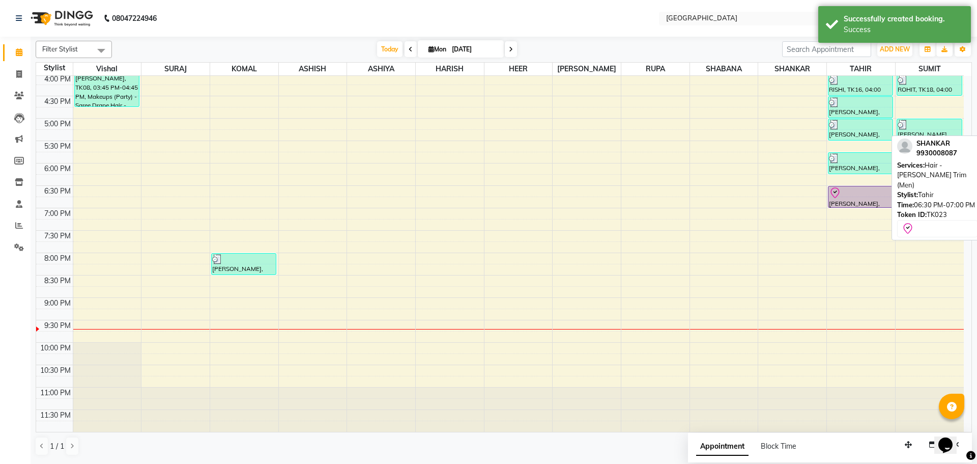
click at [846, 201] on div "[PERSON_NAME], TK23, 06:30 PM-07:00 PM, Hair - [PERSON_NAME] Trim (Men)" at bounding box center [861, 196] width 64 height 21
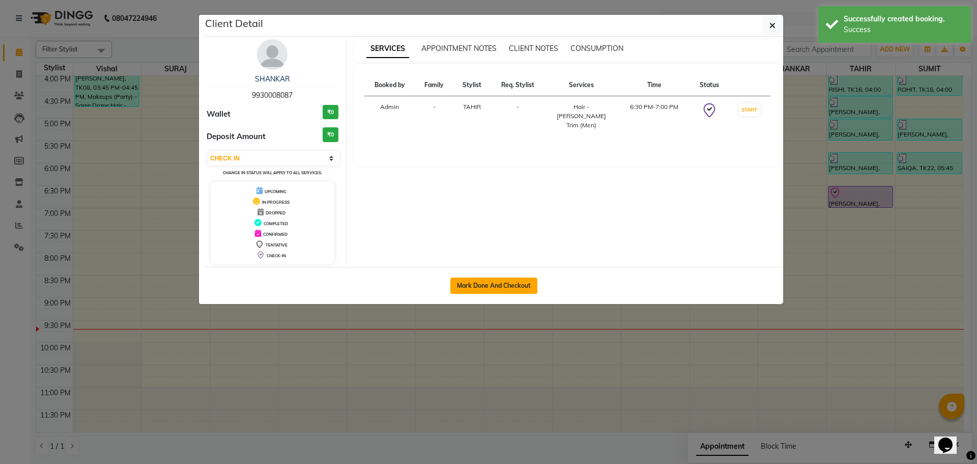
click at [496, 281] on button "Mark Done And Checkout" at bounding box center [493, 285] width 87 height 16
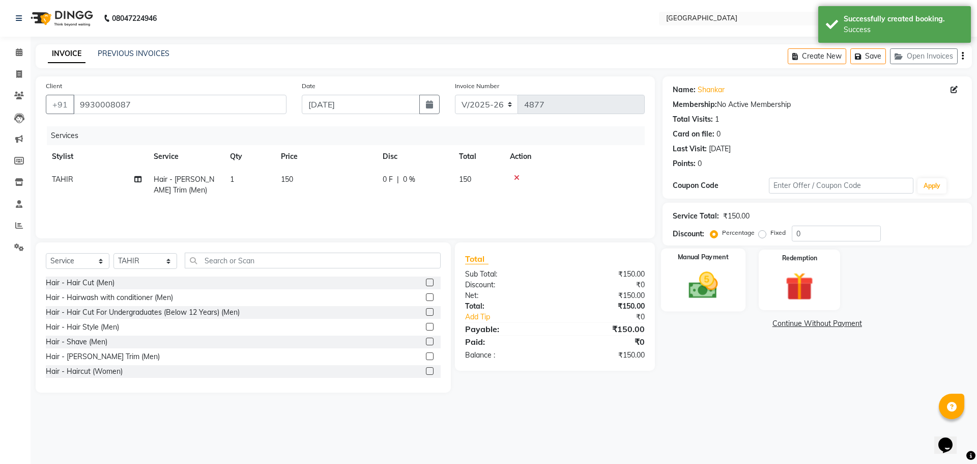
click at [705, 286] on img at bounding box center [702, 285] width 47 height 34
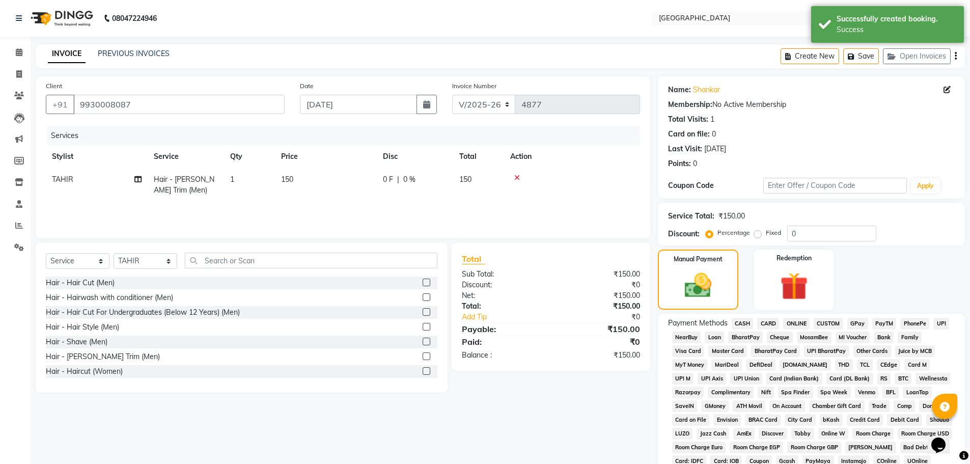
click at [858, 322] on span "GPay" at bounding box center [857, 324] width 21 height 12
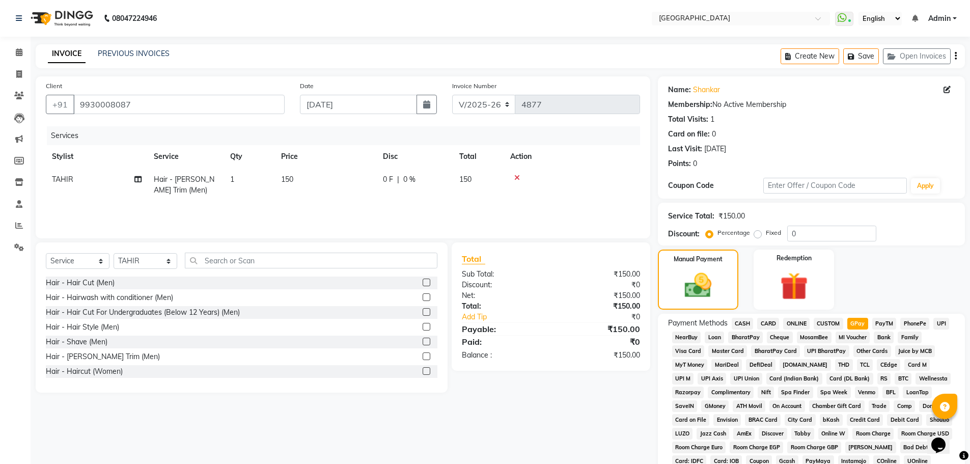
scroll to position [207, 0]
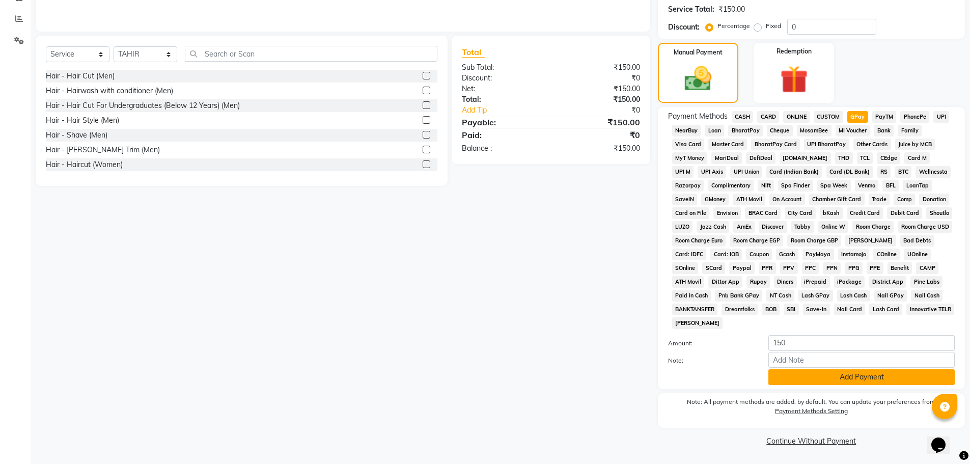
click at [858, 378] on button "Add Payment" at bounding box center [861, 377] width 186 height 16
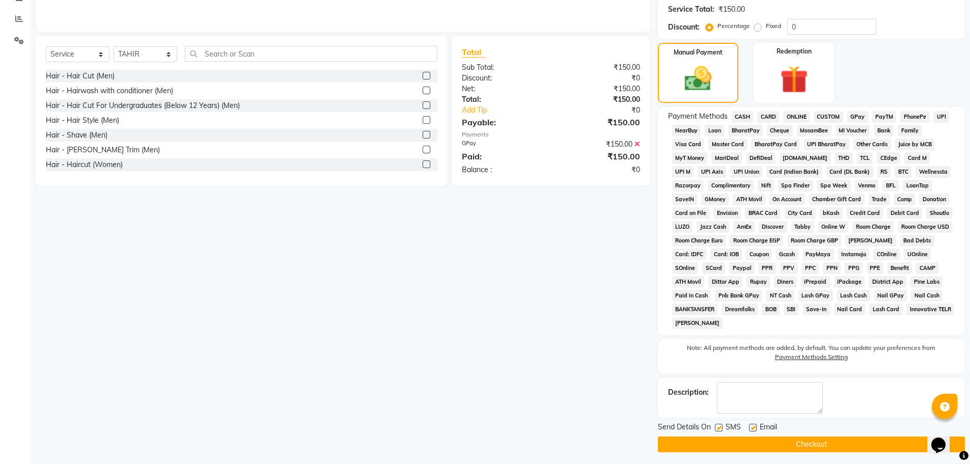
click at [806, 441] on button "Checkout" at bounding box center [811, 444] width 307 height 16
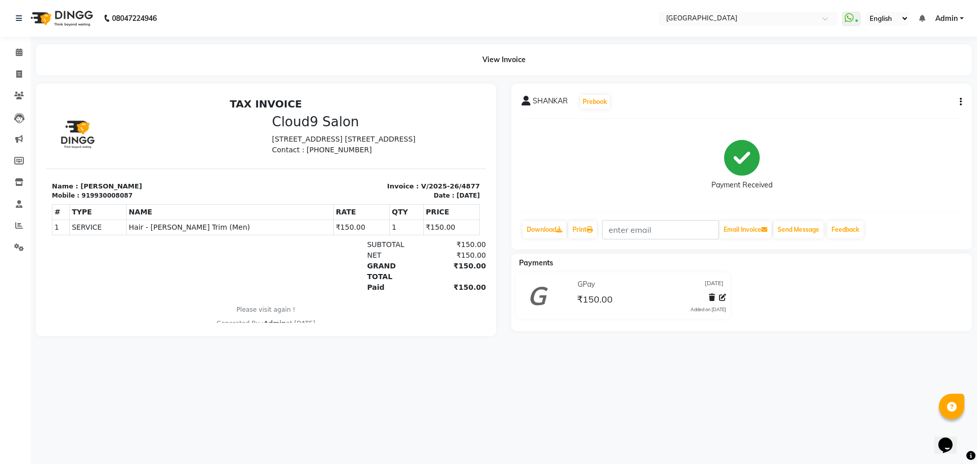
drag, startPoint x: 423, startPoint y: 64, endPoint x: 436, endPoint y: 61, distance: 13.0
click at [423, 64] on div "View Invoice" at bounding box center [504, 59] width 936 height 31
click at [18, 53] on icon at bounding box center [19, 52] width 7 height 8
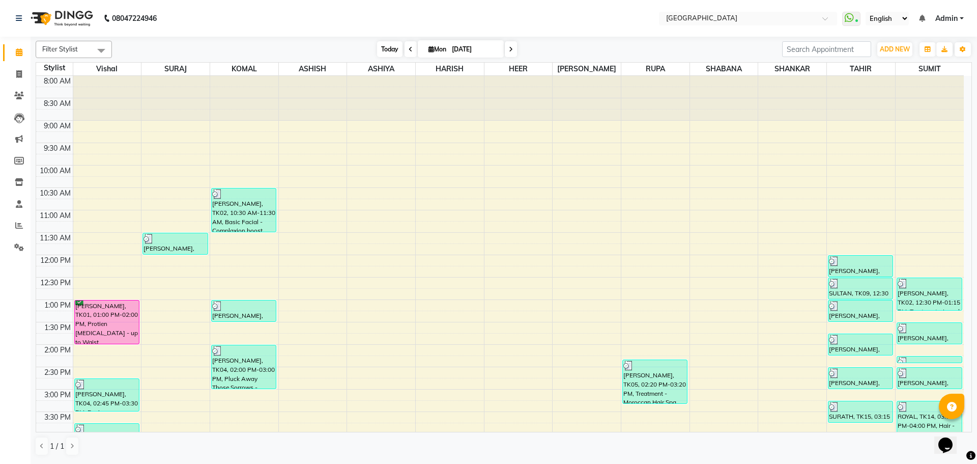
click at [391, 51] on span "Today" at bounding box center [389, 49] width 25 height 16
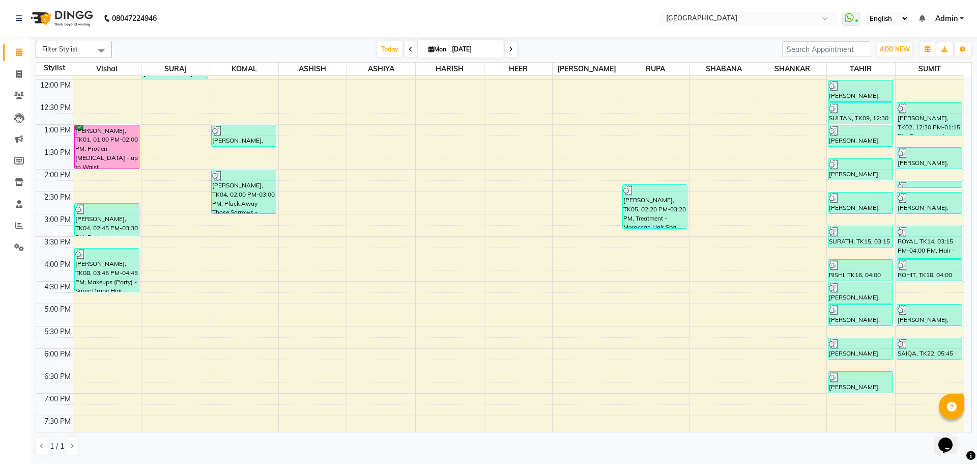
scroll to position [157, 0]
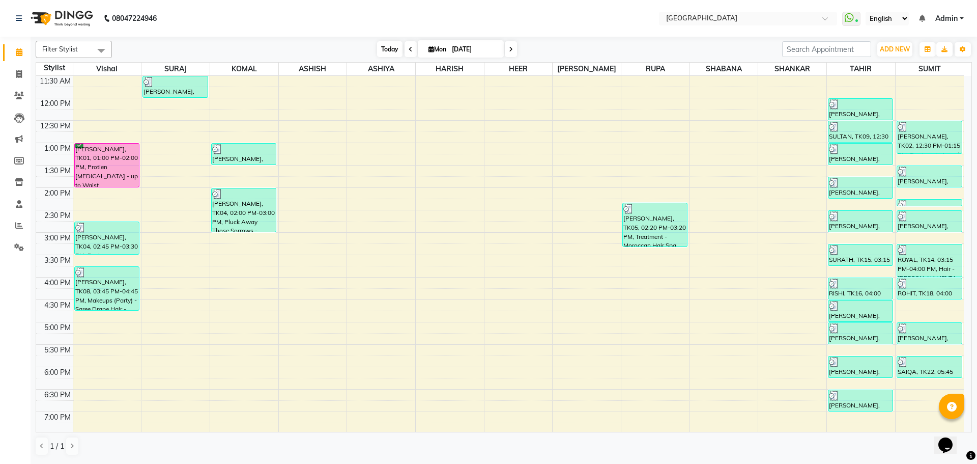
click at [387, 50] on span "Today" at bounding box center [389, 49] width 25 height 16
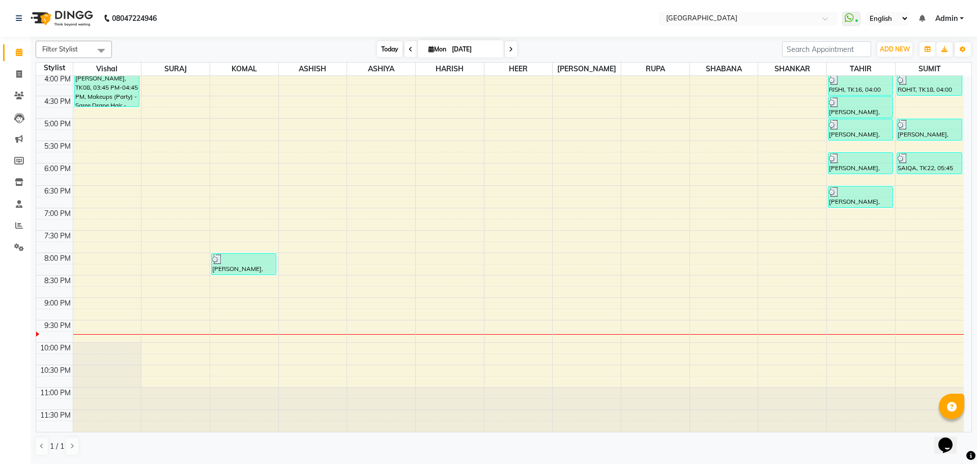
click at [389, 49] on span "Today" at bounding box center [389, 49] width 25 height 16
click at [390, 50] on span "Today" at bounding box center [389, 49] width 25 height 16
click at [384, 48] on span "Today" at bounding box center [389, 49] width 25 height 16
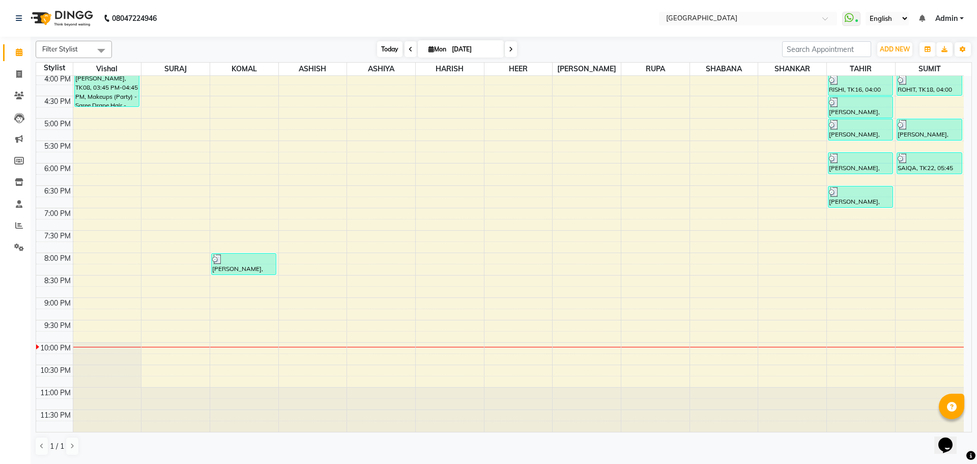
click at [388, 49] on span "Today" at bounding box center [389, 49] width 25 height 16
click at [17, 54] on icon at bounding box center [19, 52] width 7 height 8
click at [391, 46] on span "Today" at bounding box center [389, 49] width 25 height 16
click at [387, 49] on span "Today" at bounding box center [389, 49] width 25 height 16
click at [389, 49] on span "Today" at bounding box center [389, 49] width 25 height 16
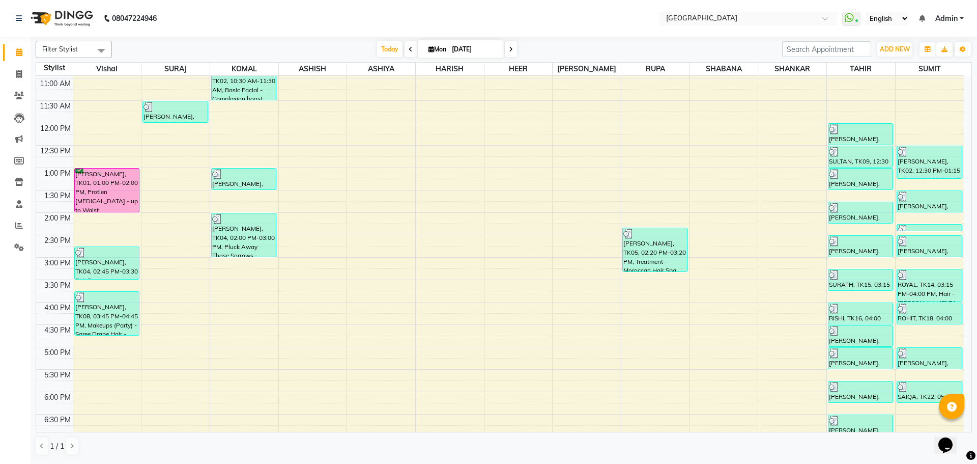
scroll to position [4, 0]
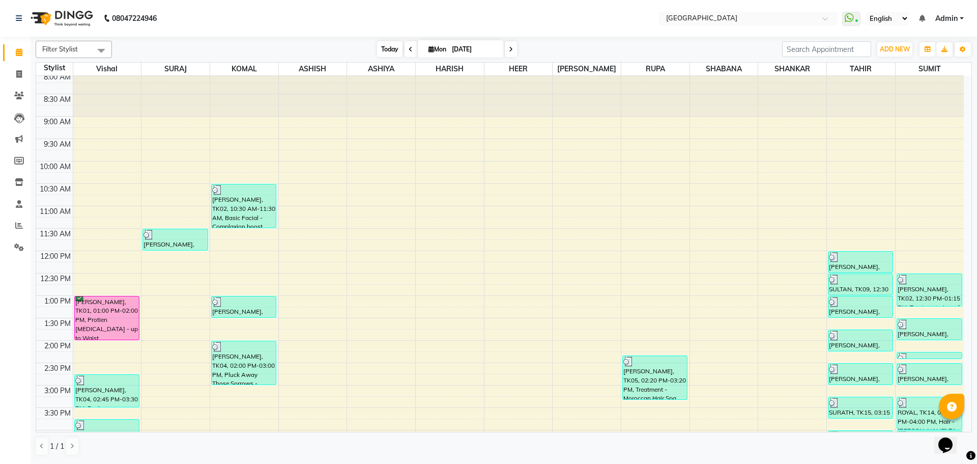
click at [388, 49] on span "Today" at bounding box center [389, 49] width 25 height 16
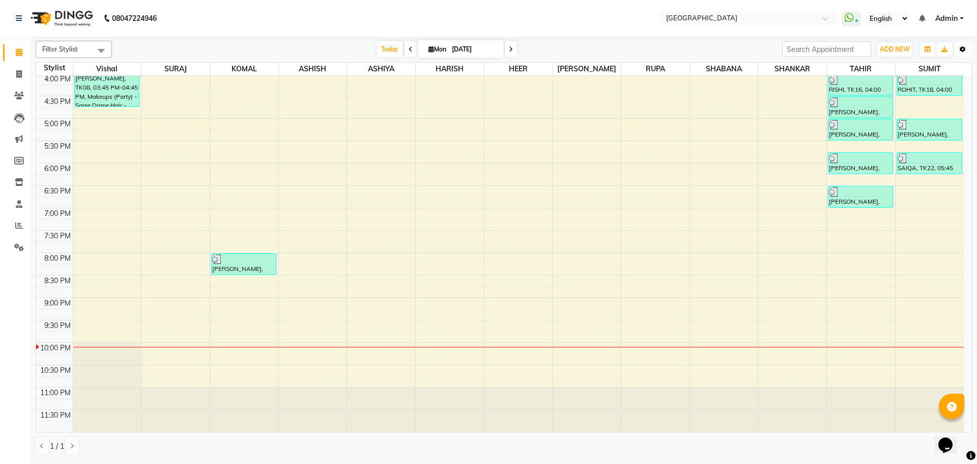
click at [960, 49] on icon "button" at bounding box center [963, 49] width 6 height 6
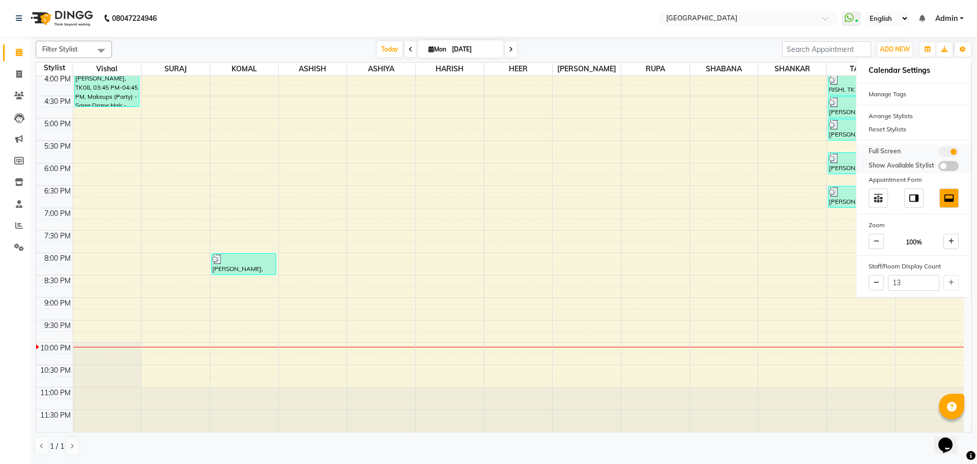
click at [950, 152] on span at bounding box center [949, 152] width 20 height 10
click at [939, 153] on input "checkbox" at bounding box center [939, 153] width 0 height 0
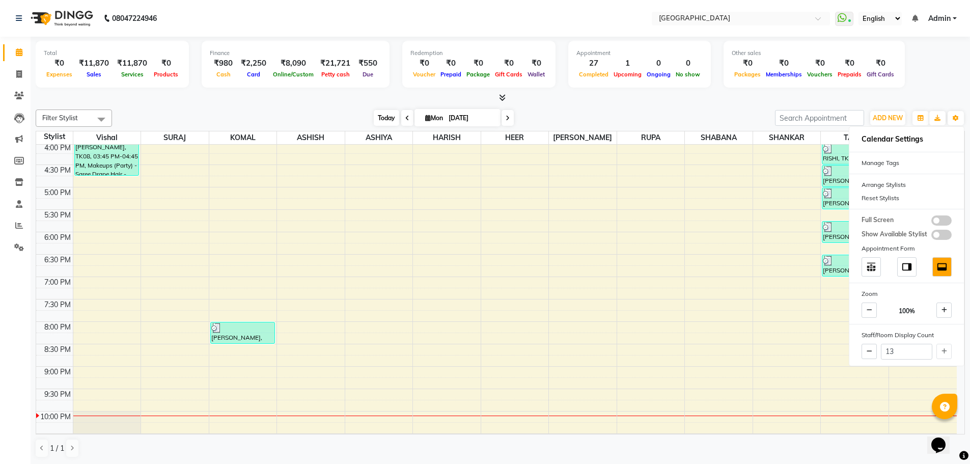
click at [380, 120] on span "Today" at bounding box center [386, 118] width 25 height 16
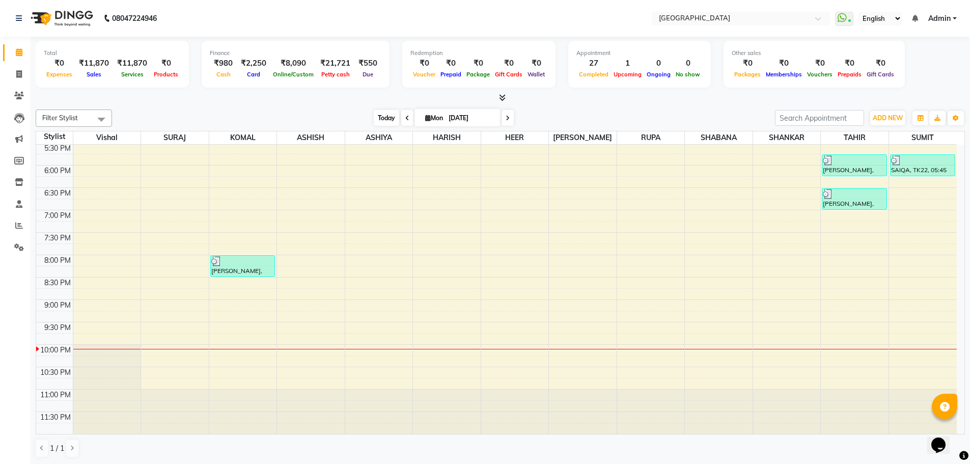
click at [387, 119] on span "Today" at bounding box center [386, 118] width 25 height 16
click at [381, 117] on span "Today" at bounding box center [386, 118] width 25 height 16
click at [383, 119] on span "Today" at bounding box center [386, 118] width 25 height 16
click at [19, 53] on icon at bounding box center [19, 52] width 7 height 8
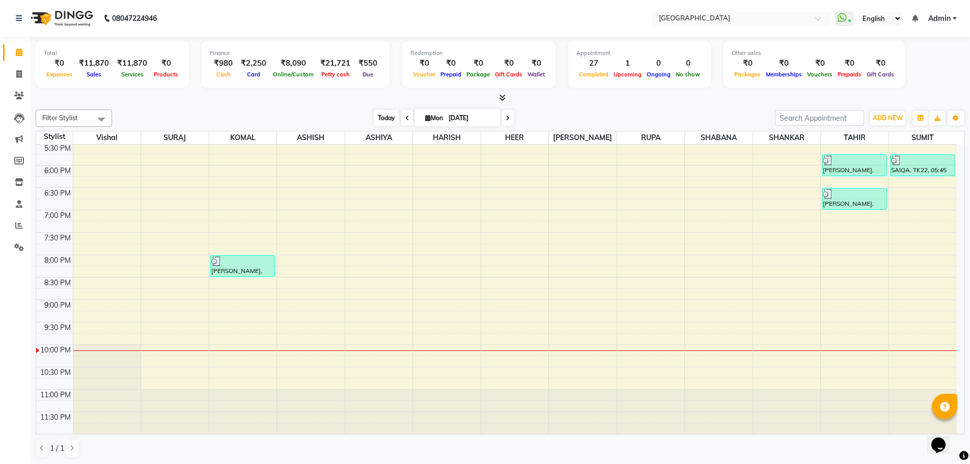
click at [383, 117] on span "Today" at bounding box center [386, 118] width 25 height 16
click at [387, 119] on span "Today" at bounding box center [386, 118] width 25 height 16
click at [387, 118] on span "Today" at bounding box center [386, 118] width 25 height 16
click at [20, 50] on icon at bounding box center [19, 52] width 7 height 8
click at [18, 247] on icon at bounding box center [19, 247] width 10 height 8
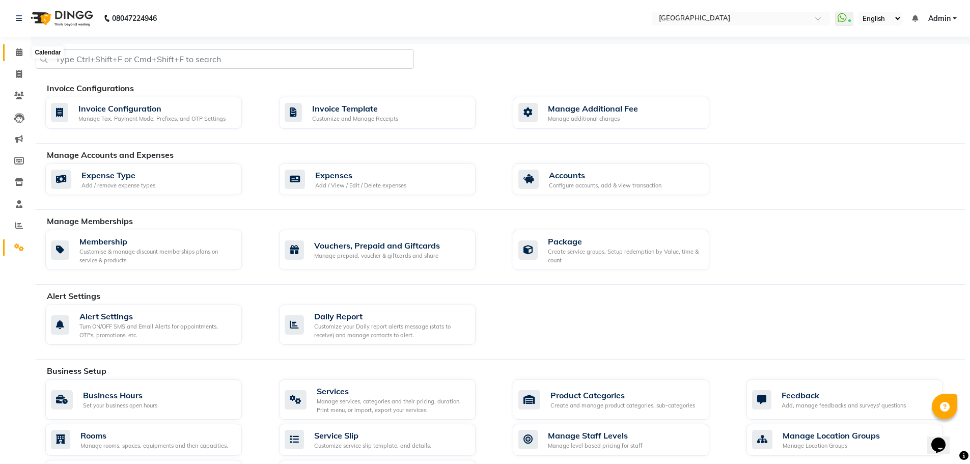
click at [18, 51] on icon at bounding box center [19, 52] width 7 height 8
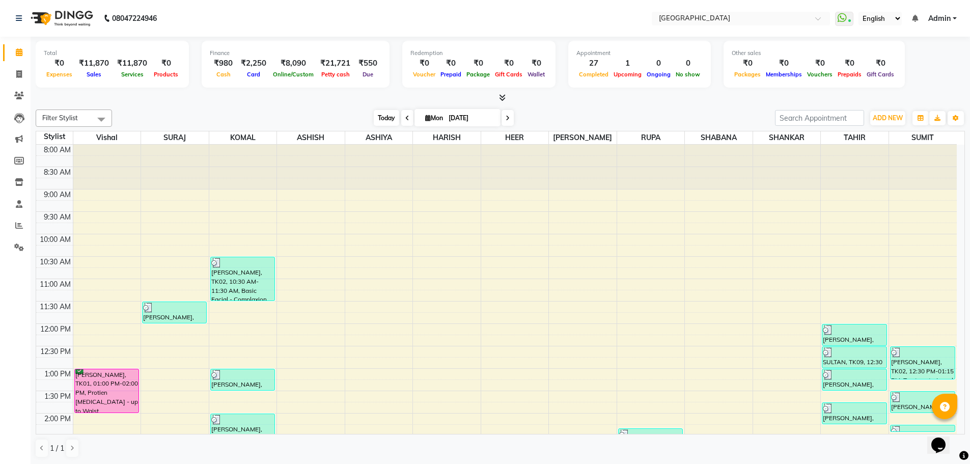
click at [383, 117] on span "Today" at bounding box center [386, 118] width 25 height 16
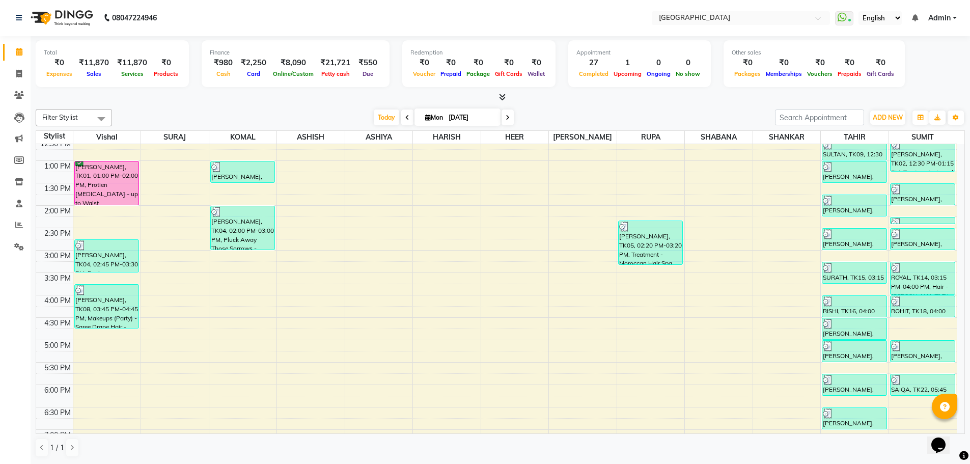
scroll to position [427, 0]
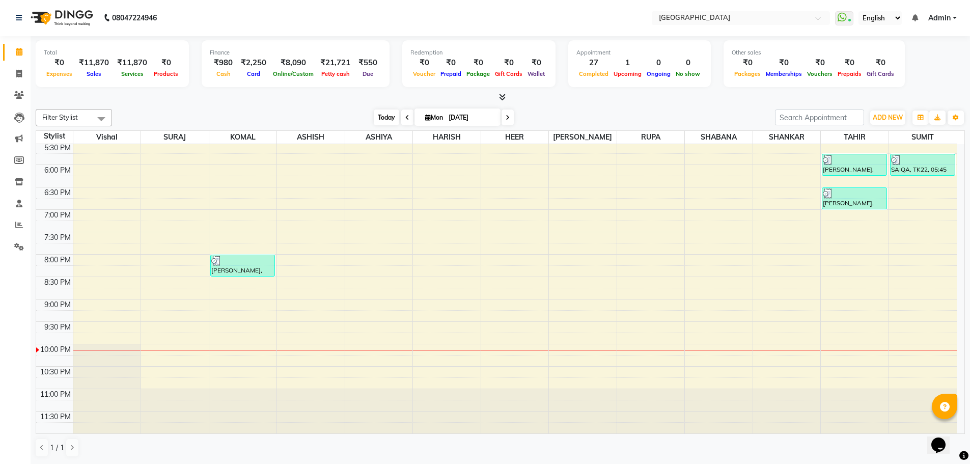
click at [383, 117] on span "Today" at bounding box center [386, 117] width 25 height 16
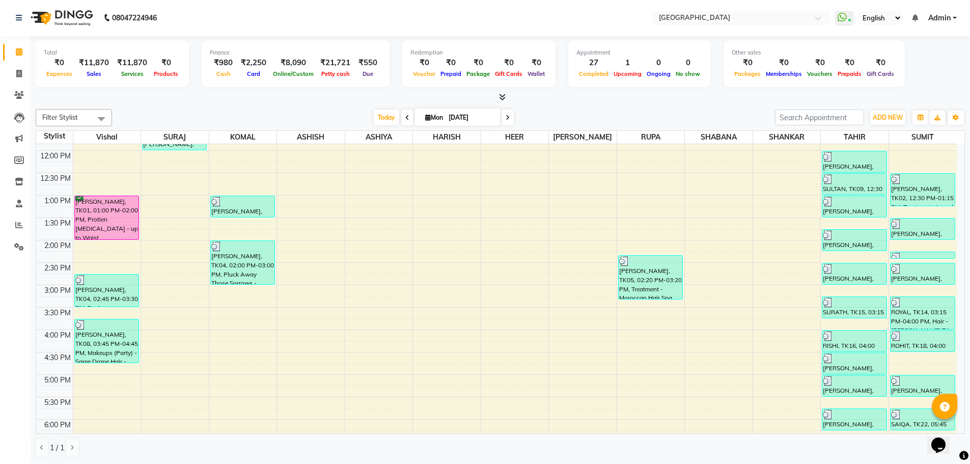
scroll to position [223, 0]
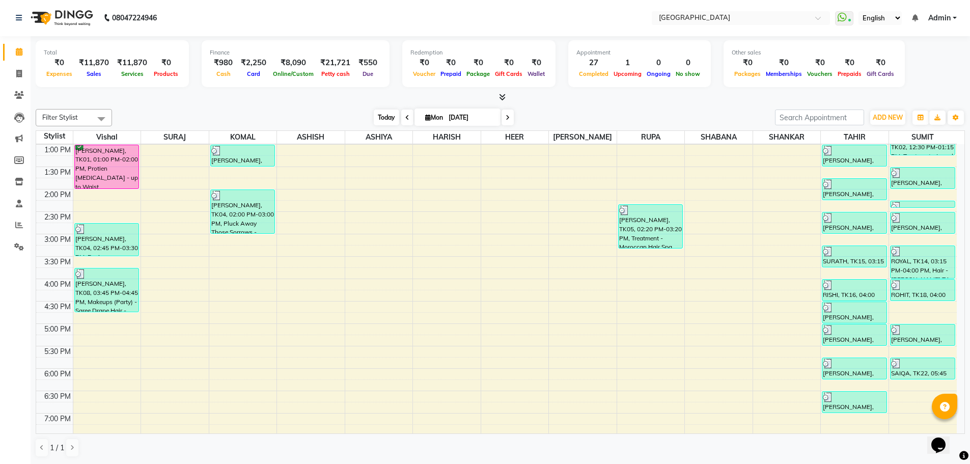
click at [381, 117] on span "Today" at bounding box center [386, 117] width 25 height 16
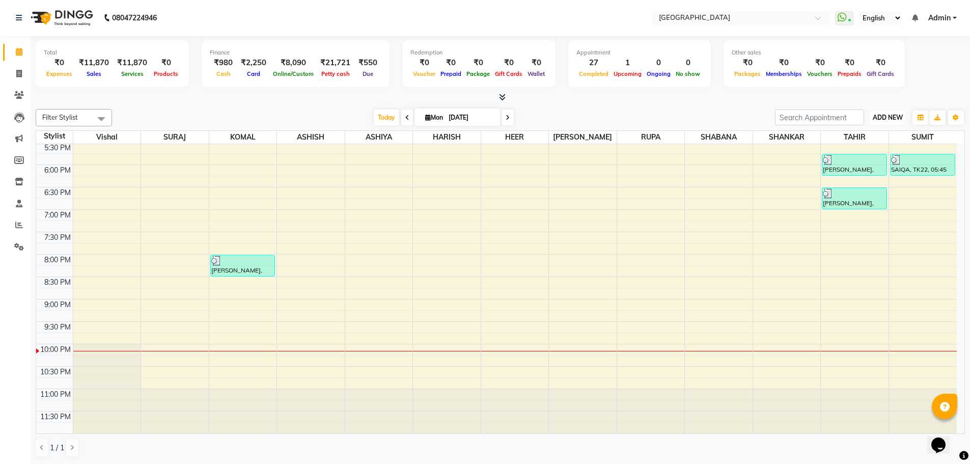
click at [891, 117] on span "ADD NEW" at bounding box center [887, 117] width 30 height 8
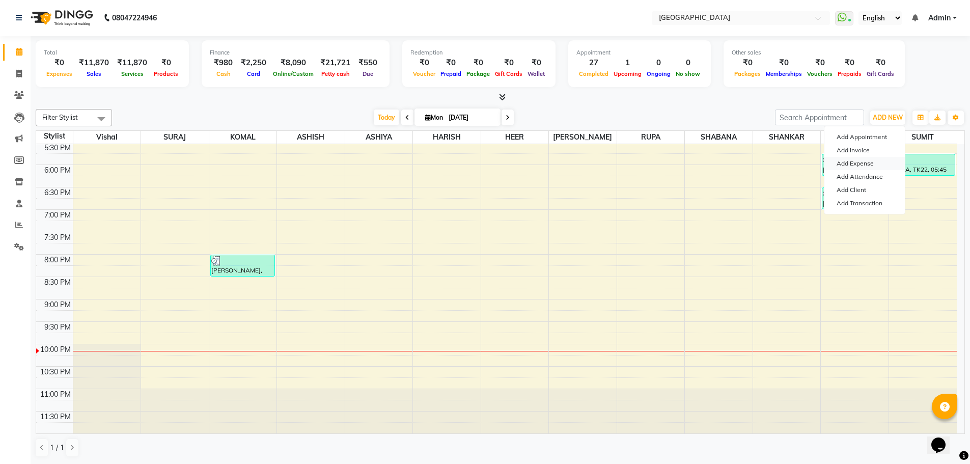
click at [857, 159] on link "Add Expense" at bounding box center [864, 163] width 80 height 13
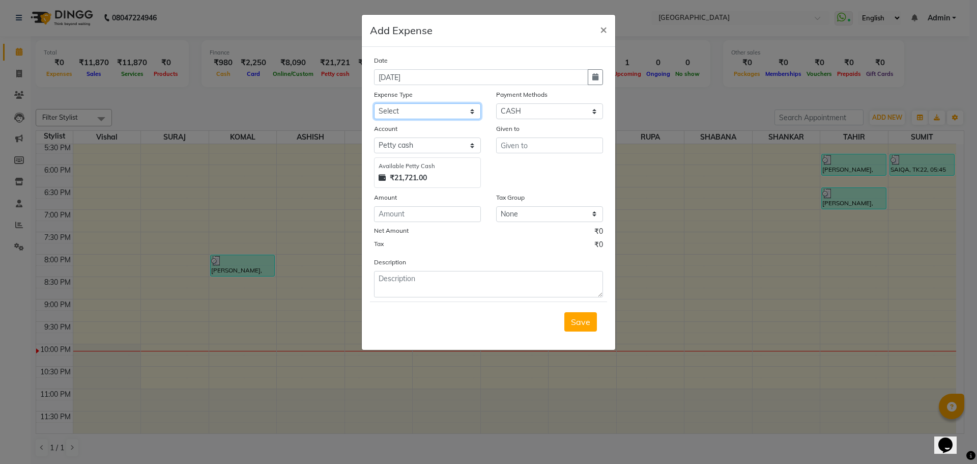
click at [419, 112] on select "Select Advance Salary Bank charges Car maintenance Cash transfer to bank Cash t…" at bounding box center [427, 111] width 107 height 16
click at [374, 103] on select "Select Advance Salary Bank charges Car maintenance Cash transfer to bank Cash t…" at bounding box center [427, 111] width 107 height 16
click at [520, 148] on input "text" at bounding box center [549, 145] width 107 height 16
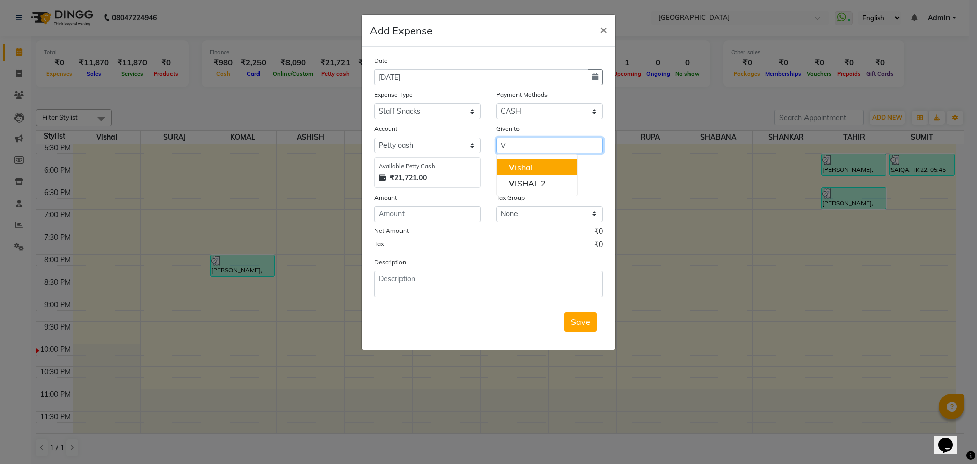
click at [535, 164] on button "V ishal" at bounding box center [537, 167] width 80 height 16
click at [433, 213] on input "number" at bounding box center [427, 214] width 107 height 16
click at [576, 319] on span "Save" at bounding box center [580, 322] width 19 height 10
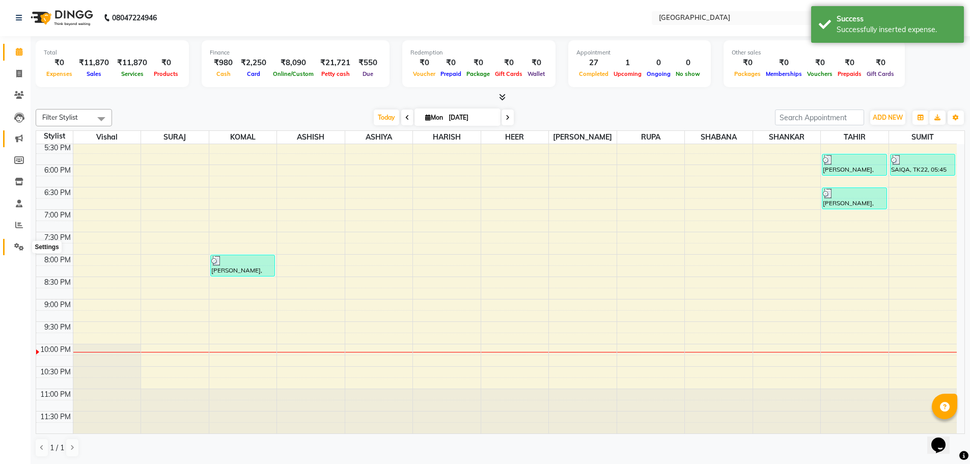
drag, startPoint x: 16, startPoint y: 246, endPoint x: 18, endPoint y: 145, distance: 101.8
click at [16, 246] on icon at bounding box center [19, 247] width 10 height 8
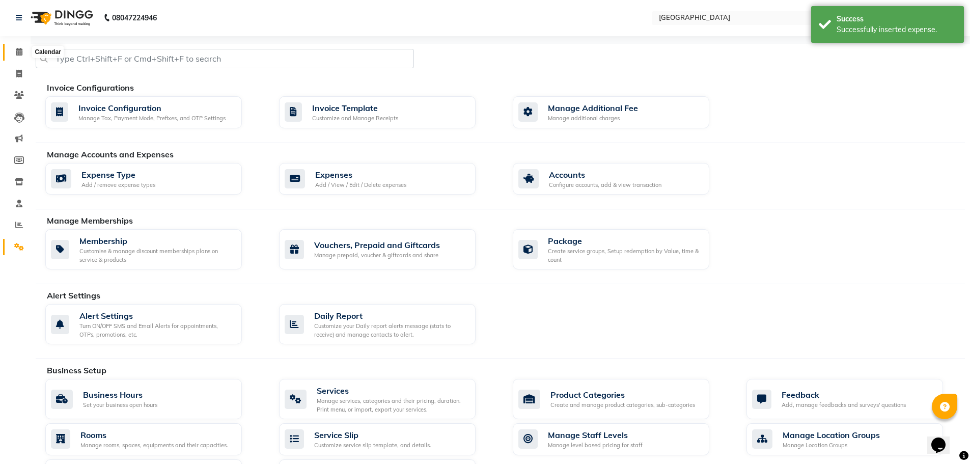
click at [16, 53] on icon at bounding box center [19, 52] width 7 height 8
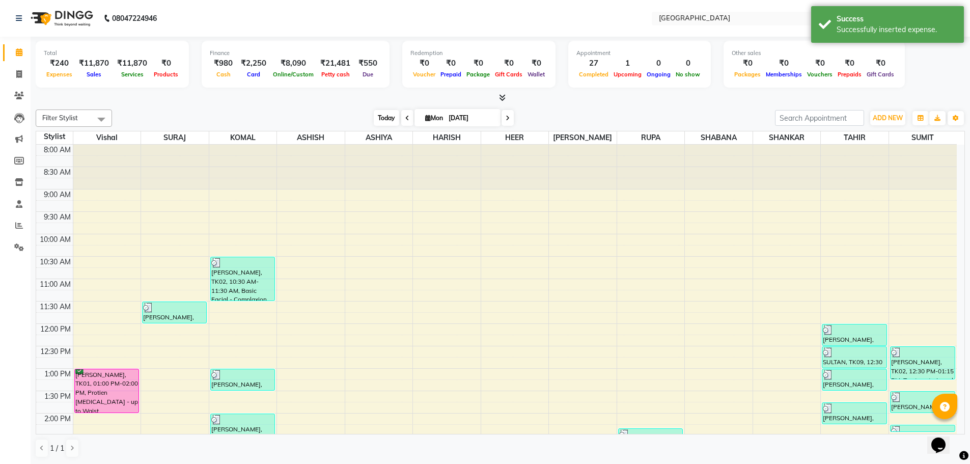
click at [381, 115] on span "Today" at bounding box center [386, 118] width 25 height 16
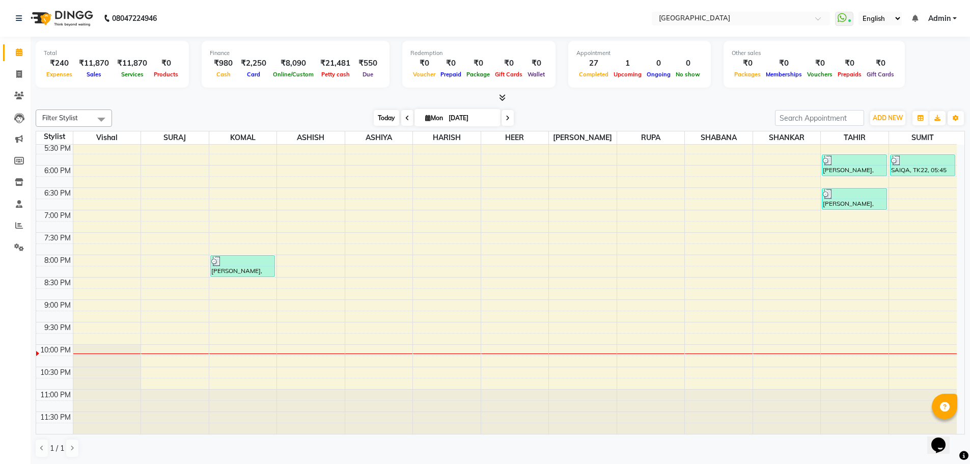
click at [384, 119] on span "Today" at bounding box center [386, 118] width 25 height 16
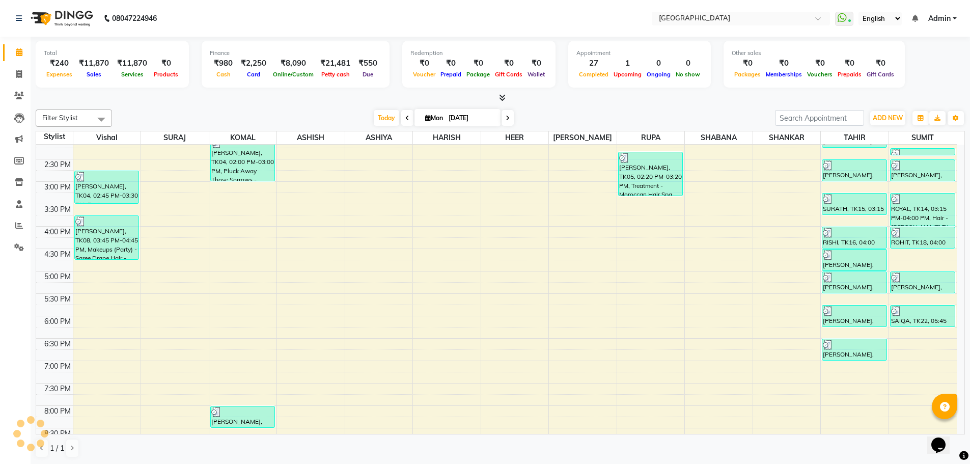
scroll to position [274, 0]
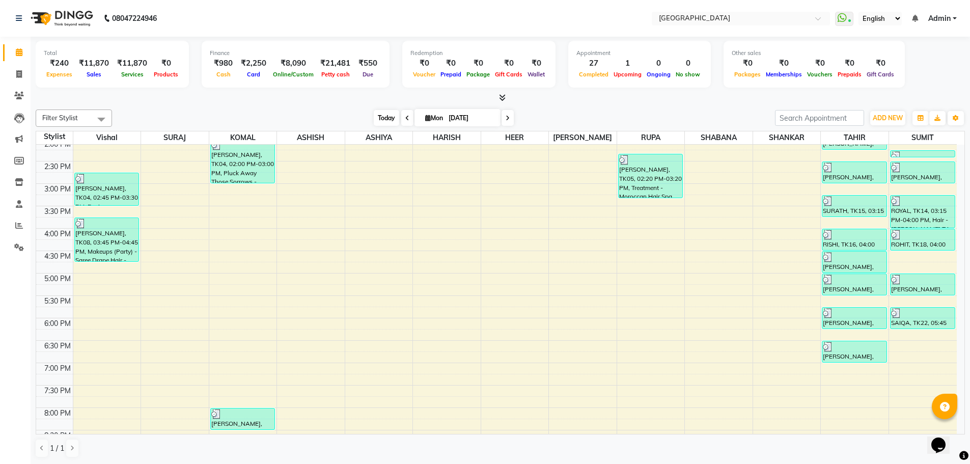
click at [388, 118] on span "Today" at bounding box center [386, 118] width 25 height 16
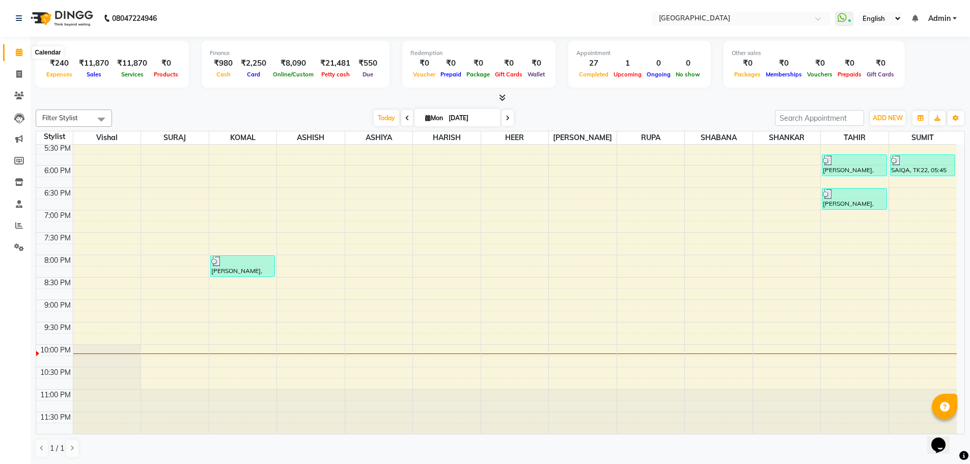
click at [20, 53] on icon at bounding box center [19, 52] width 7 height 8
click at [18, 245] on icon at bounding box center [19, 247] width 10 height 8
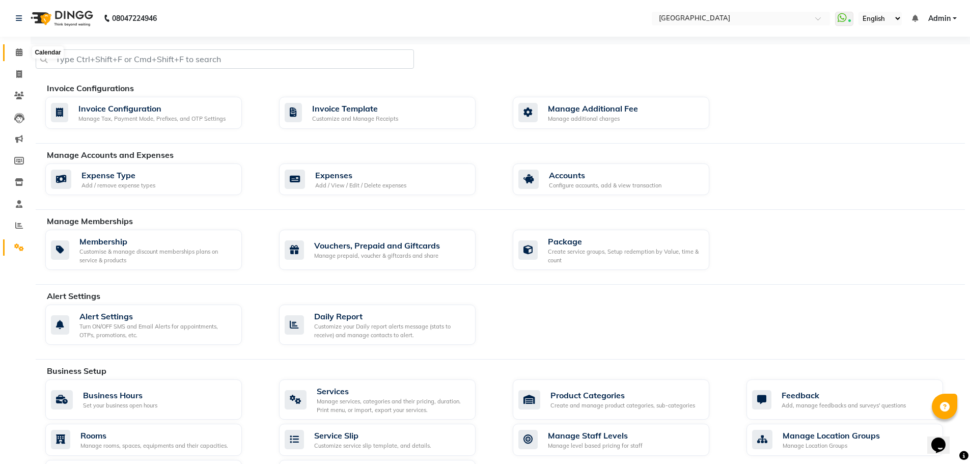
click at [19, 54] on icon at bounding box center [19, 52] width 7 height 8
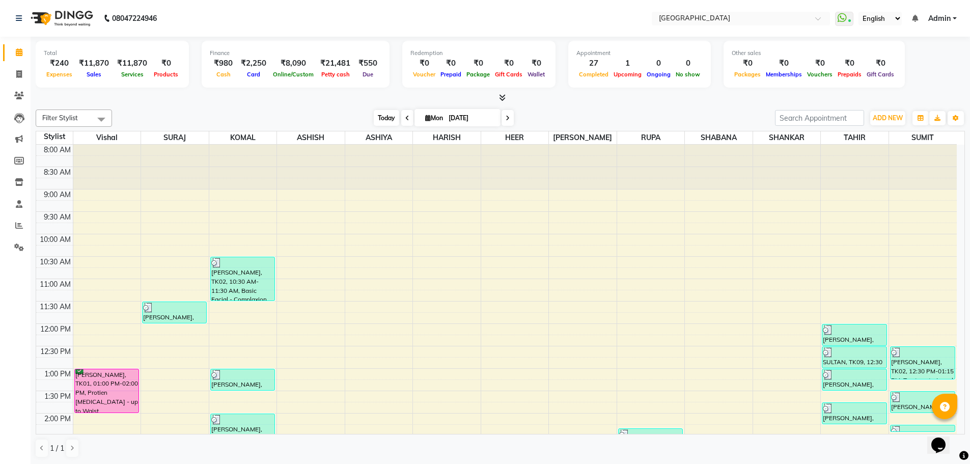
click at [389, 117] on span "Today" at bounding box center [386, 118] width 25 height 16
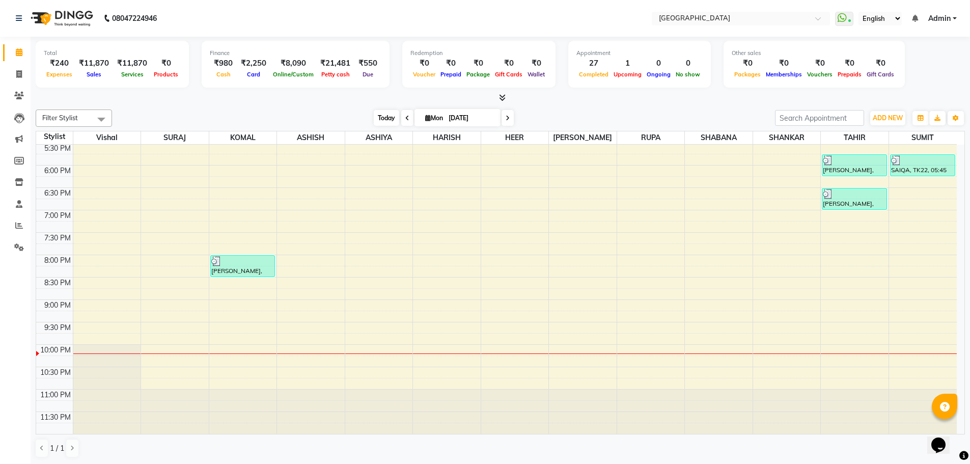
click at [388, 117] on span "Today" at bounding box center [386, 118] width 25 height 16
click at [384, 118] on span "Today" at bounding box center [386, 118] width 25 height 16
click at [388, 118] on span "Today" at bounding box center [386, 118] width 25 height 16
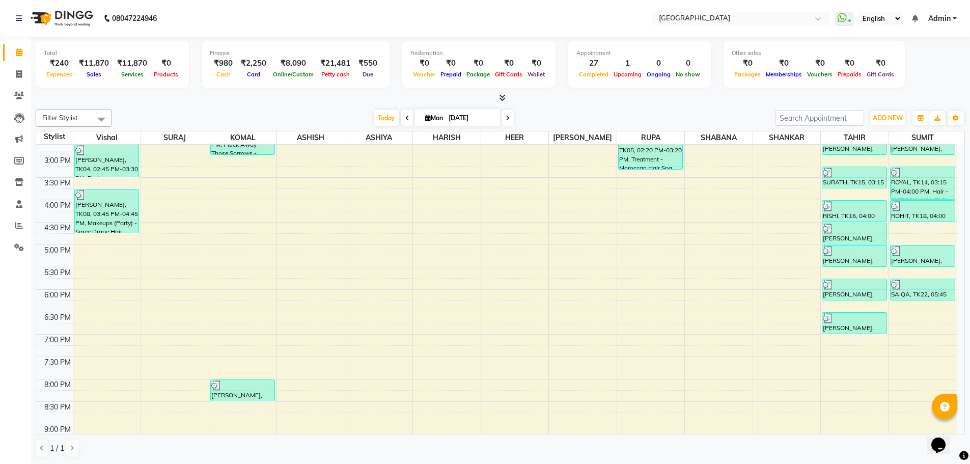
scroll to position [325, 0]
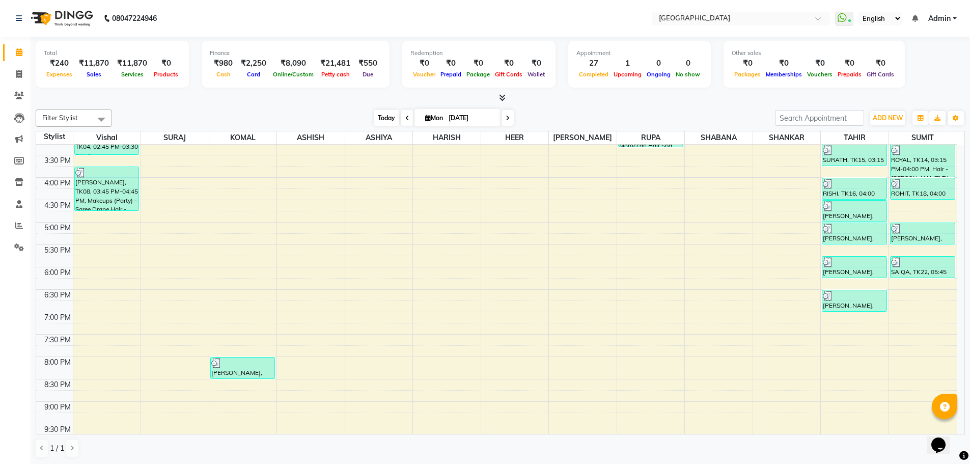
click at [381, 120] on span "Today" at bounding box center [386, 118] width 25 height 16
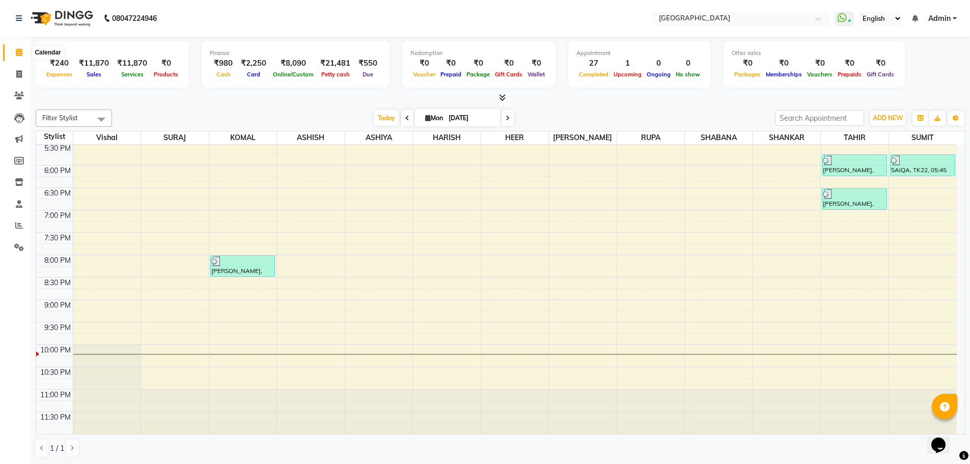
click at [18, 49] on icon at bounding box center [19, 52] width 7 height 8
click at [378, 117] on span "Today" at bounding box center [386, 118] width 25 height 16
click at [382, 118] on span "Today" at bounding box center [386, 118] width 25 height 16
click at [382, 119] on span "Today" at bounding box center [386, 118] width 25 height 16
click at [378, 117] on span "Today" at bounding box center [386, 118] width 25 height 16
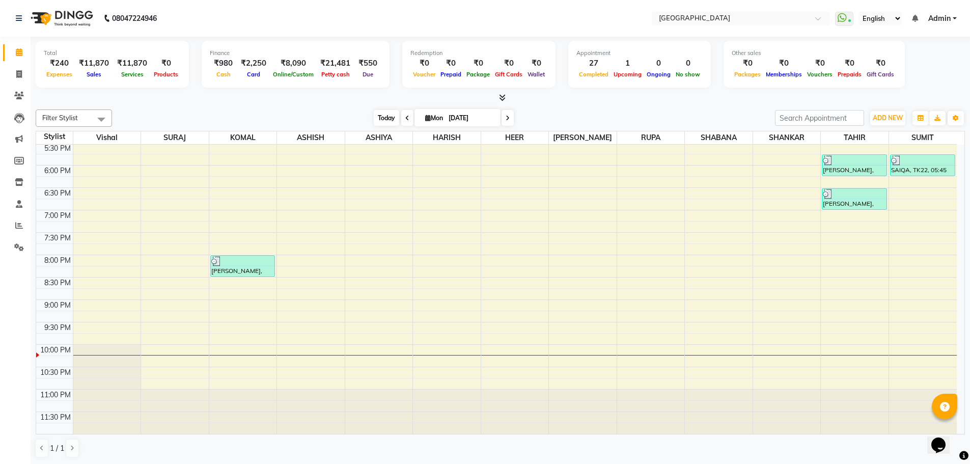
click at [385, 118] on span "Today" at bounding box center [386, 118] width 25 height 16
click at [384, 118] on span "Today" at bounding box center [386, 118] width 25 height 16
click at [385, 119] on span "Today" at bounding box center [386, 118] width 25 height 16
click at [17, 52] on icon at bounding box center [19, 52] width 7 height 8
click at [19, 246] on icon at bounding box center [19, 247] width 10 height 8
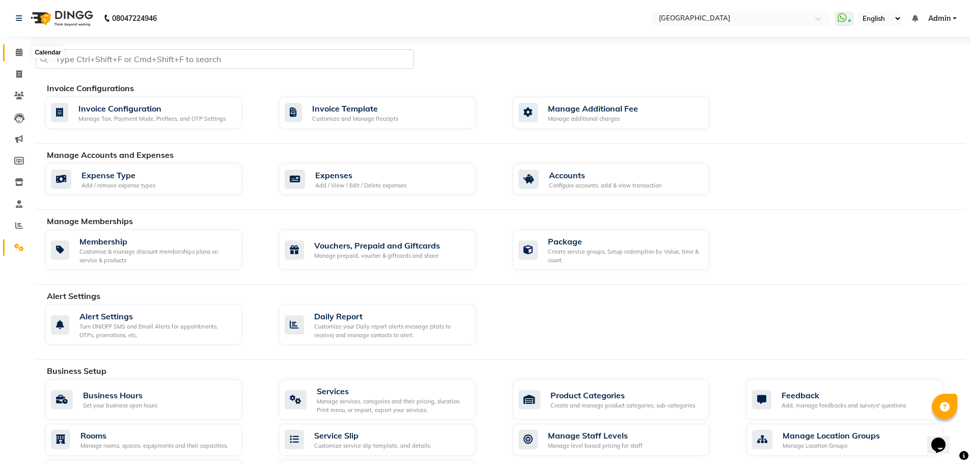
click at [18, 54] on icon at bounding box center [19, 52] width 7 height 8
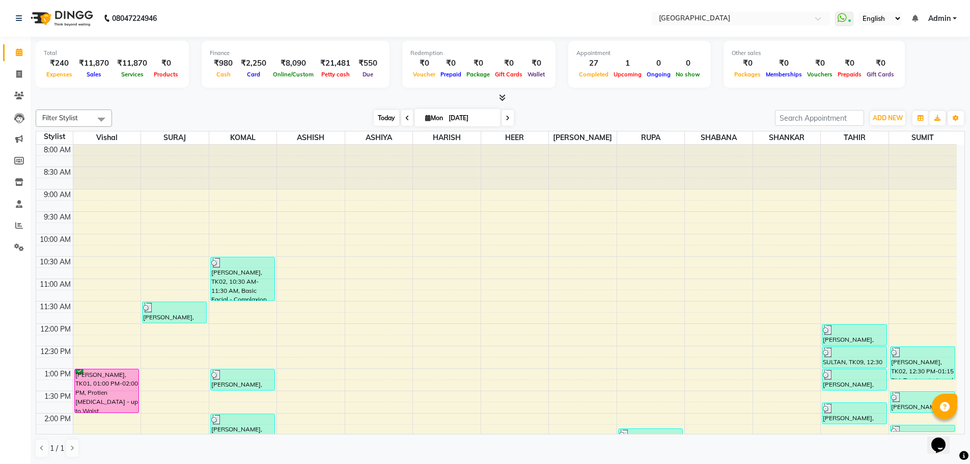
click at [383, 120] on span "Today" at bounding box center [386, 118] width 25 height 16
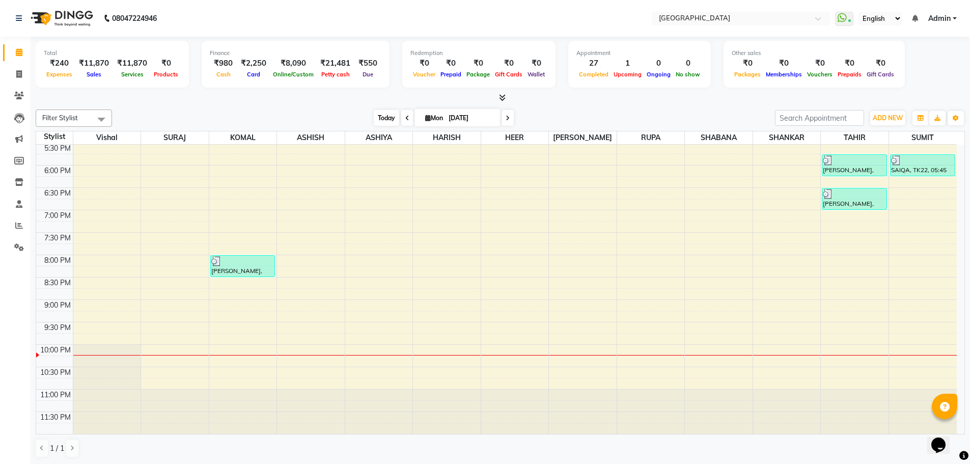
click at [386, 119] on span "Today" at bounding box center [386, 118] width 25 height 16
click at [16, 225] on icon at bounding box center [19, 225] width 8 height 8
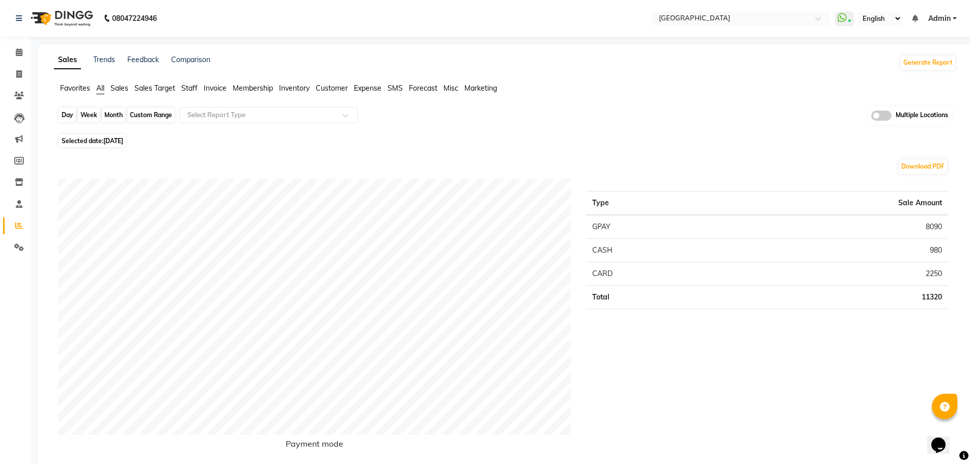
click at [69, 118] on div "Day" at bounding box center [67, 115] width 17 height 14
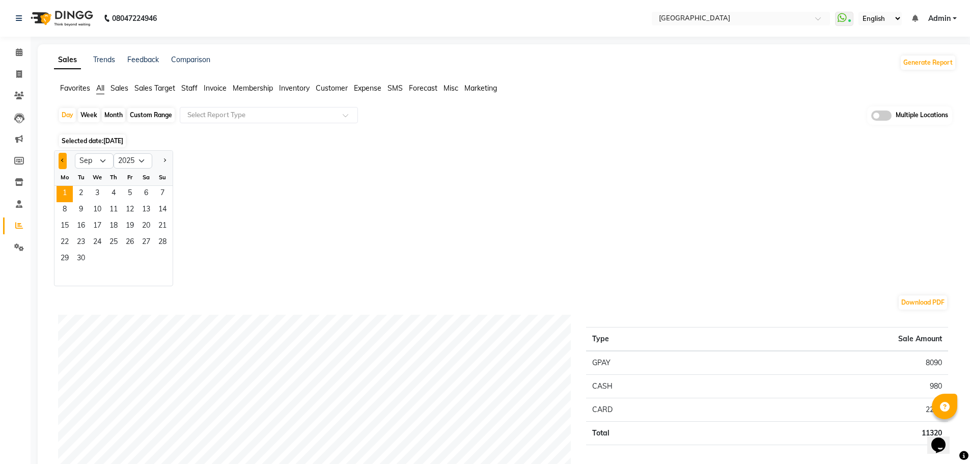
click at [61, 160] on span "Previous month" at bounding box center [63, 160] width 4 height 4
click at [161, 260] on span "31" at bounding box center [162, 259] width 16 height 16
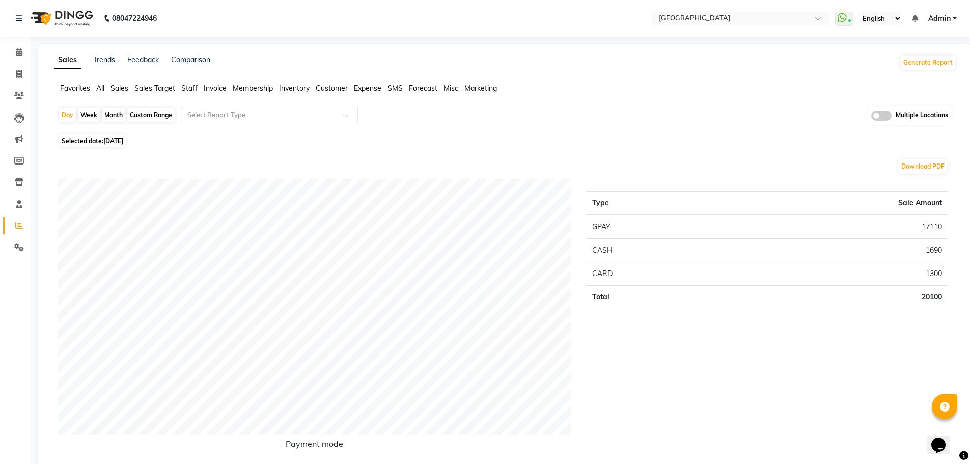
click at [110, 115] on div "Month" at bounding box center [113, 115] width 23 height 14
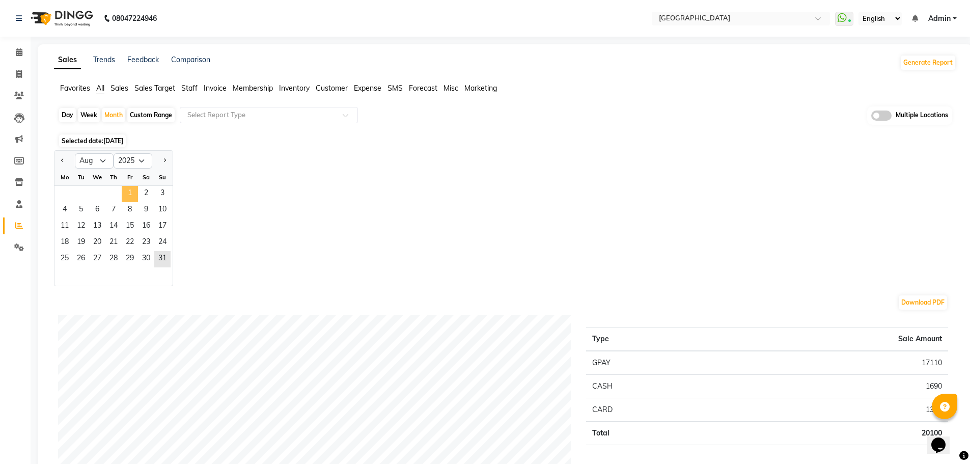
click at [131, 192] on span "1" at bounding box center [130, 194] width 16 height 16
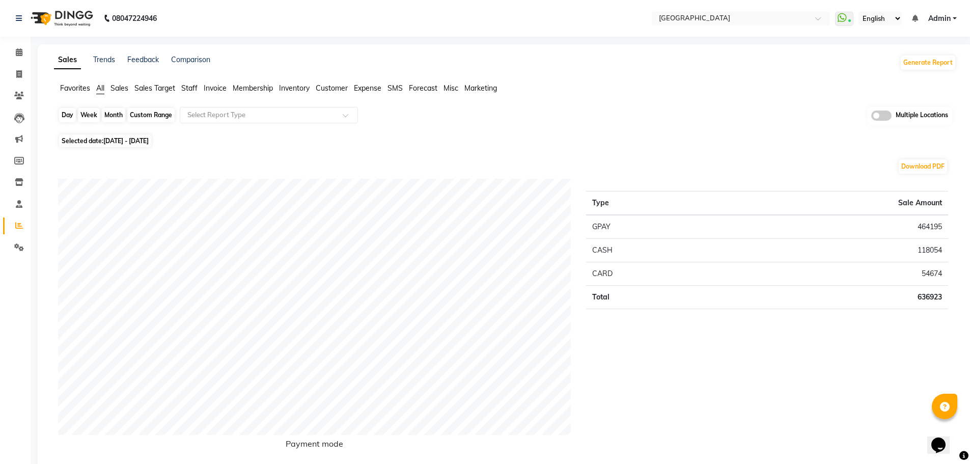
click at [110, 117] on div "Month" at bounding box center [113, 115] width 23 height 14
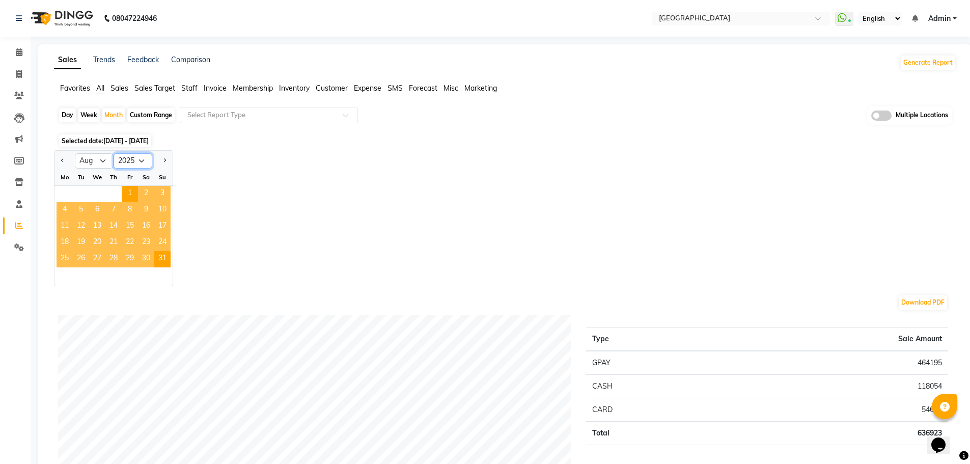
click at [141, 162] on select "2015 2016 2017 2018 2019 2020 2021 2022 2023 2024 2025 2026 2027 2028 2029 2030…" at bounding box center [132, 160] width 39 height 15
click at [113, 153] on select "2015 2016 2017 2018 2019 2020 2021 2022 2023 2024 2025 2026 2027 2028 2029 2030…" at bounding box center [132, 160] width 39 height 15
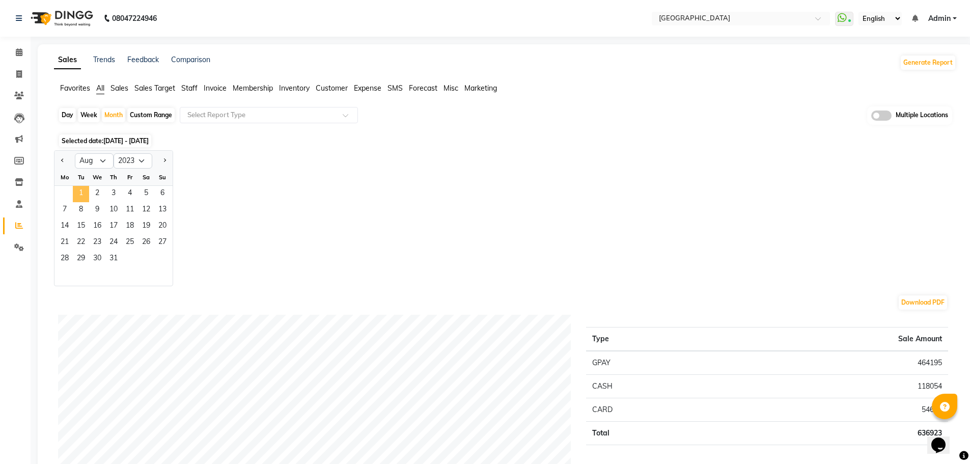
click at [85, 193] on span "1" at bounding box center [81, 194] width 16 height 16
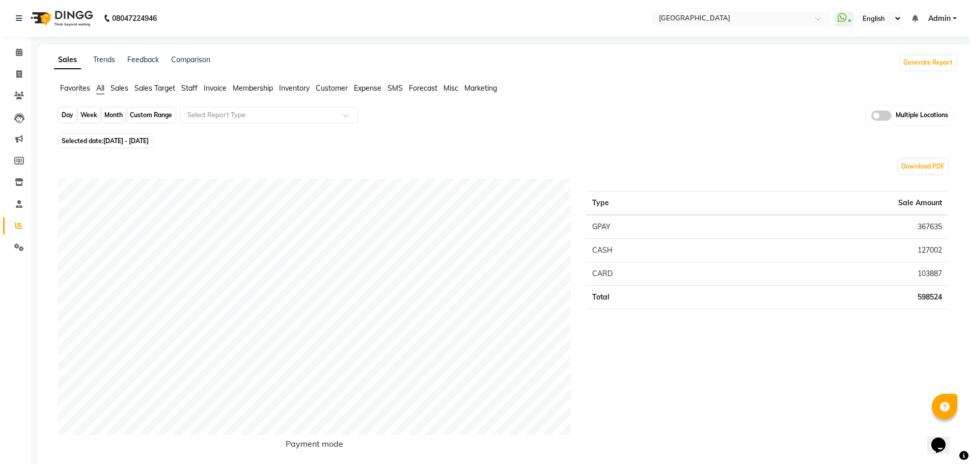
click at [119, 116] on div "Month" at bounding box center [113, 115] width 23 height 14
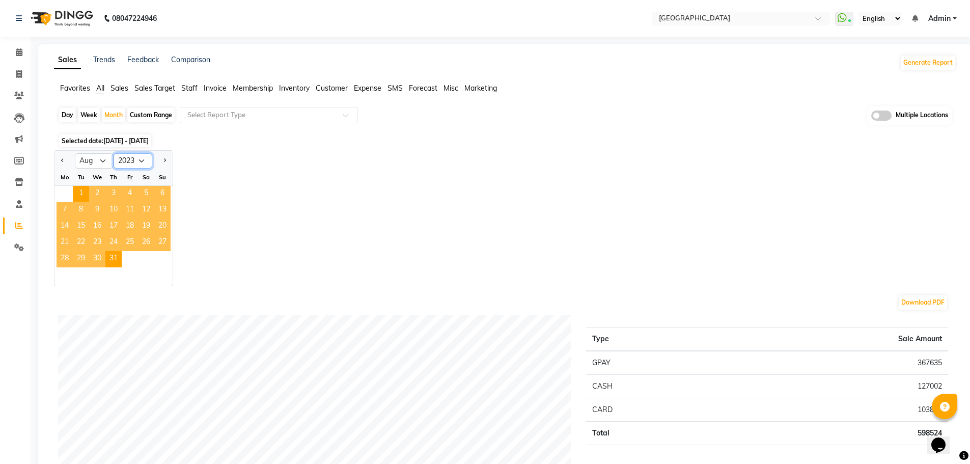
click at [140, 160] on select "2013 2014 2015 2016 2017 2018 2019 2020 2021 2022 2023 2024 2025 2026 2027 2028…" at bounding box center [132, 160] width 39 height 15
click at [113, 153] on select "2013 2014 2015 2016 2017 2018 2019 2020 2021 2022 2023 2024 2025 2026 2027 2028…" at bounding box center [132, 160] width 39 height 15
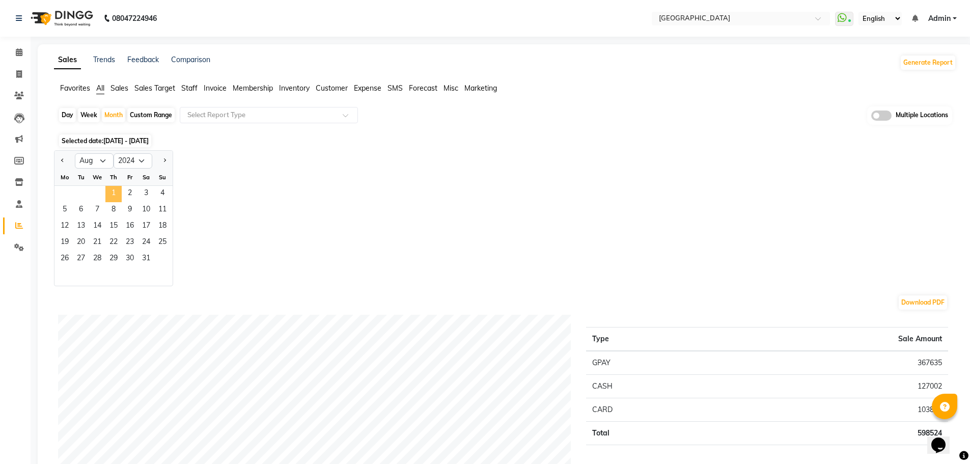
click at [115, 188] on span "1" at bounding box center [113, 194] width 16 height 16
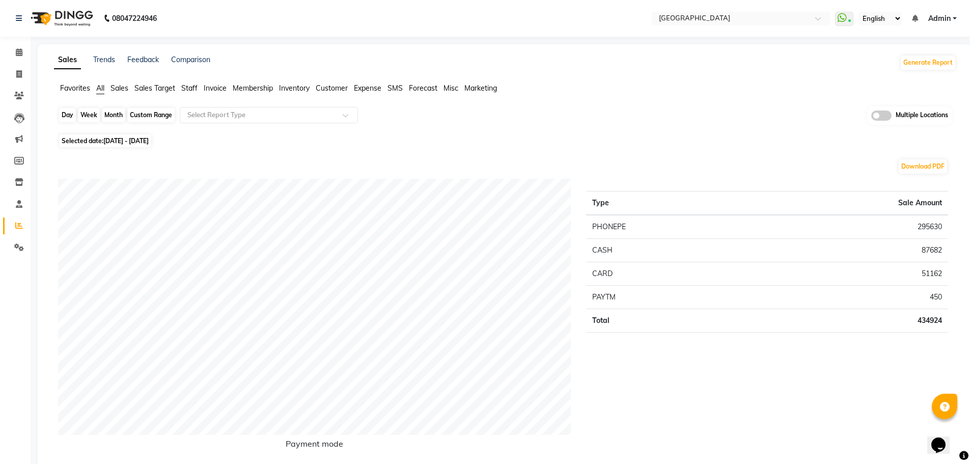
click at [115, 113] on div "Month" at bounding box center [113, 115] width 23 height 14
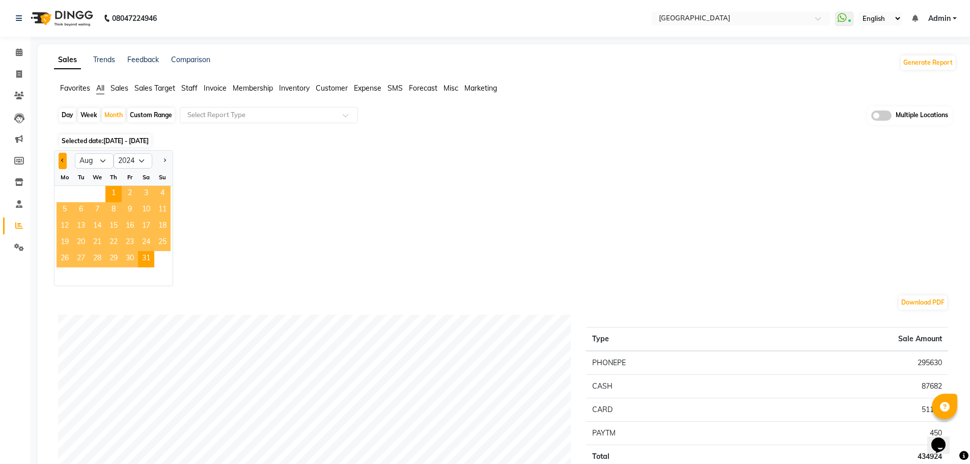
click at [60, 160] on button "Previous month" at bounding box center [63, 161] width 8 height 16
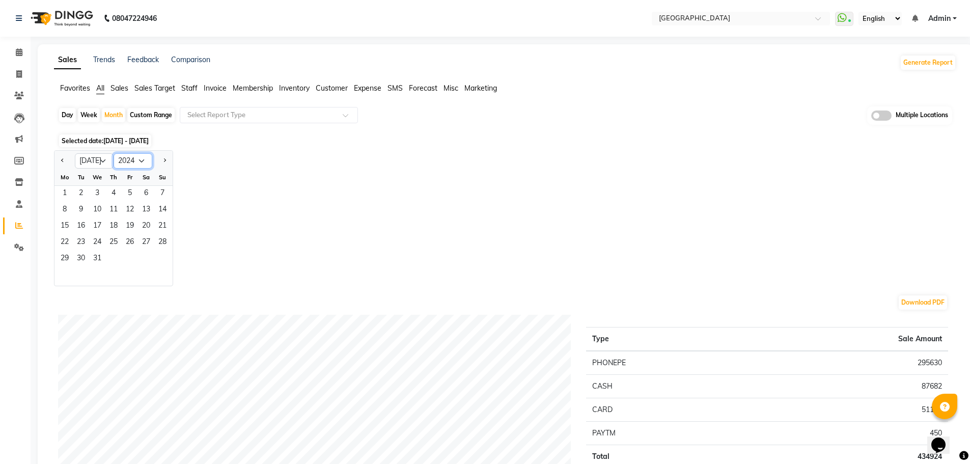
click at [144, 160] on select "2014 2015 2016 2017 2018 2019 2020 2021 2022 2023 2024 2025 2026 2027 2028 2029…" at bounding box center [132, 160] width 39 height 15
click at [168, 159] on div at bounding box center [162, 161] width 20 height 16
click at [163, 161] on span "Next month" at bounding box center [164, 160] width 4 height 4
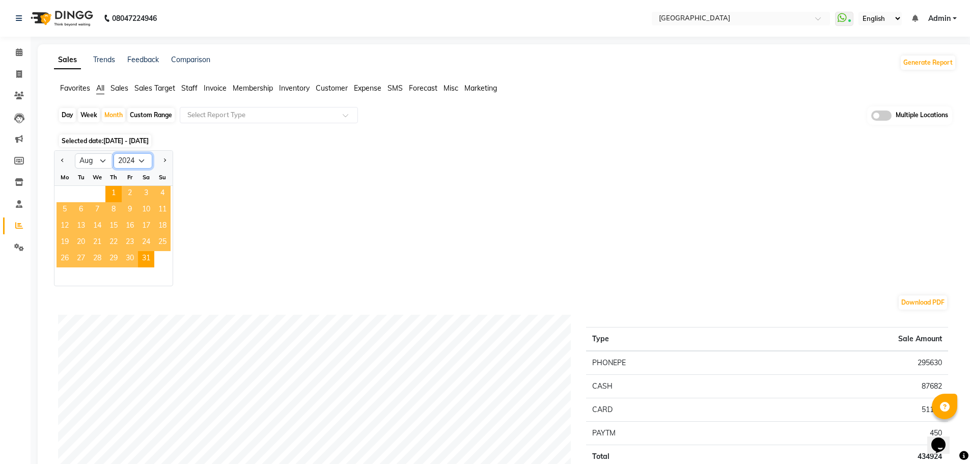
click at [141, 160] on select "2014 2015 2016 2017 2018 2019 2020 2021 2022 2023 2024 2025 2026 2027 2028 2029…" at bounding box center [132, 160] width 39 height 15
click at [113, 153] on select "2014 2015 2016 2017 2018 2019 2020 2021 2022 2023 2024 2025 2026 2027 2028 2029…" at bounding box center [132, 160] width 39 height 15
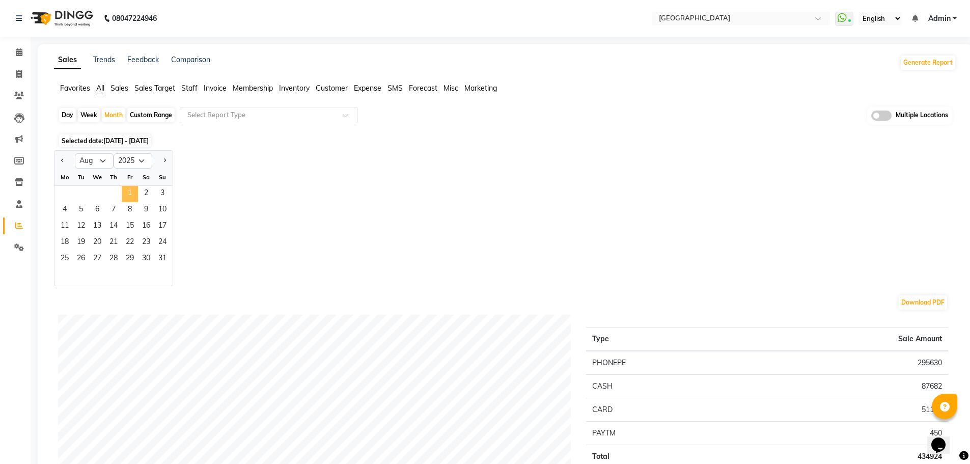
click at [129, 195] on span "1" at bounding box center [130, 194] width 16 height 16
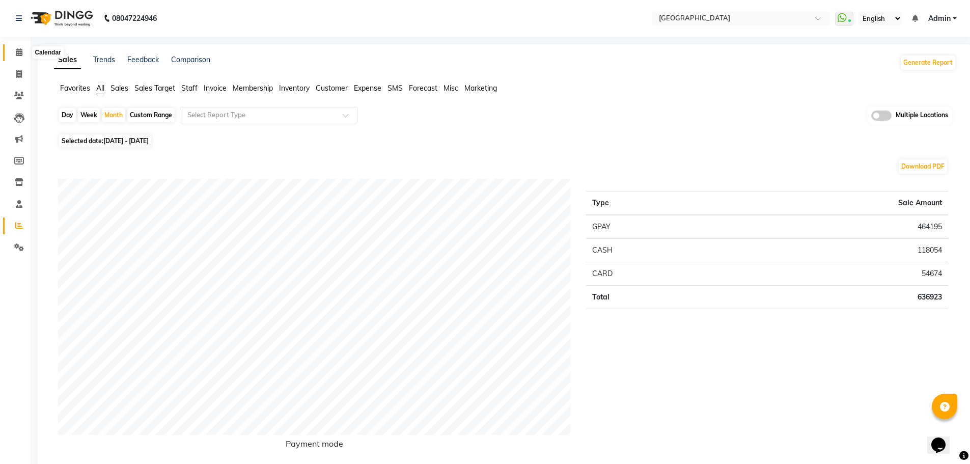
click at [18, 54] on icon at bounding box center [19, 52] width 7 height 8
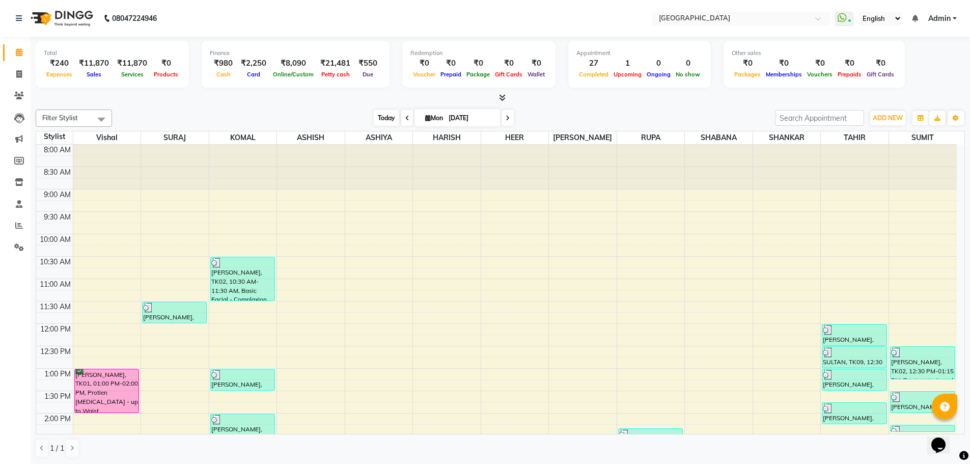
click at [386, 119] on span "Today" at bounding box center [386, 118] width 25 height 16
